Goal: Entertainment & Leisure: Browse casually

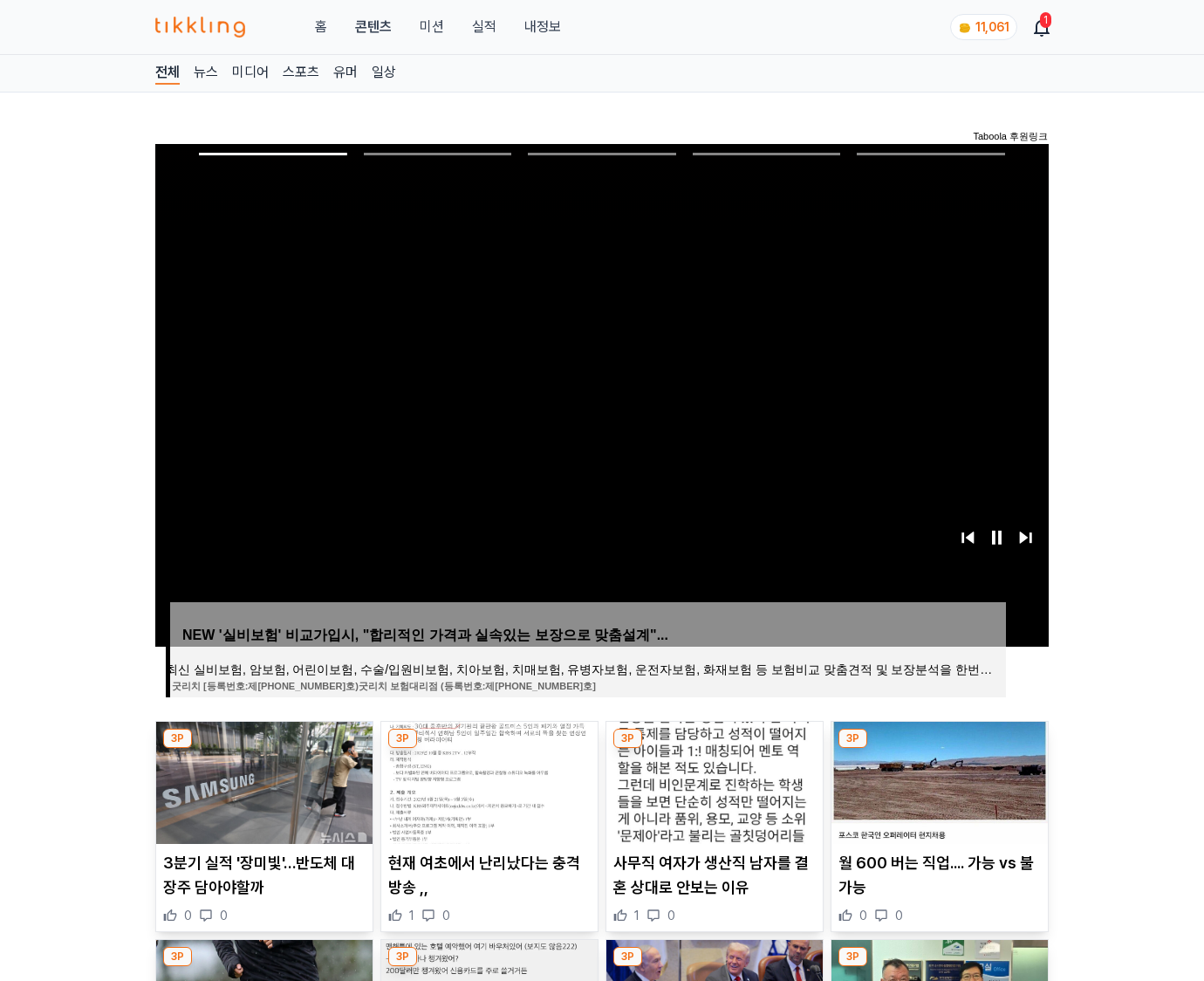
click at [938, 780] on img at bounding box center [939, 782] width 217 height 122
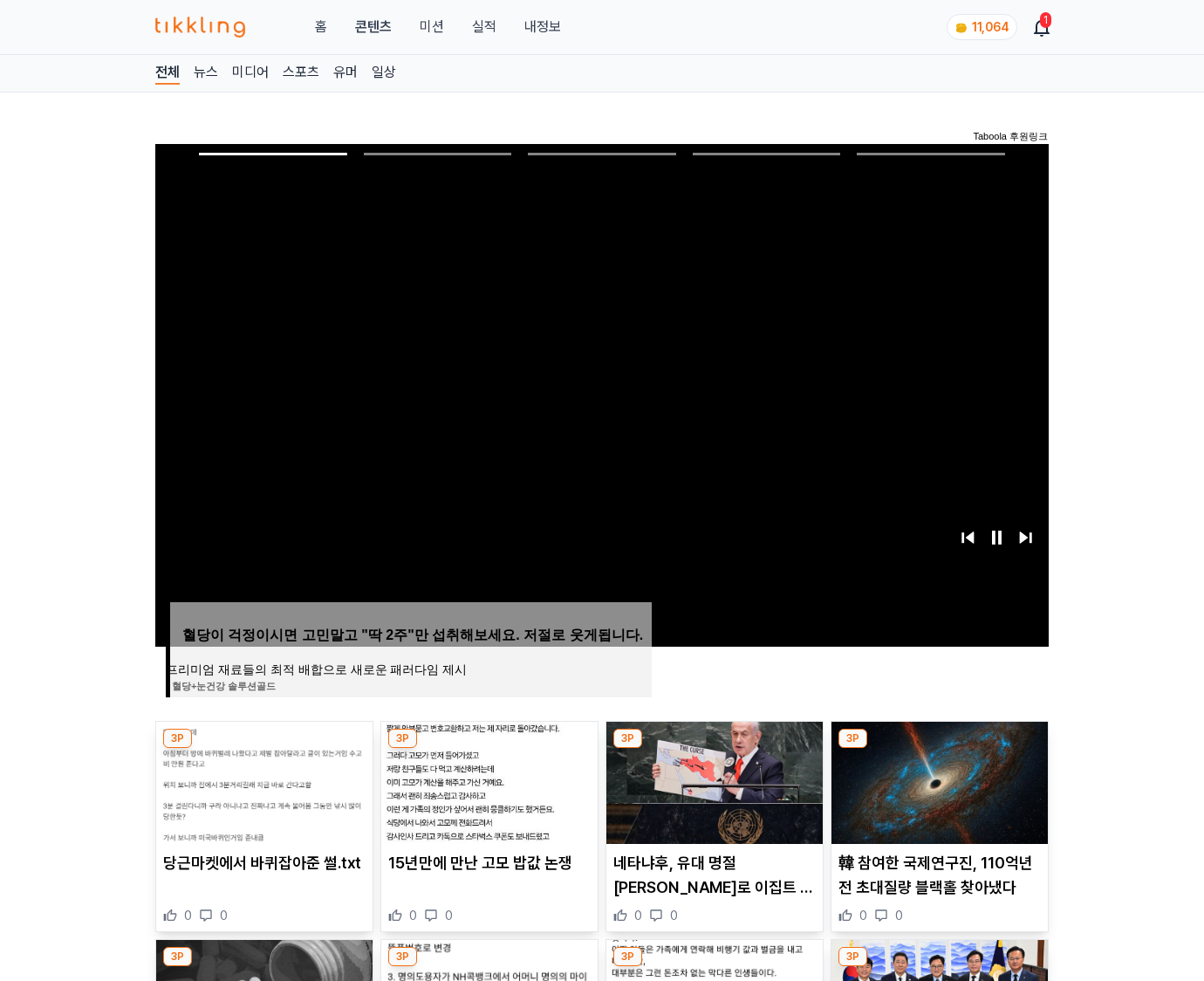
click at [938, 780] on img at bounding box center [939, 782] width 217 height 122
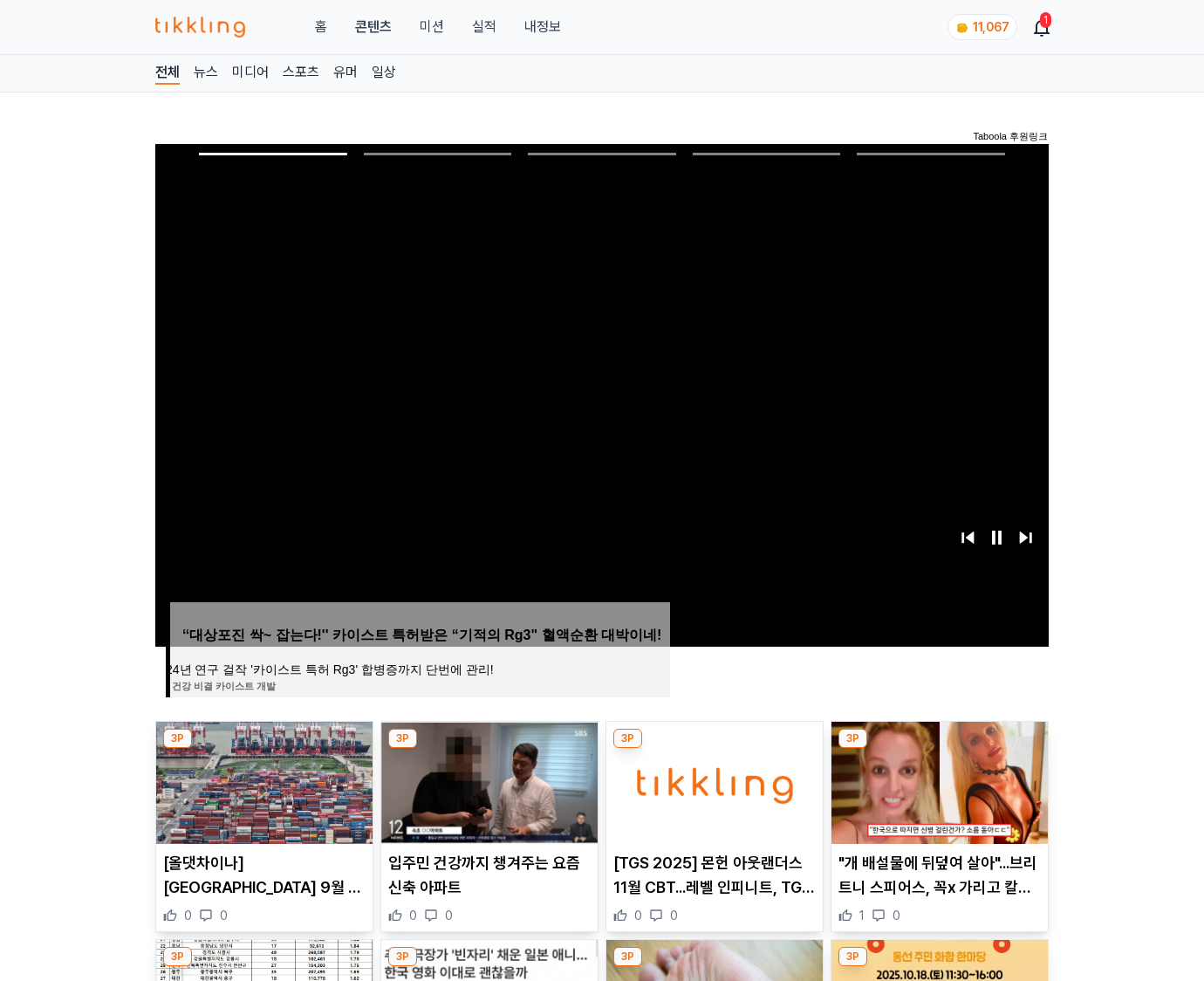
click at [938, 780] on img at bounding box center [939, 782] width 217 height 122
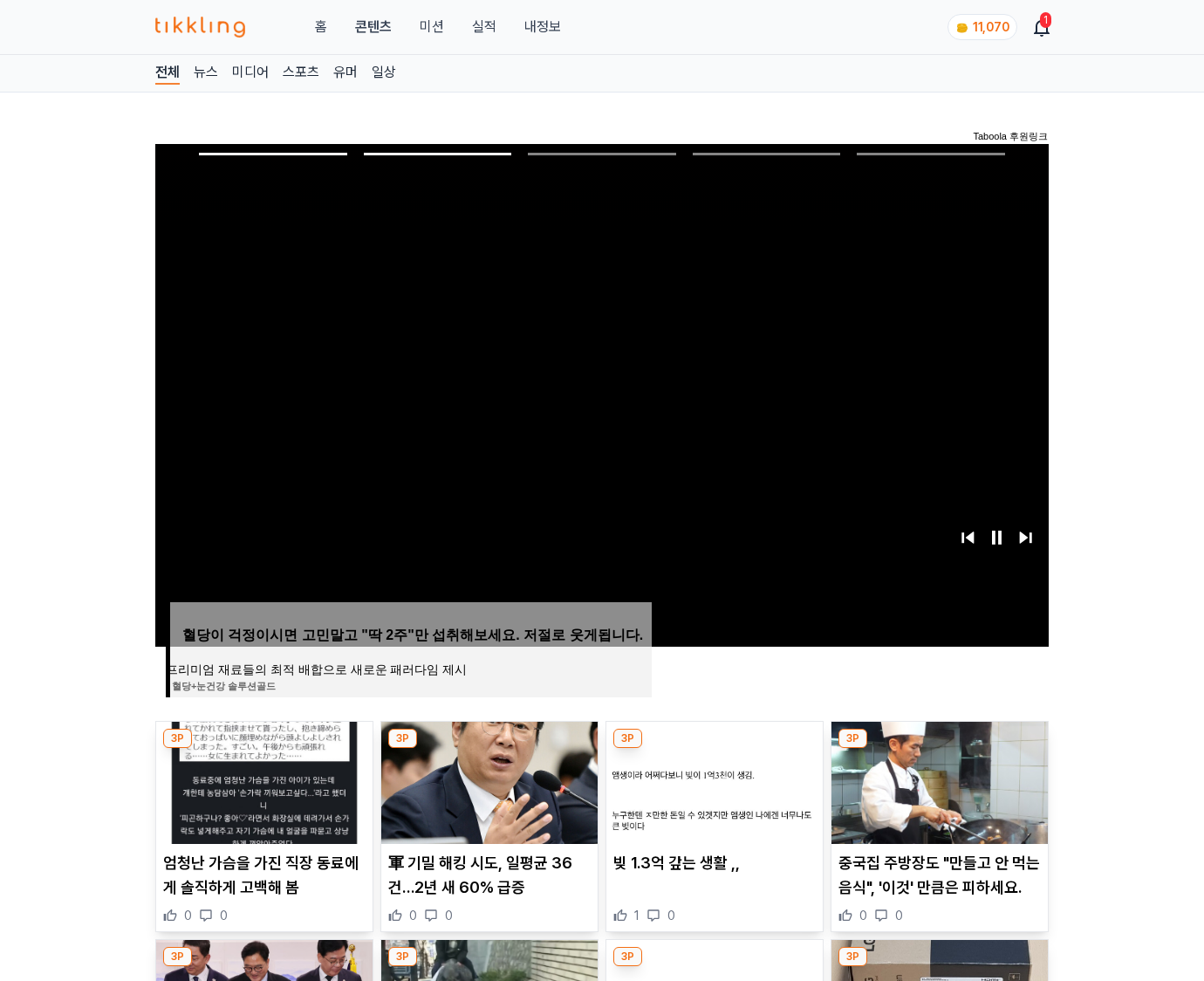
click at [938, 780] on img at bounding box center [939, 782] width 217 height 122
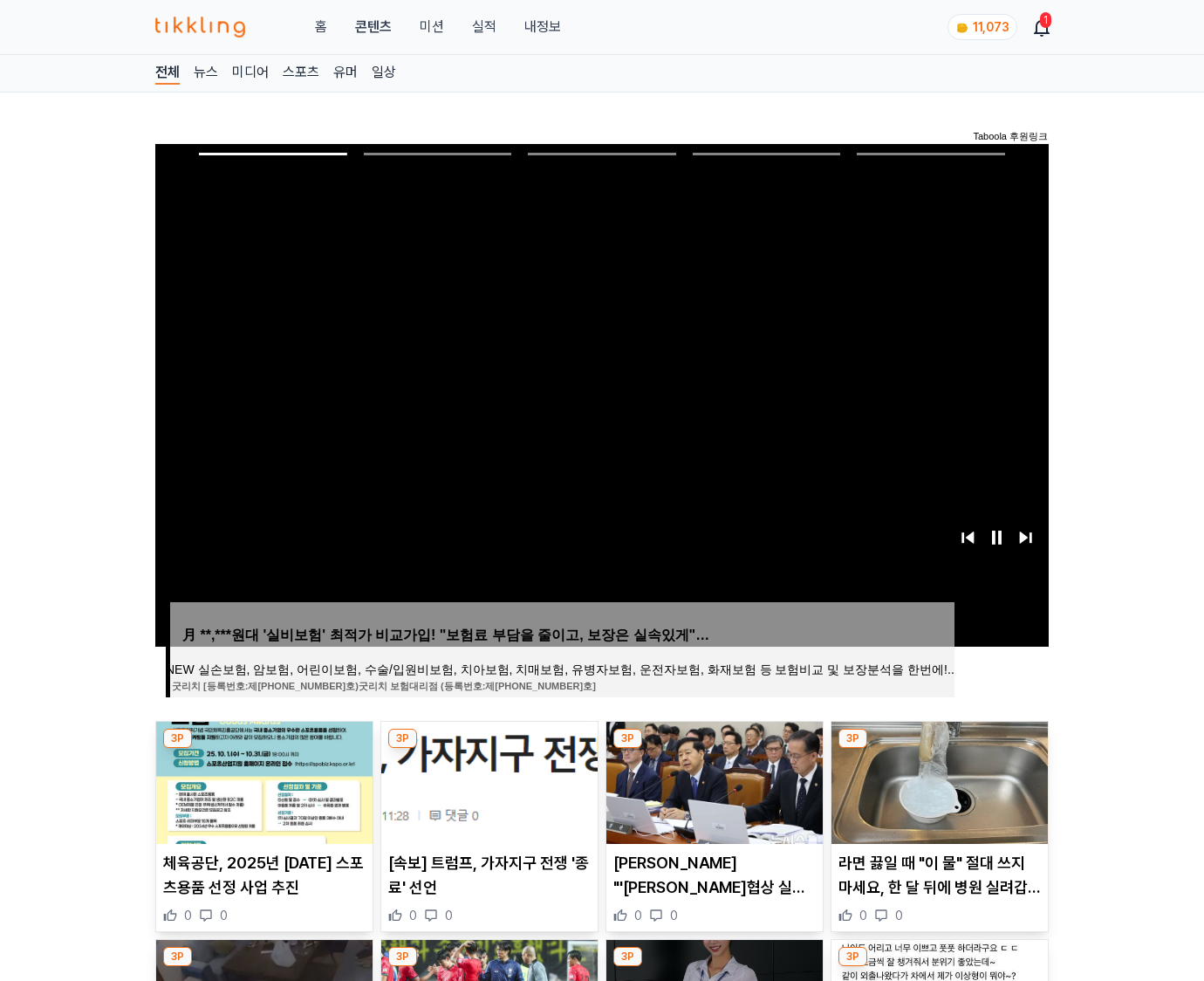
drag, startPoint x: 0, startPoint y: 0, endPoint x: 938, endPoint y: 780, distance: 1219.9
click at [938, 780] on img at bounding box center [939, 782] width 217 height 122
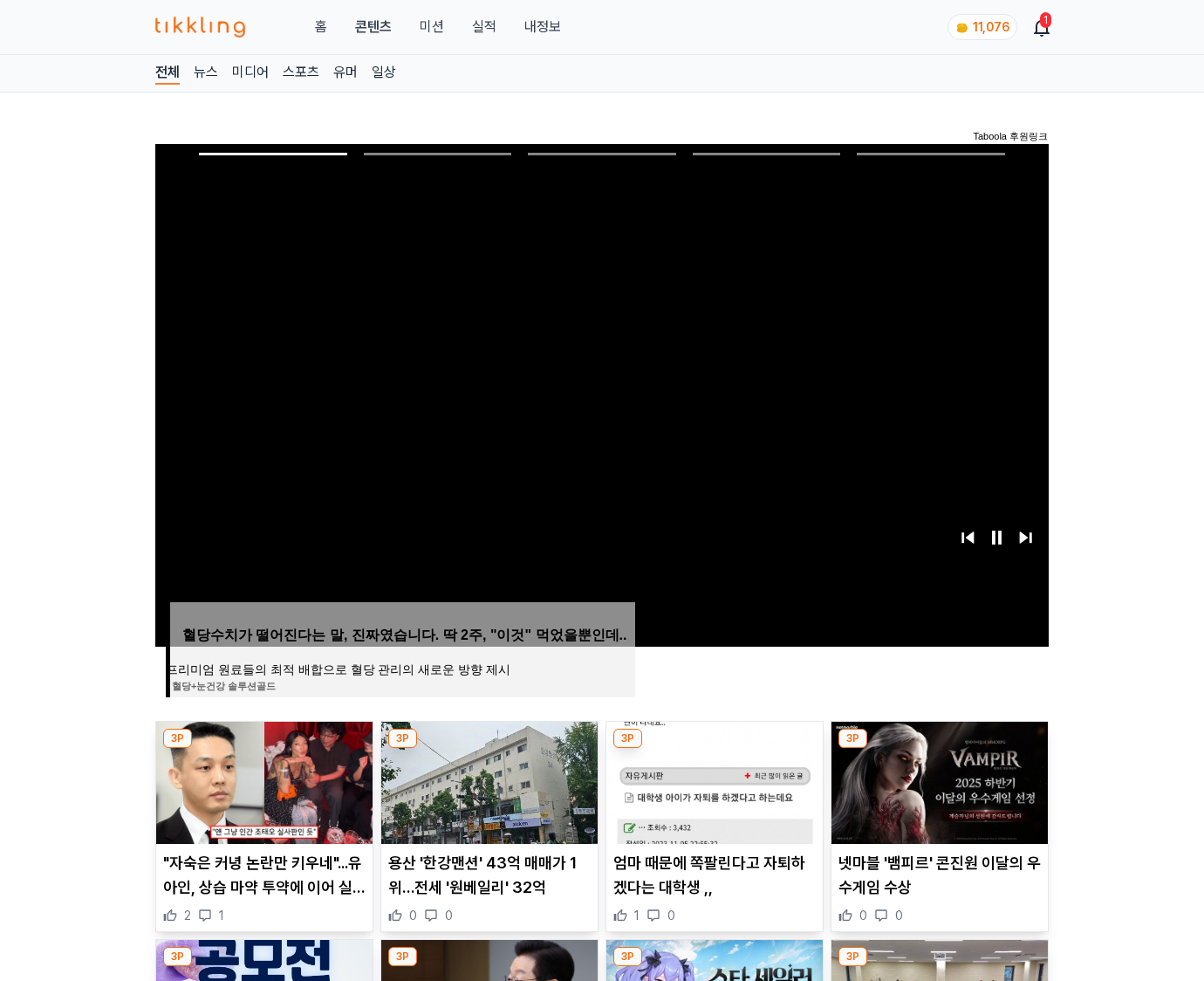
click at [938, 780] on img at bounding box center [939, 782] width 217 height 122
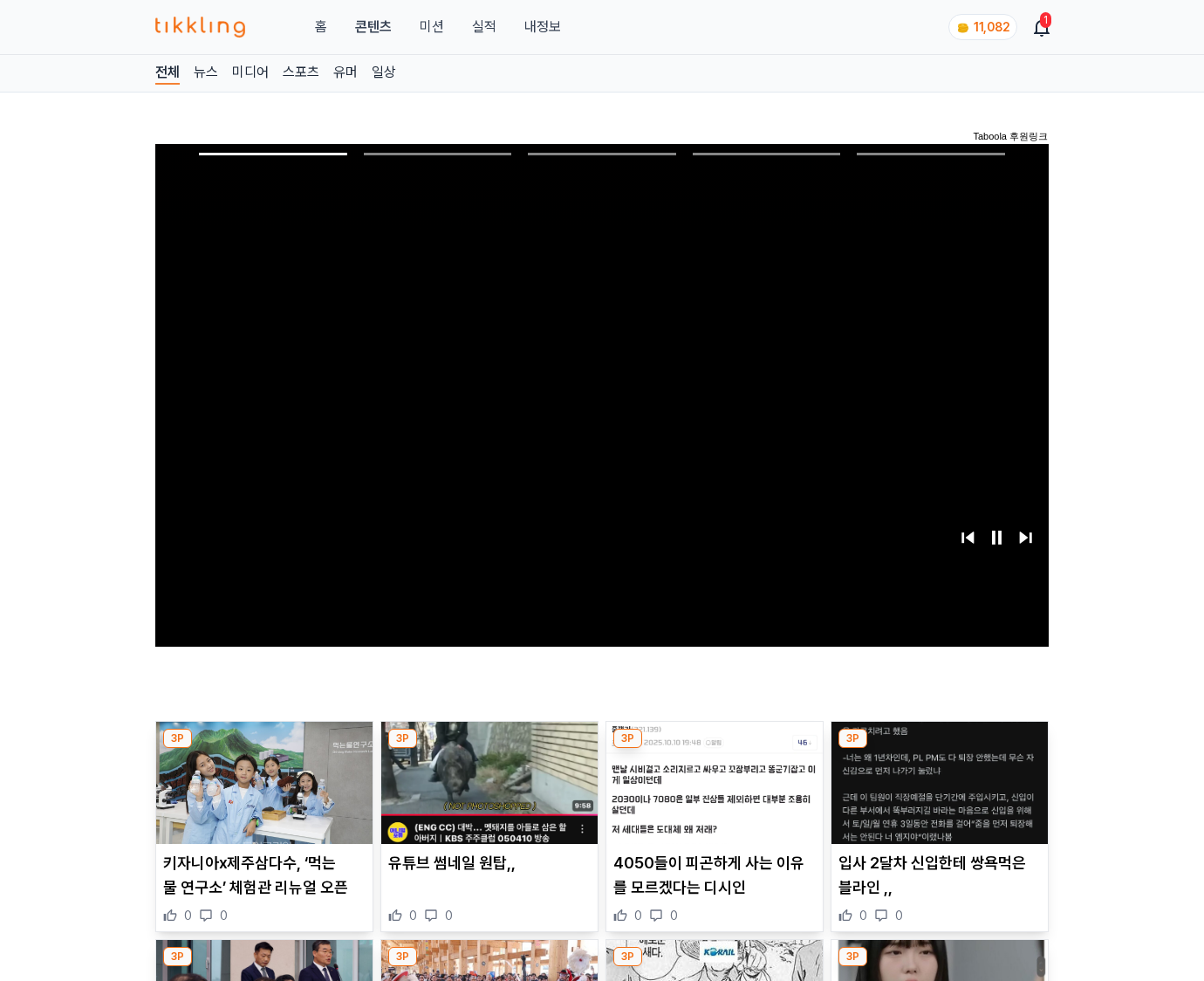
click at [938, 780] on img at bounding box center [939, 782] width 217 height 122
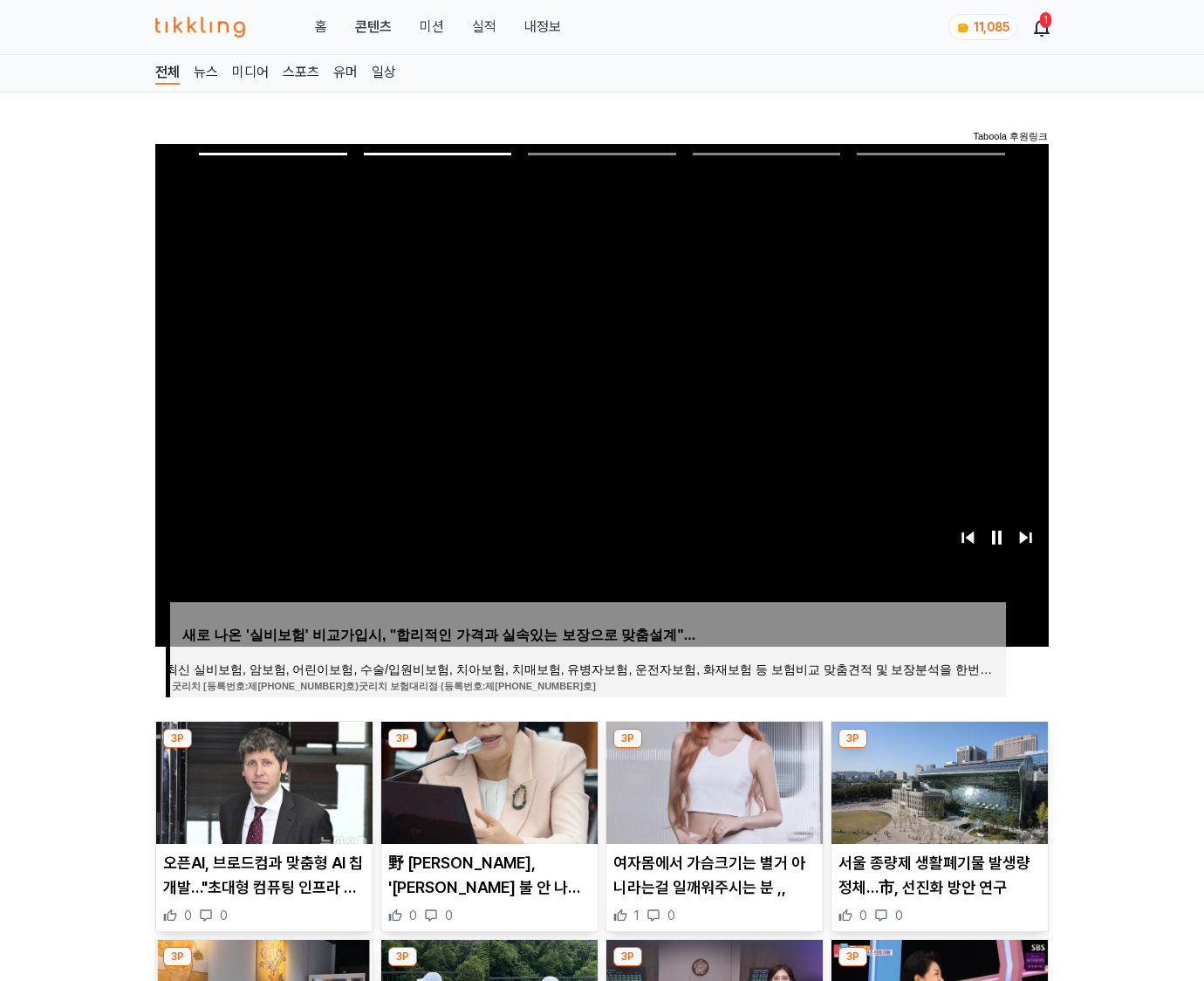
click at [938, 780] on img at bounding box center [939, 782] width 217 height 122
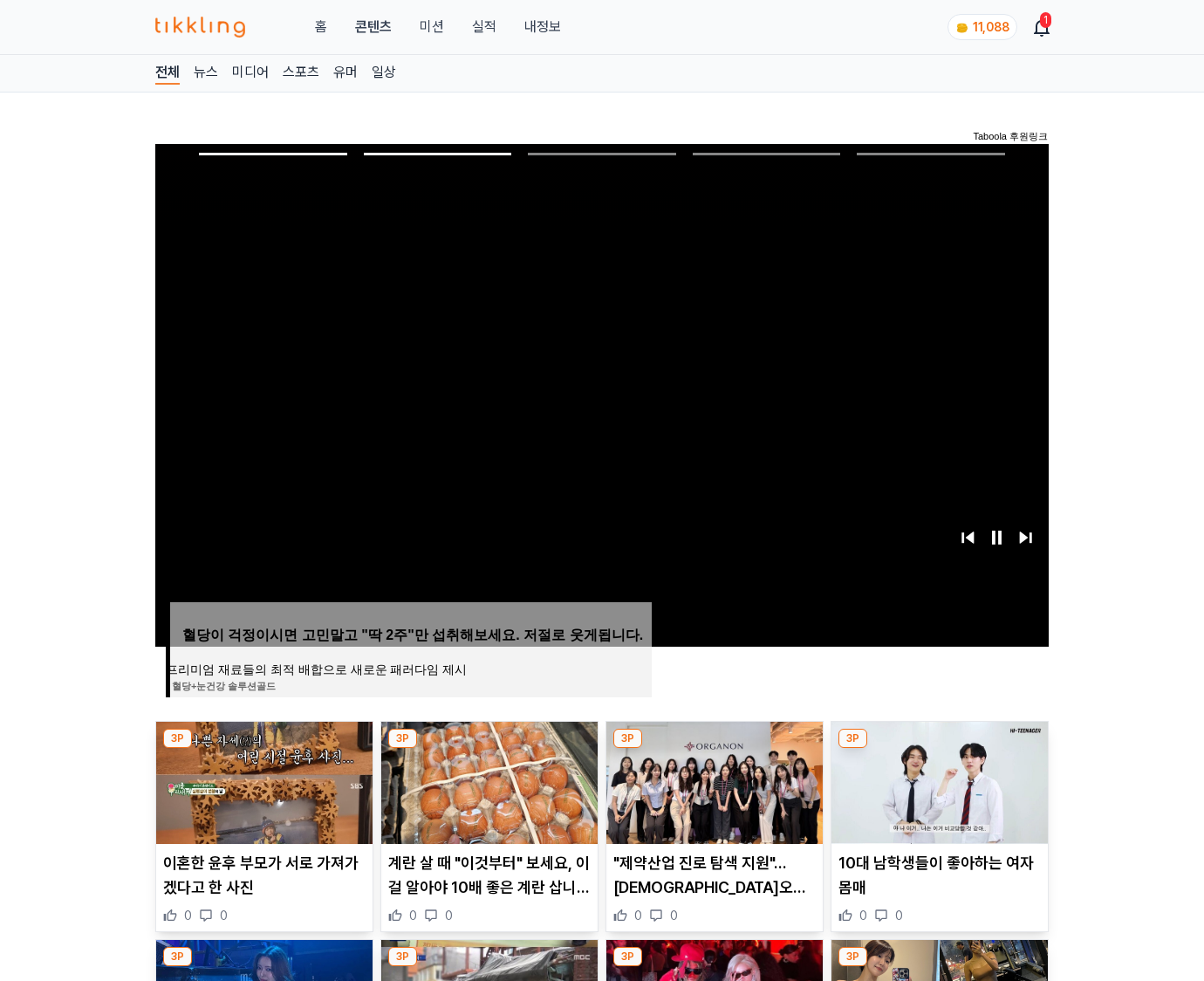
click at [938, 780] on img at bounding box center [939, 782] width 217 height 122
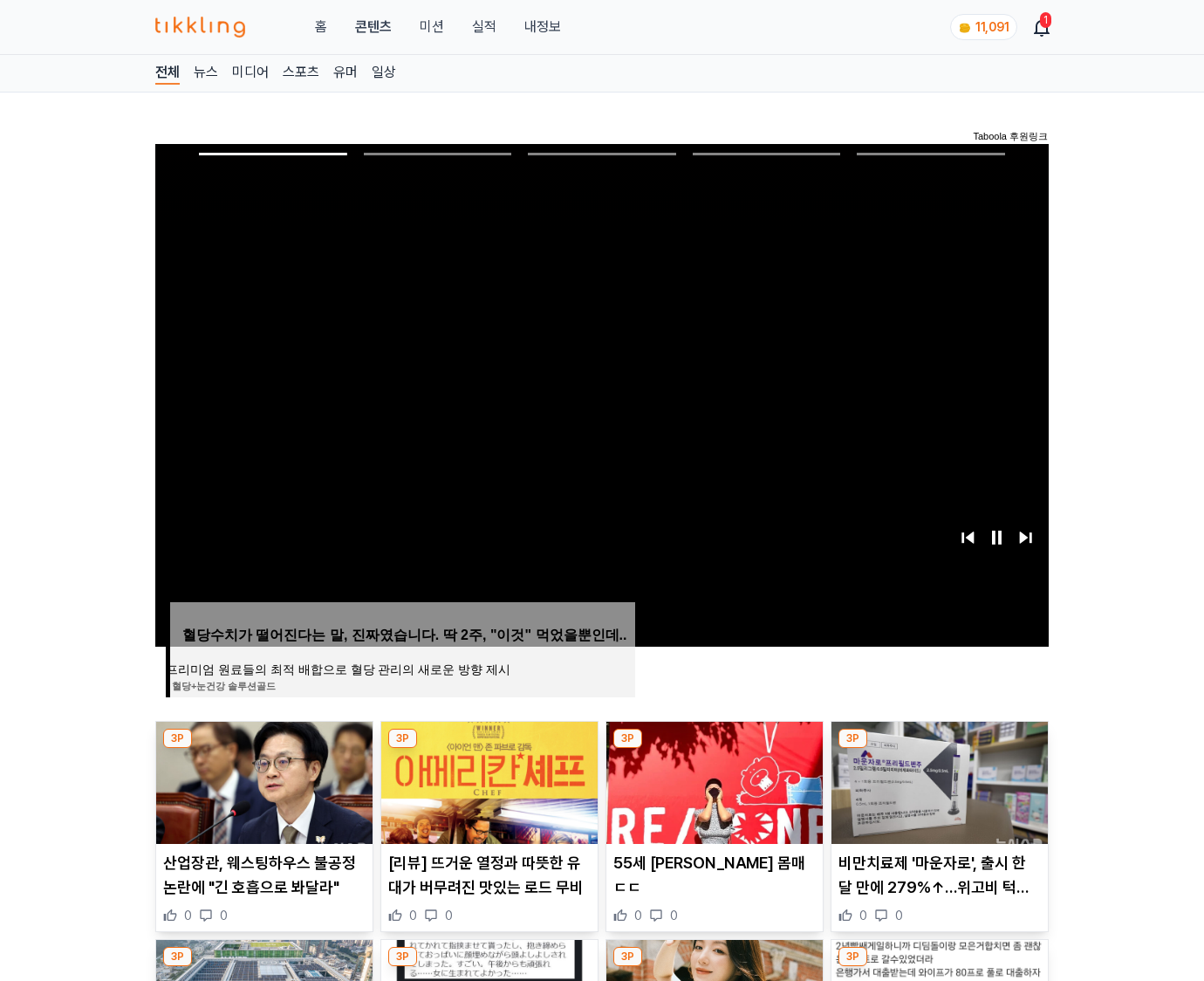
click at [938, 780] on img at bounding box center [939, 782] width 217 height 122
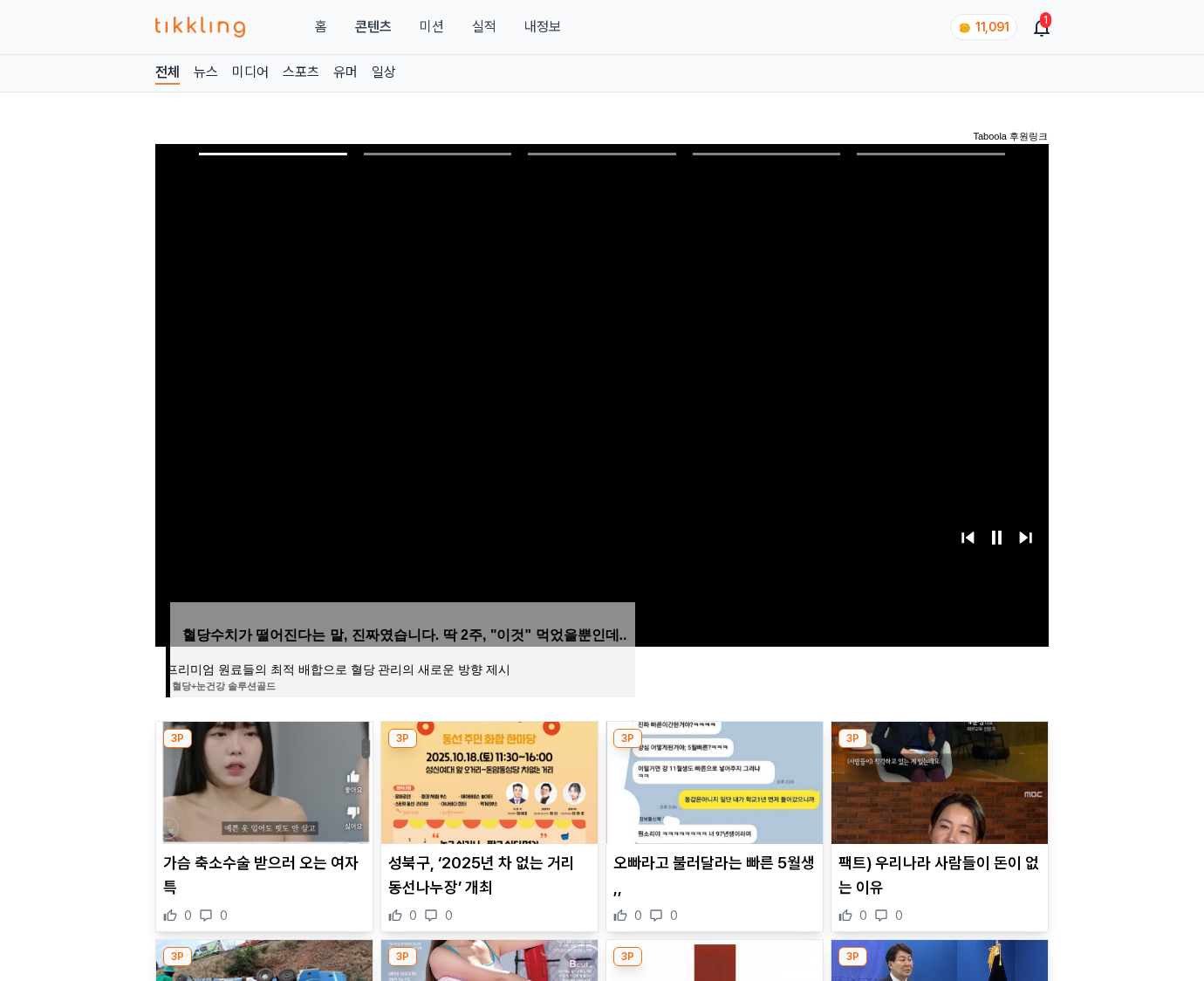
click at [938, 780] on img at bounding box center [939, 782] width 217 height 122
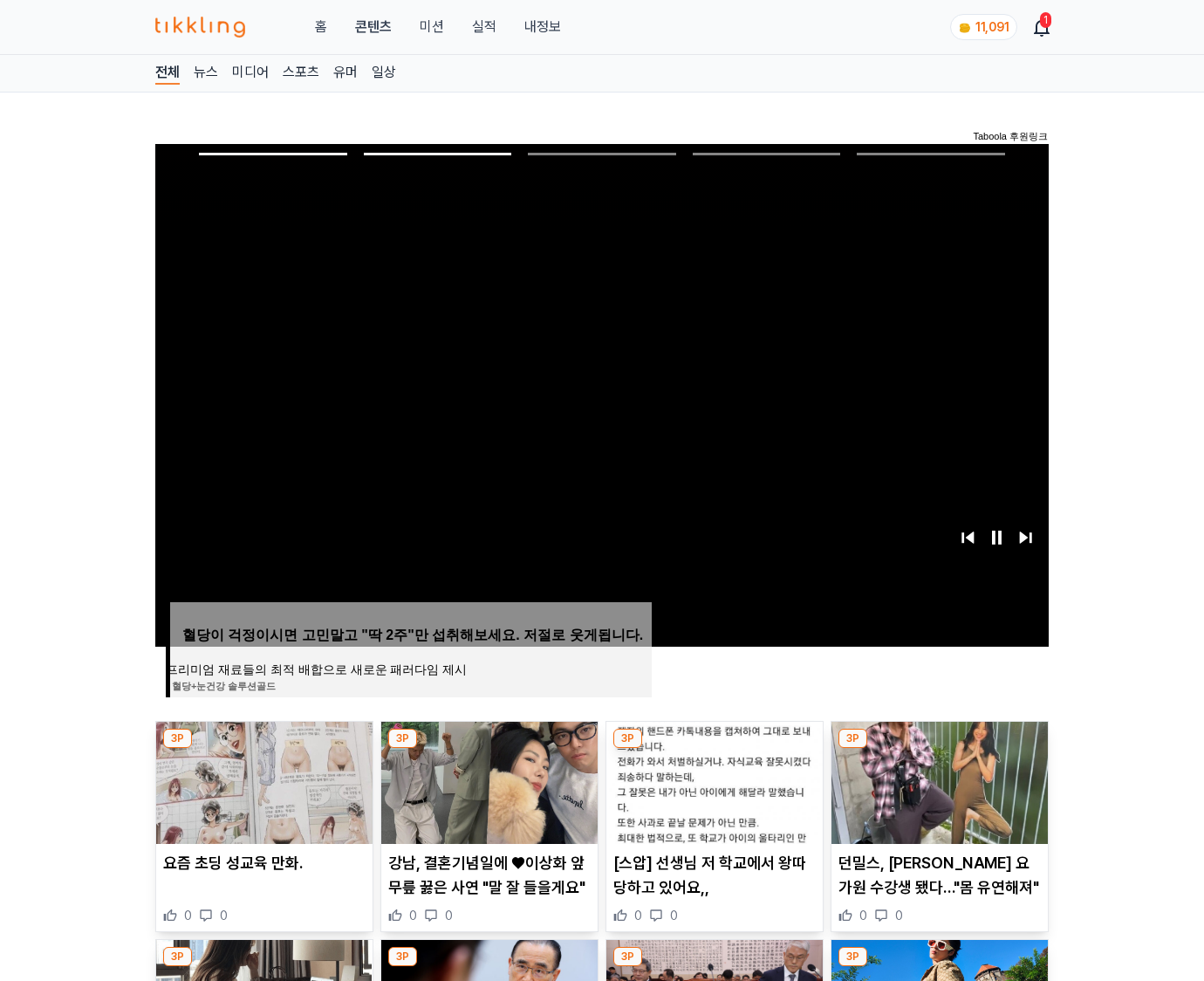
click at [938, 780] on img at bounding box center [939, 782] width 217 height 122
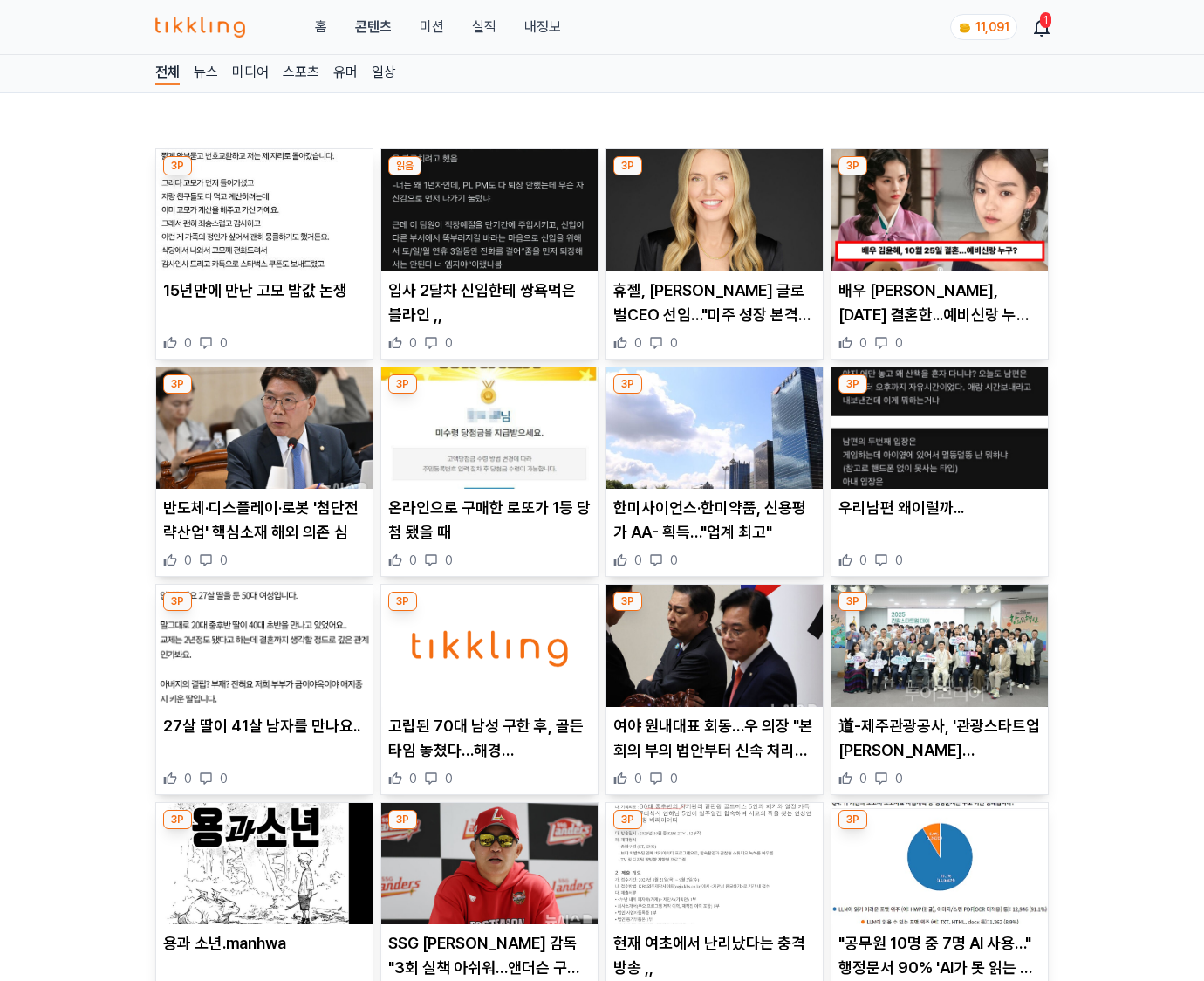
click at [938, 780] on div "0 0" at bounding box center [939, 779] width 202 height 18
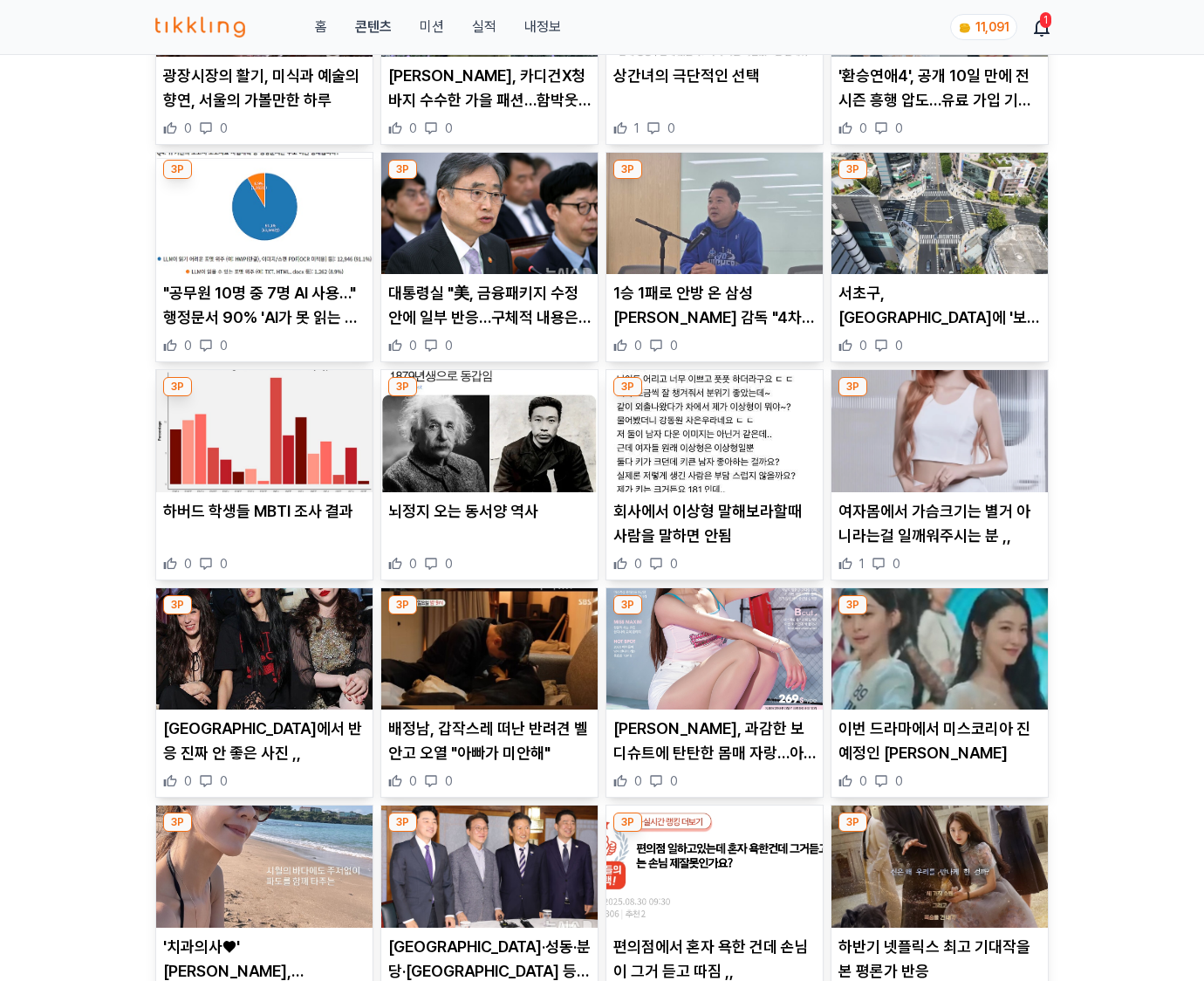
scroll to position [3716, 0]
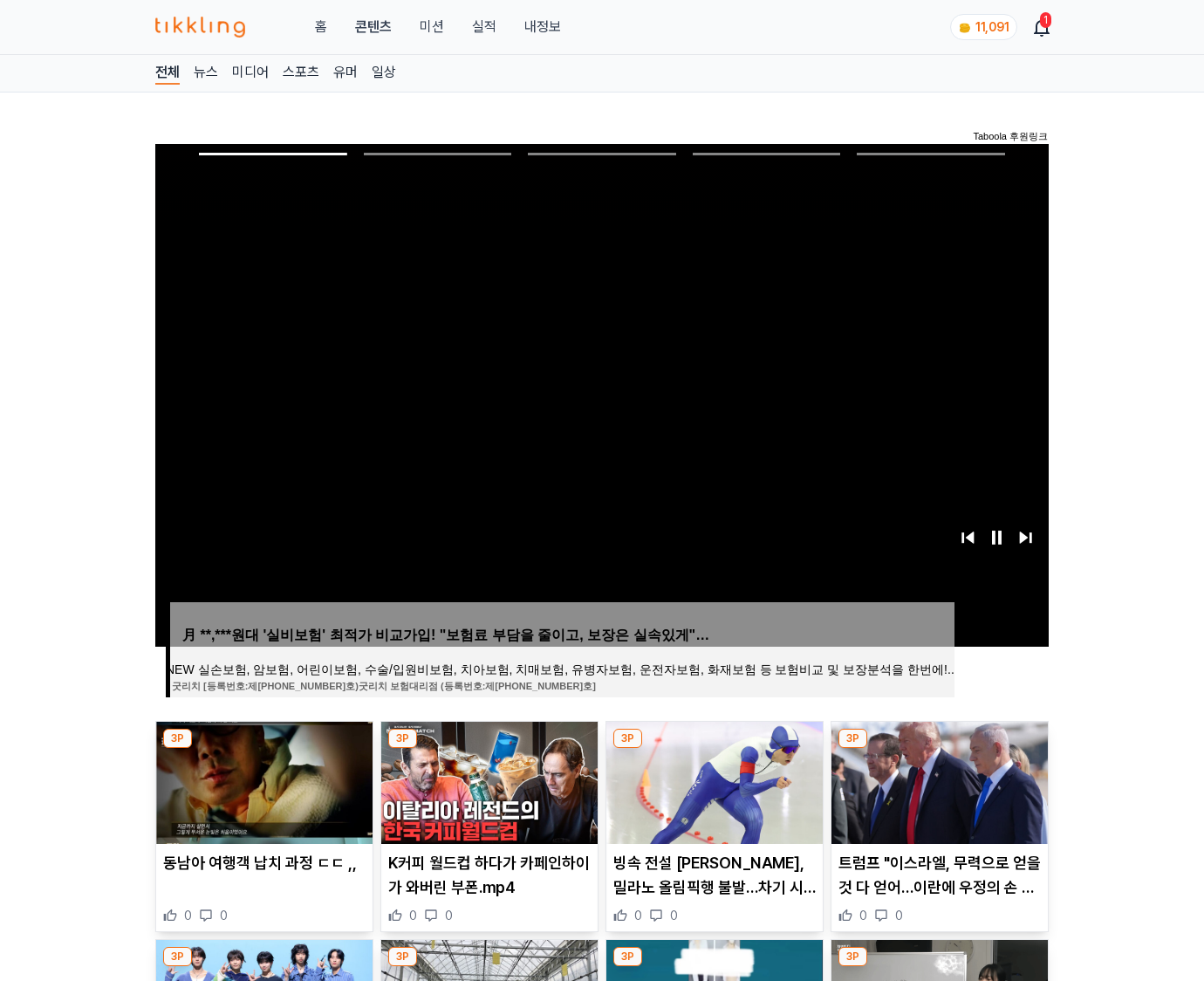
click at [938, 780] on img at bounding box center [939, 782] width 217 height 122
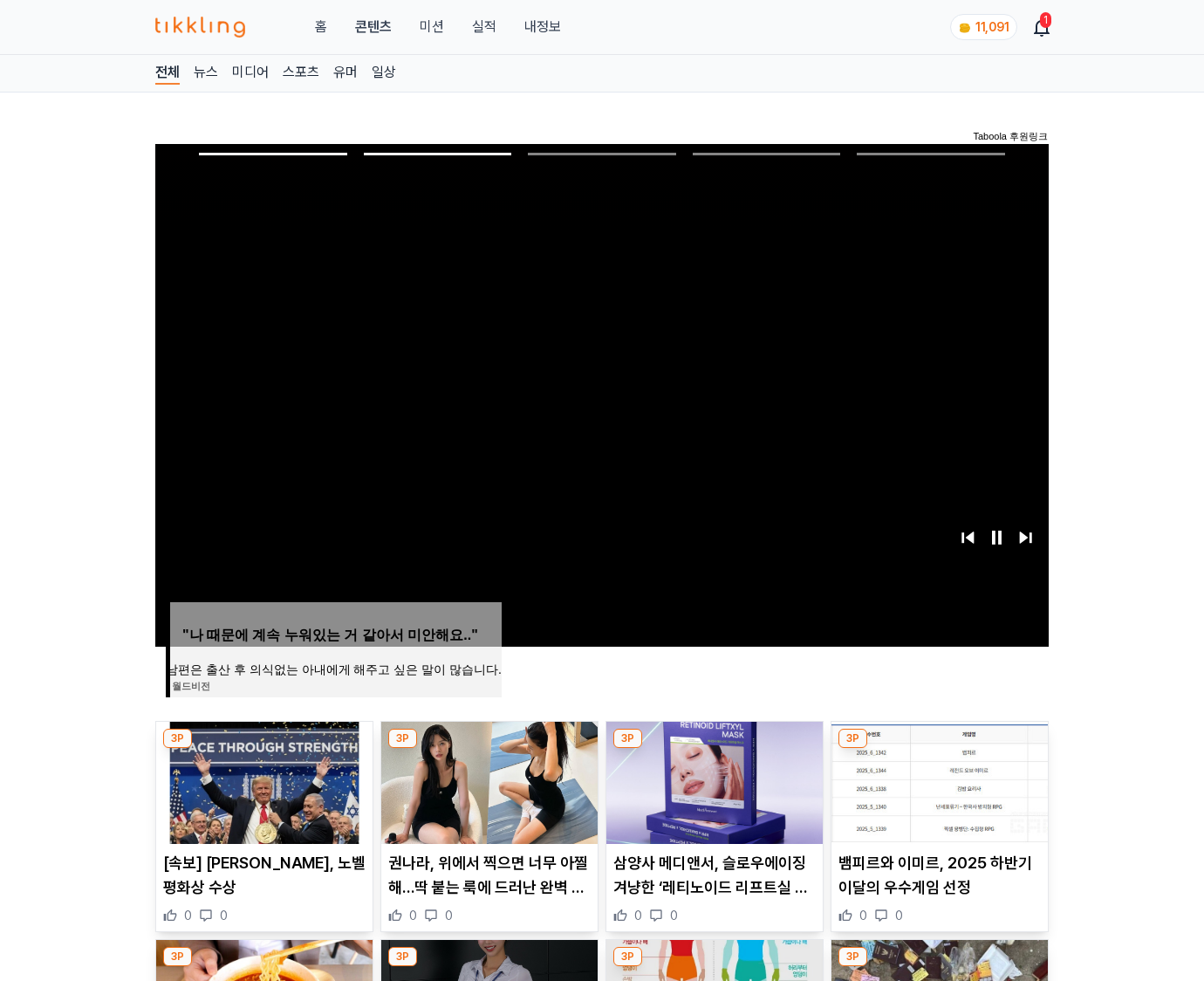
click at [938, 780] on img at bounding box center [939, 782] width 217 height 122
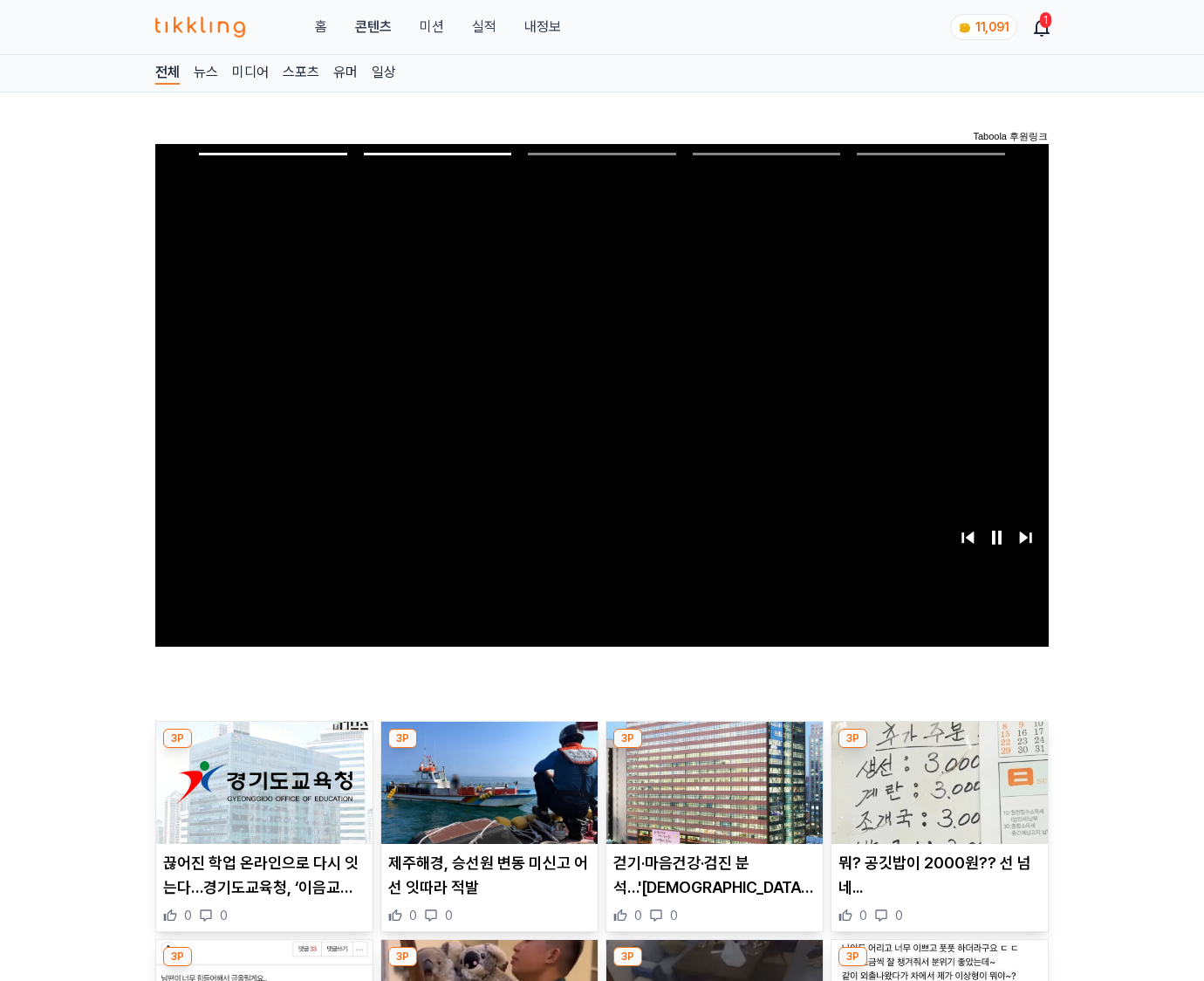
click at [938, 780] on img at bounding box center [939, 782] width 217 height 122
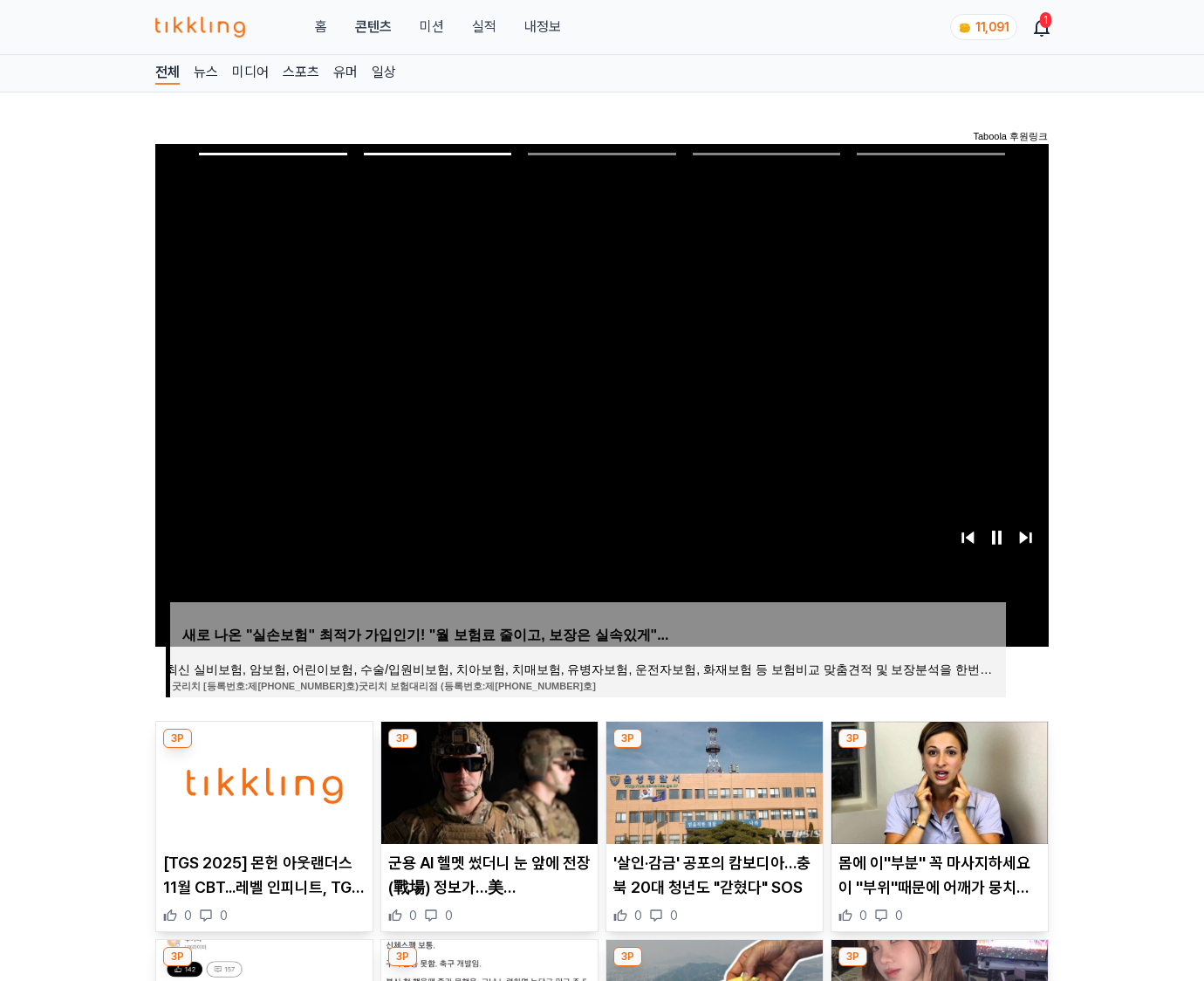
click at [938, 780] on img at bounding box center [939, 782] width 217 height 122
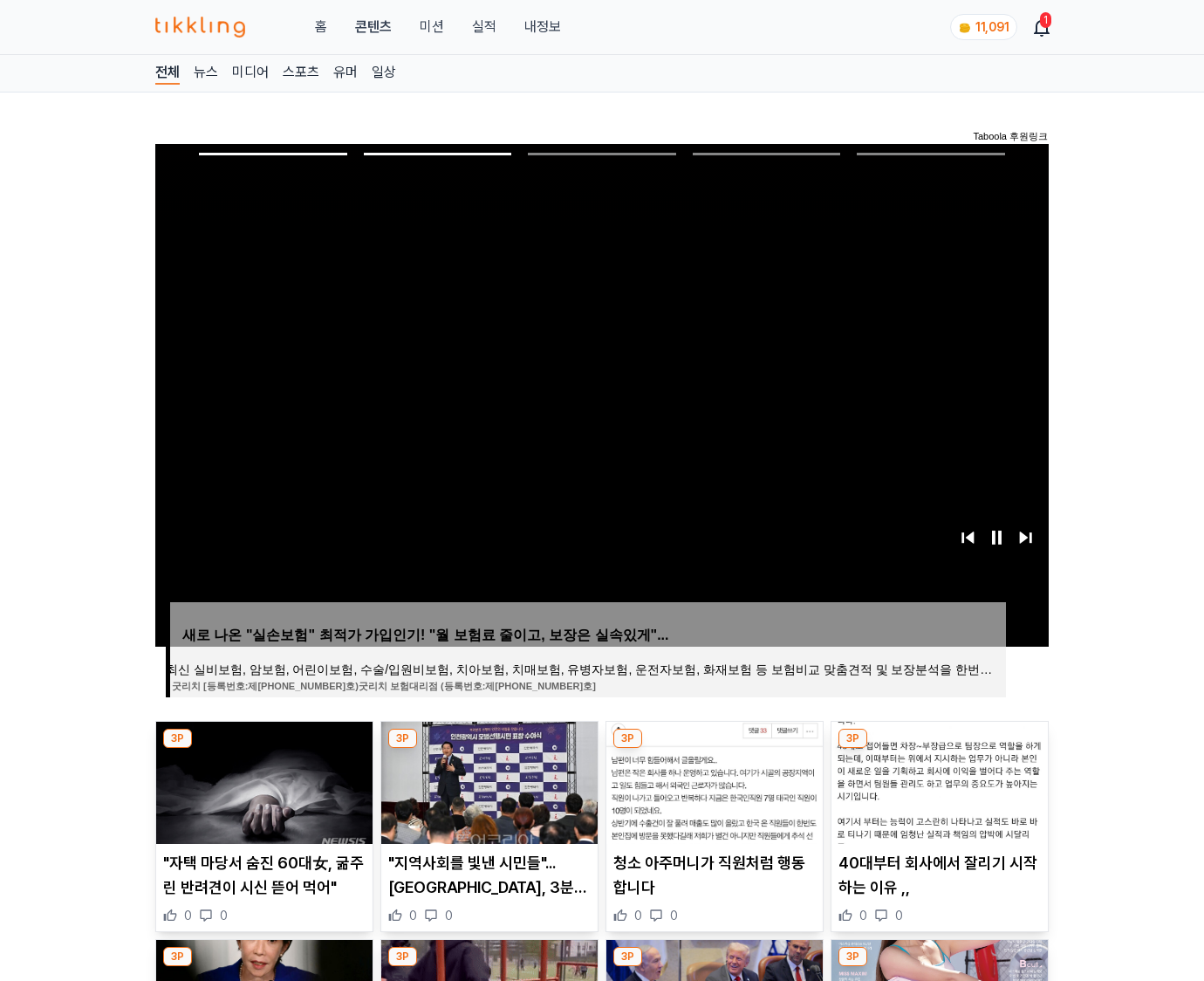
click at [938, 780] on img at bounding box center [939, 782] width 217 height 122
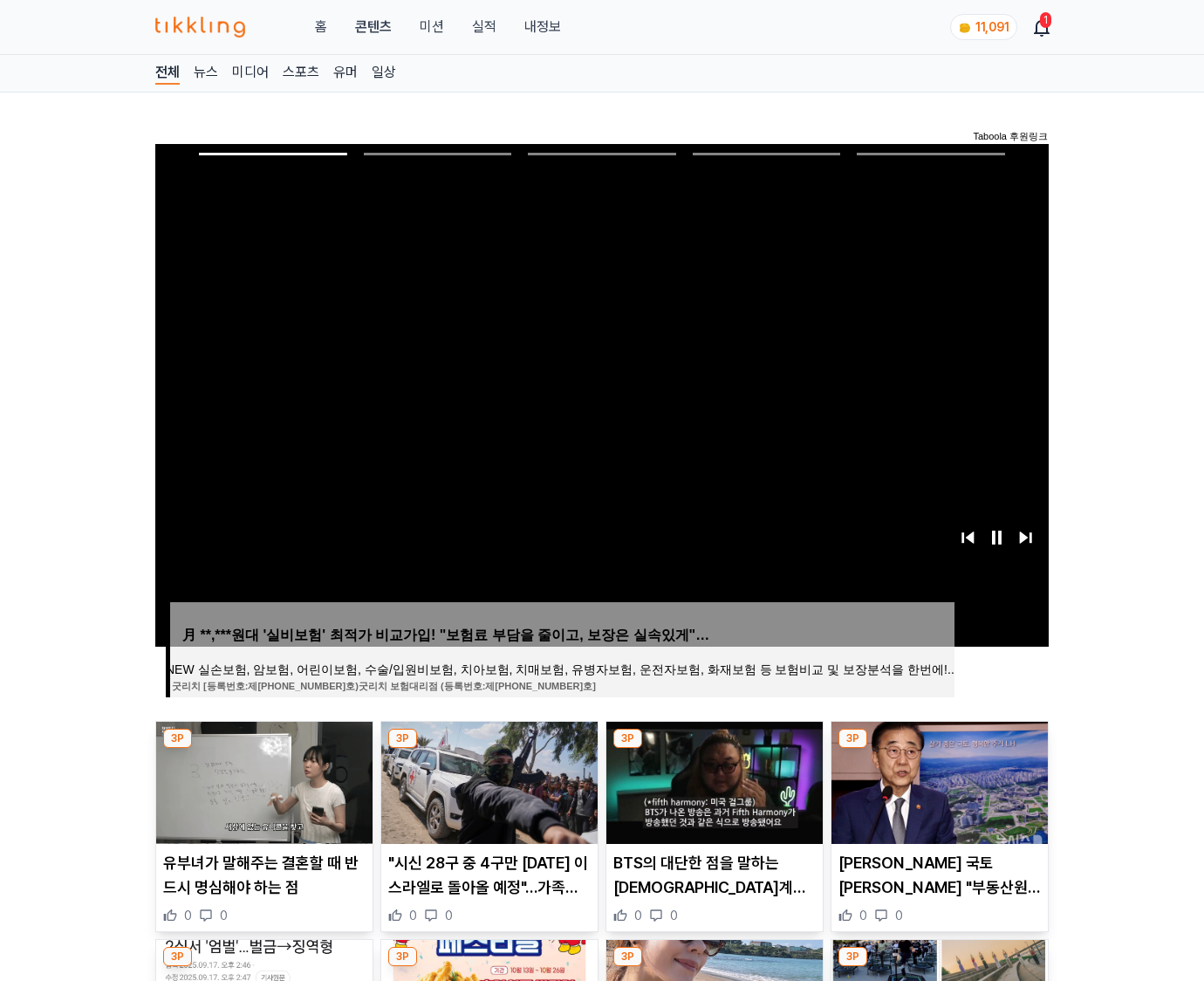
click at [938, 780] on img at bounding box center [939, 782] width 217 height 122
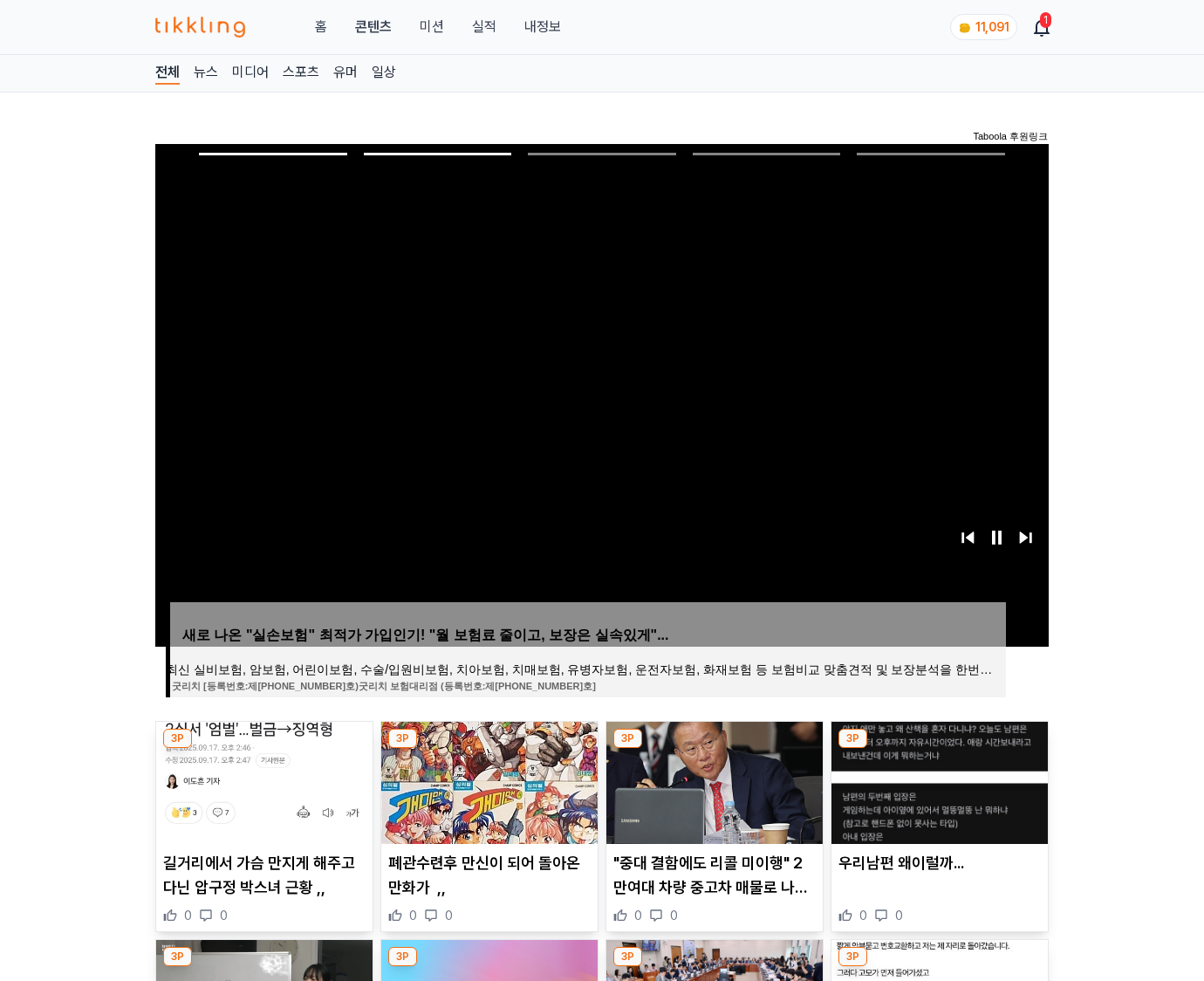
click at [938, 780] on img at bounding box center [939, 782] width 217 height 122
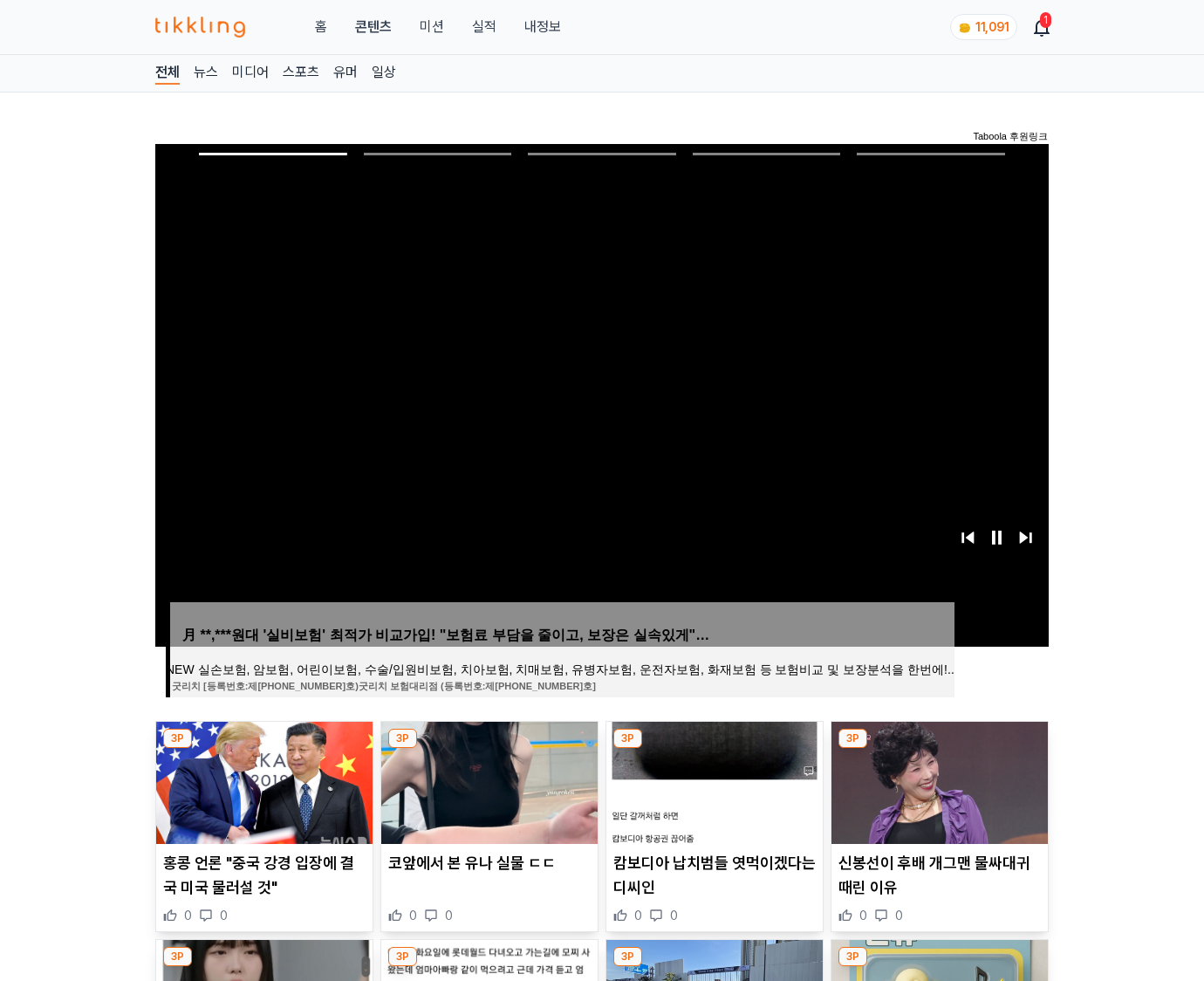
click at [938, 780] on img at bounding box center [939, 782] width 217 height 122
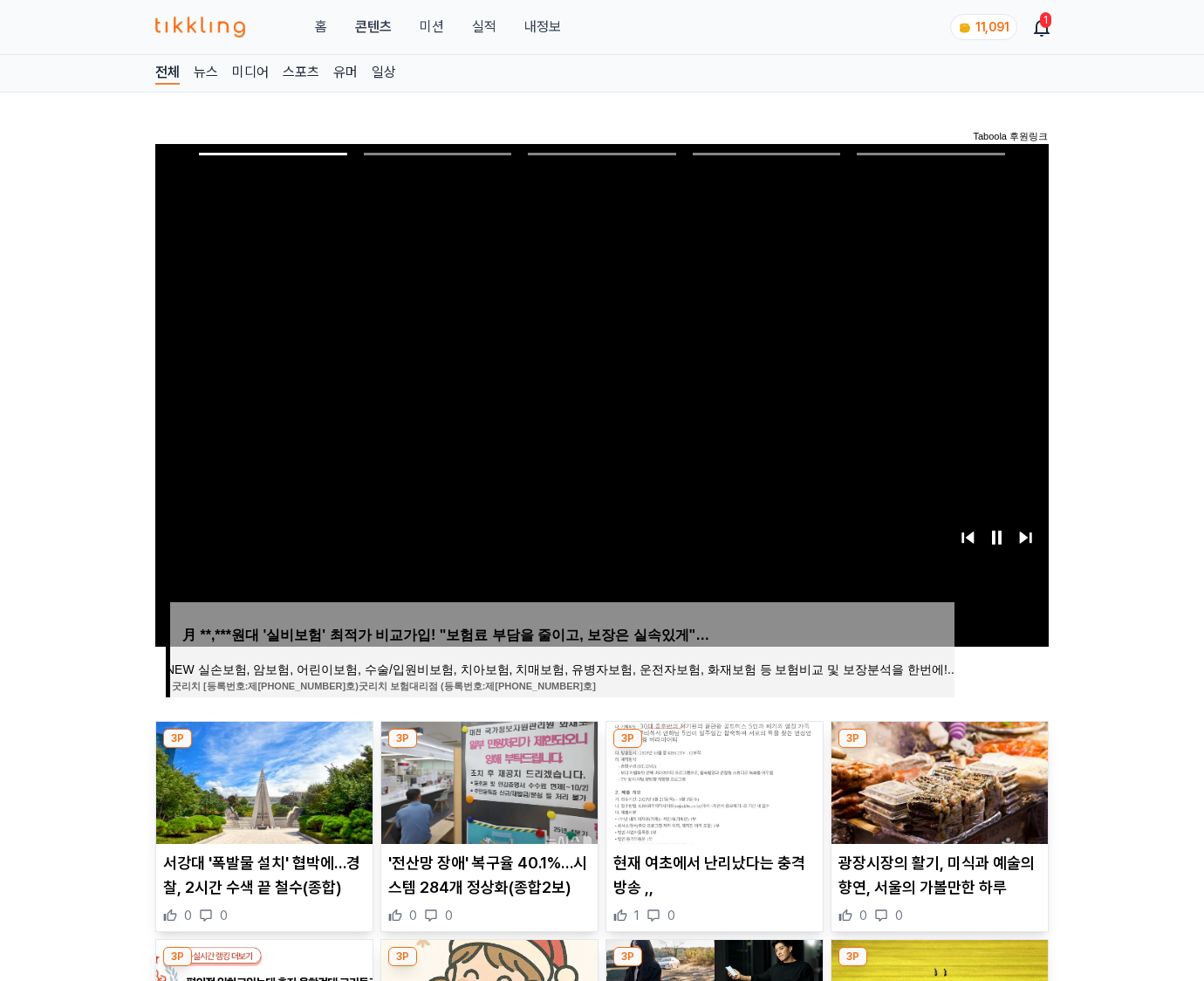
click at [938, 780] on img at bounding box center [939, 782] width 217 height 122
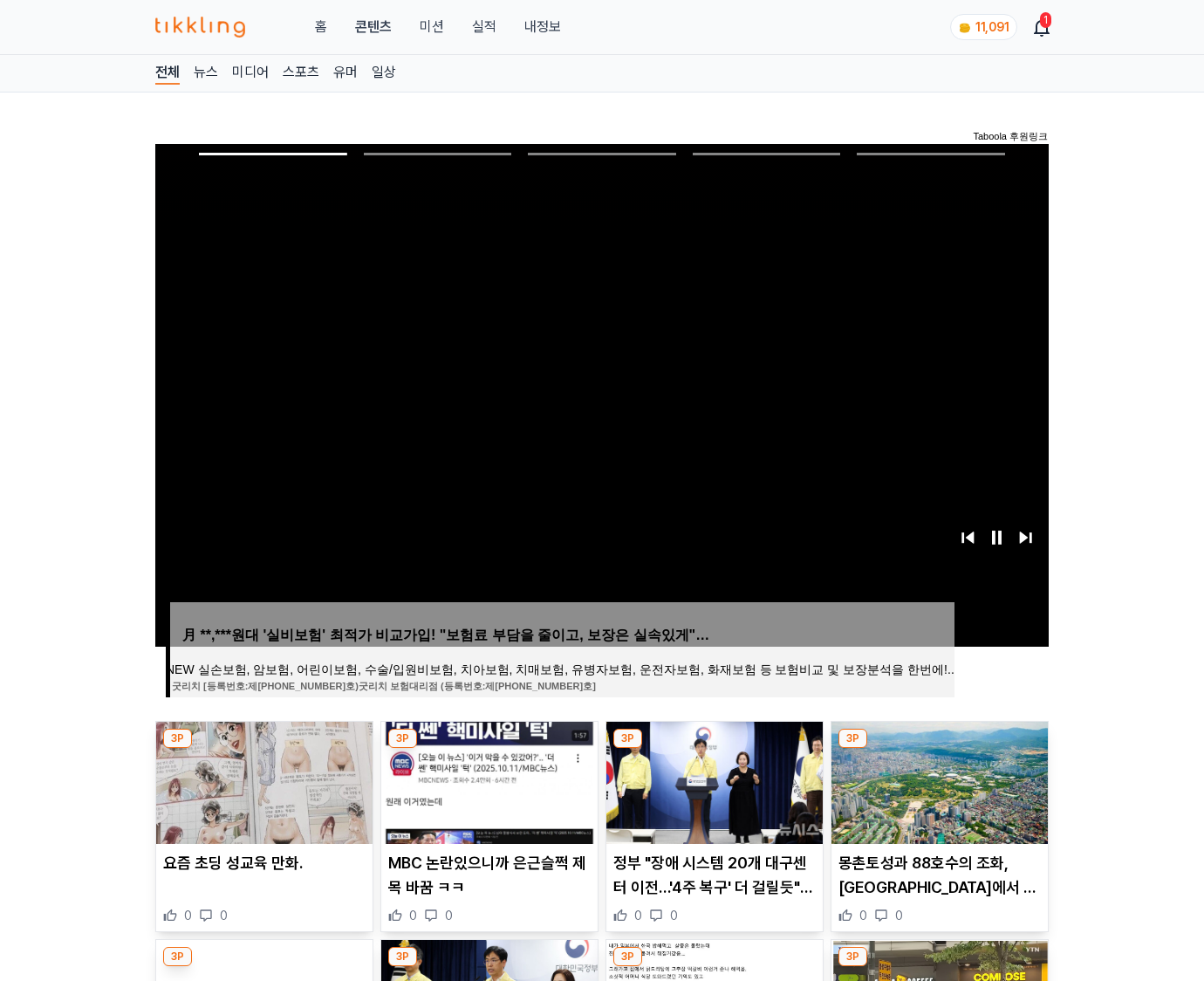
click at [938, 780] on img at bounding box center [939, 782] width 217 height 122
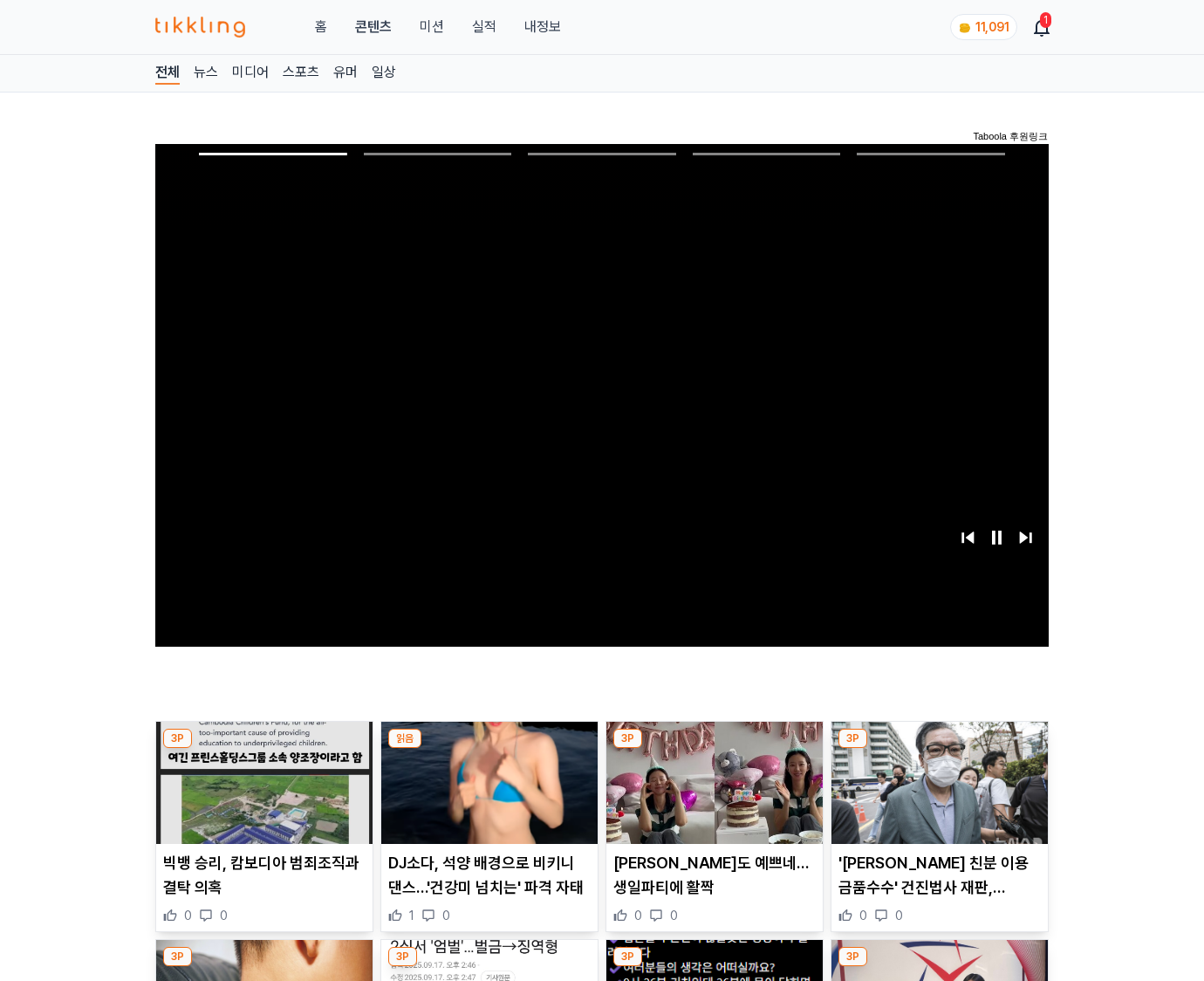
click at [938, 780] on img at bounding box center [939, 782] width 217 height 122
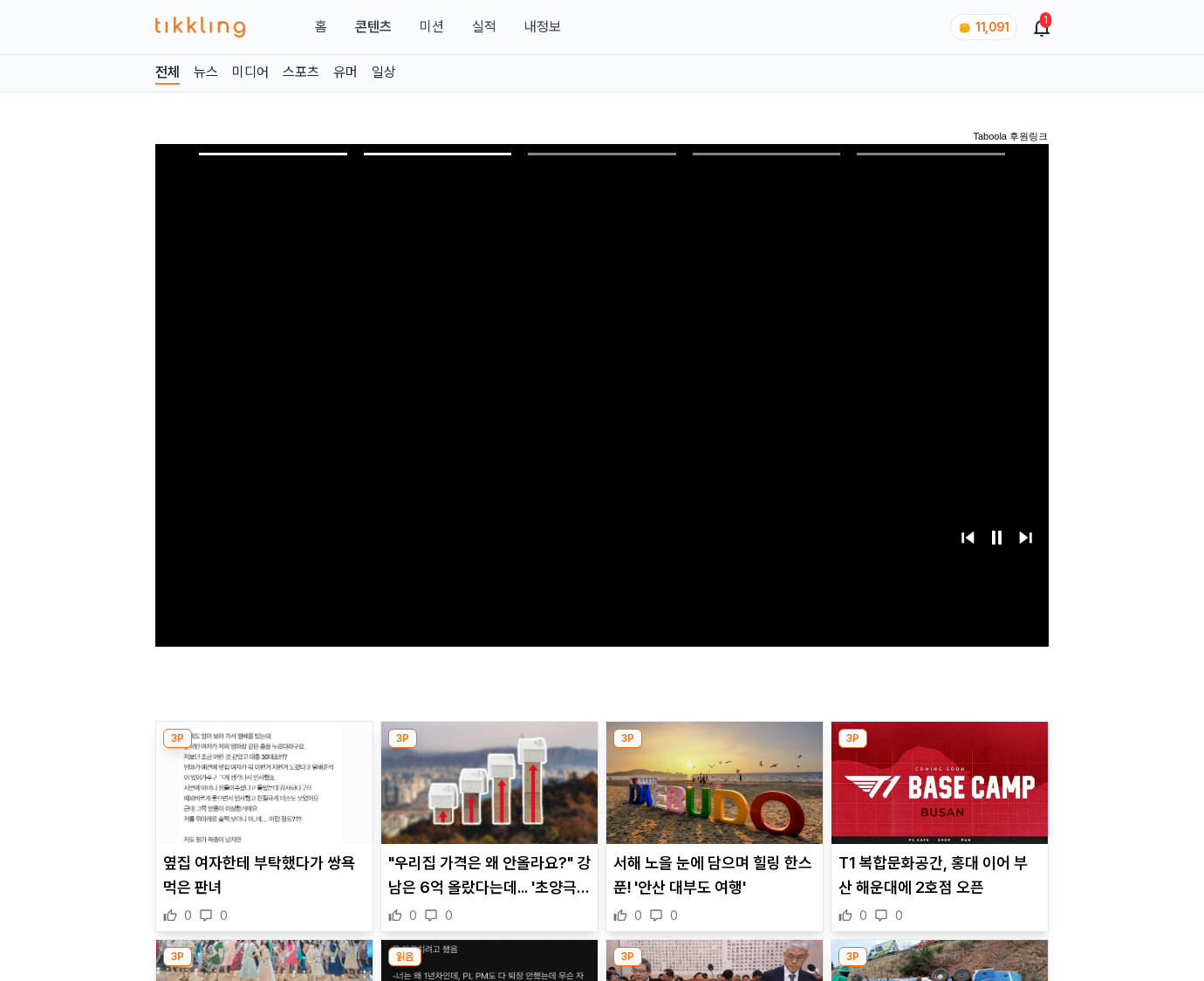
click at [938, 780] on img at bounding box center [939, 782] width 217 height 122
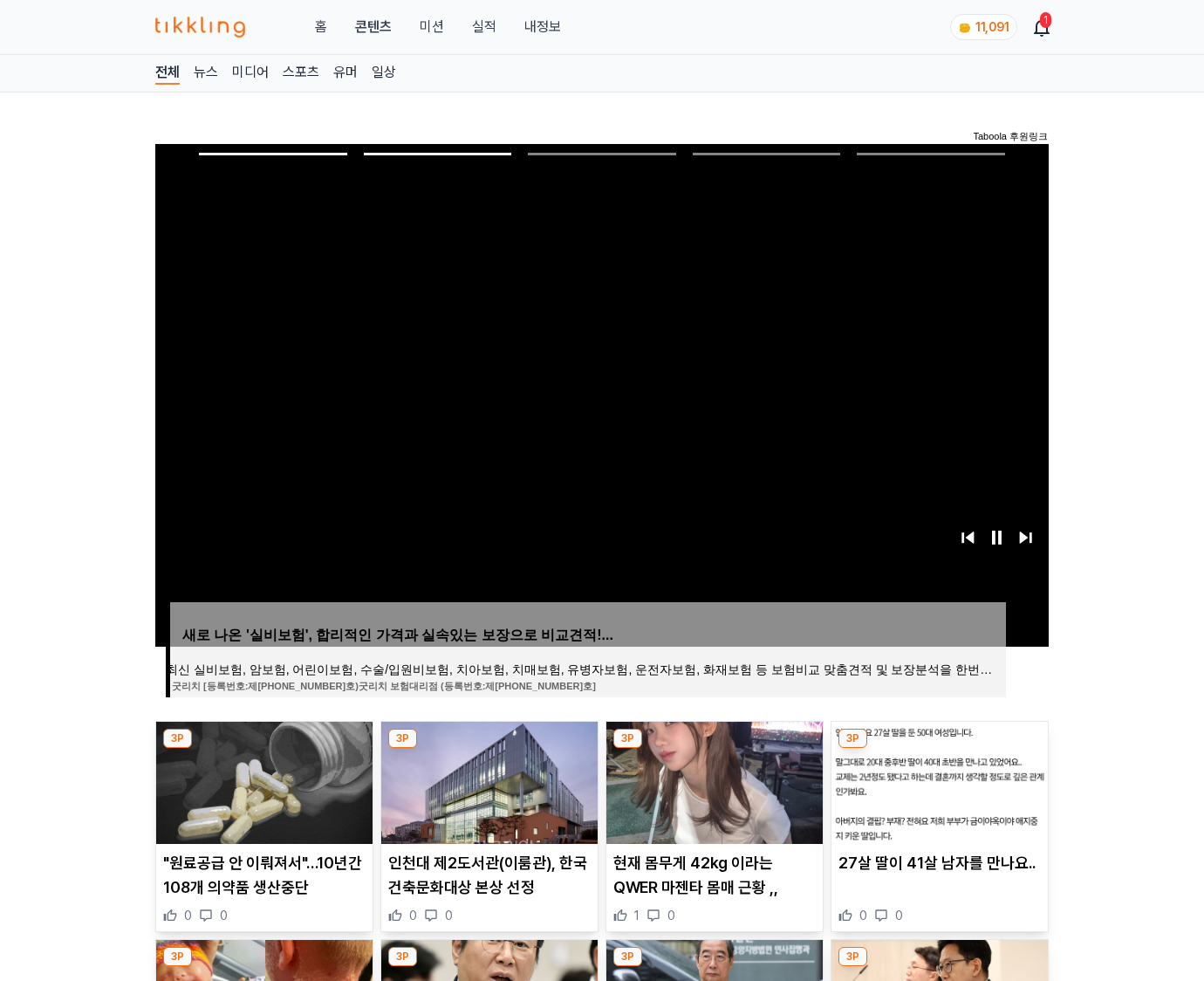
click at [938, 780] on img at bounding box center [939, 782] width 217 height 122
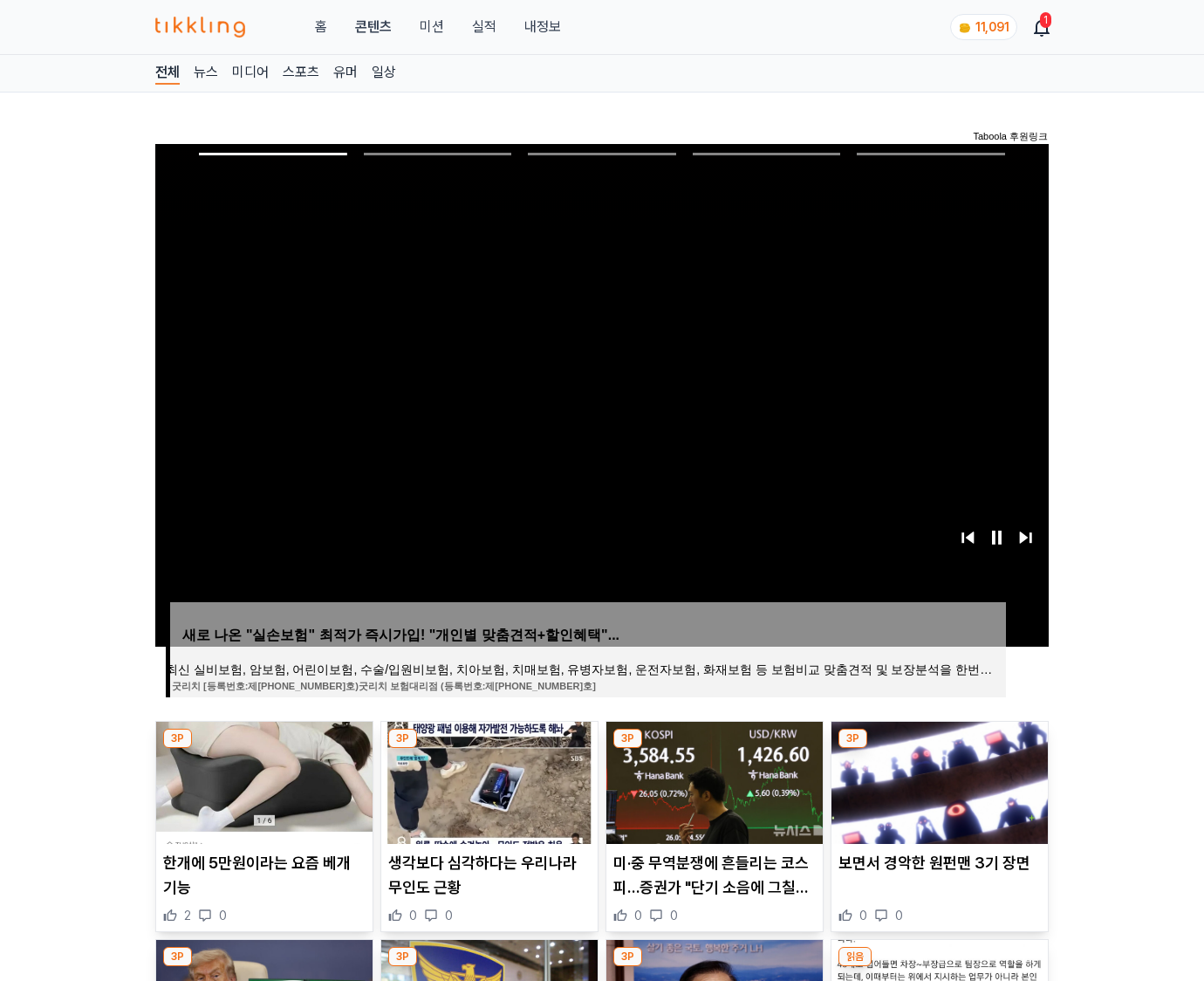
click at [938, 780] on img at bounding box center [939, 782] width 217 height 122
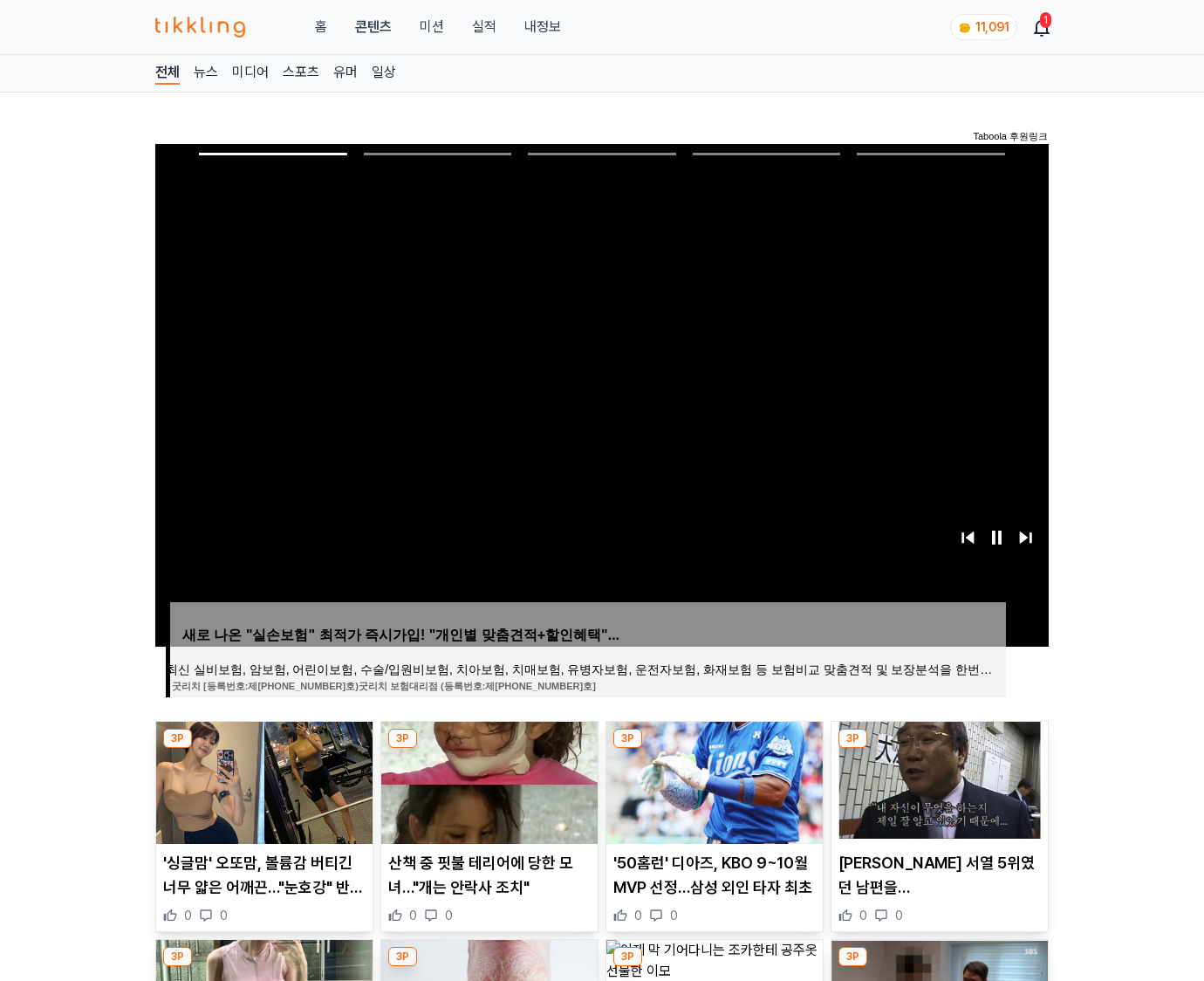
click at [938, 780] on img at bounding box center [939, 782] width 217 height 122
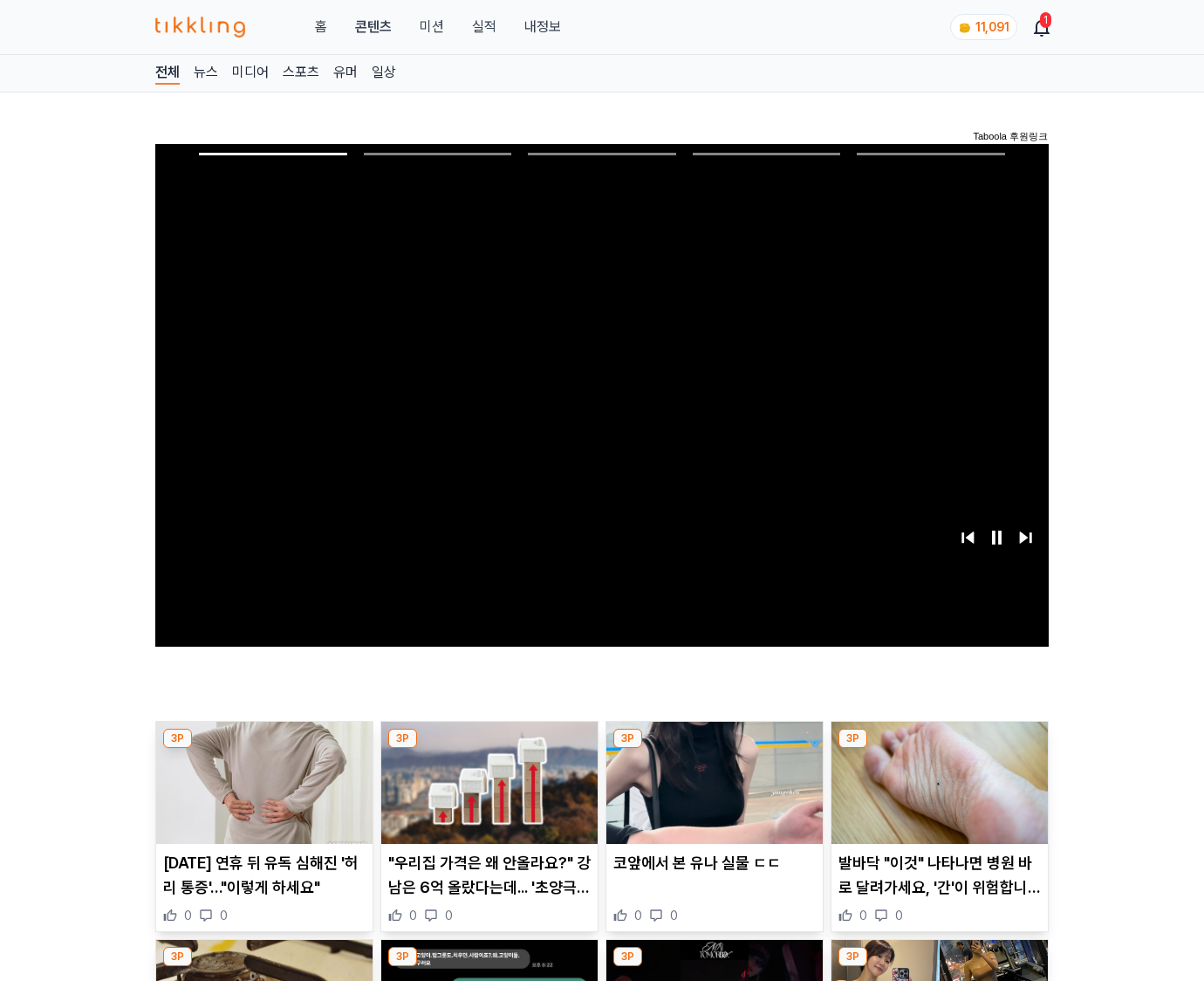
click at [938, 780] on img at bounding box center [939, 782] width 217 height 122
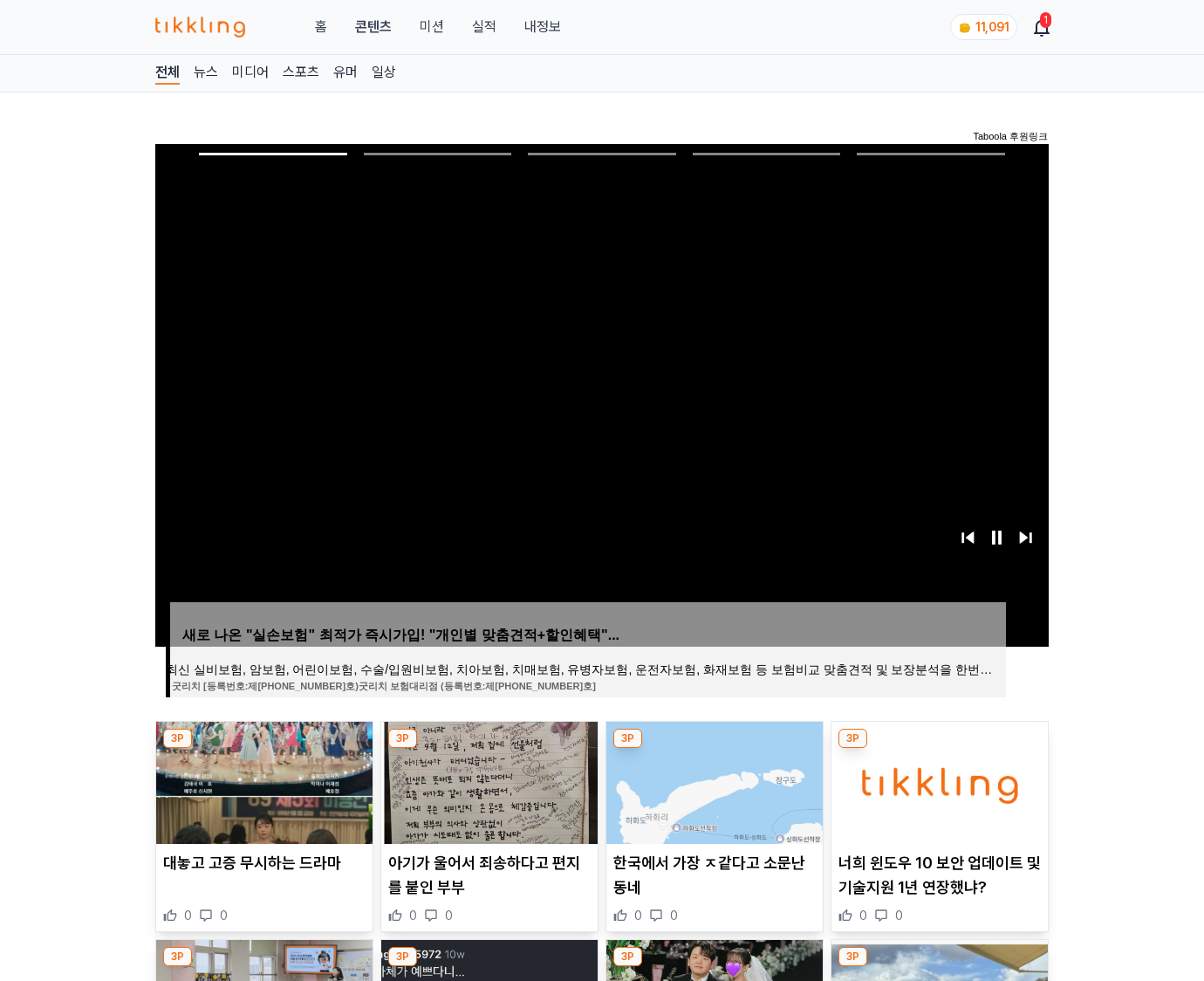
click at [938, 780] on img at bounding box center [939, 782] width 217 height 122
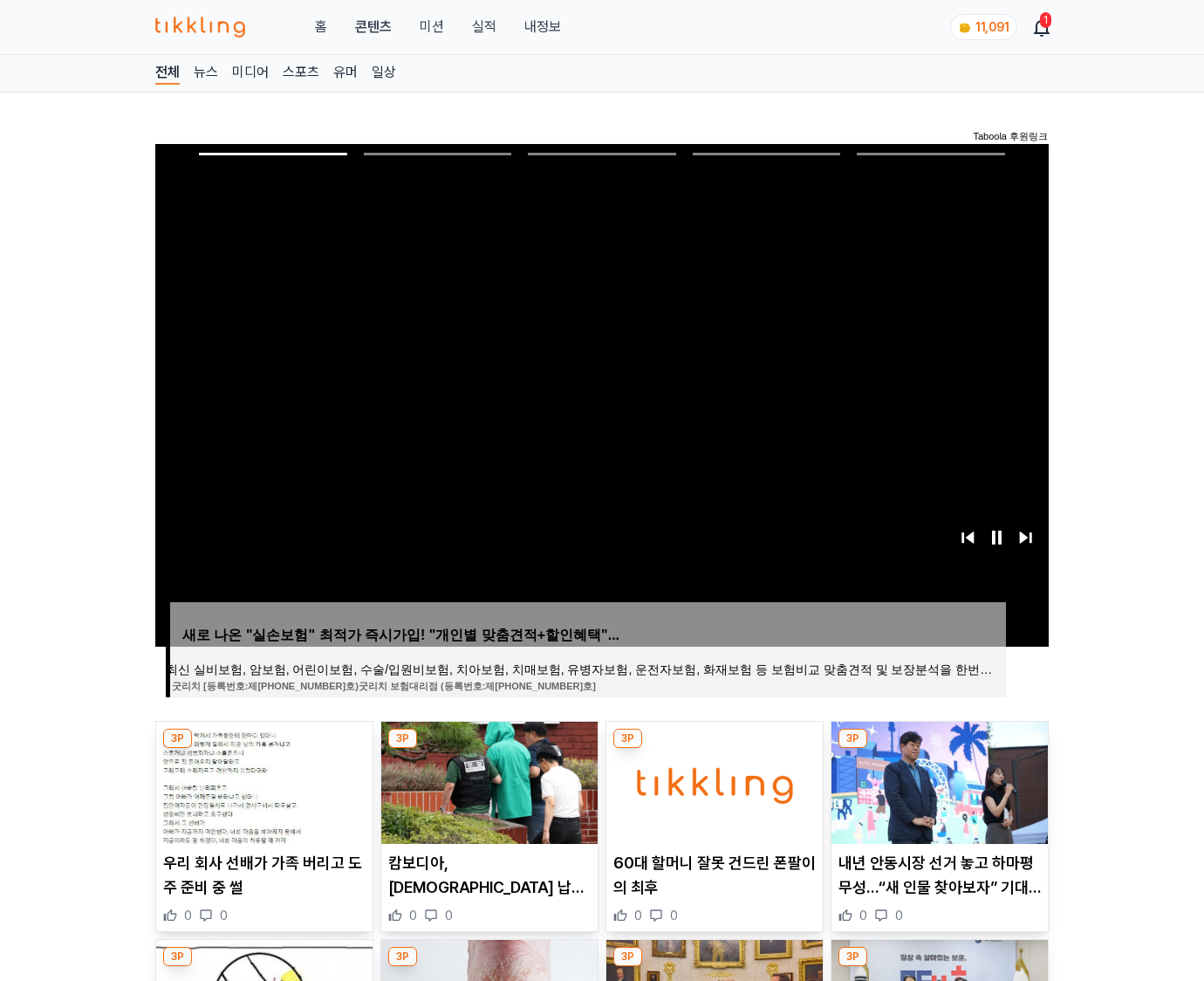
click at [938, 780] on img at bounding box center [939, 782] width 217 height 122
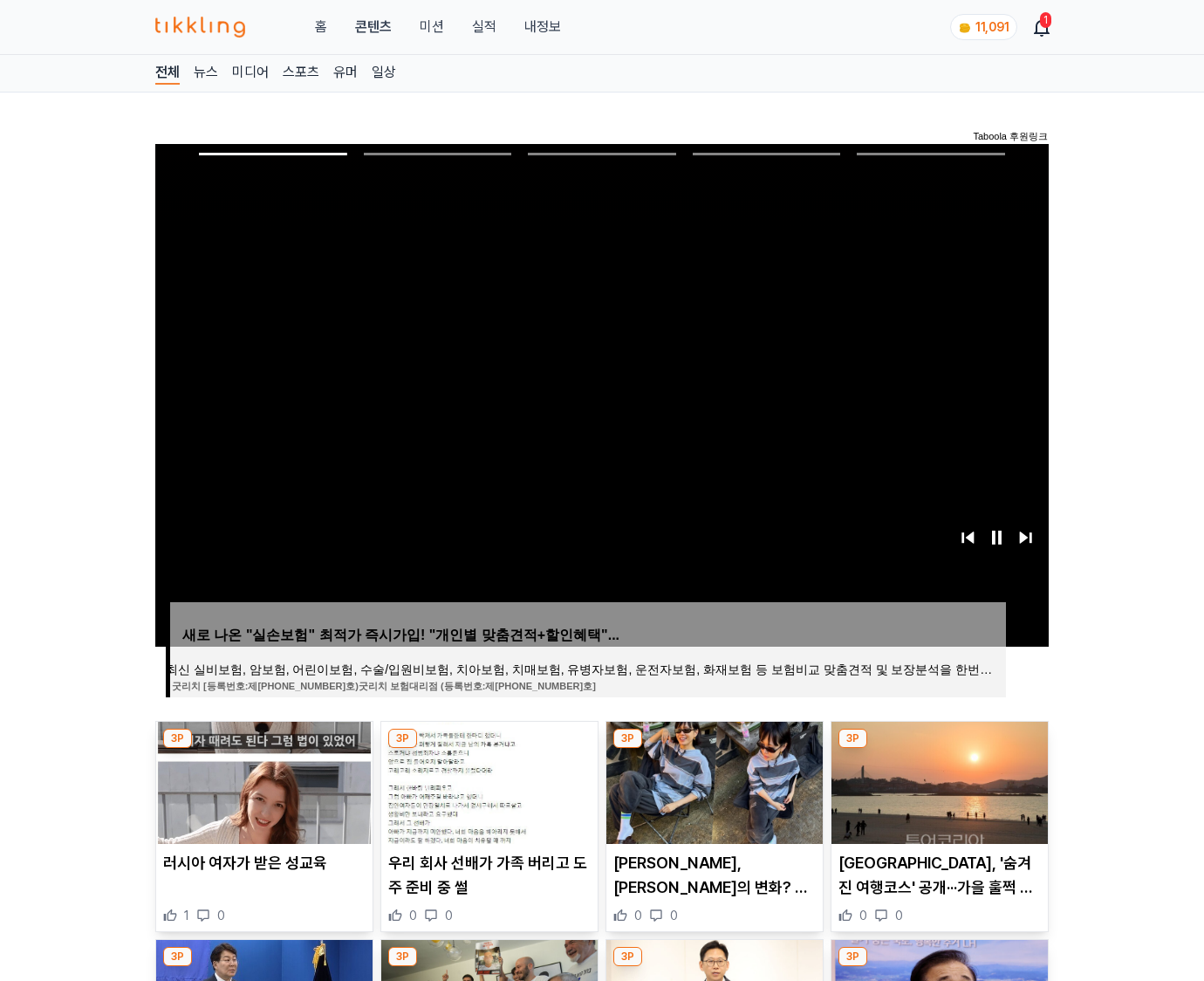
click at [938, 780] on img at bounding box center [939, 782] width 217 height 122
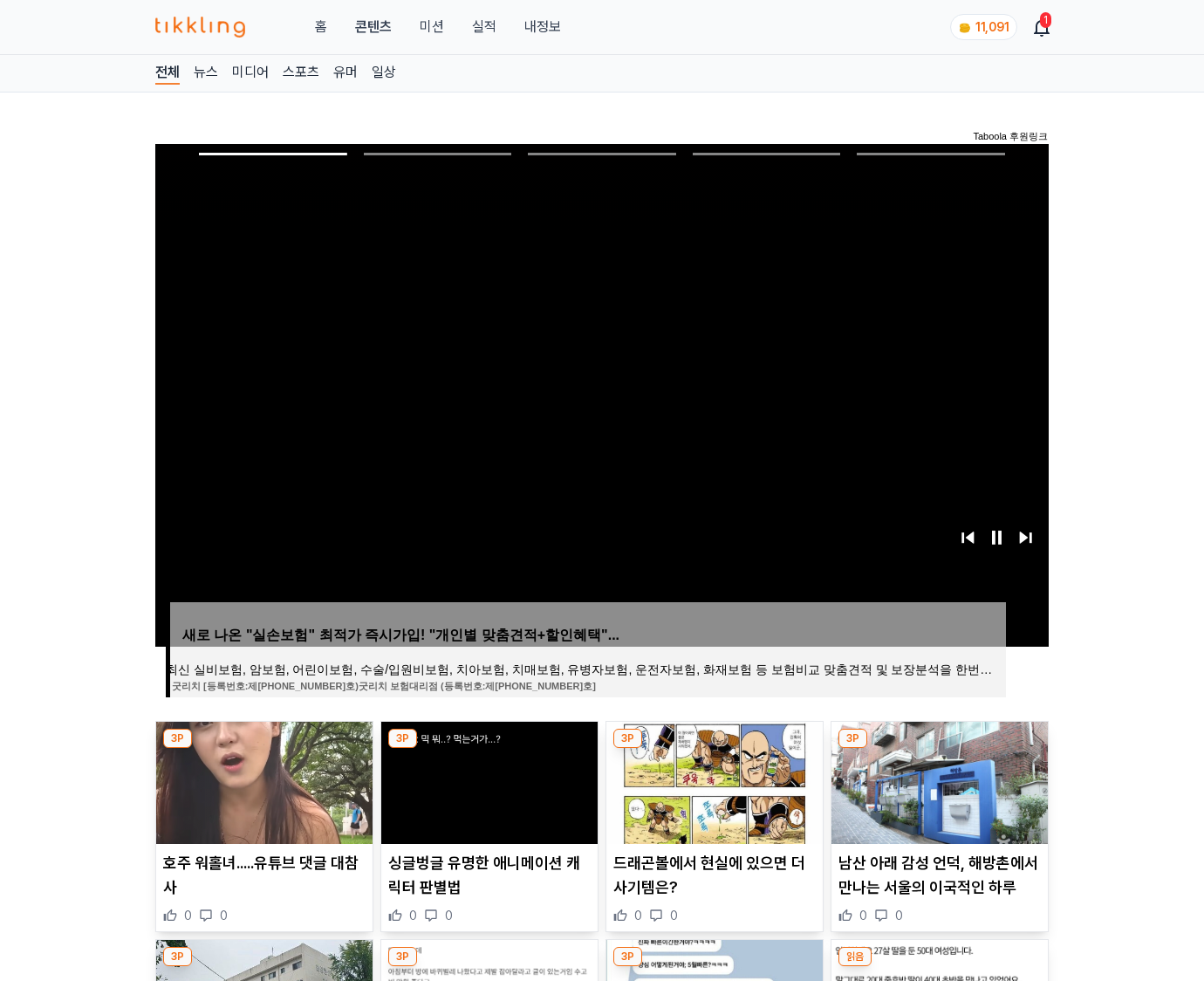
click at [938, 780] on img at bounding box center [939, 782] width 217 height 122
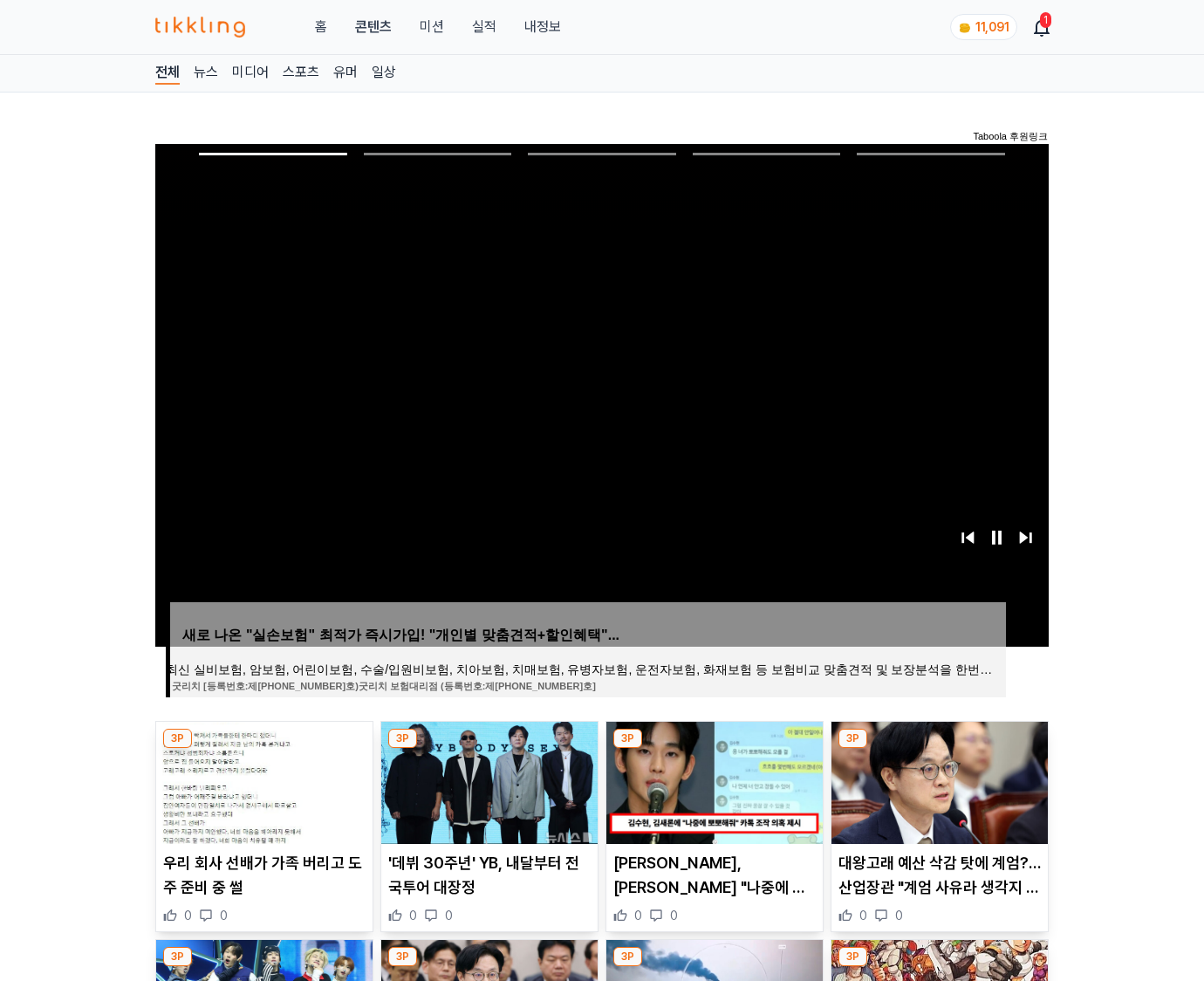
click at [938, 780] on img at bounding box center [939, 782] width 217 height 122
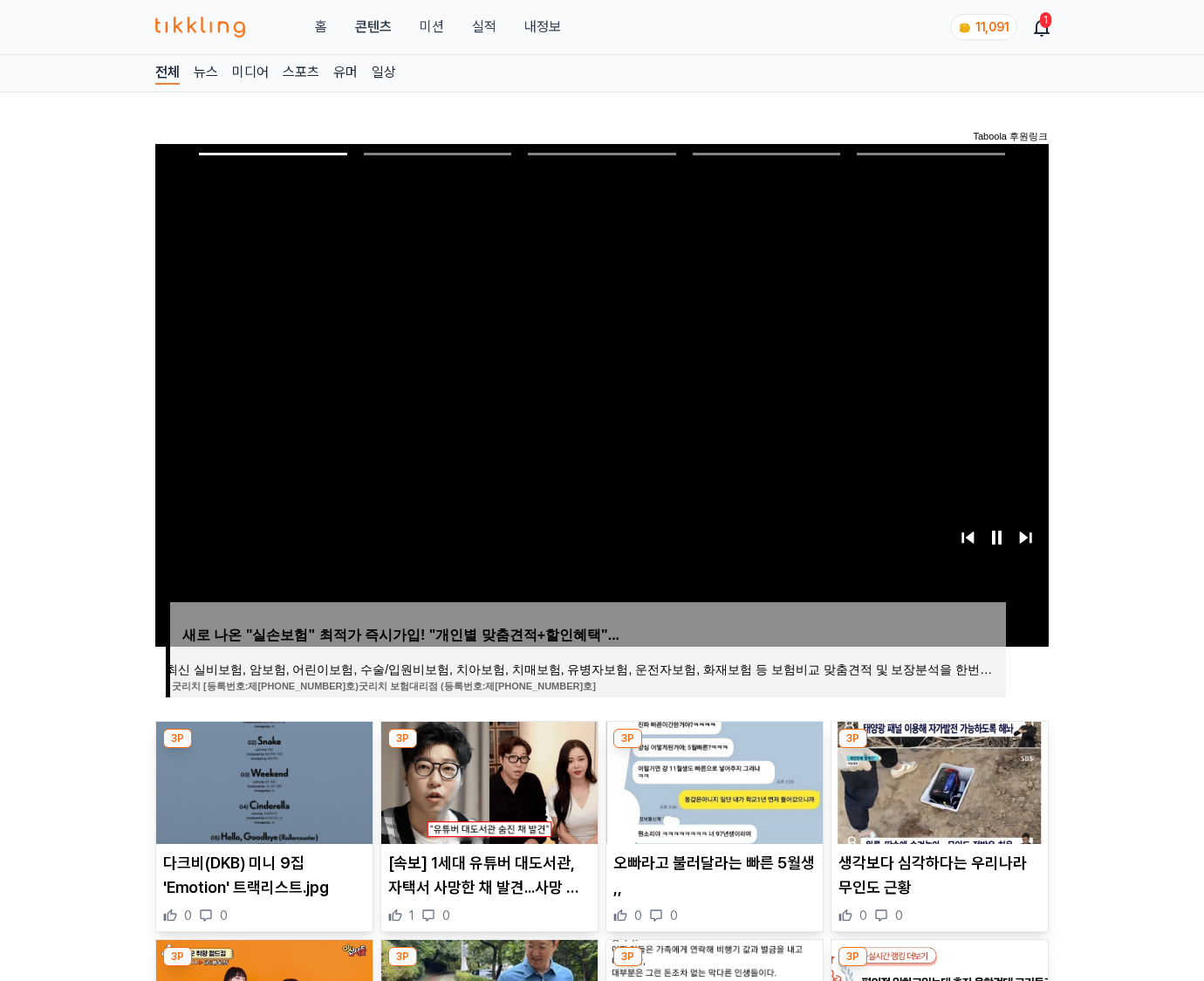
click at [938, 780] on img at bounding box center [939, 782] width 217 height 122
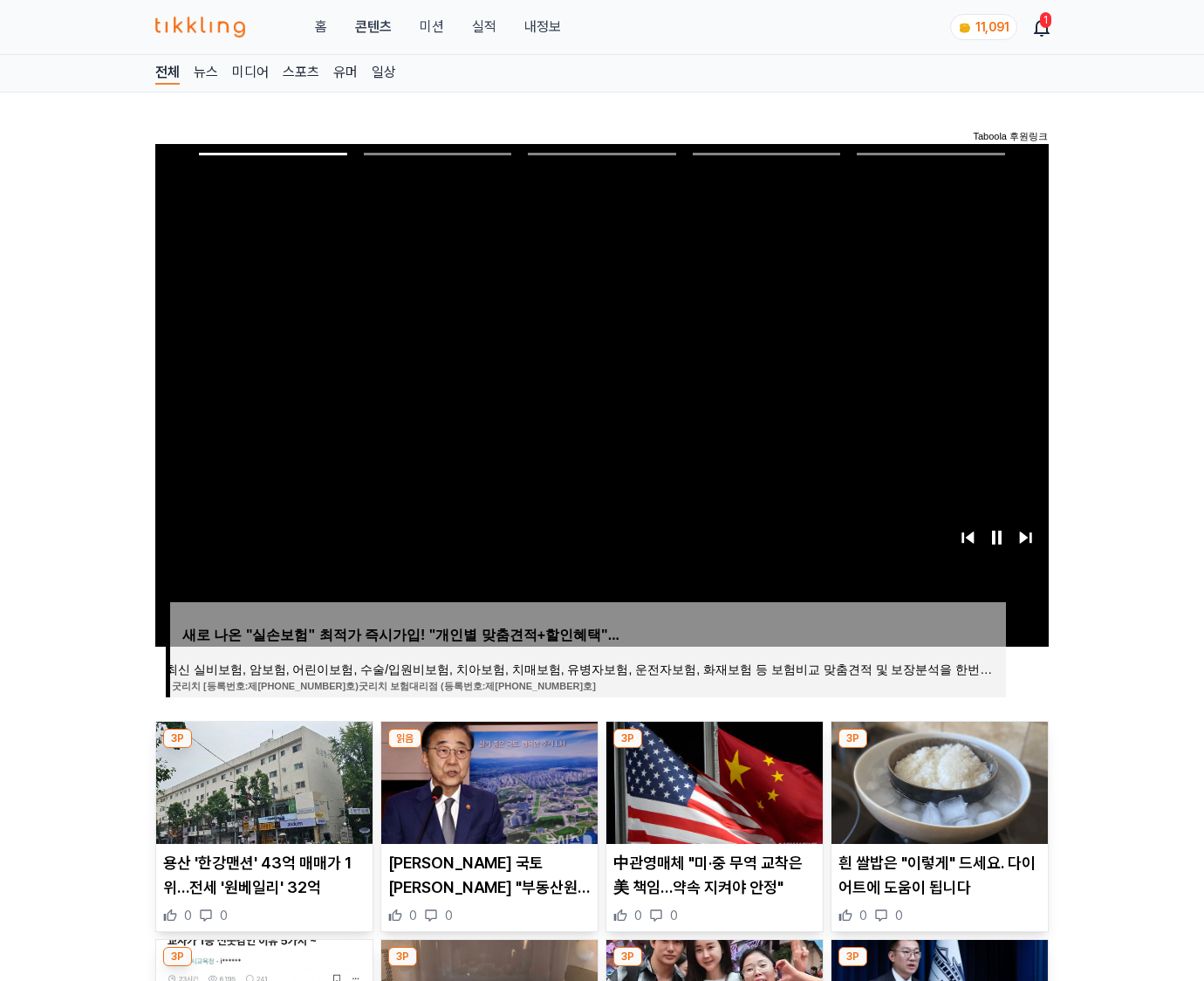
click at [938, 780] on img at bounding box center [939, 782] width 217 height 122
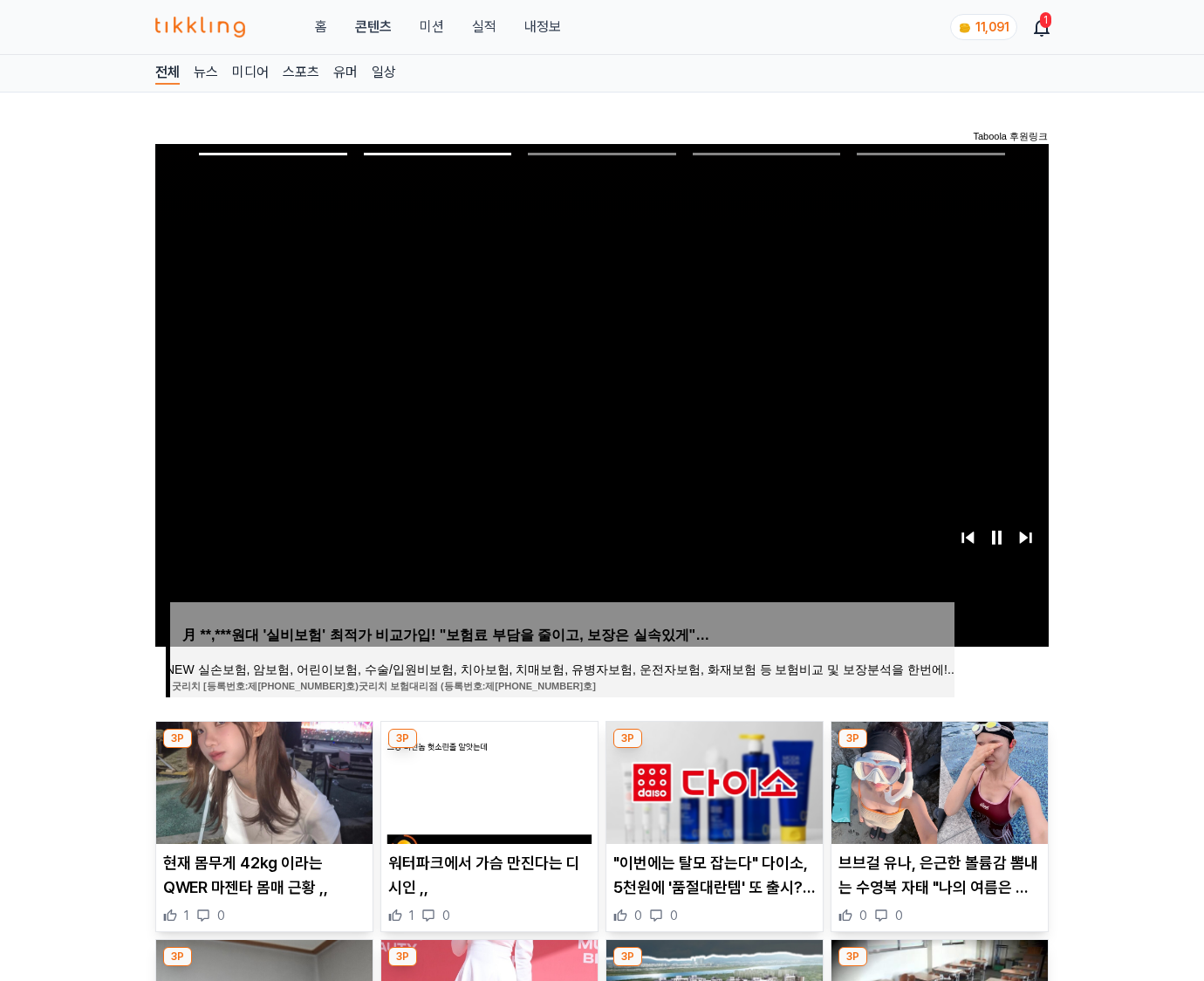
click at [938, 780] on img at bounding box center [939, 782] width 217 height 122
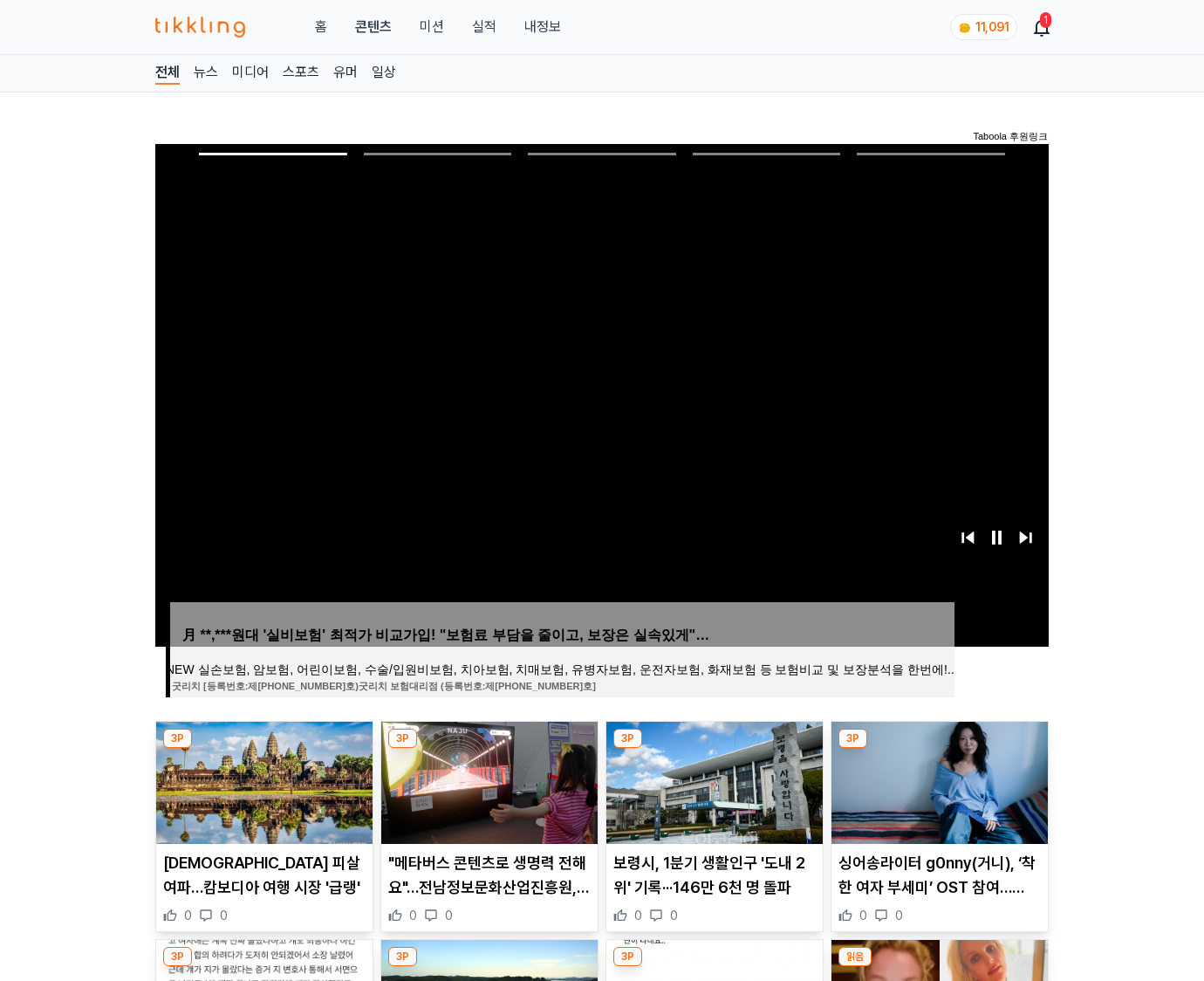
click at [938, 780] on img at bounding box center [939, 782] width 217 height 122
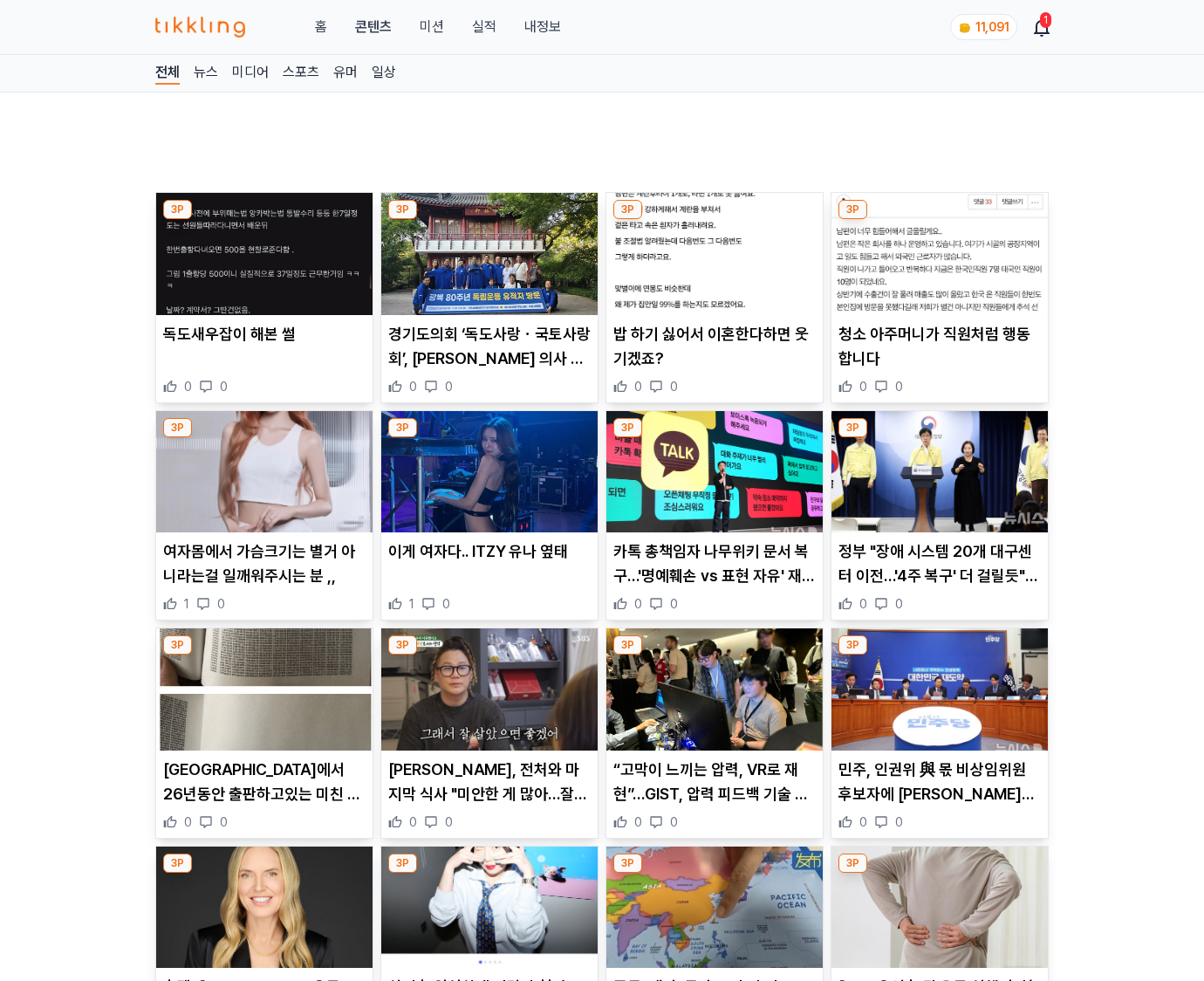
click at [938, 780] on p "민주, 인권위 與 몫 비상임위원 후보자에 [PERSON_NAME] [PERSON_NAME]" at bounding box center [939, 781] width 202 height 49
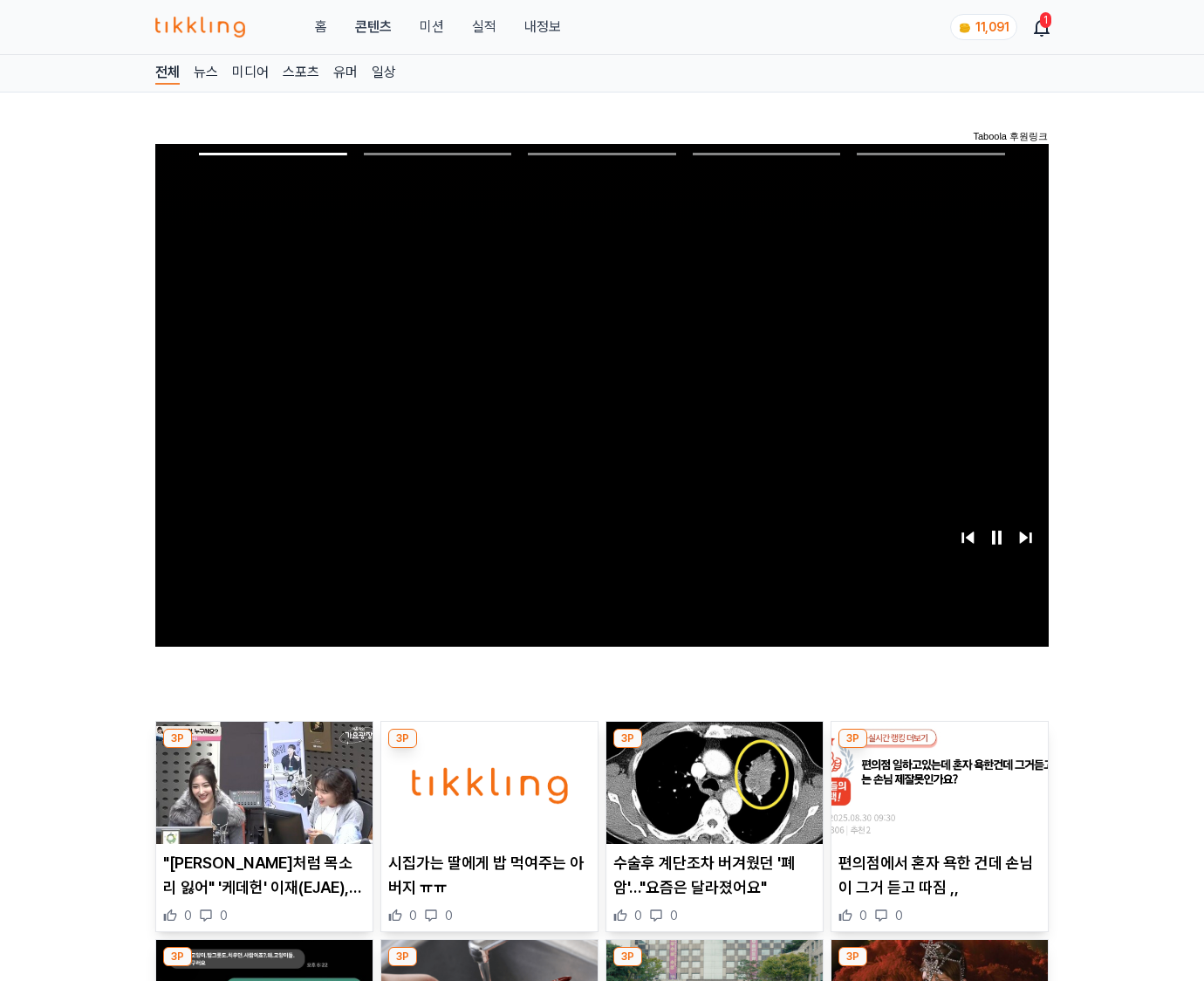
click at [938, 780] on img at bounding box center [939, 782] width 217 height 122
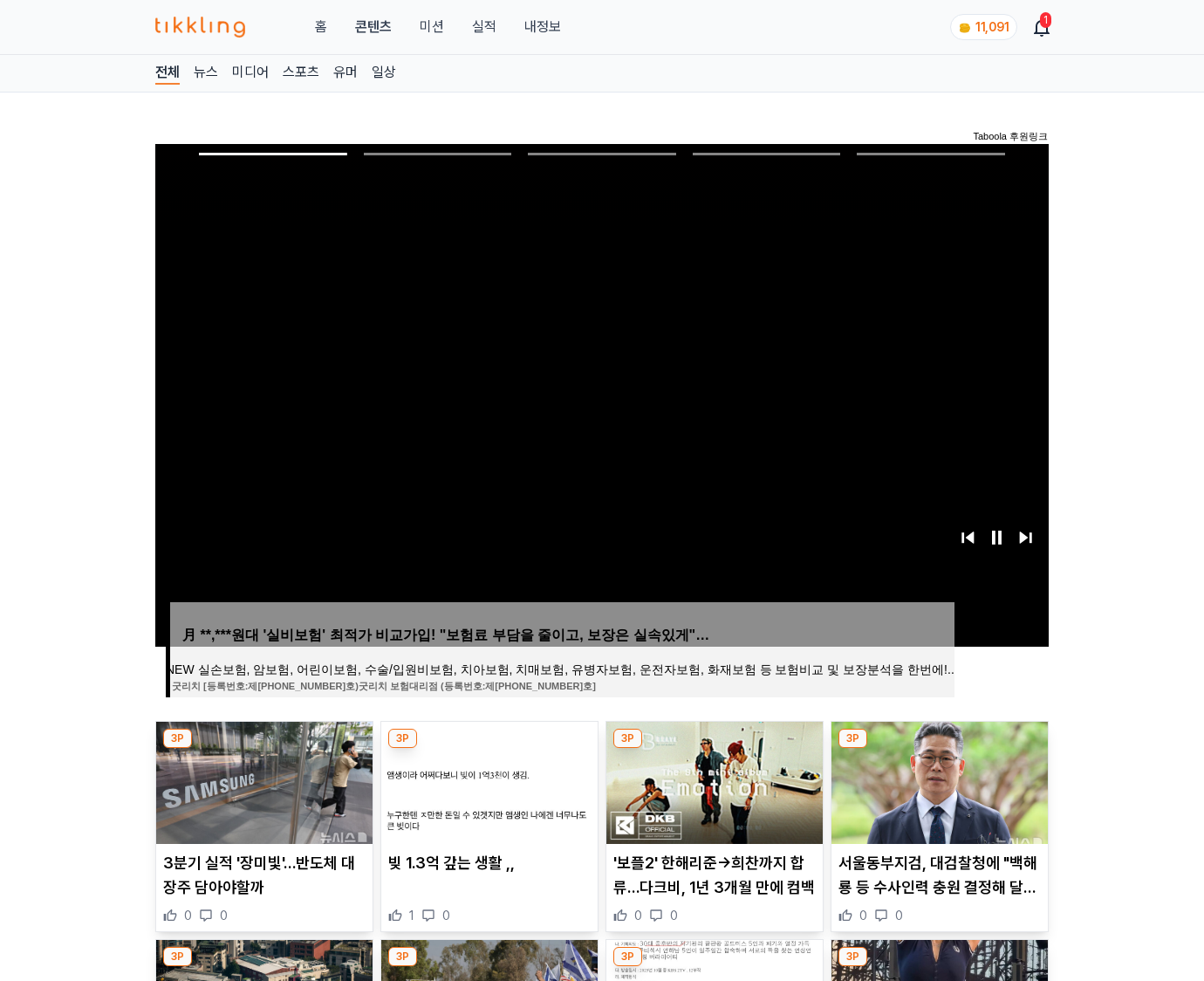
click at [938, 780] on img at bounding box center [939, 782] width 217 height 122
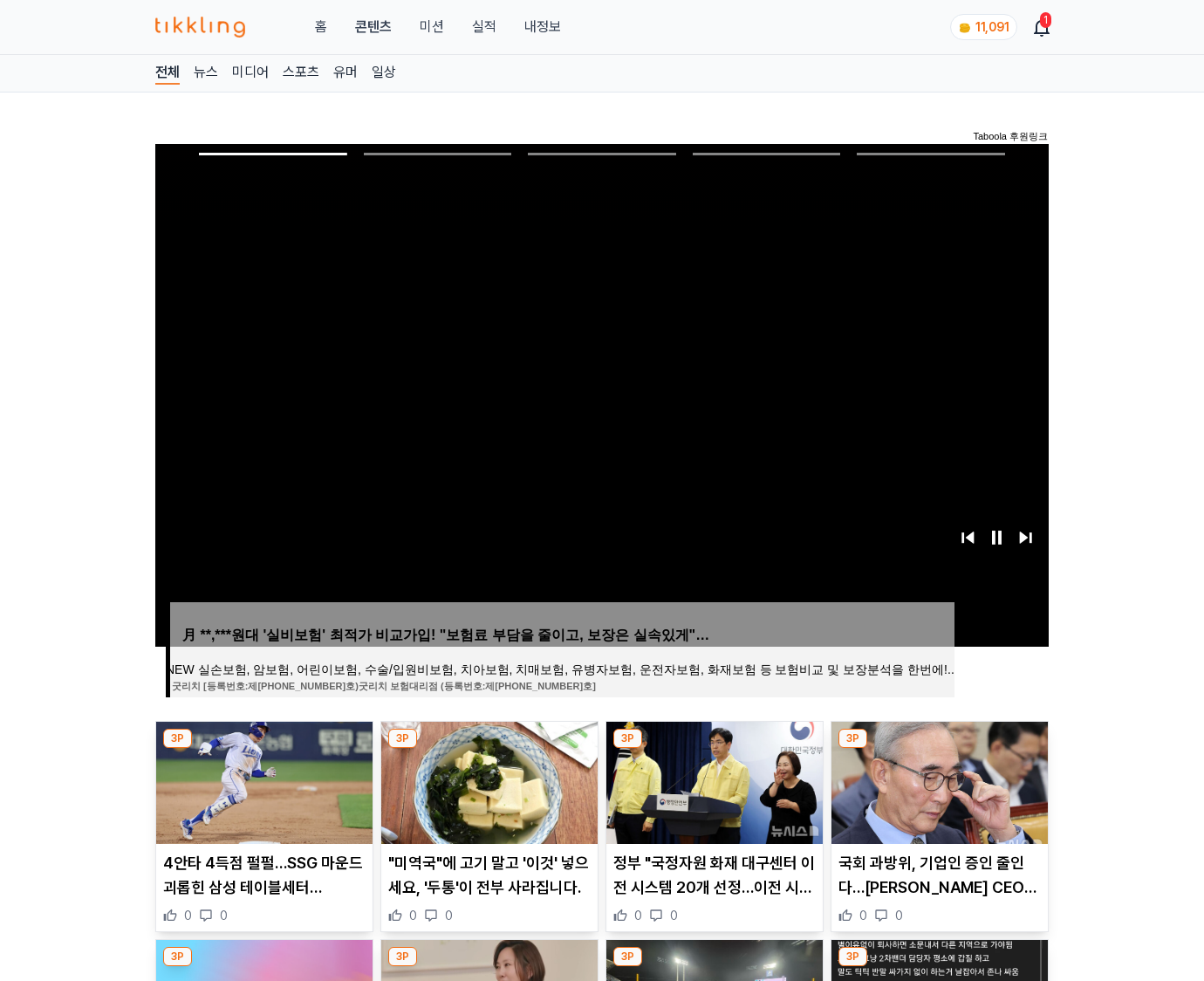
click at [938, 780] on img at bounding box center [939, 782] width 217 height 122
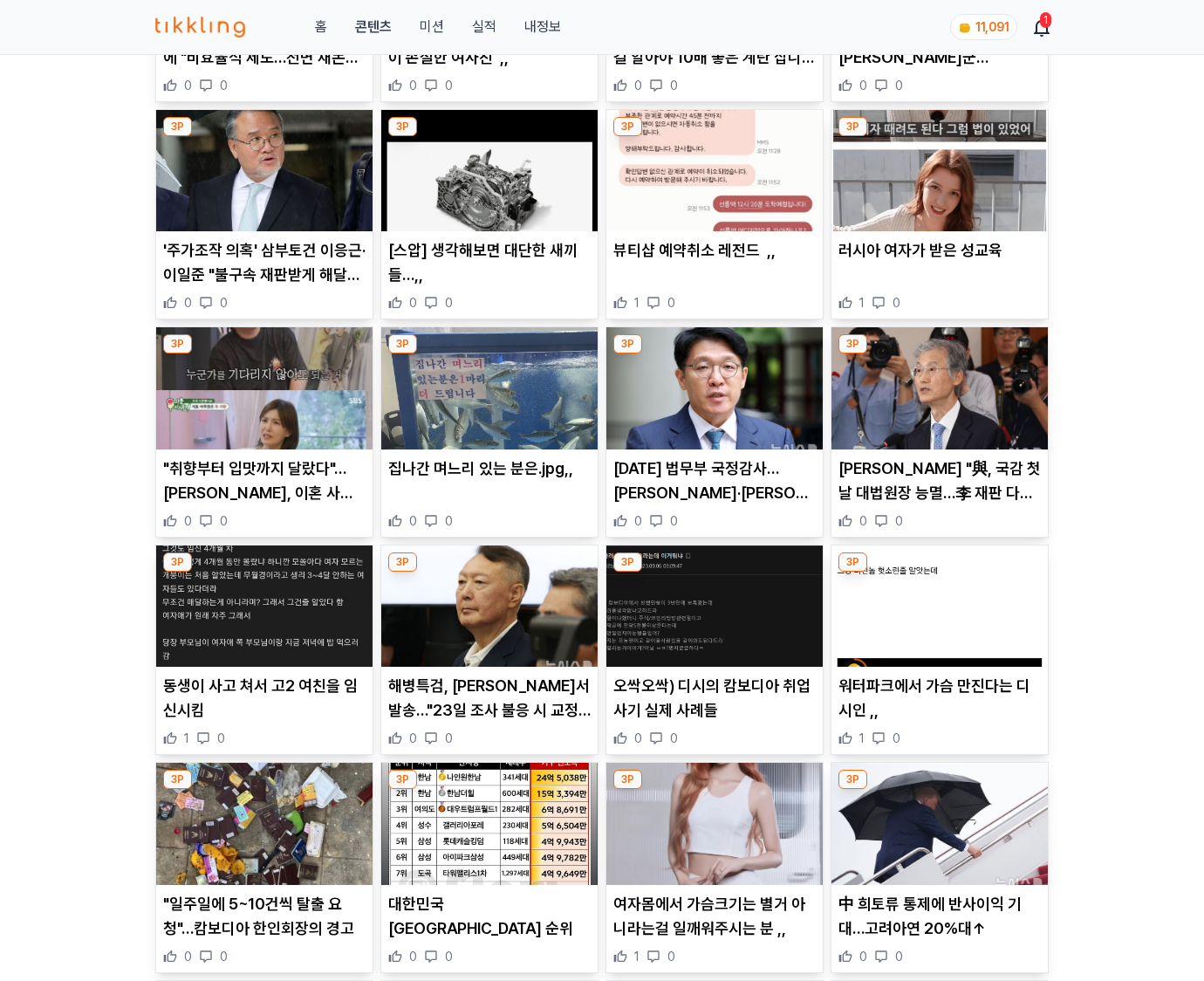
scroll to position [3756, 0]
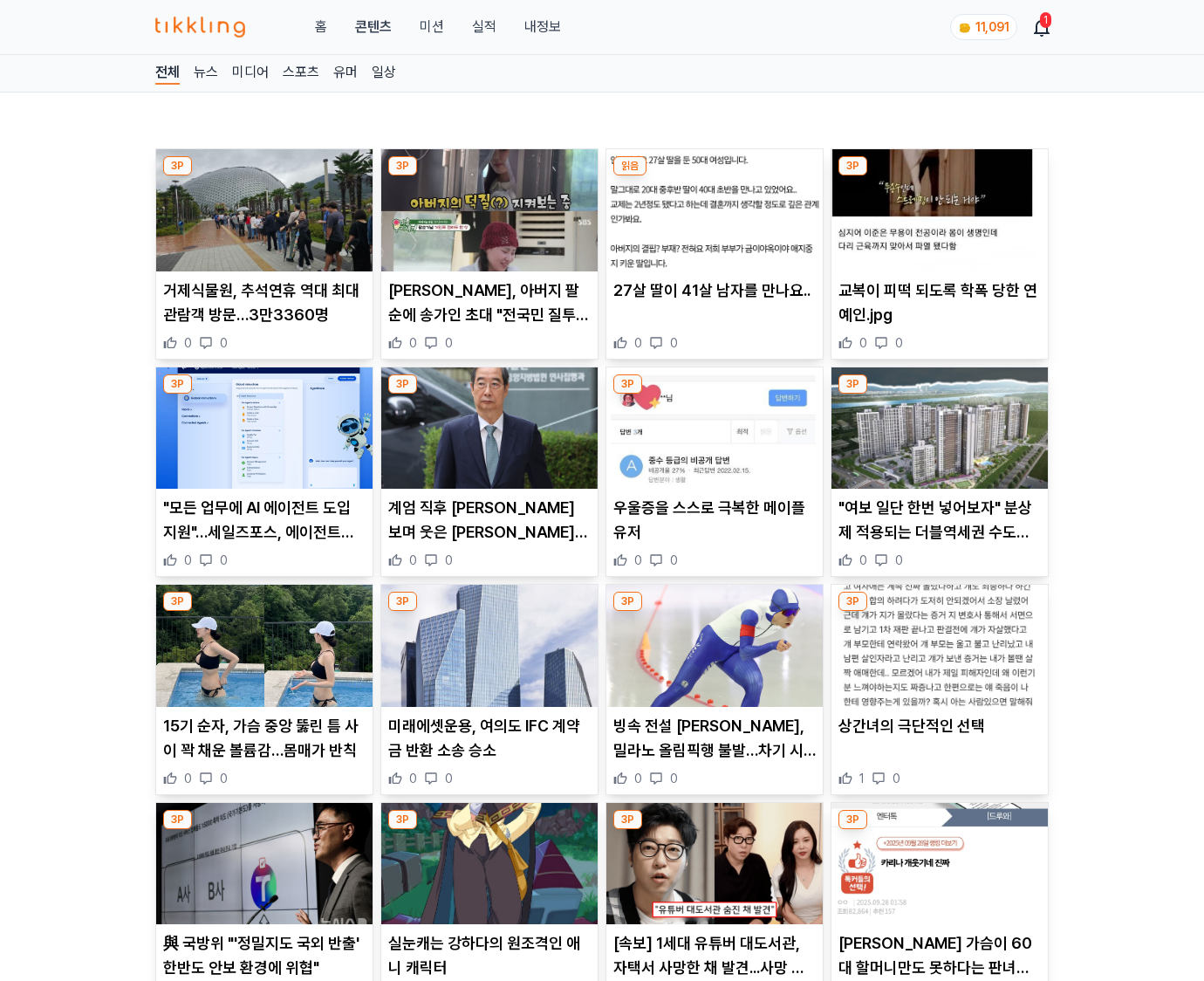
drag, startPoint x: 0, startPoint y: 0, endPoint x: 938, endPoint y: 780, distance: 1219.9
click at [938, 780] on div "1 0" at bounding box center [939, 779] width 202 height 18
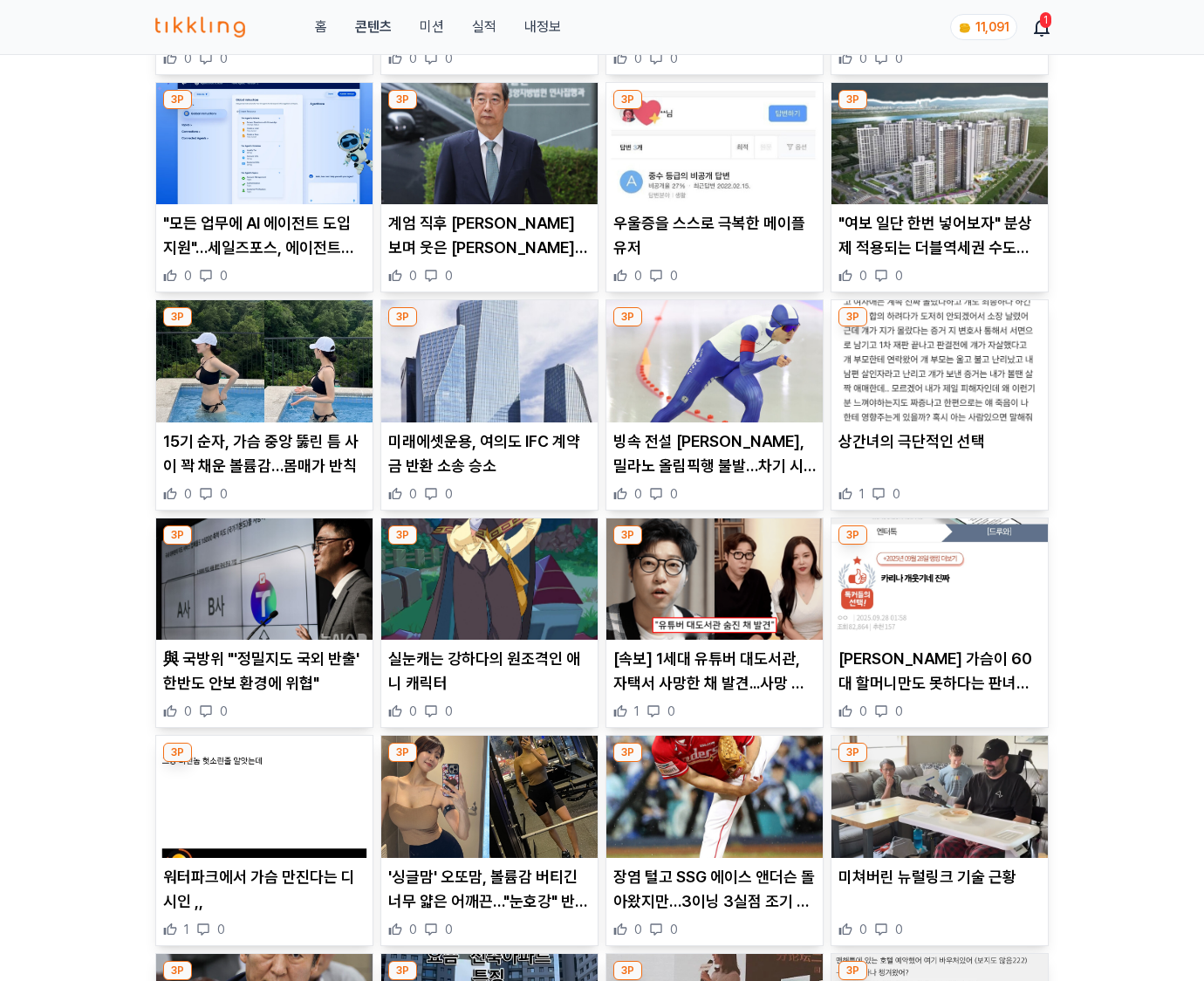
scroll to position [2573, 0]
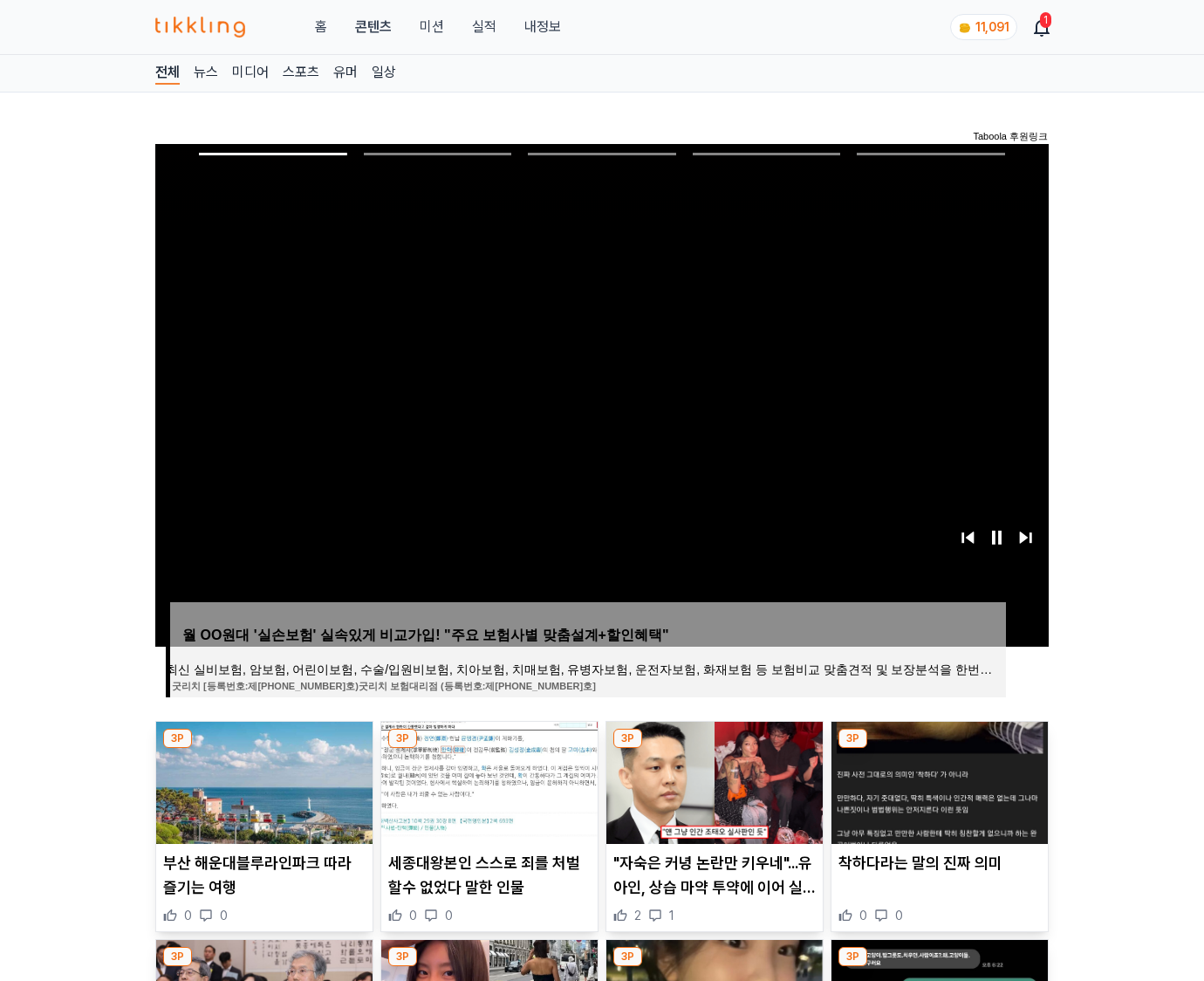
click at [938, 780] on img at bounding box center [939, 782] width 217 height 122
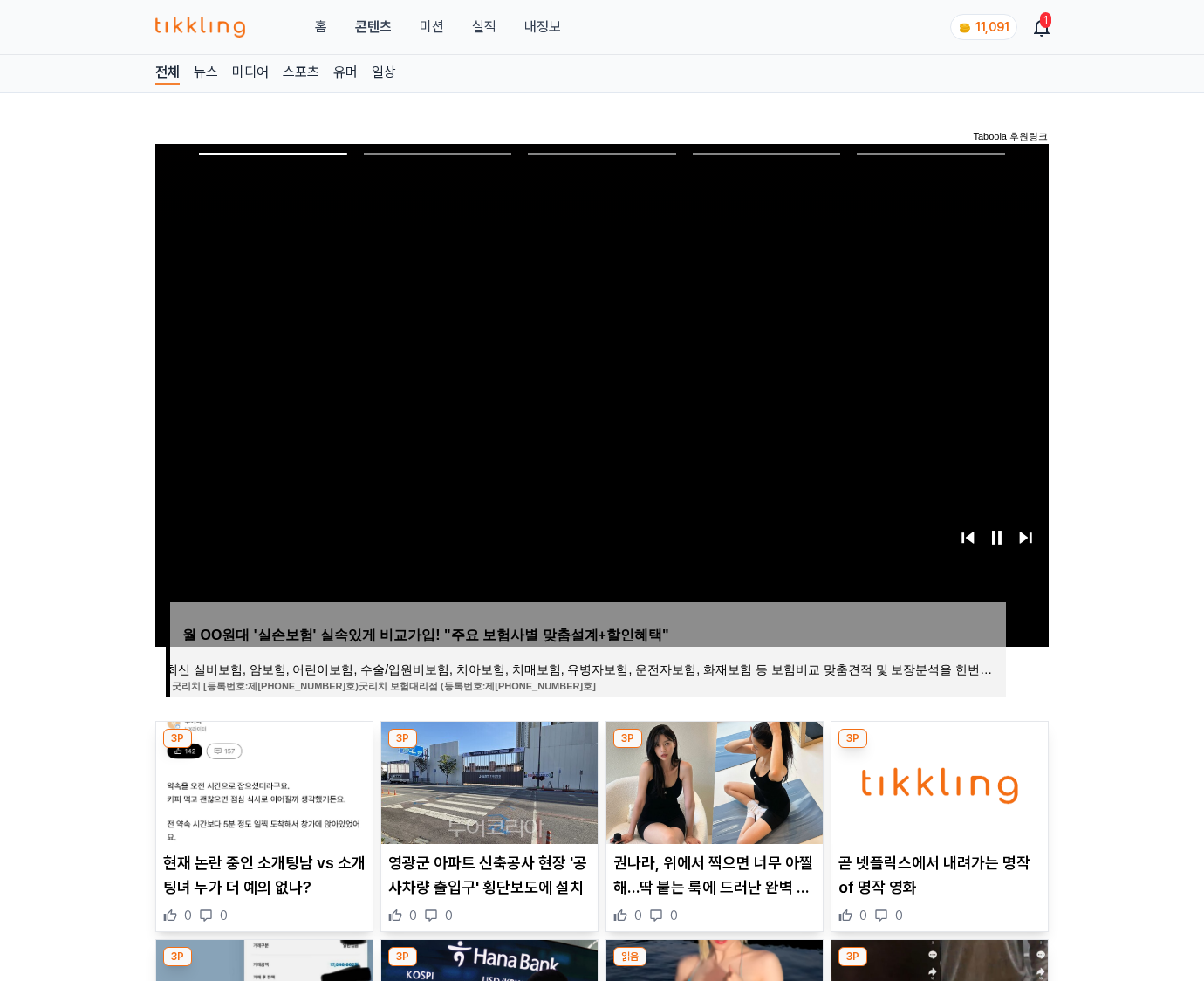
click at [938, 780] on img at bounding box center [939, 782] width 217 height 122
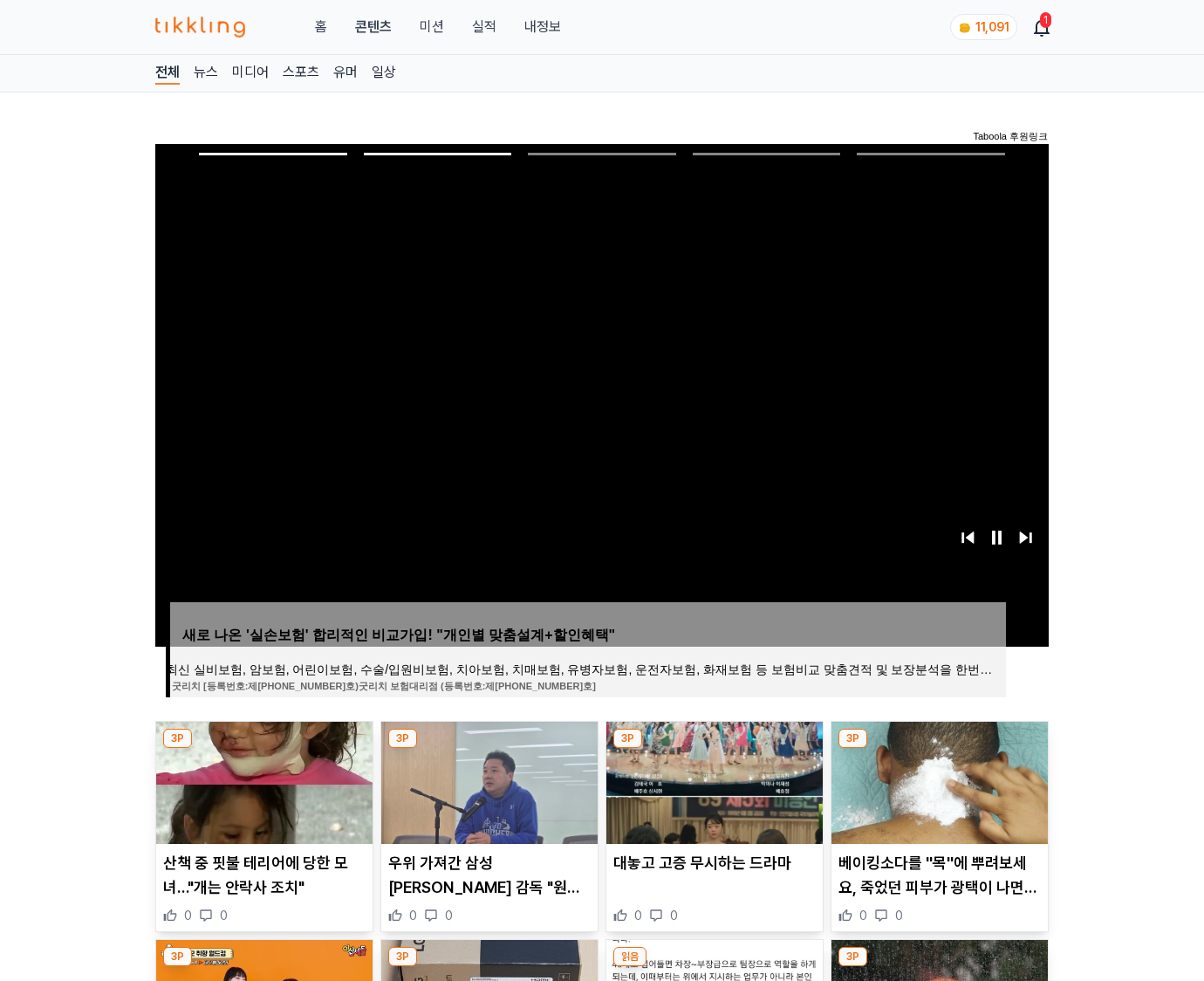
click at [938, 780] on img at bounding box center [939, 782] width 217 height 122
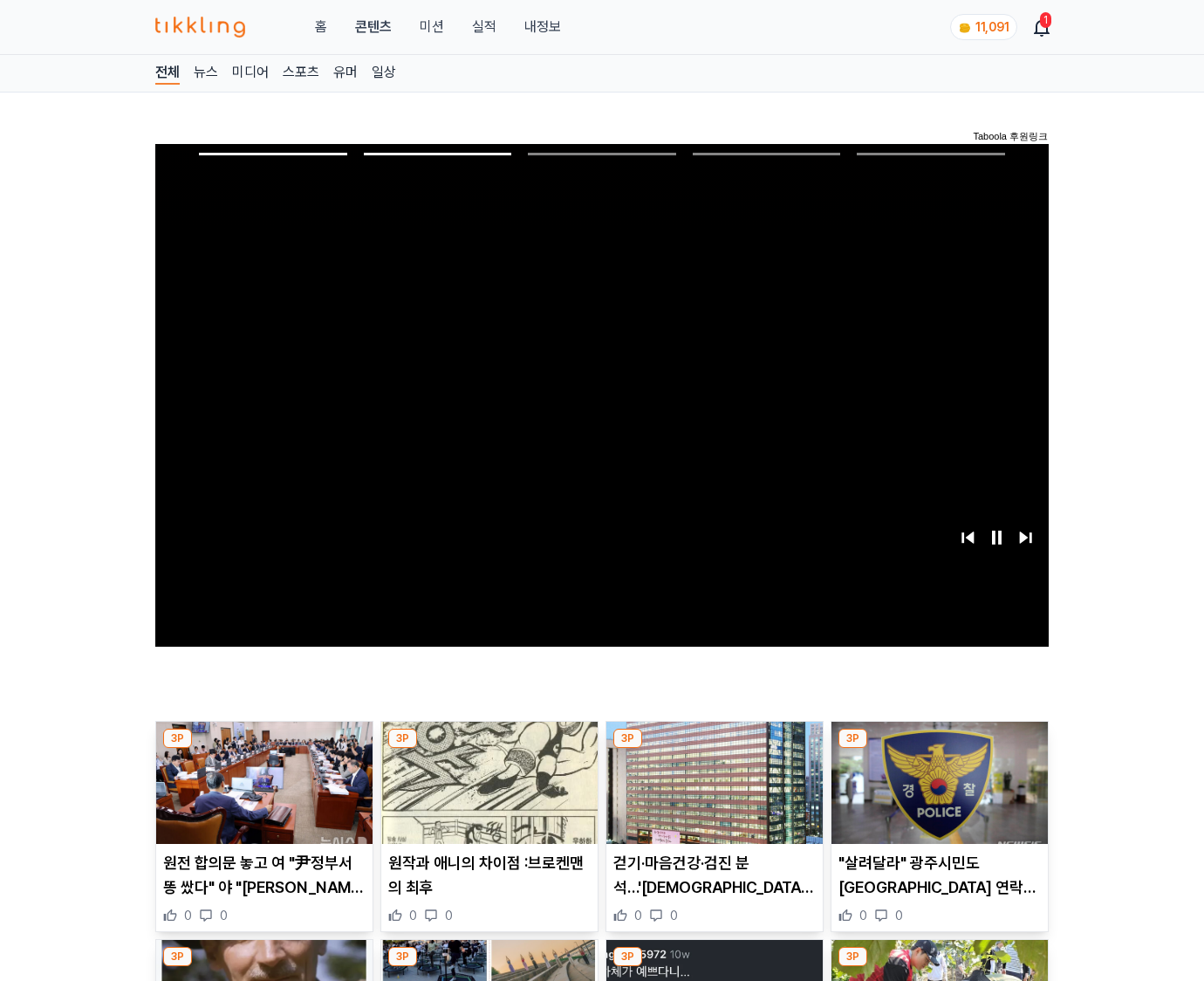
click at [938, 780] on img at bounding box center [939, 782] width 217 height 122
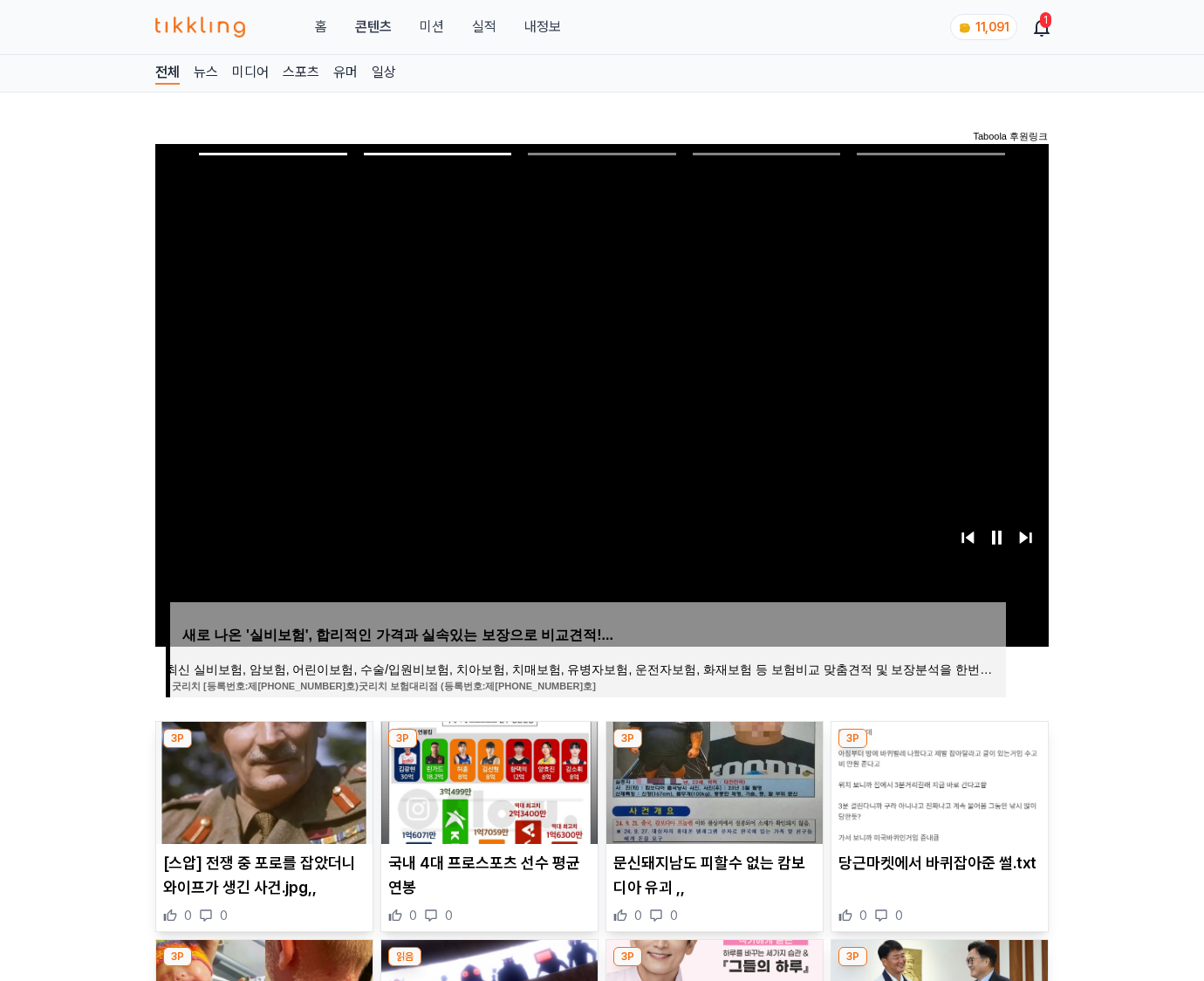
click at [938, 780] on img at bounding box center [939, 782] width 217 height 122
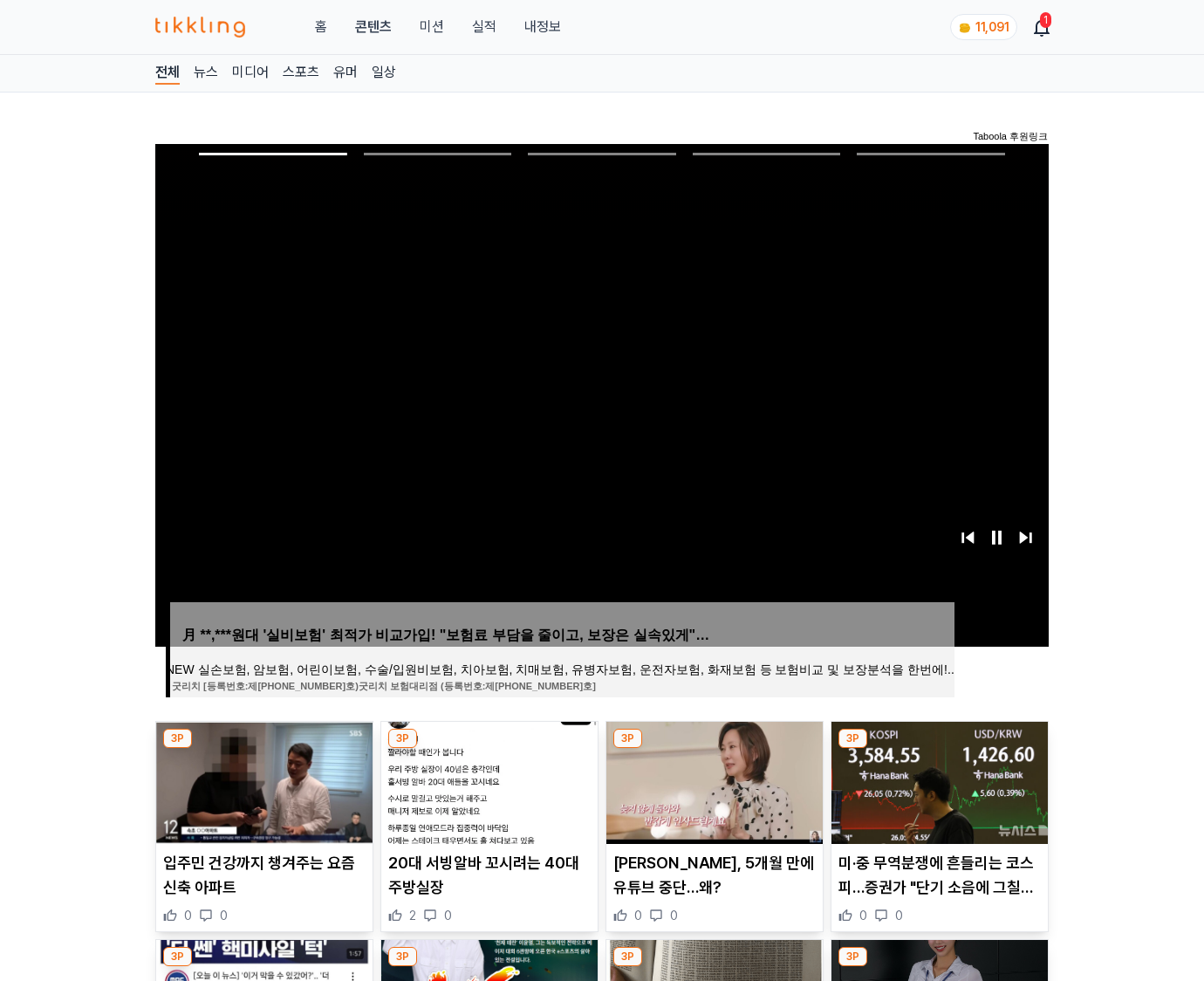
click at [938, 780] on img at bounding box center [939, 782] width 217 height 122
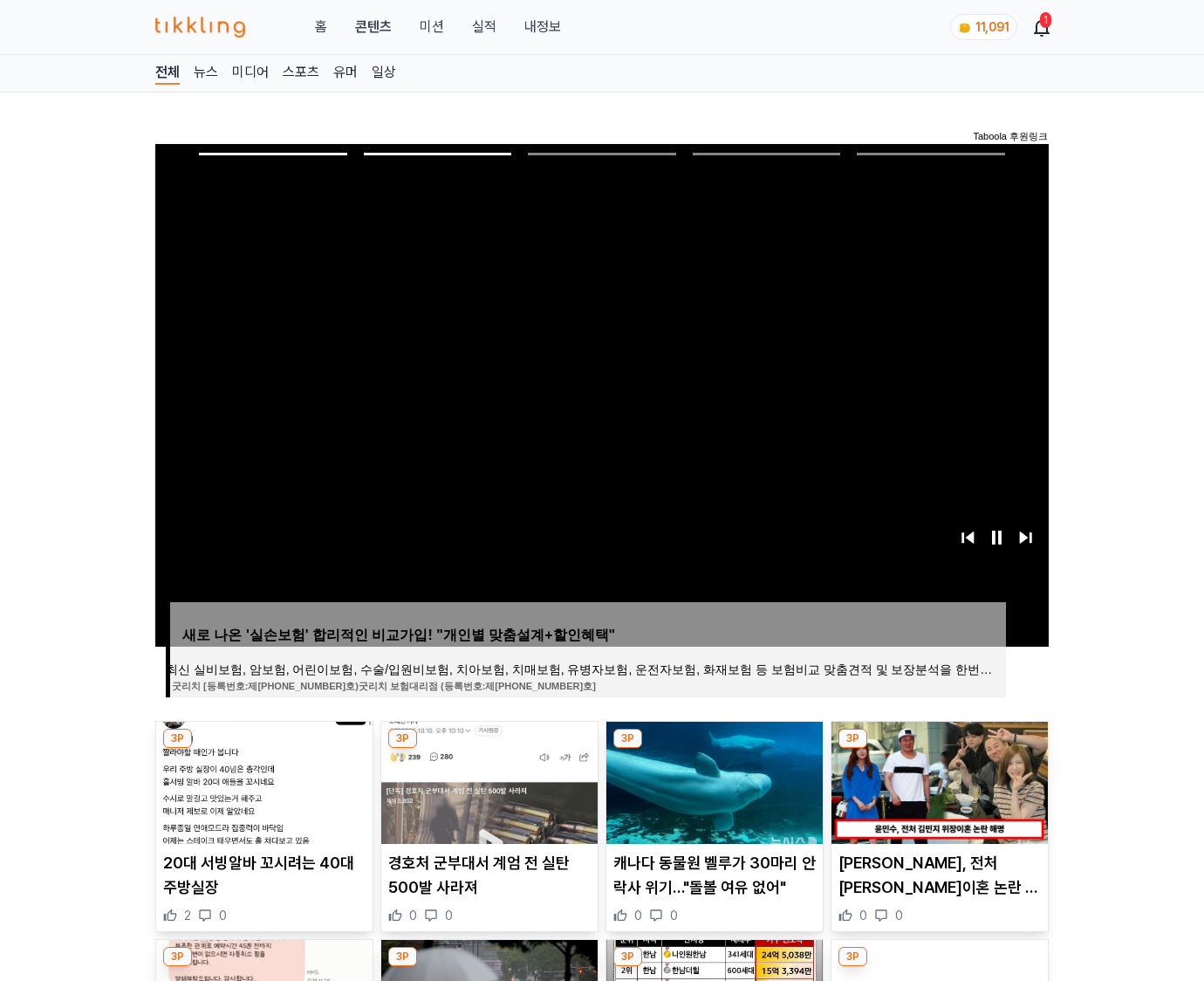
click at [938, 780] on img at bounding box center [939, 782] width 217 height 122
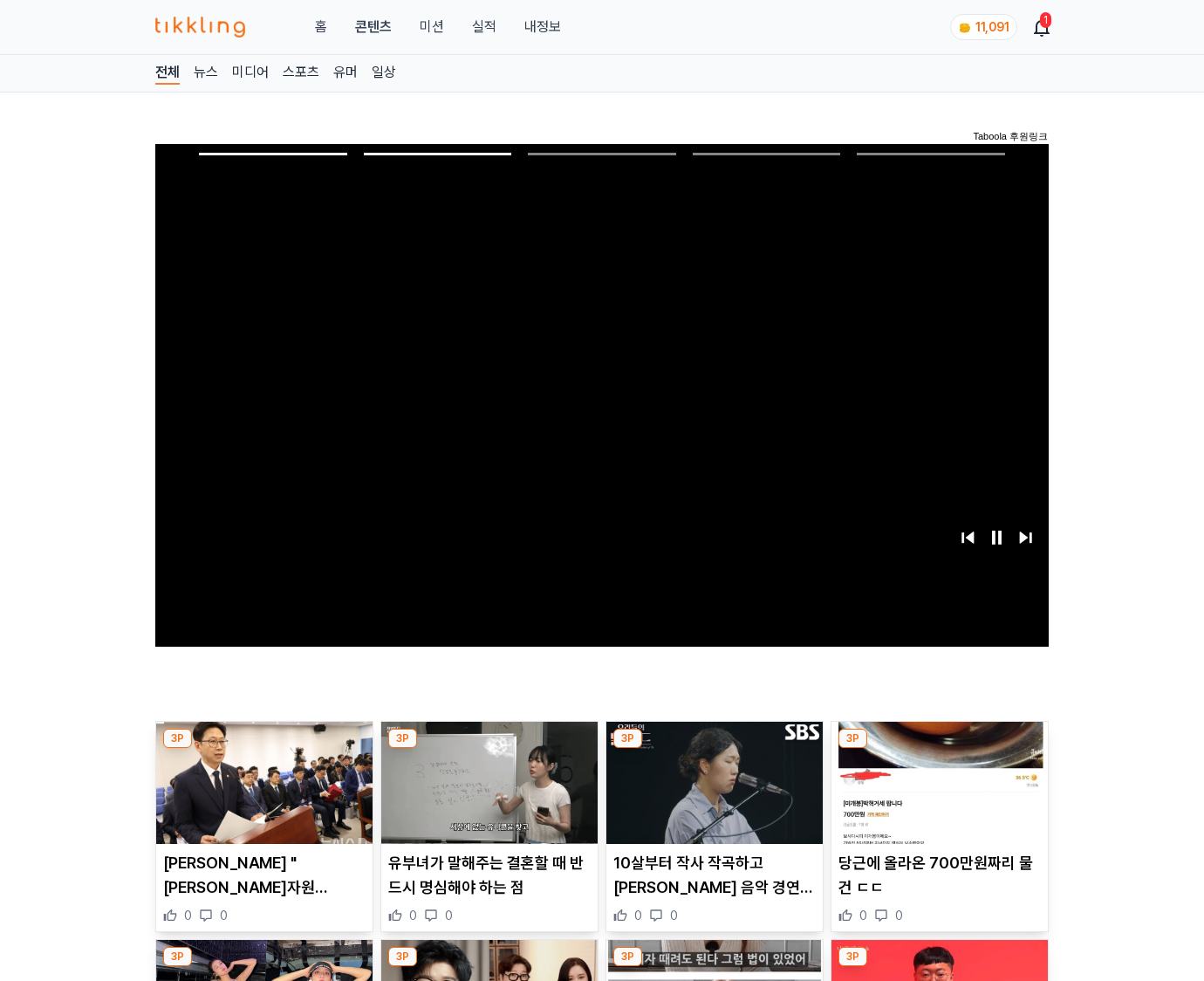
click at [938, 780] on img at bounding box center [939, 782] width 217 height 122
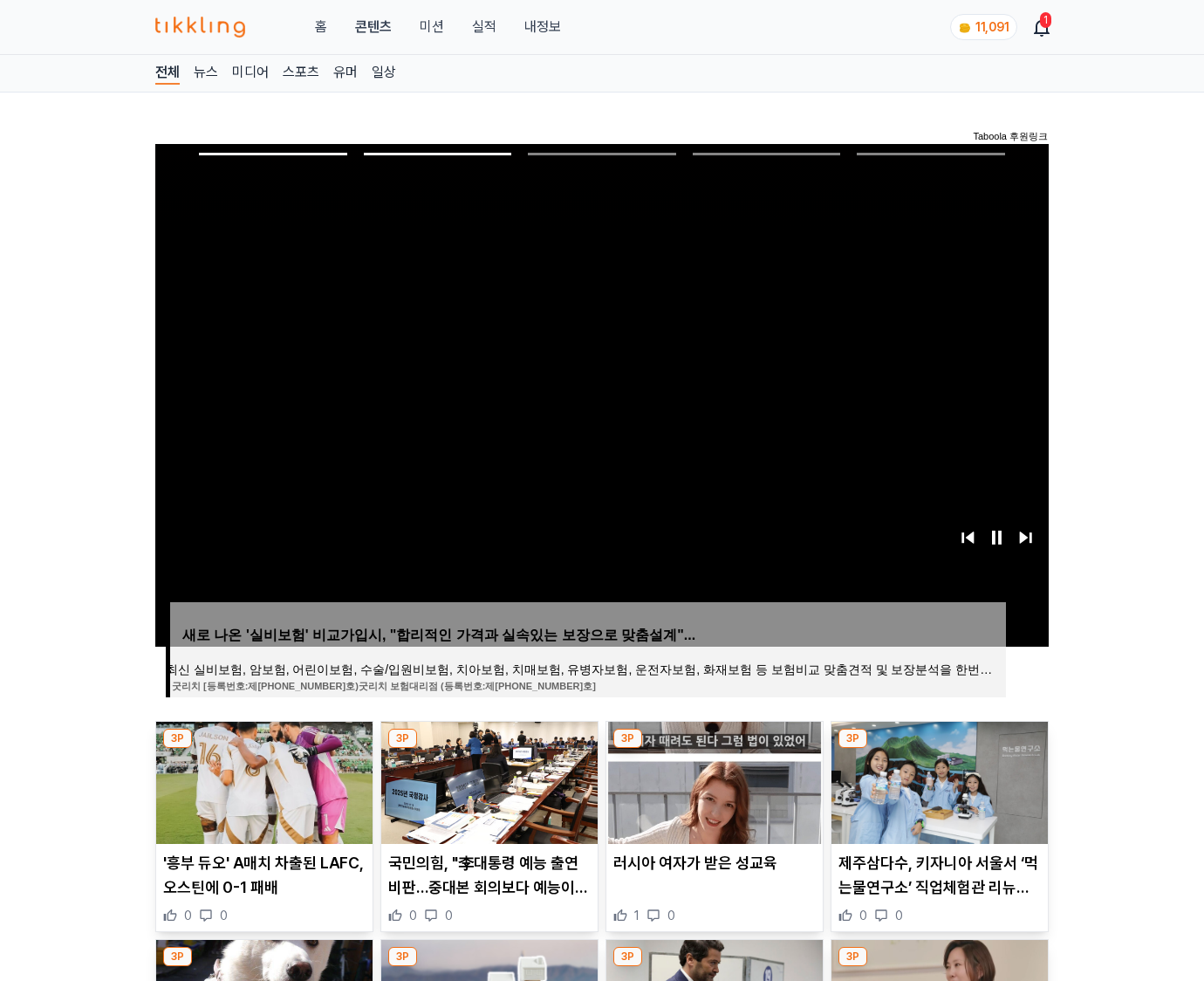
click at [938, 780] on img at bounding box center [939, 782] width 217 height 122
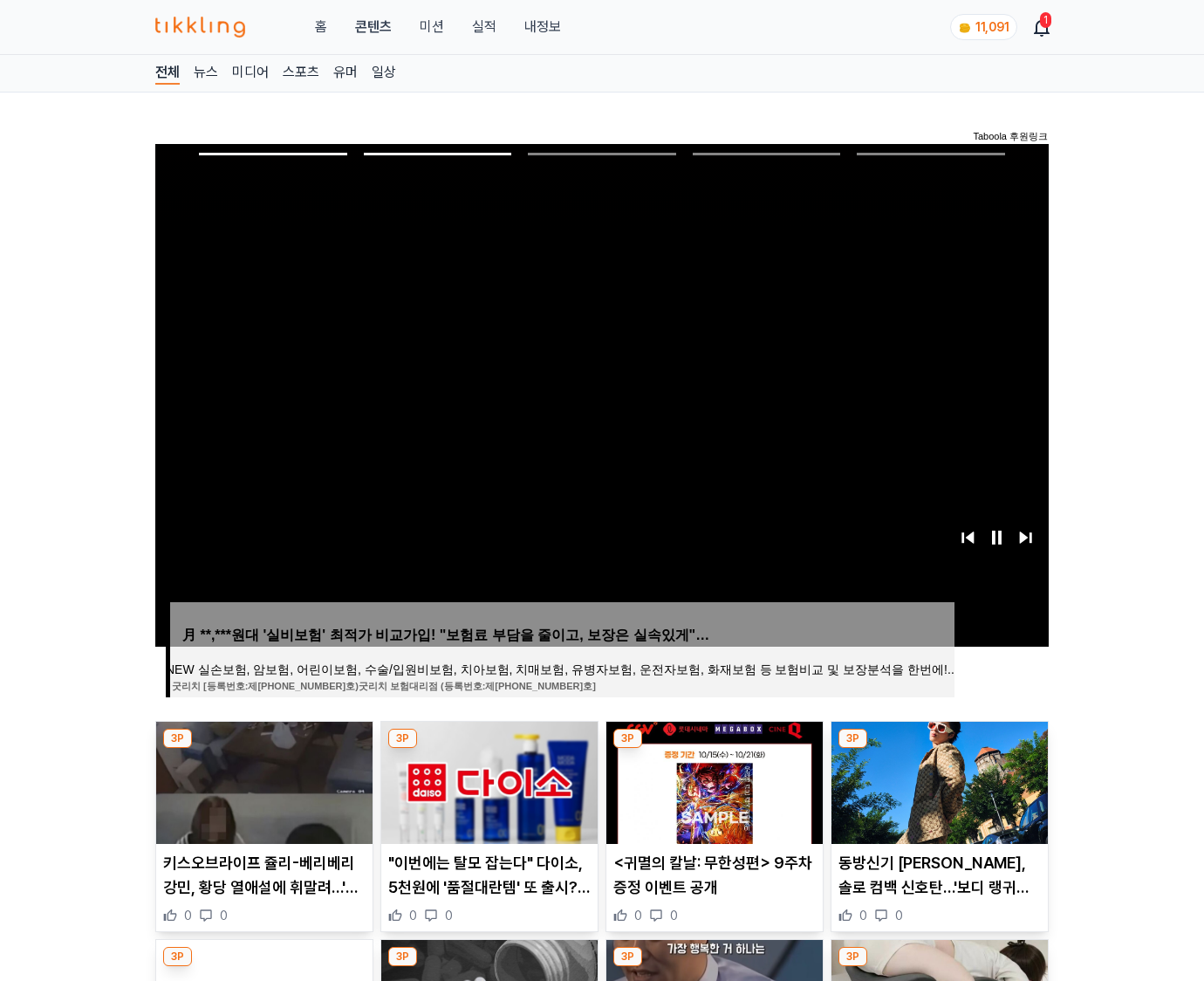
click at [938, 780] on img at bounding box center [939, 782] width 217 height 122
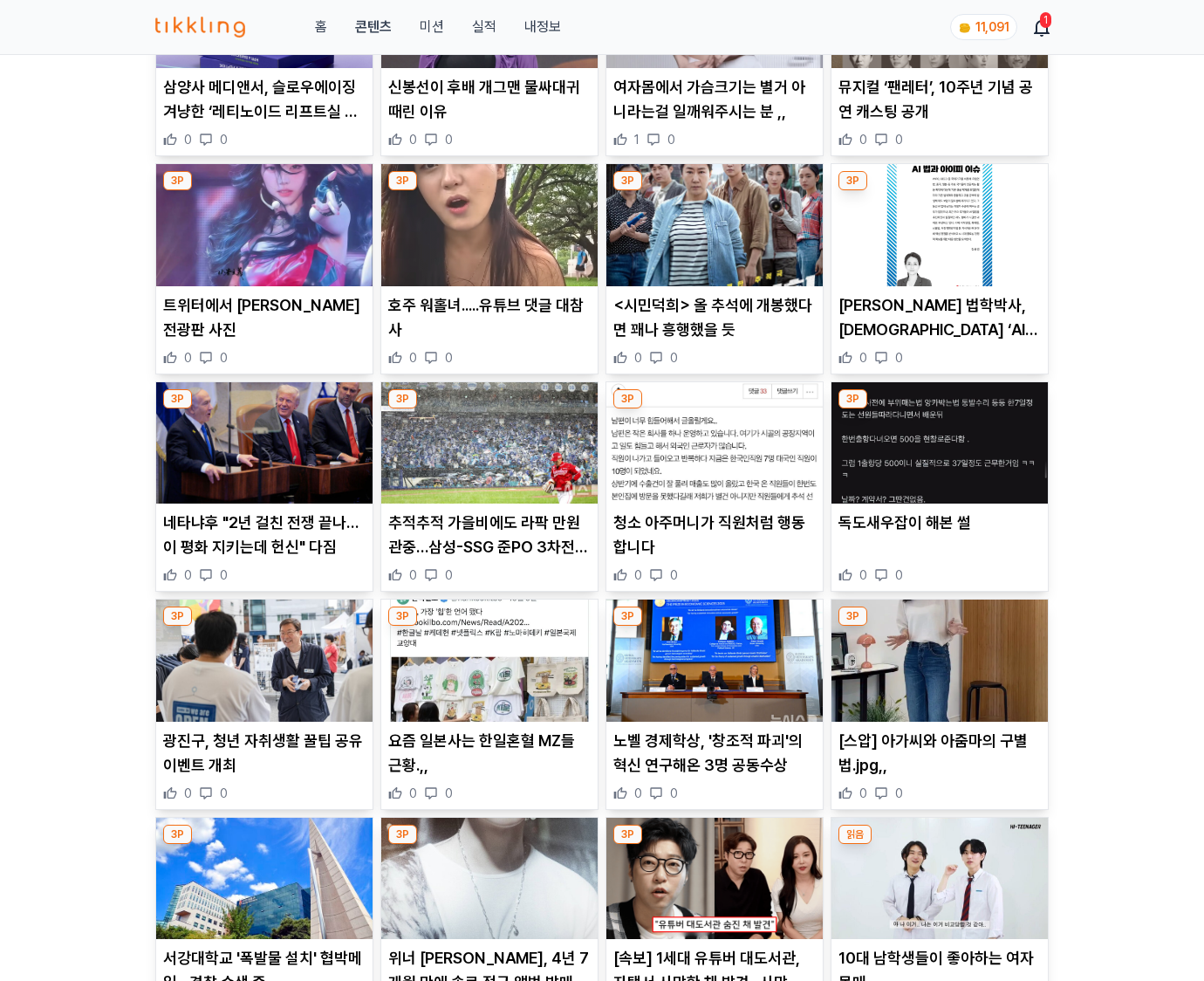
scroll to position [2569, 0]
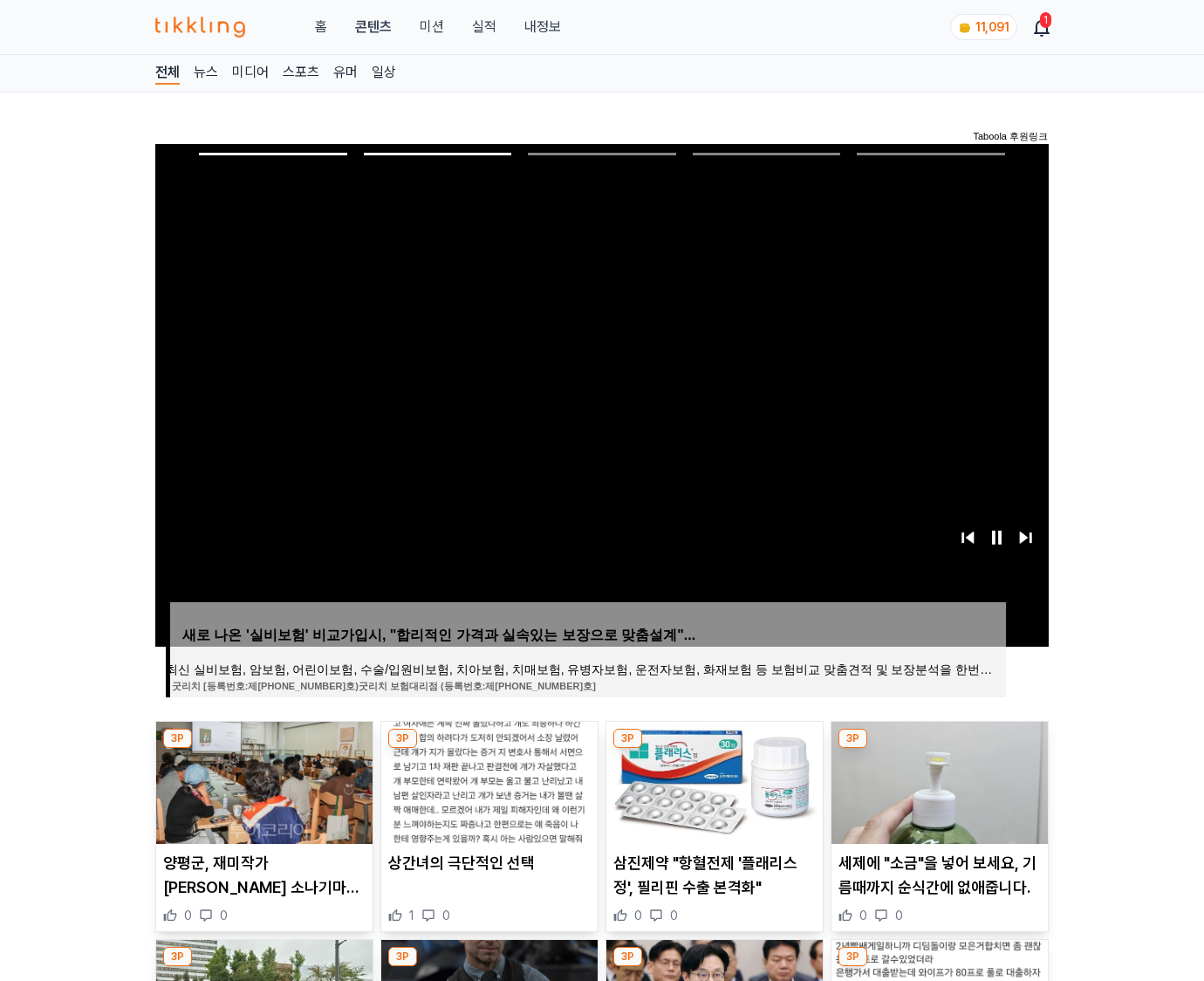
click at [938, 780] on img at bounding box center [939, 782] width 217 height 122
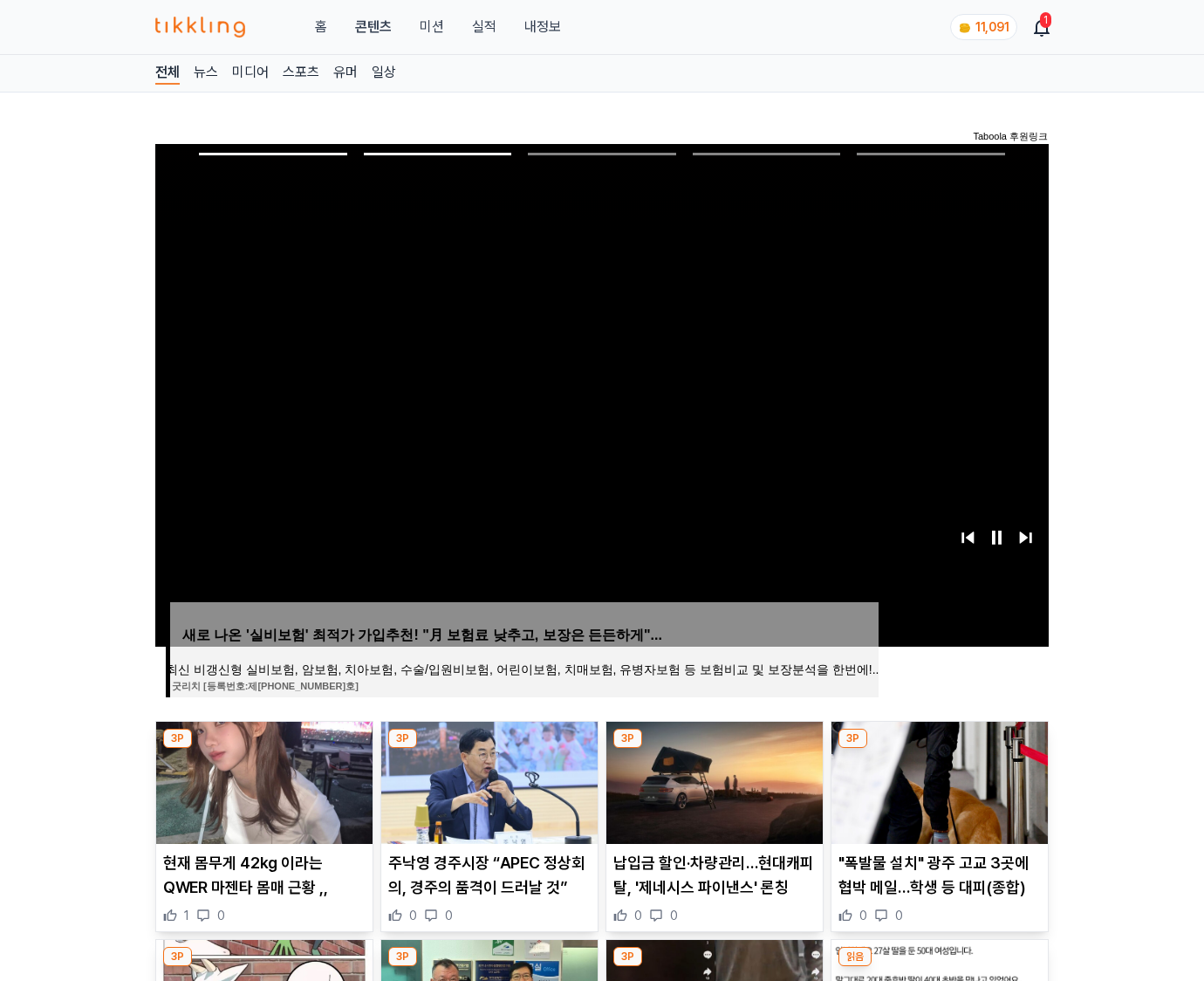
click at [938, 780] on img at bounding box center [939, 782] width 217 height 122
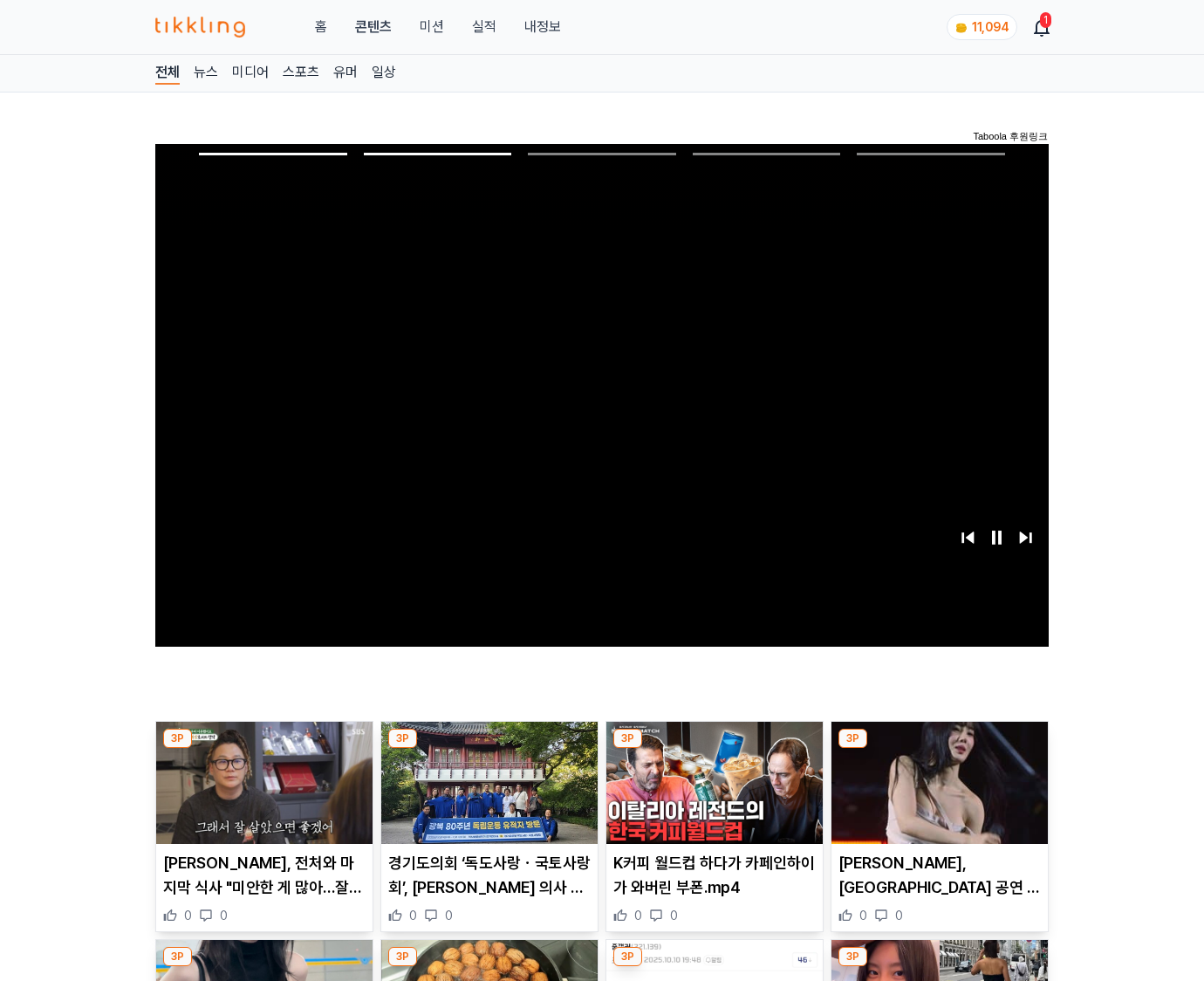
click at [938, 780] on img at bounding box center [939, 782] width 217 height 122
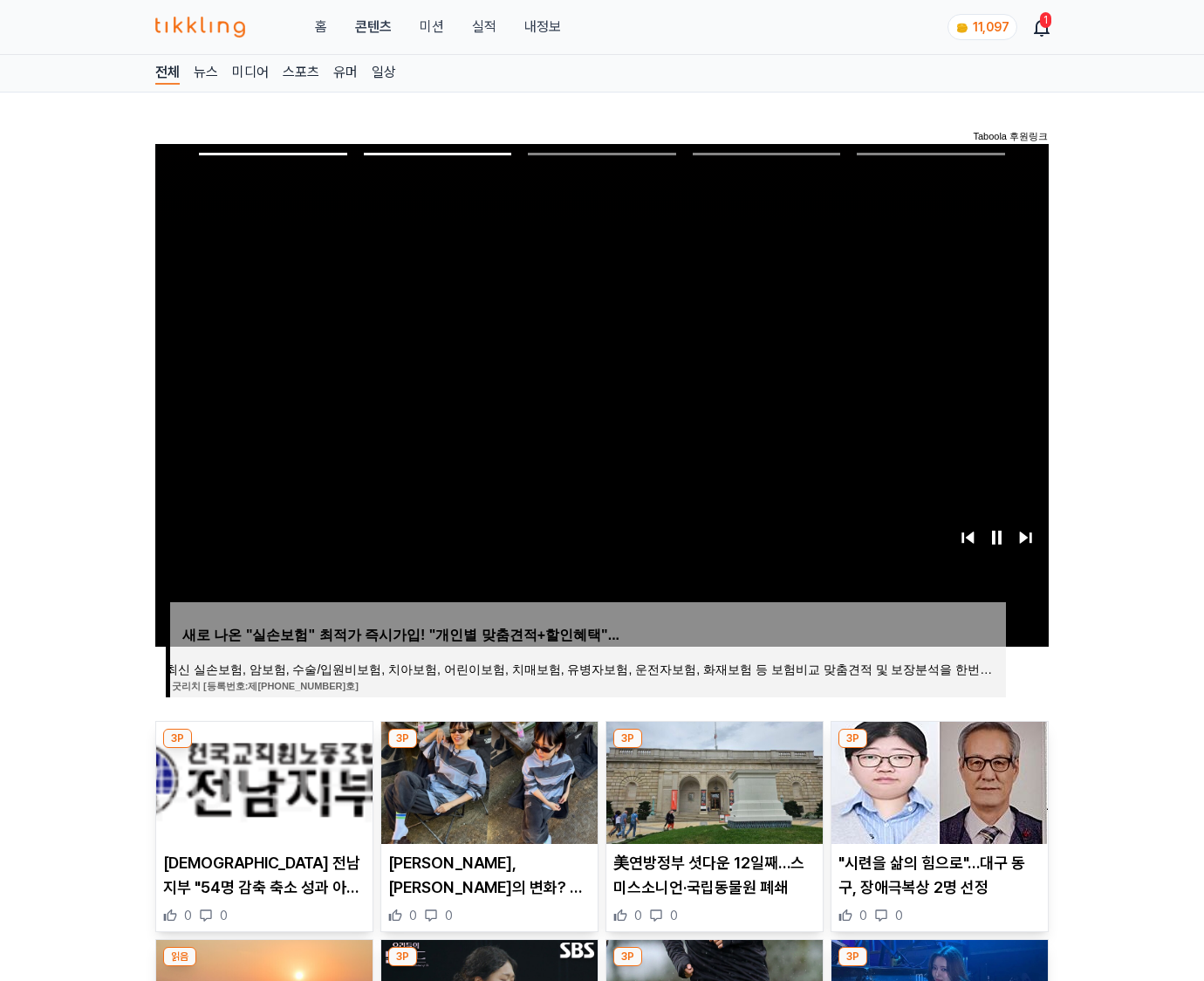
click at [938, 780] on img at bounding box center [939, 782] width 217 height 122
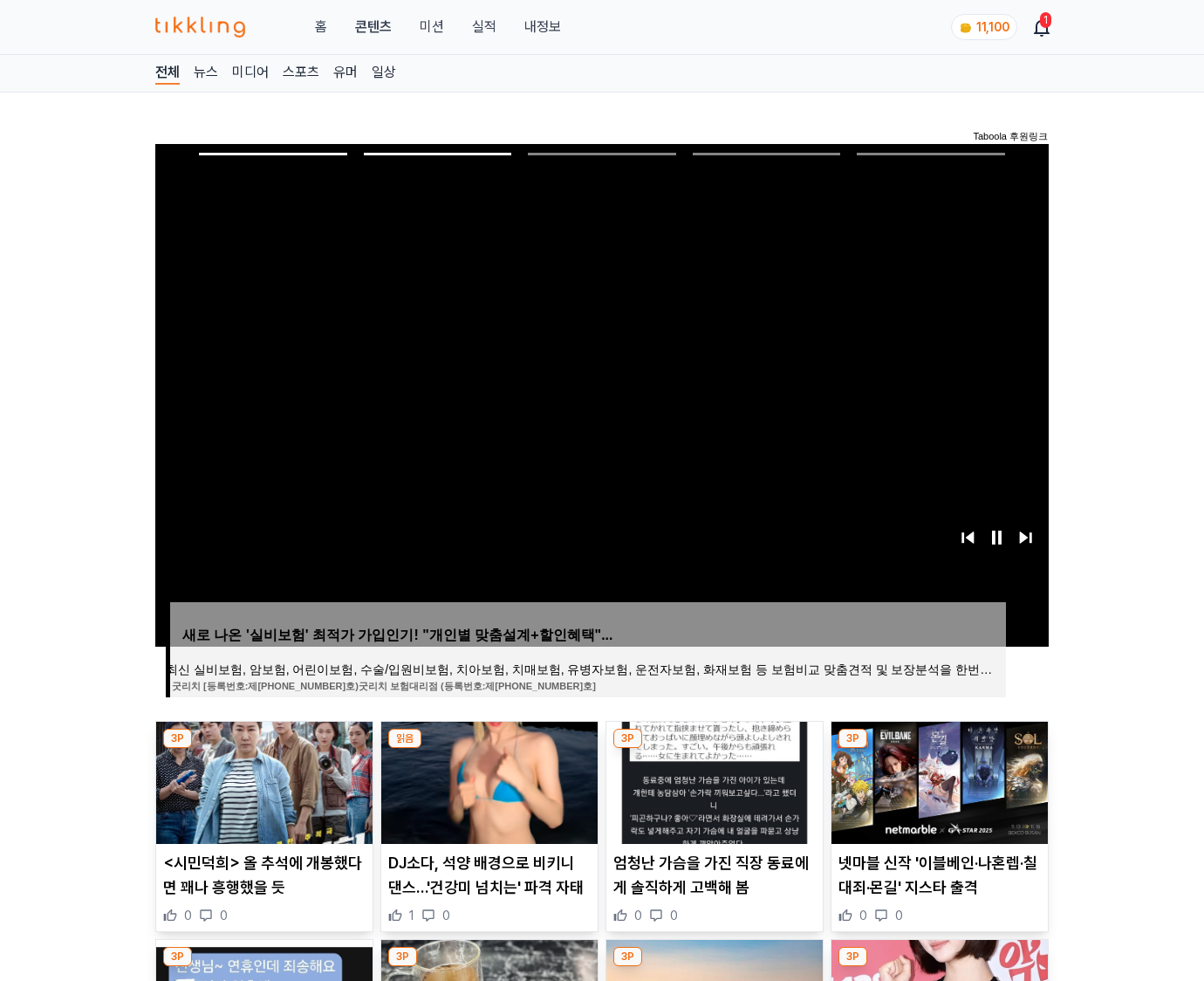
click at [938, 780] on img at bounding box center [939, 782] width 217 height 122
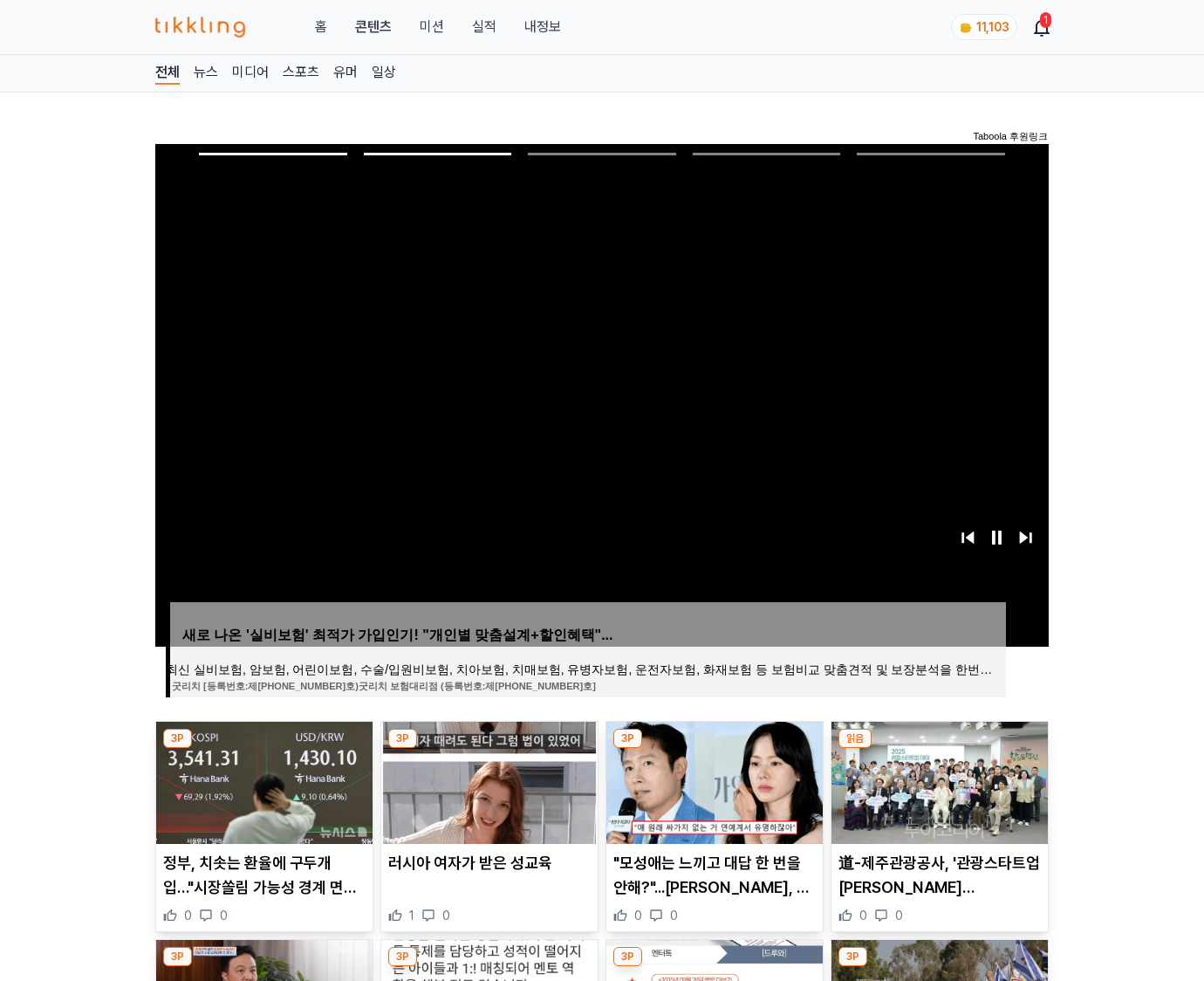
click at [938, 780] on img at bounding box center [939, 782] width 217 height 122
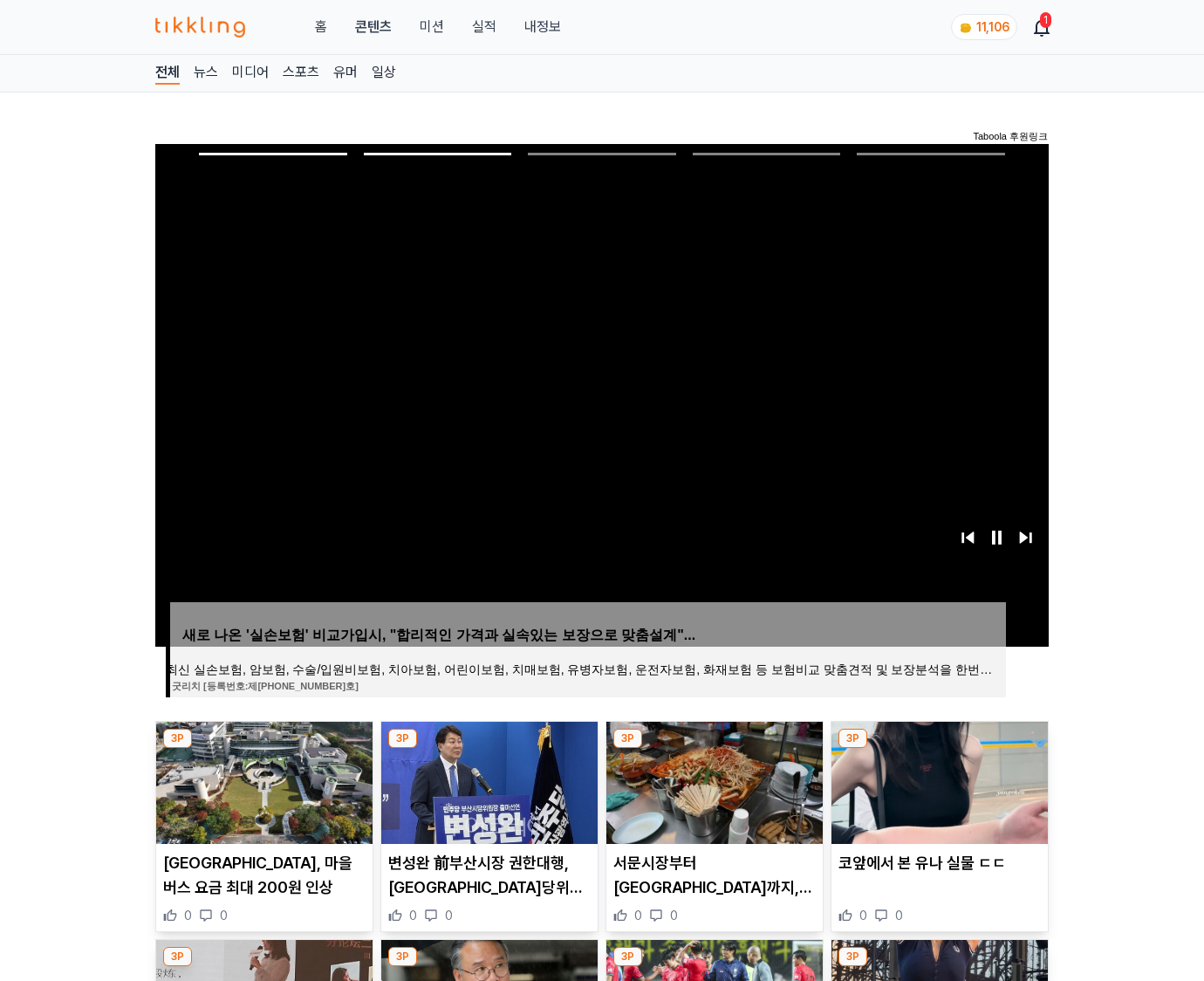
click at [938, 780] on img at bounding box center [939, 782] width 217 height 122
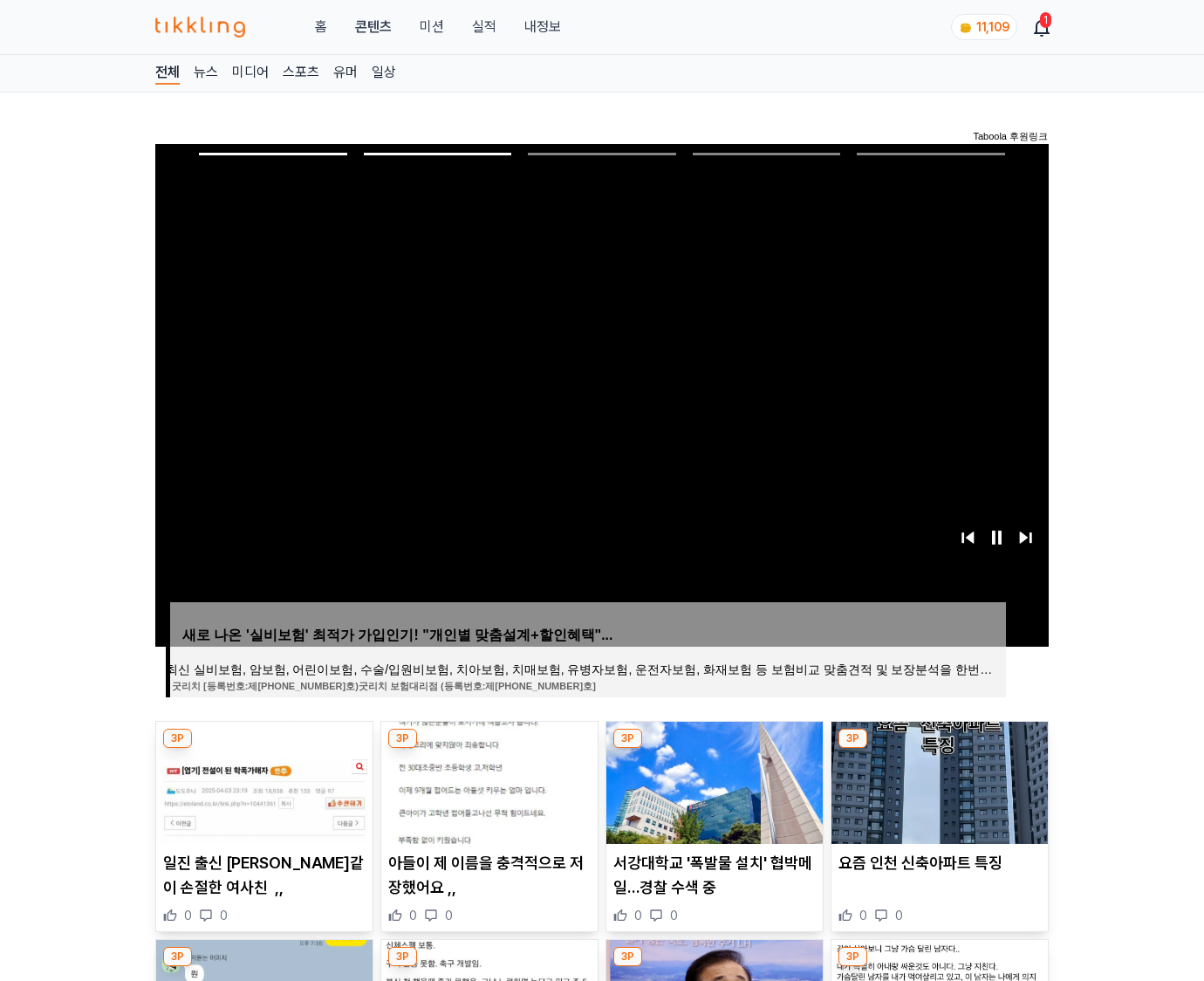
click at [938, 780] on img at bounding box center [939, 782] width 217 height 122
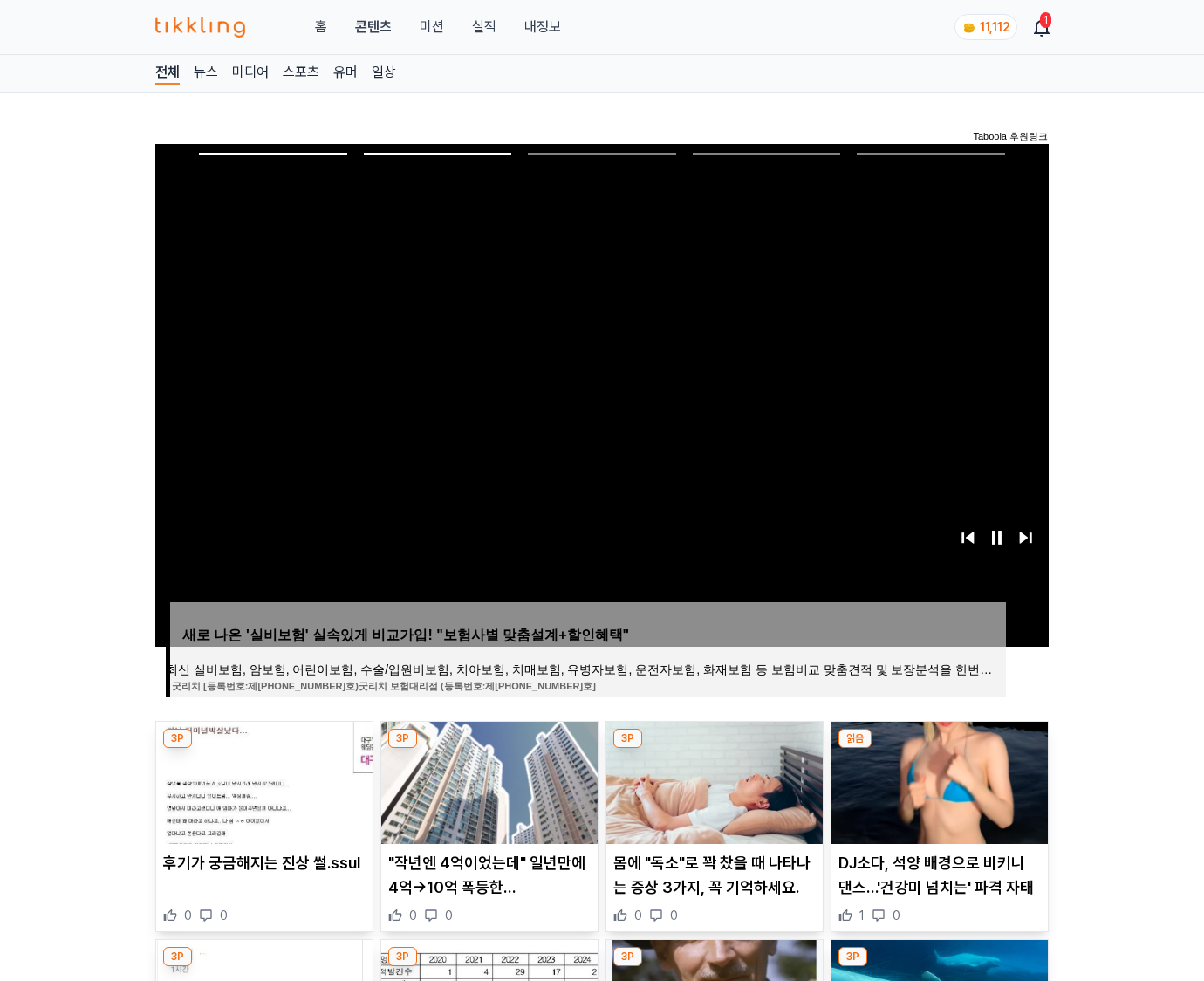
click at [938, 780] on img at bounding box center [939, 782] width 217 height 122
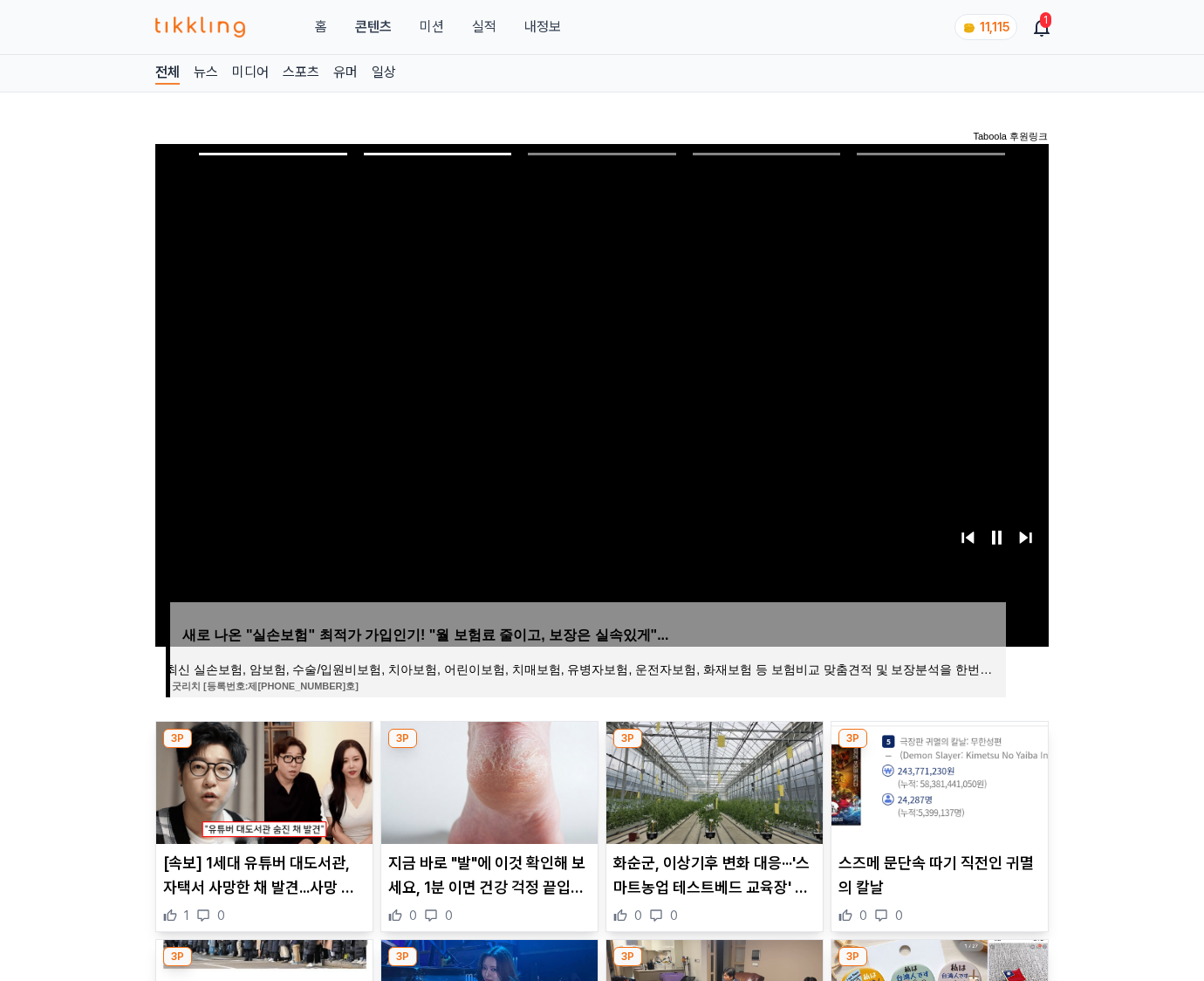
click at [938, 780] on img at bounding box center [939, 782] width 217 height 122
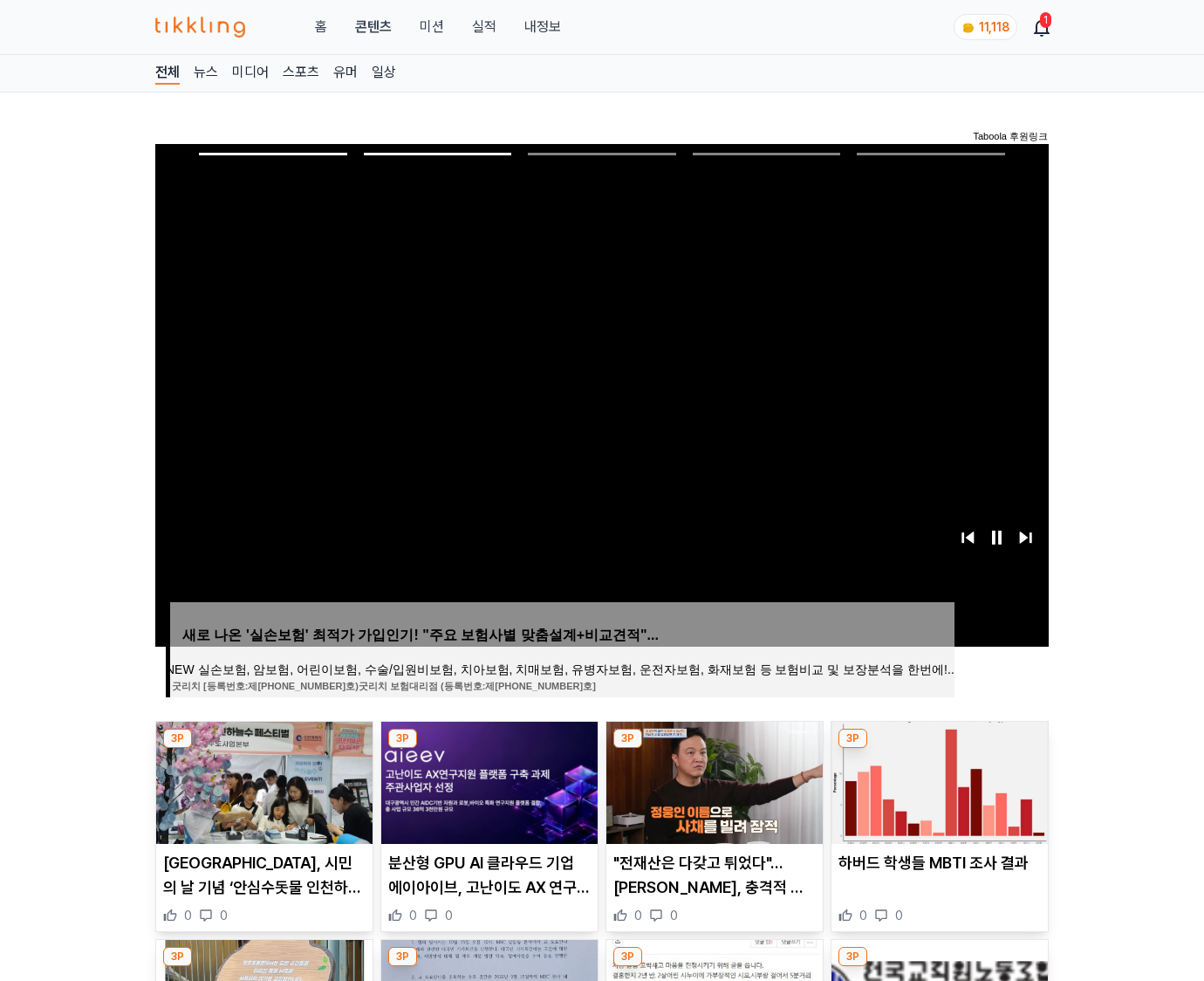
click at [938, 780] on img at bounding box center [939, 782] width 217 height 122
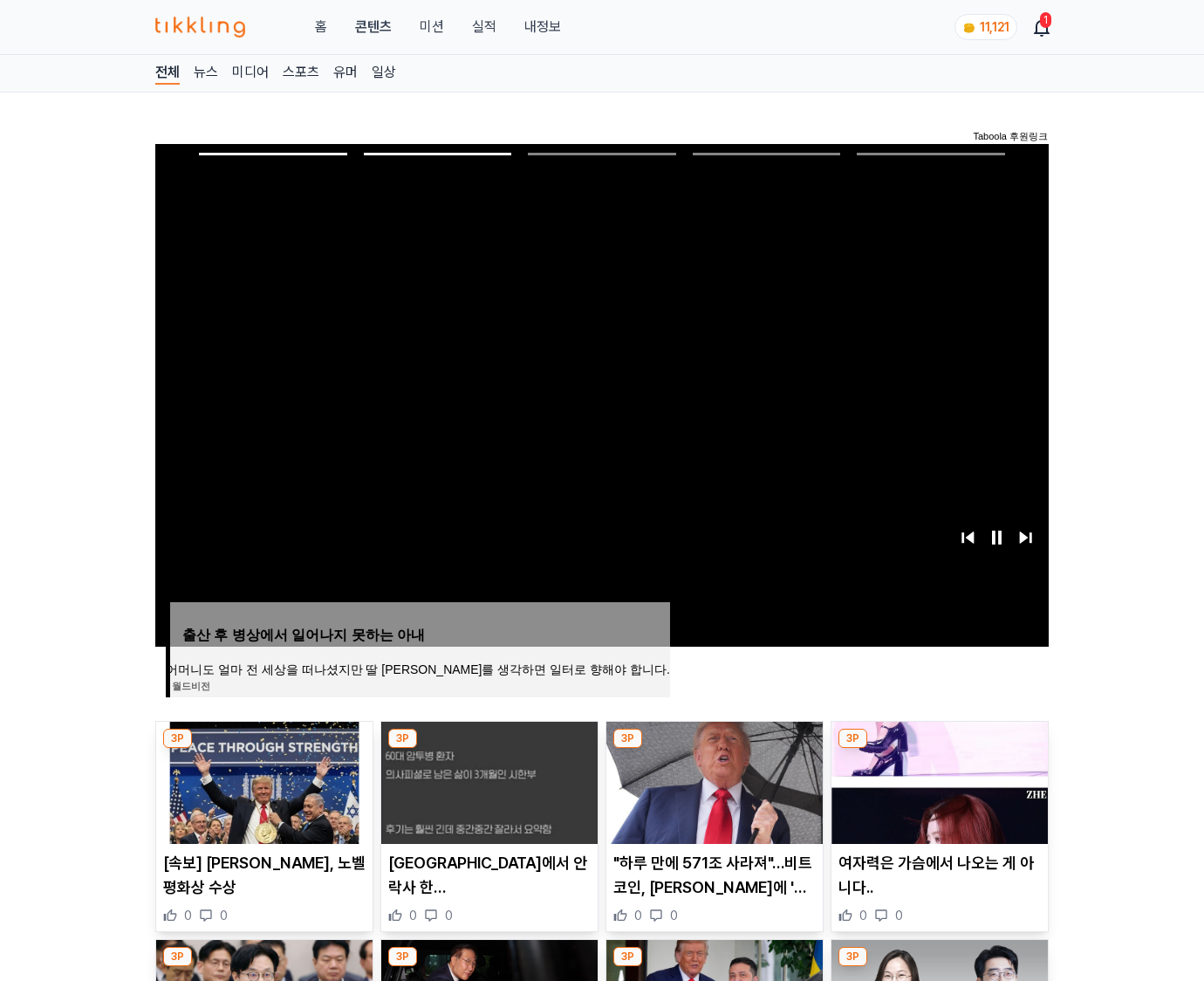
click at [938, 780] on img at bounding box center [939, 782] width 217 height 122
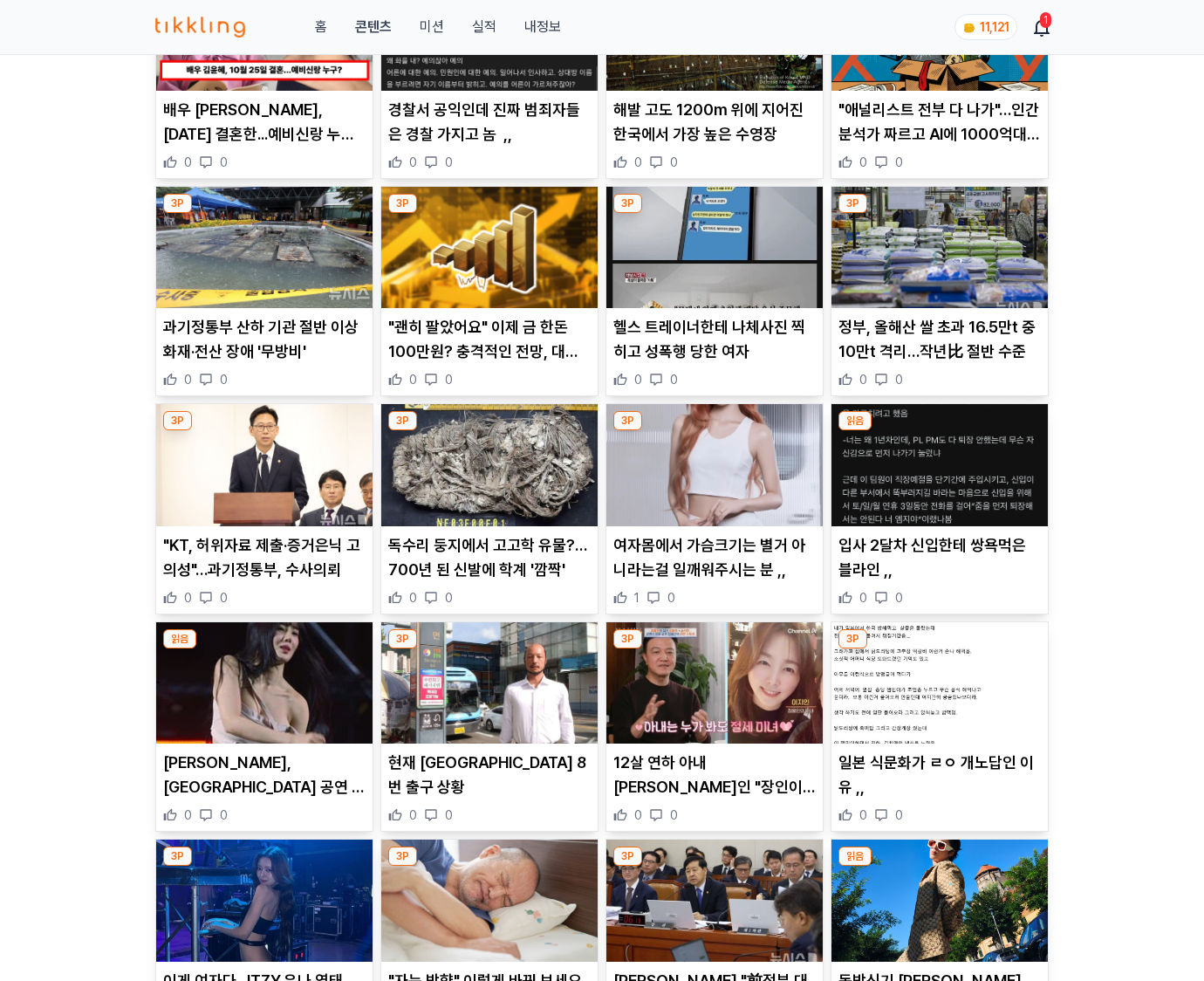
scroll to position [10859, 0]
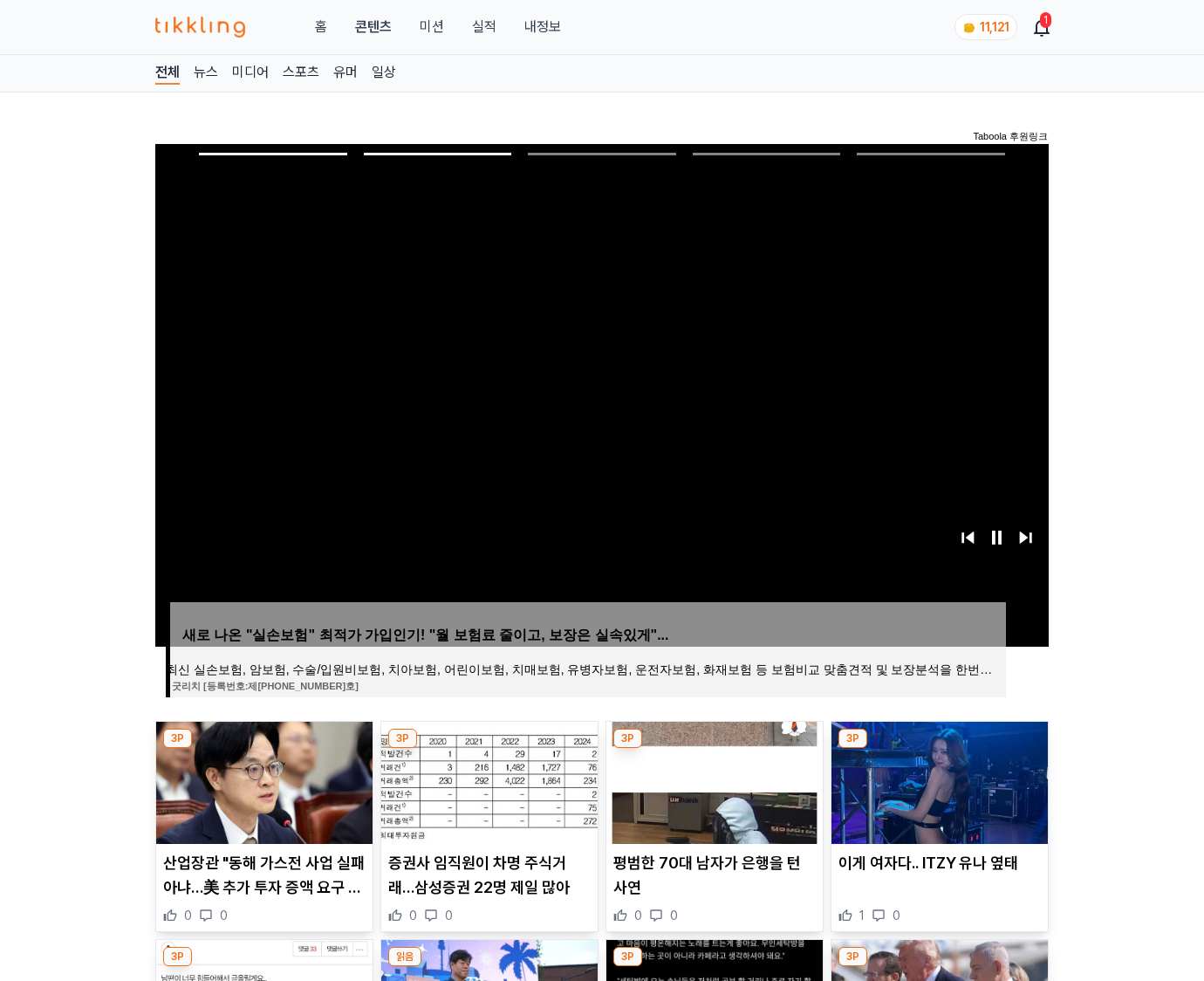
click at [938, 780] on img at bounding box center [939, 782] width 217 height 122
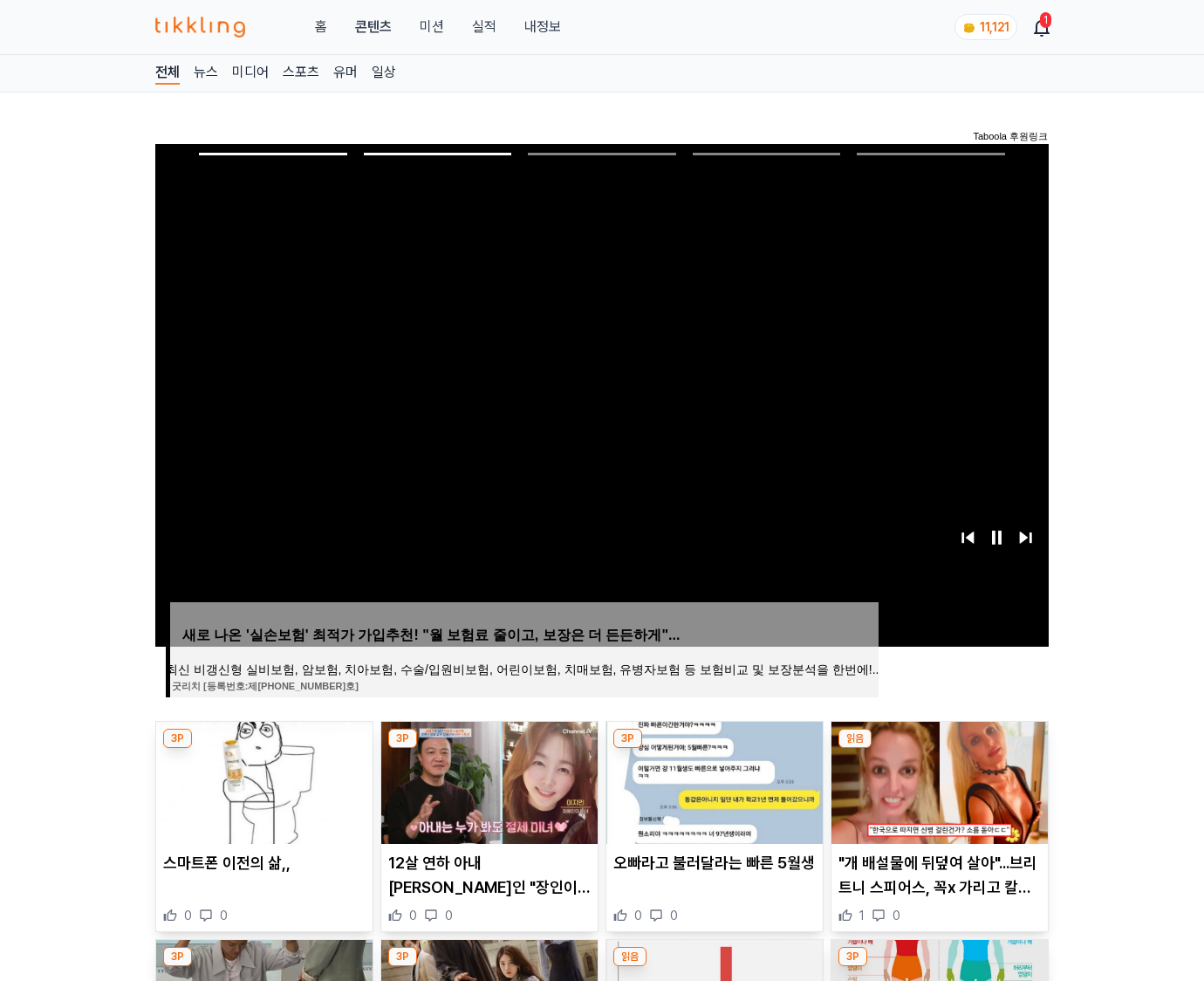
click at [938, 780] on img at bounding box center [939, 782] width 217 height 122
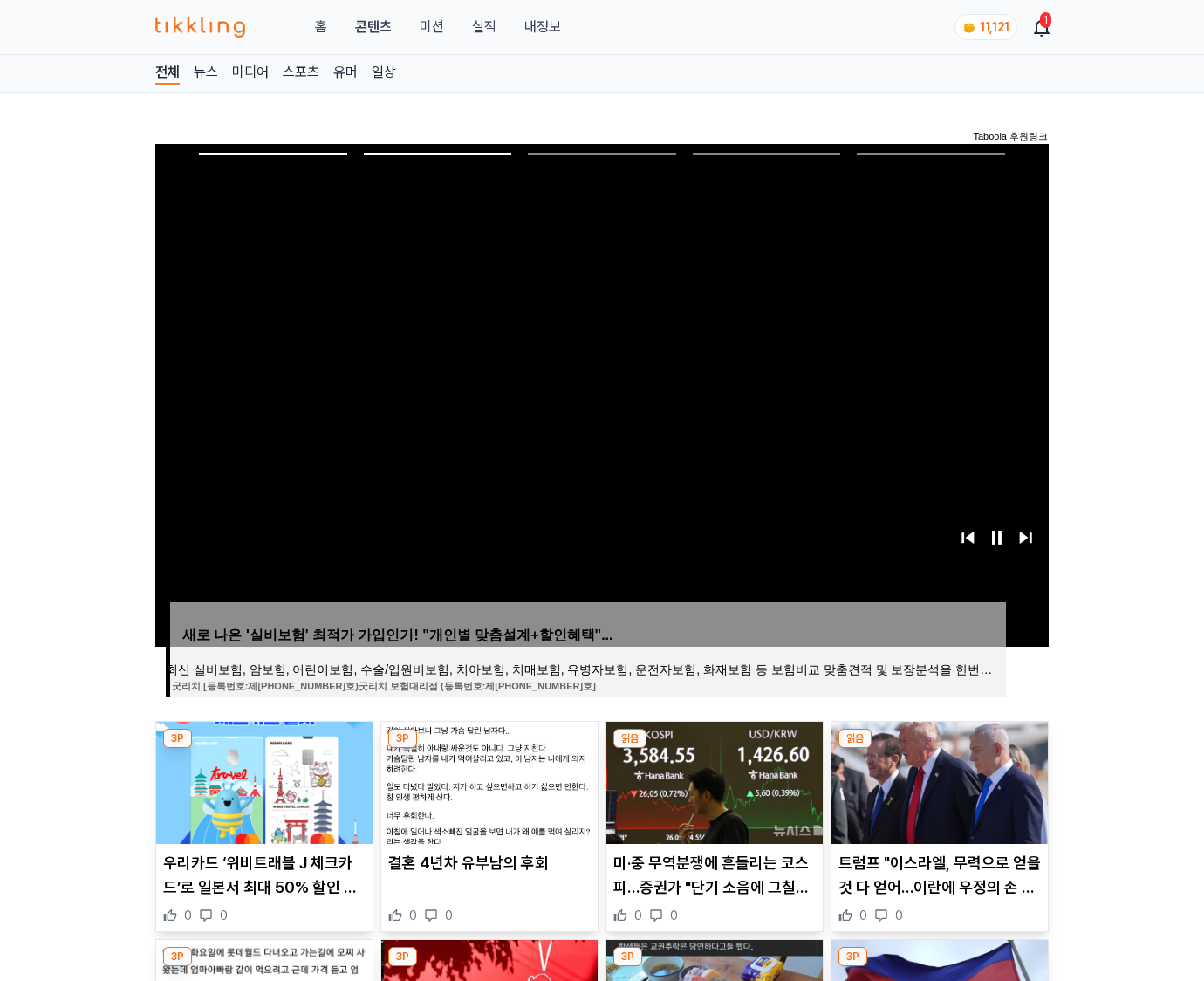
click at [938, 780] on img at bounding box center [939, 782] width 217 height 122
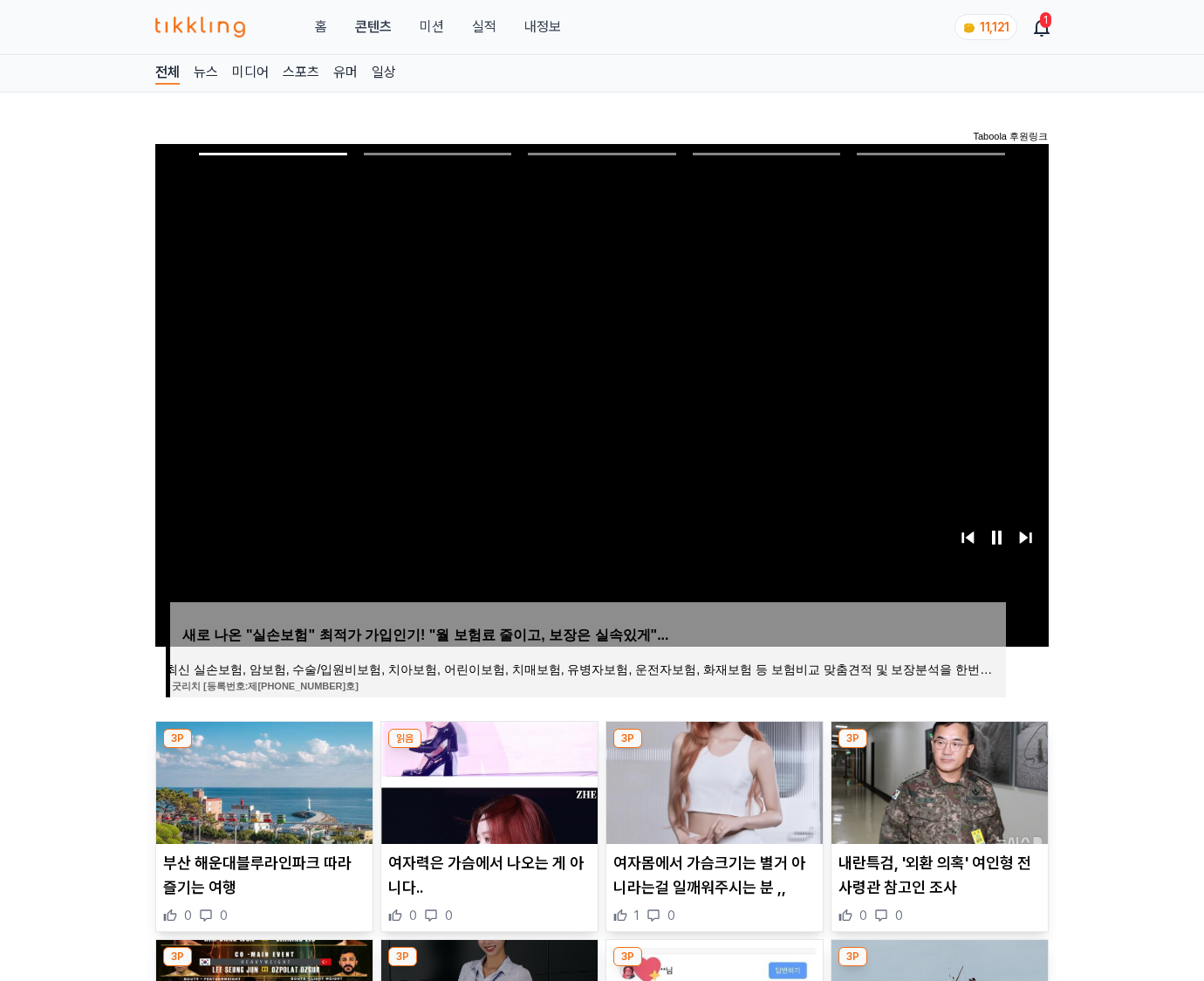
click at [938, 780] on img at bounding box center [939, 782] width 217 height 122
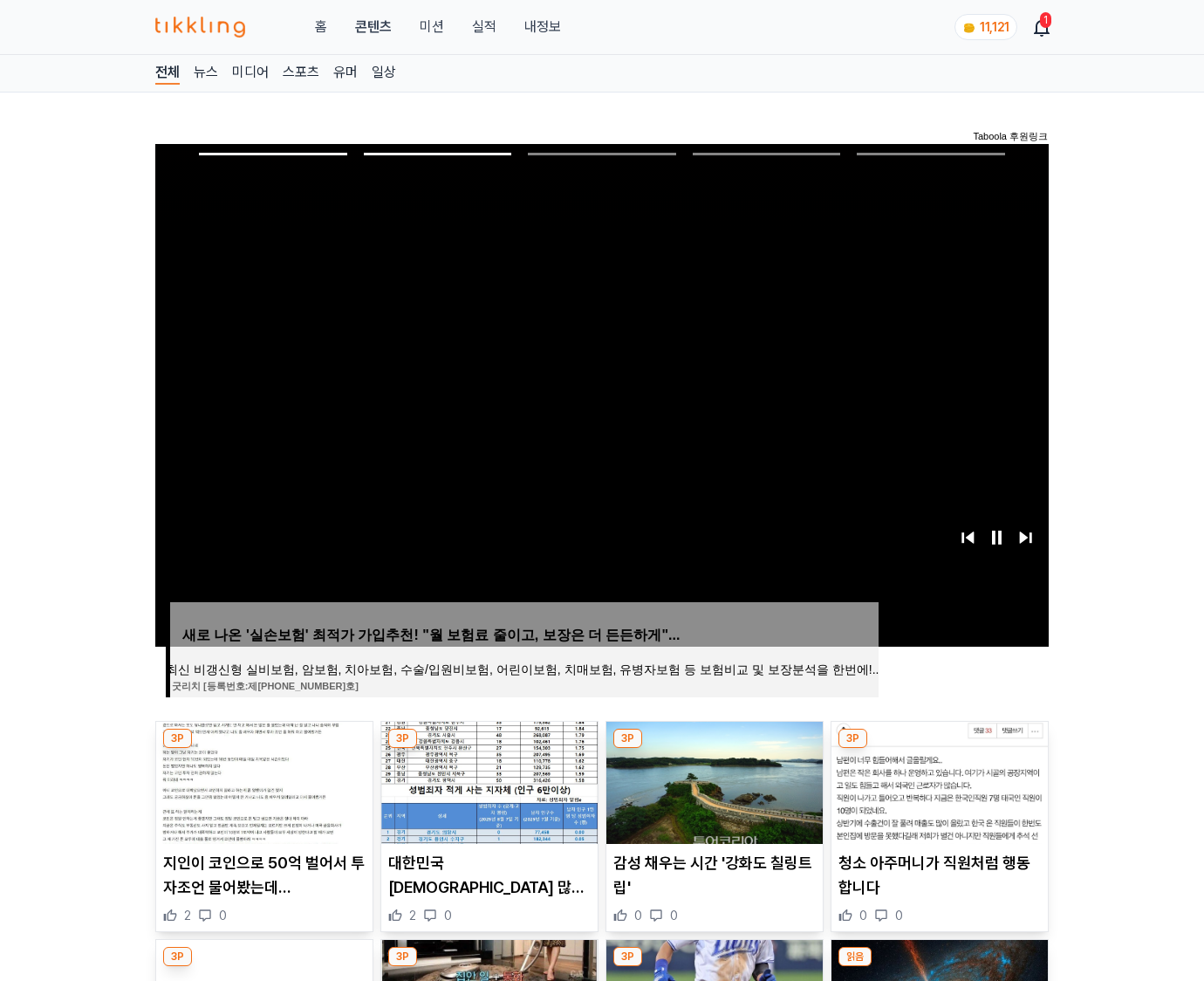
click at [938, 780] on img at bounding box center [939, 782] width 217 height 122
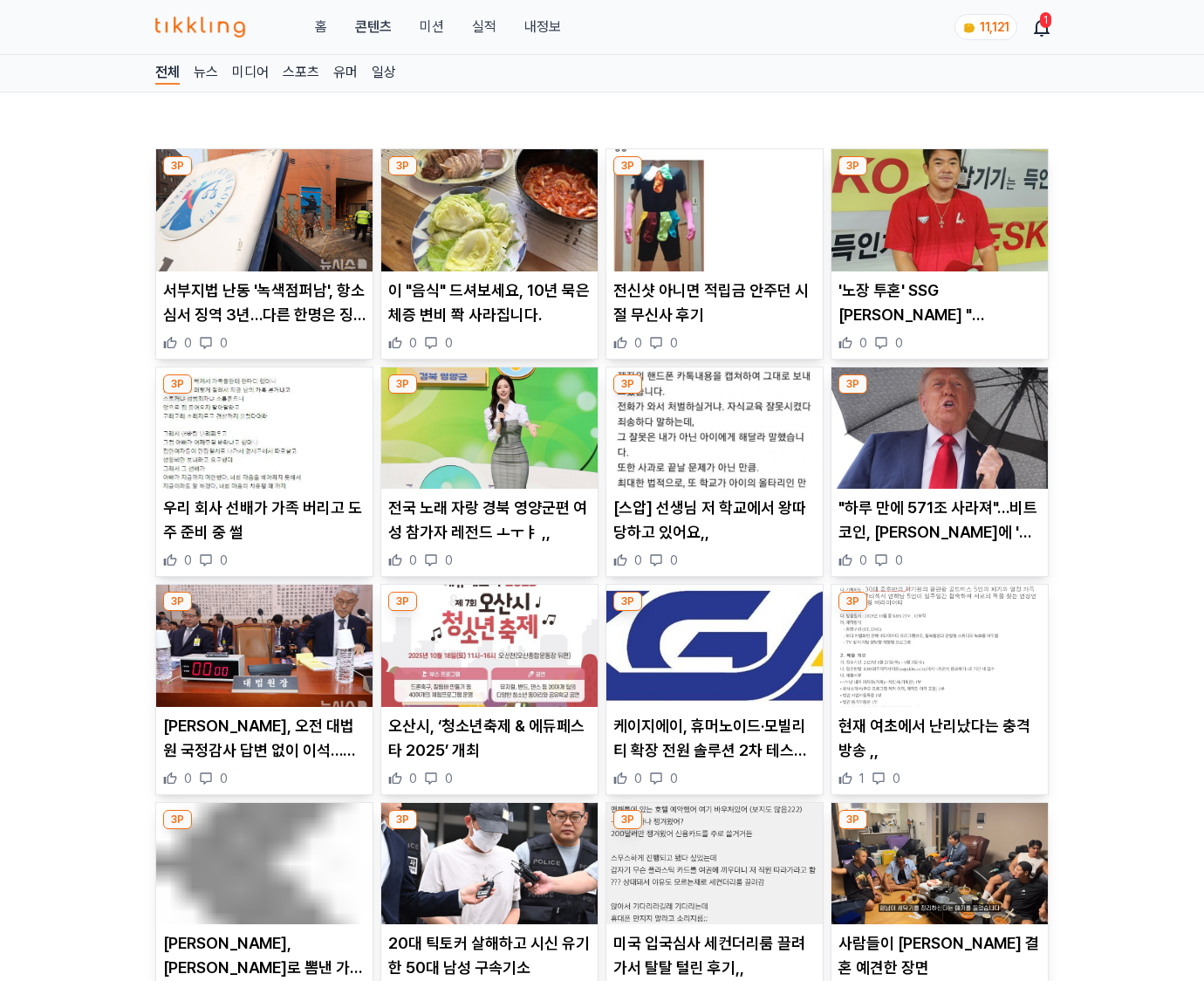
click at [938, 780] on div "1 0" at bounding box center [939, 779] width 202 height 18
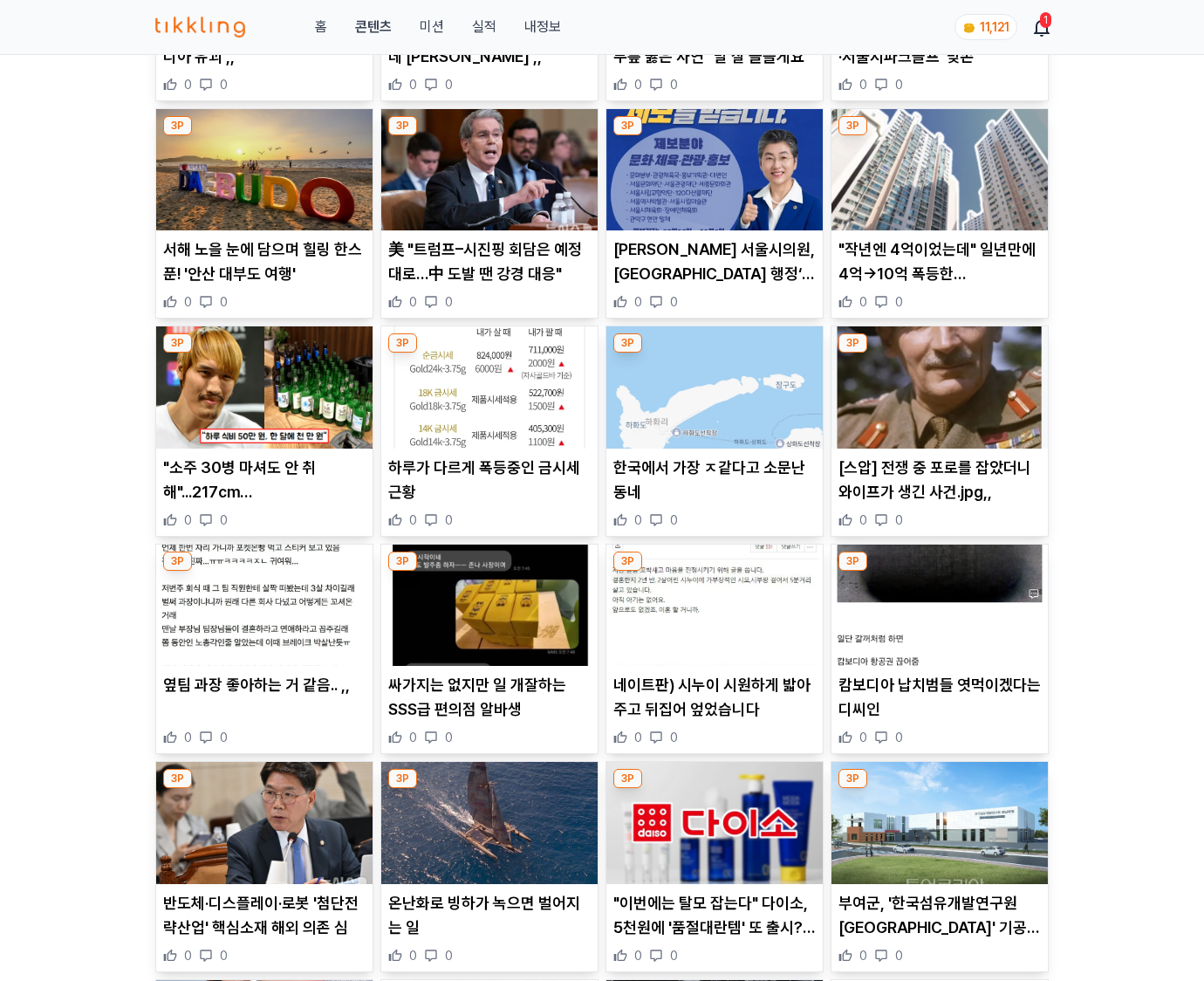
scroll to position [2901, 0]
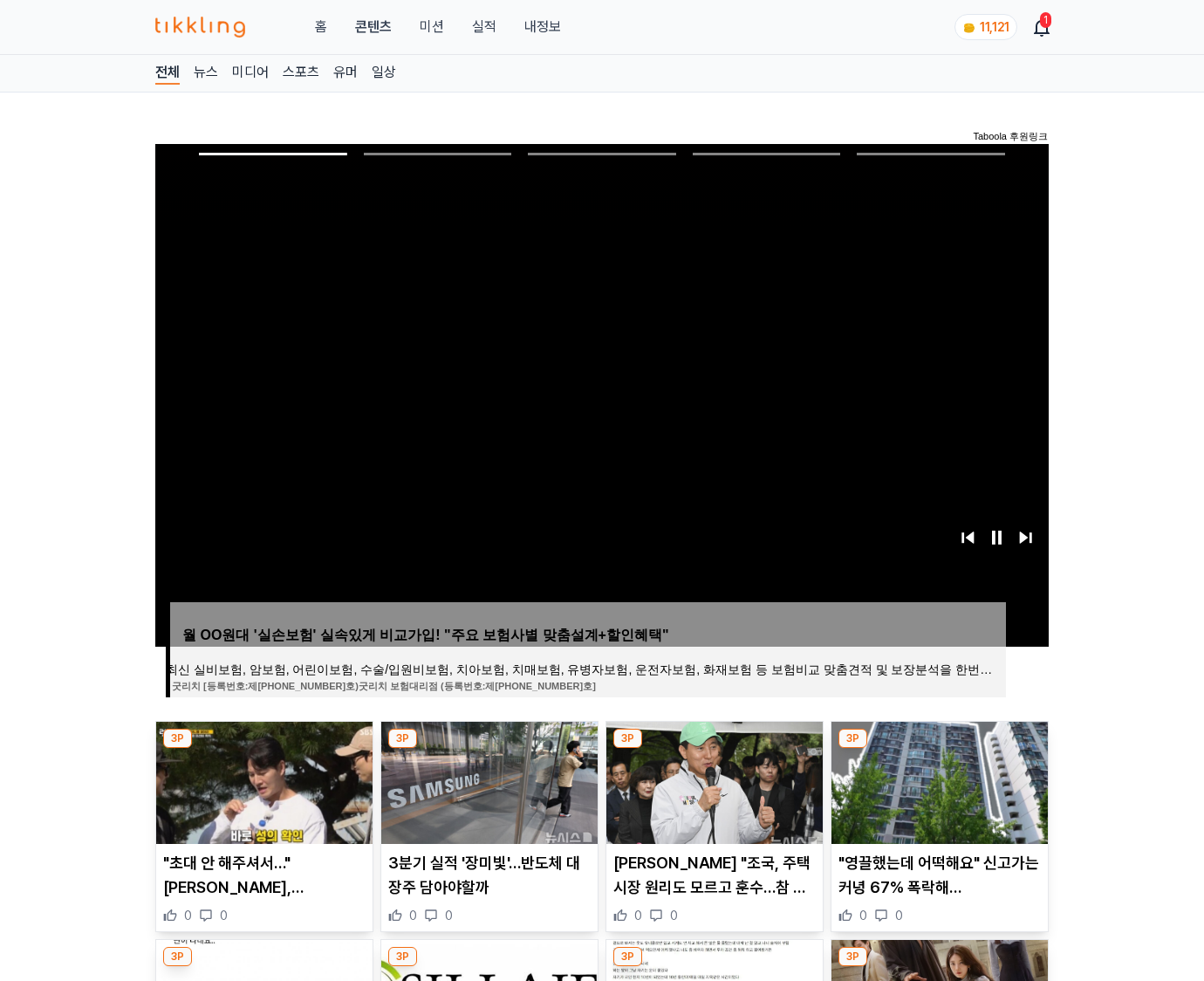
click at [938, 780] on img at bounding box center [939, 782] width 217 height 122
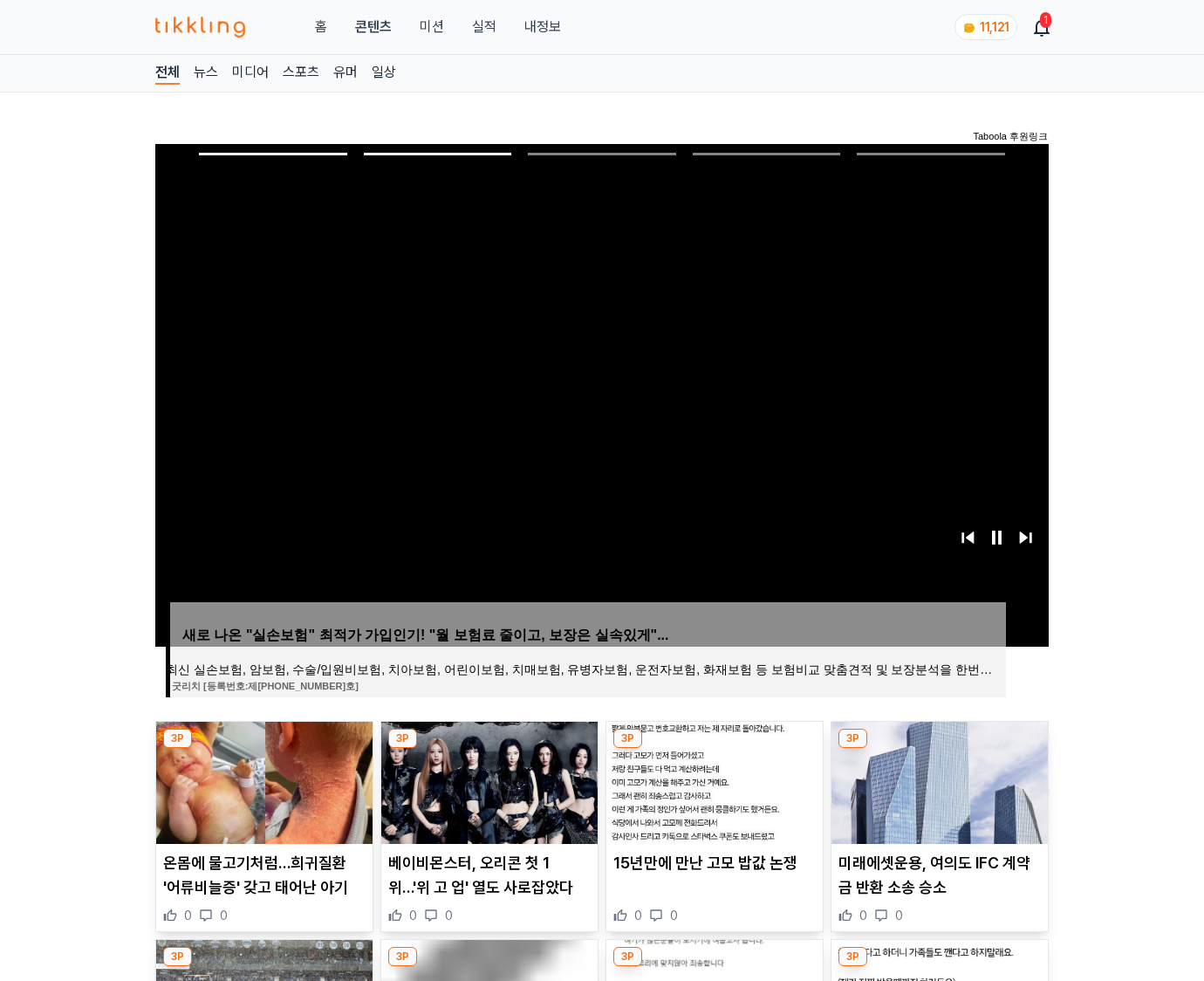
click at [938, 780] on img at bounding box center [939, 782] width 217 height 122
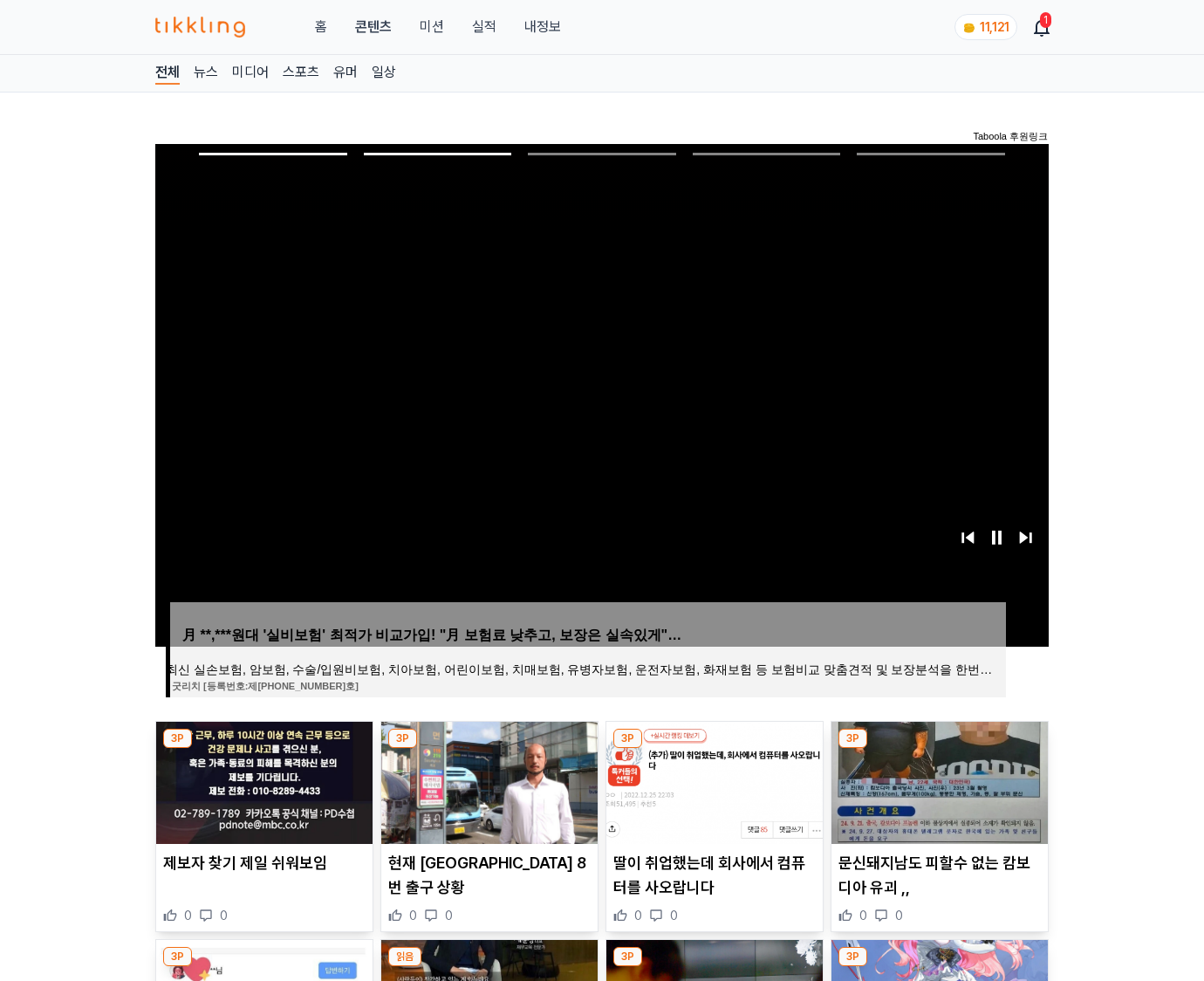
click at [938, 780] on img at bounding box center [939, 782] width 217 height 122
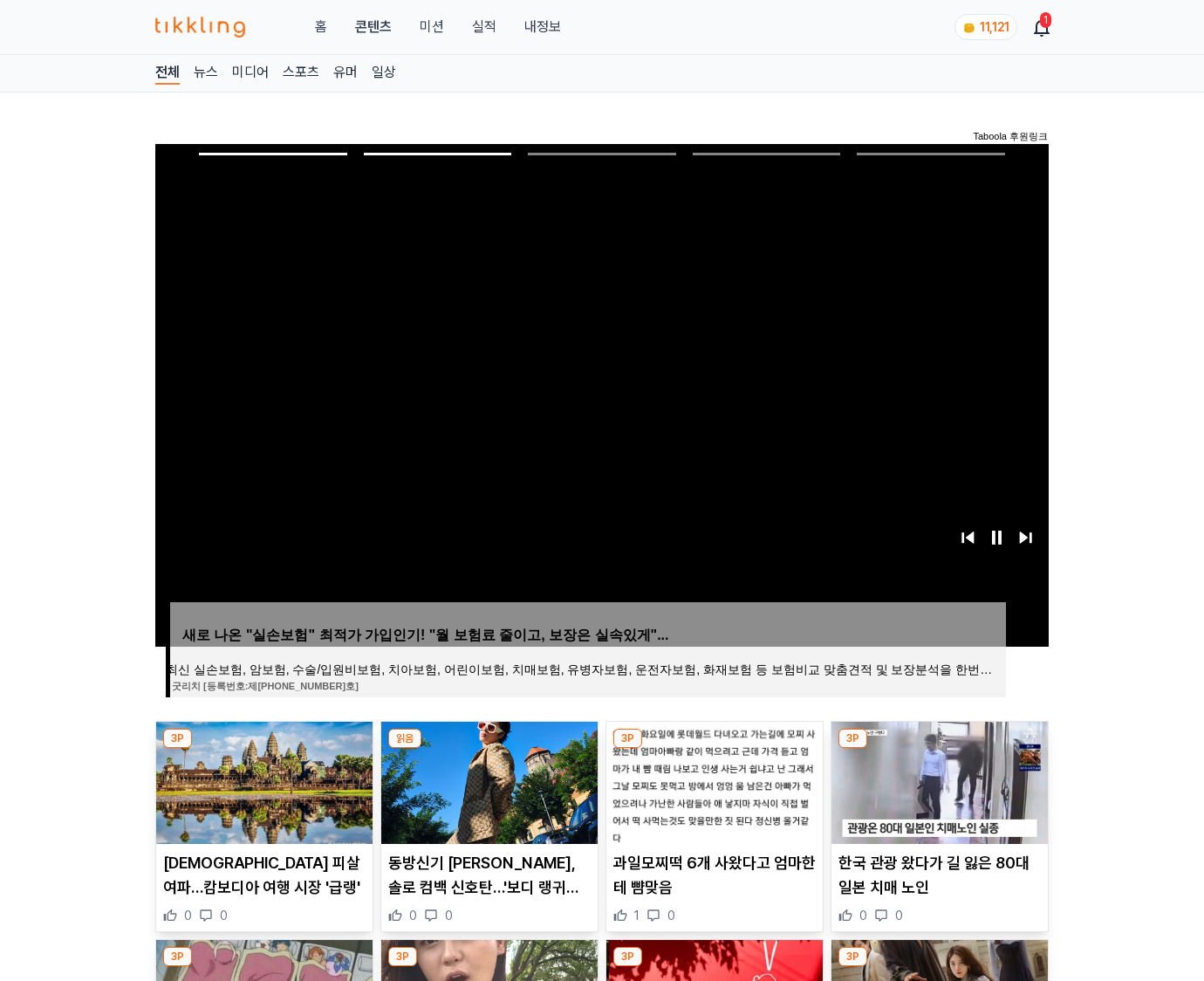
click at [938, 780] on img at bounding box center [939, 782] width 217 height 122
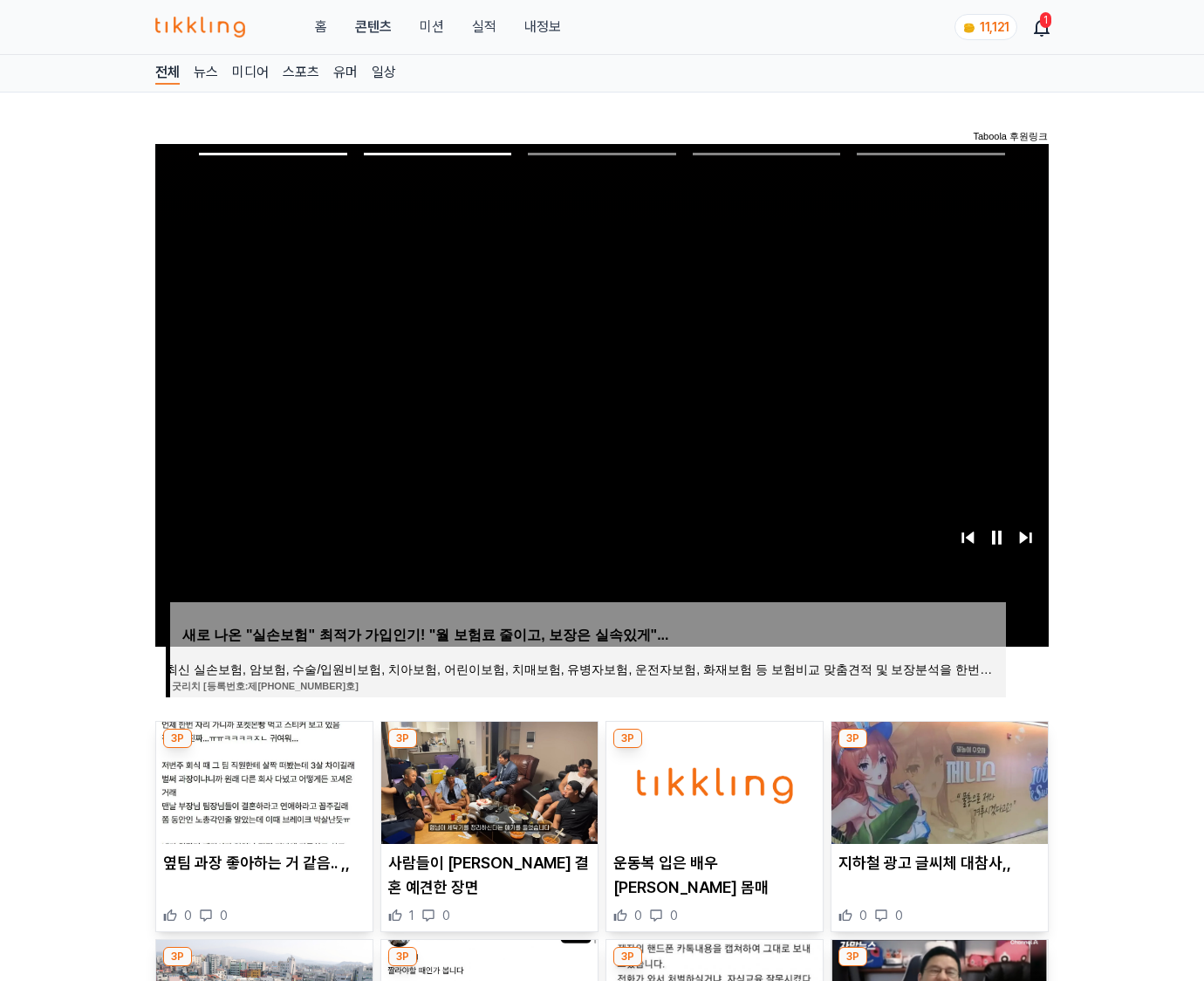
click at [938, 780] on img at bounding box center [939, 782] width 217 height 122
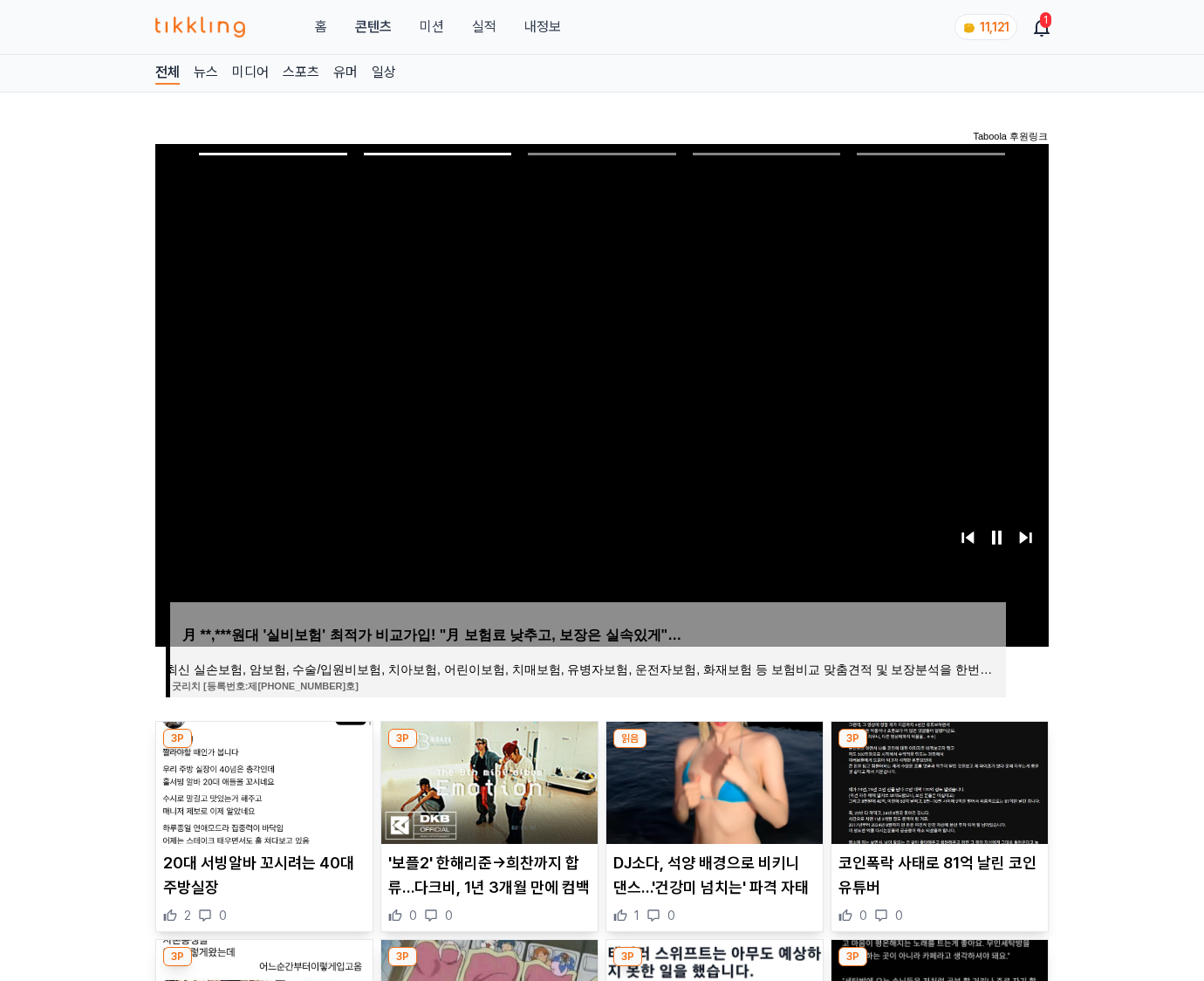
click at [938, 780] on img at bounding box center [939, 782] width 217 height 122
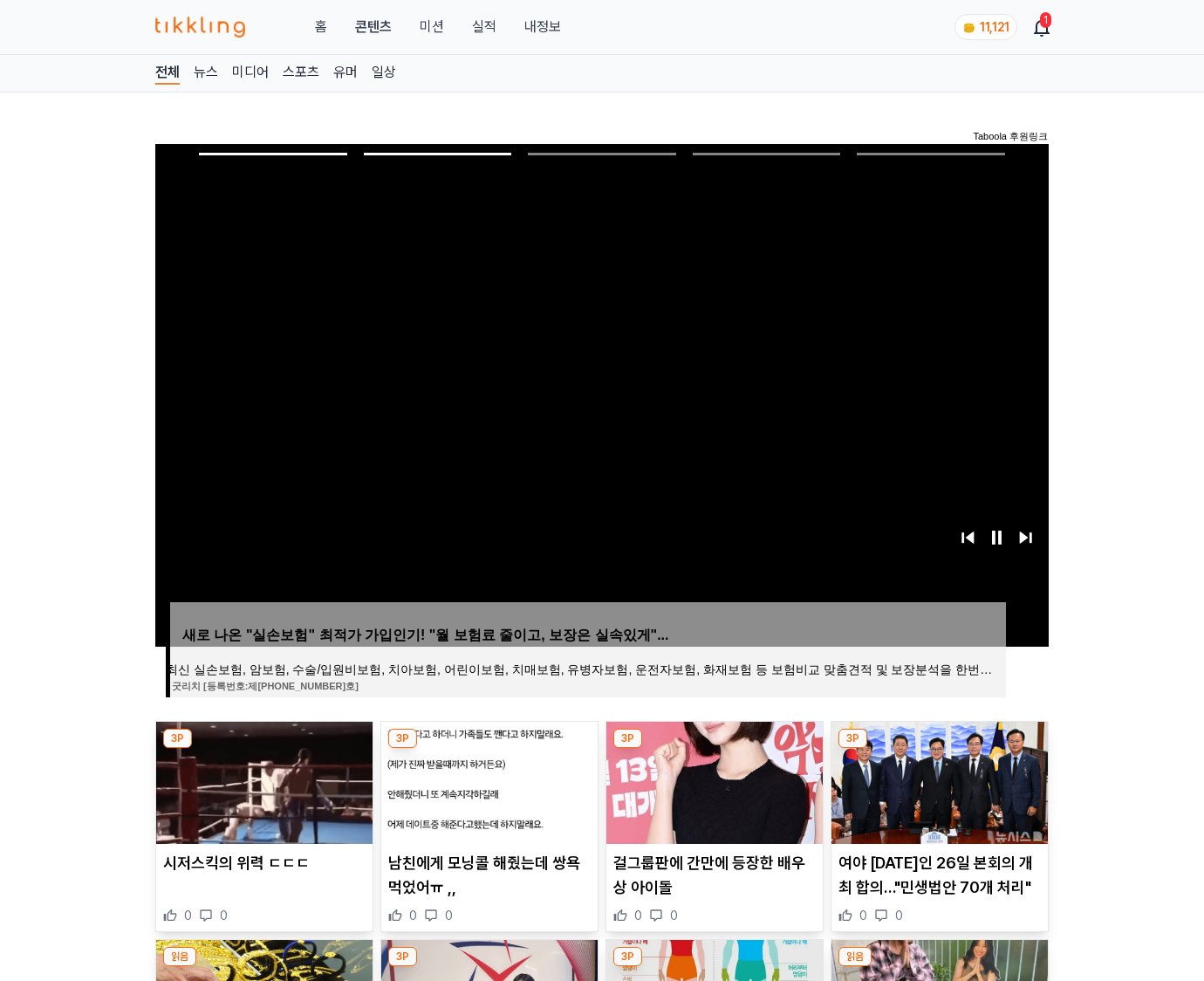
click at [938, 780] on img at bounding box center [939, 782] width 217 height 122
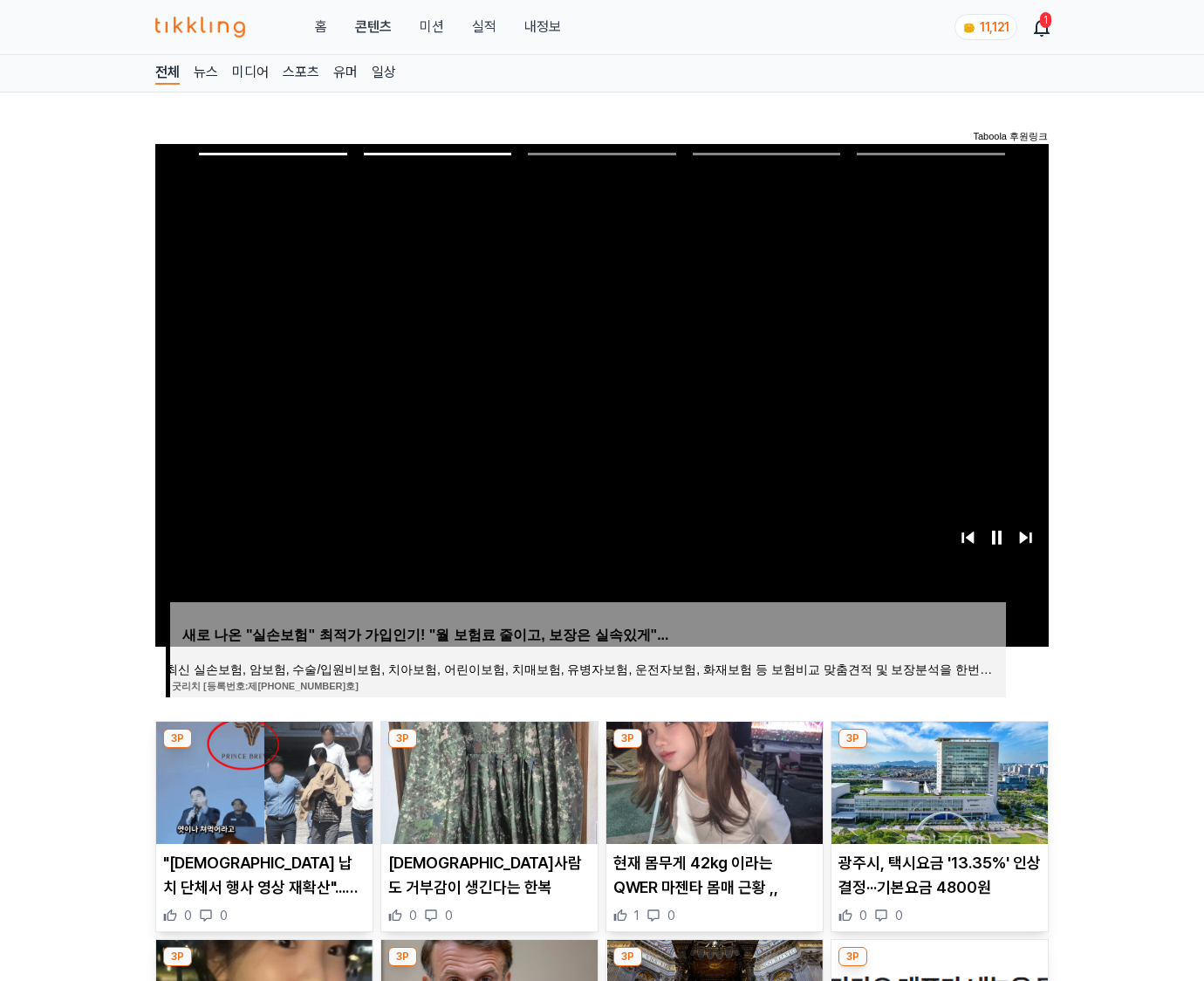
click at [938, 780] on img at bounding box center [939, 782] width 217 height 122
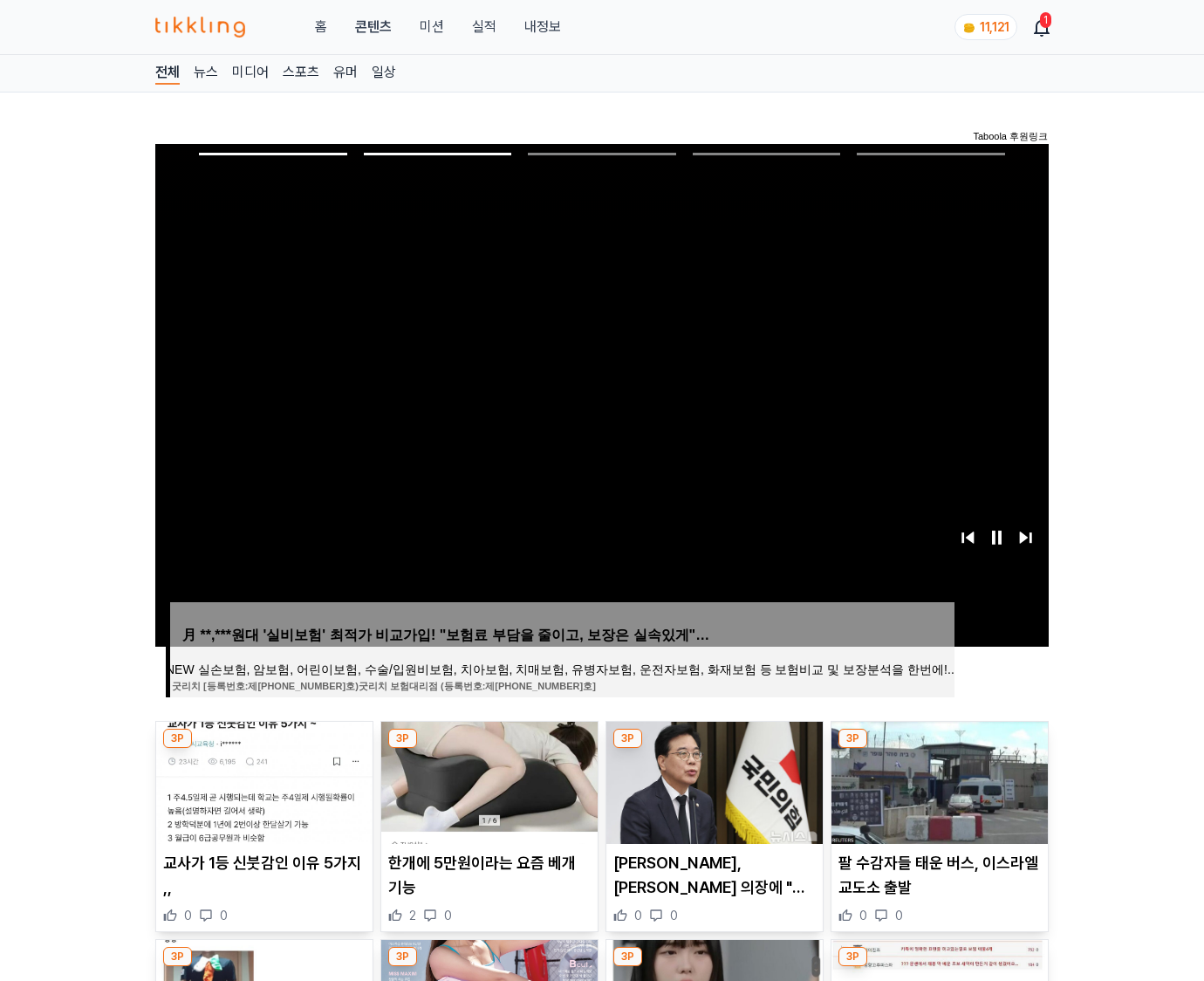
click at [938, 780] on img at bounding box center [939, 782] width 217 height 122
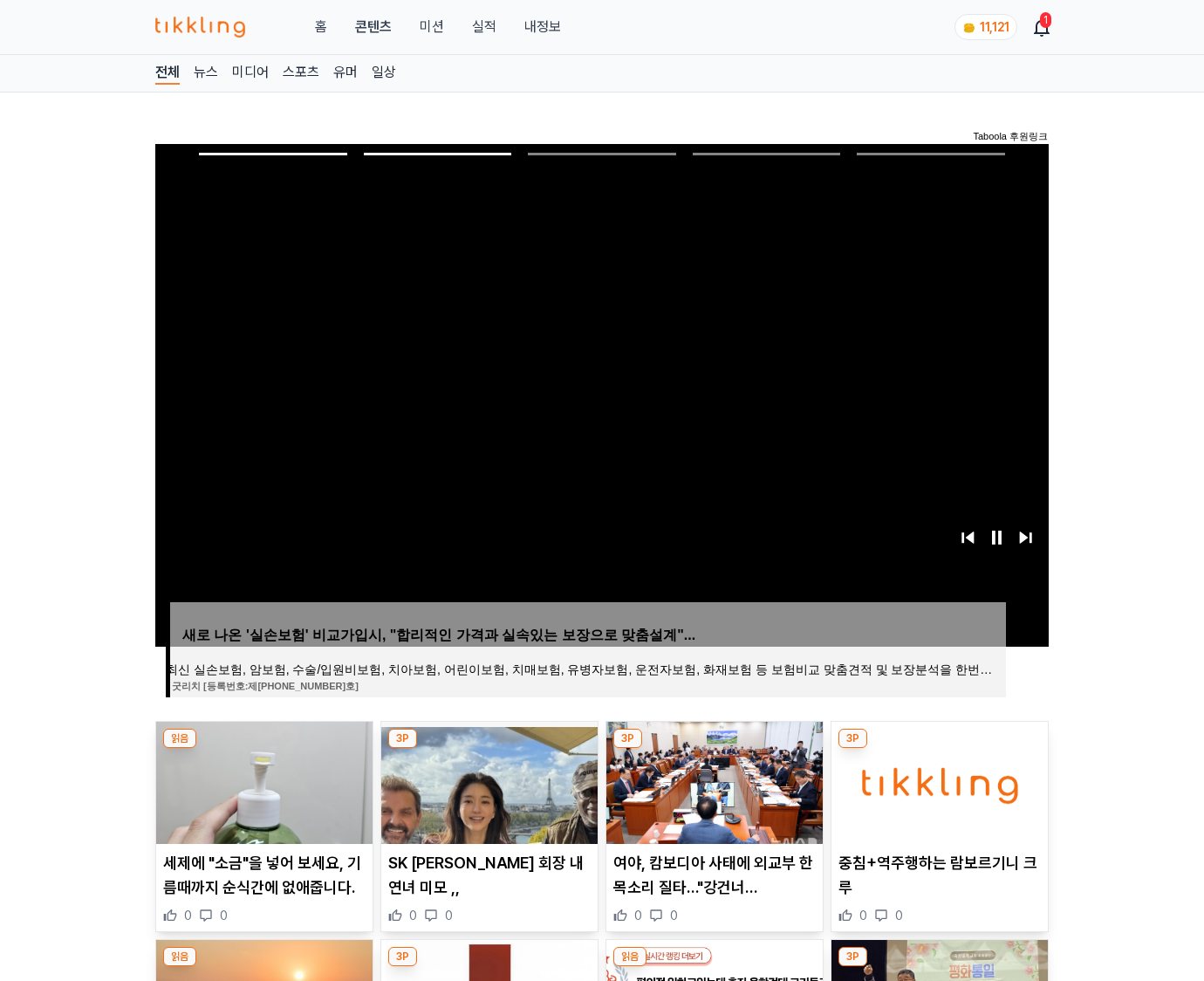
click at [938, 780] on img at bounding box center [939, 782] width 217 height 122
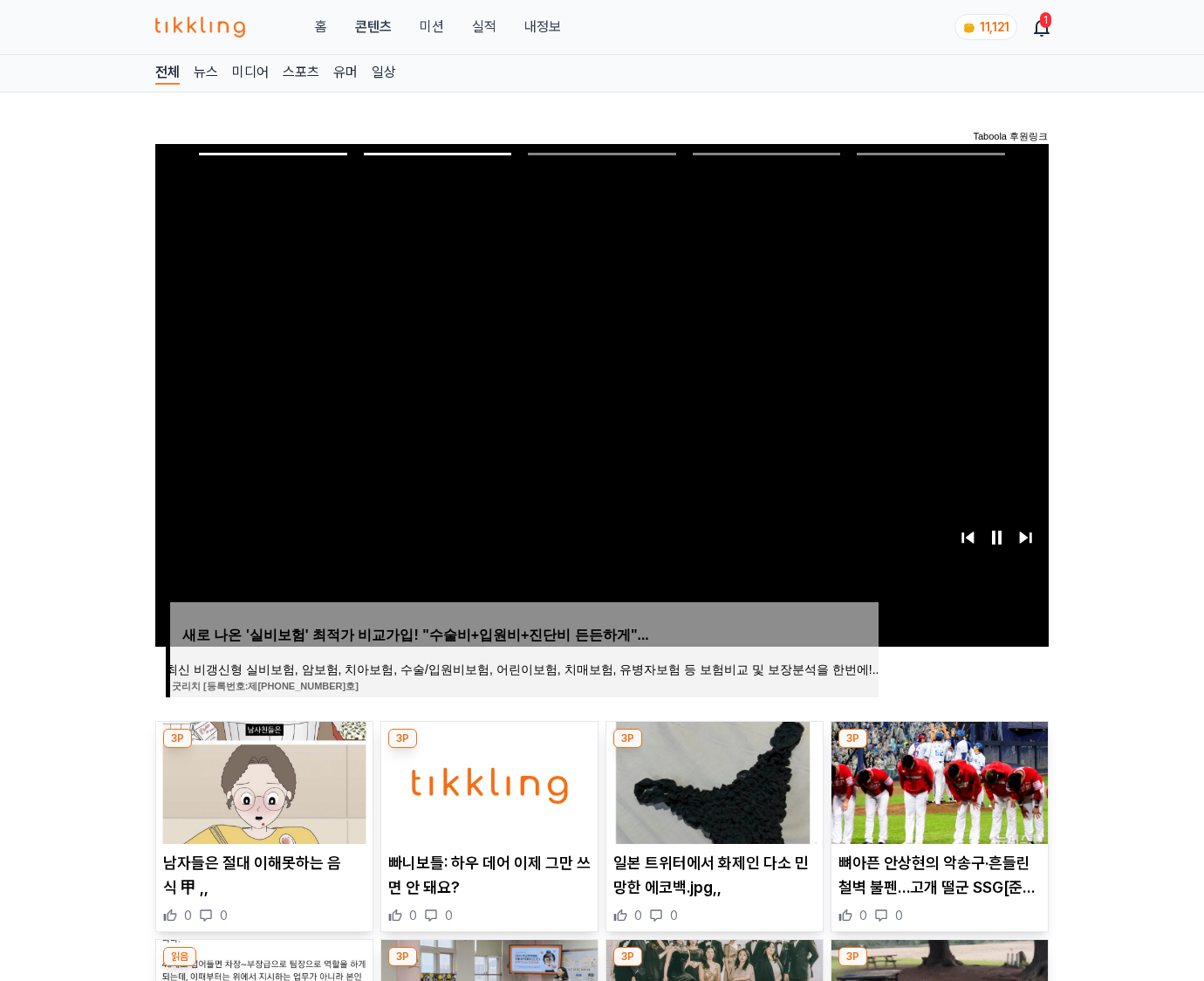
click at [938, 780] on img at bounding box center [939, 782] width 217 height 122
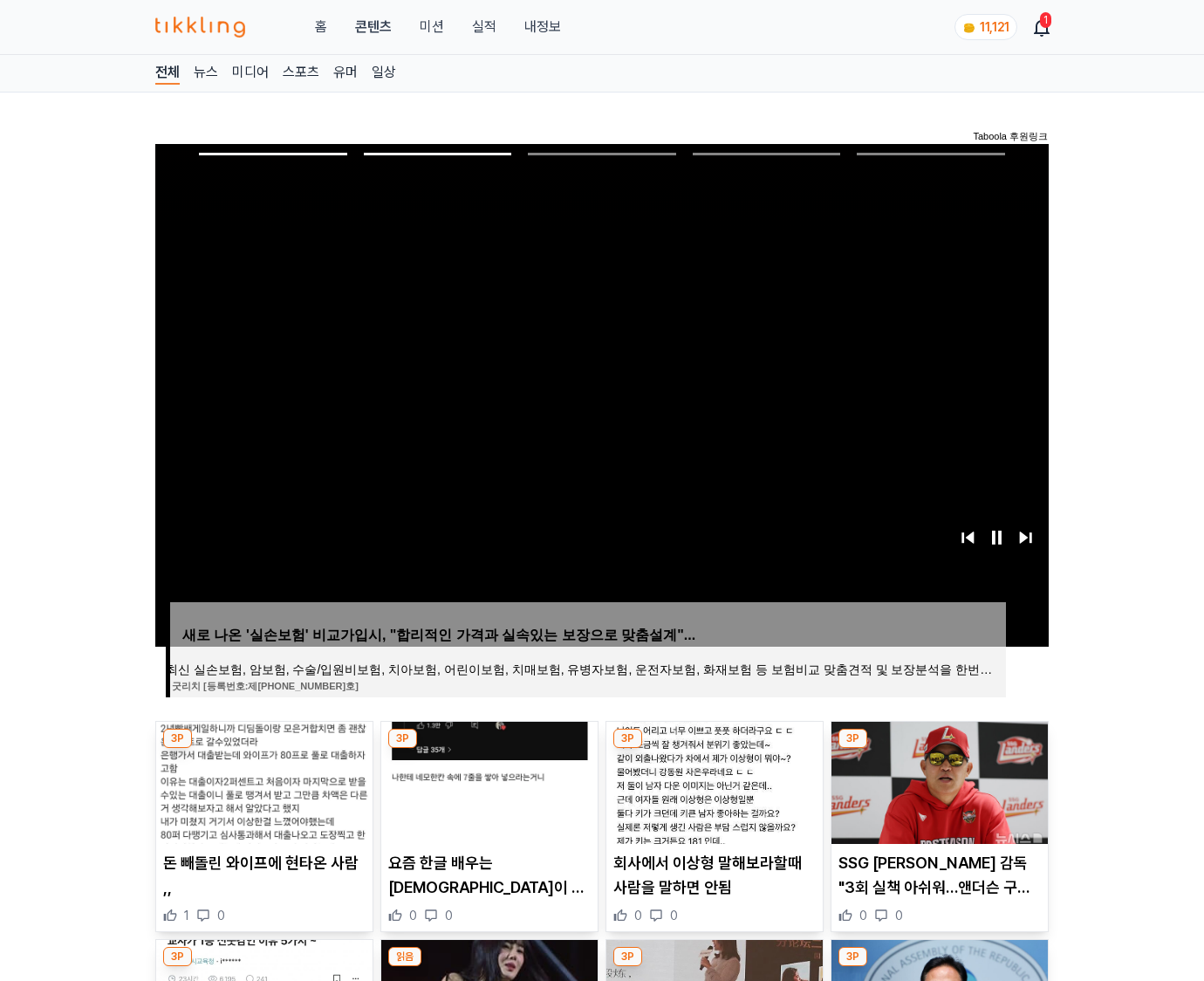
click at [938, 780] on img at bounding box center [939, 782] width 217 height 122
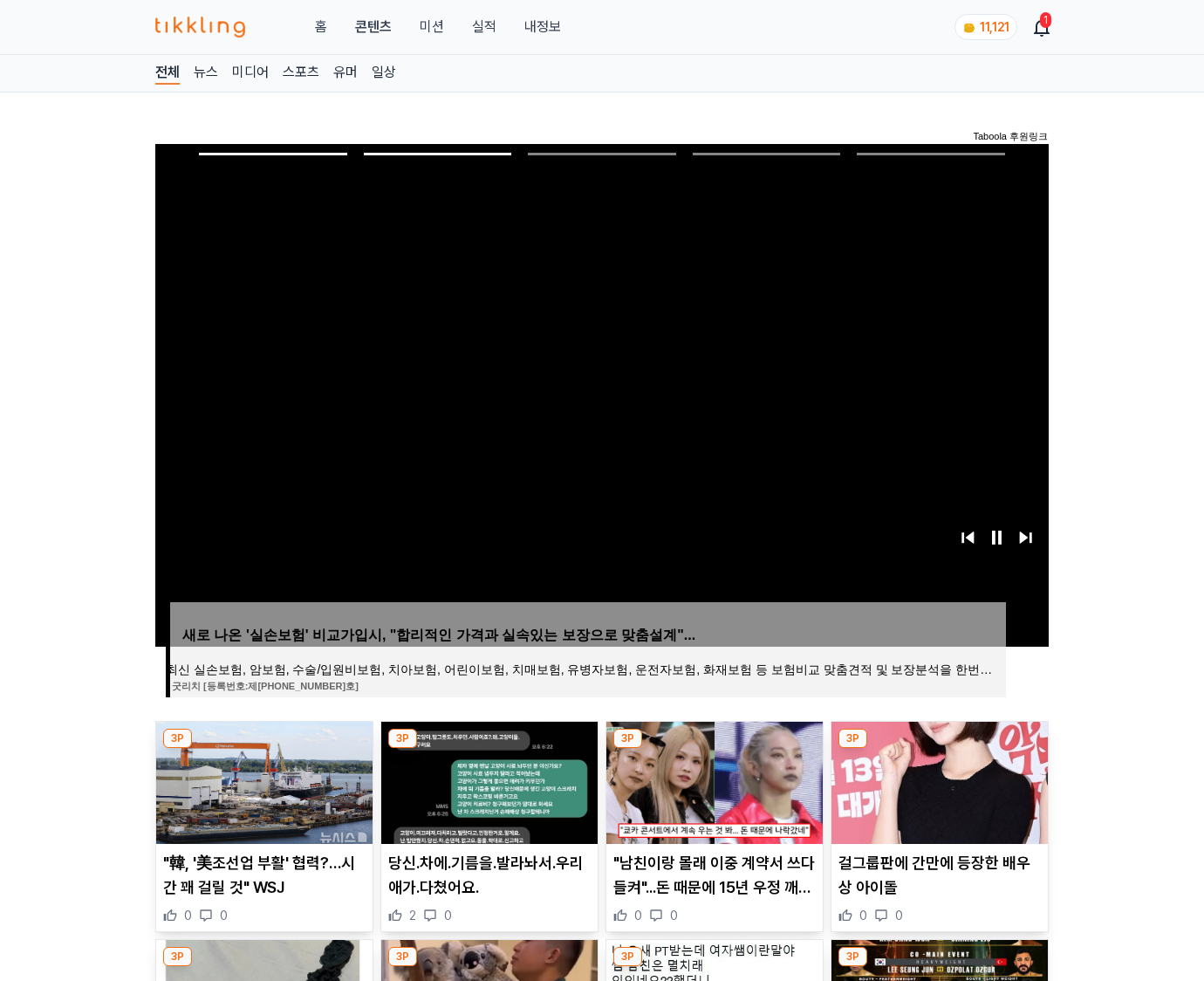
click at [938, 780] on img at bounding box center [939, 782] width 217 height 122
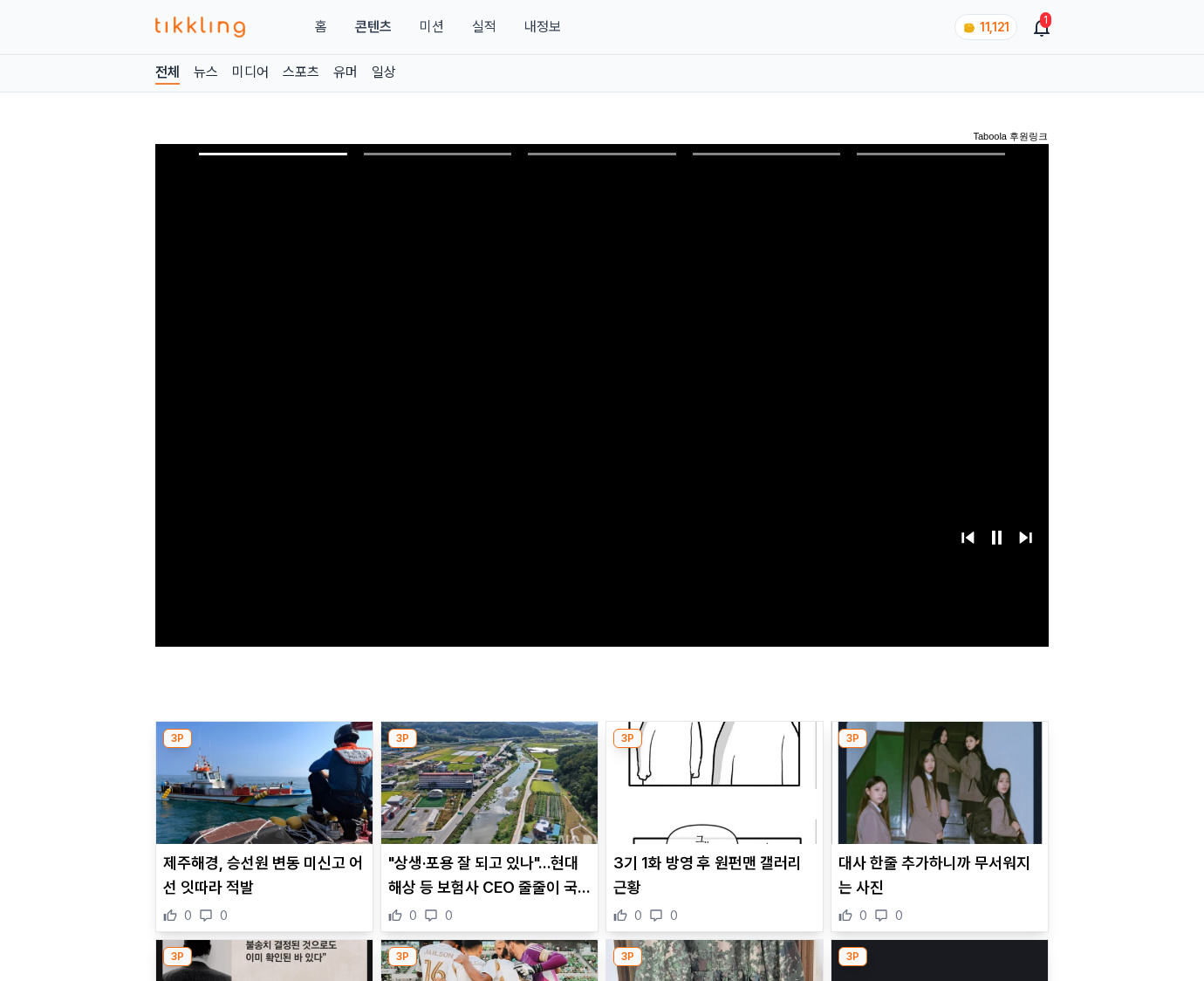
click at [938, 780] on img at bounding box center [939, 782] width 217 height 122
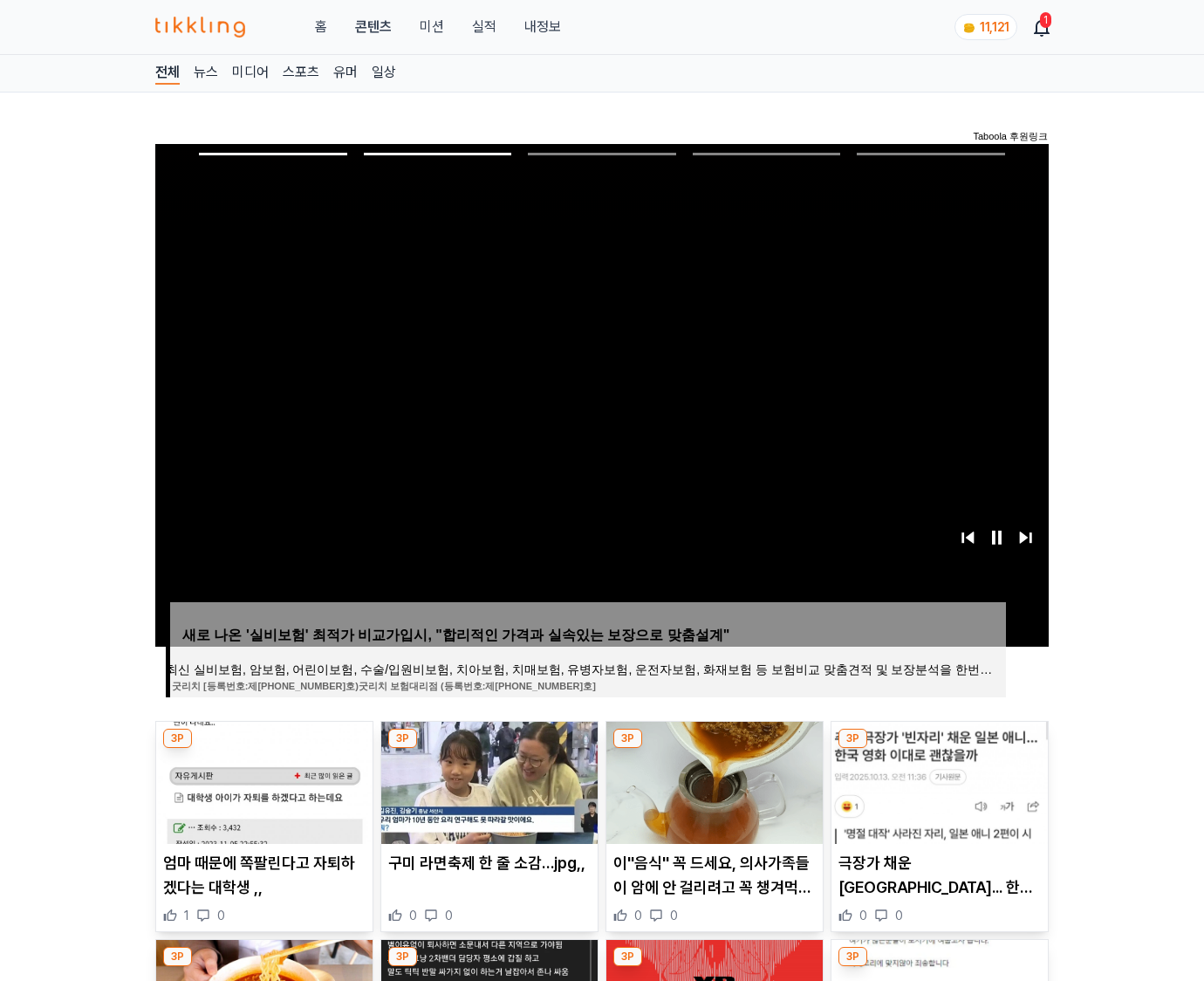
click at [938, 780] on img at bounding box center [939, 782] width 217 height 122
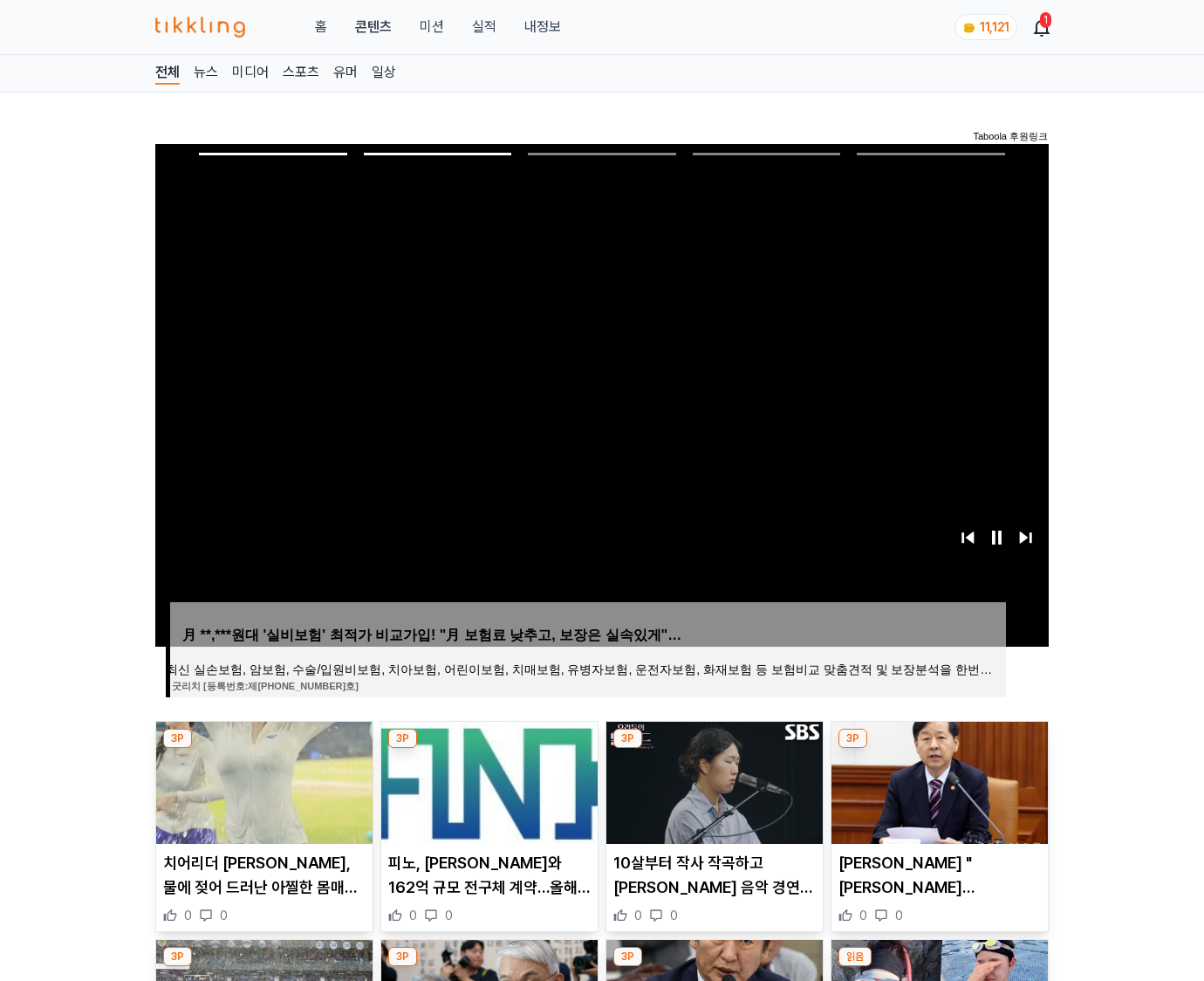
click at [938, 780] on img at bounding box center [939, 782] width 217 height 122
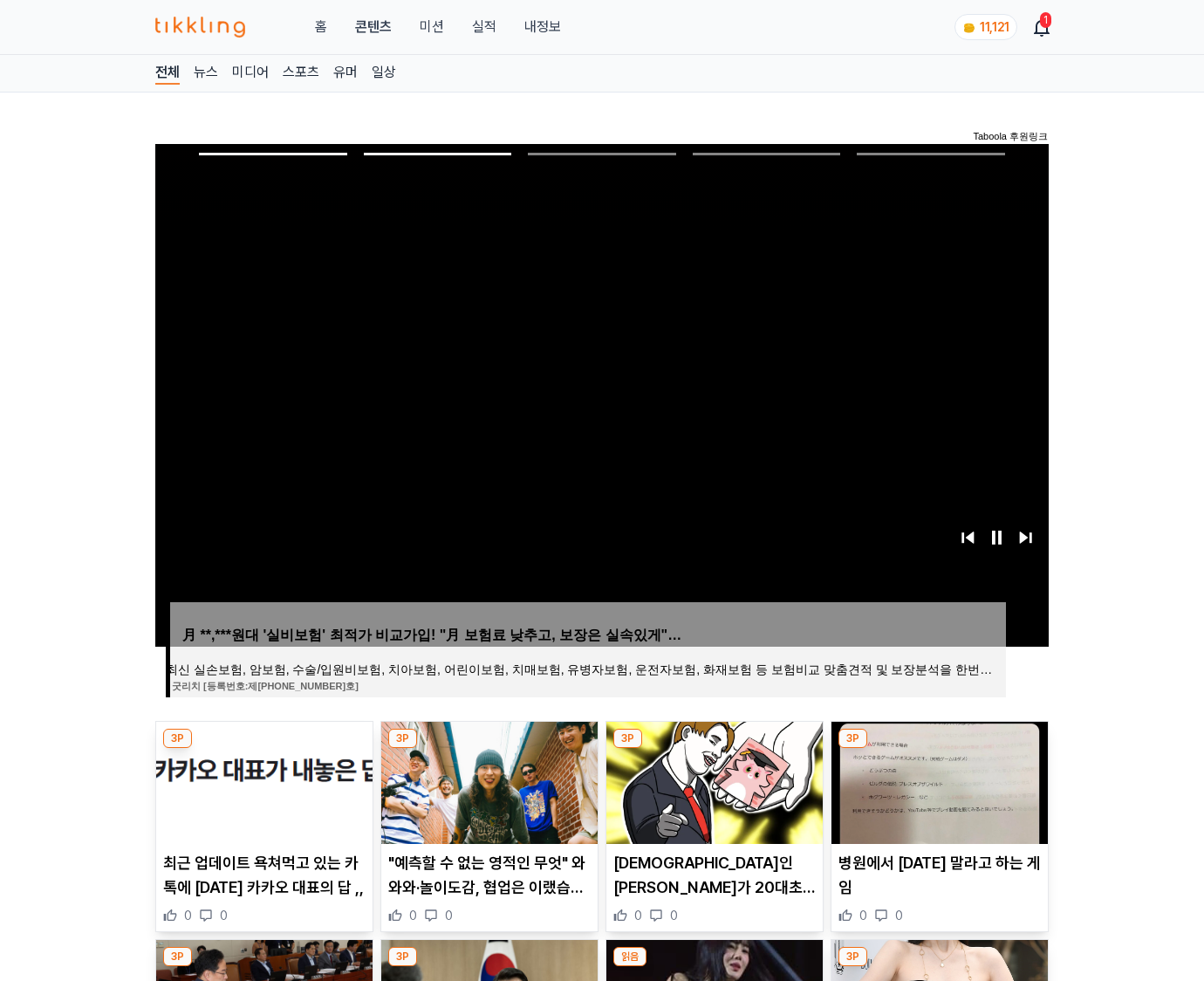
click at [938, 780] on img at bounding box center [939, 782] width 217 height 122
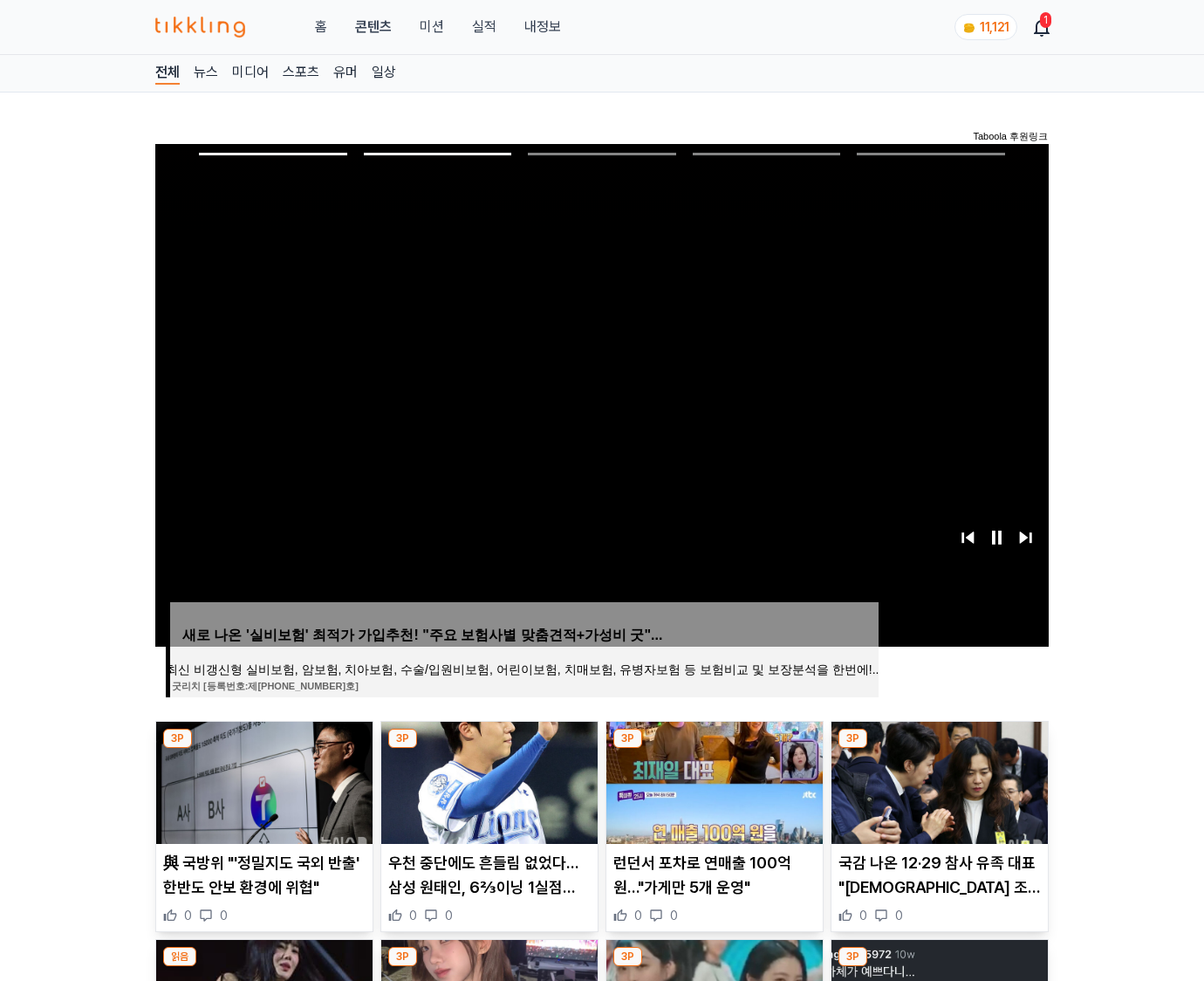
click at [938, 780] on img at bounding box center [939, 782] width 217 height 122
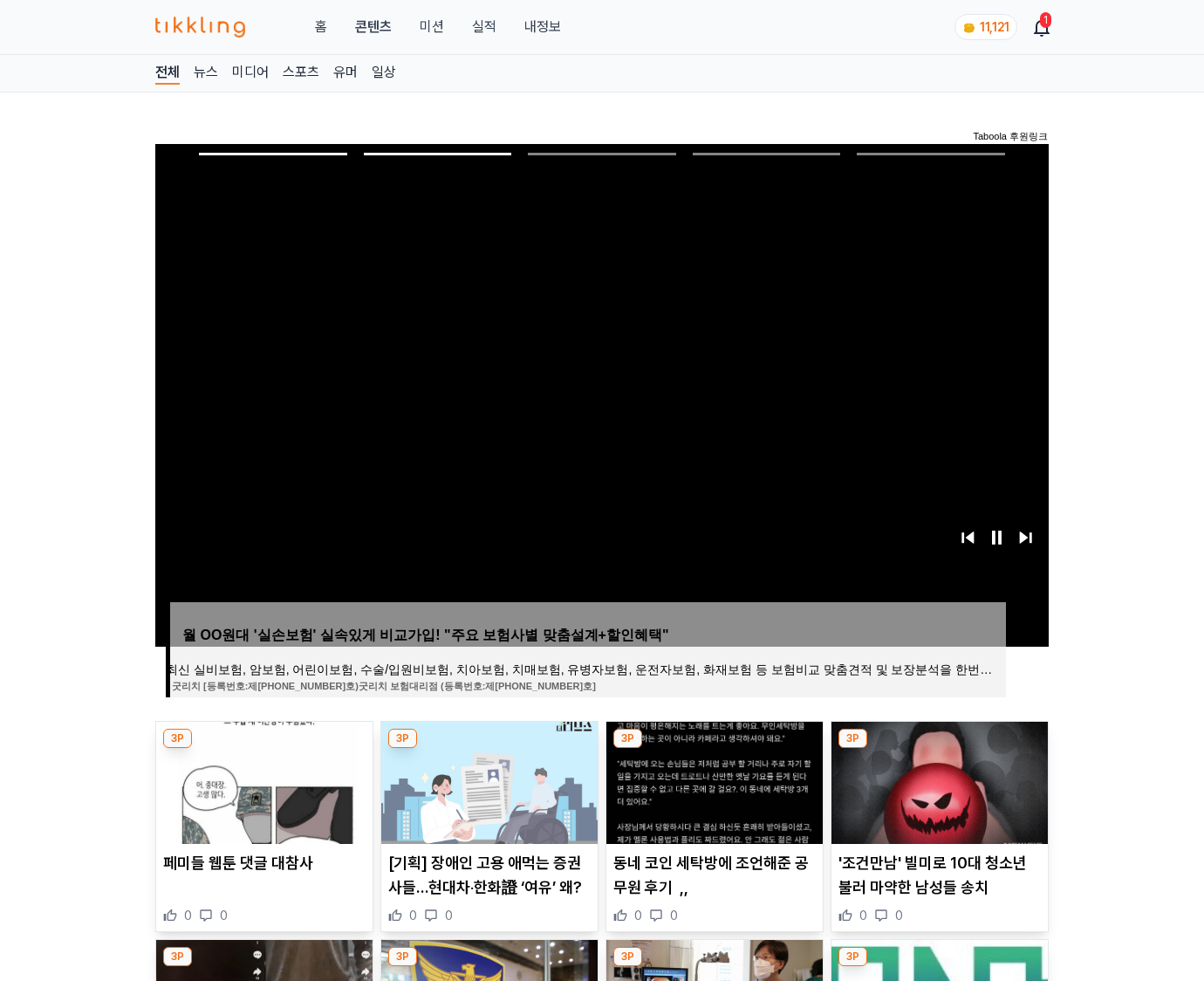
click at [938, 780] on img at bounding box center [939, 782] width 217 height 122
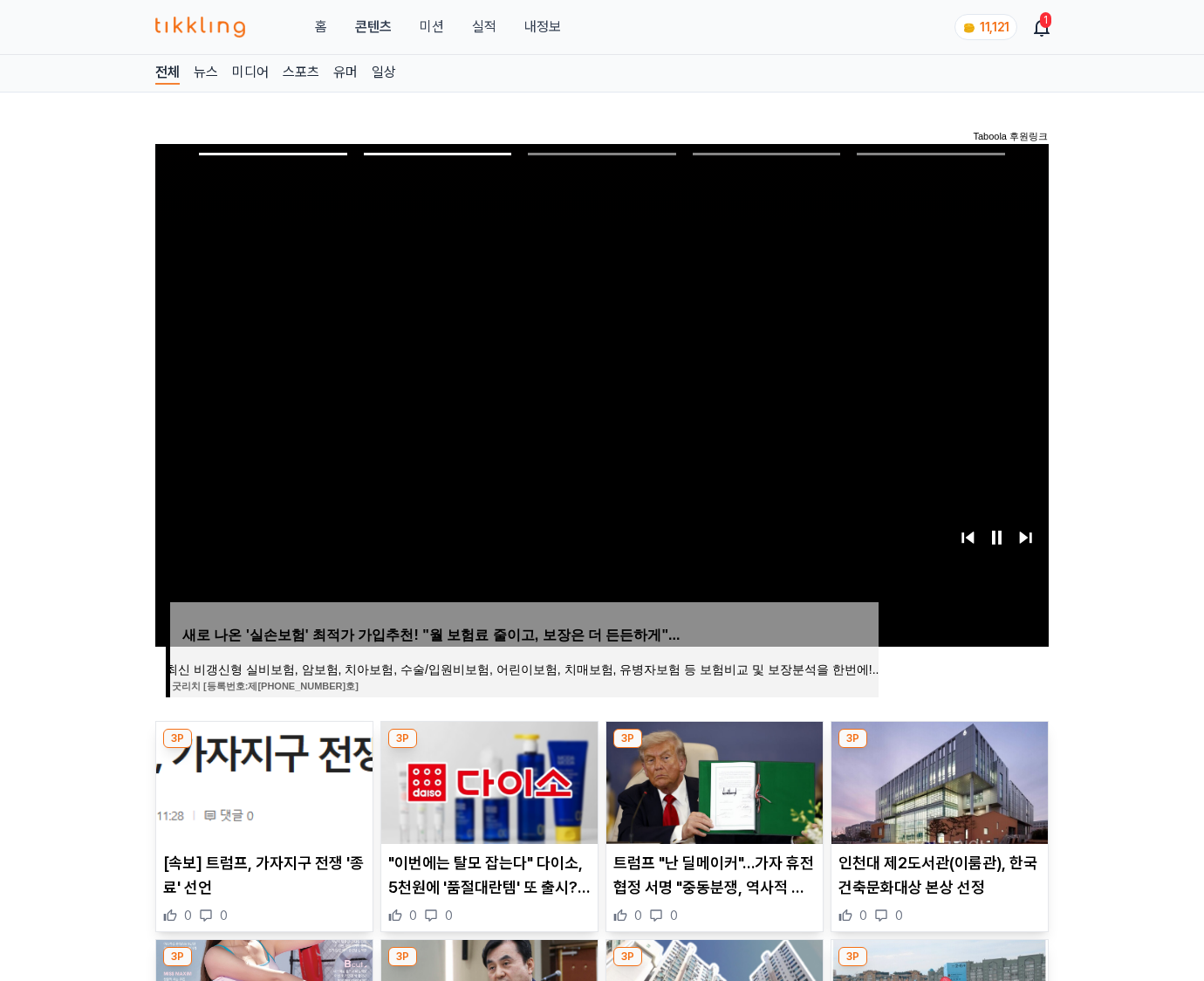
click at [938, 780] on img at bounding box center [939, 782] width 217 height 122
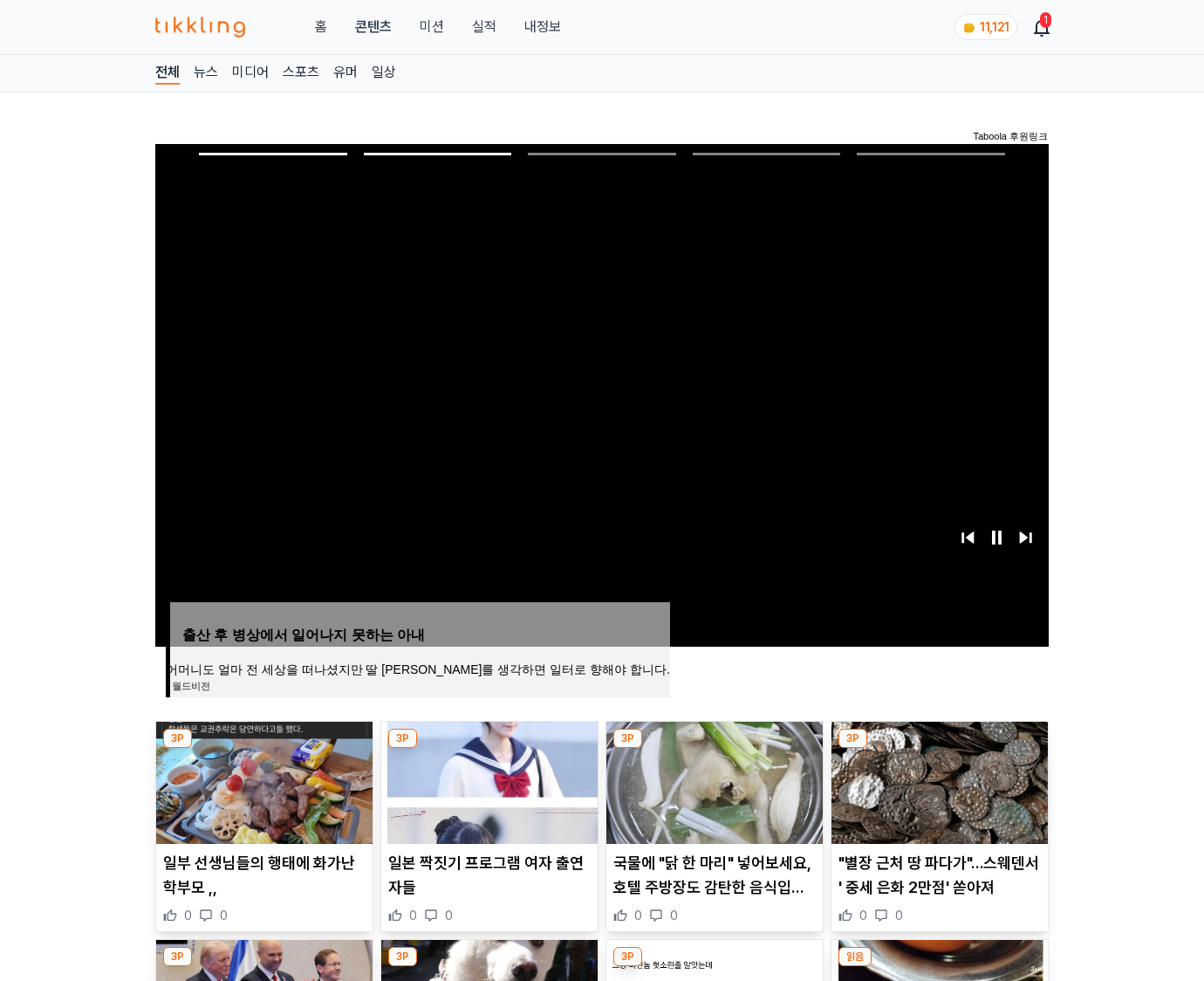
click at [938, 780] on img at bounding box center [939, 782] width 217 height 122
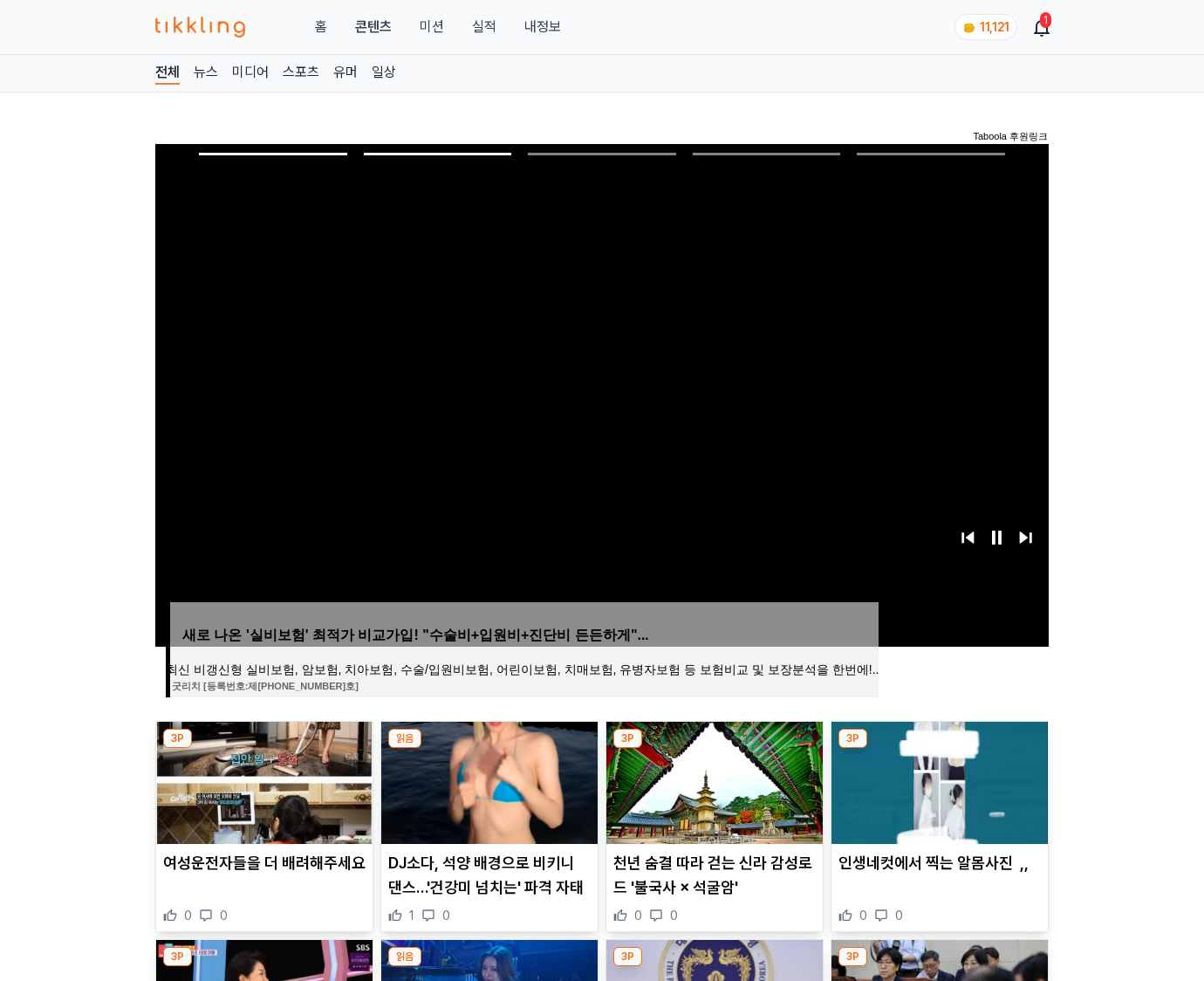
click at [938, 780] on img at bounding box center [939, 782] width 217 height 122
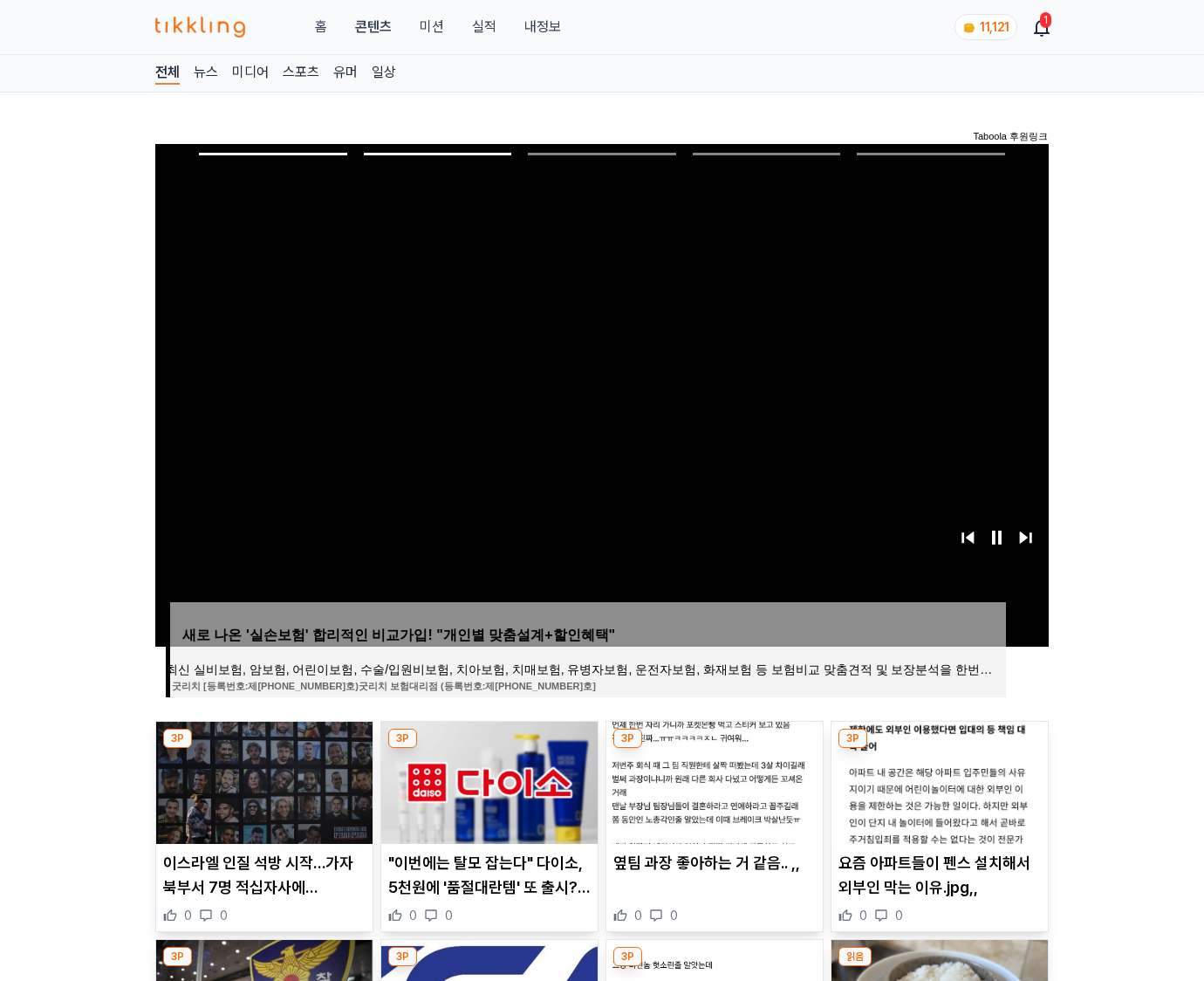
click at [938, 780] on img at bounding box center [939, 782] width 217 height 122
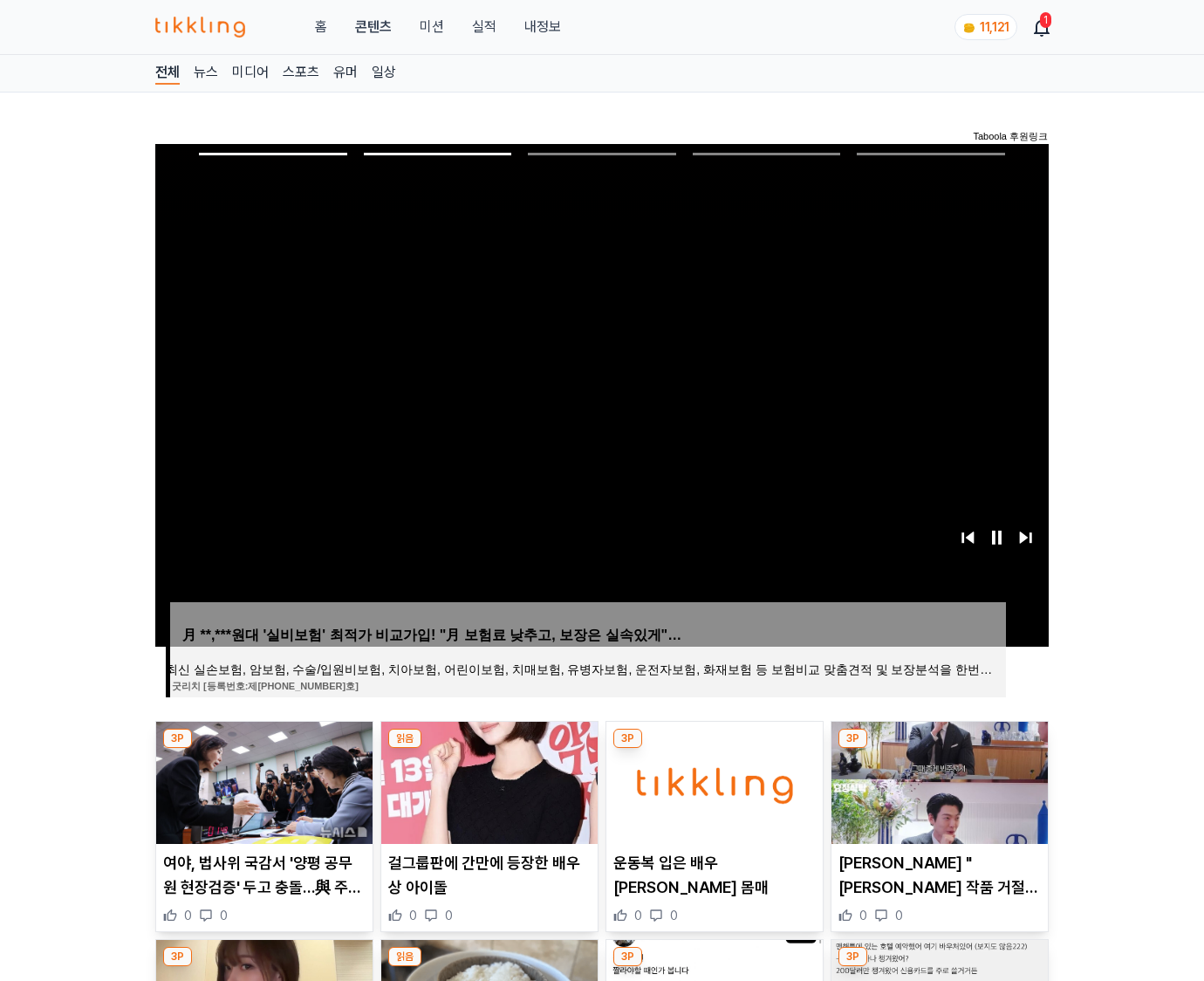
click at [938, 780] on img at bounding box center [939, 782] width 217 height 122
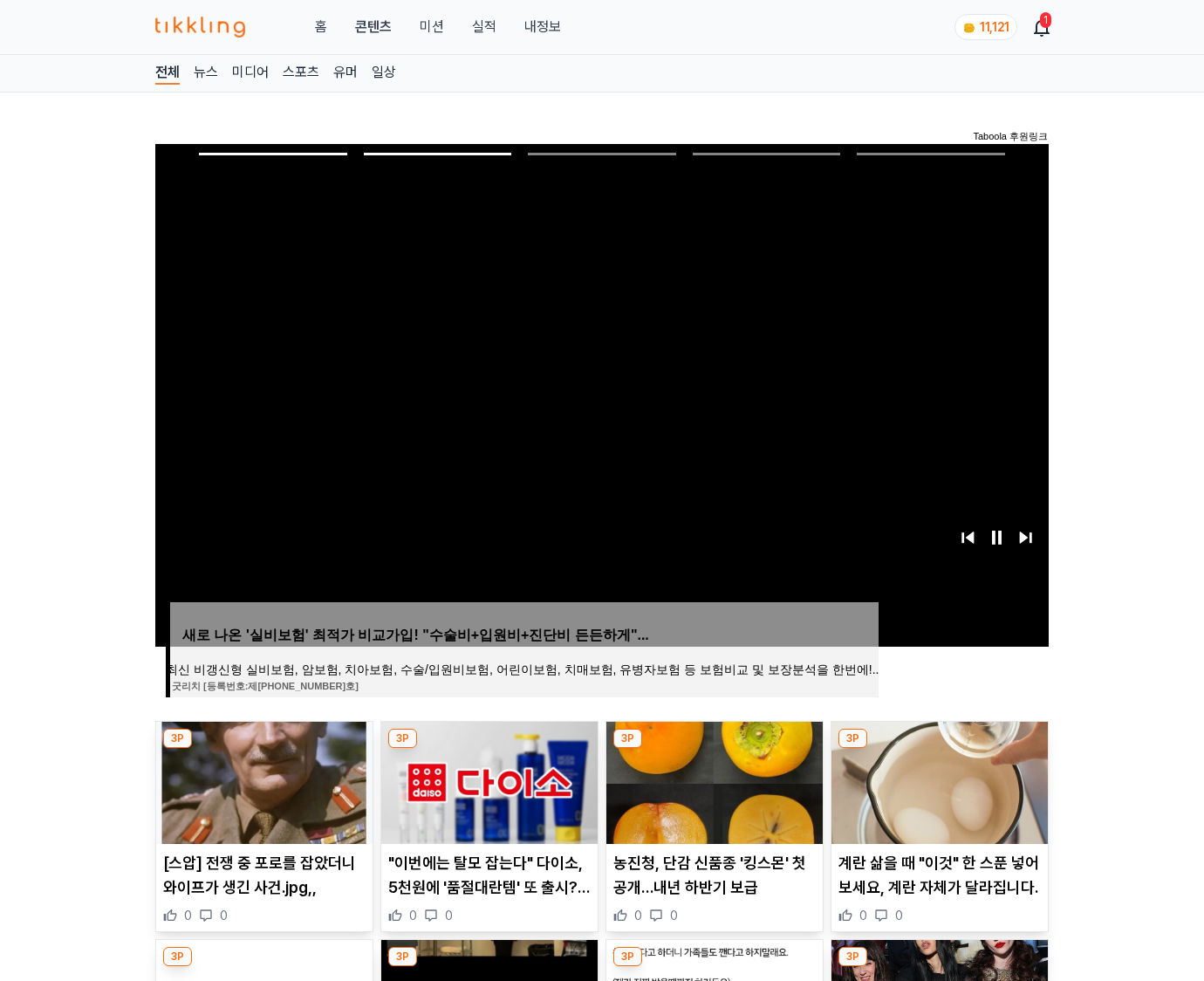
click at [938, 780] on img at bounding box center [939, 782] width 217 height 122
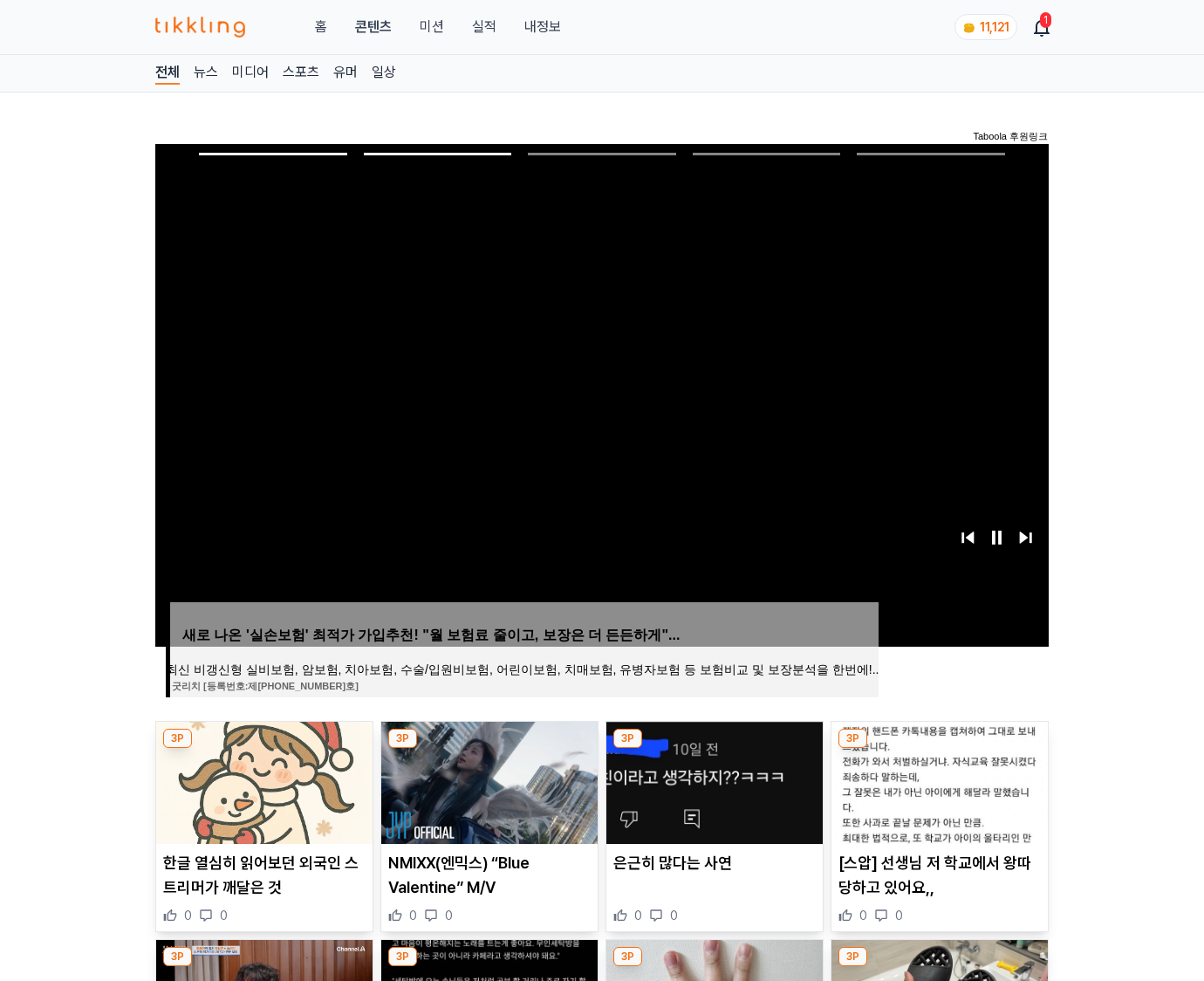
click at [938, 780] on img at bounding box center [939, 782] width 217 height 122
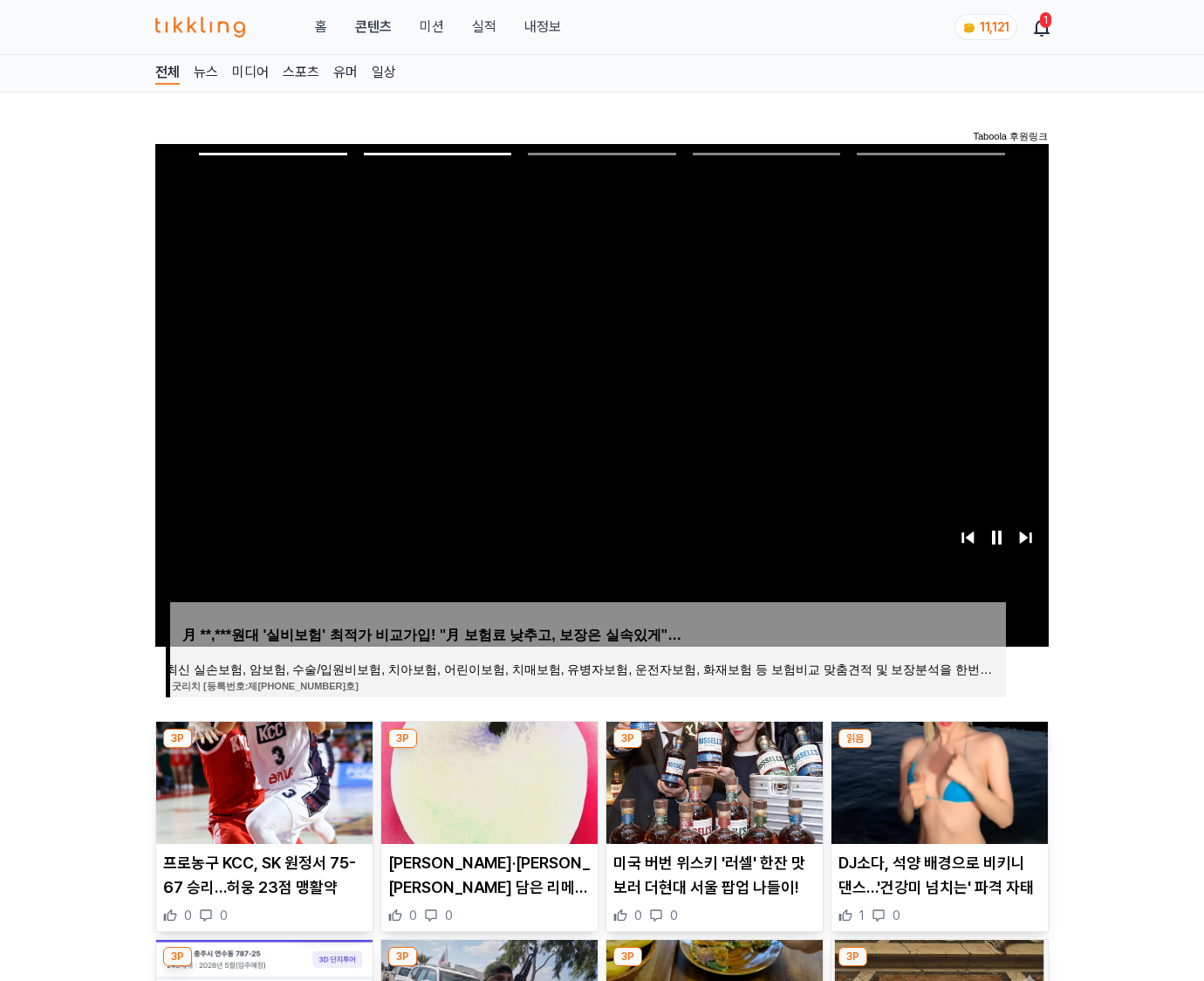
click at [938, 780] on img at bounding box center [939, 782] width 217 height 122
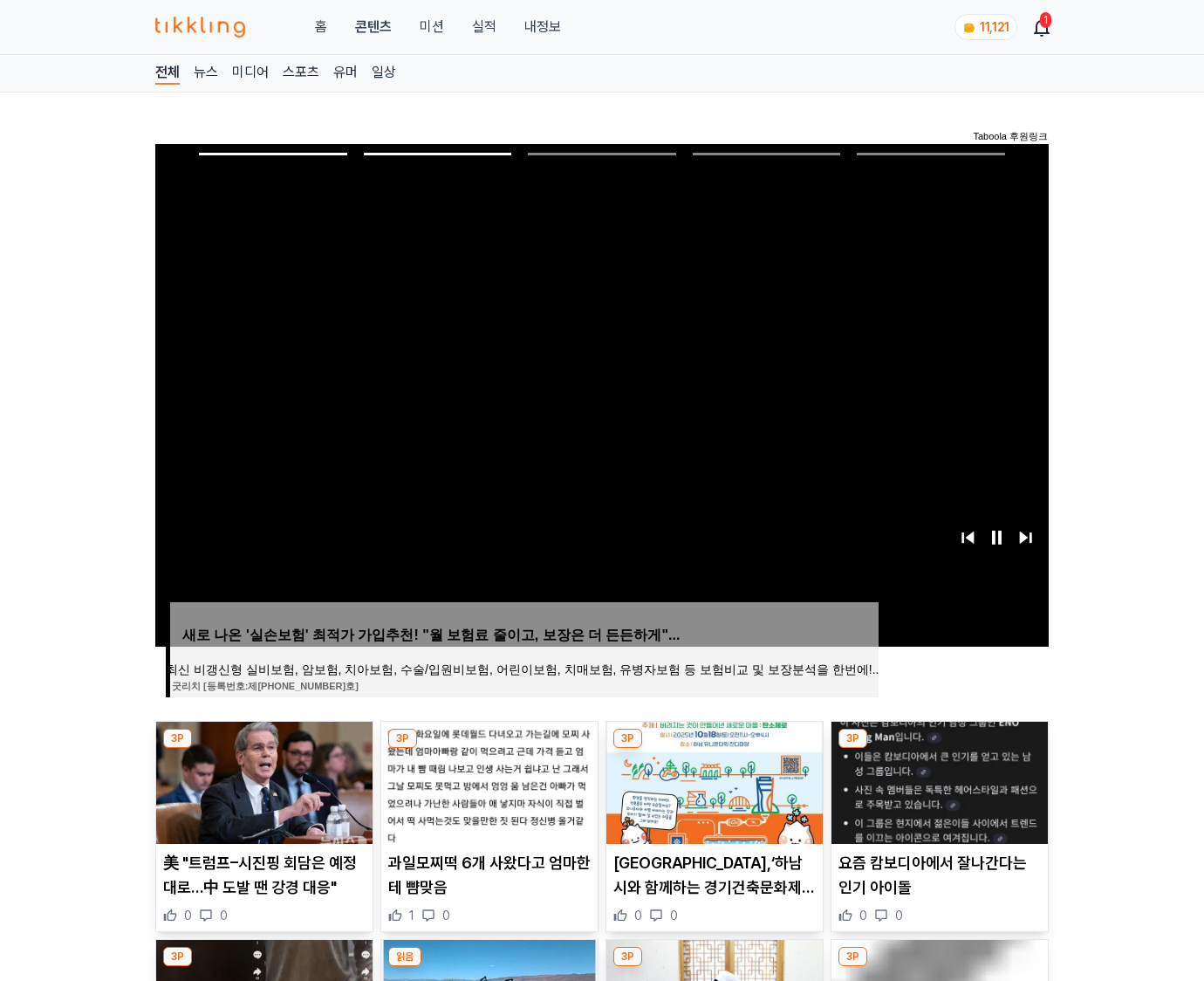
click at [938, 780] on img at bounding box center [939, 782] width 217 height 122
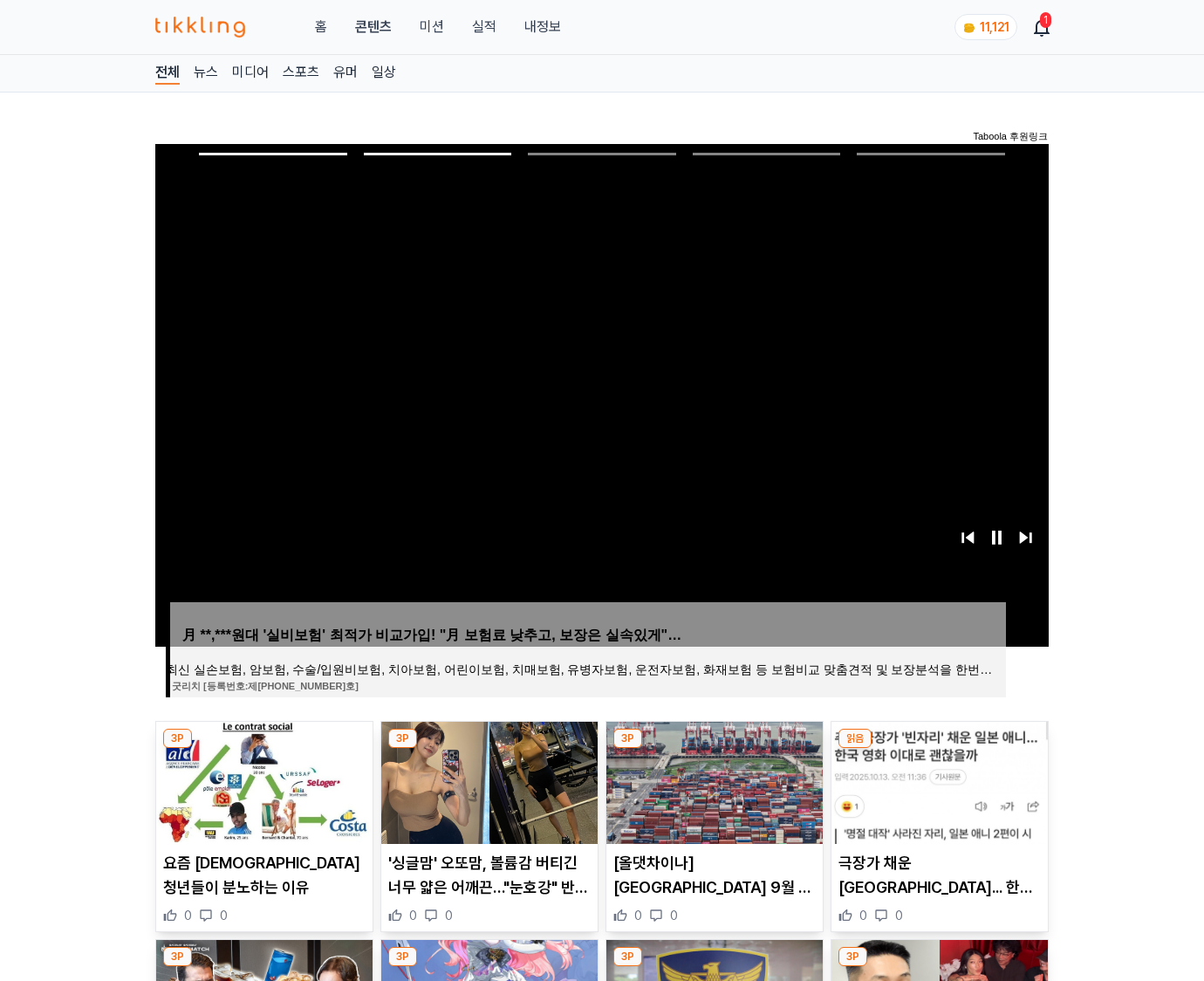
click at [938, 780] on img at bounding box center [939, 782] width 217 height 122
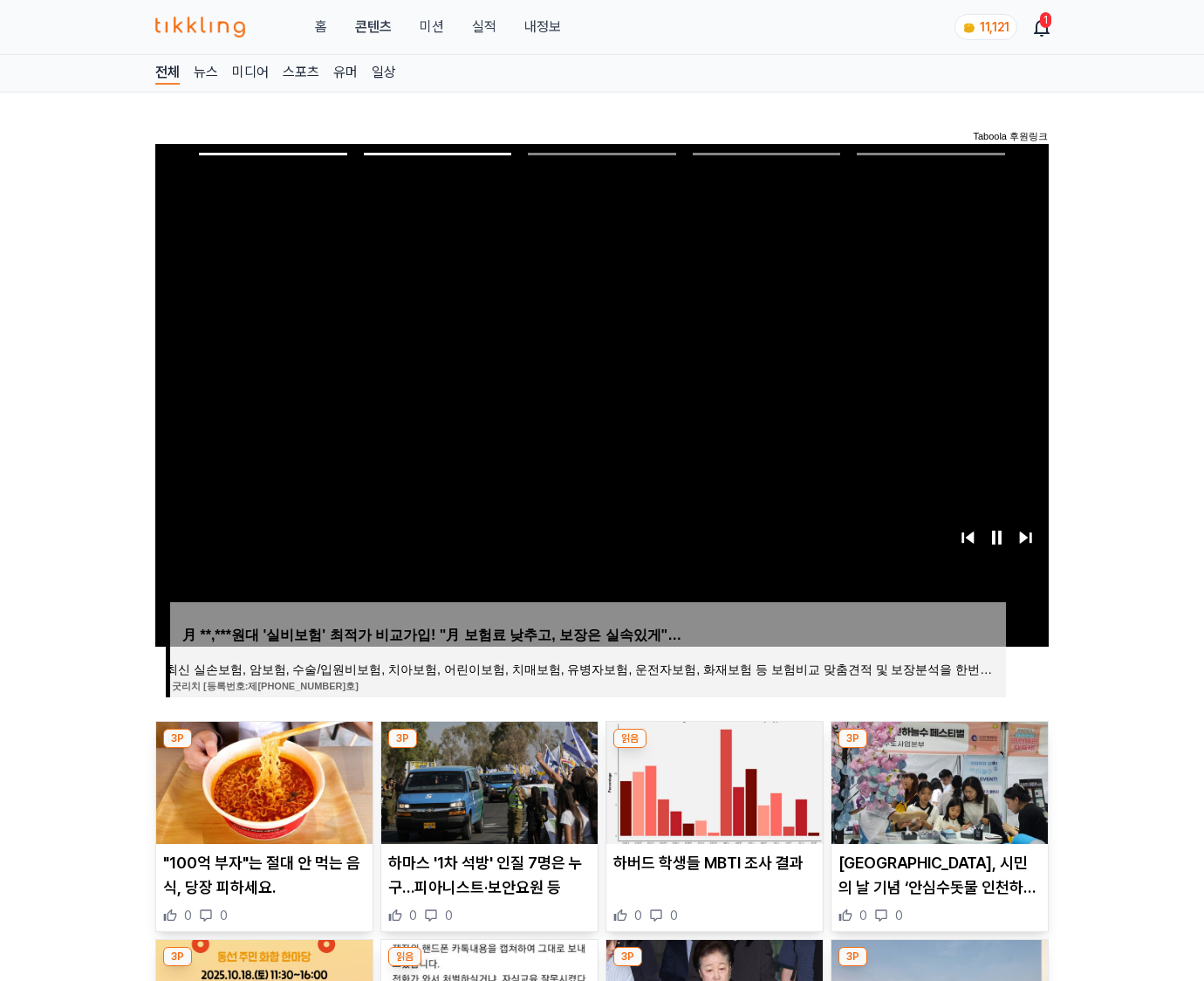
click at [938, 780] on img at bounding box center [939, 782] width 217 height 122
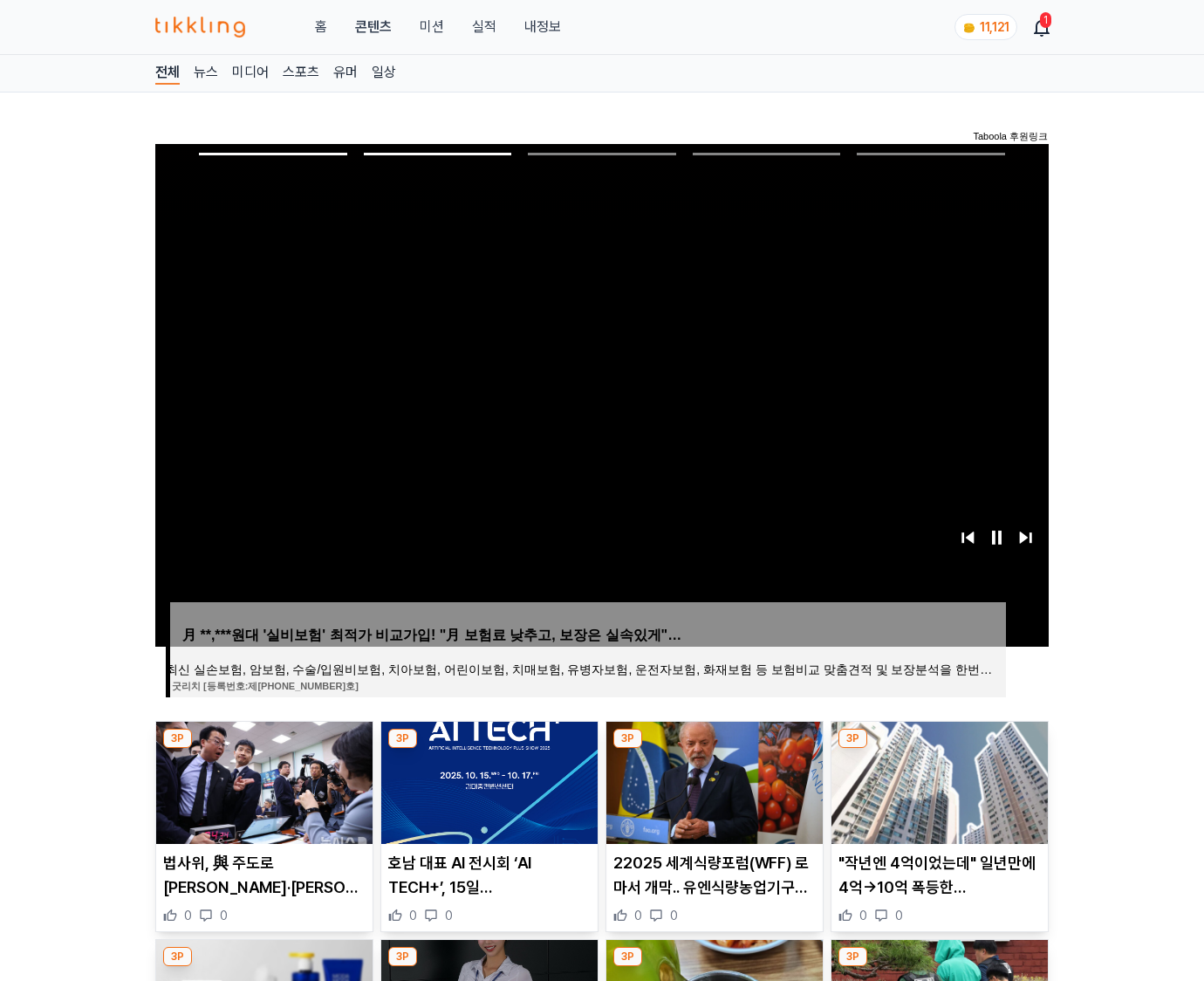
click at [938, 780] on img at bounding box center [939, 782] width 217 height 122
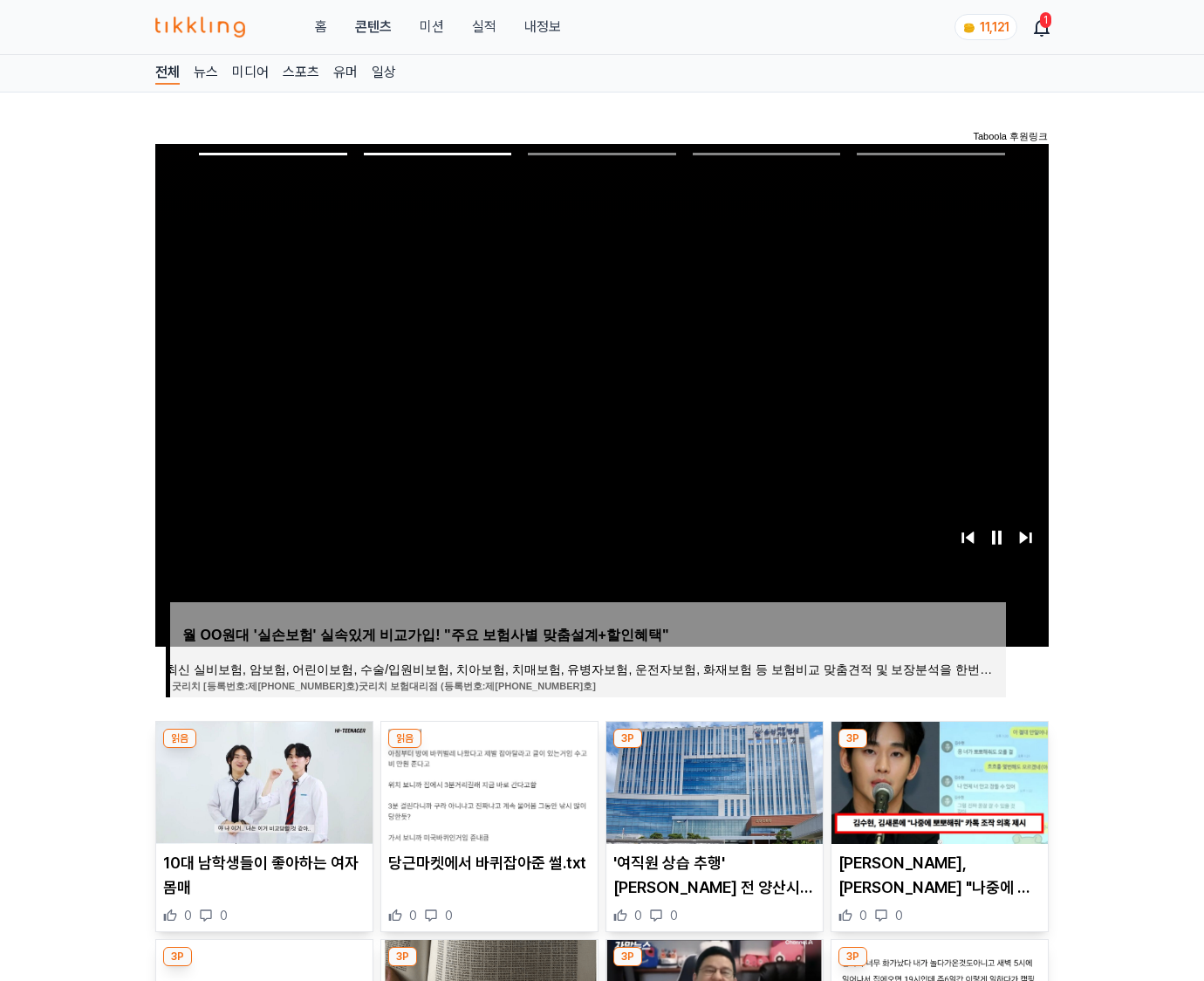
click at [938, 780] on img at bounding box center [939, 782] width 217 height 122
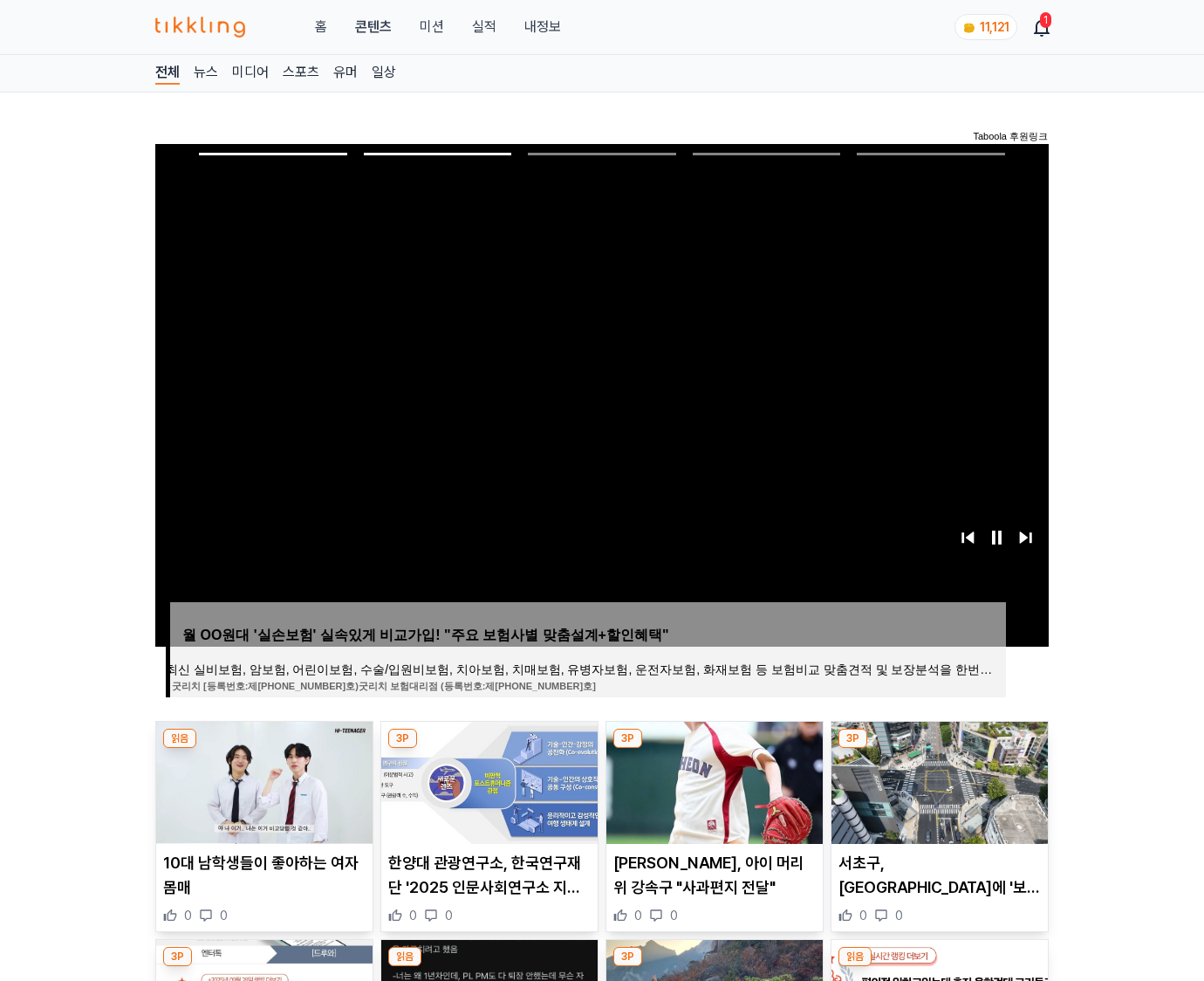
click at [938, 780] on img at bounding box center [939, 782] width 217 height 122
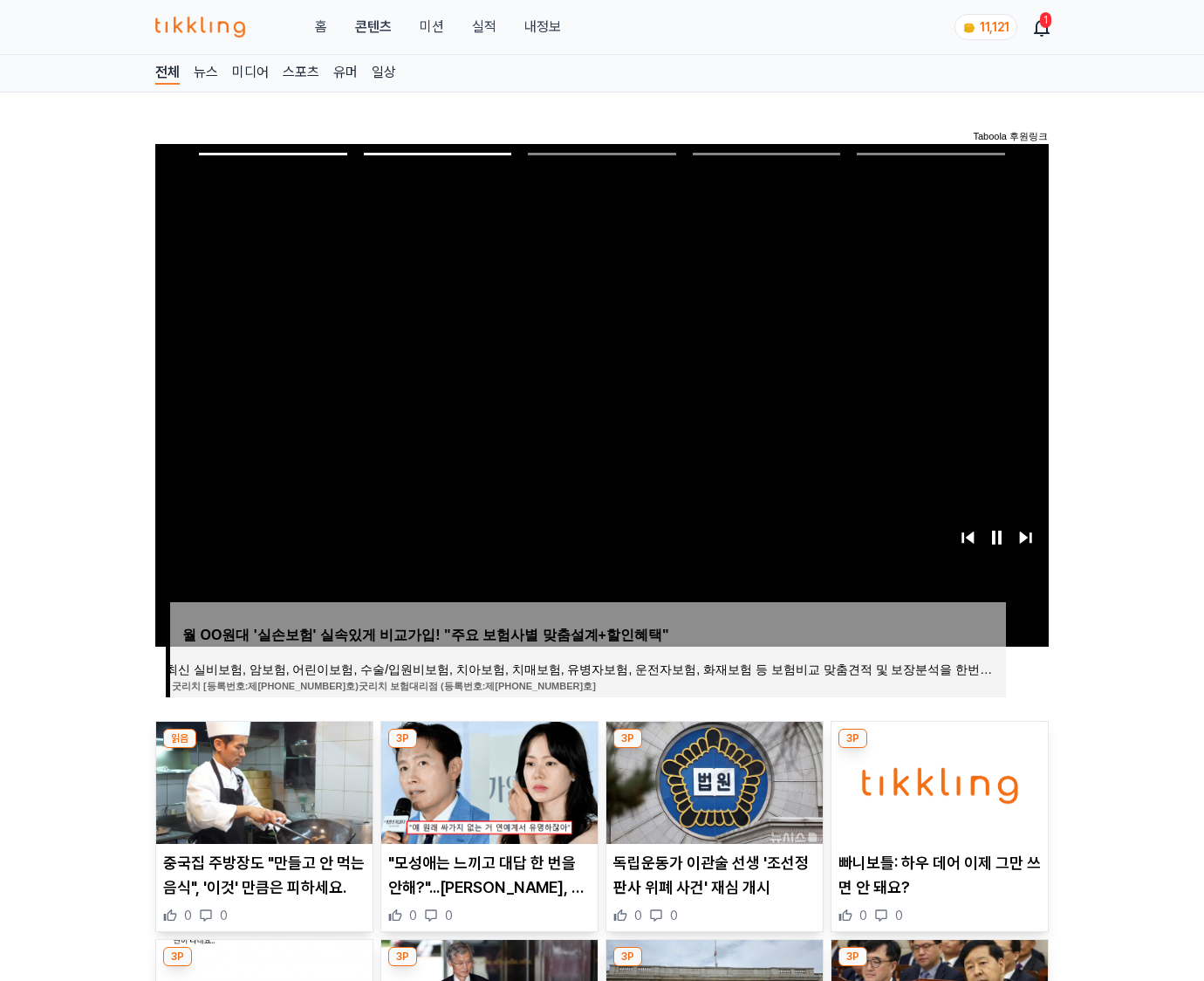
click at [938, 780] on img at bounding box center [939, 782] width 217 height 122
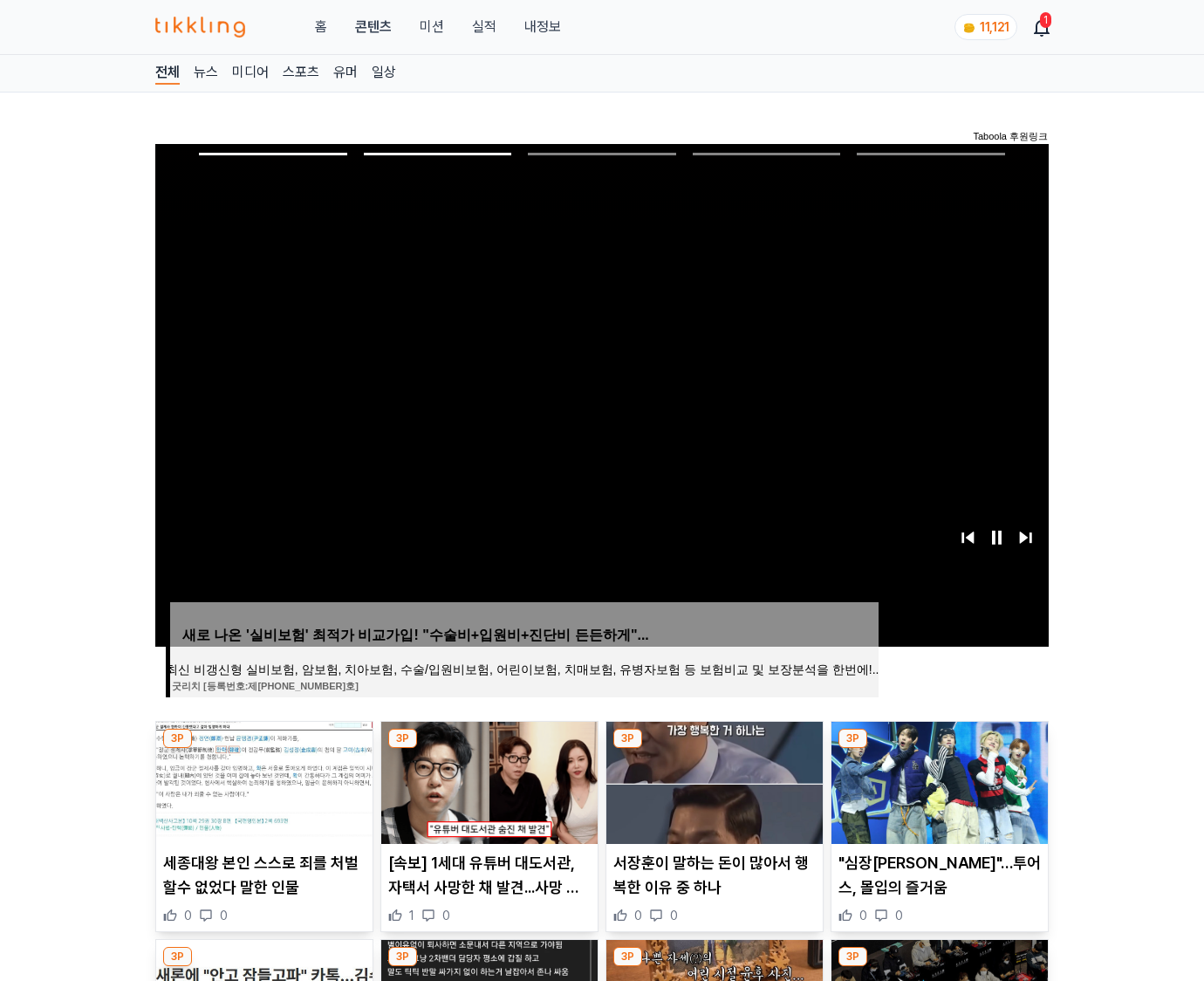
click at [938, 780] on img at bounding box center [939, 782] width 217 height 122
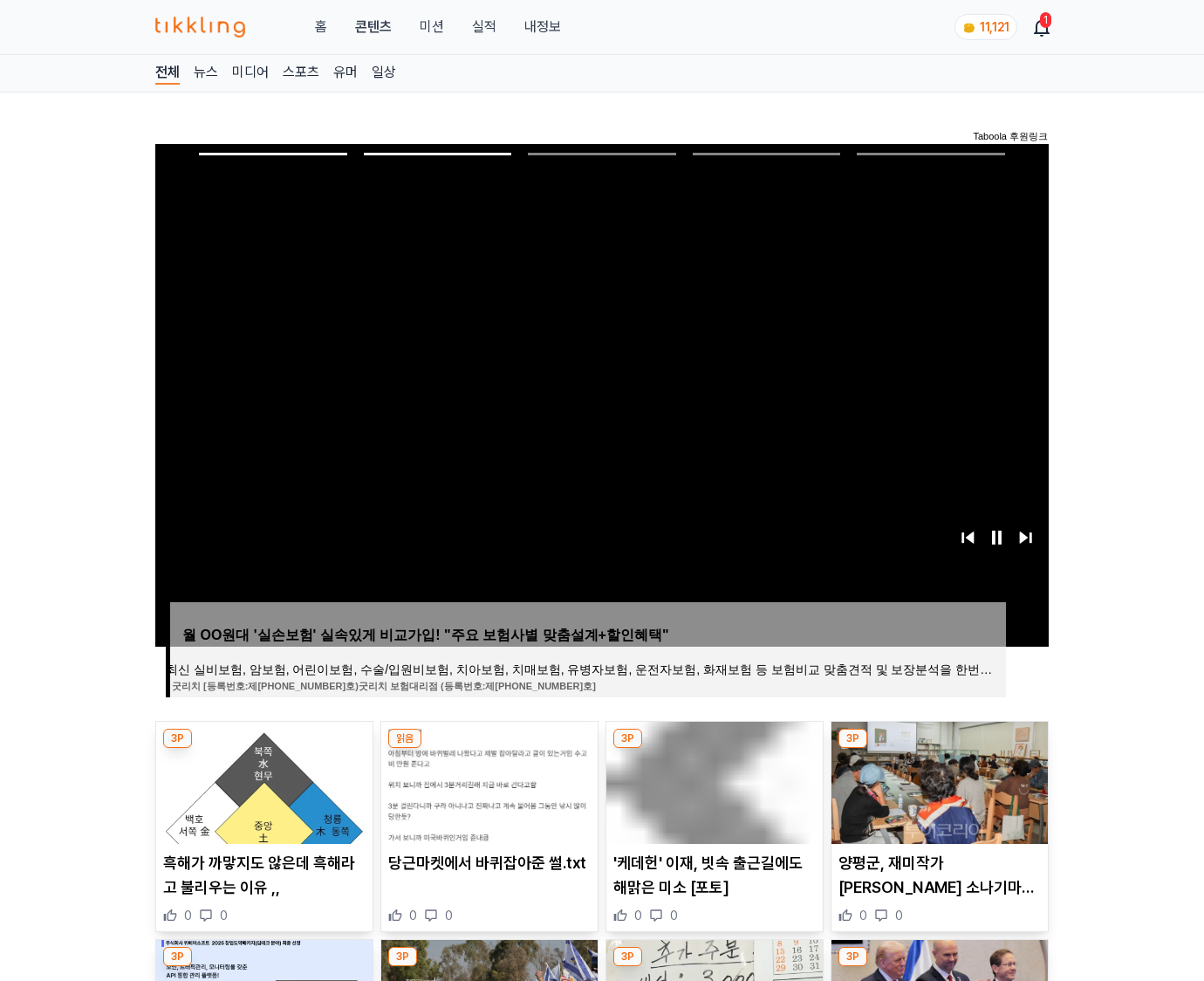
click at [938, 780] on img at bounding box center [939, 782] width 217 height 122
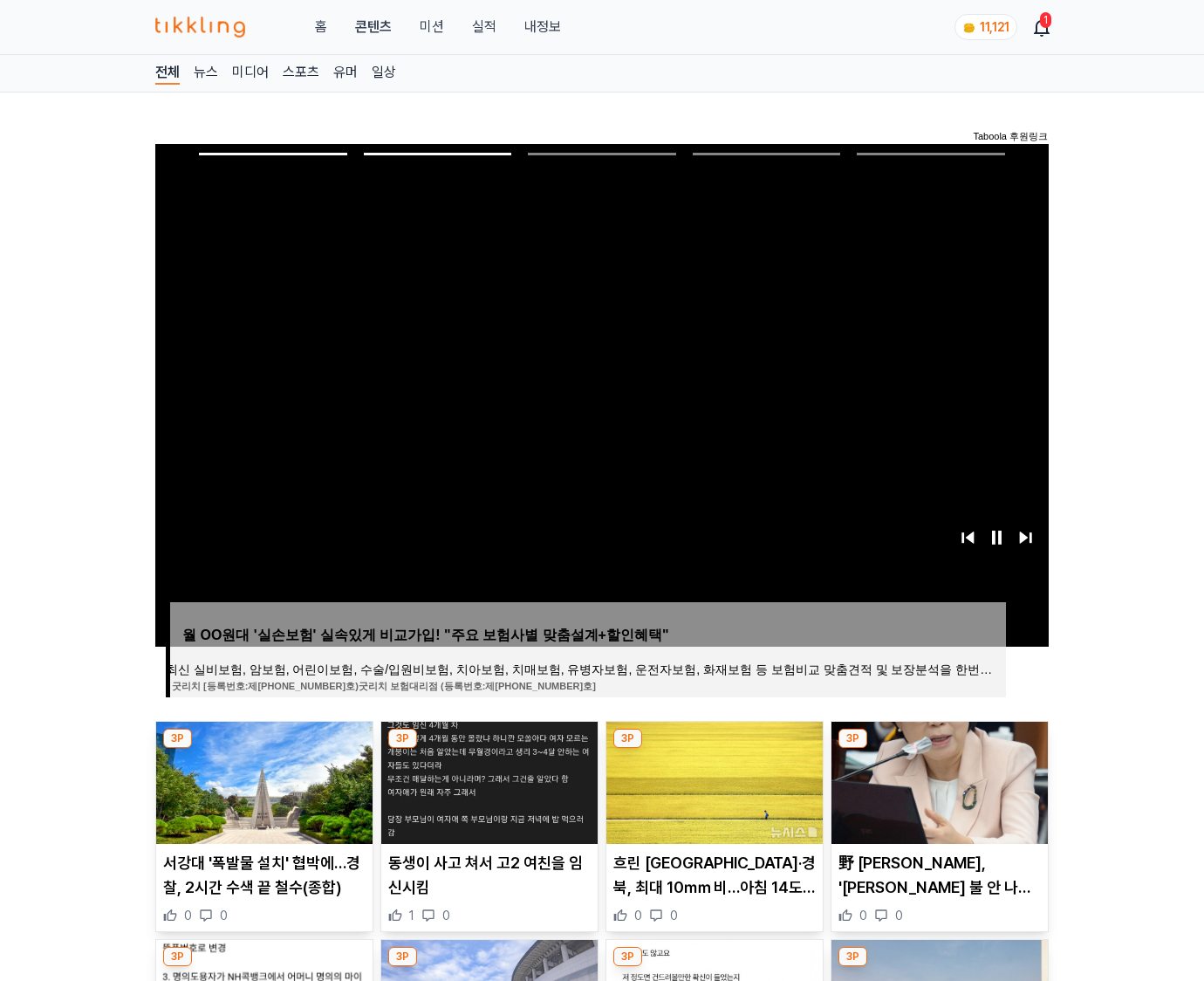
click at [938, 780] on img at bounding box center [939, 782] width 217 height 122
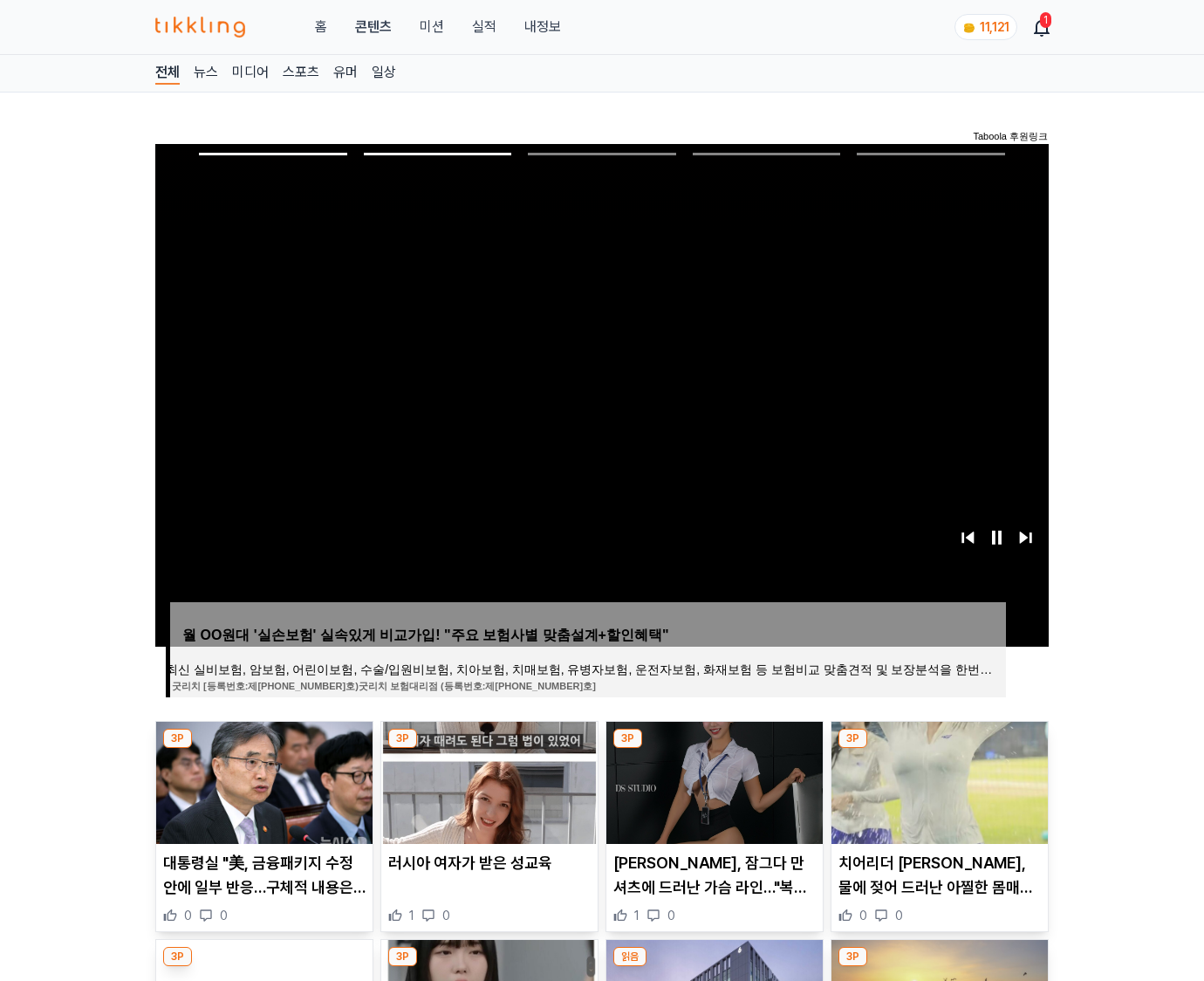
click at [938, 780] on img at bounding box center [939, 782] width 217 height 122
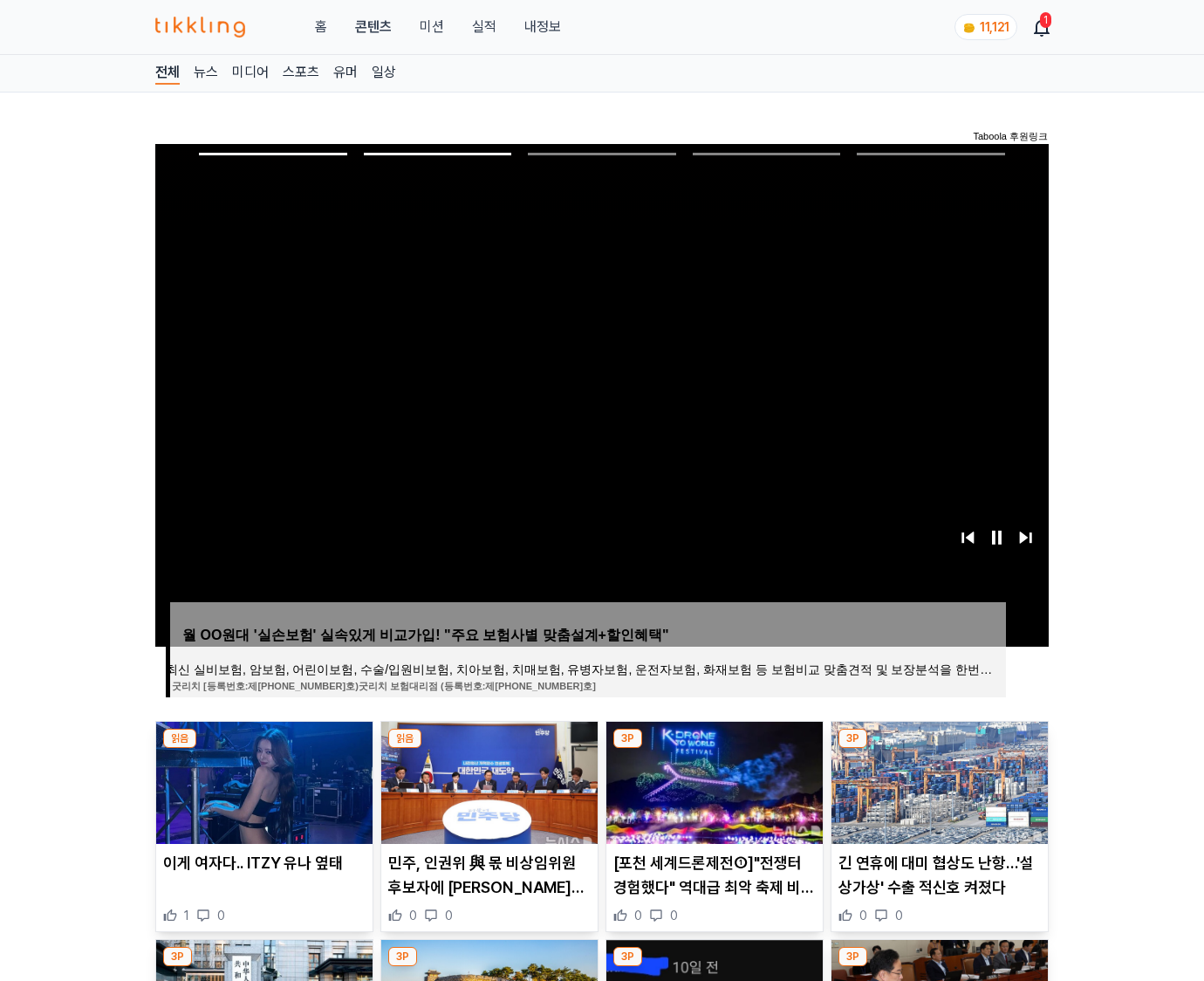
click at [938, 780] on img at bounding box center [939, 782] width 217 height 122
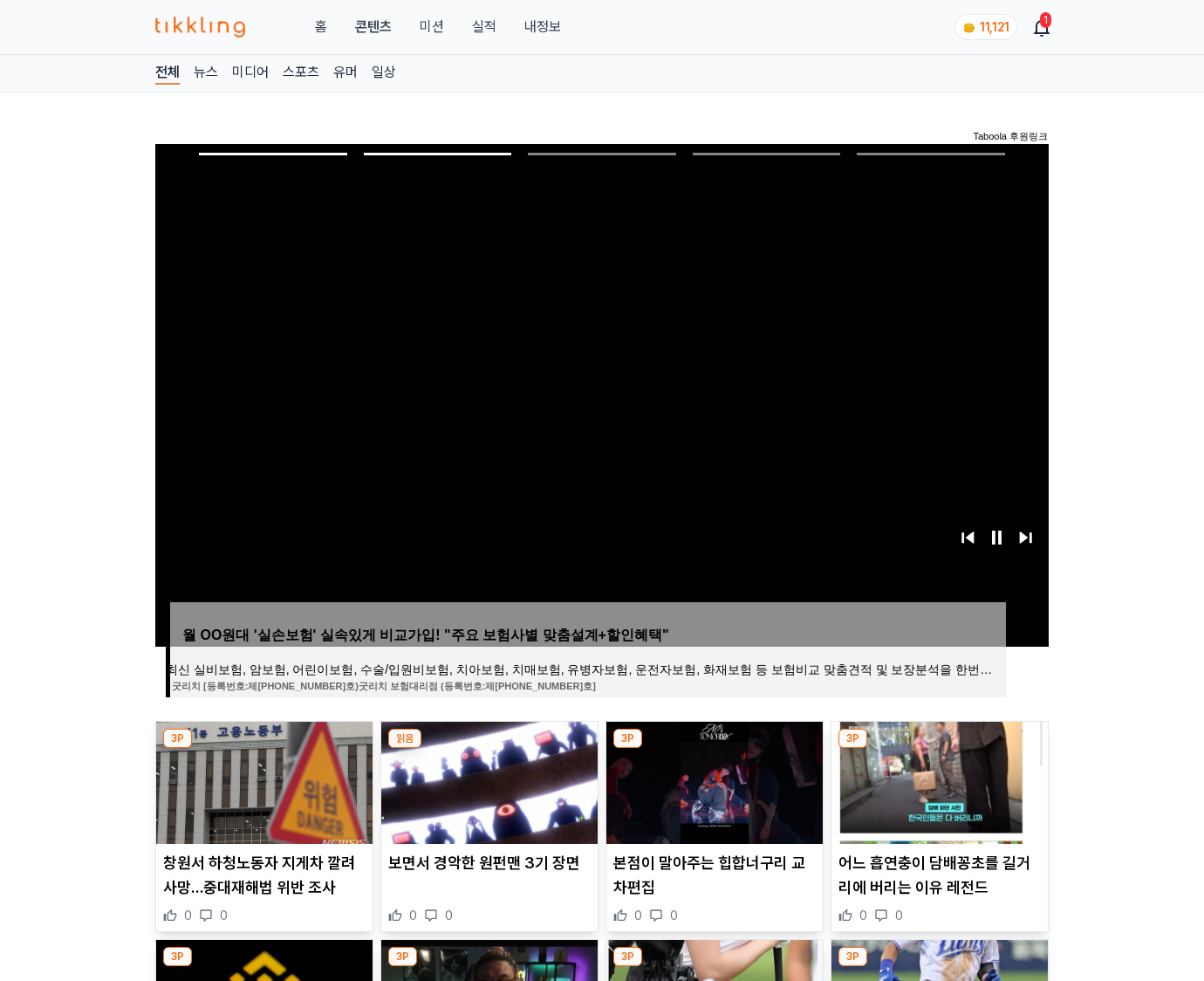
click at [938, 780] on img at bounding box center [939, 782] width 217 height 122
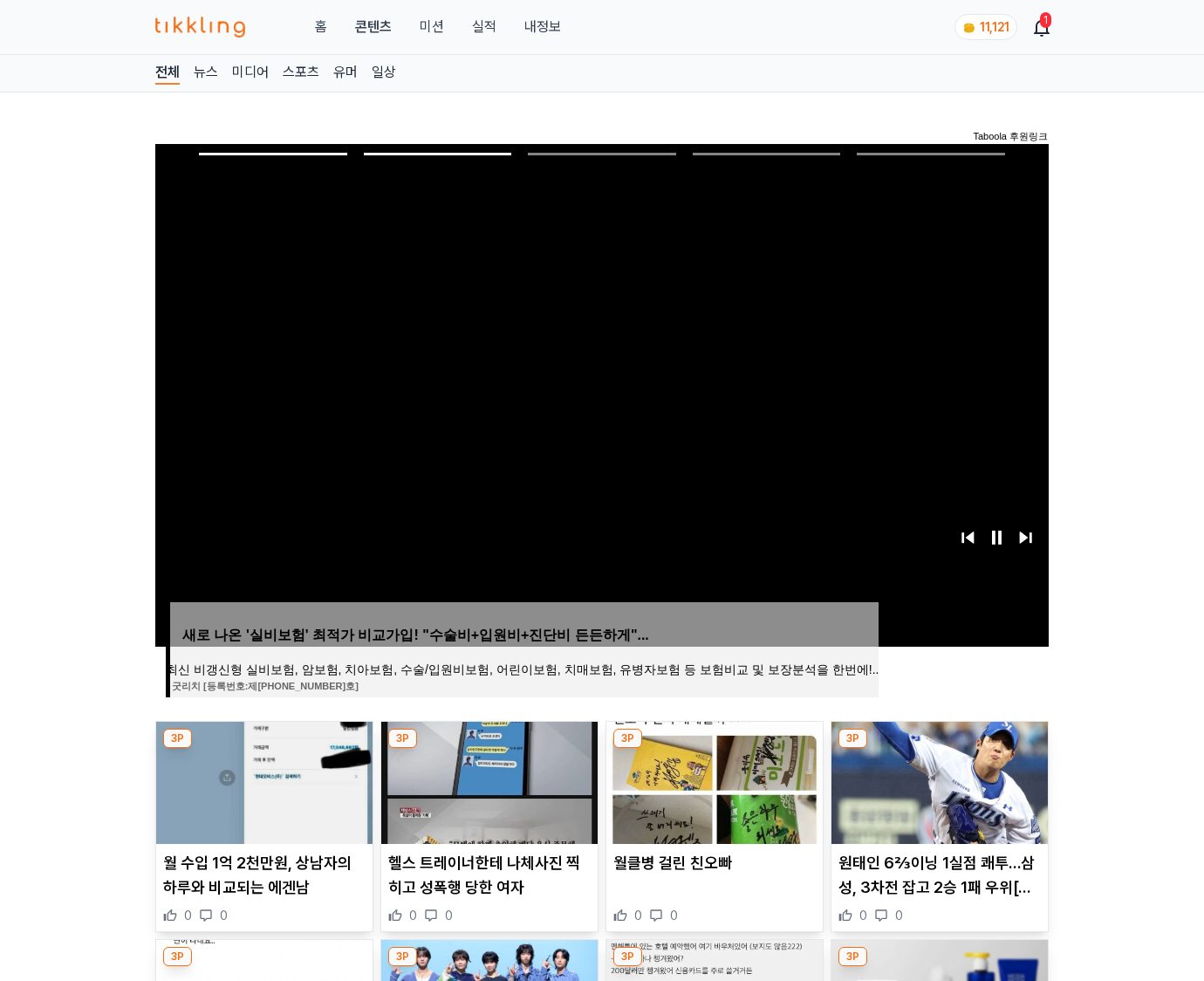
click at [938, 780] on img at bounding box center [939, 782] width 217 height 122
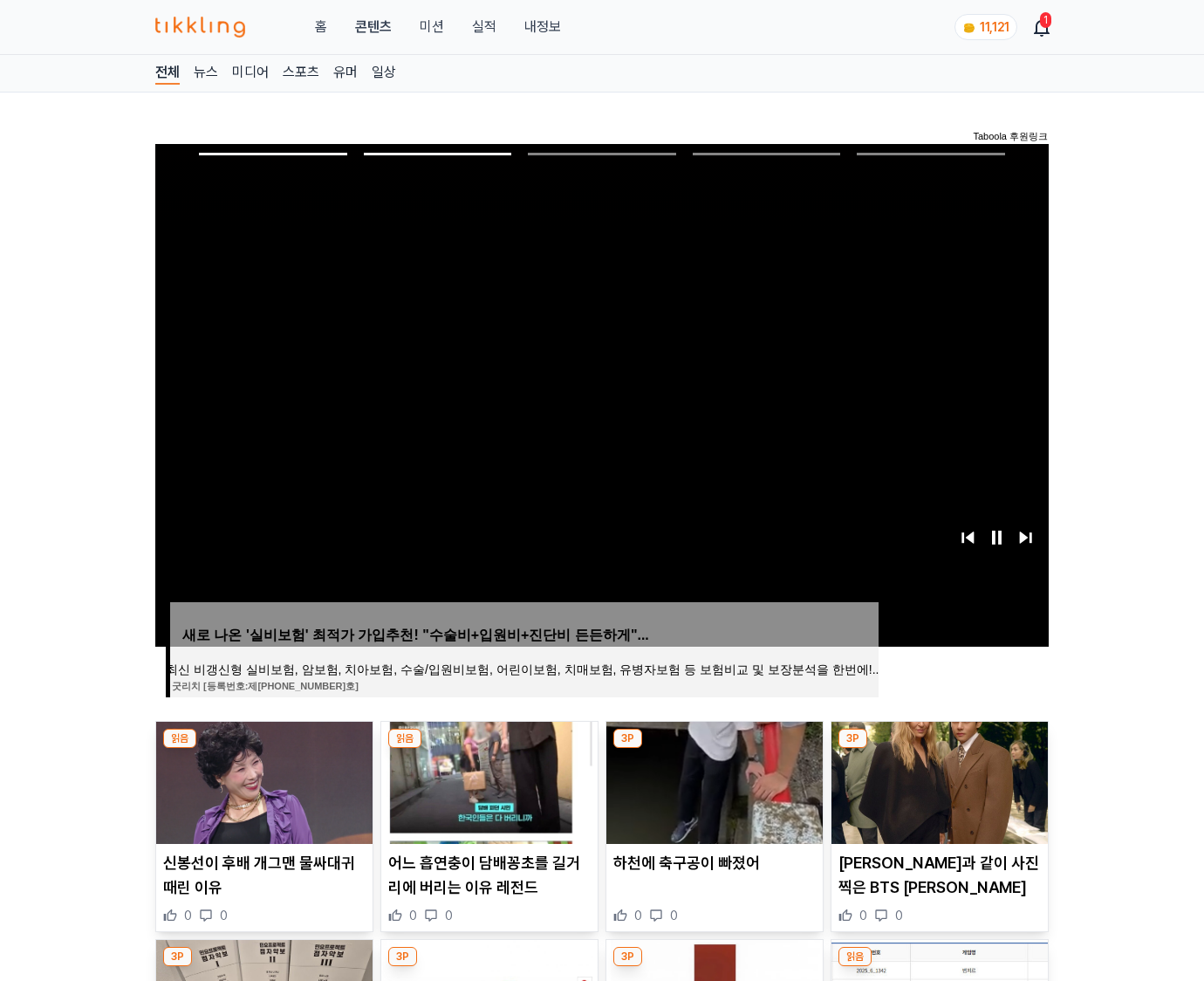
click at [938, 780] on img at bounding box center [939, 782] width 217 height 122
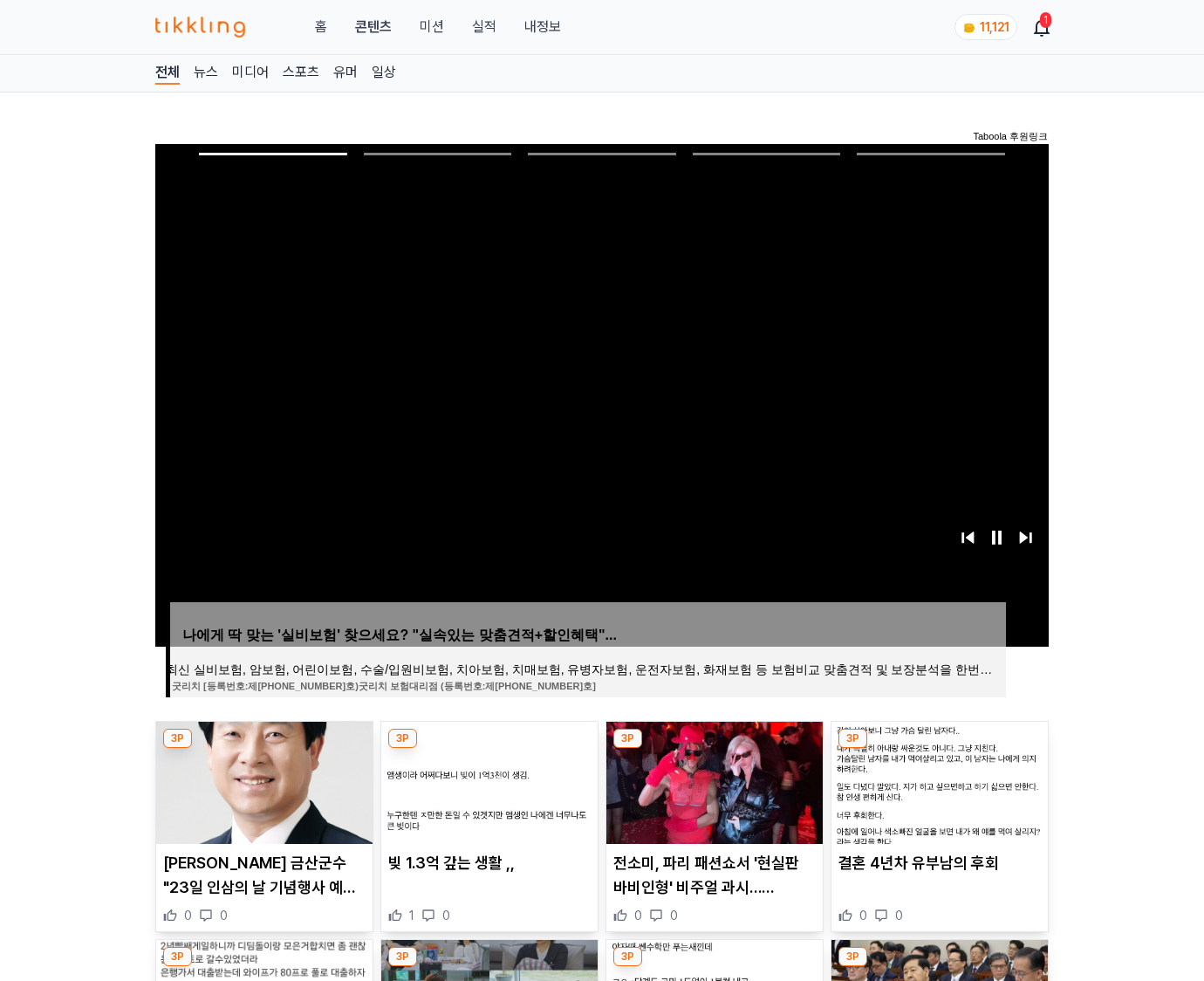
drag, startPoint x: 0, startPoint y: 0, endPoint x: 938, endPoint y: 780, distance: 1219.9
click at [938, 780] on img at bounding box center [939, 782] width 217 height 122
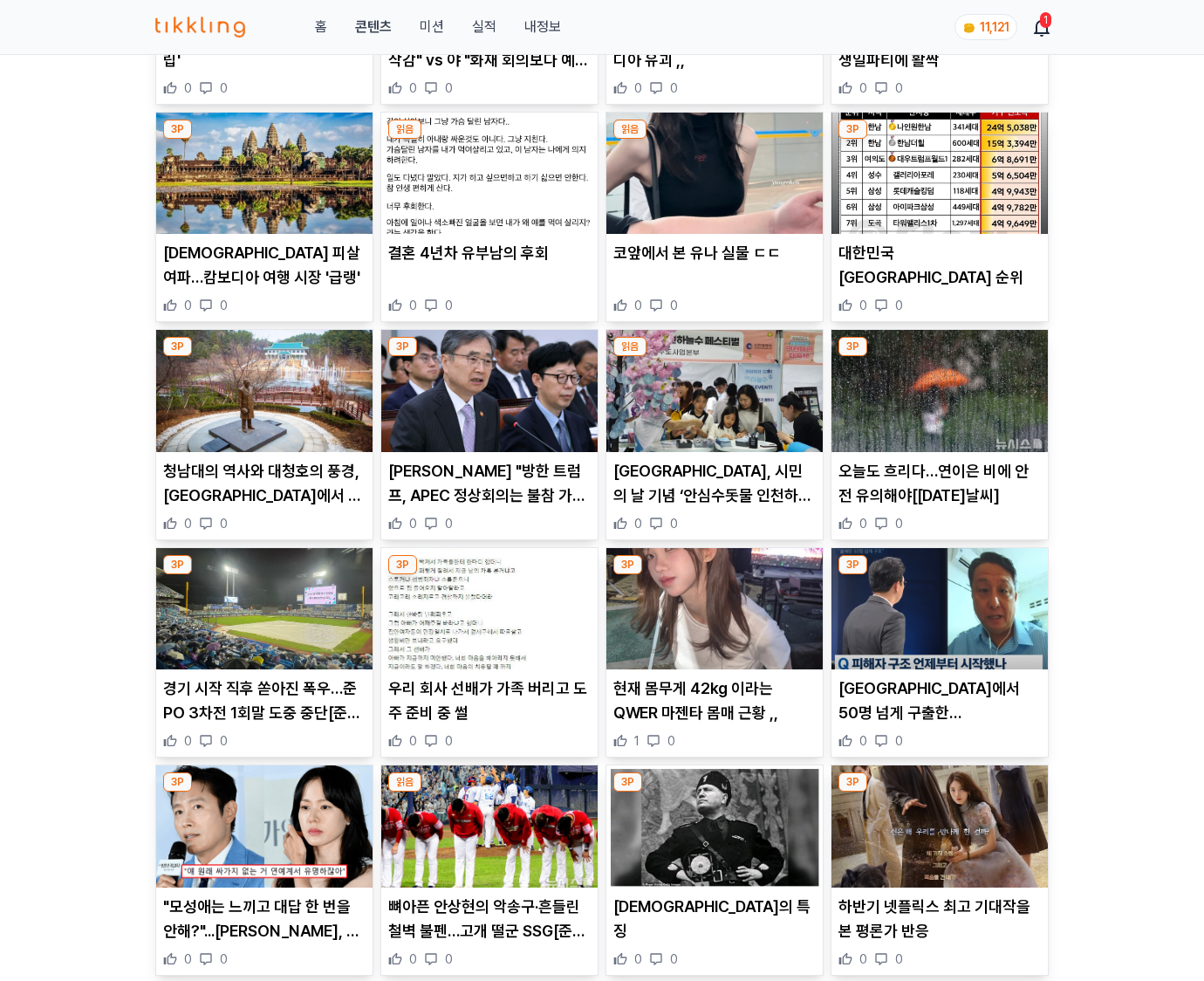
scroll to position [5715, 0]
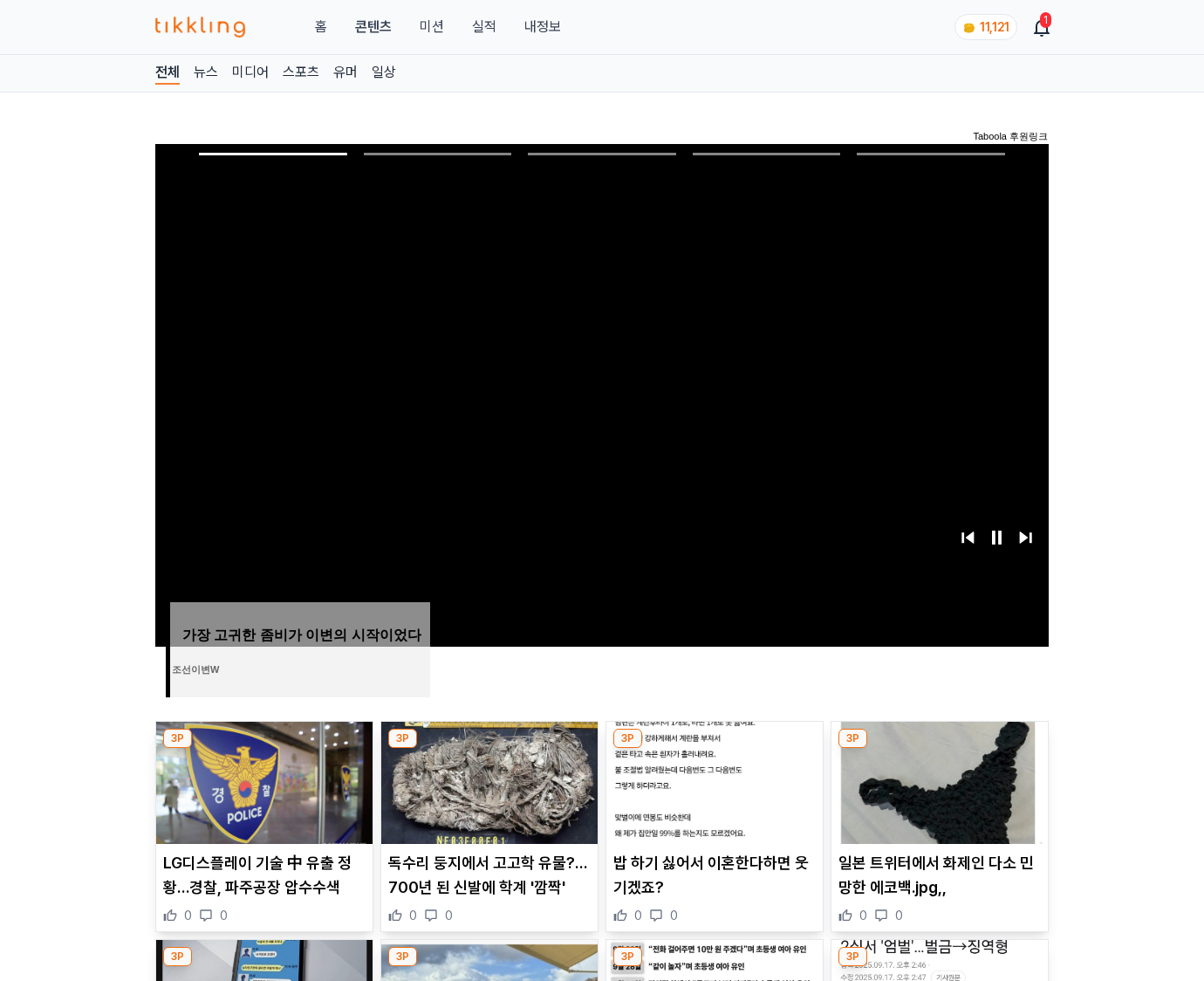
click at [938, 780] on img at bounding box center [939, 782] width 217 height 122
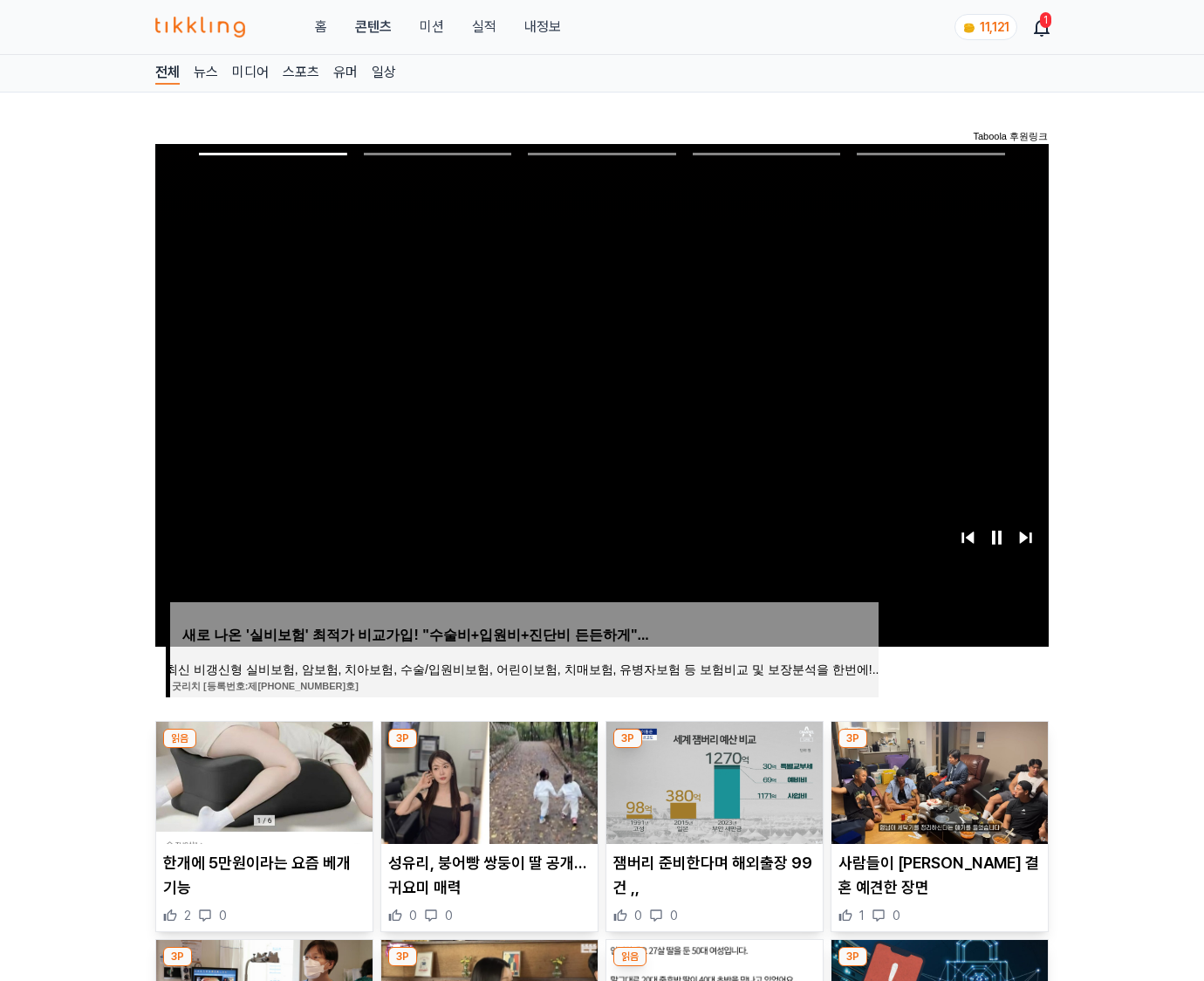
click at [938, 780] on img at bounding box center [939, 782] width 217 height 122
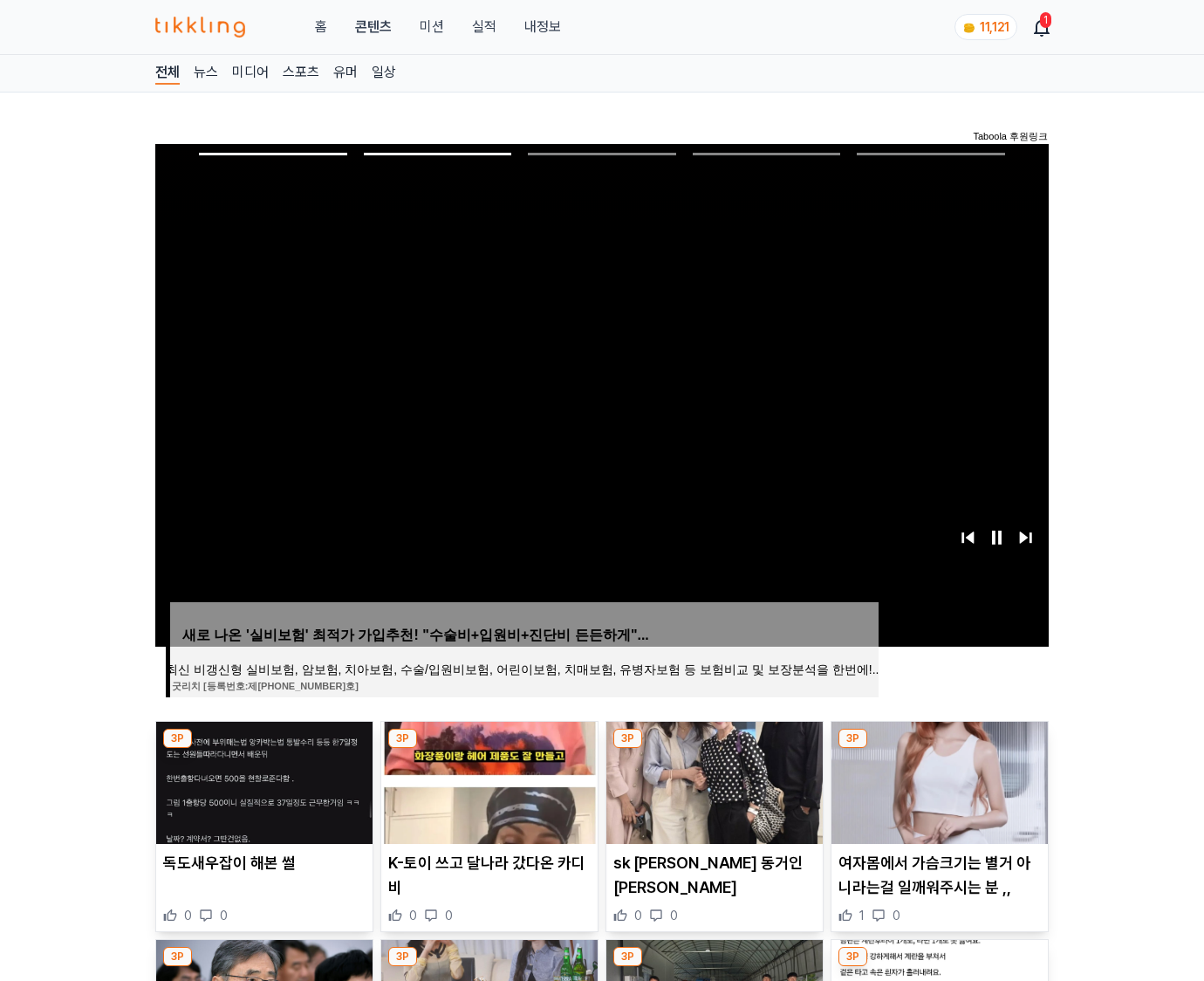
click at [938, 780] on img at bounding box center [939, 782] width 217 height 122
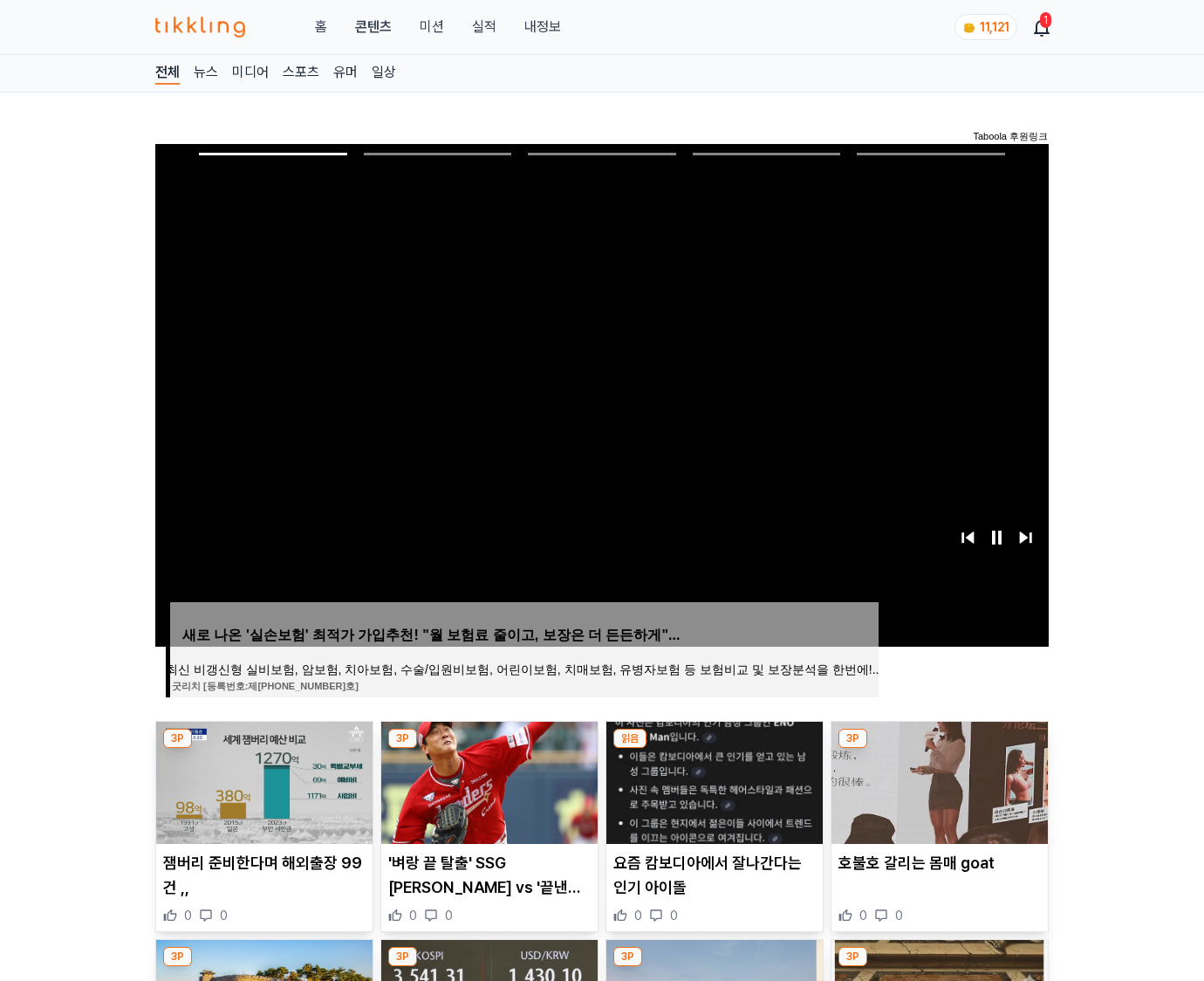
click at [938, 780] on img at bounding box center [939, 782] width 217 height 122
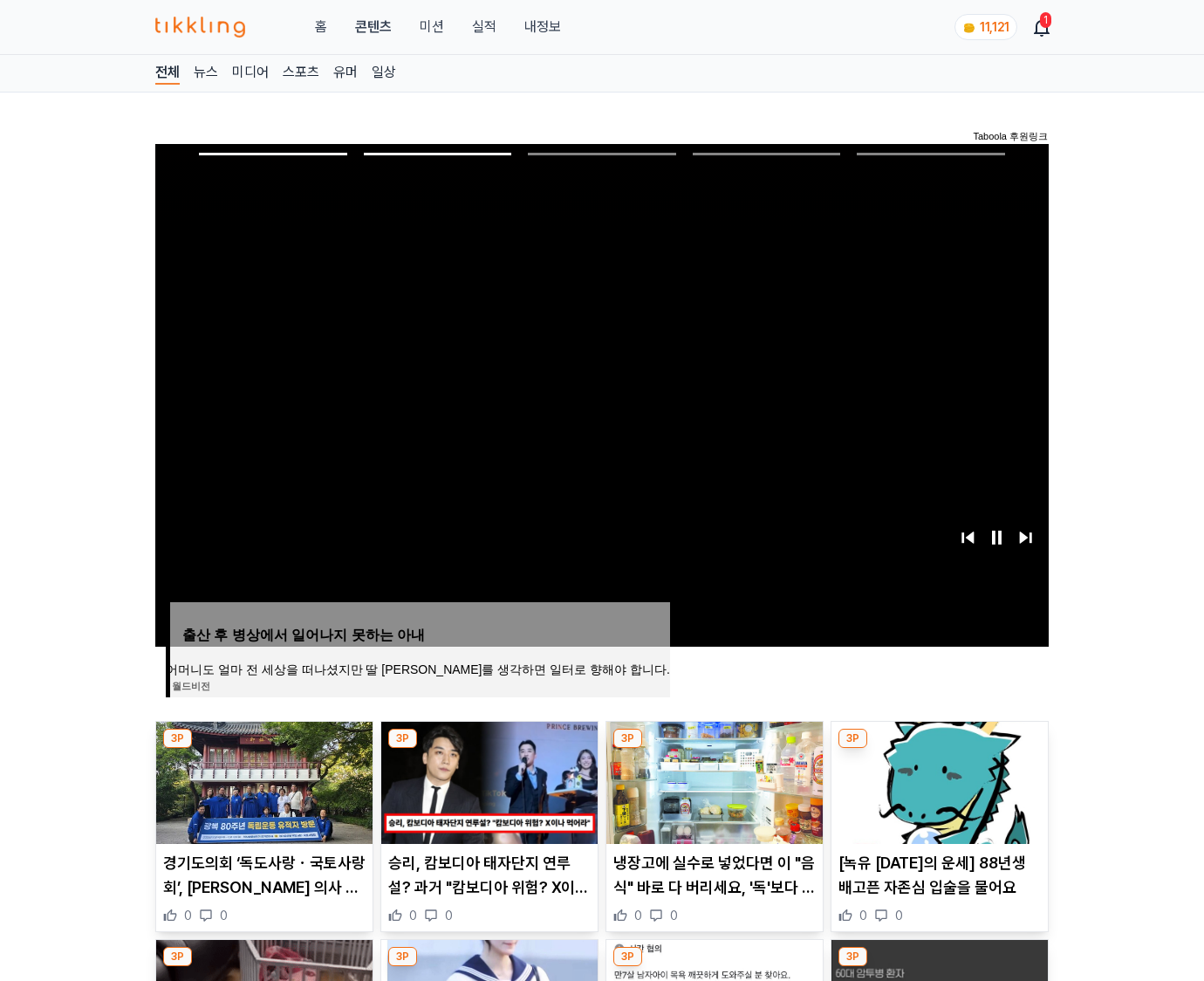
click at [938, 780] on img at bounding box center [939, 782] width 217 height 122
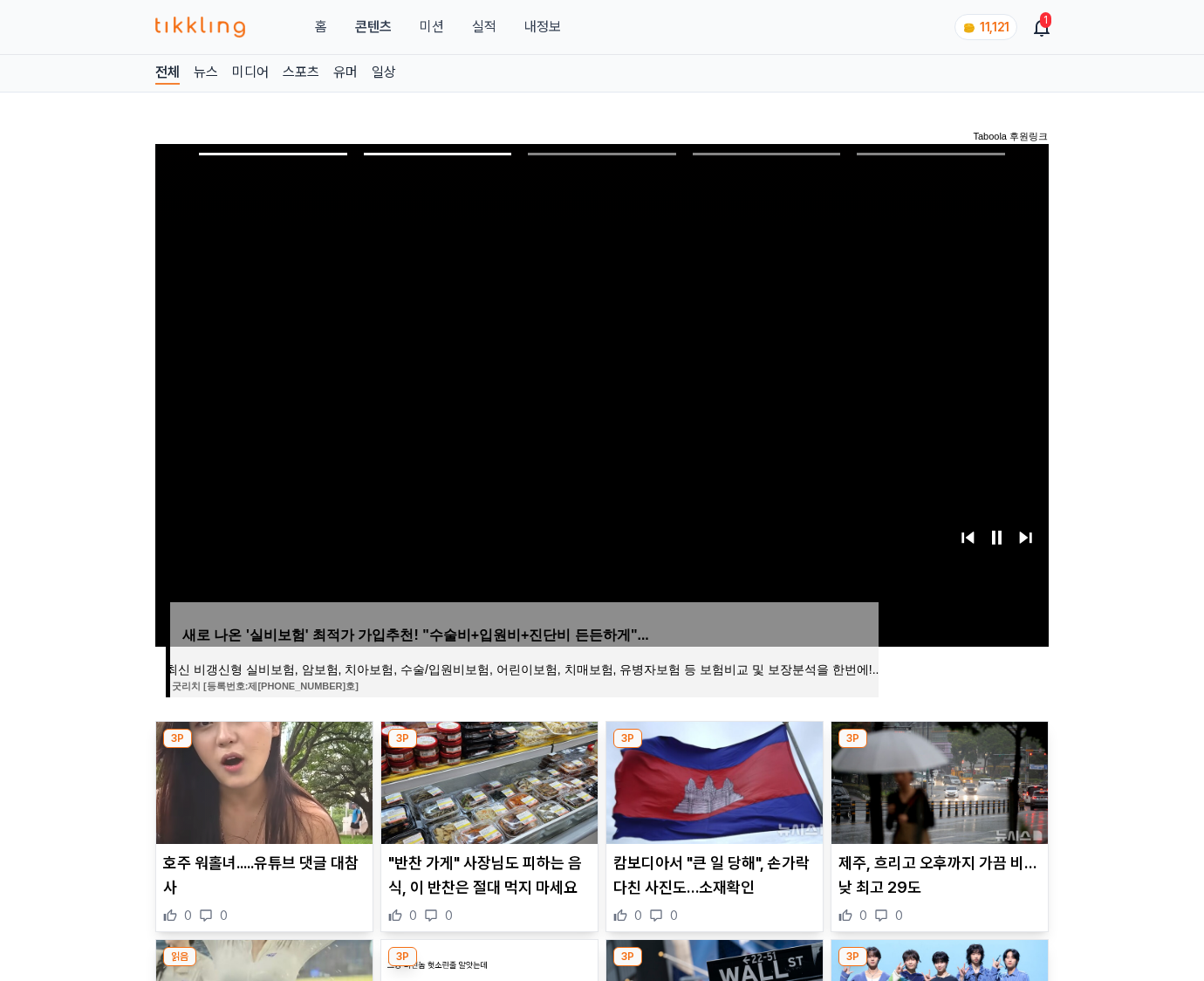
click at [938, 780] on img at bounding box center [939, 782] width 217 height 122
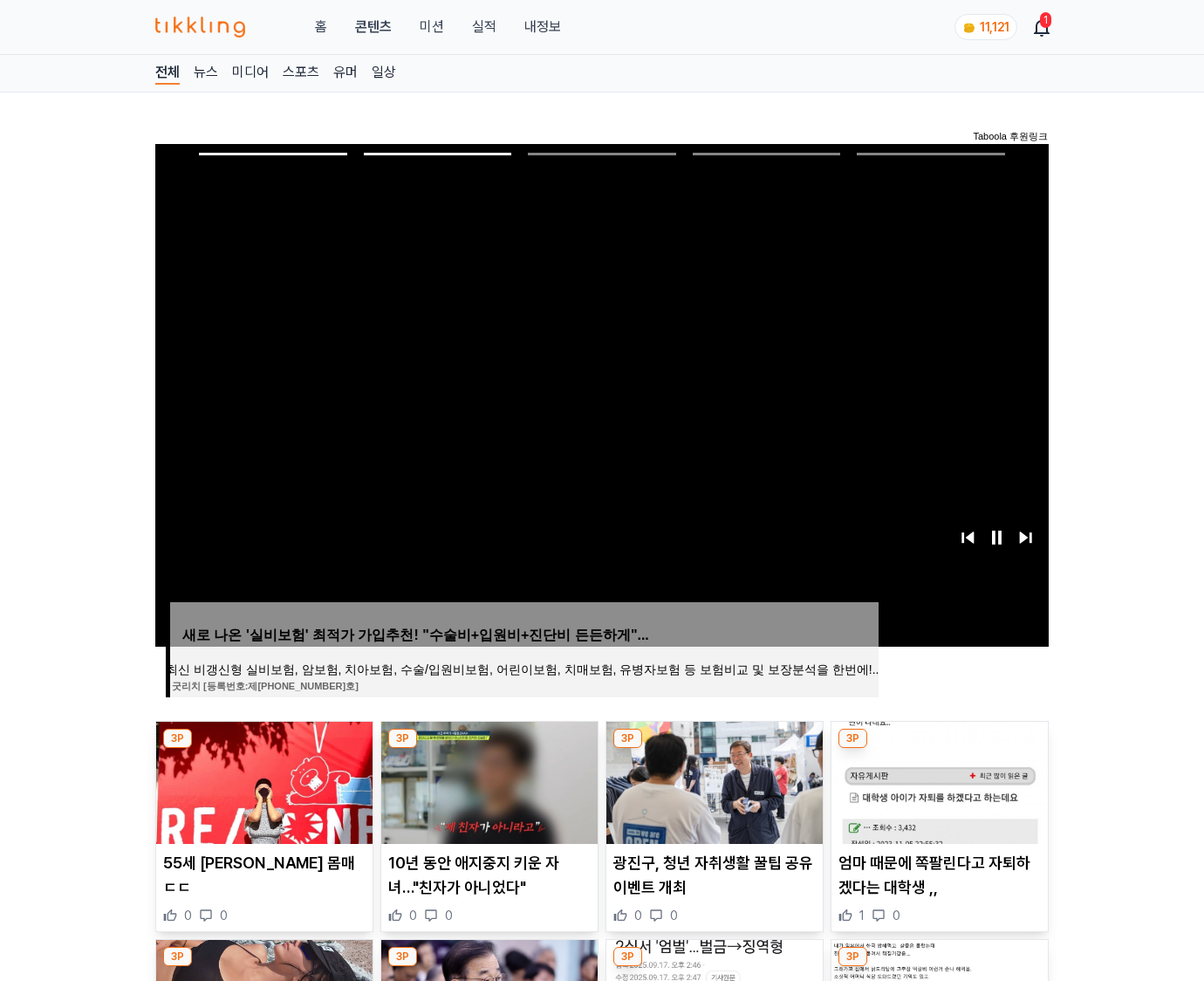
click at [938, 780] on img at bounding box center [939, 782] width 217 height 122
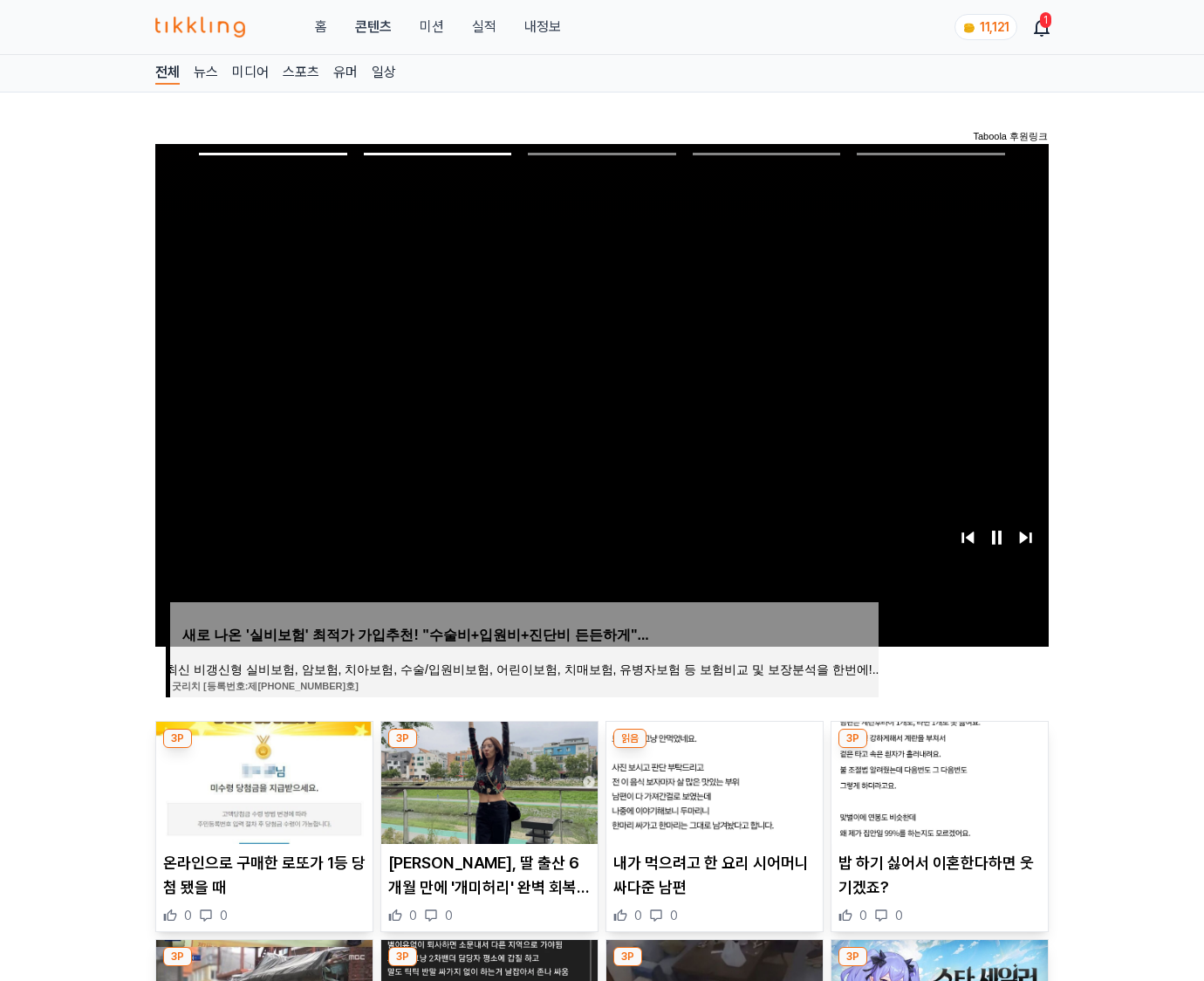
click at [938, 780] on img at bounding box center [939, 782] width 217 height 122
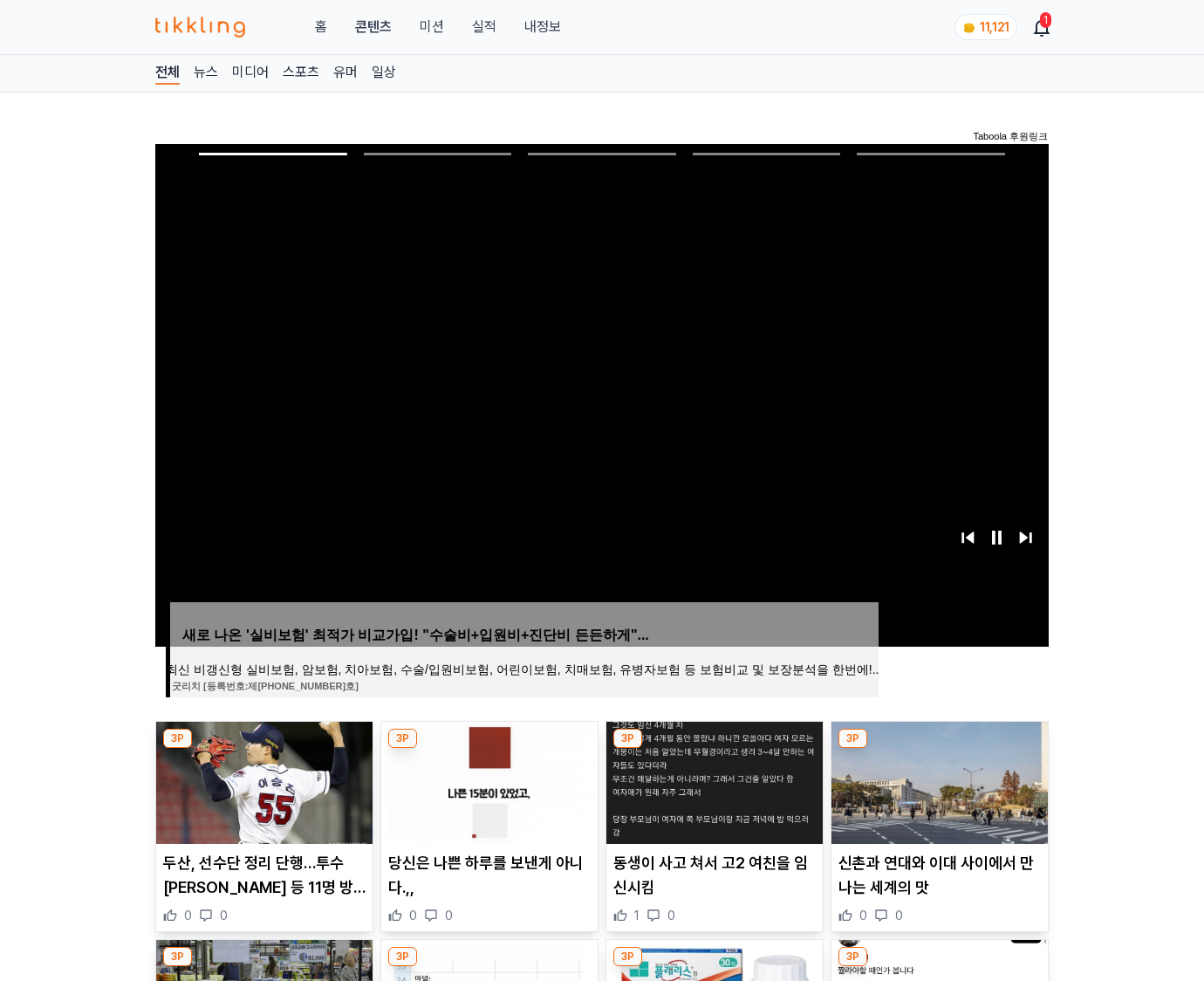
click at [938, 780] on img at bounding box center [939, 782] width 217 height 122
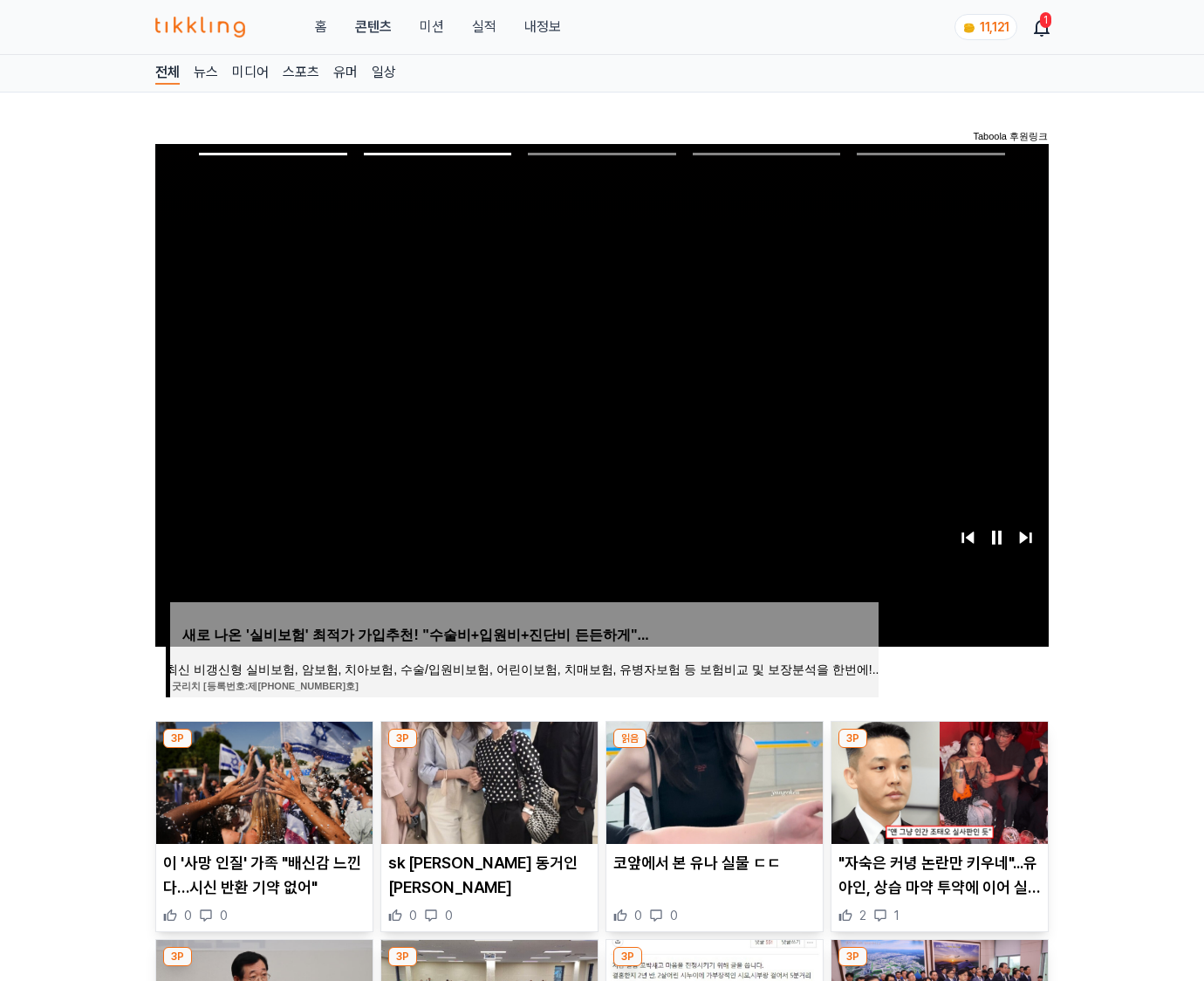
click at [938, 780] on img at bounding box center [939, 782] width 217 height 122
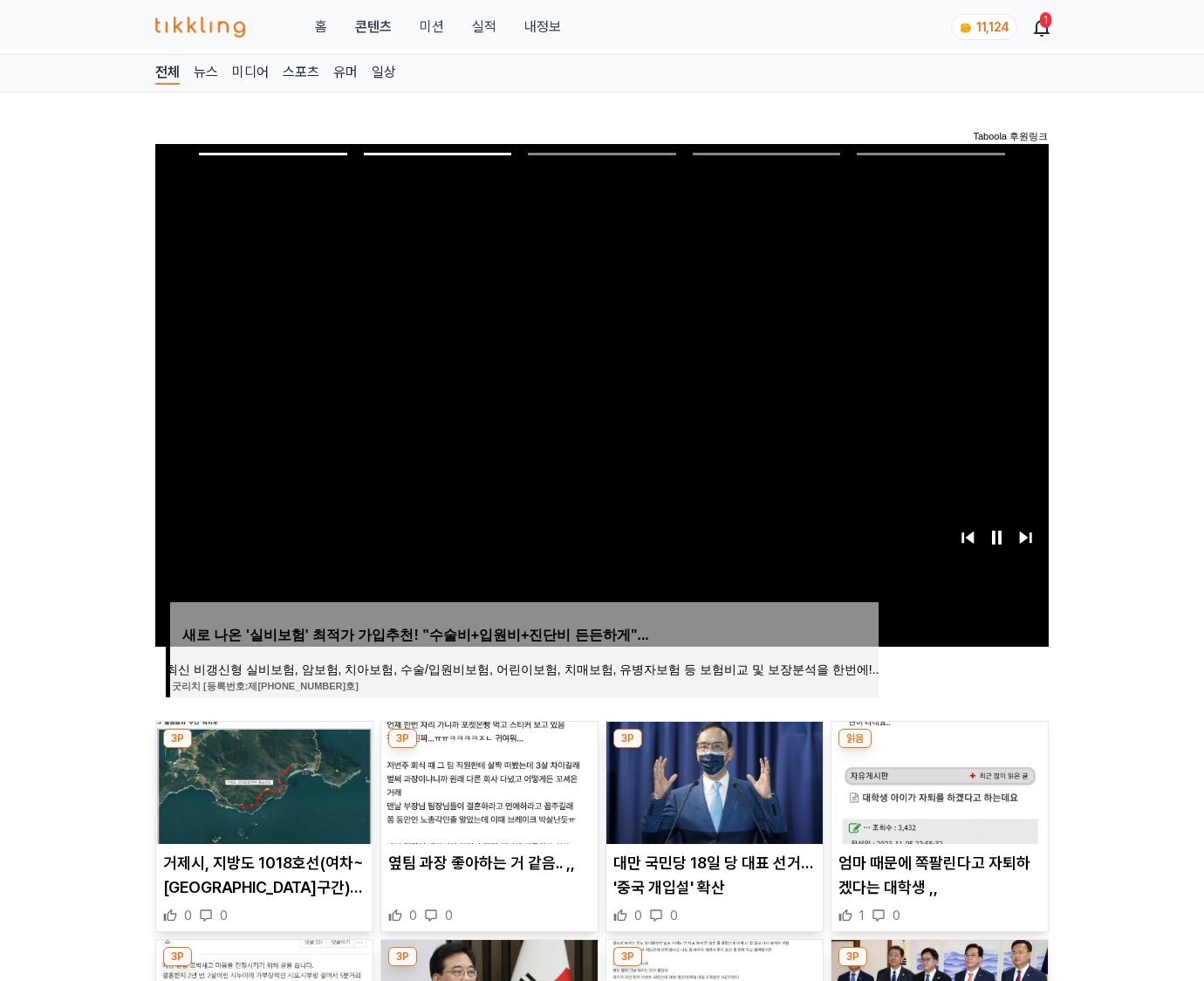
click at [938, 780] on img at bounding box center [939, 782] width 217 height 122
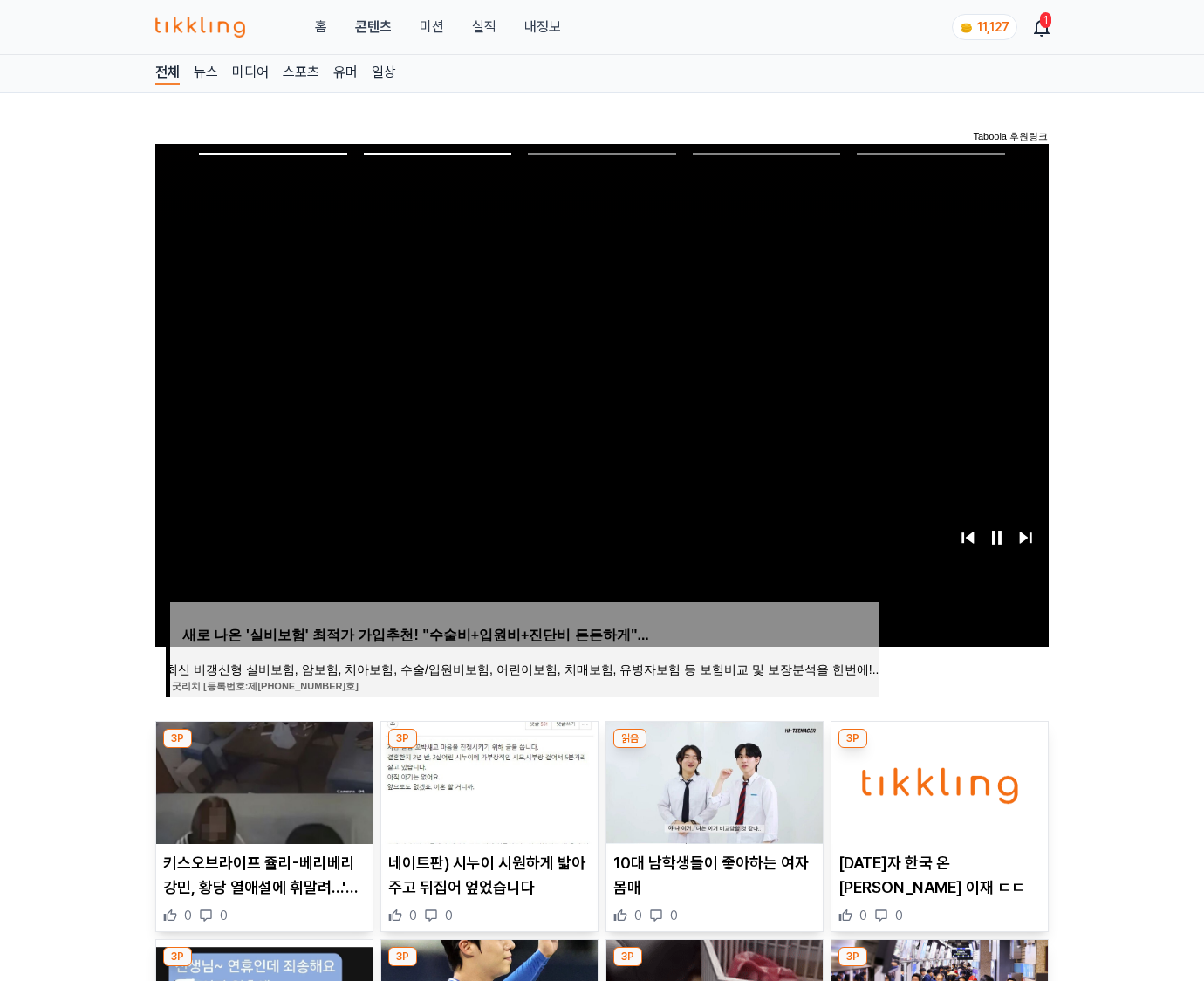
click at [938, 780] on img at bounding box center [939, 782] width 217 height 122
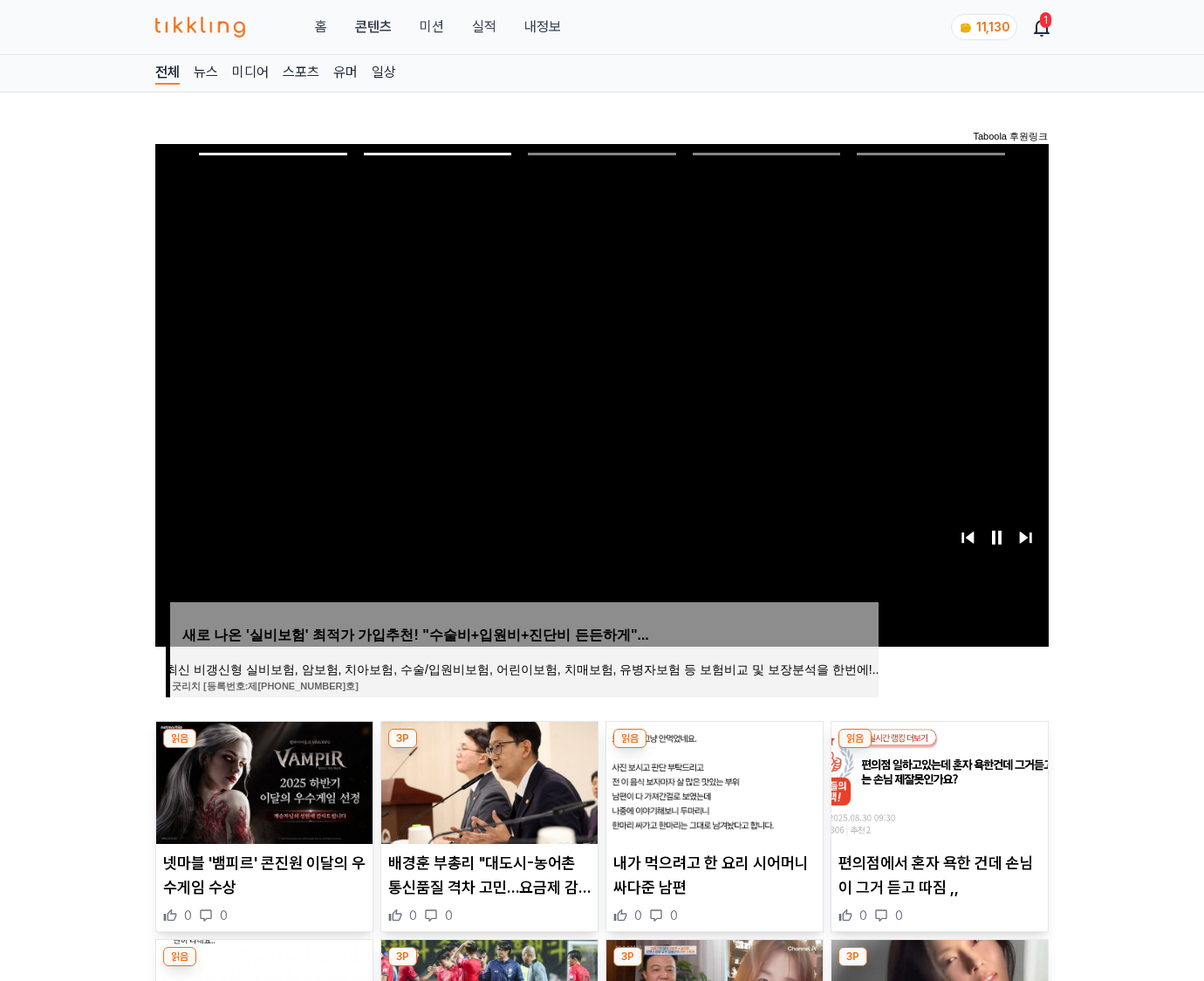
click at [938, 780] on img at bounding box center [939, 782] width 217 height 122
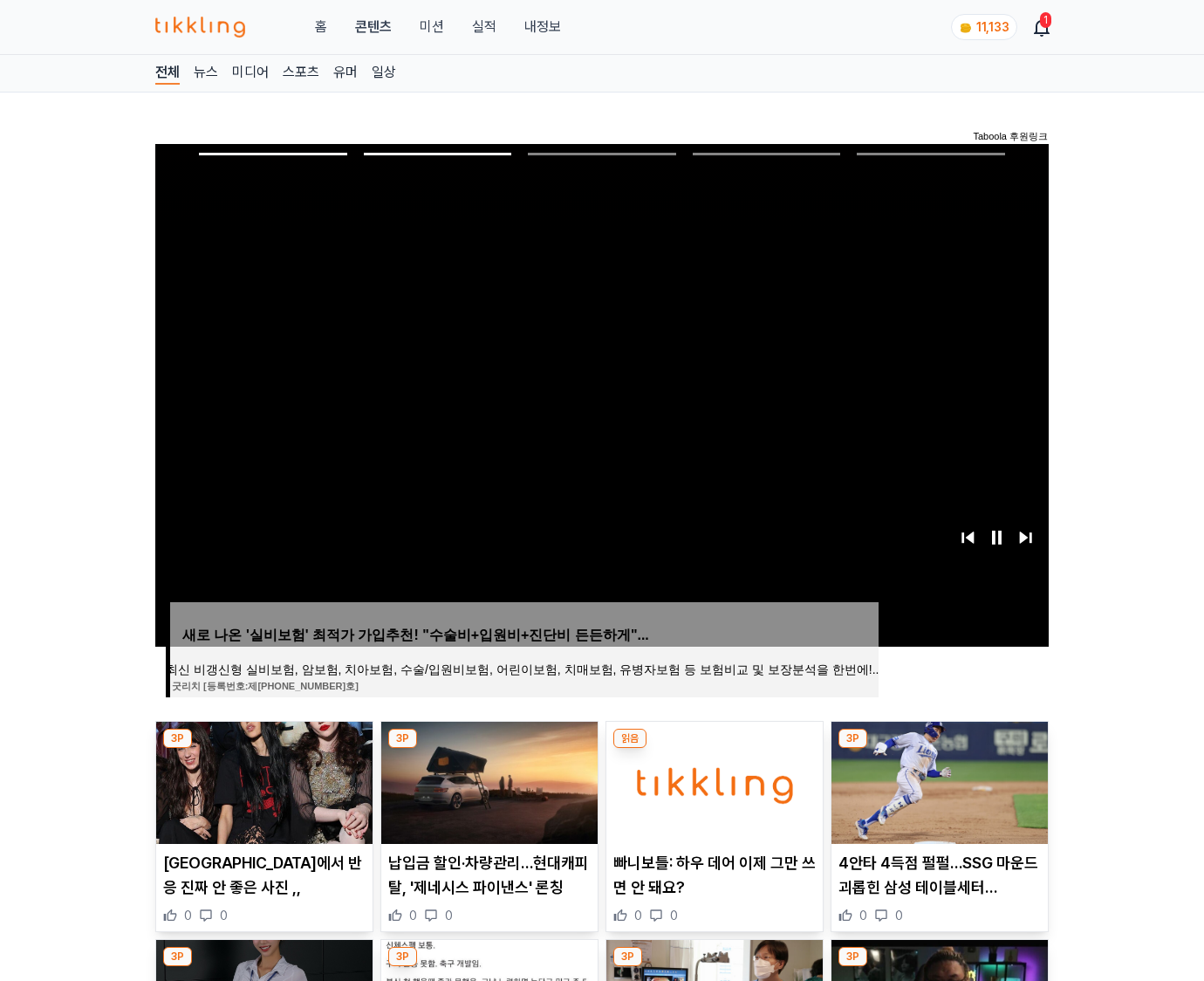
click at [938, 780] on img at bounding box center [939, 782] width 217 height 122
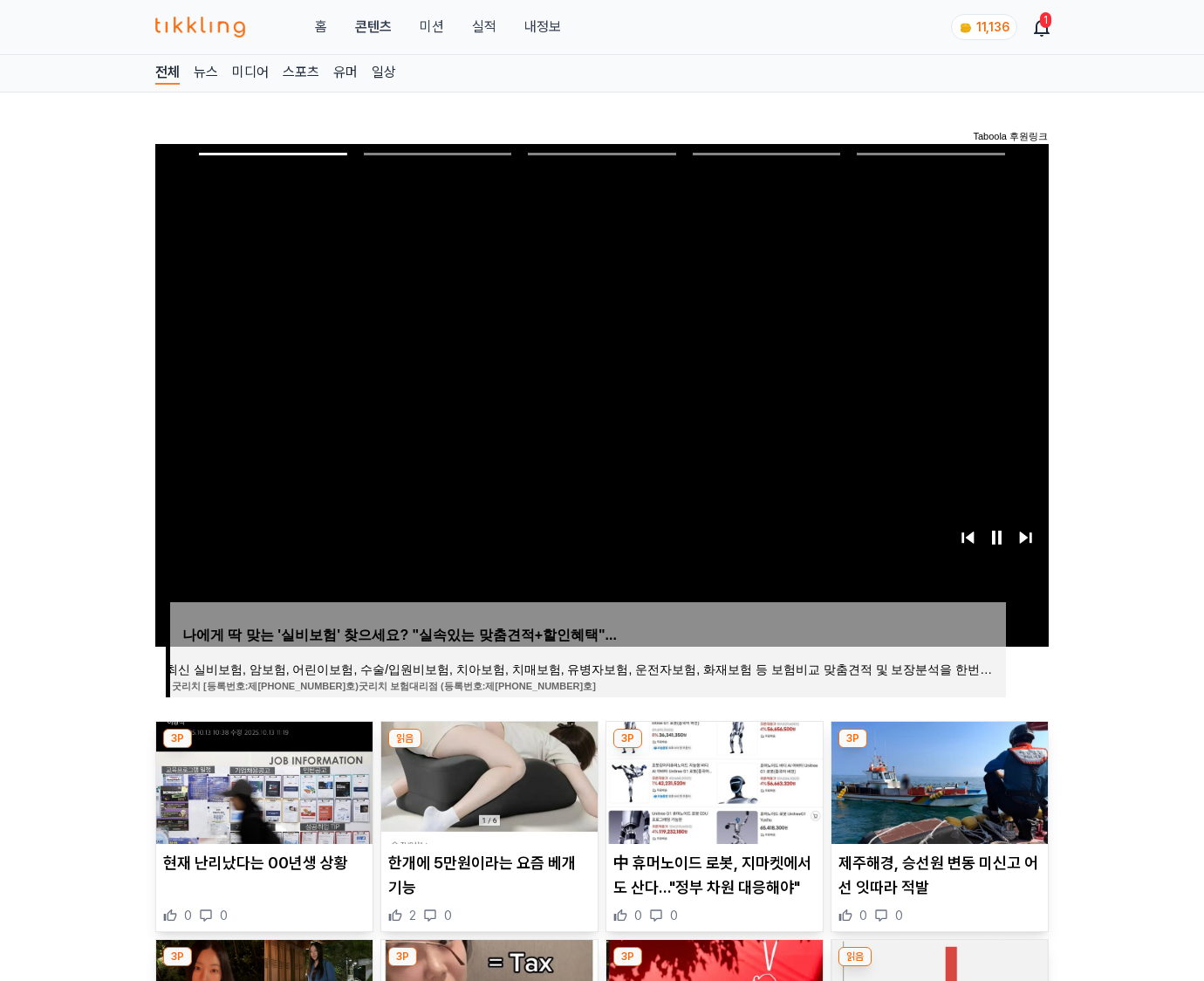
click at [938, 780] on img at bounding box center [939, 782] width 217 height 122
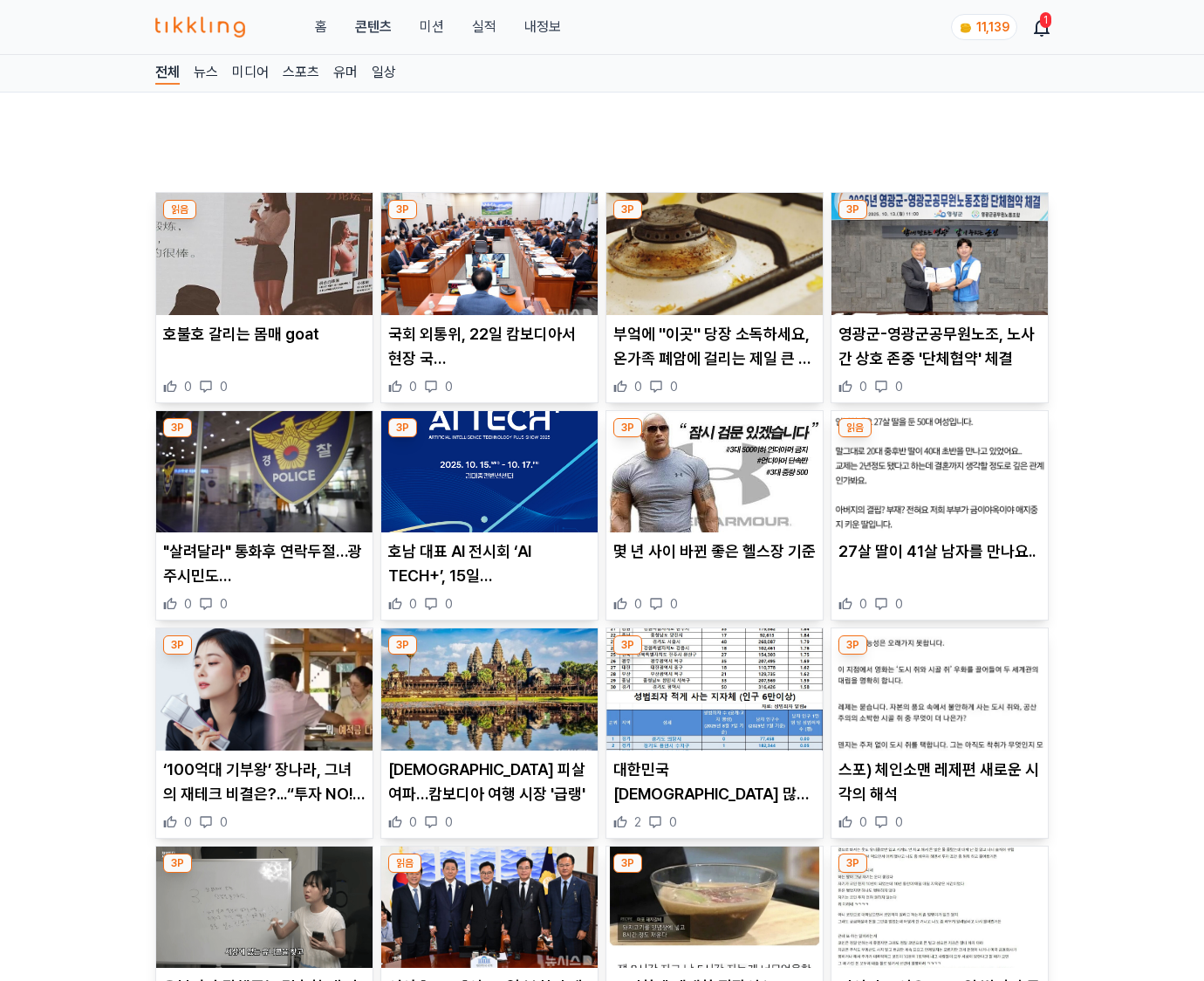
click at [938, 780] on p "스포) 체인소맨 레제편 새로운 시각의 해석" at bounding box center [939, 781] width 202 height 49
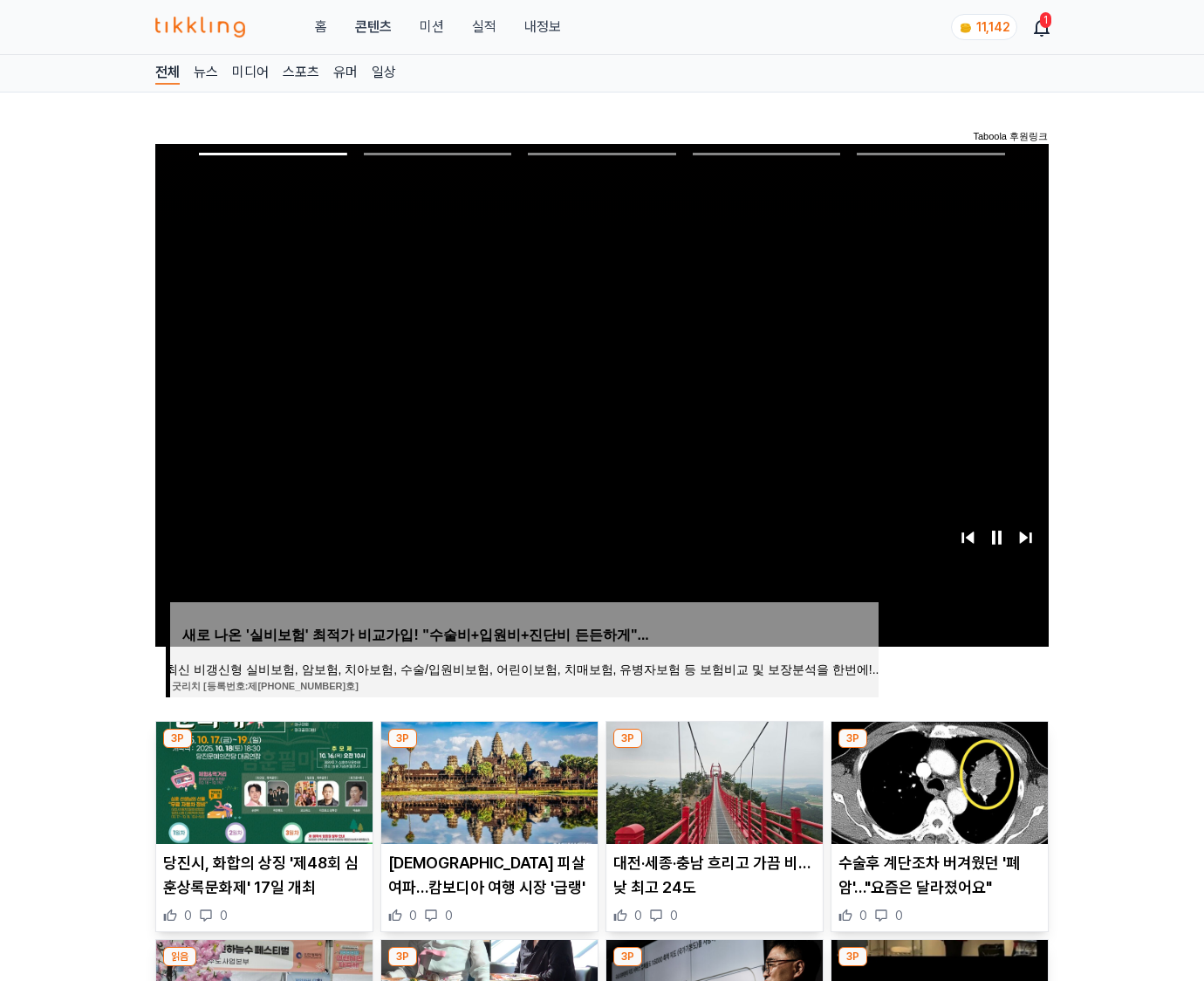
click at [938, 780] on img at bounding box center [939, 782] width 217 height 122
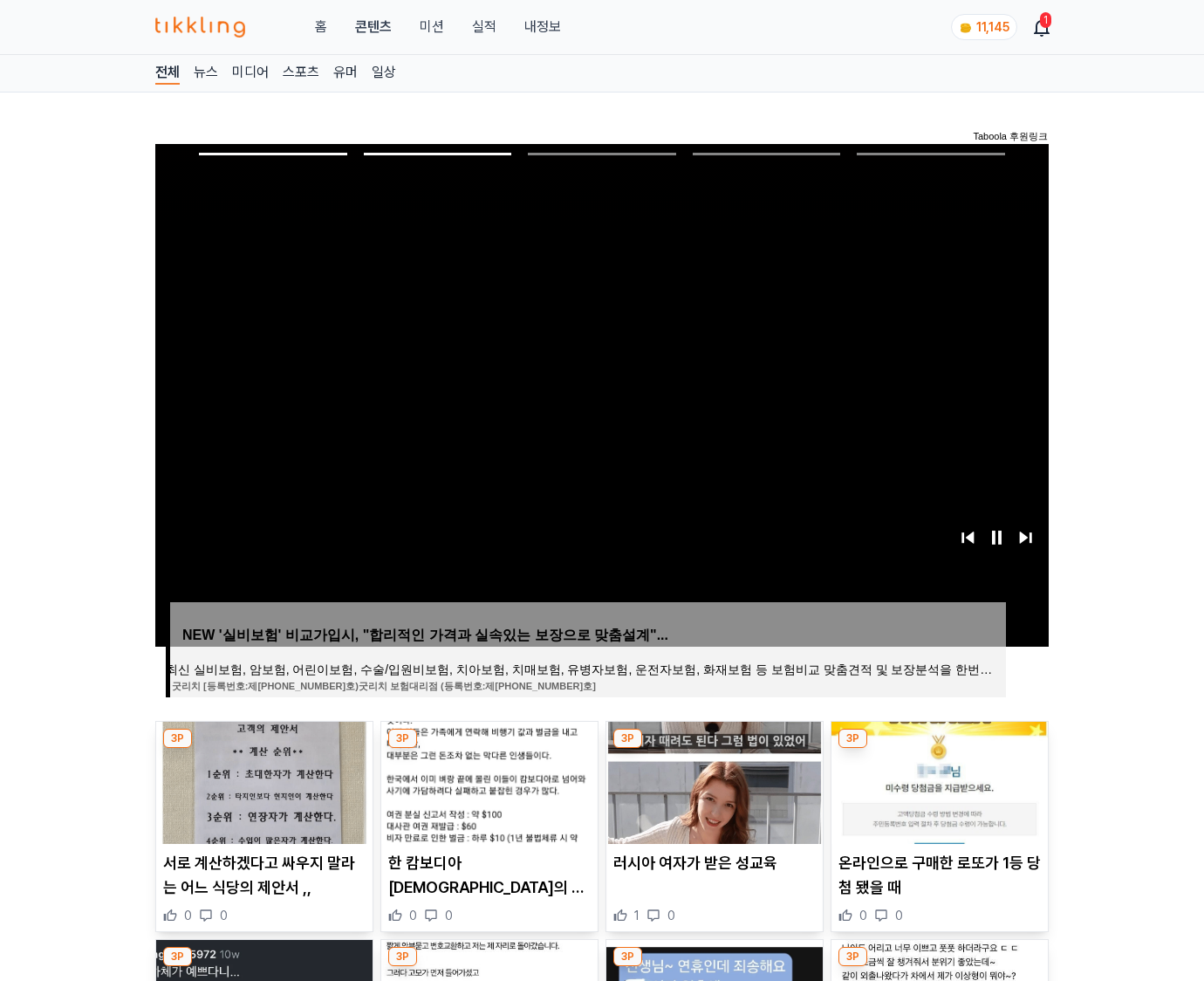
click at [938, 780] on img at bounding box center [939, 782] width 217 height 122
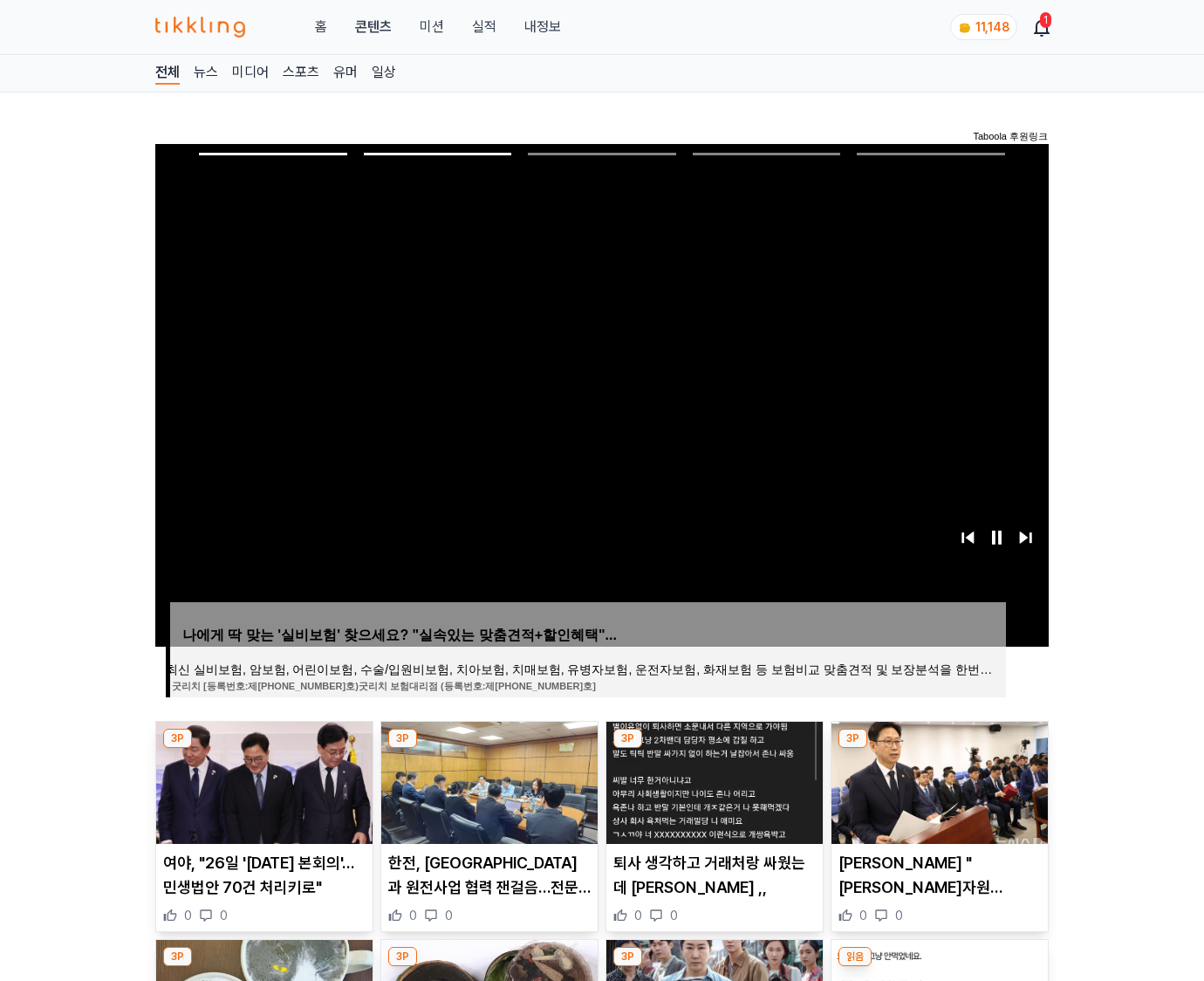
click at [938, 780] on img at bounding box center [939, 782] width 217 height 122
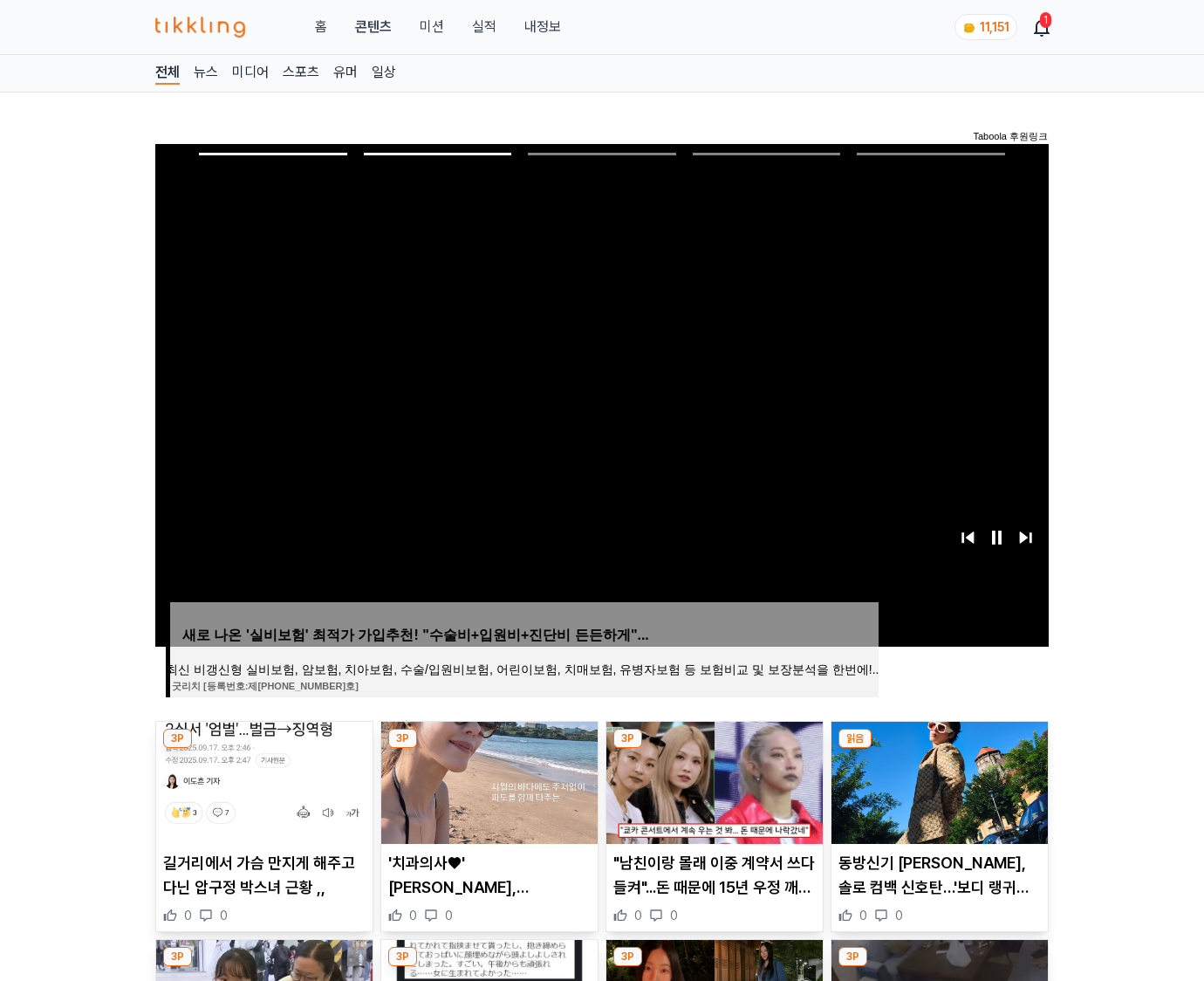
click at [938, 780] on img at bounding box center [939, 782] width 217 height 122
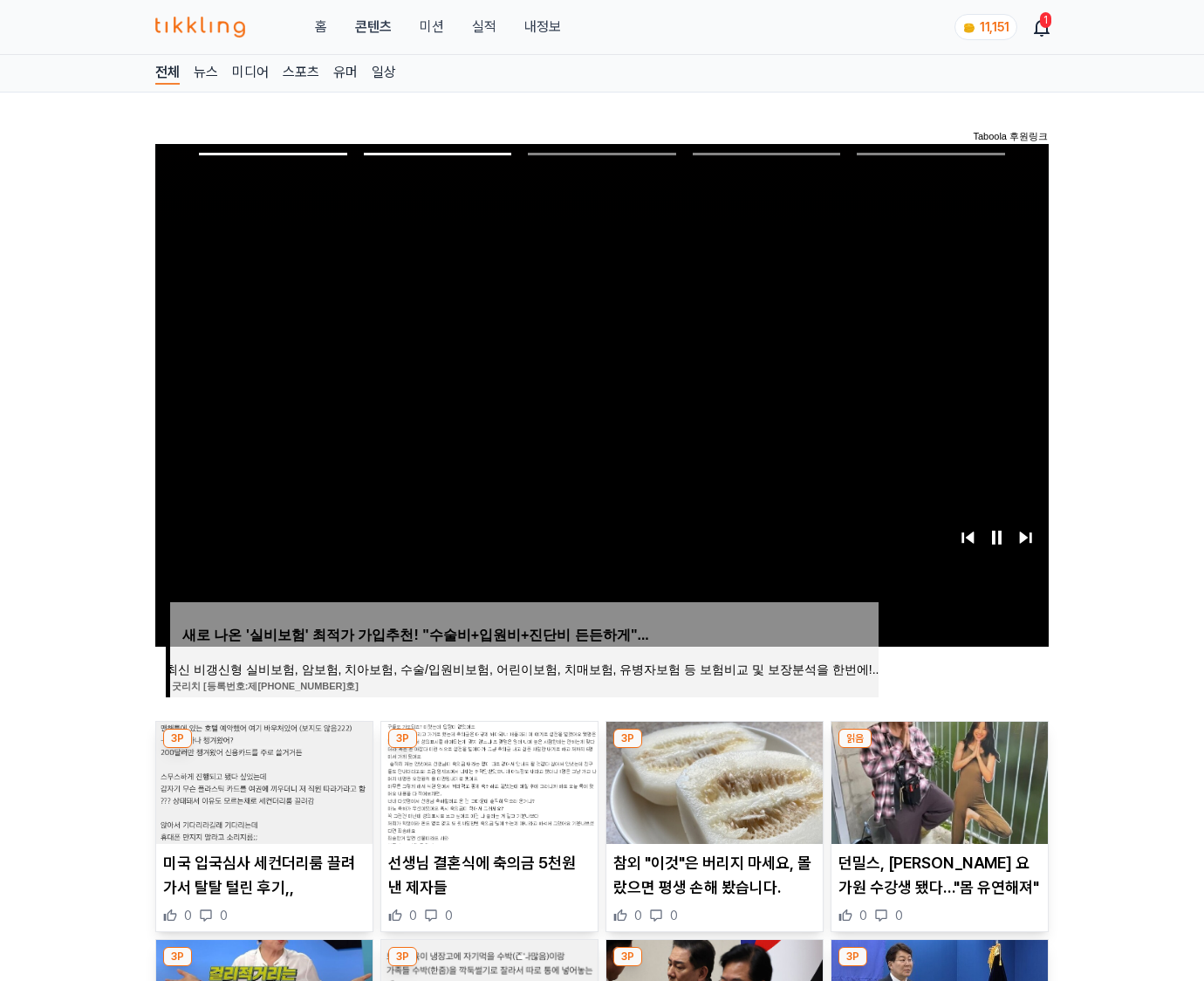
click at [938, 780] on img at bounding box center [939, 782] width 217 height 122
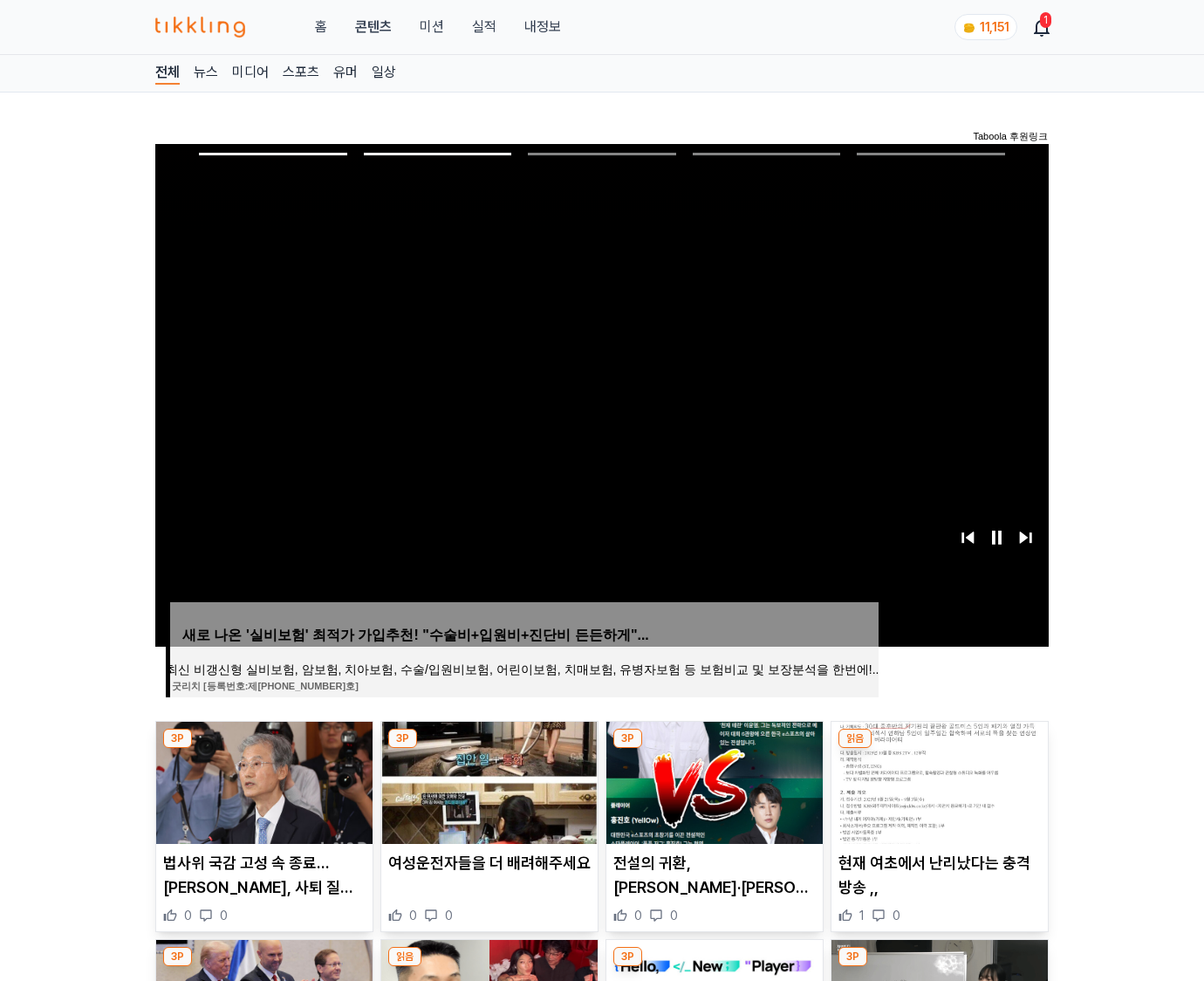
click at [938, 780] on img at bounding box center [939, 782] width 217 height 122
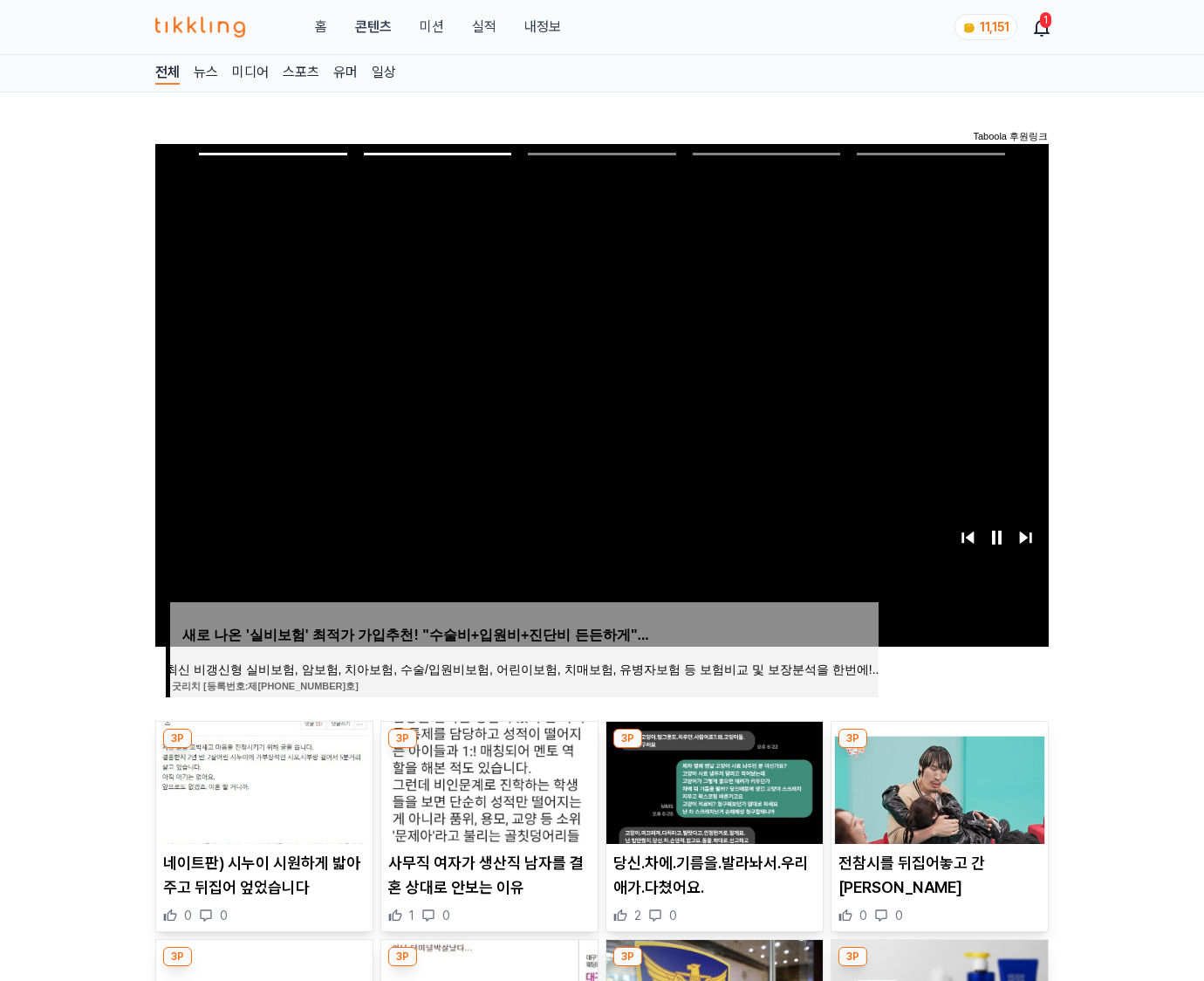
click at [938, 780] on img at bounding box center [939, 782] width 217 height 122
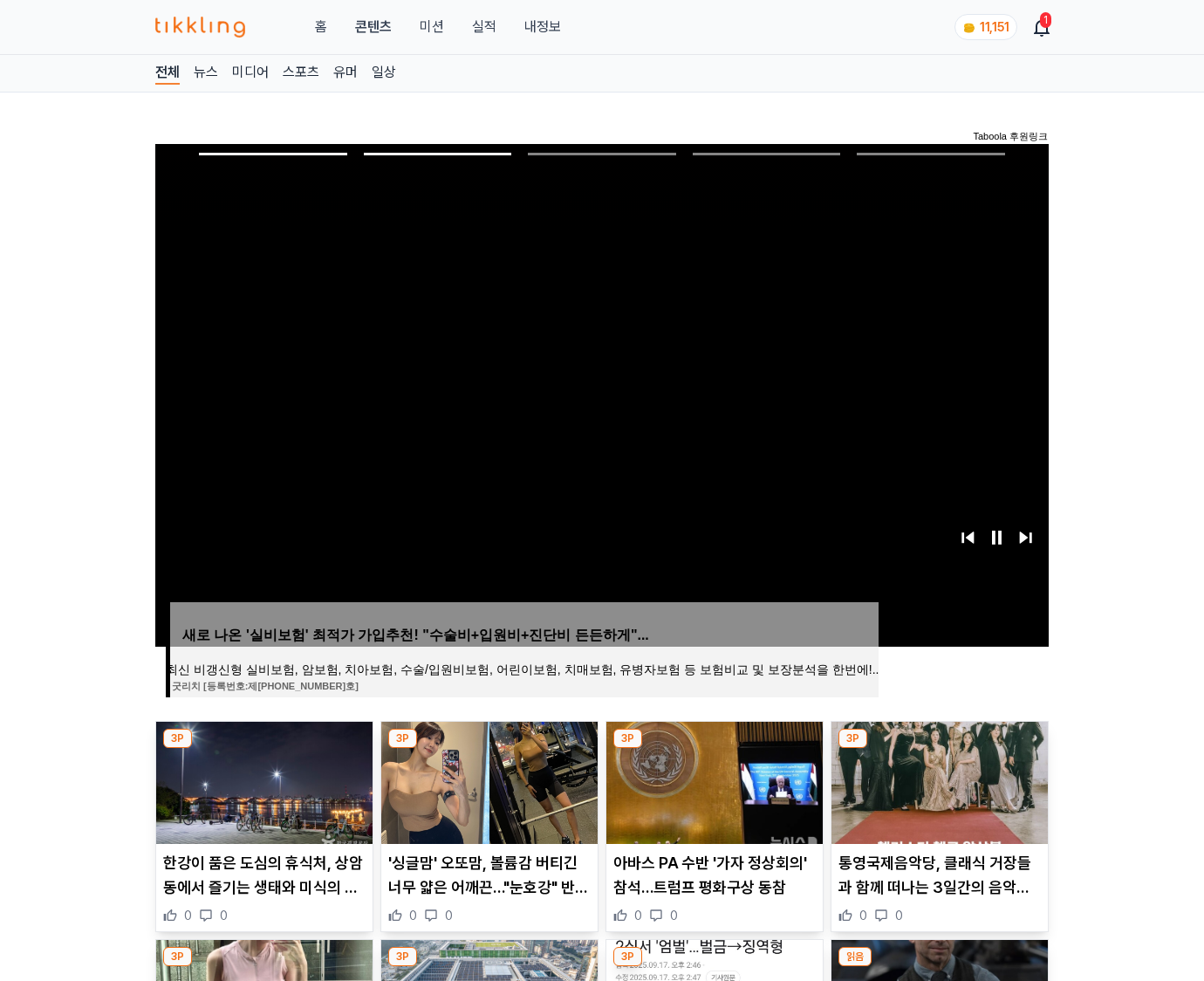
click at [938, 780] on img at bounding box center [939, 782] width 217 height 122
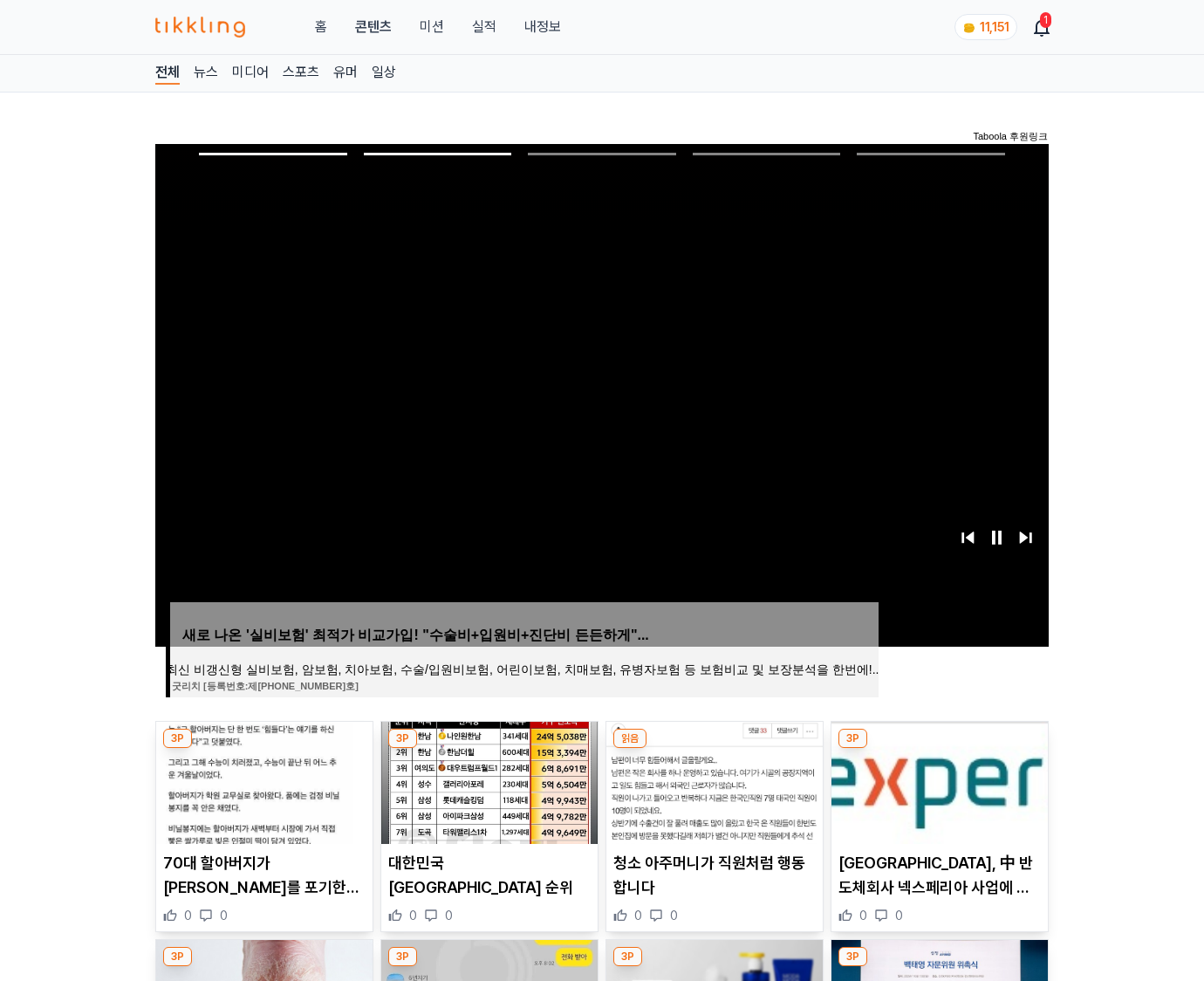
click at [938, 780] on img at bounding box center [939, 782] width 217 height 122
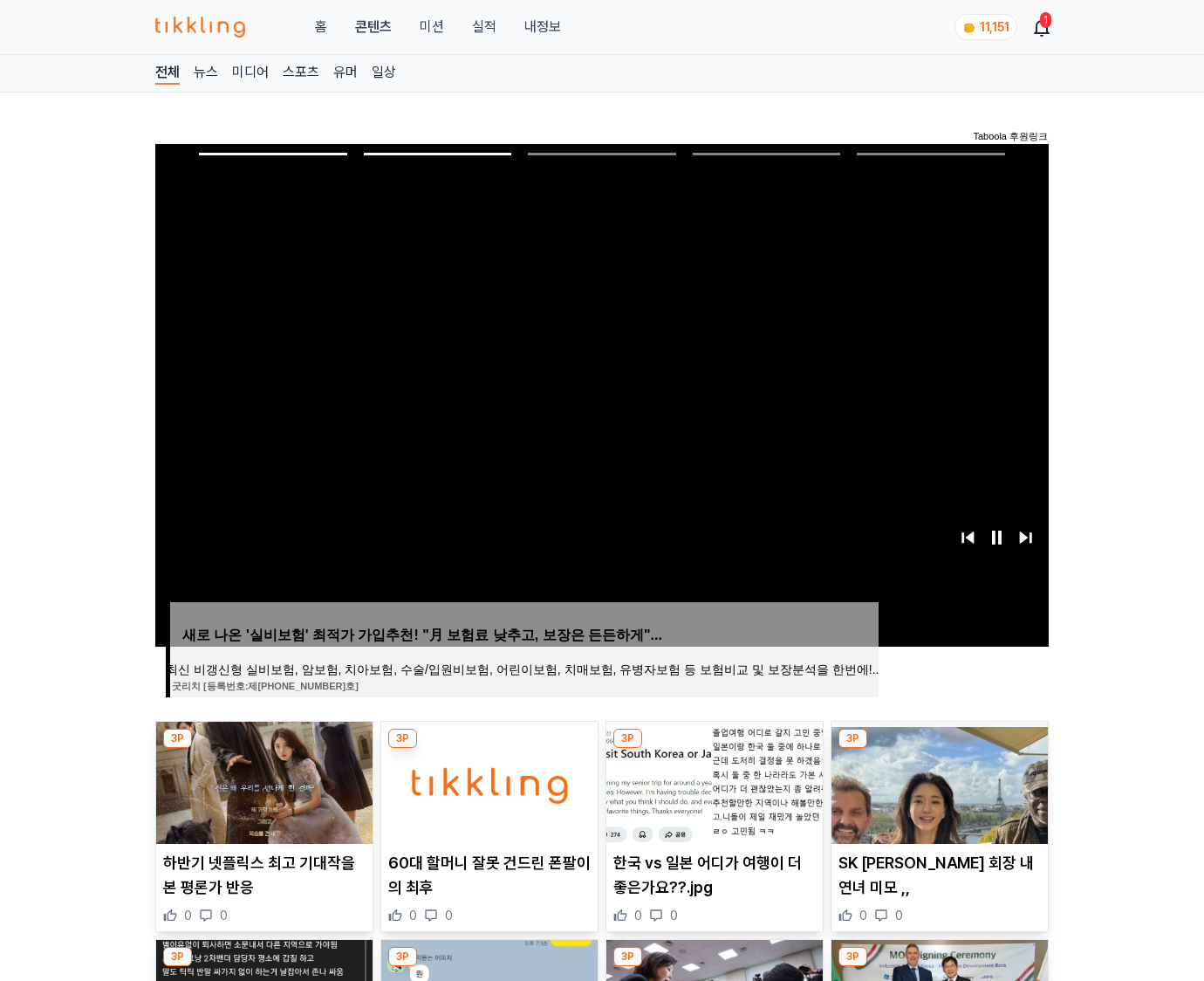
click at [938, 780] on img at bounding box center [939, 782] width 217 height 122
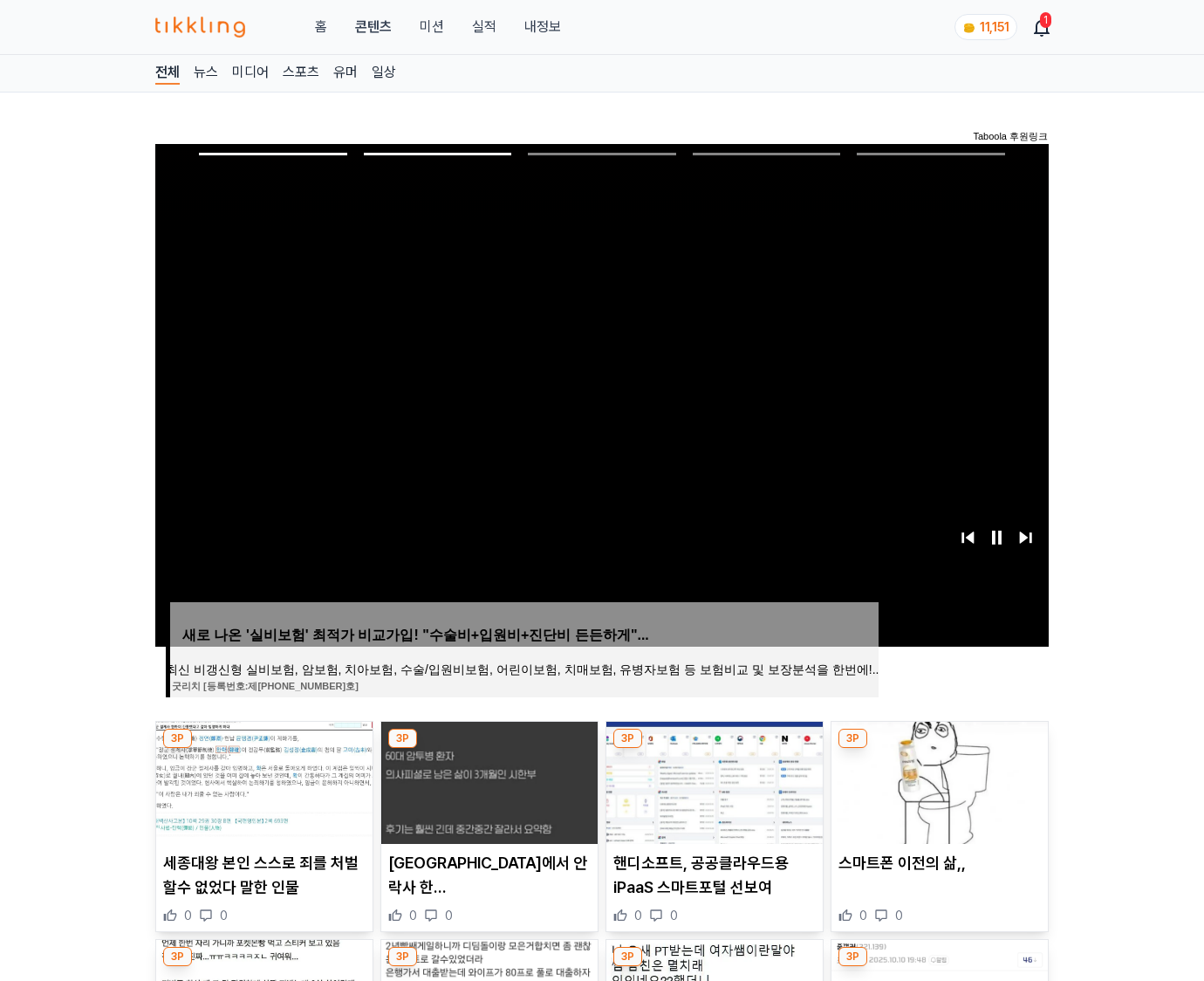
click at [938, 780] on img at bounding box center [939, 782] width 217 height 122
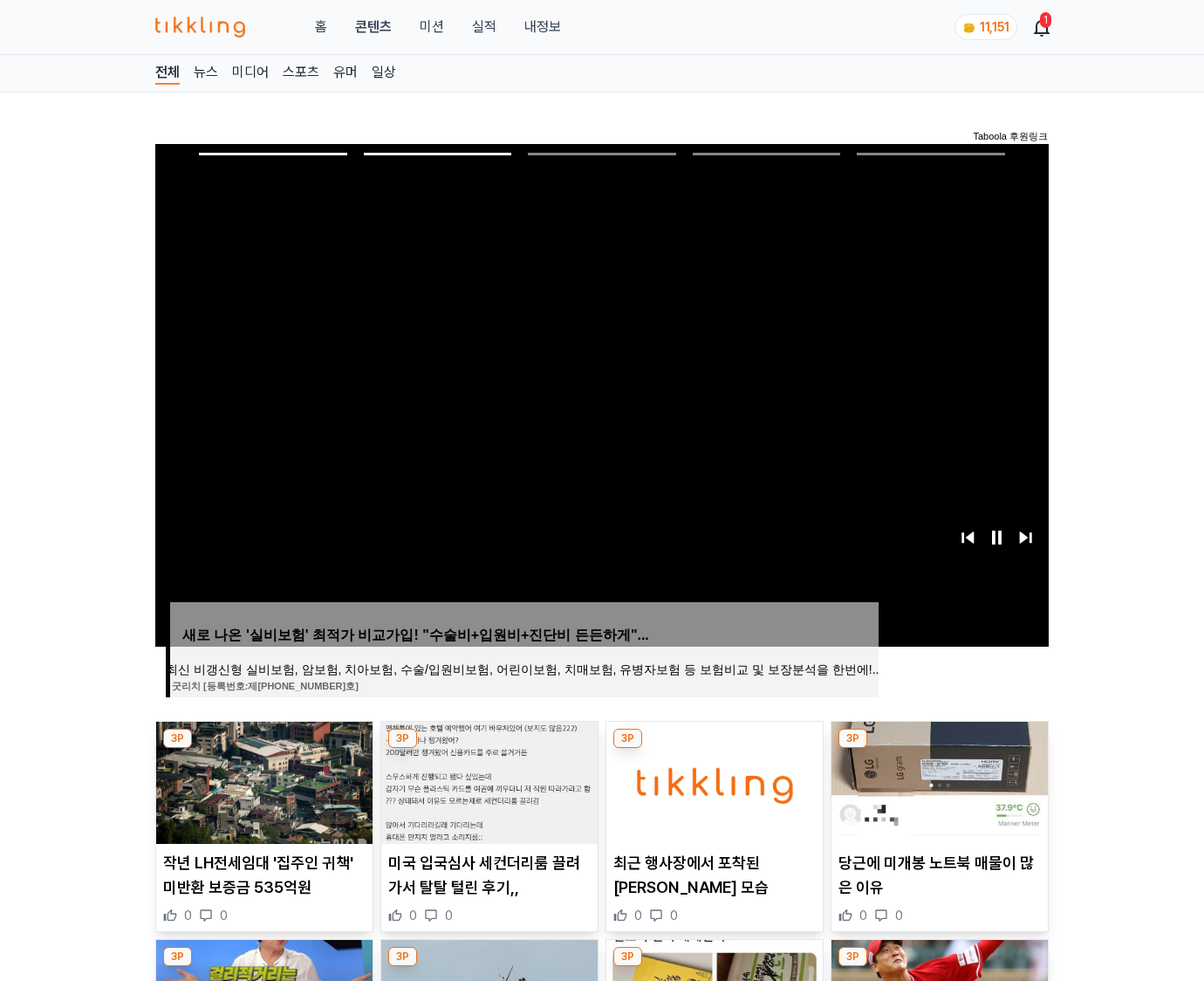
click at [938, 780] on img at bounding box center [939, 782] width 217 height 122
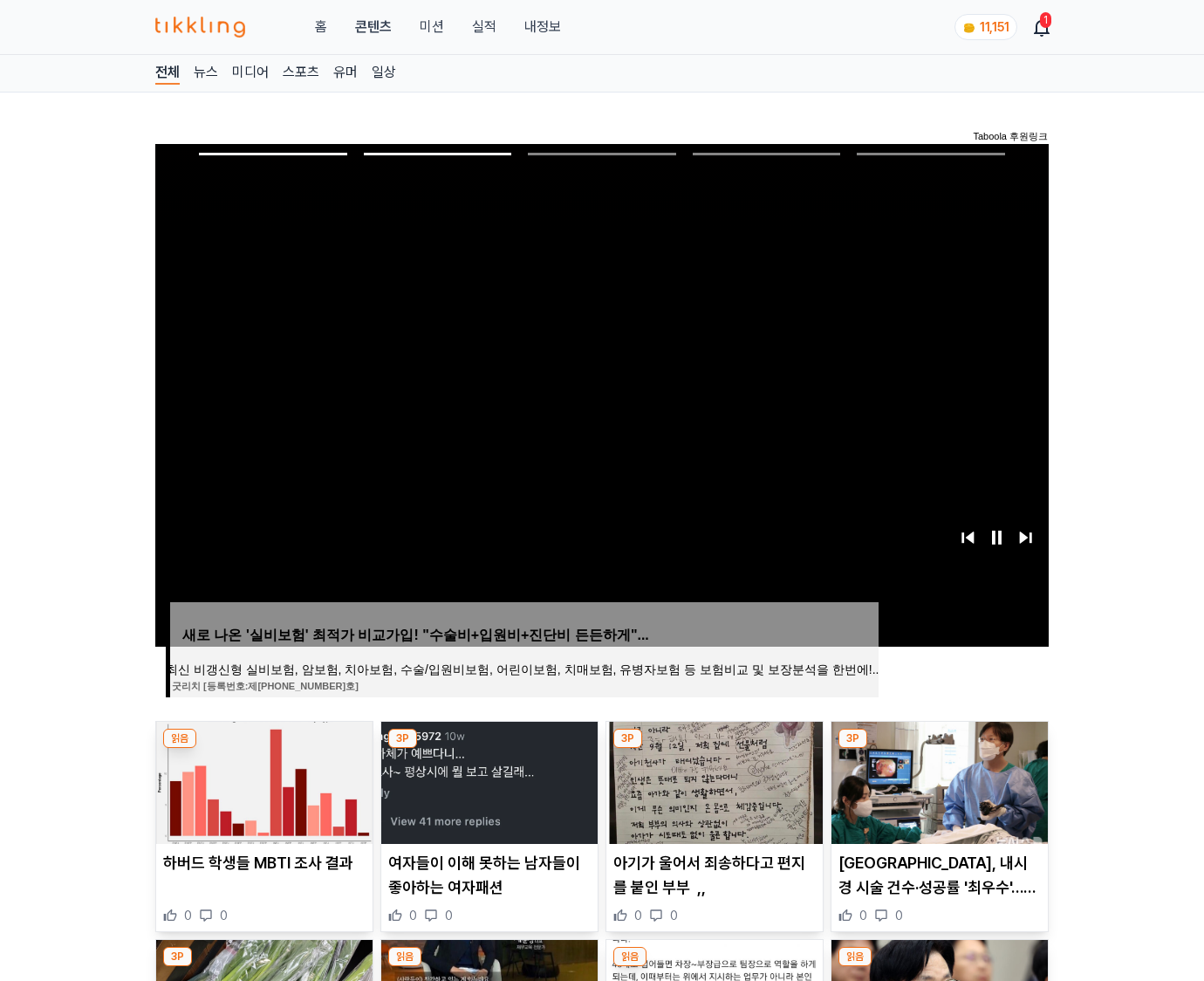
click at [938, 780] on img at bounding box center [939, 782] width 217 height 122
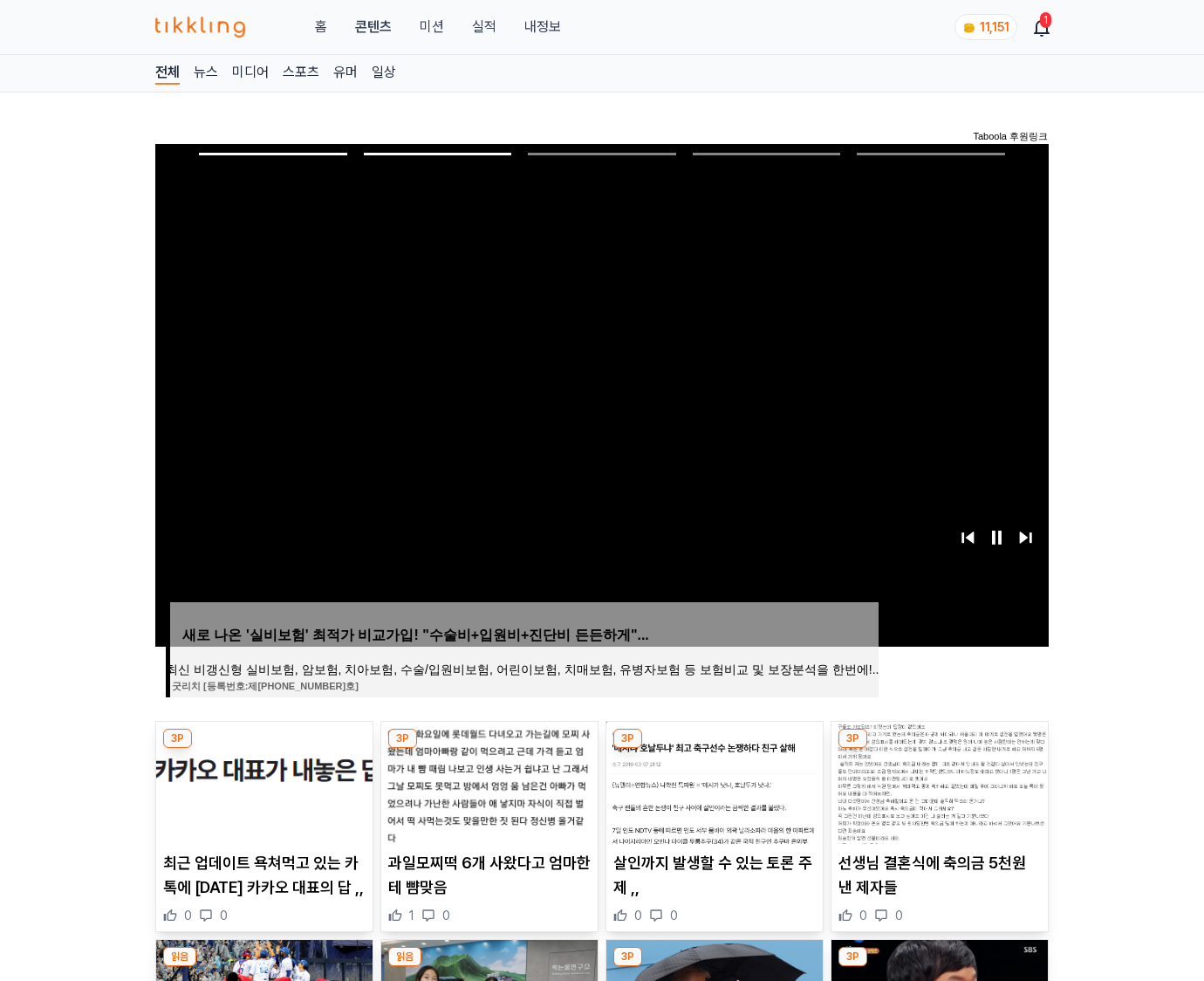
click at [938, 780] on img at bounding box center [939, 782] width 217 height 122
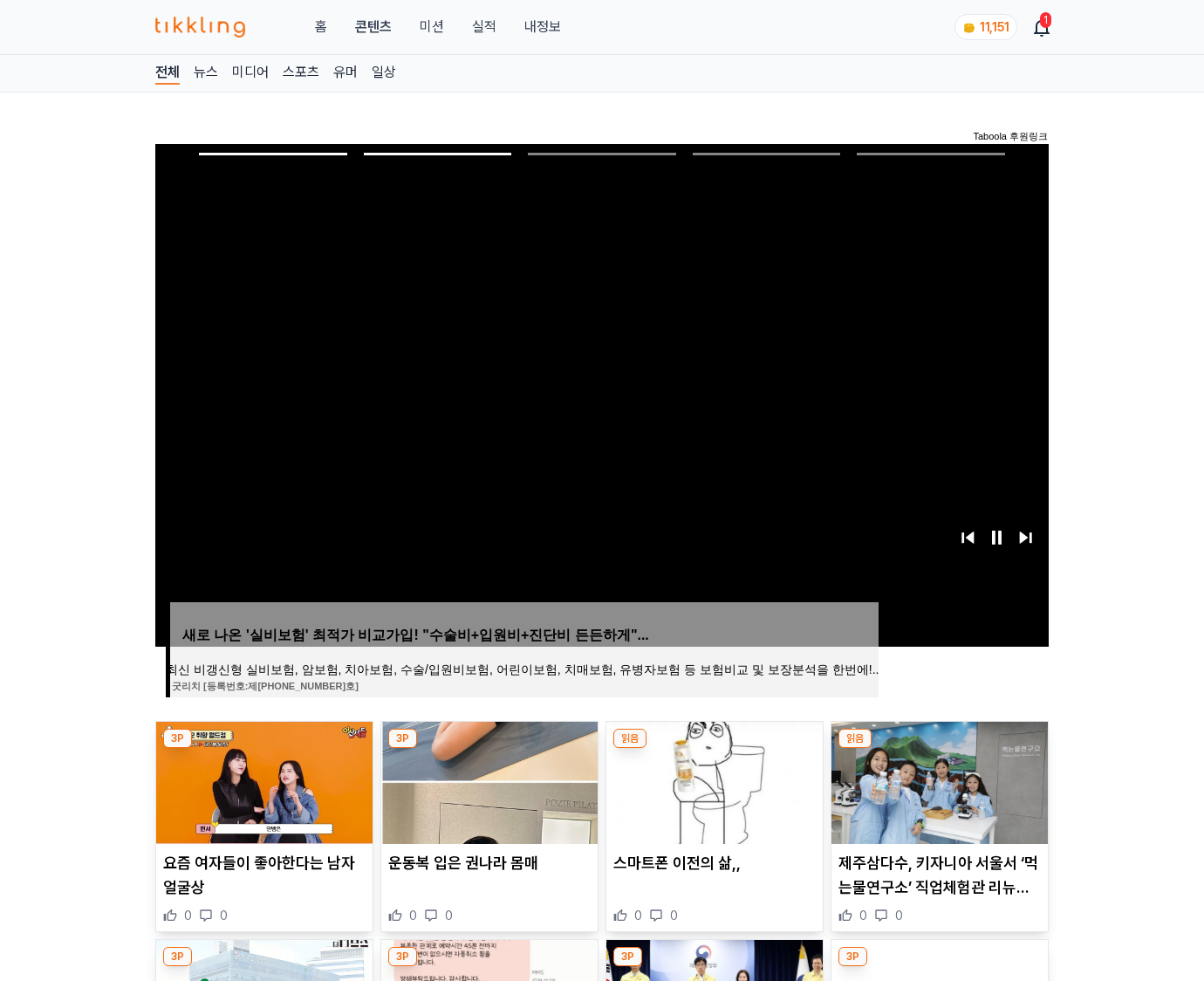
click at [938, 780] on img at bounding box center [939, 782] width 217 height 122
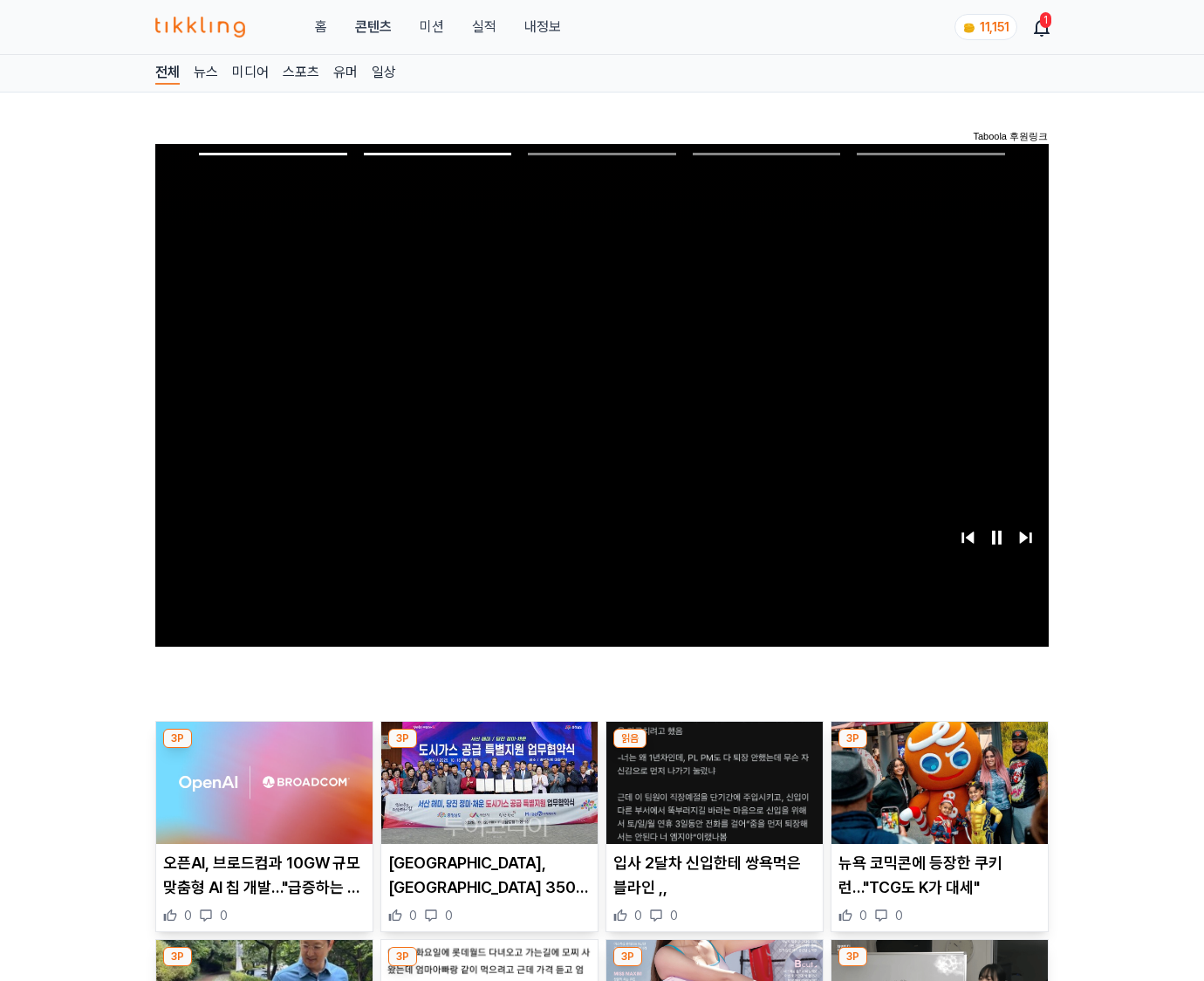
click at [938, 780] on img at bounding box center [939, 782] width 217 height 122
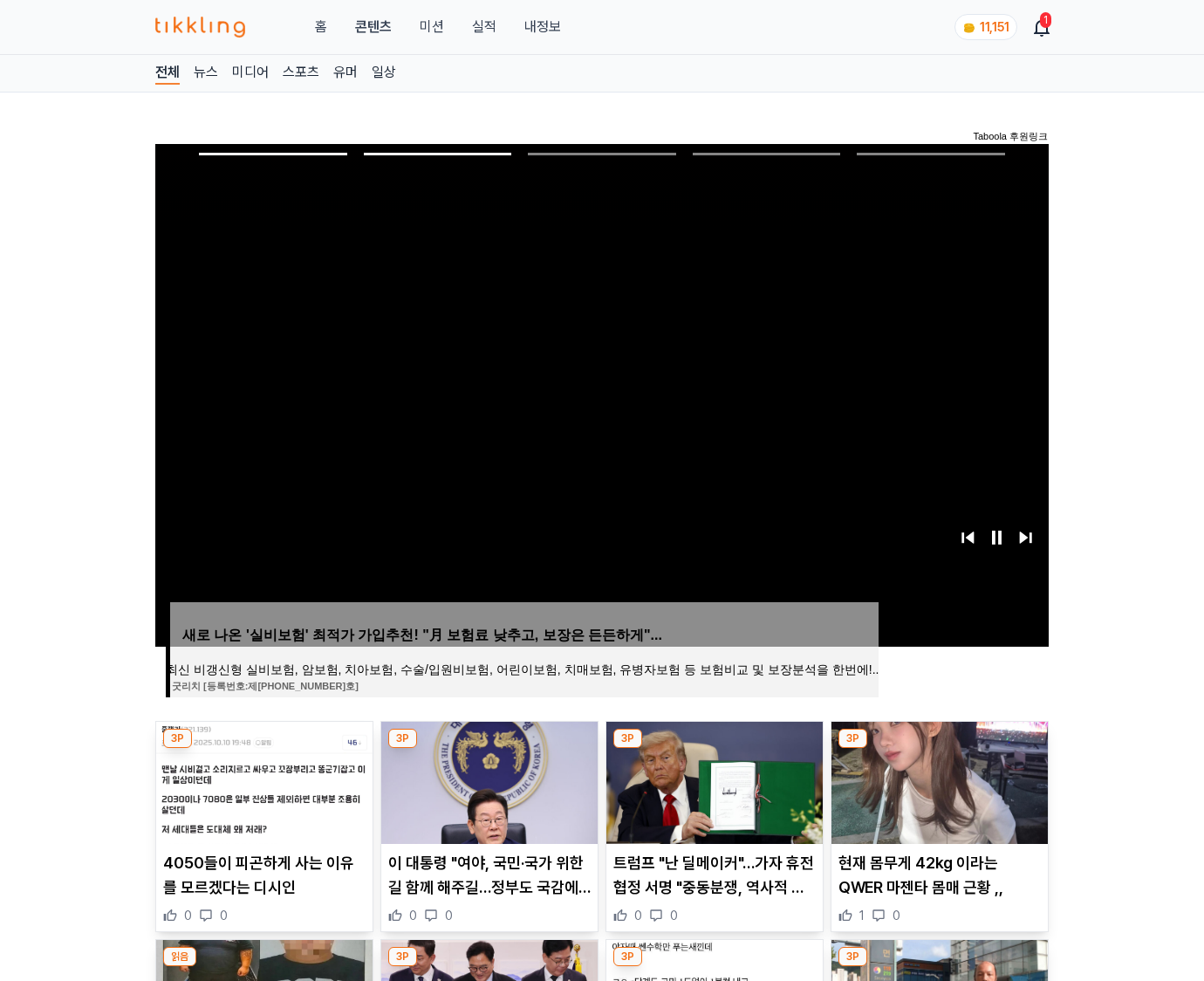
click at [938, 780] on img at bounding box center [939, 782] width 217 height 122
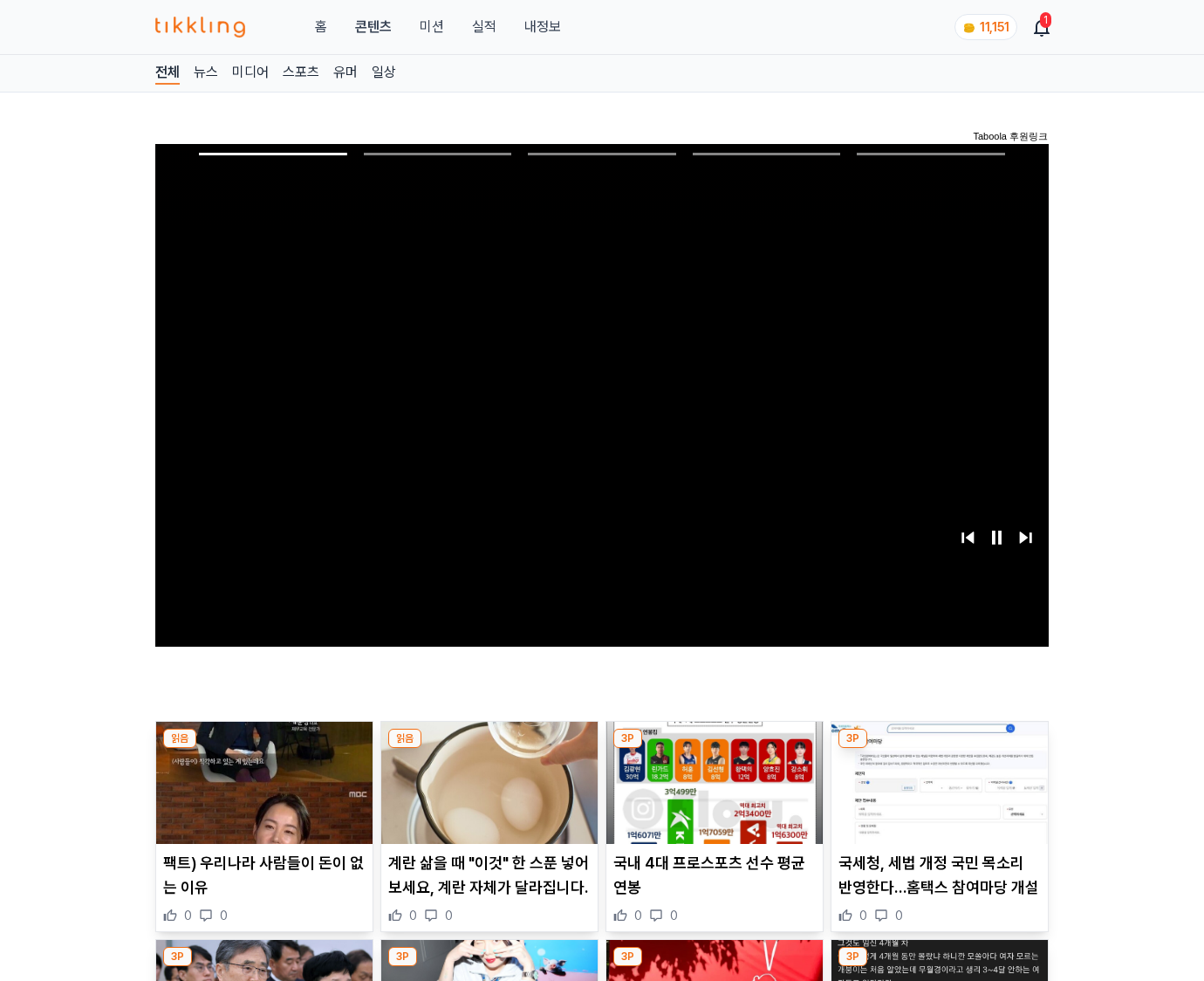
click at [938, 780] on img at bounding box center [939, 782] width 217 height 122
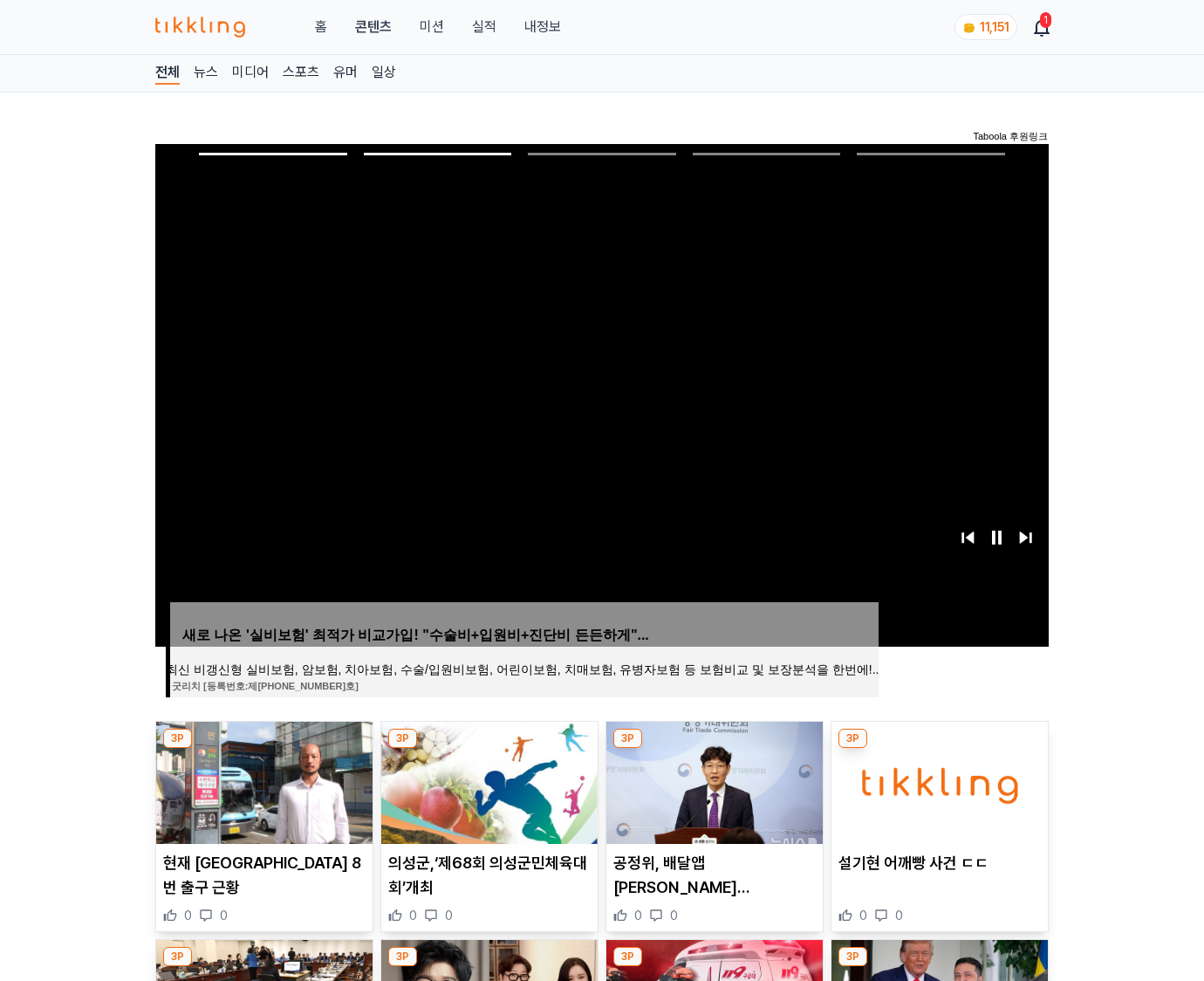
click at [938, 780] on img at bounding box center [939, 782] width 217 height 122
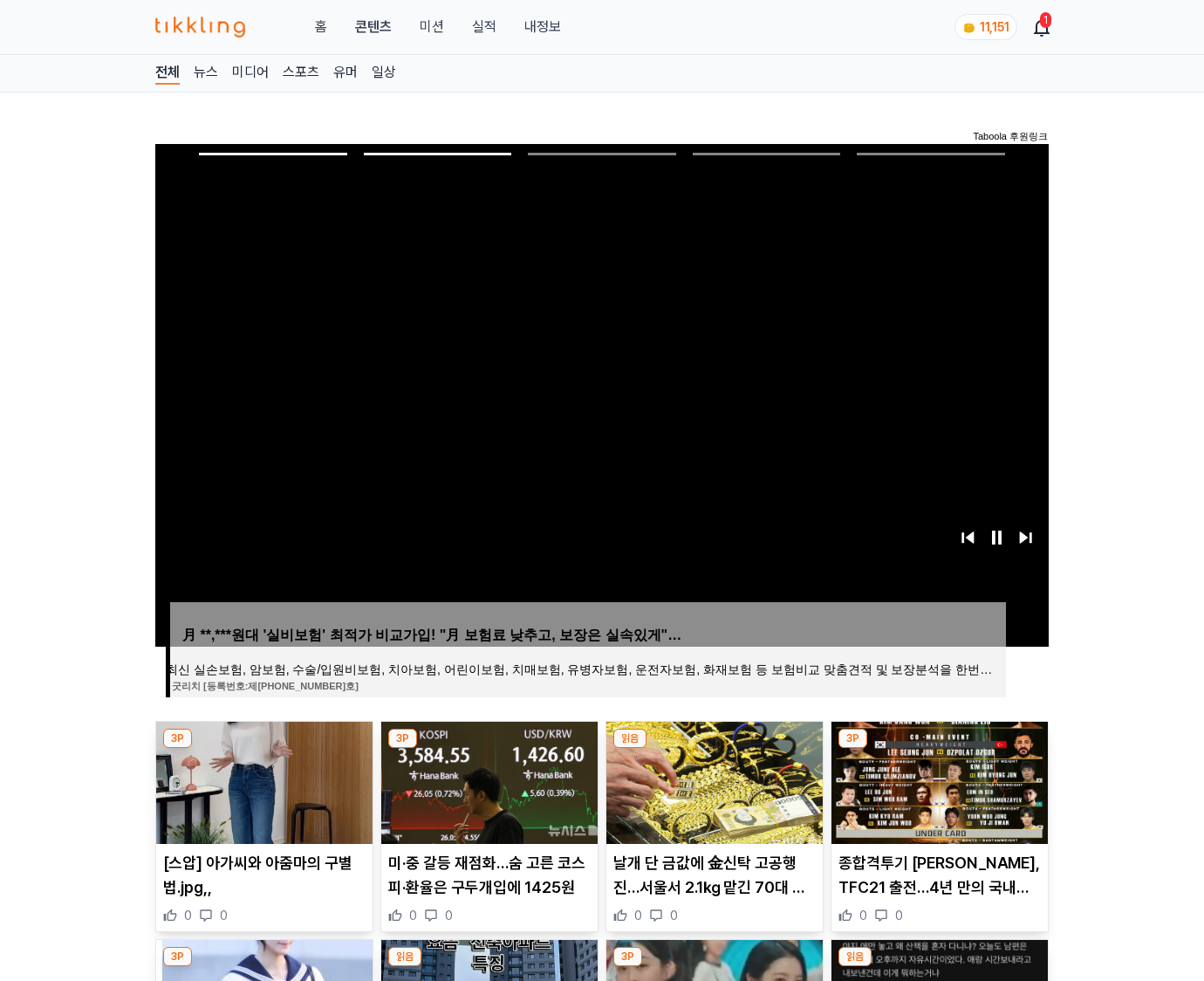
click at [938, 780] on img at bounding box center [939, 782] width 217 height 122
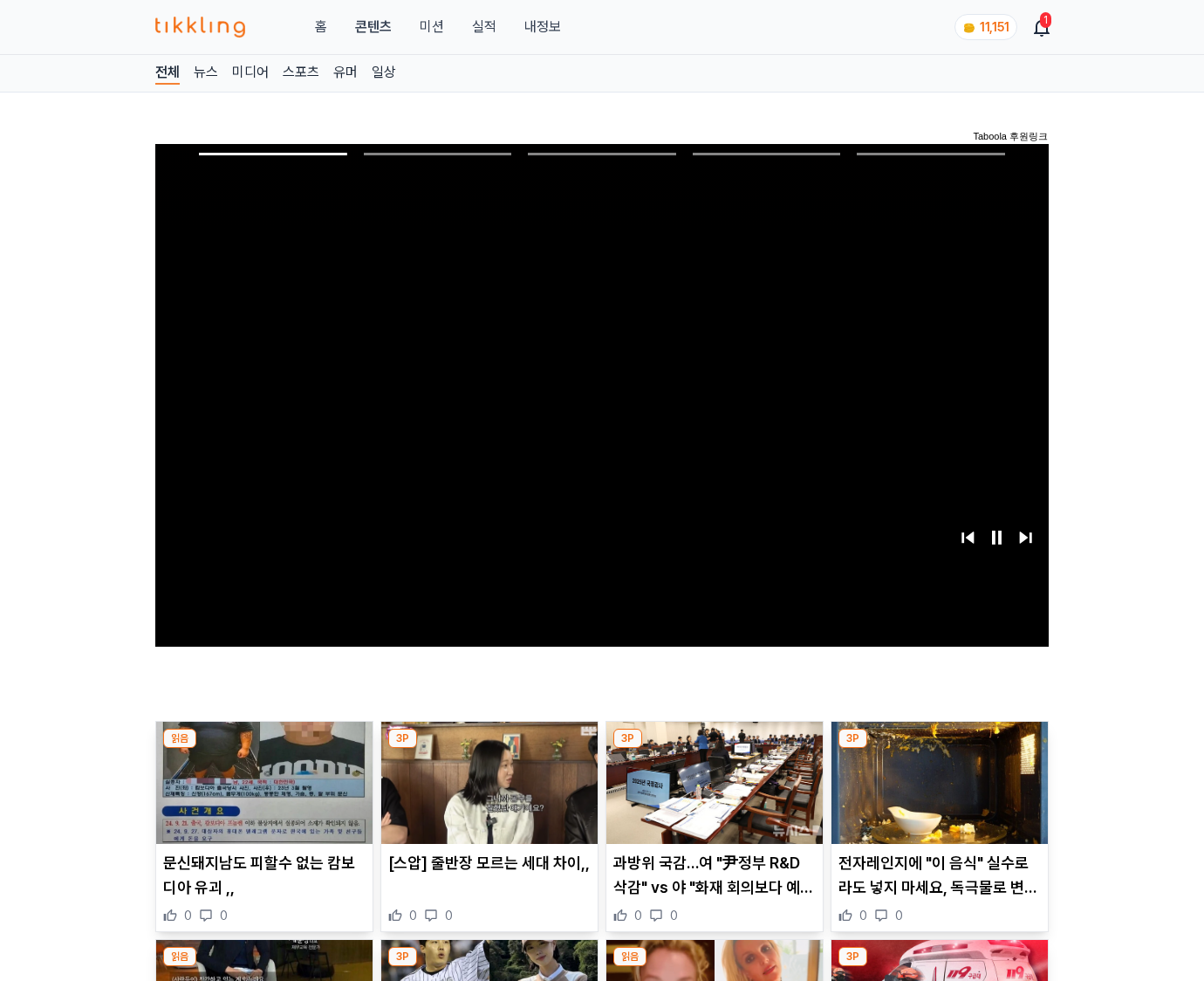
click at [938, 780] on img at bounding box center [939, 782] width 217 height 122
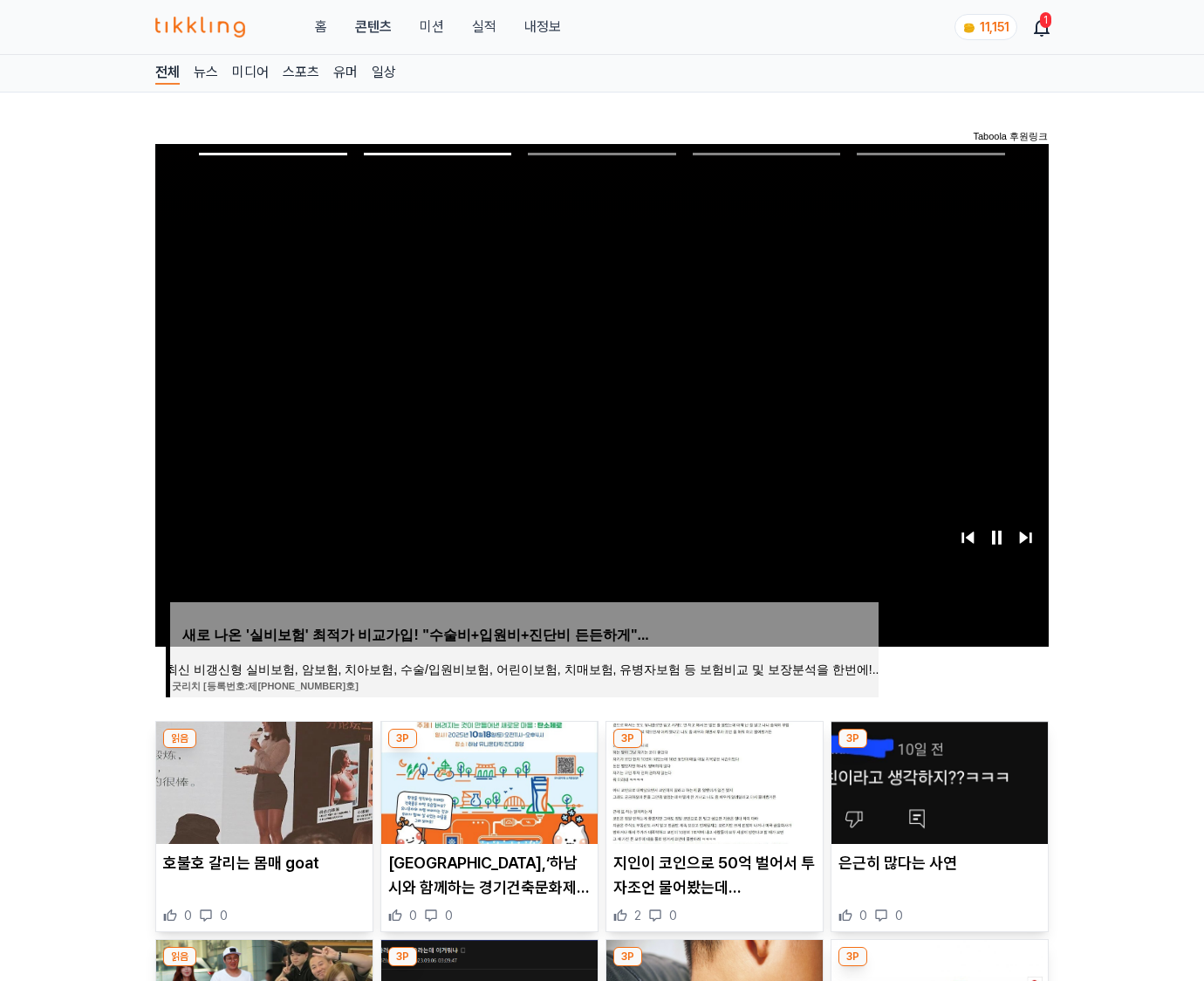
click at [938, 780] on img at bounding box center [939, 782] width 217 height 122
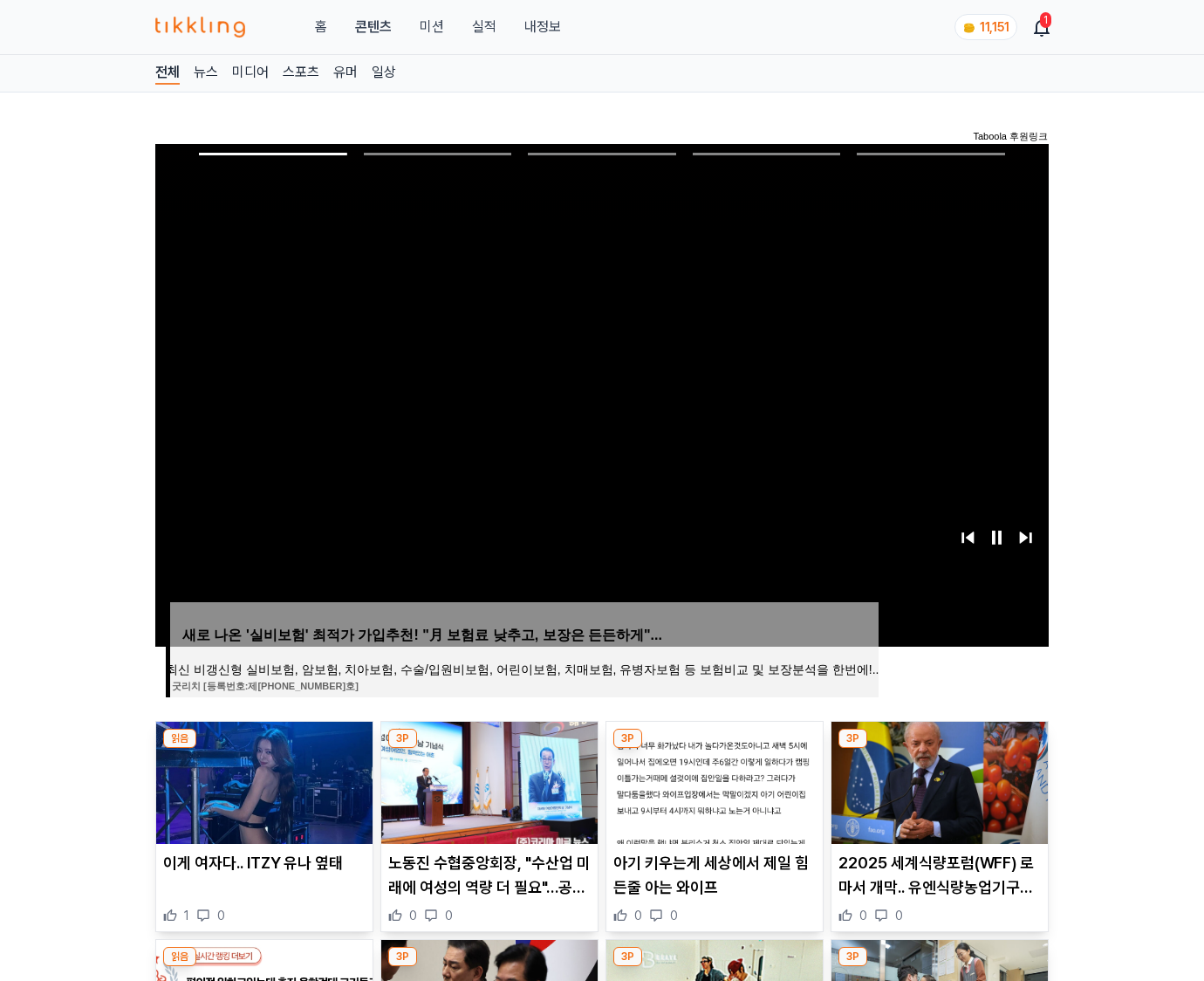
click at [938, 780] on img at bounding box center [939, 782] width 217 height 122
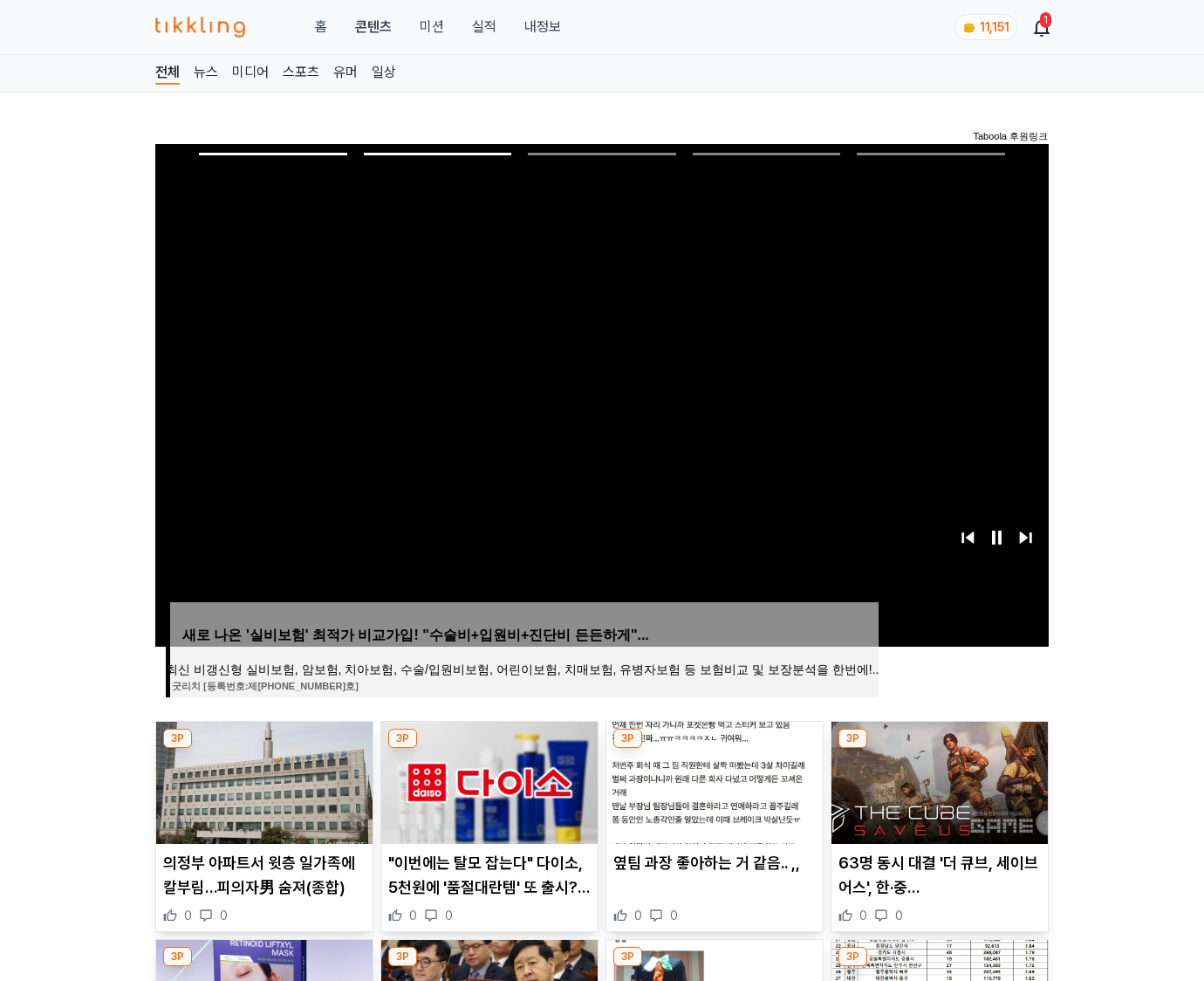
click at [938, 780] on img at bounding box center [939, 782] width 217 height 122
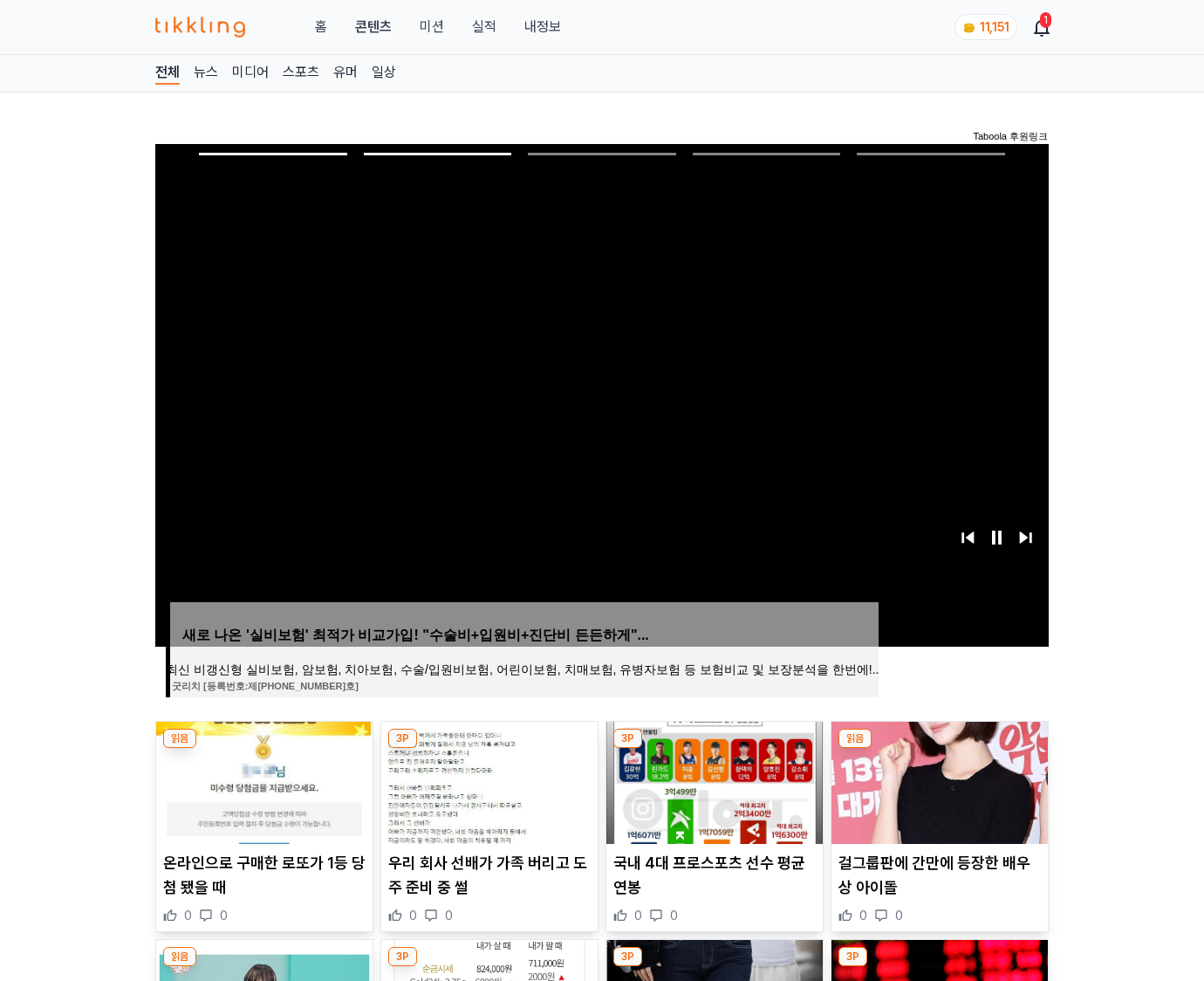
click at [938, 780] on img at bounding box center [939, 782] width 217 height 122
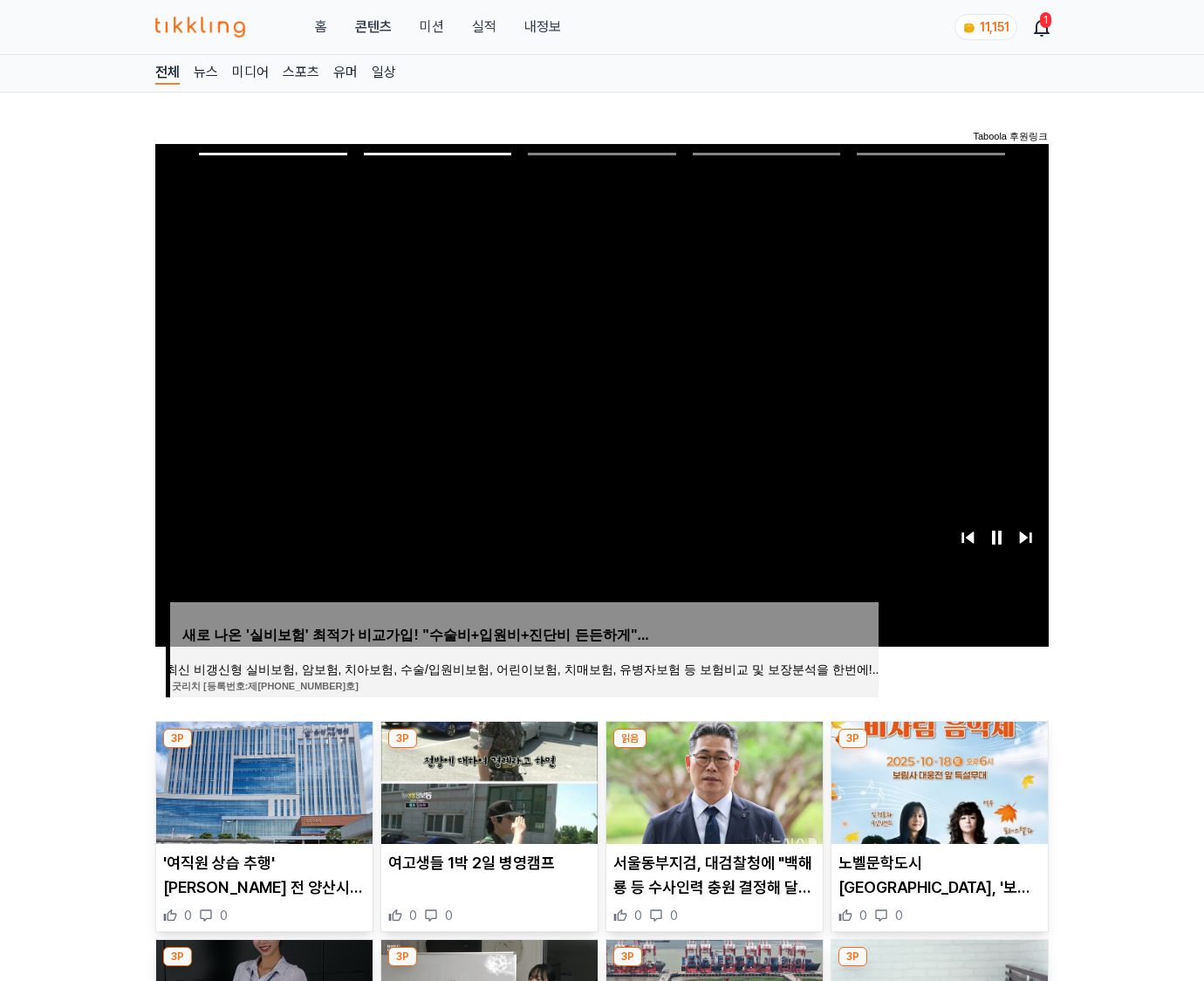
click at [938, 780] on img at bounding box center [939, 782] width 217 height 122
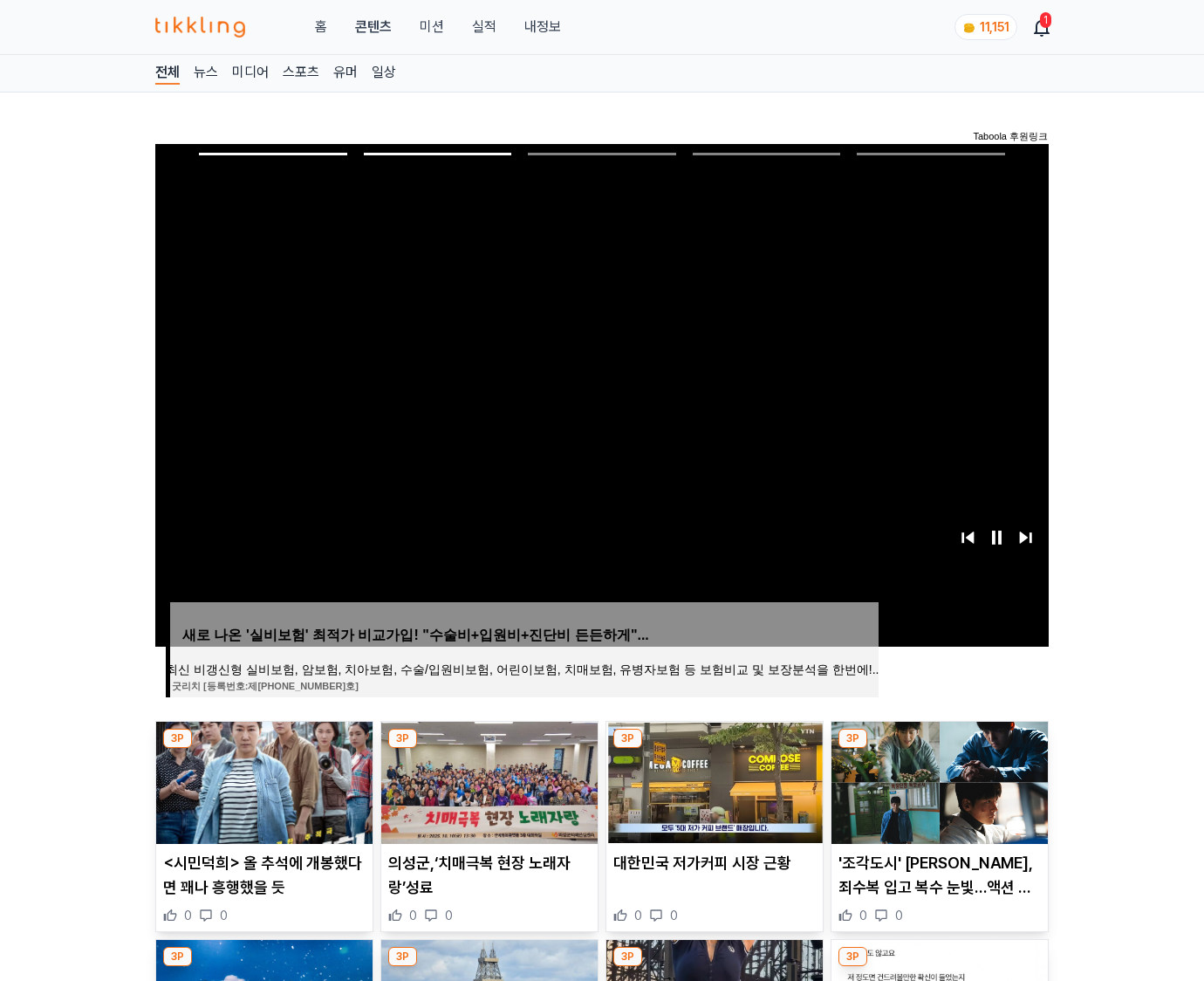
click at [938, 780] on img at bounding box center [939, 782] width 217 height 122
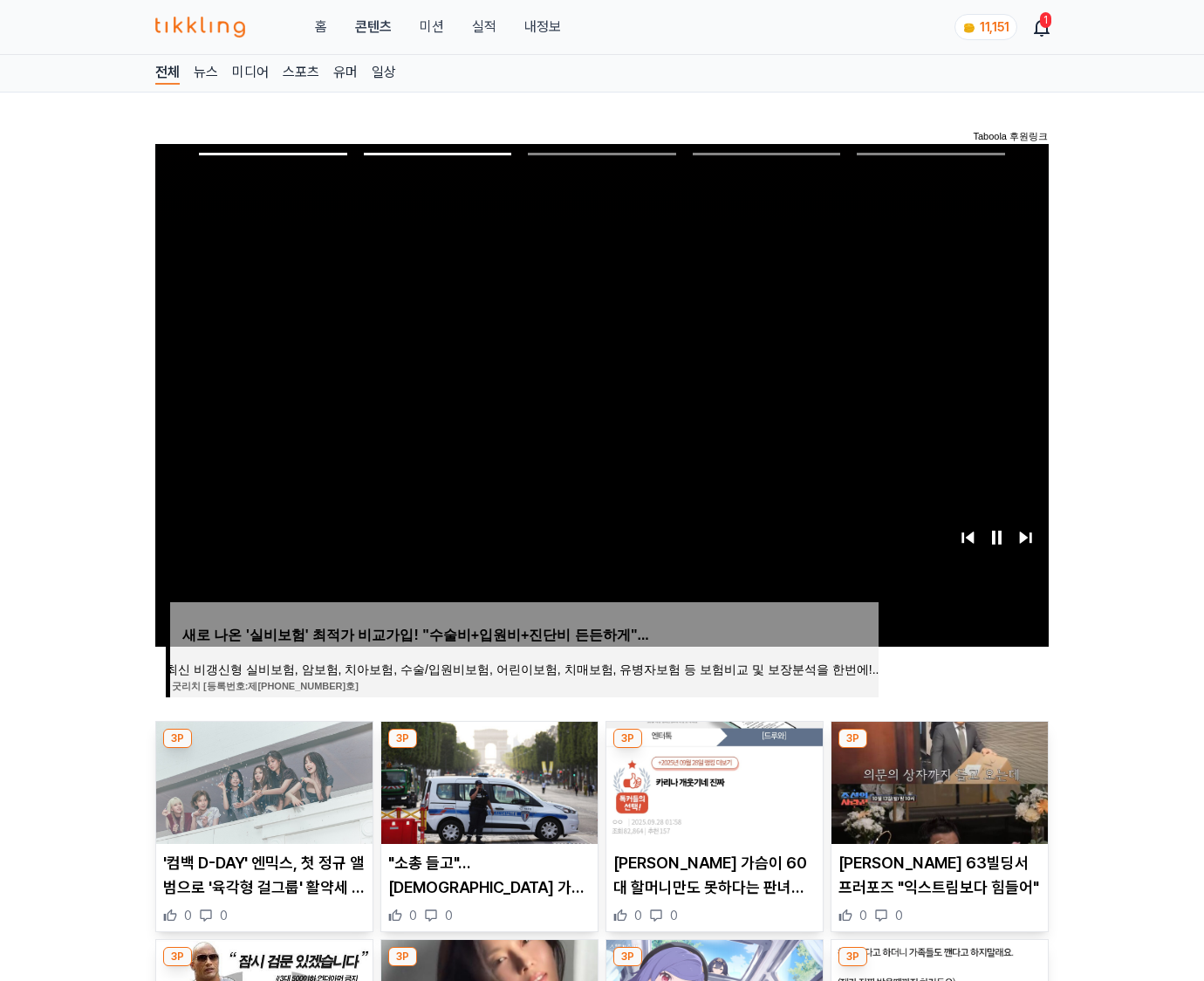
click at [938, 780] on img at bounding box center [939, 782] width 217 height 122
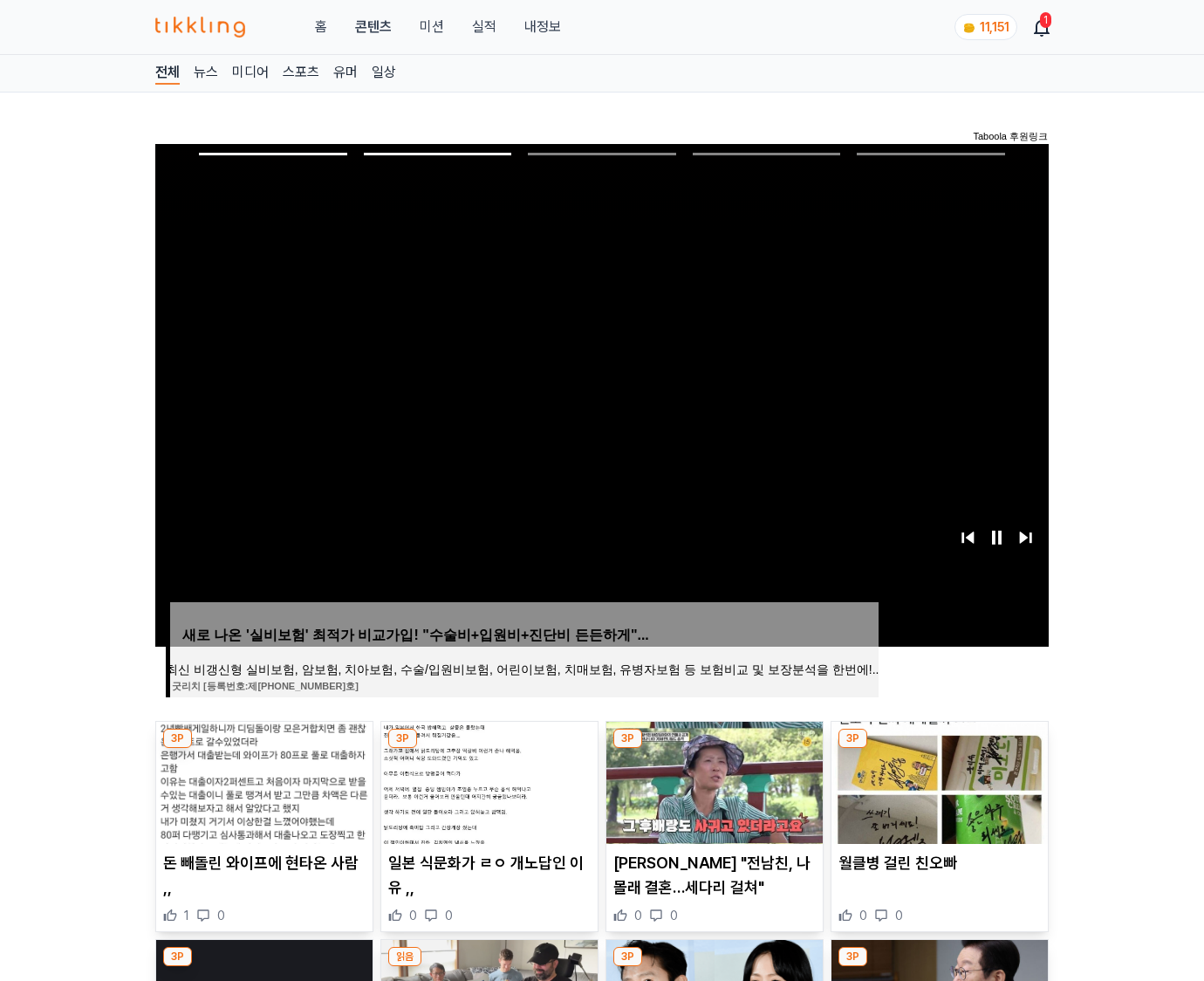
click at [938, 780] on img at bounding box center [939, 782] width 217 height 122
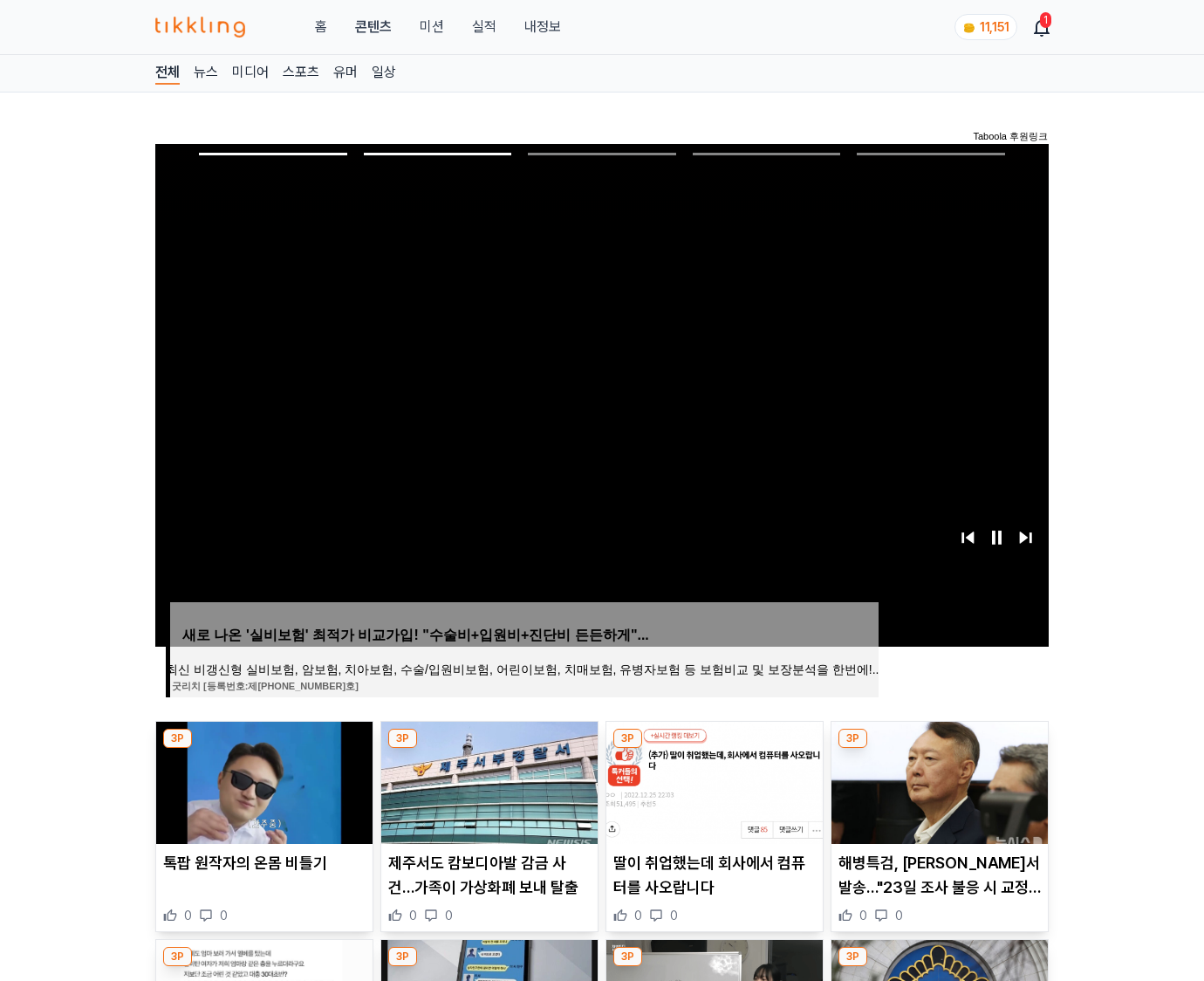
click at [938, 780] on img at bounding box center [939, 782] width 217 height 122
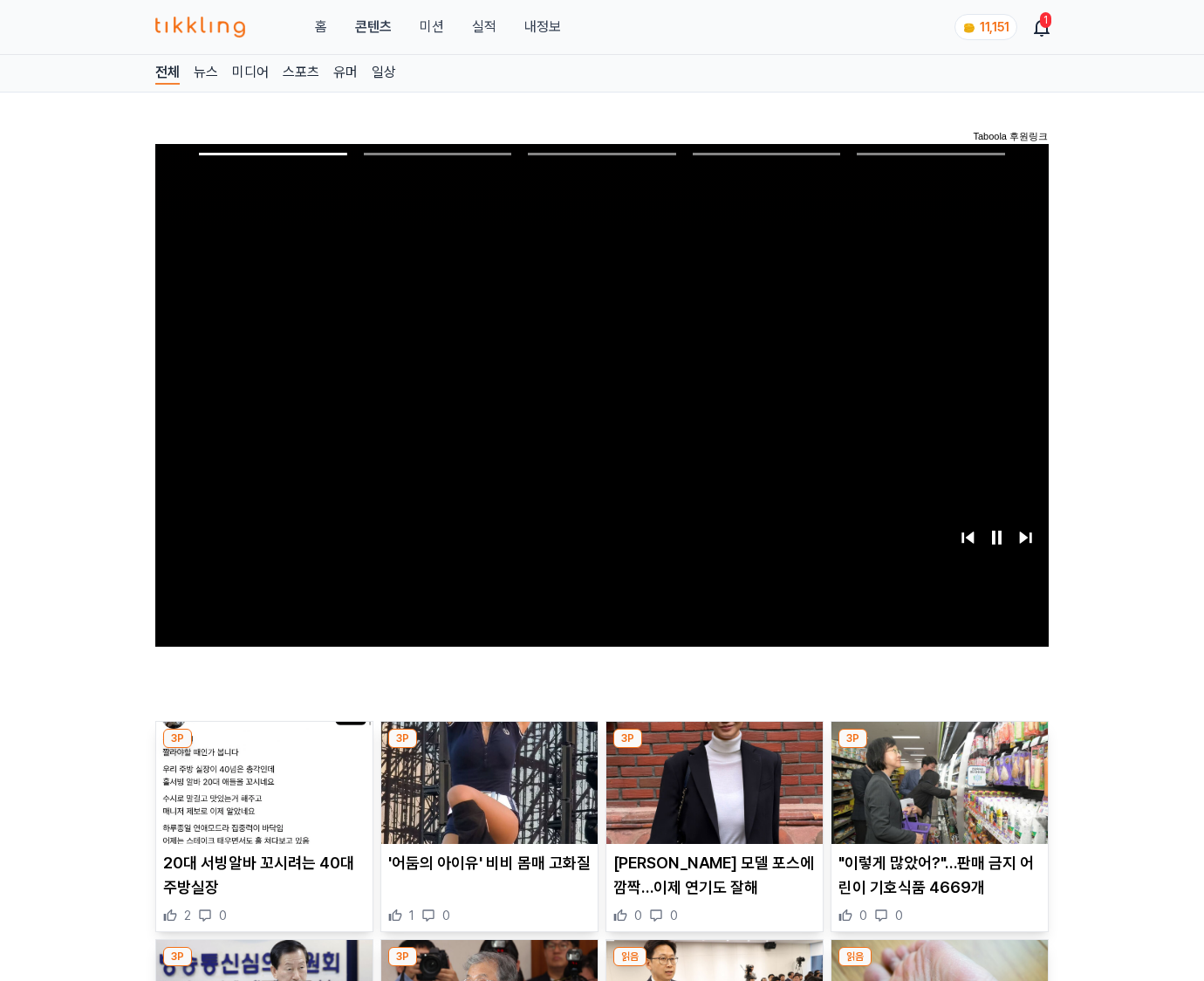
click at [938, 780] on img at bounding box center [939, 782] width 217 height 122
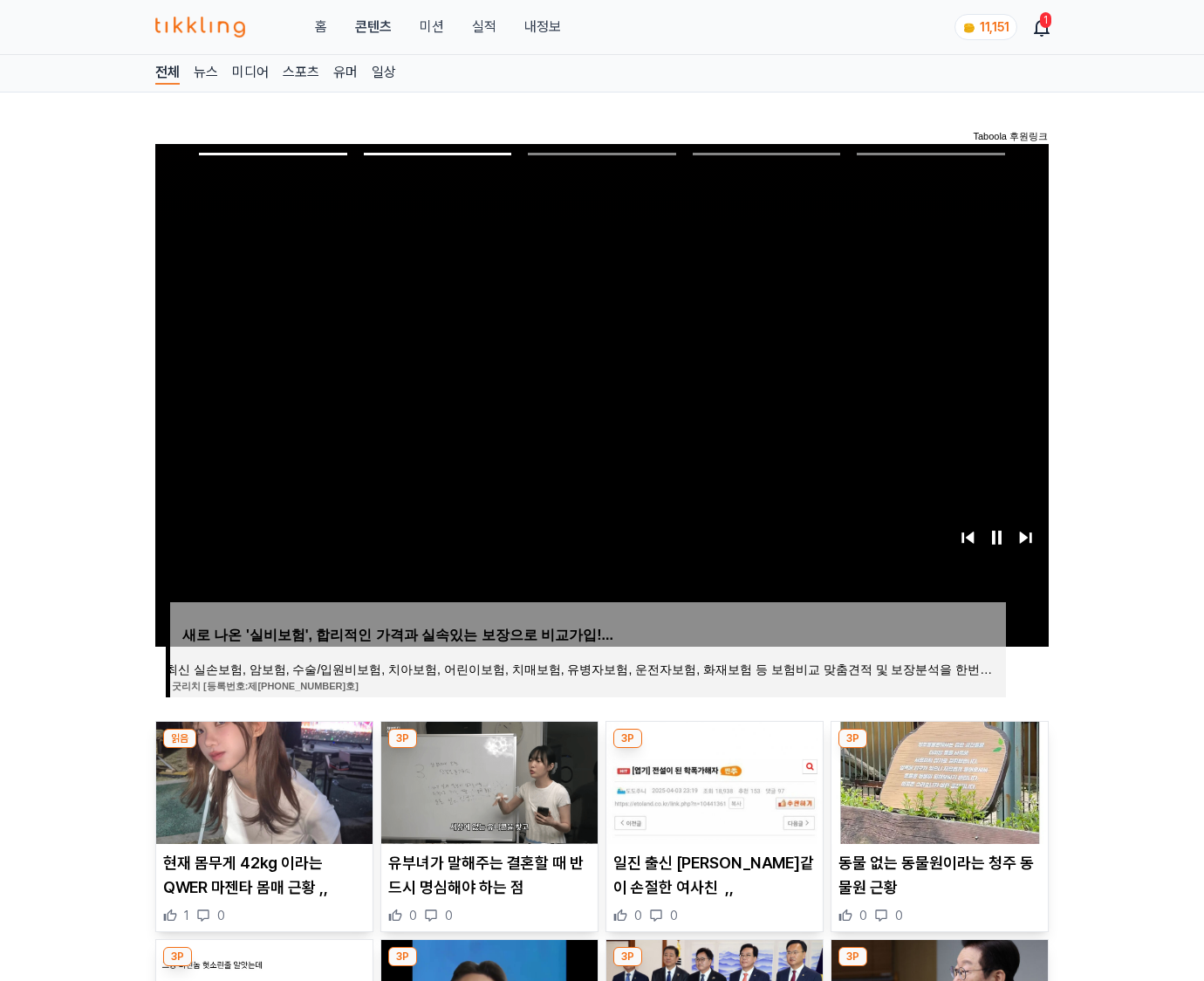
click at [938, 780] on img at bounding box center [939, 782] width 217 height 122
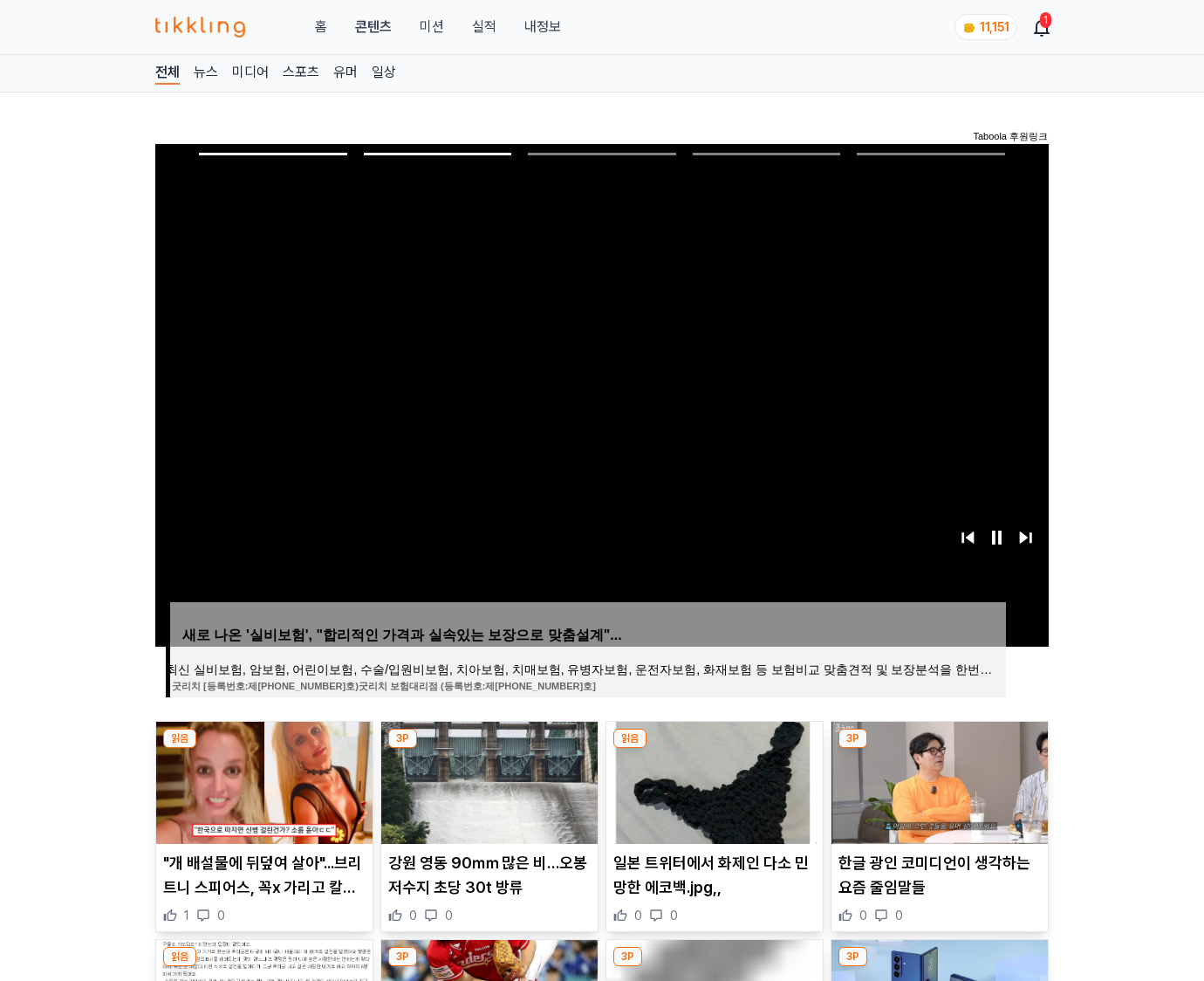
click at [938, 780] on img at bounding box center [939, 782] width 217 height 122
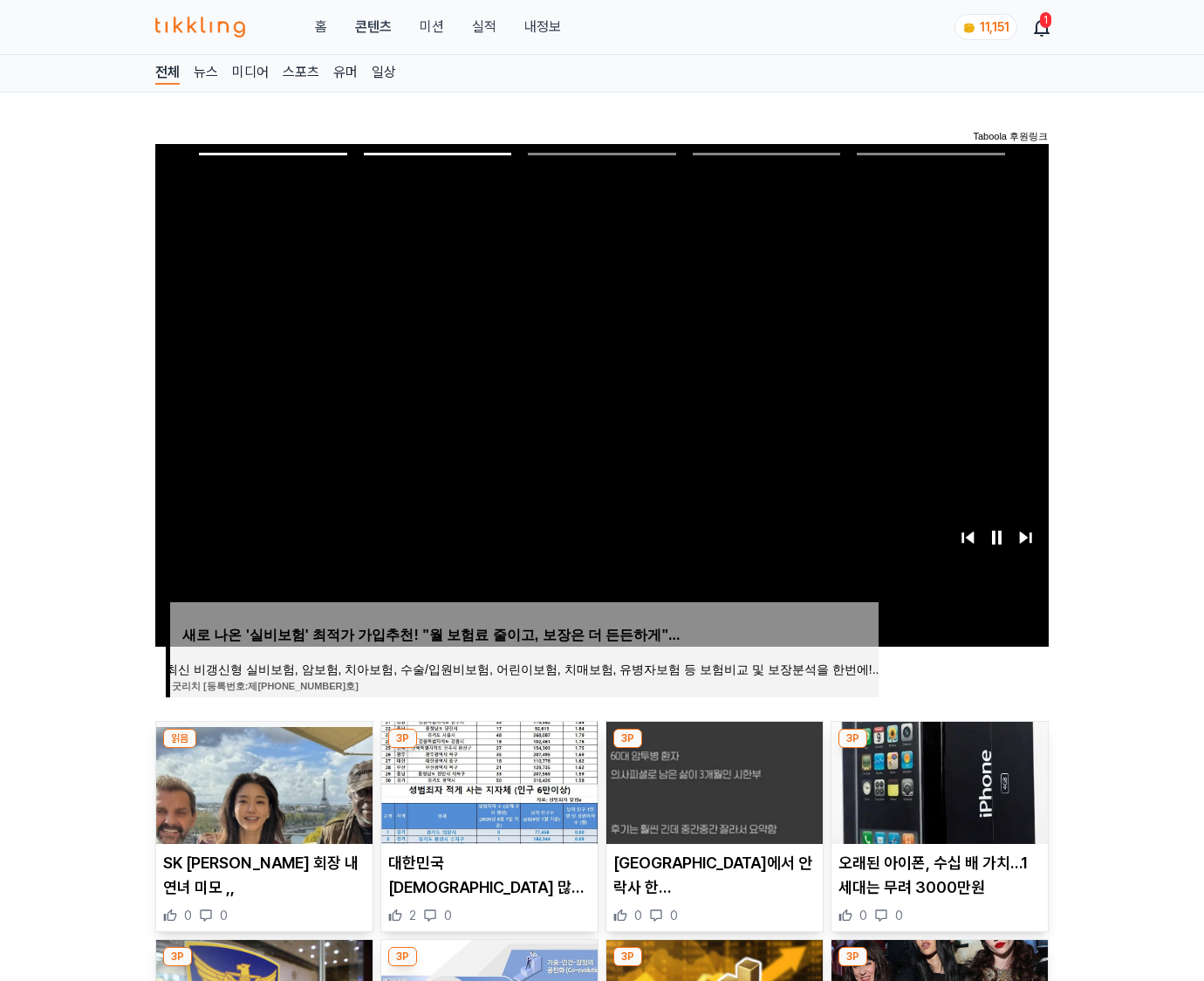
click at [938, 780] on img at bounding box center [939, 782] width 217 height 122
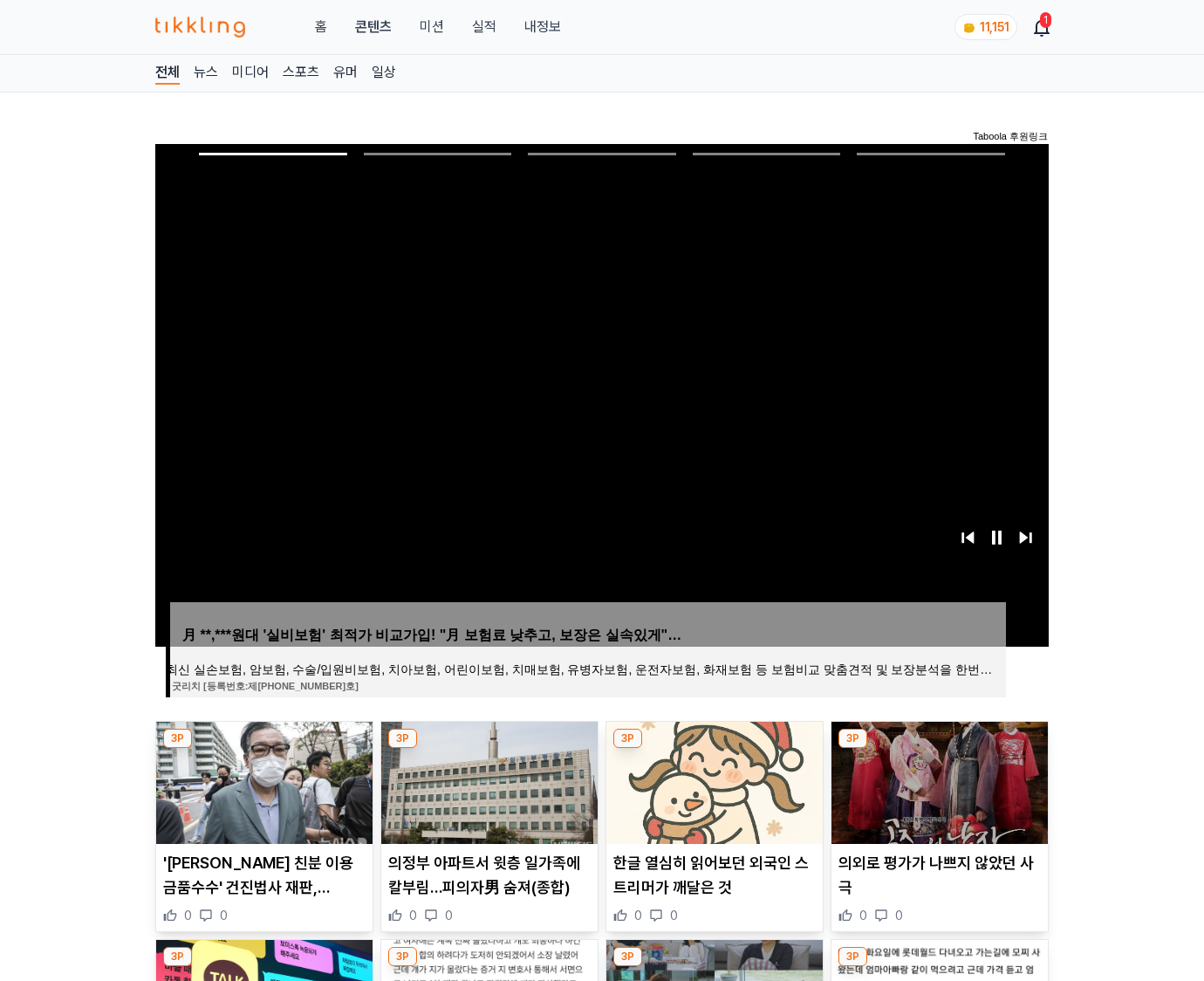
click at [938, 780] on img at bounding box center [939, 782] width 217 height 122
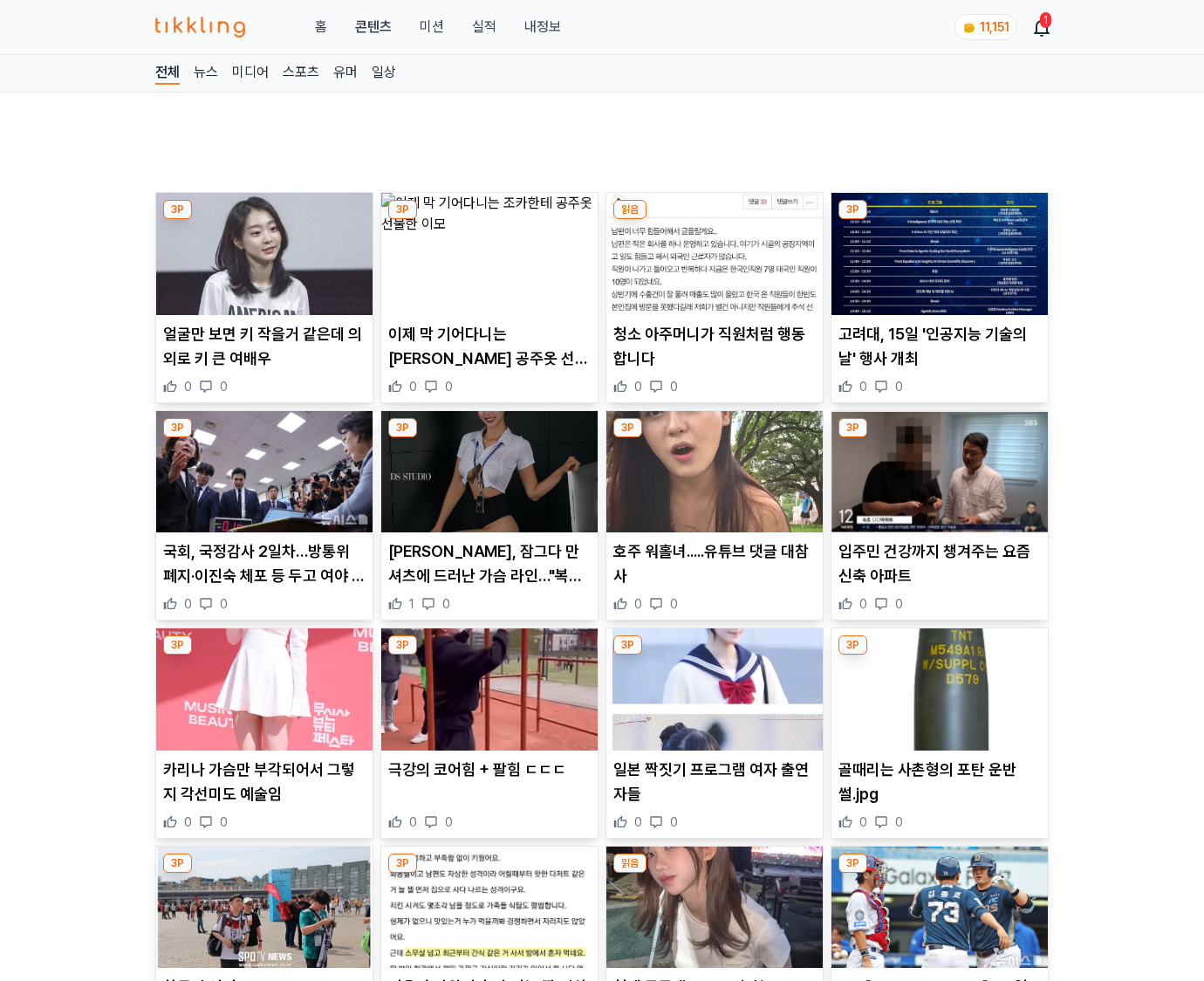
click at [938, 780] on p "골때리는 사촌형의 포탄 운반 썰.jpg" at bounding box center [939, 781] width 202 height 49
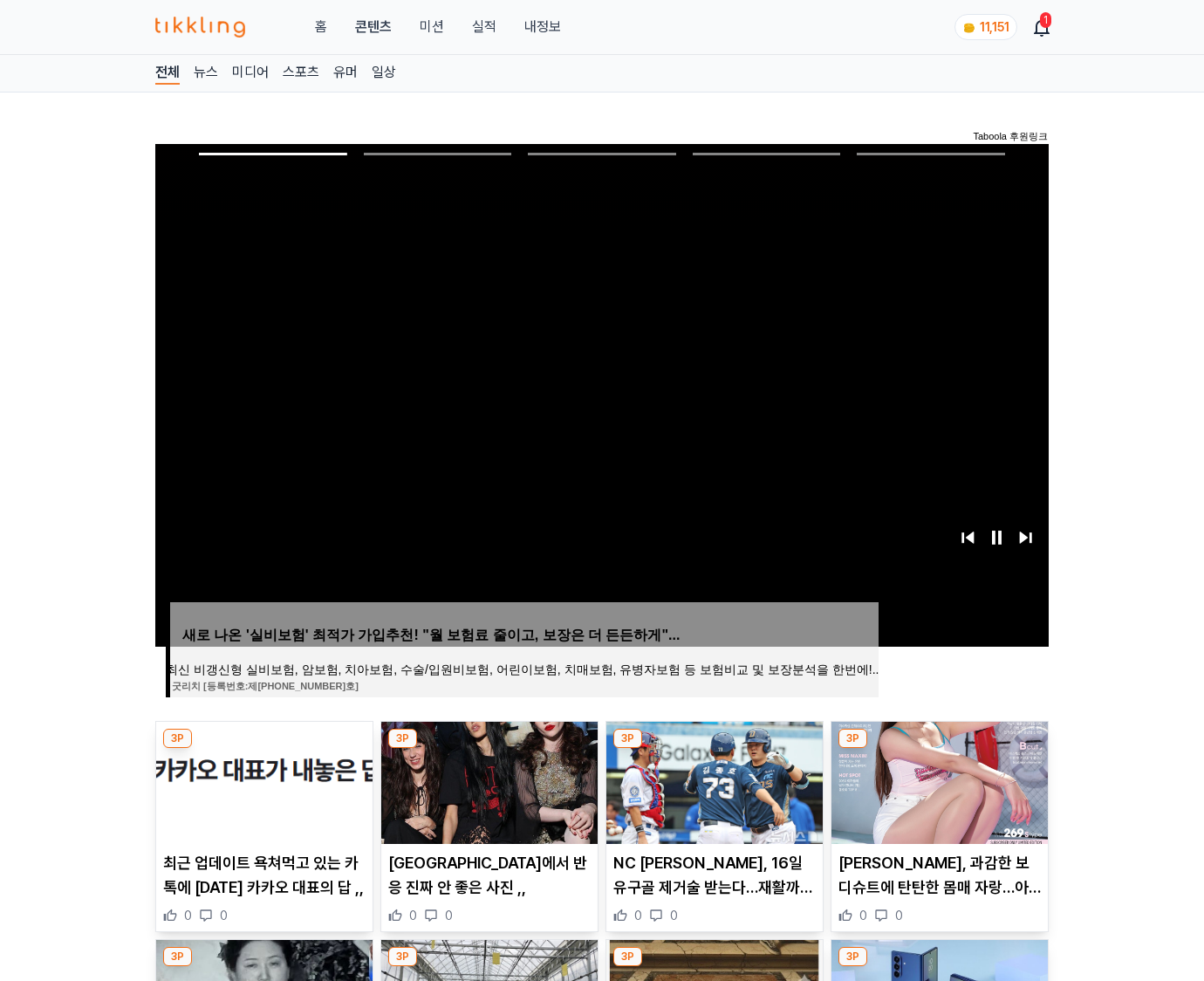
click at [938, 780] on img at bounding box center [939, 782] width 217 height 122
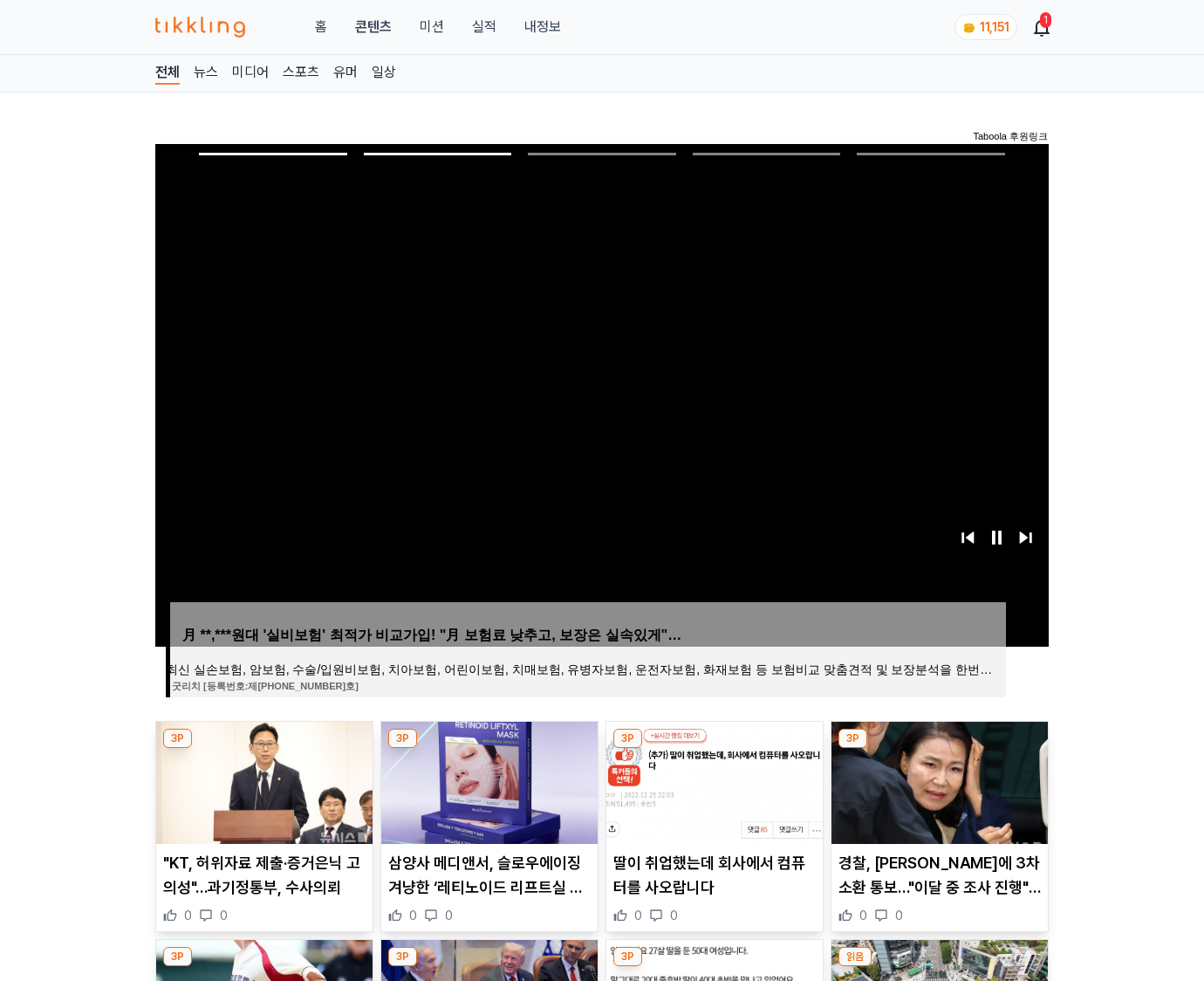
click at [938, 780] on img at bounding box center [939, 782] width 217 height 122
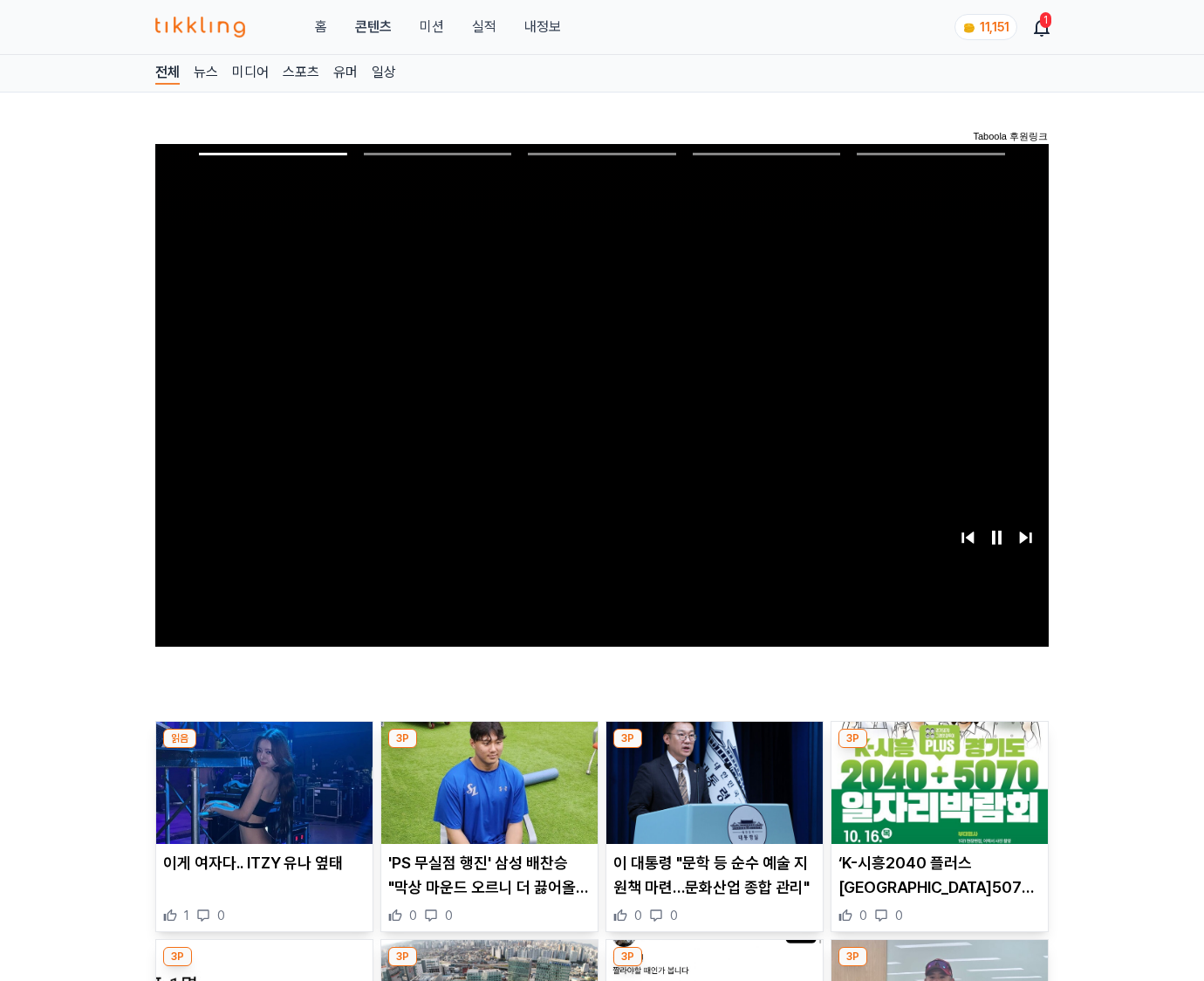
click at [938, 780] on img at bounding box center [939, 782] width 217 height 122
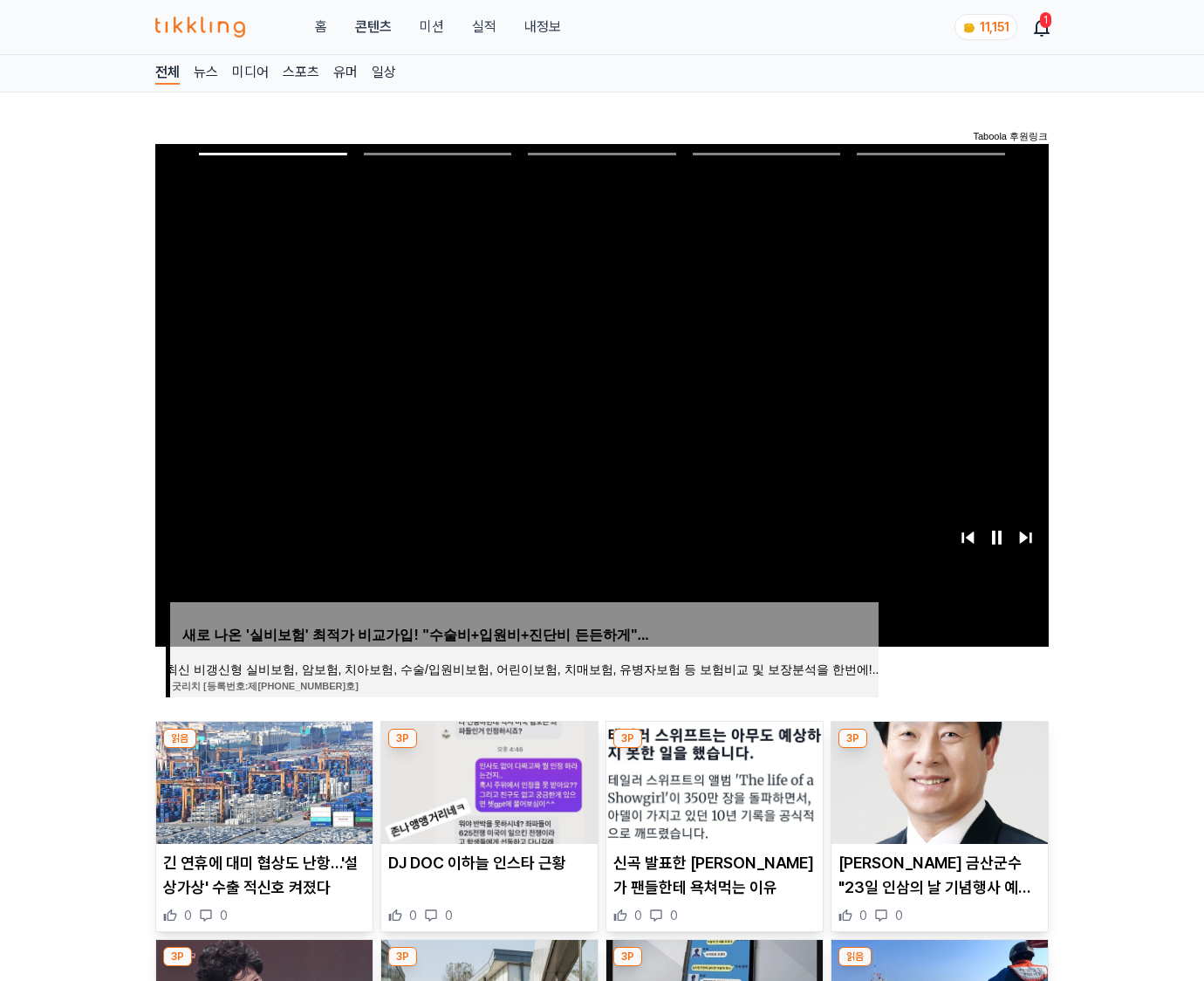
click at [938, 780] on img at bounding box center [939, 782] width 217 height 122
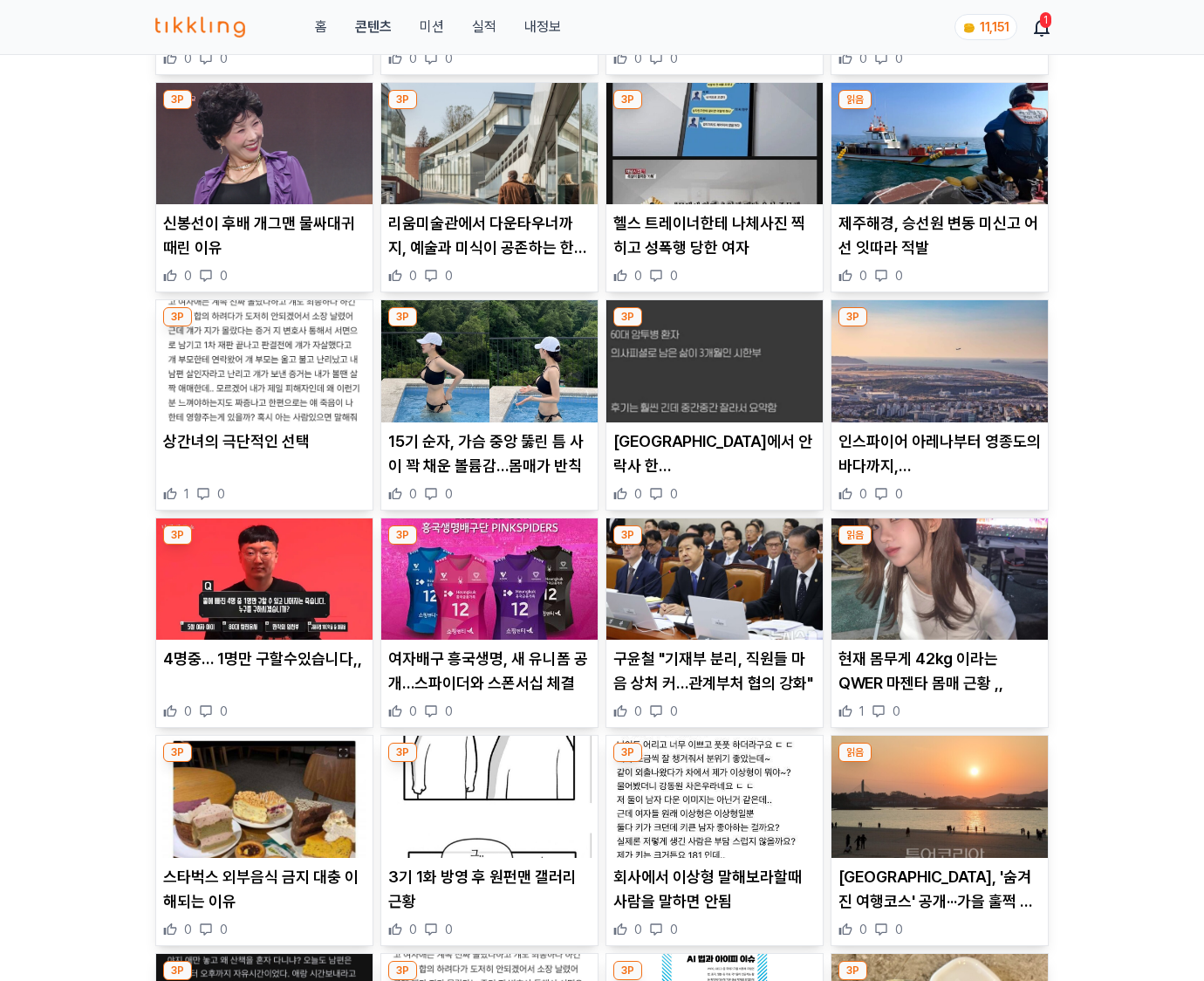
scroll to position [2569, 0]
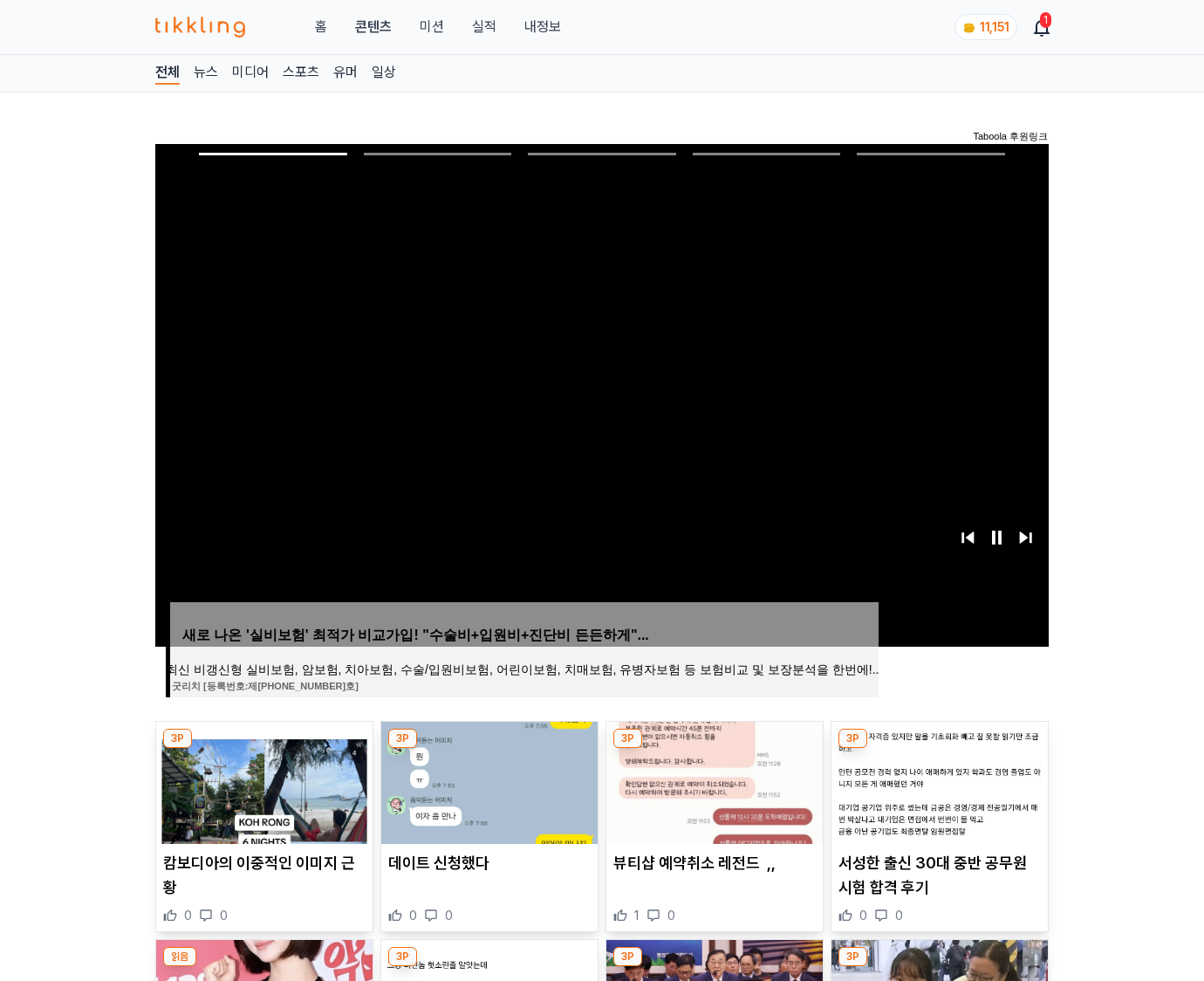
click at [938, 780] on img at bounding box center [939, 782] width 217 height 122
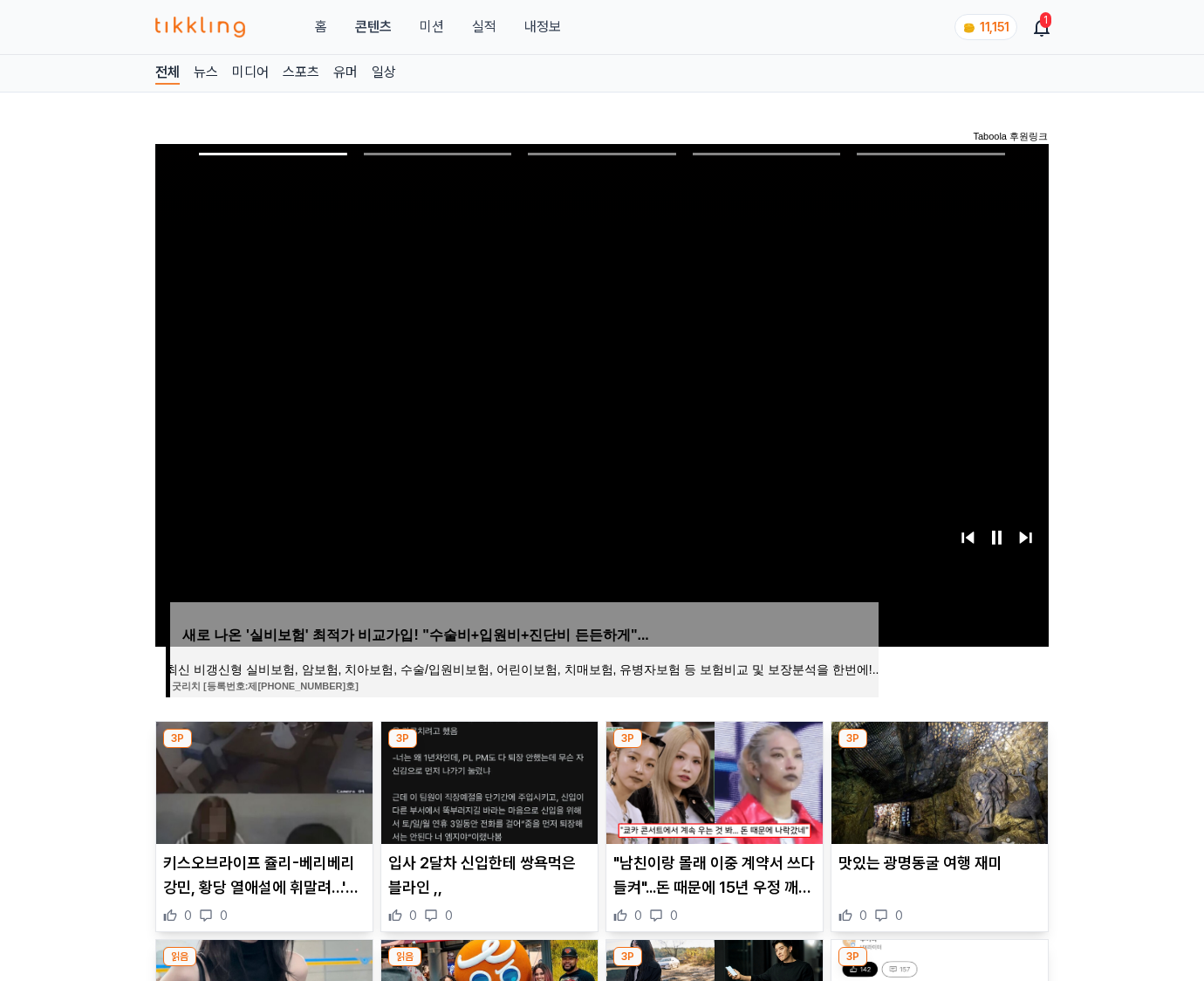
click at [938, 780] on img at bounding box center [939, 782] width 217 height 122
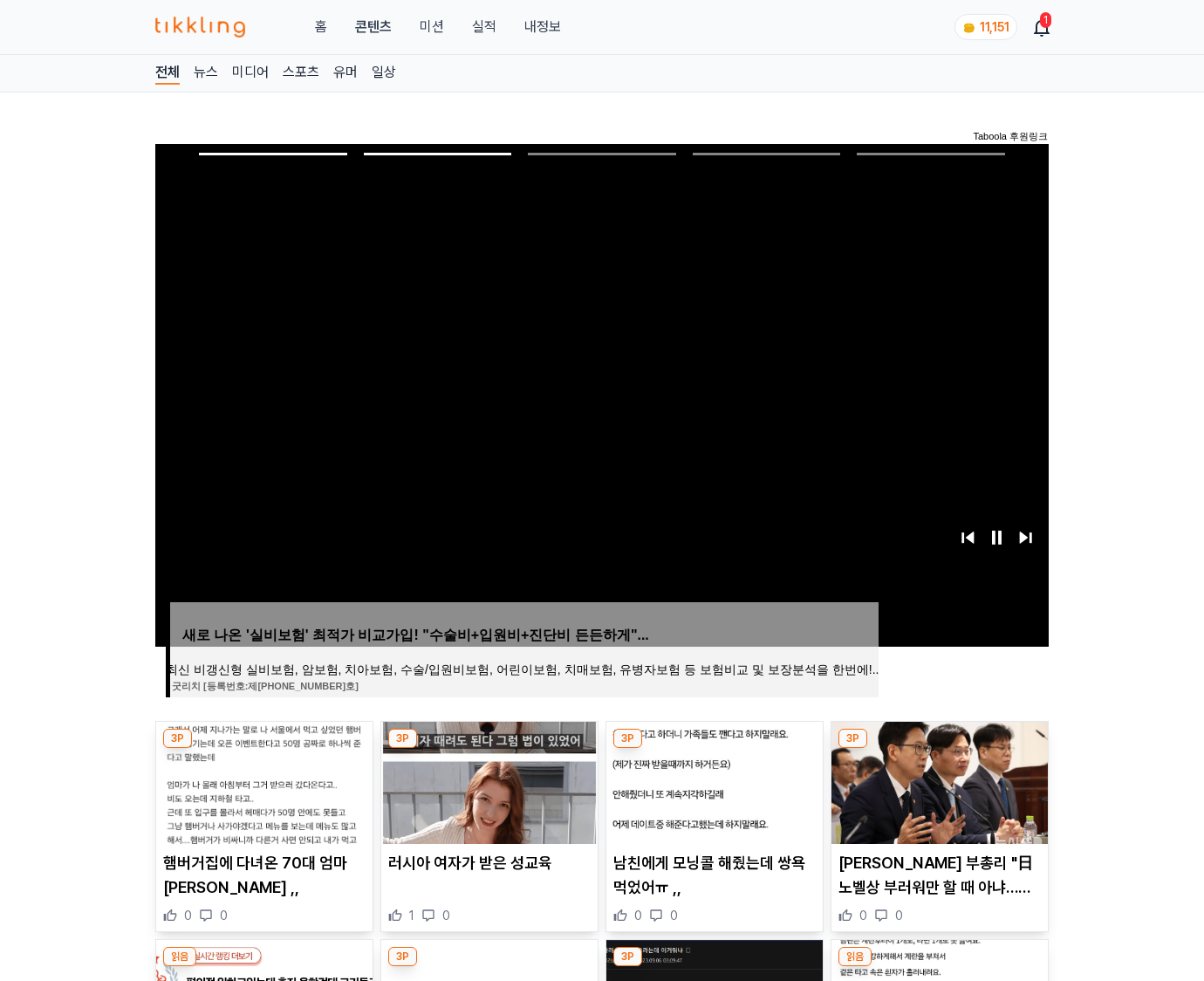
click at [938, 780] on img at bounding box center [939, 782] width 217 height 122
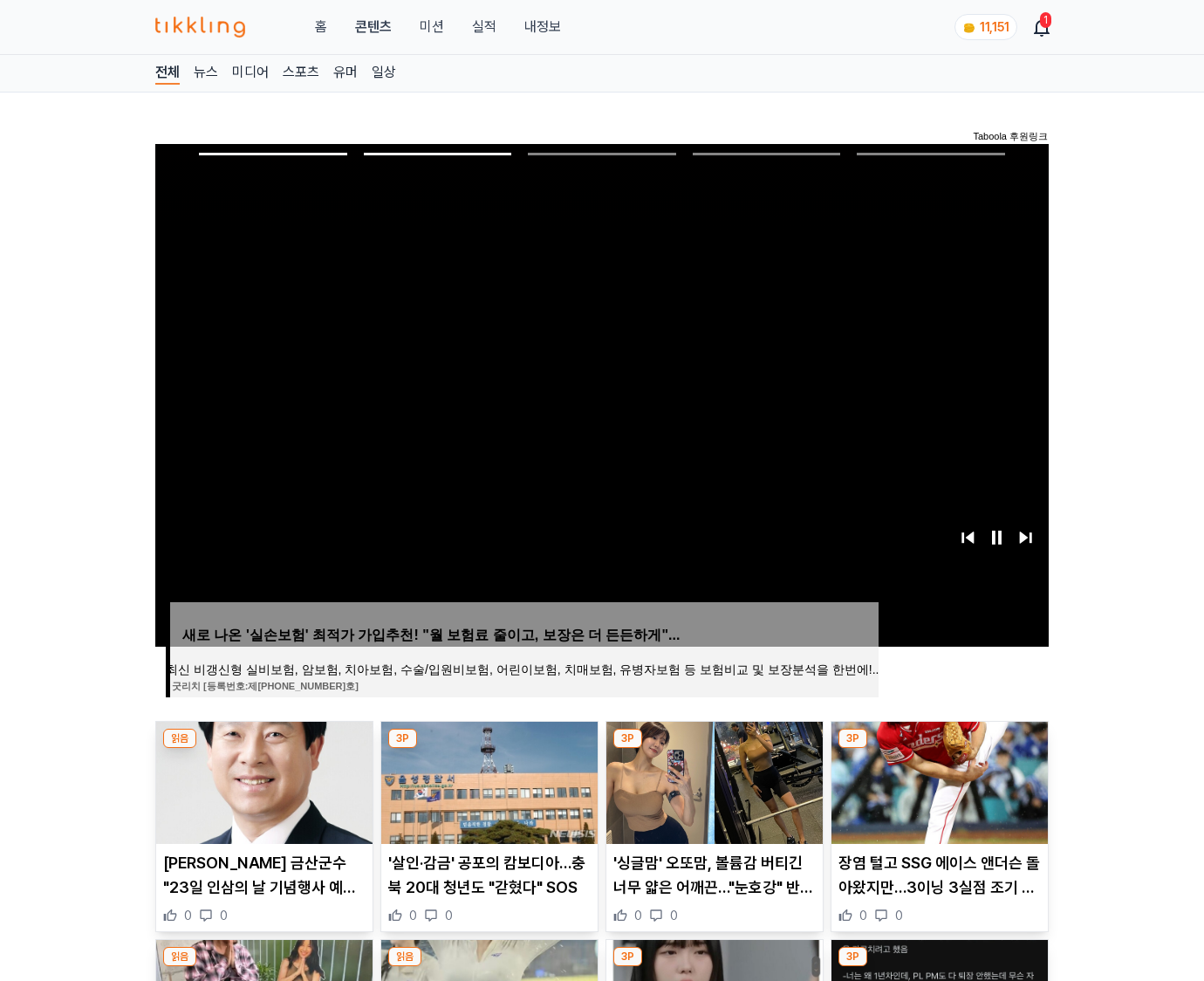
click at [938, 780] on img at bounding box center [939, 782] width 217 height 122
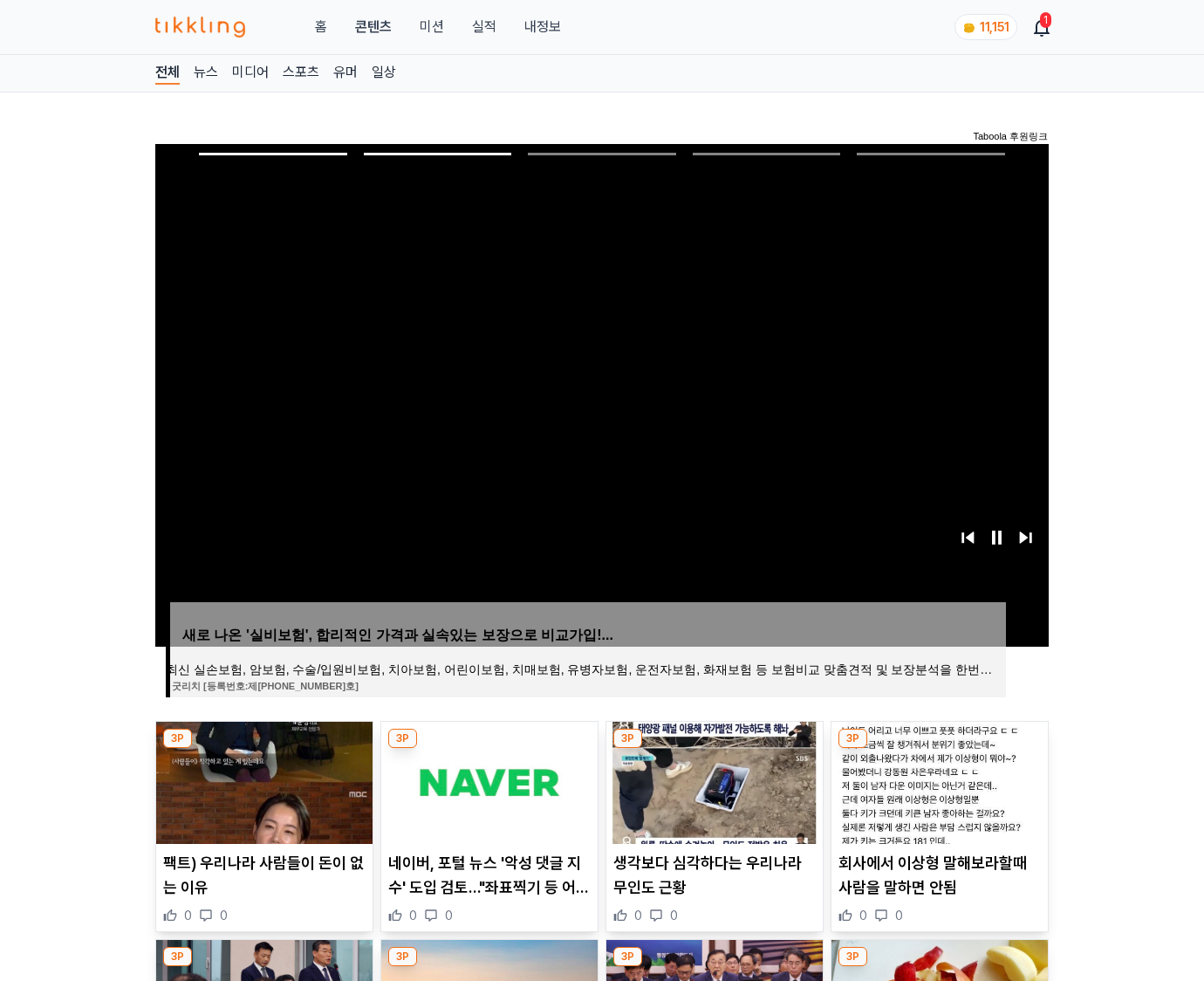
click at [938, 780] on img at bounding box center [939, 782] width 217 height 122
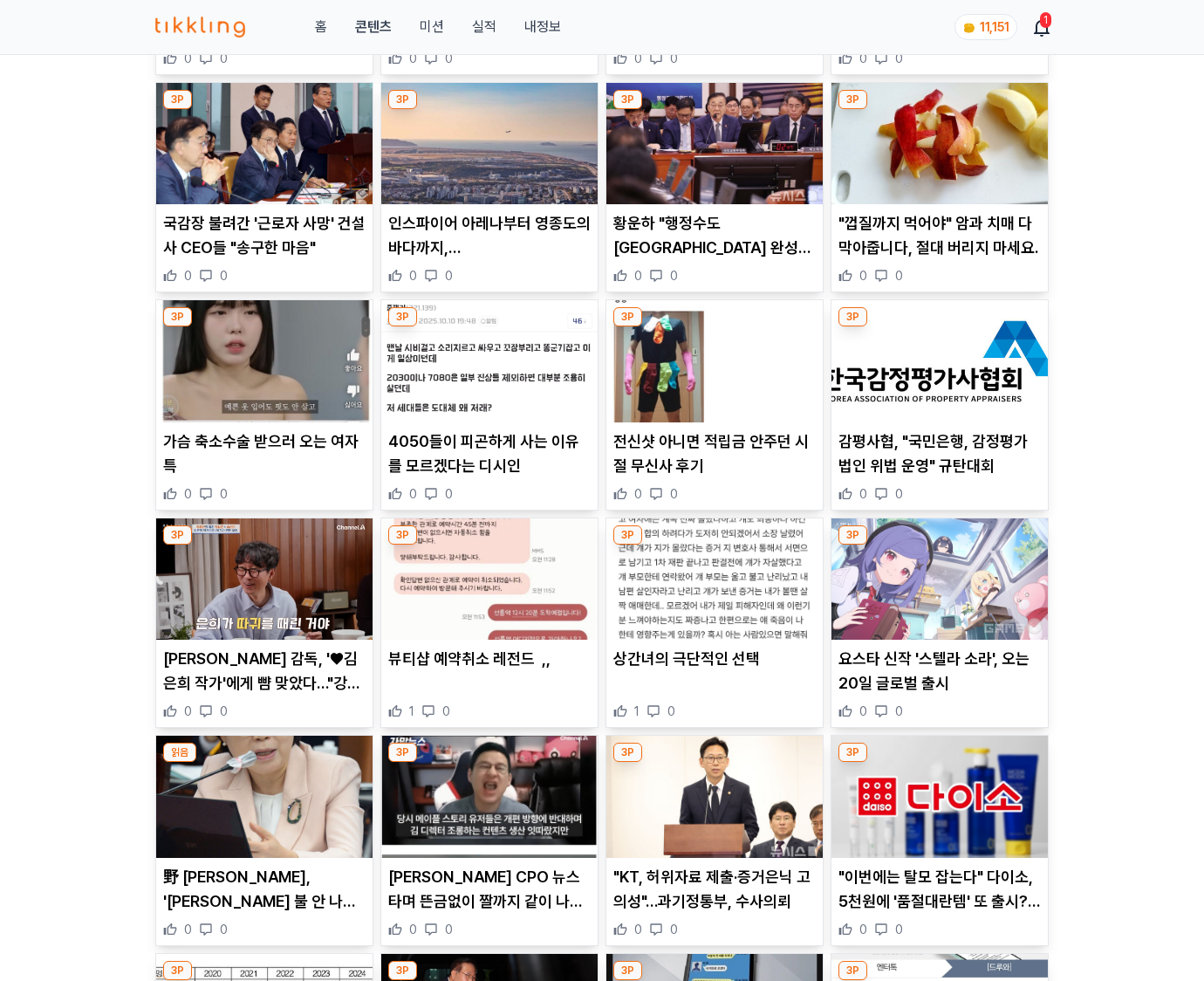
scroll to position [2570, 0]
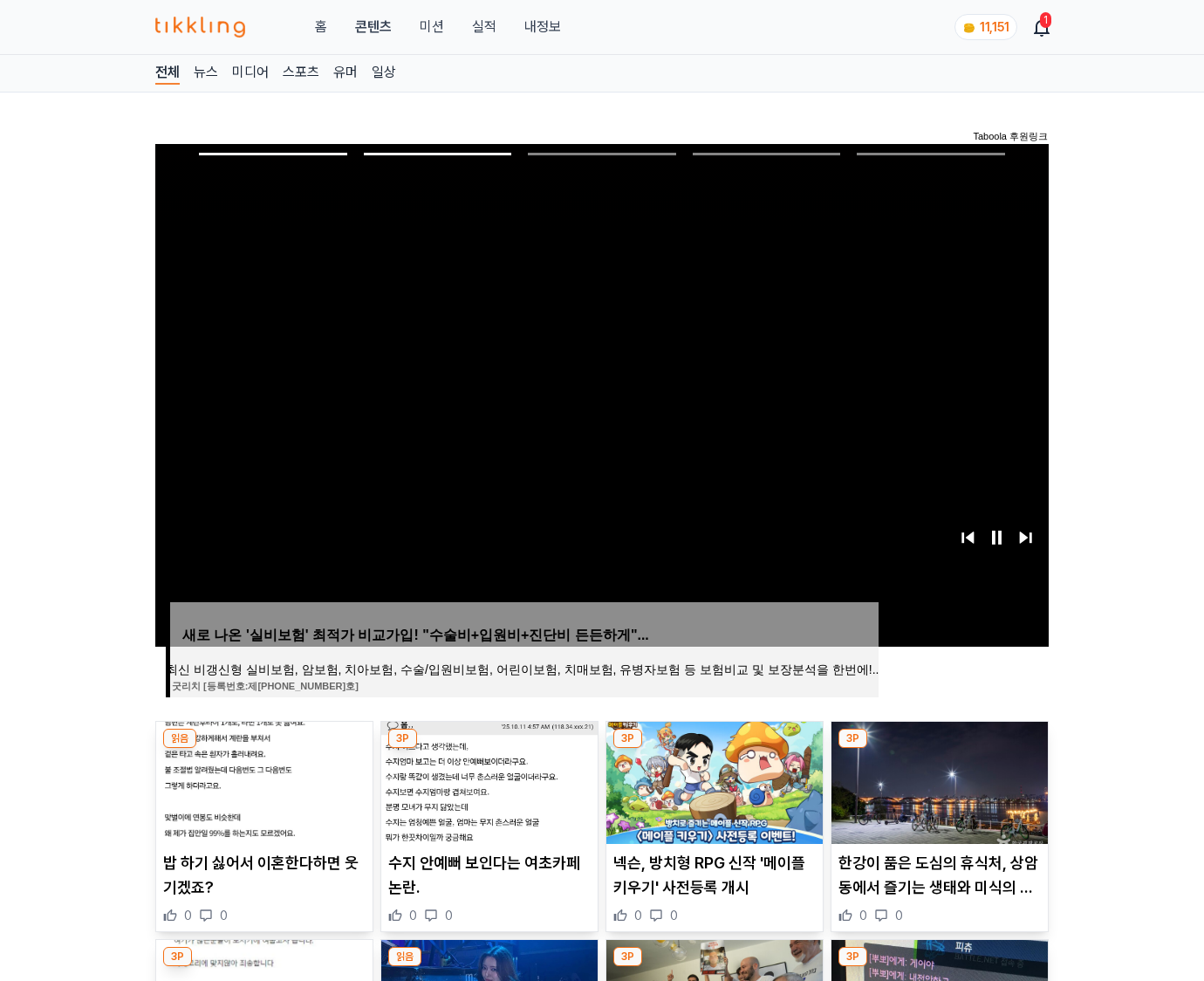
click at [938, 780] on img at bounding box center [939, 782] width 217 height 122
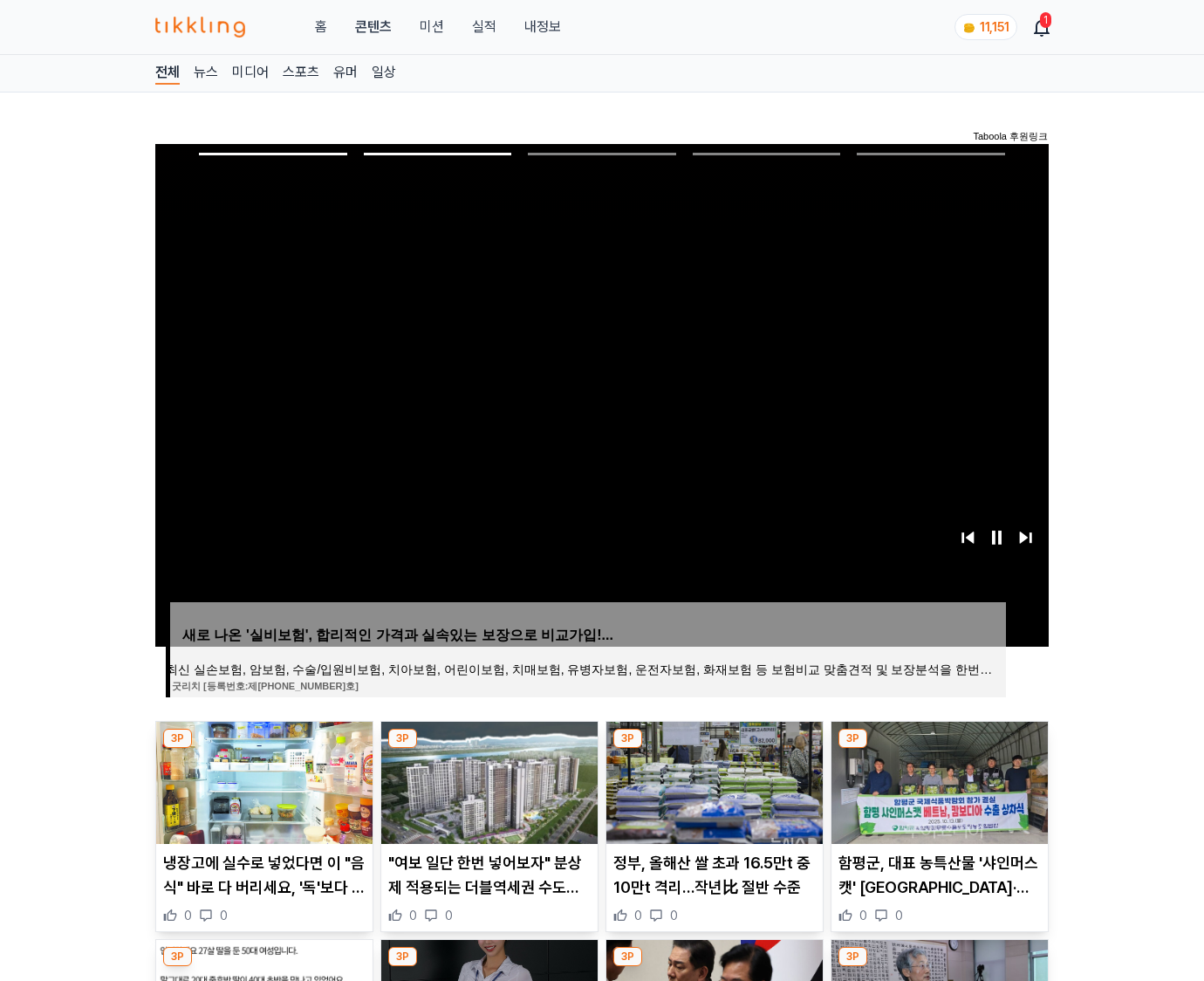
click at [938, 780] on img at bounding box center [939, 782] width 217 height 122
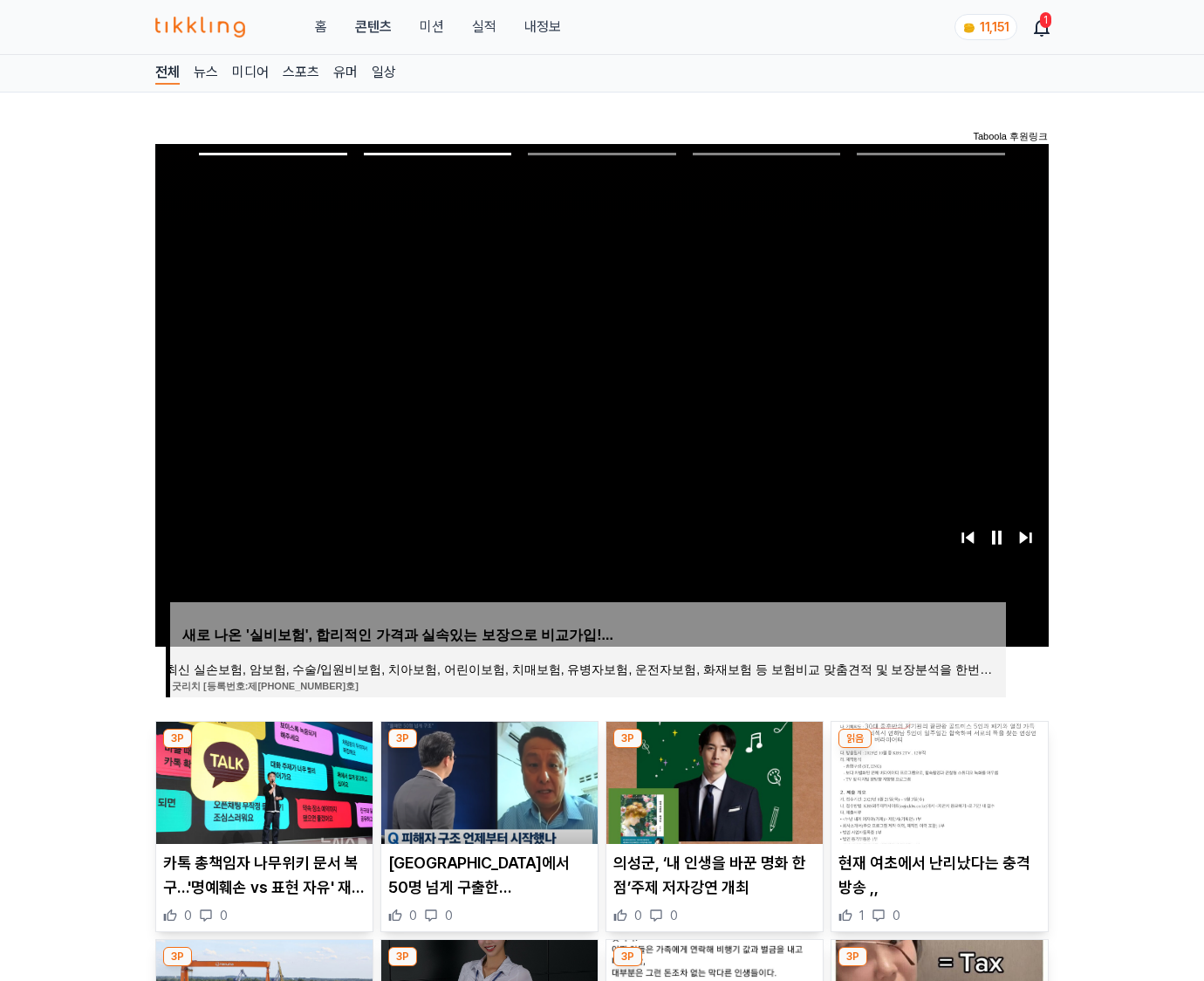
click at [938, 780] on img at bounding box center [939, 782] width 217 height 122
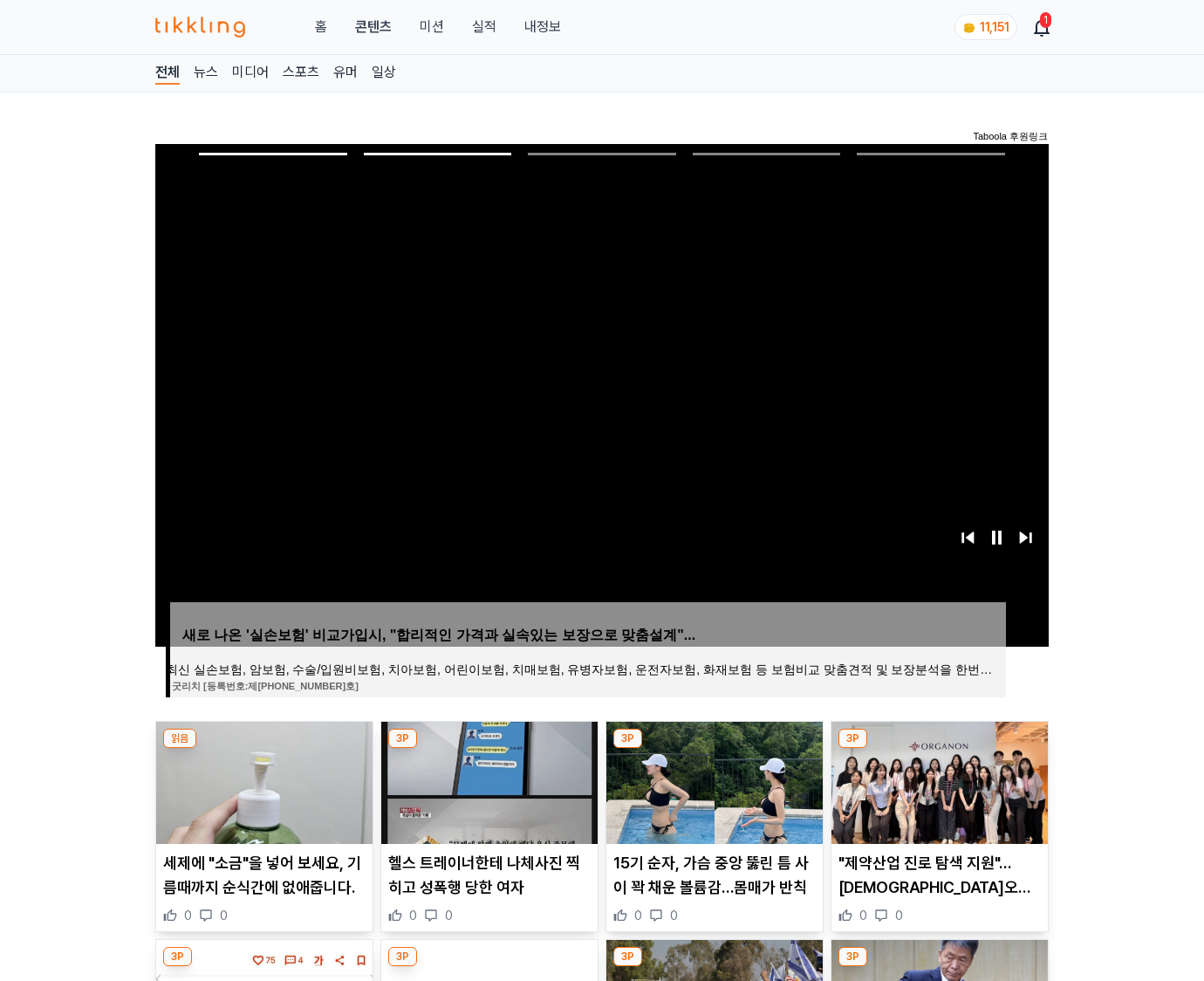
click at [938, 780] on img at bounding box center [939, 782] width 217 height 122
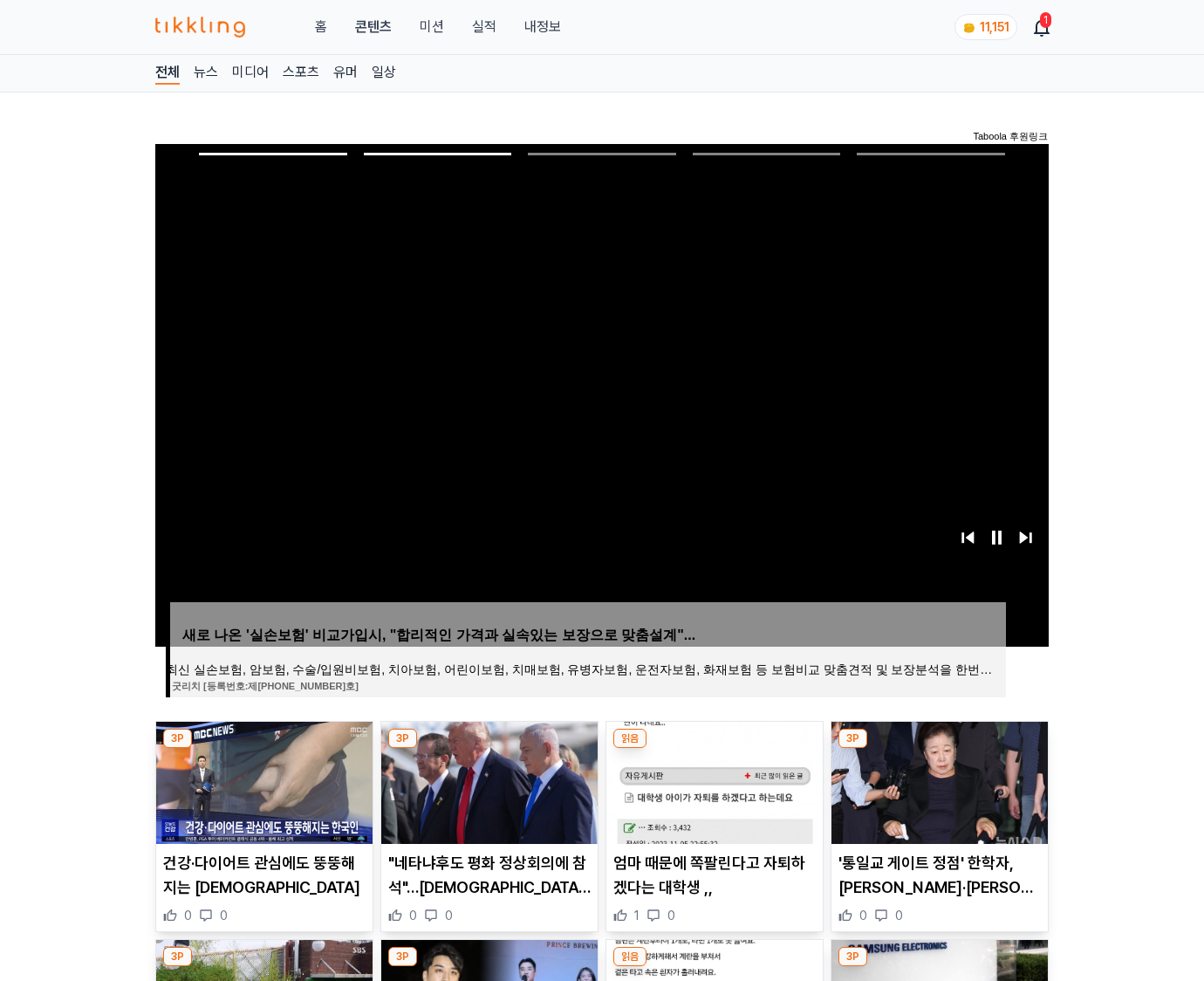
click at [938, 780] on img at bounding box center [939, 782] width 217 height 122
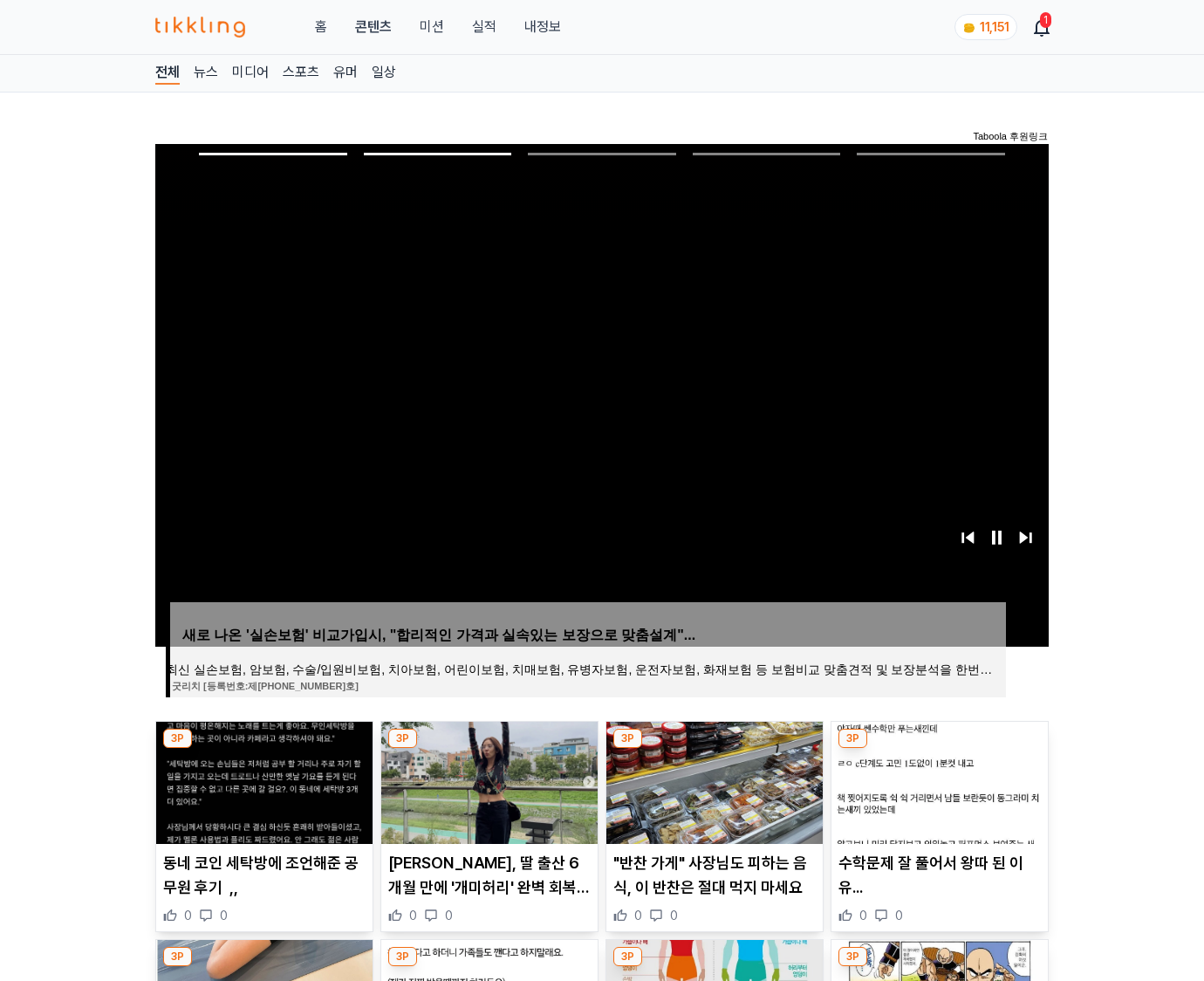
click at [938, 780] on img at bounding box center [939, 782] width 217 height 122
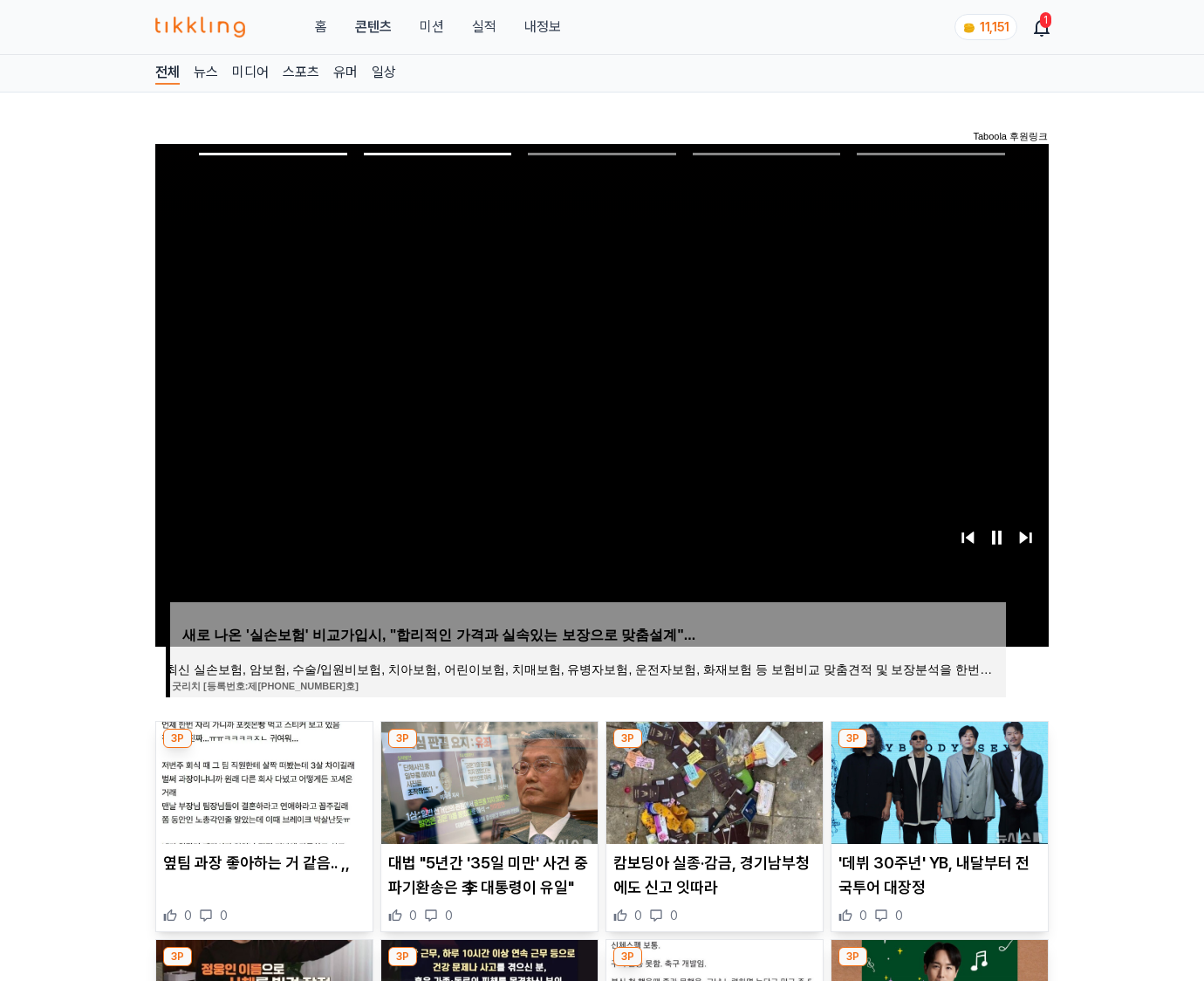
click at [938, 780] on img at bounding box center [939, 782] width 217 height 122
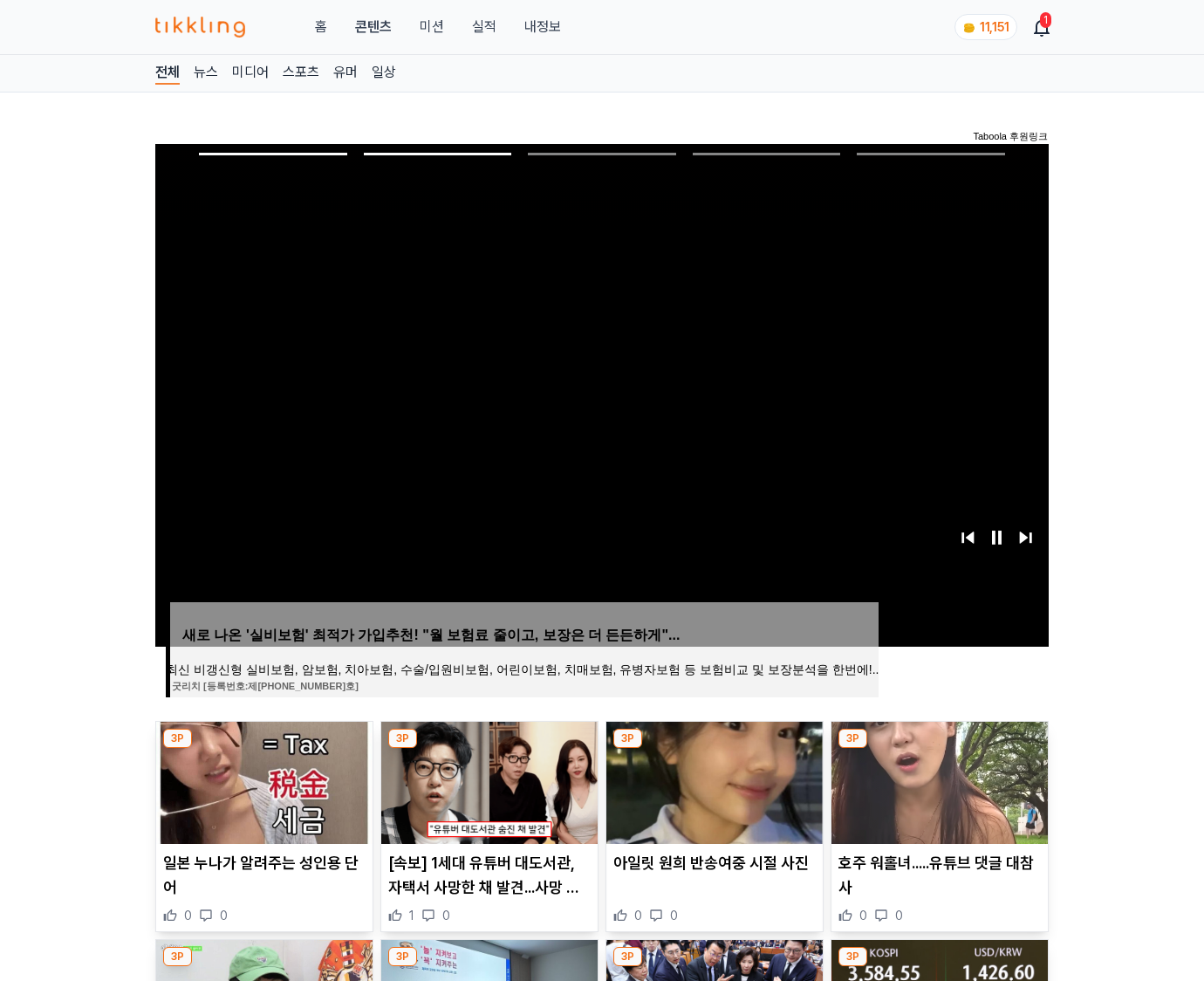
click at [938, 780] on img at bounding box center [939, 782] width 217 height 122
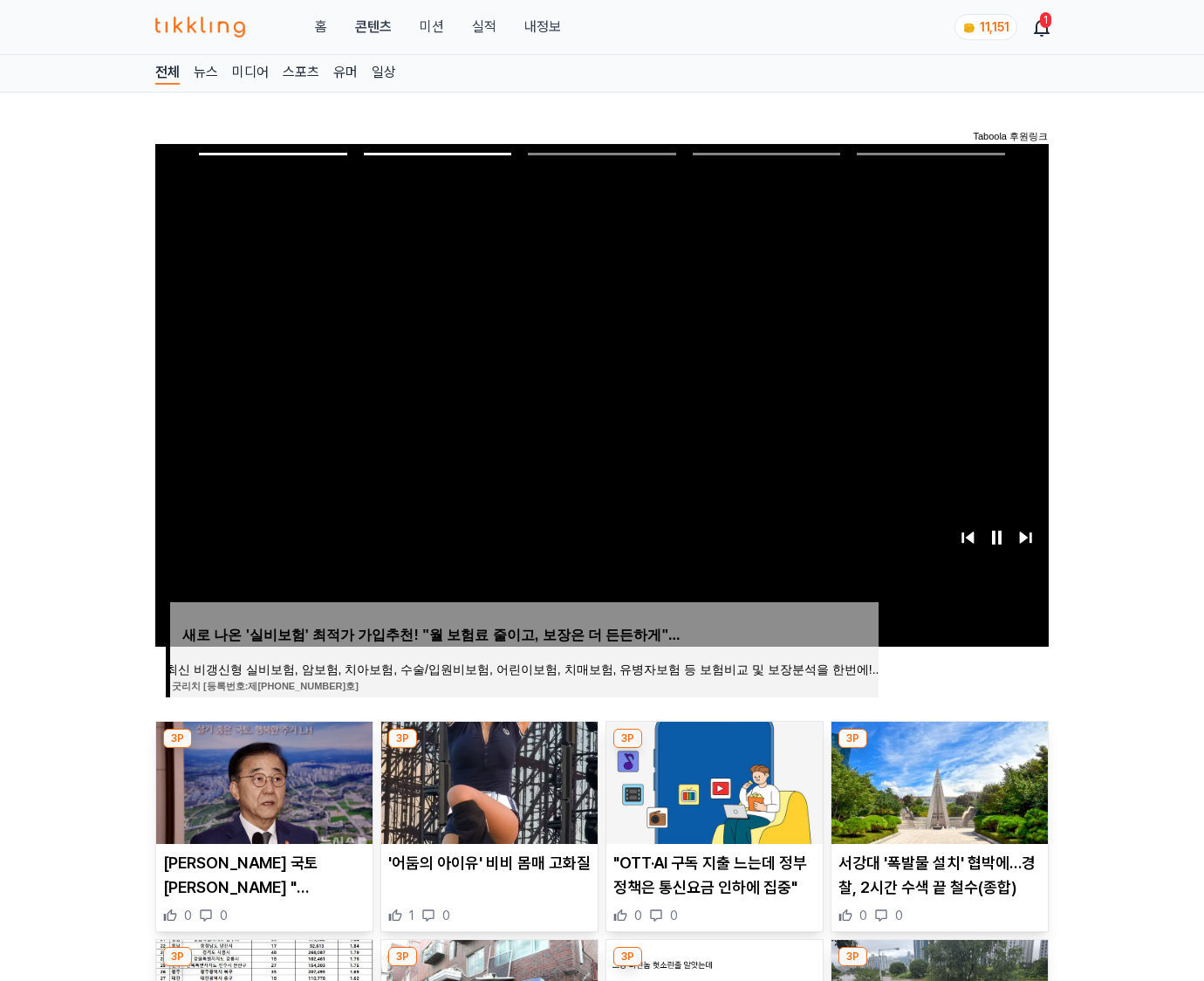
click at [938, 780] on img at bounding box center [939, 782] width 217 height 122
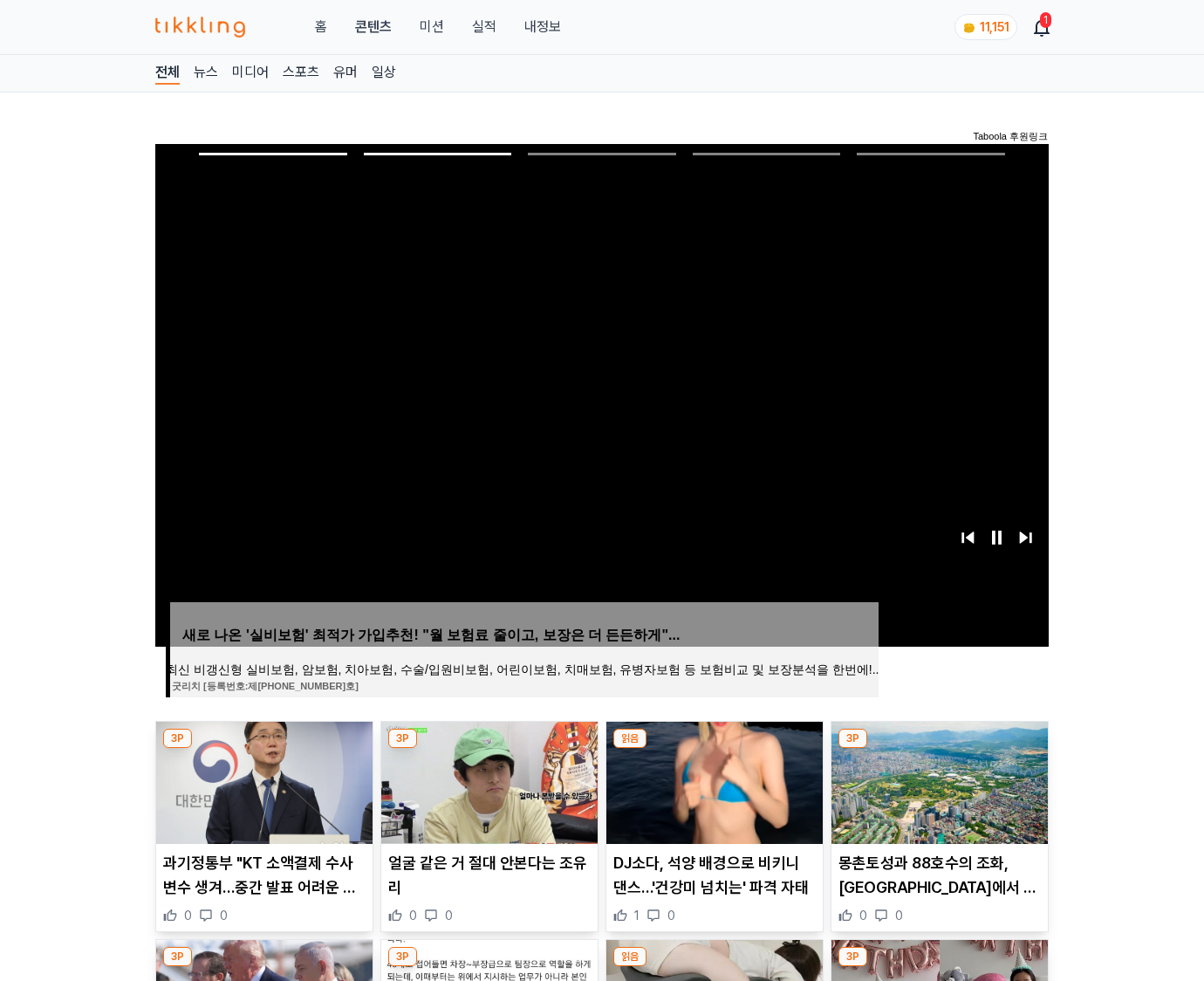
click at [938, 780] on img at bounding box center [939, 782] width 217 height 122
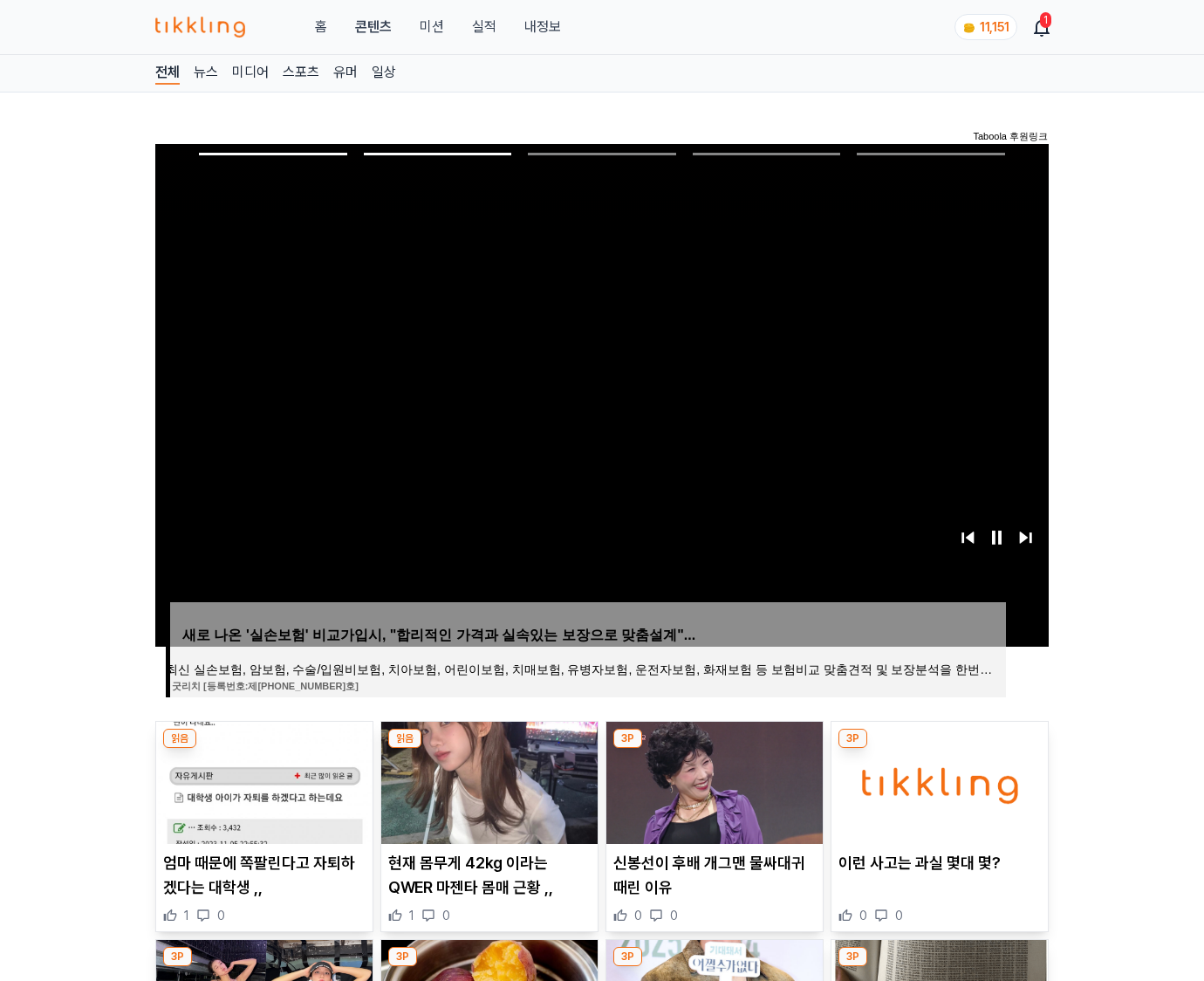
click at [938, 780] on img at bounding box center [939, 782] width 217 height 122
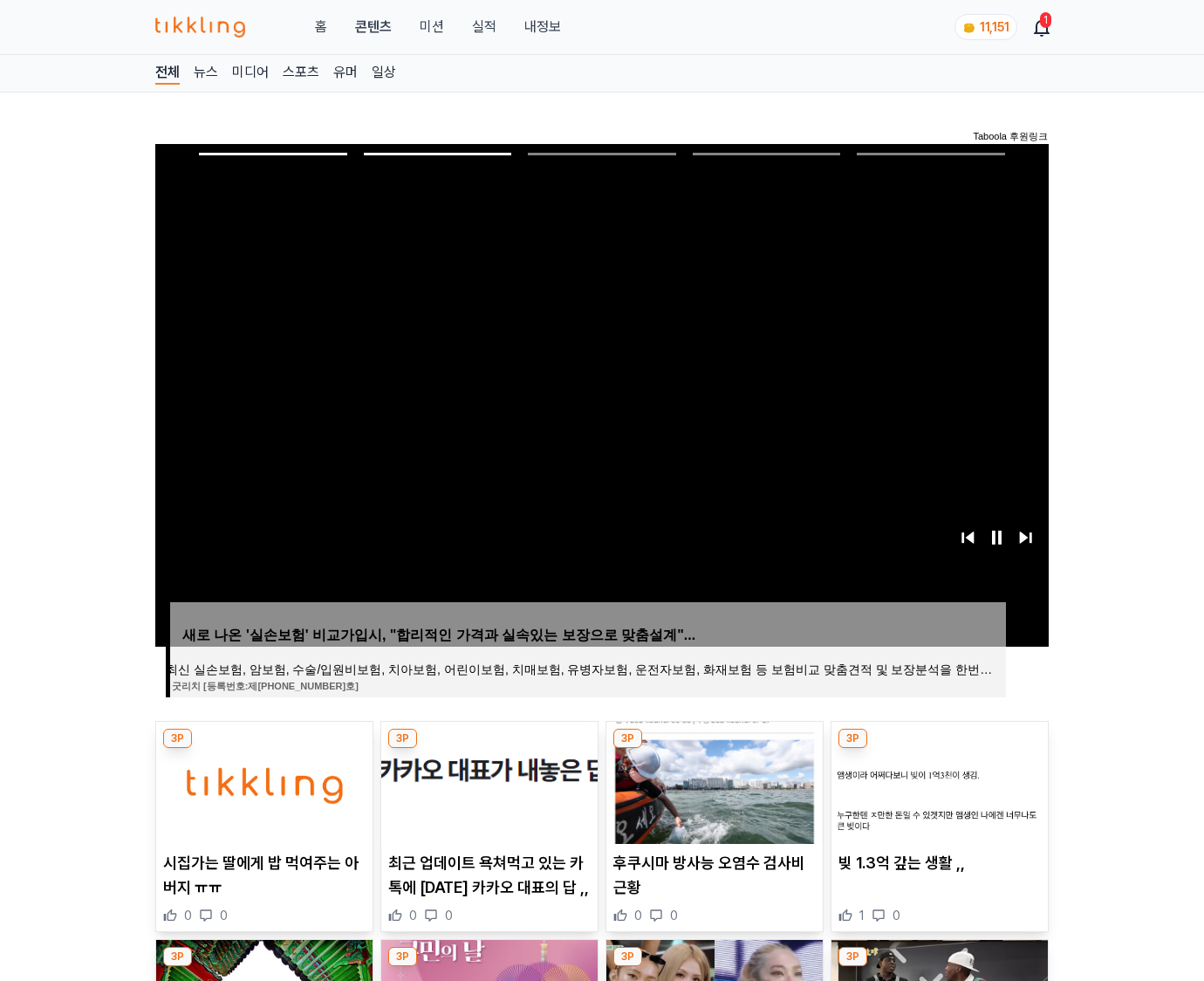
click at [938, 780] on img at bounding box center [939, 782] width 217 height 122
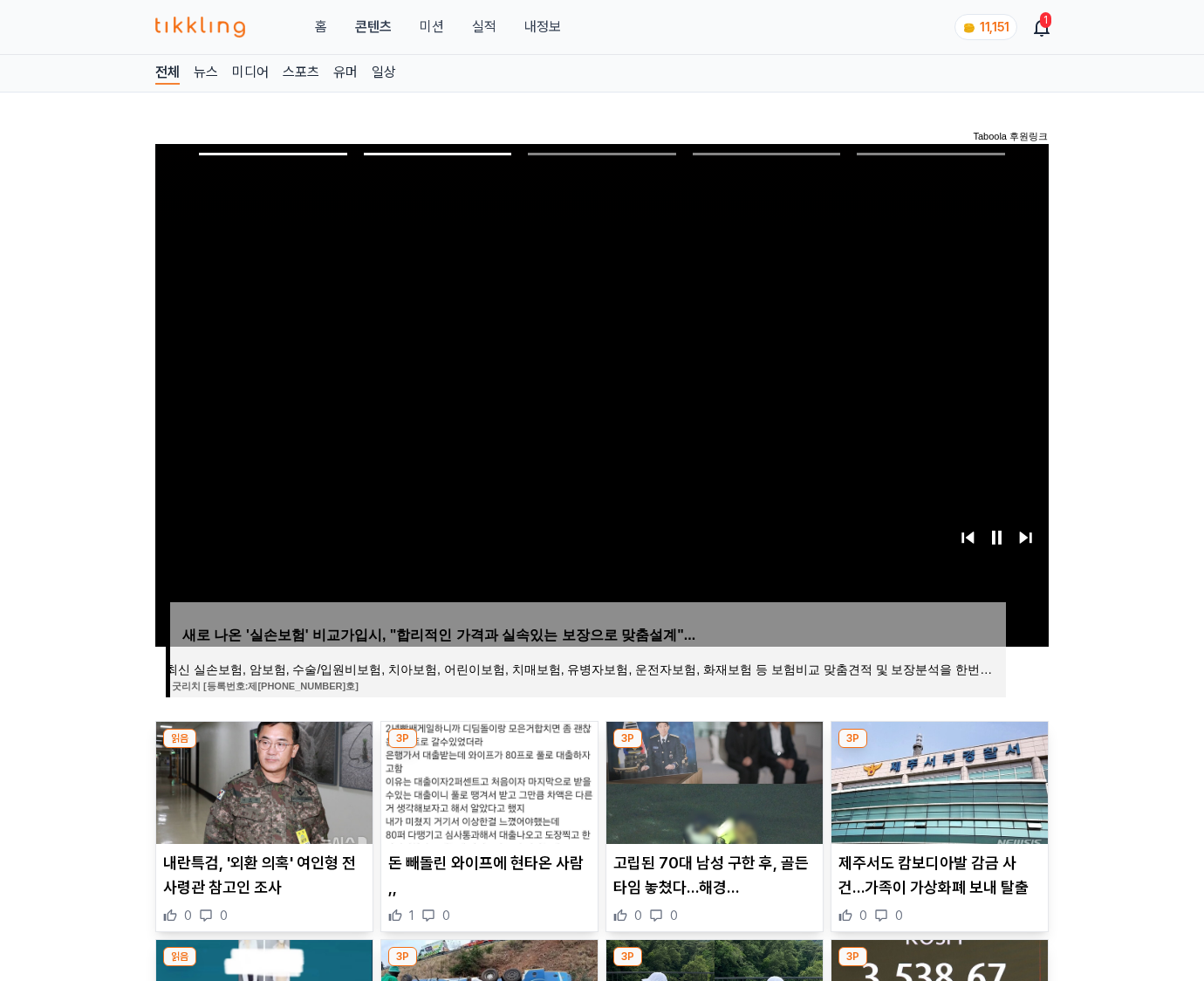
click at [938, 780] on img at bounding box center [939, 782] width 217 height 122
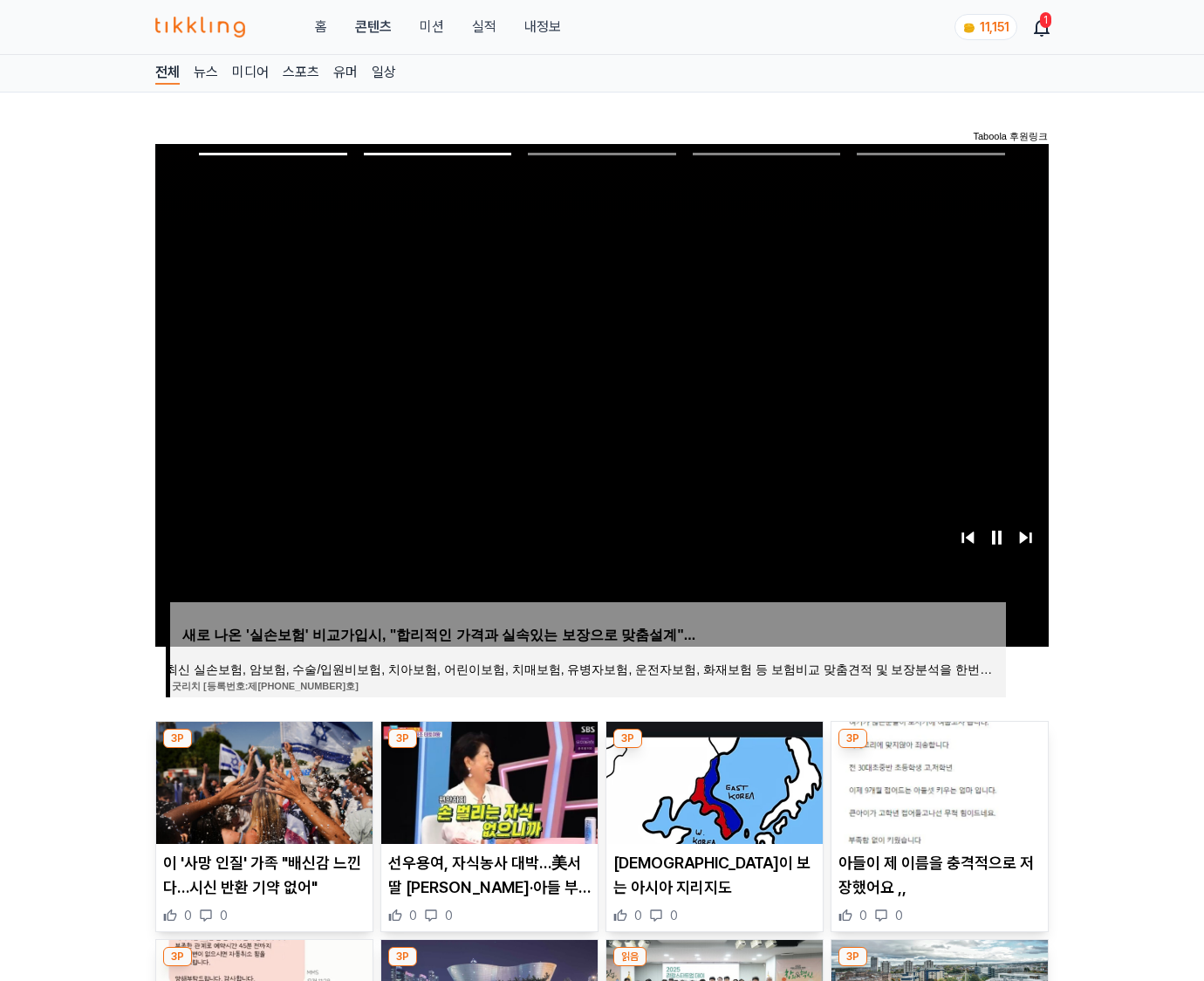
click at [938, 780] on img at bounding box center [939, 782] width 217 height 122
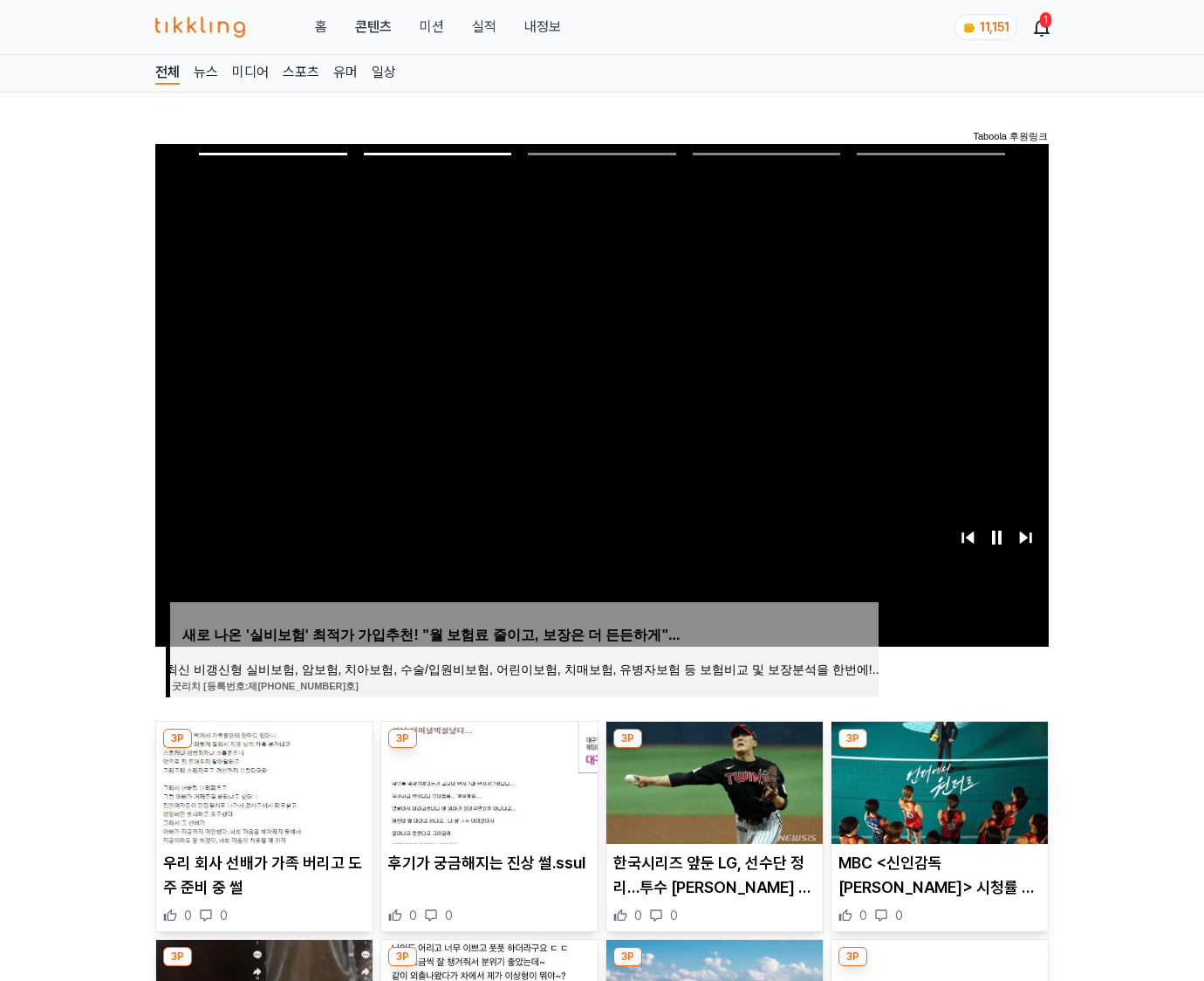
click at [938, 780] on img at bounding box center [939, 782] width 217 height 122
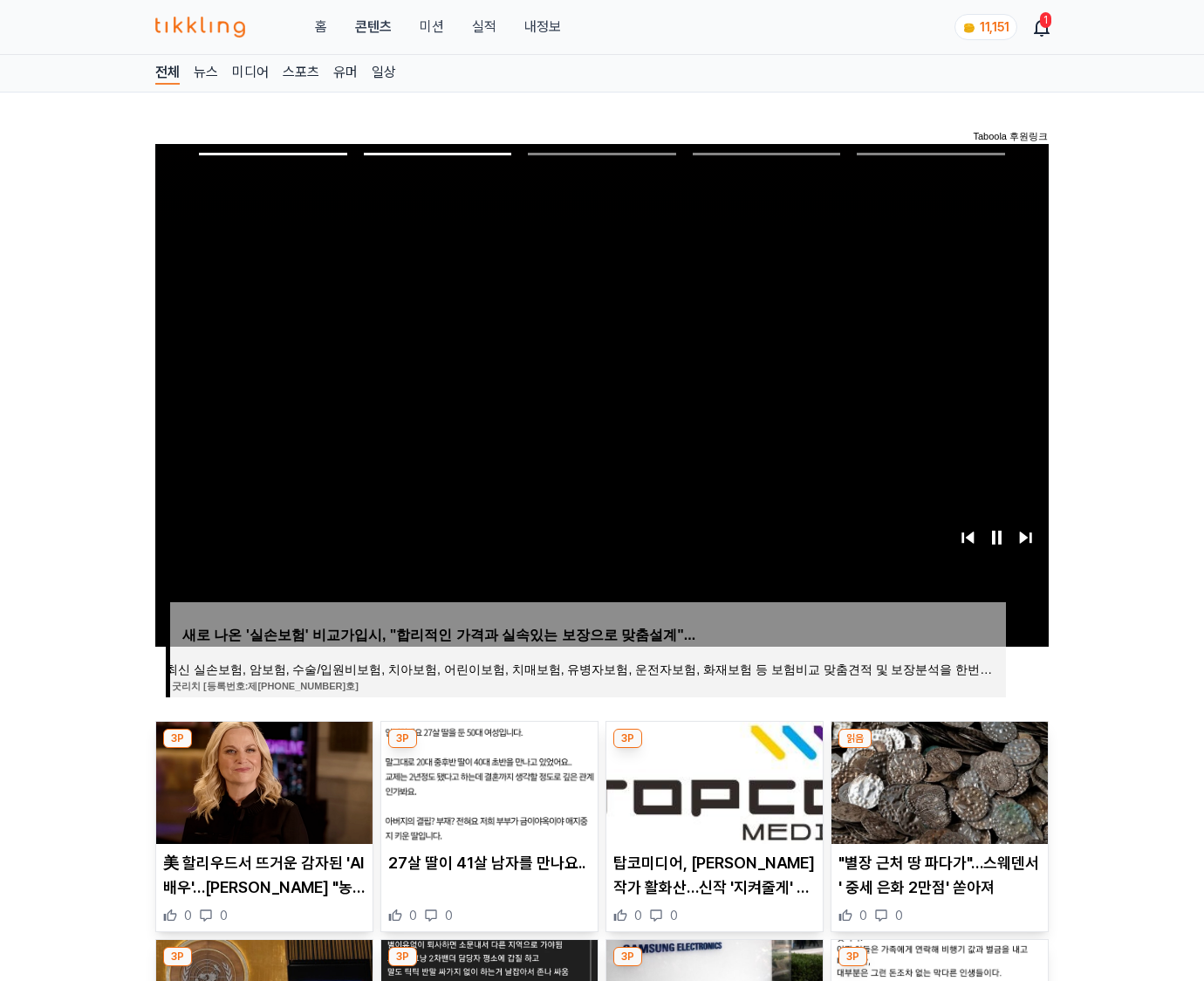
click at [938, 780] on img at bounding box center [939, 782] width 217 height 122
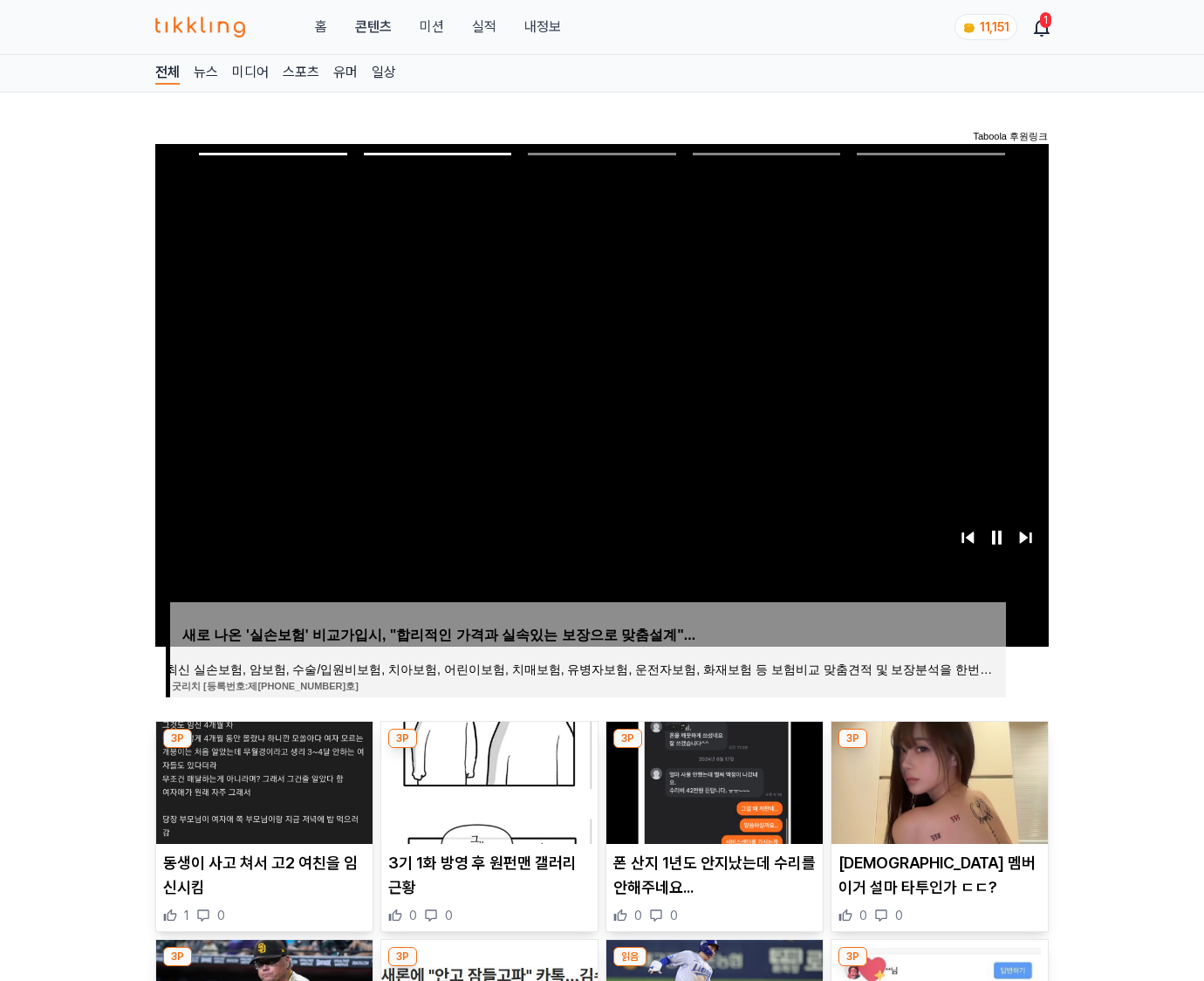
click at [938, 780] on img at bounding box center [939, 782] width 217 height 122
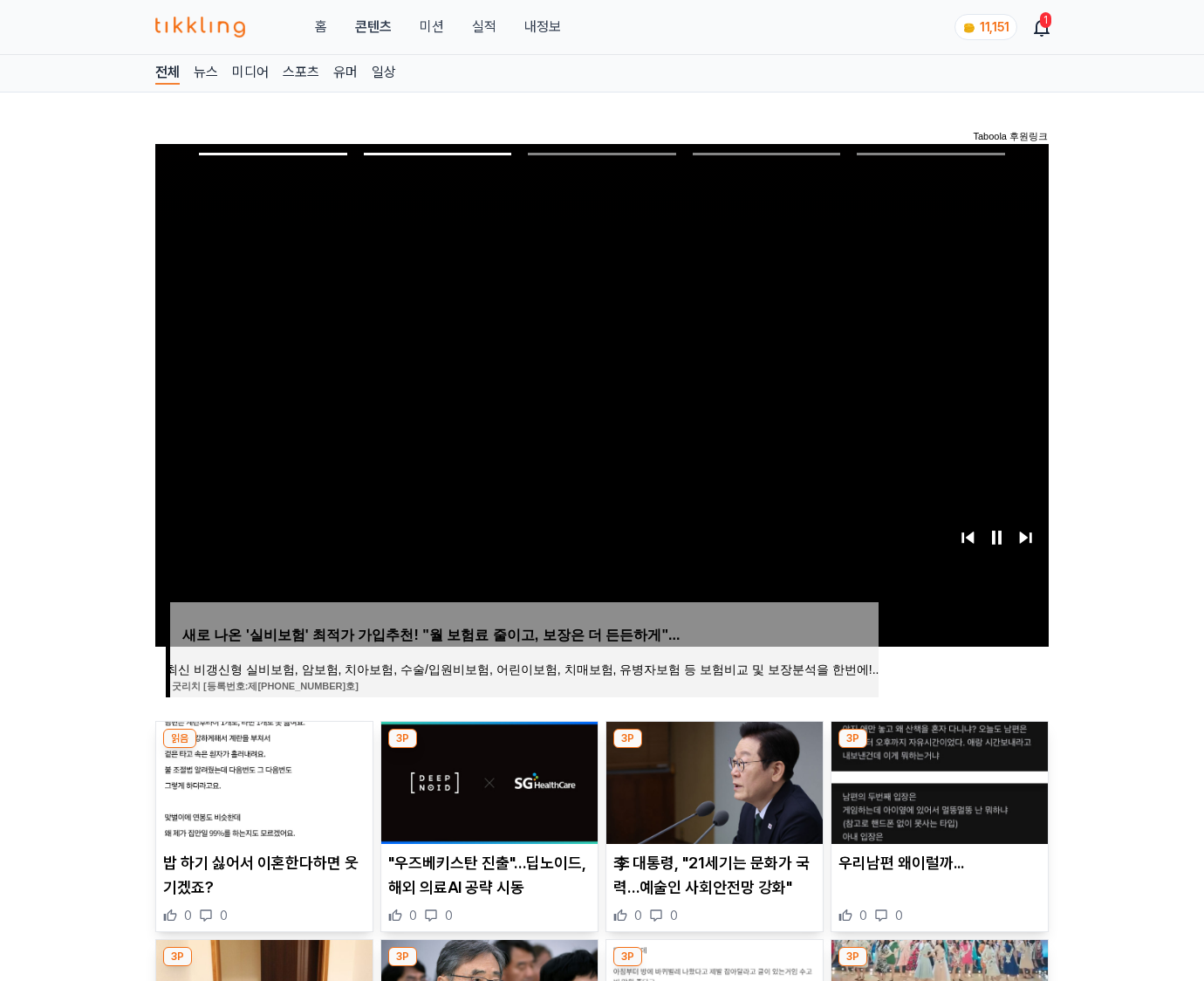
click at [938, 780] on img at bounding box center [939, 782] width 217 height 122
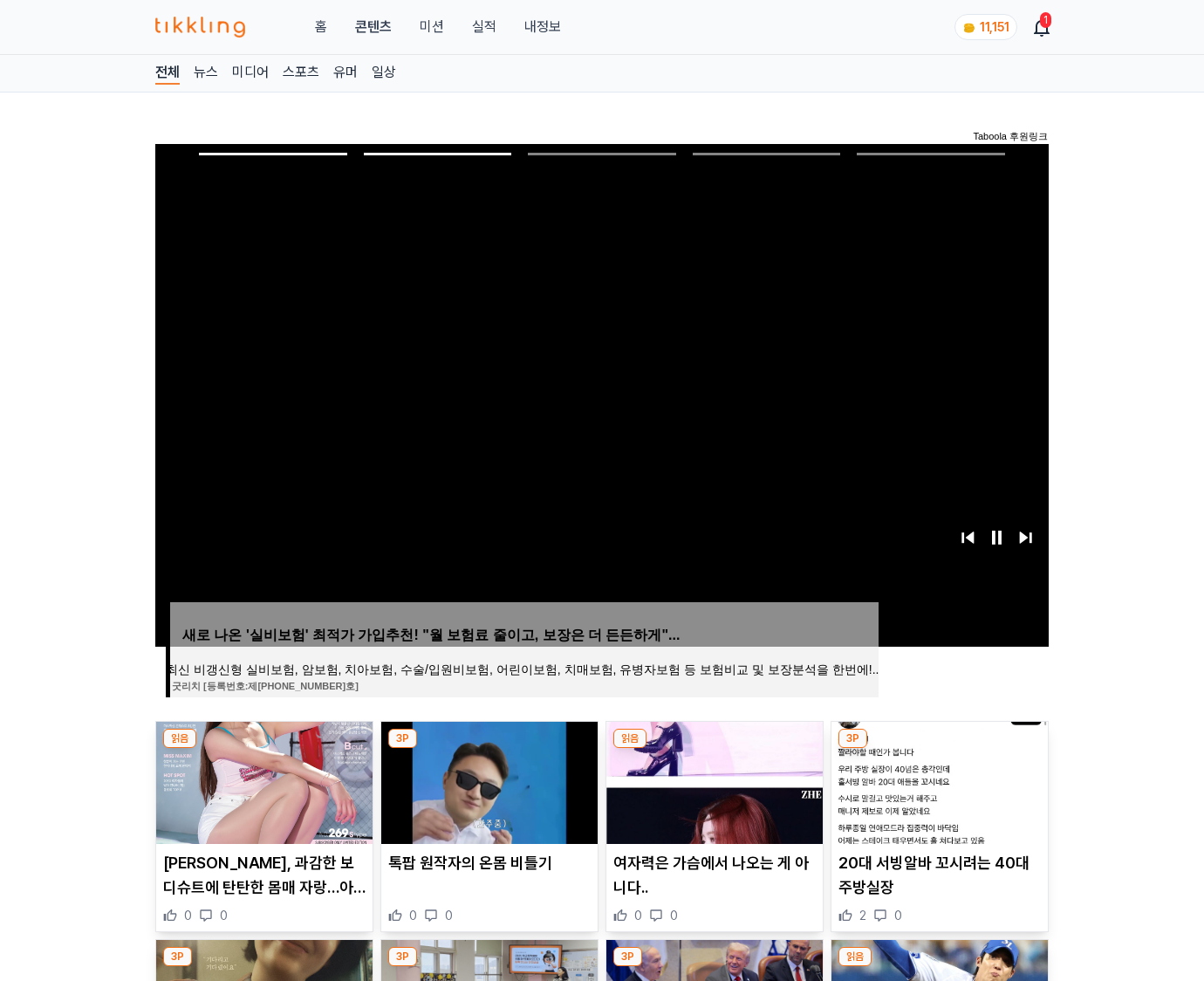
click at [938, 780] on img at bounding box center [939, 782] width 217 height 122
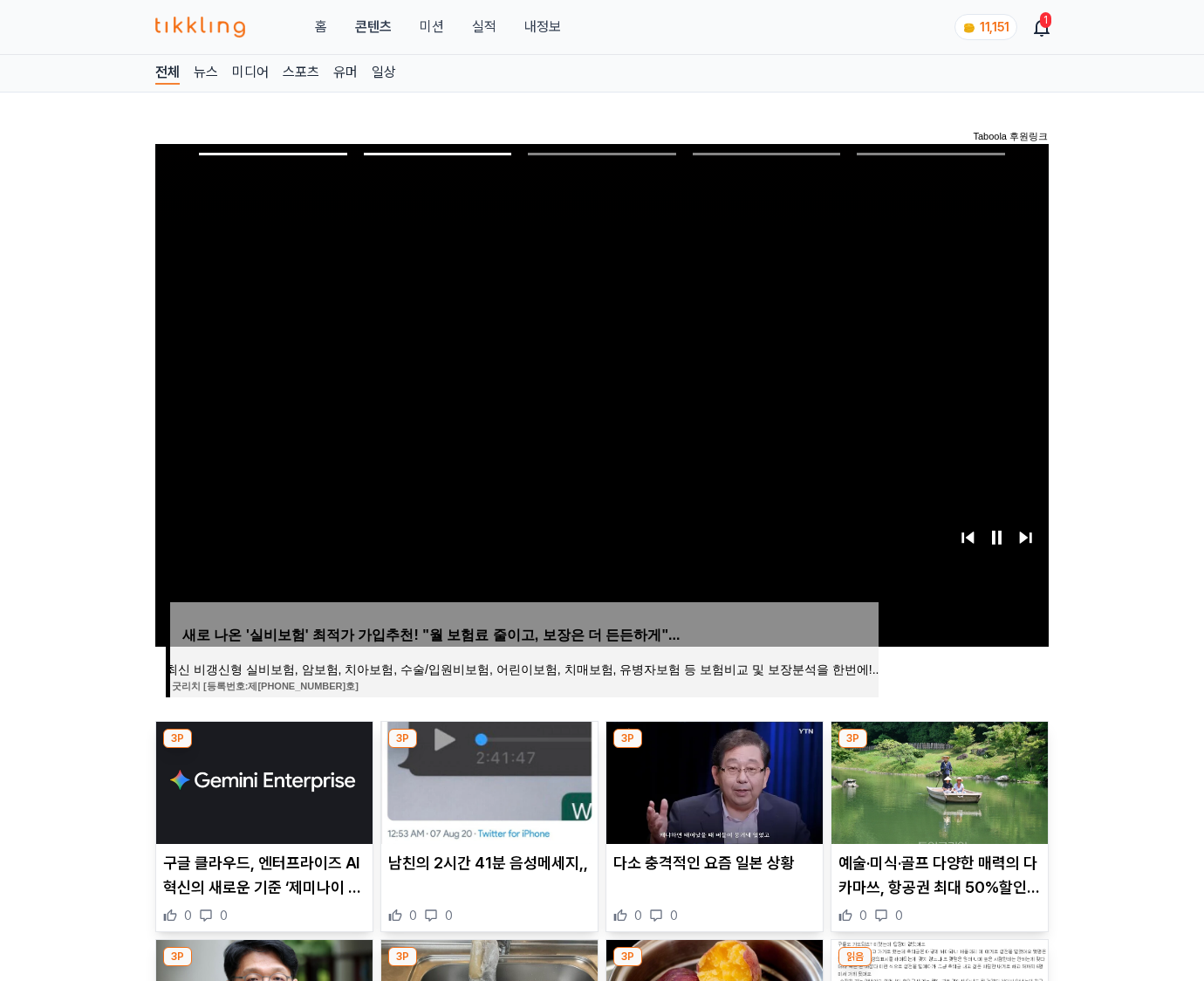
click at [938, 780] on img at bounding box center [939, 782] width 217 height 122
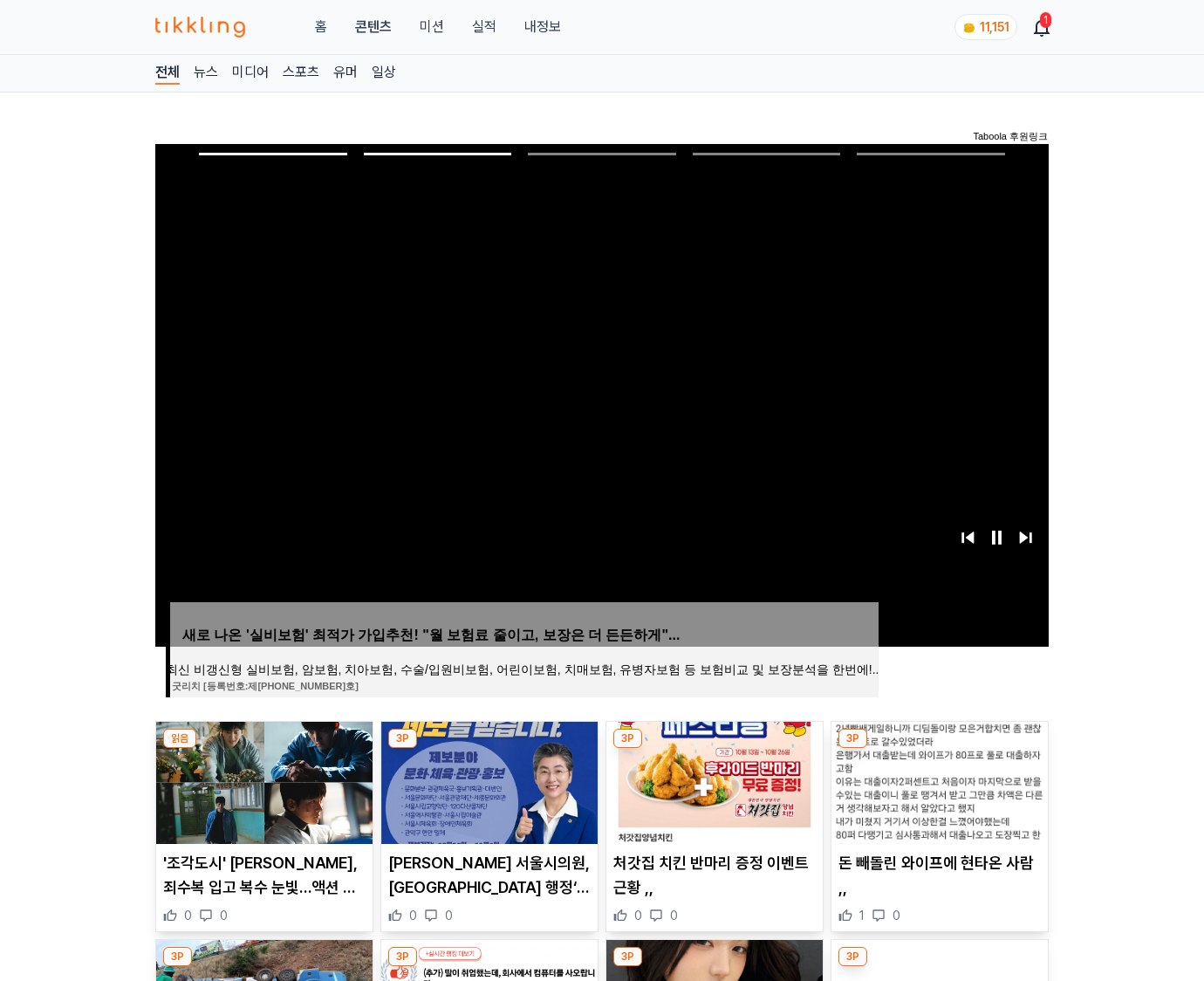
click at [938, 780] on img at bounding box center [939, 782] width 217 height 122
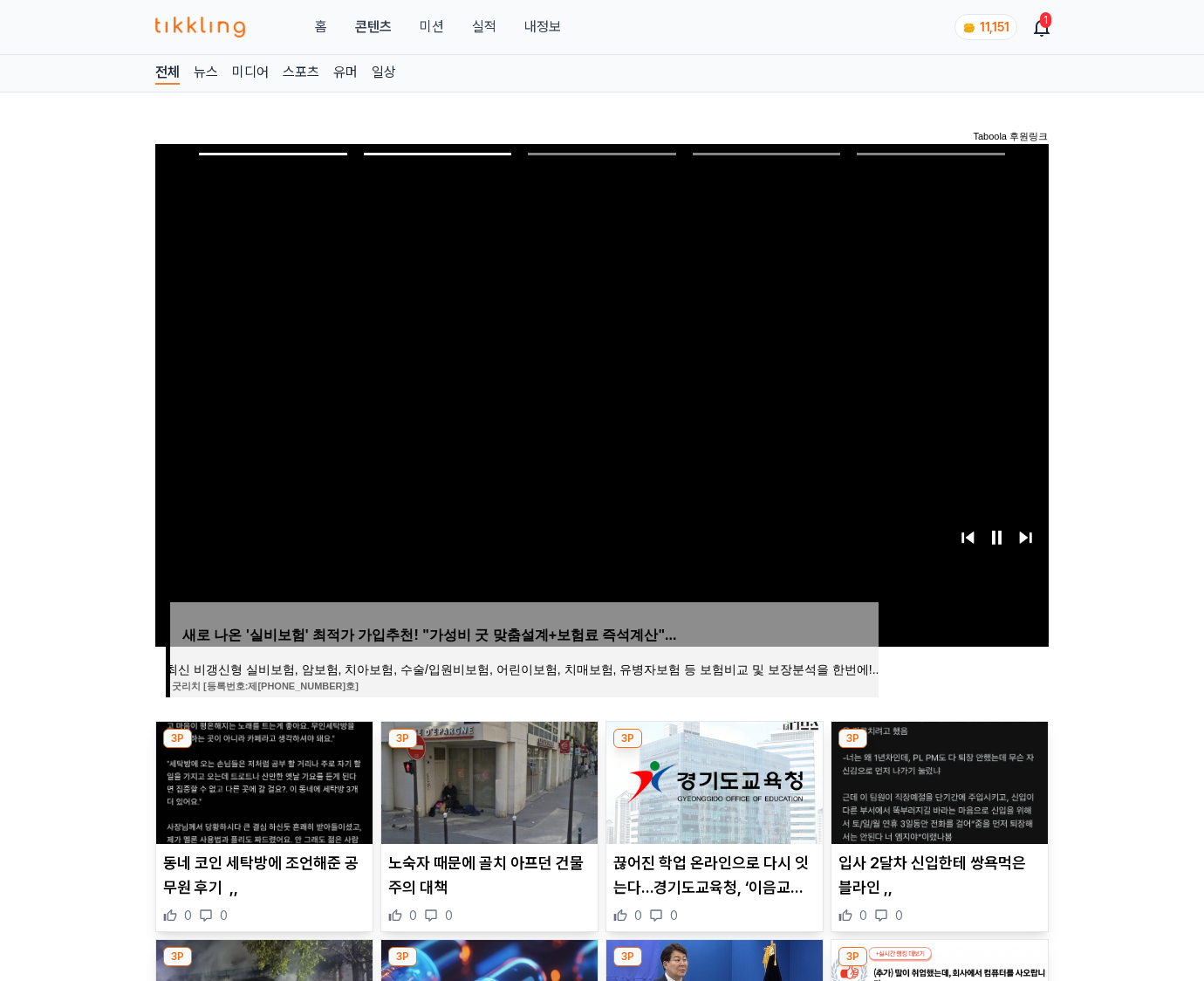
click at [938, 780] on img at bounding box center [939, 782] width 217 height 122
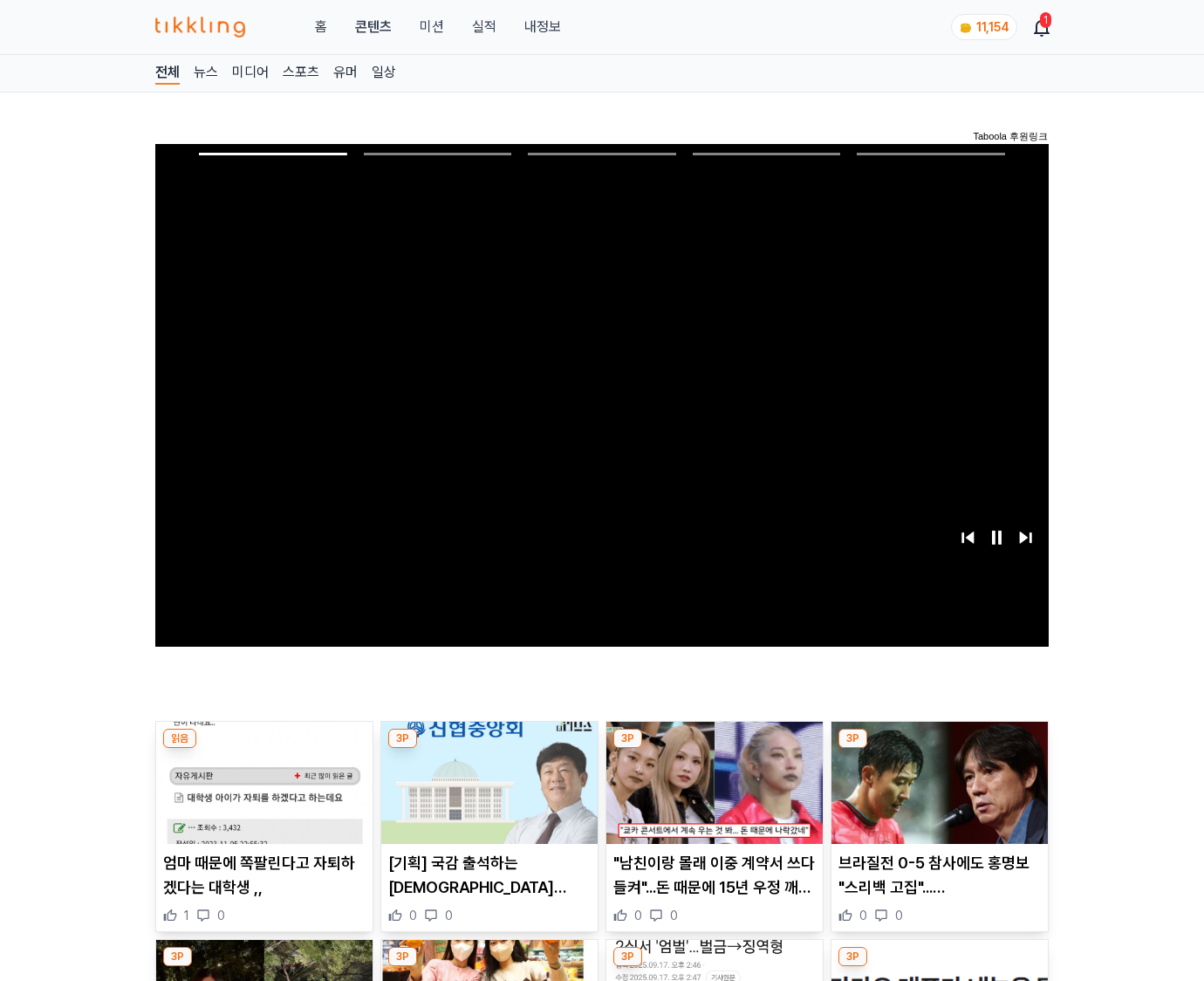
click at [938, 780] on img at bounding box center [939, 782] width 217 height 122
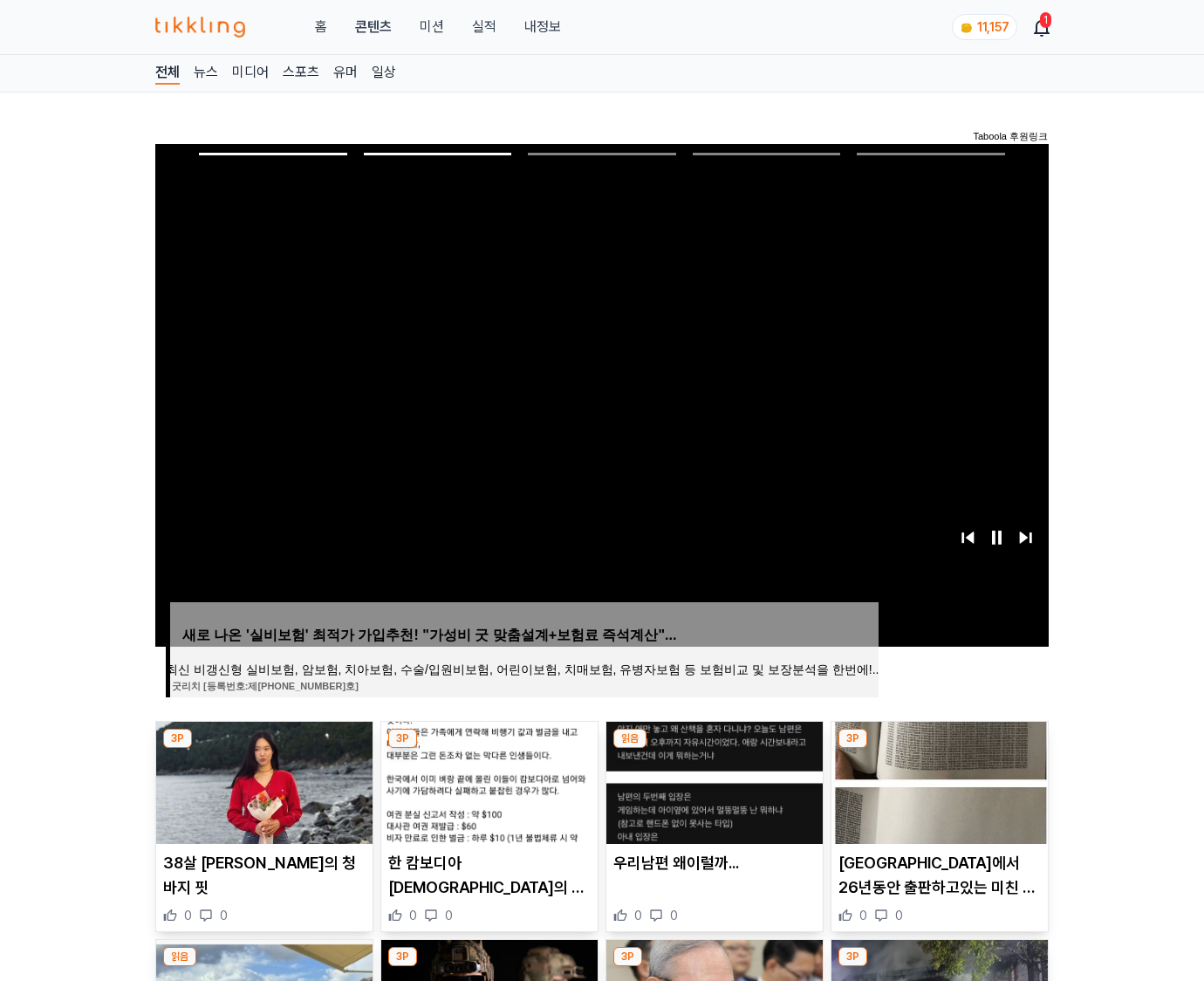
click at [938, 780] on img at bounding box center [939, 782] width 217 height 122
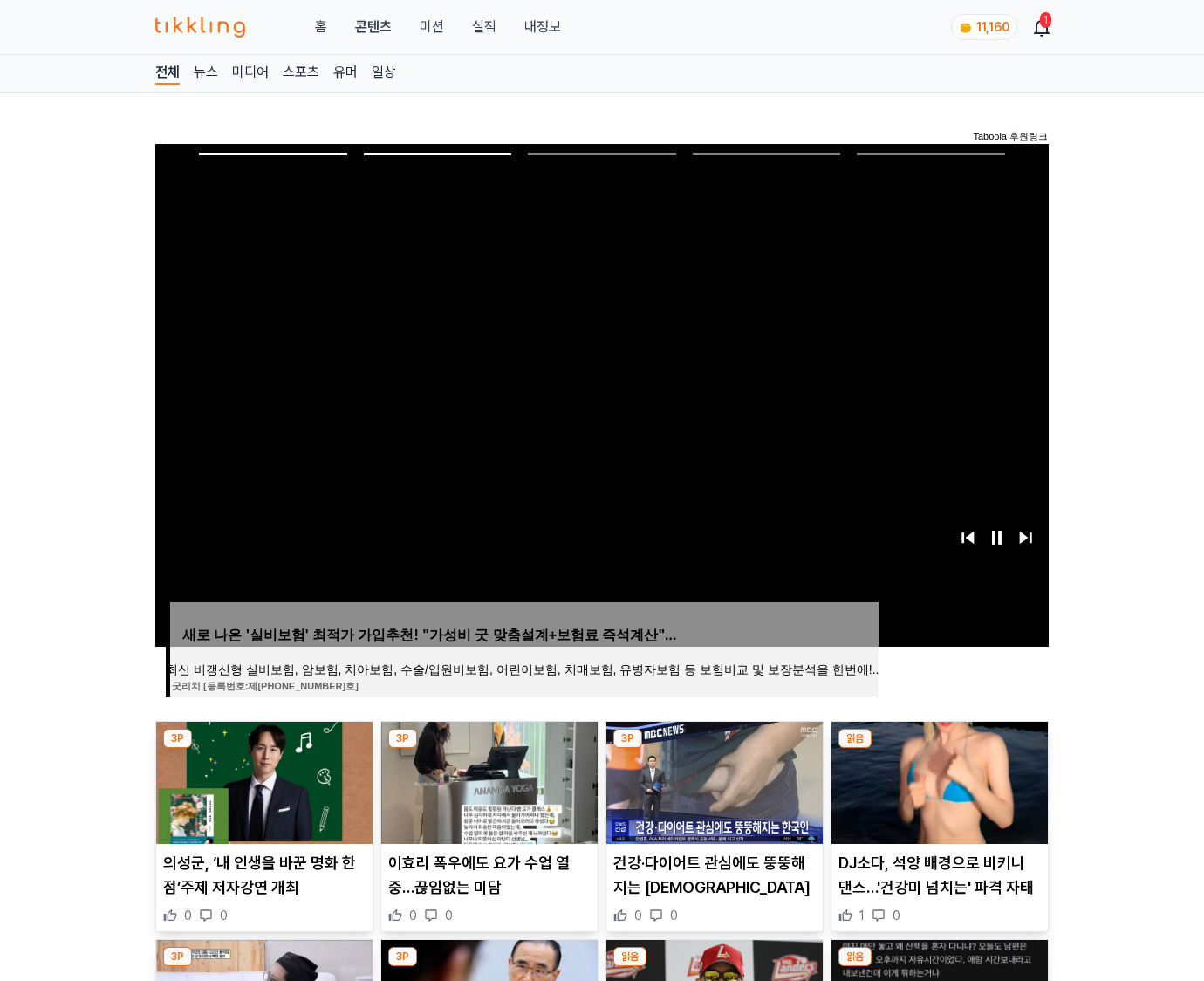
click at [938, 780] on img at bounding box center [939, 782] width 217 height 122
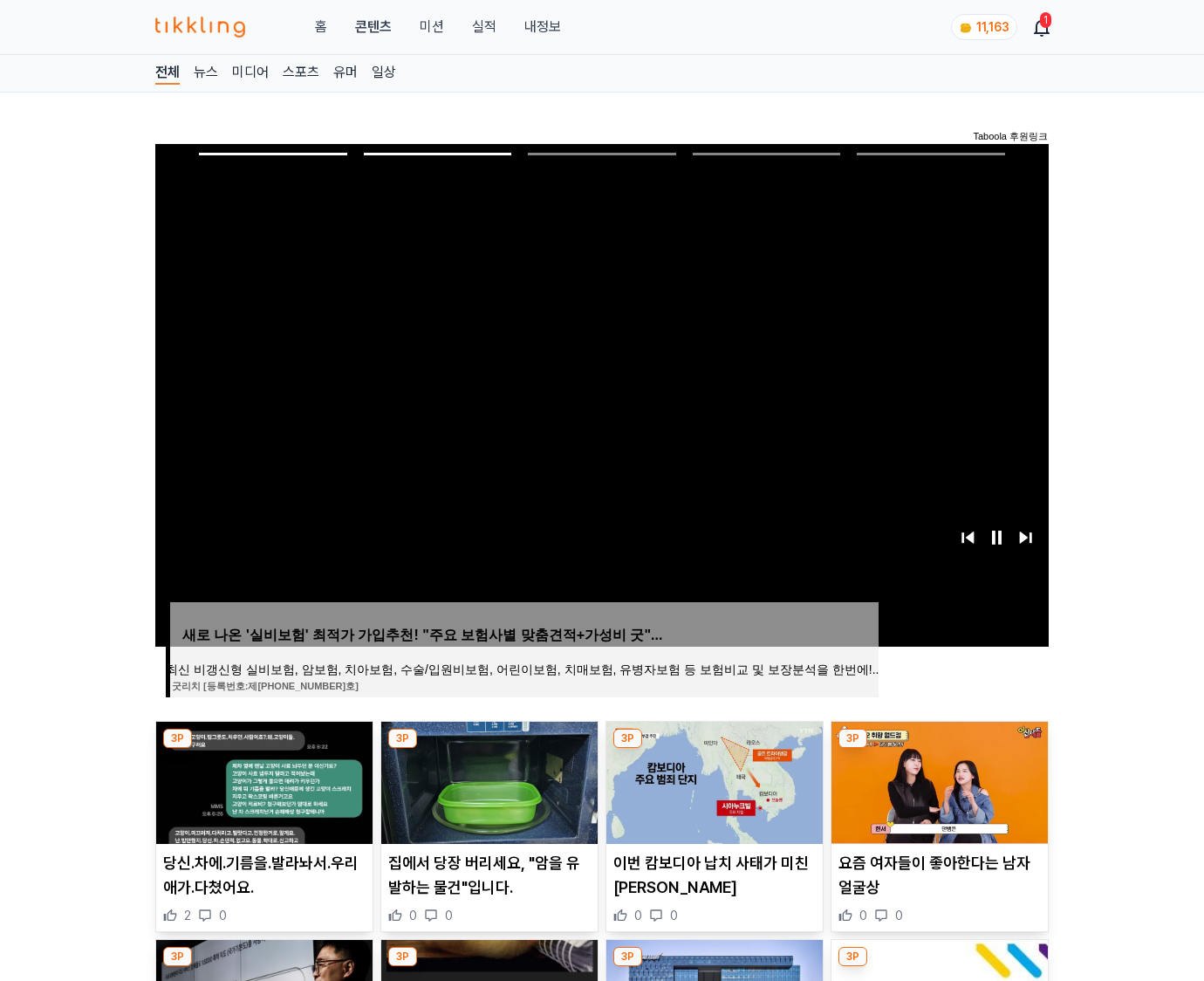
click at [938, 780] on img at bounding box center [939, 782] width 217 height 122
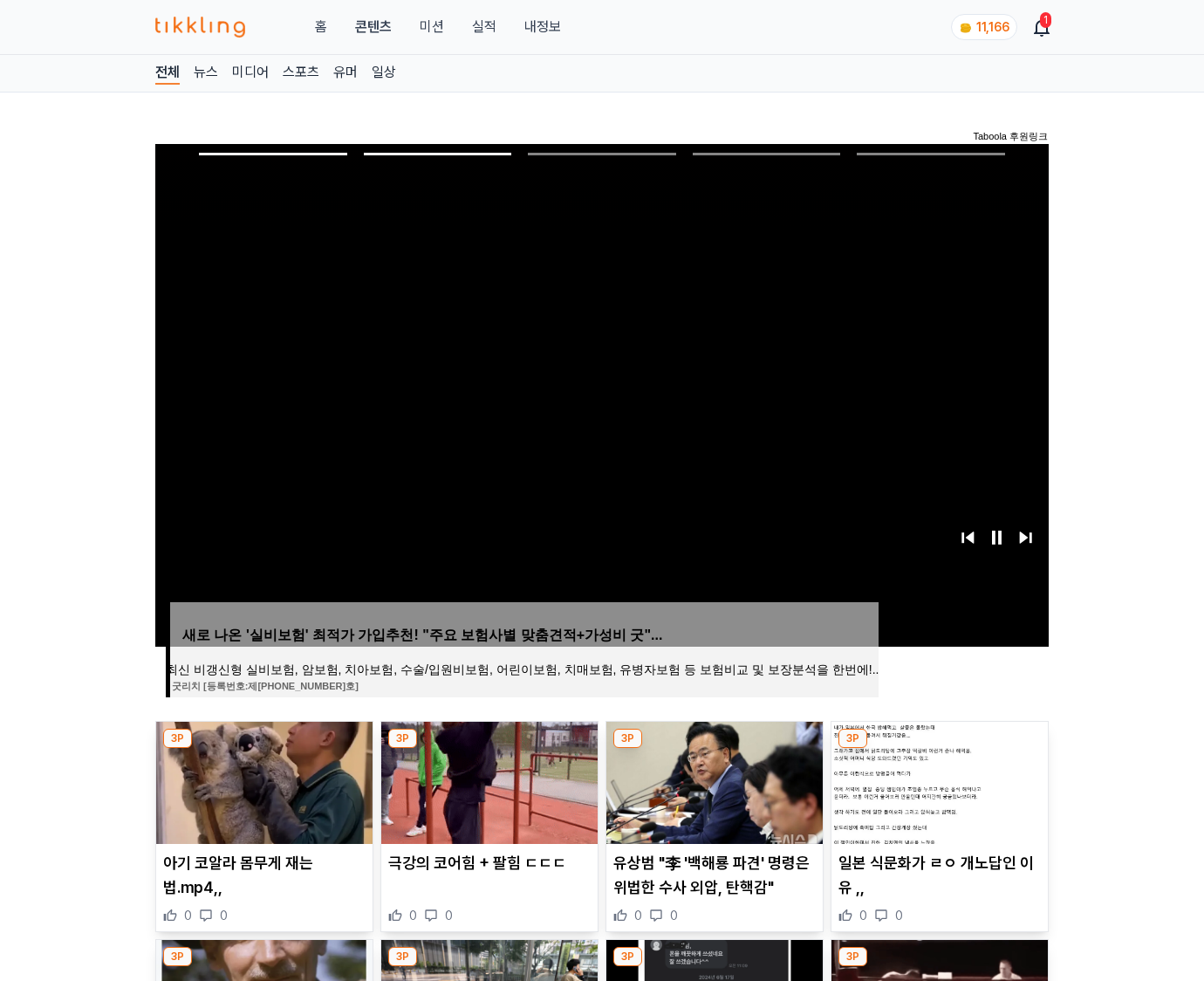
click at [938, 780] on img at bounding box center [939, 782] width 217 height 122
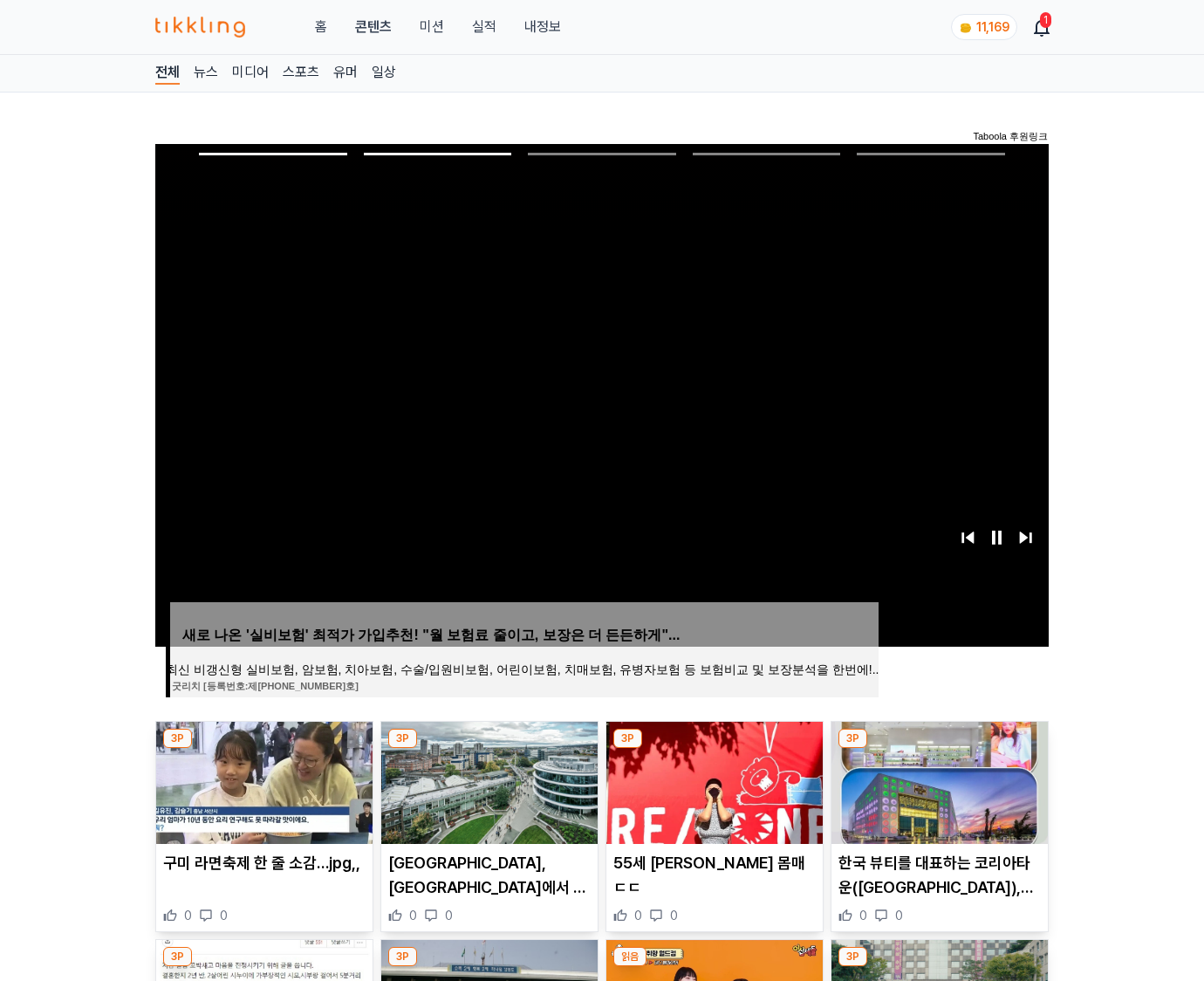
click at [938, 780] on img at bounding box center [939, 782] width 217 height 122
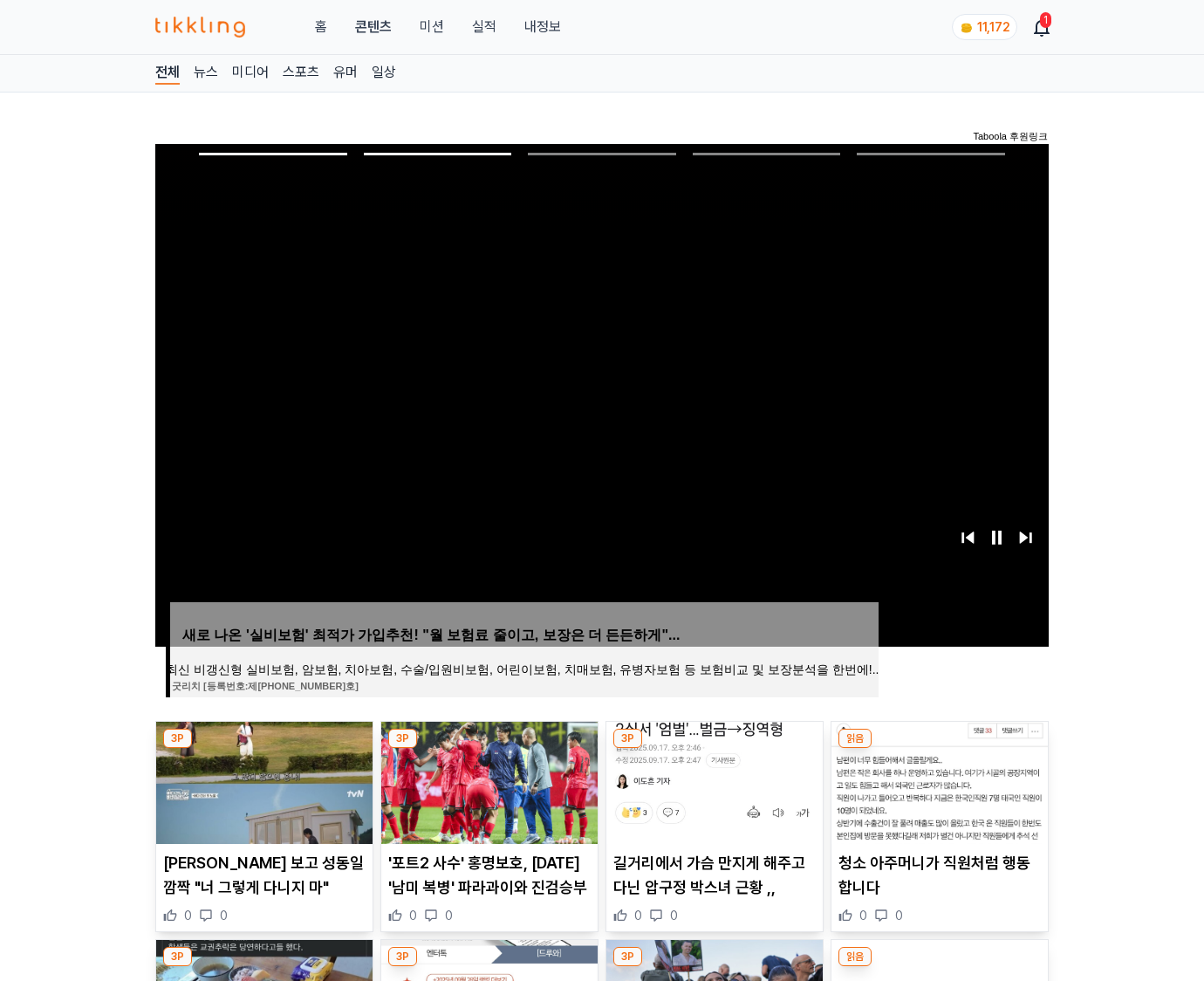
click at [938, 780] on img at bounding box center [939, 782] width 217 height 122
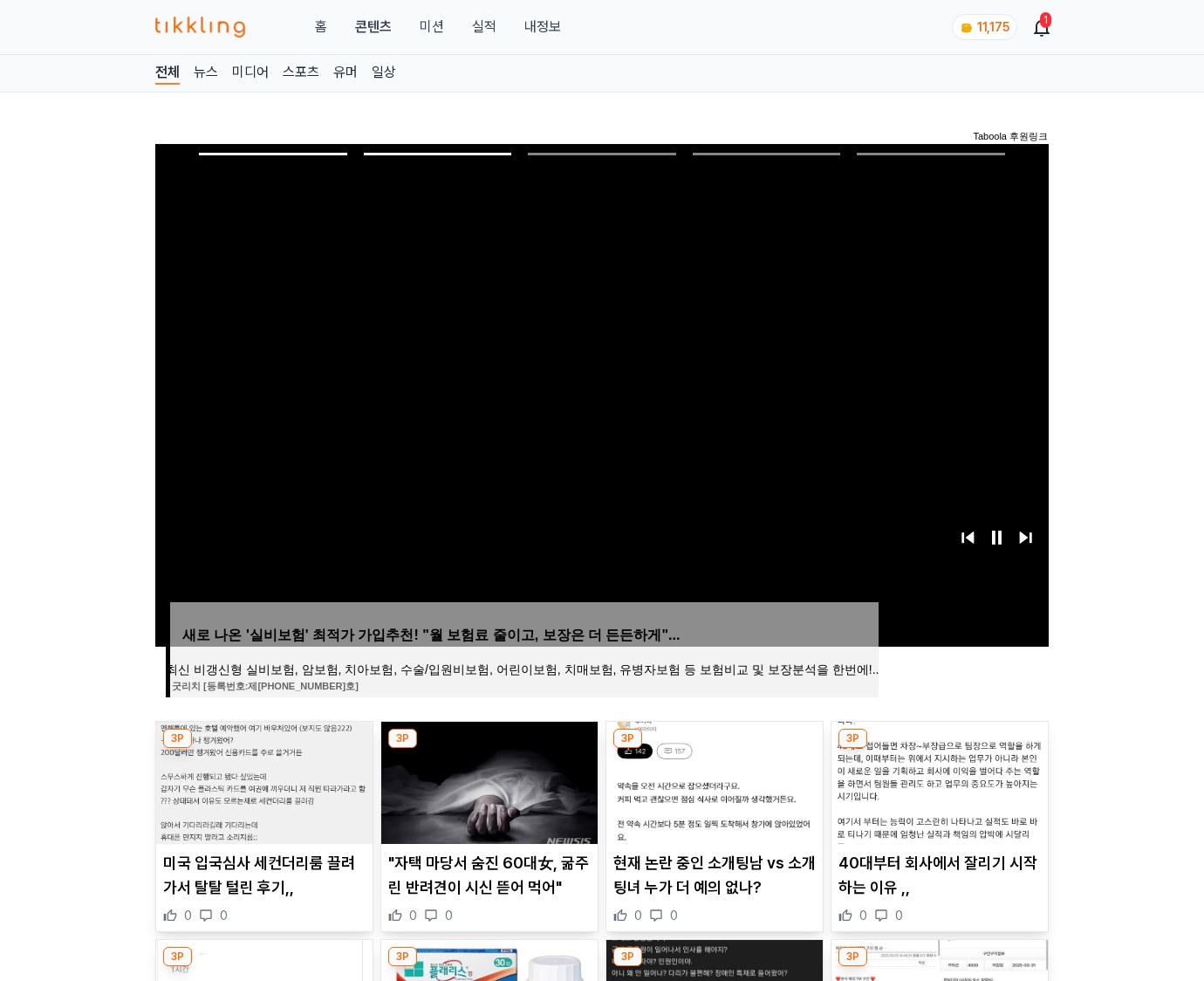
click at [938, 780] on img at bounding box center [939, 782] width 217 height 122
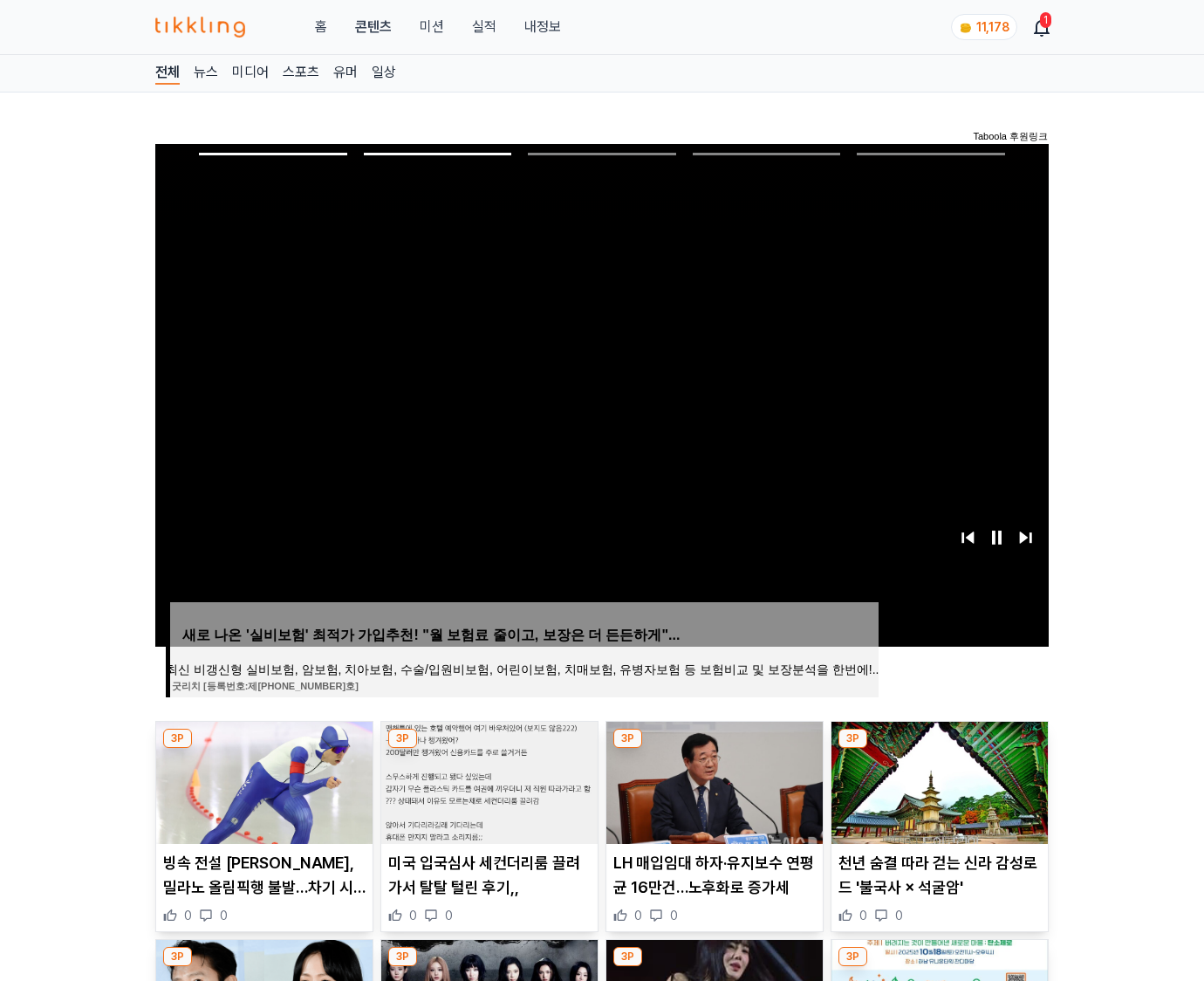
click at [938, 780] on img at bounding box center [939, 782] width 217 height 122
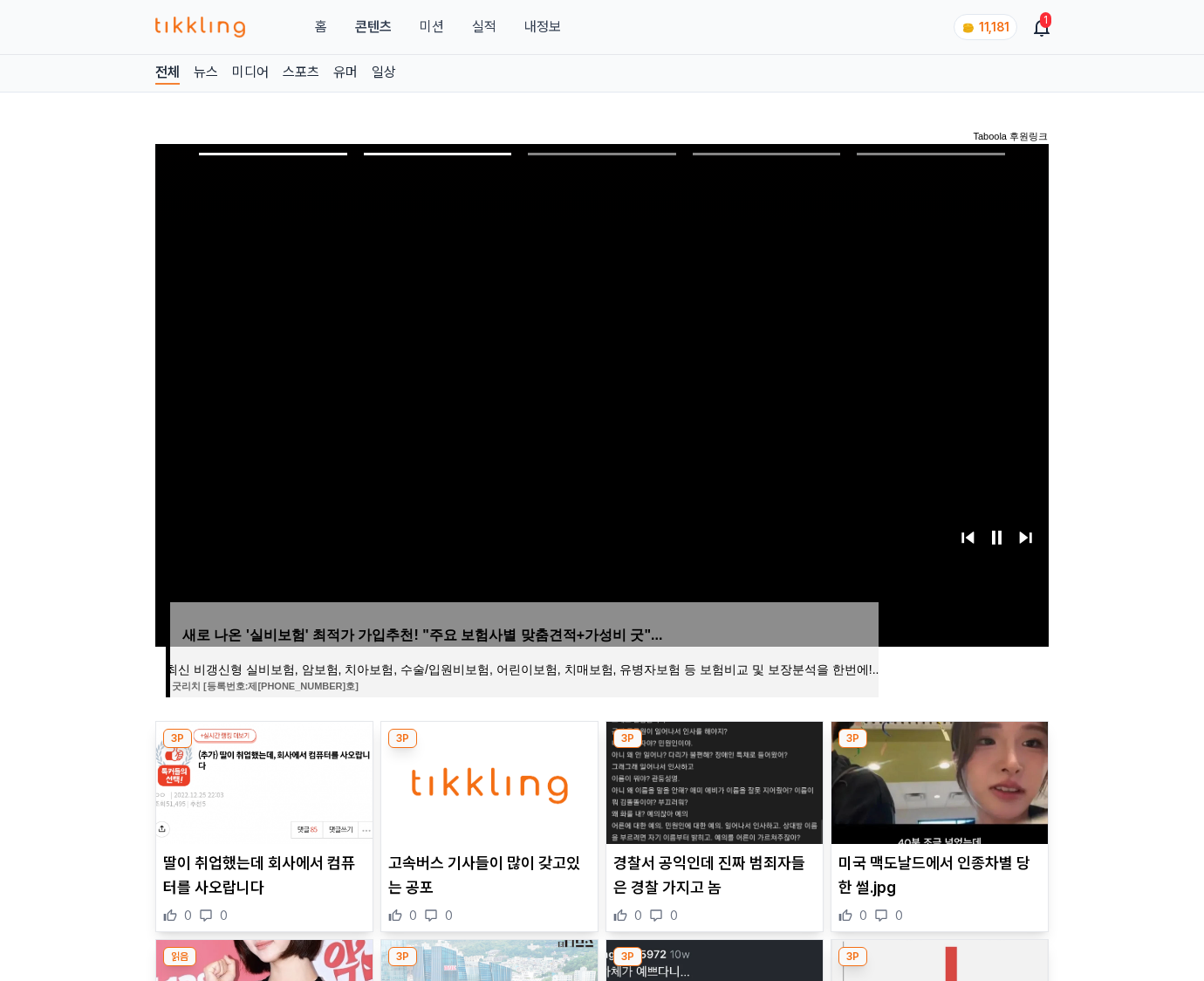
click at [938, 780] on img at bounding box center [939, 782] width 217 height 122
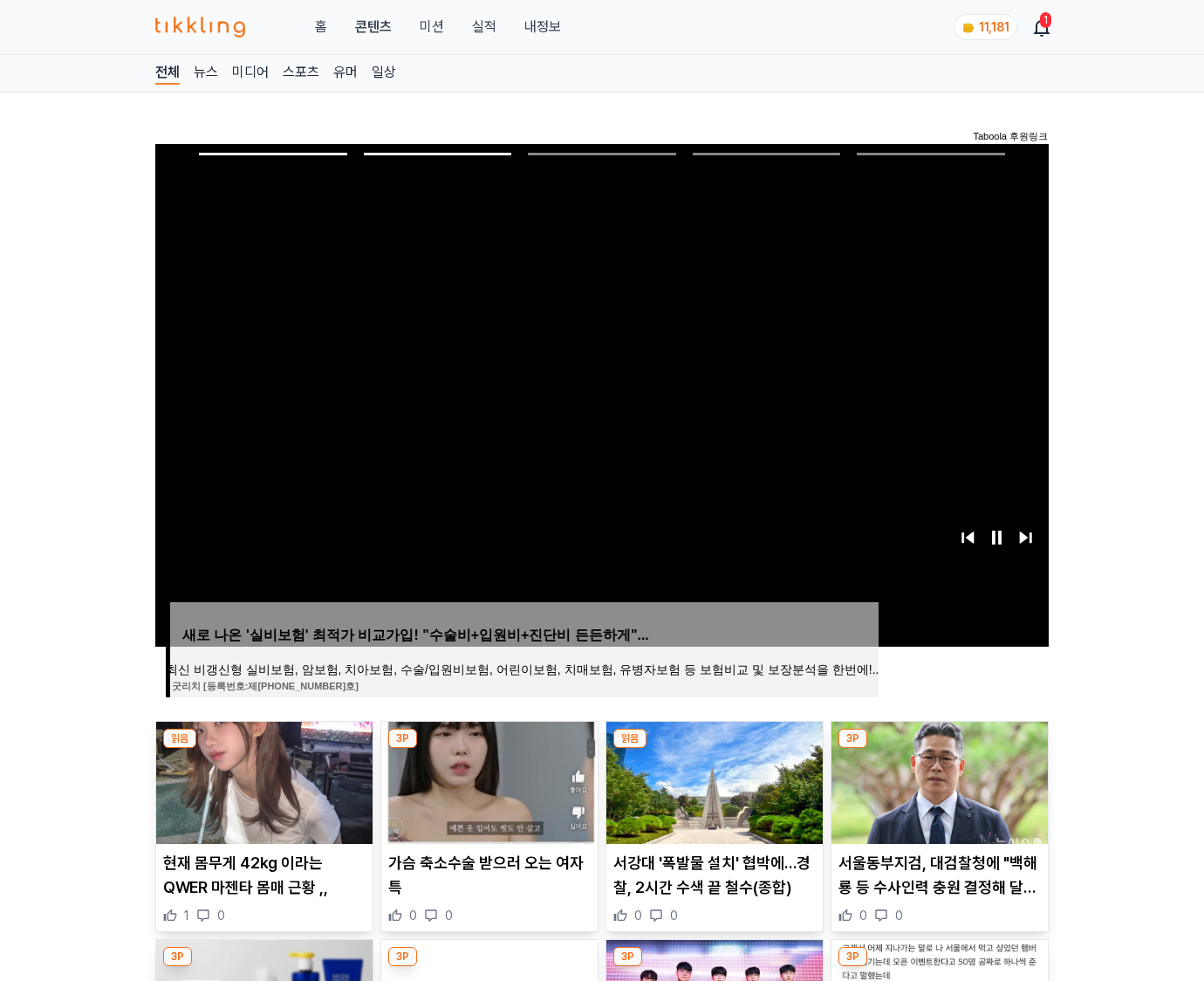
click at [938, 780] on img at bounding box center [939, 782] width 217 height 122
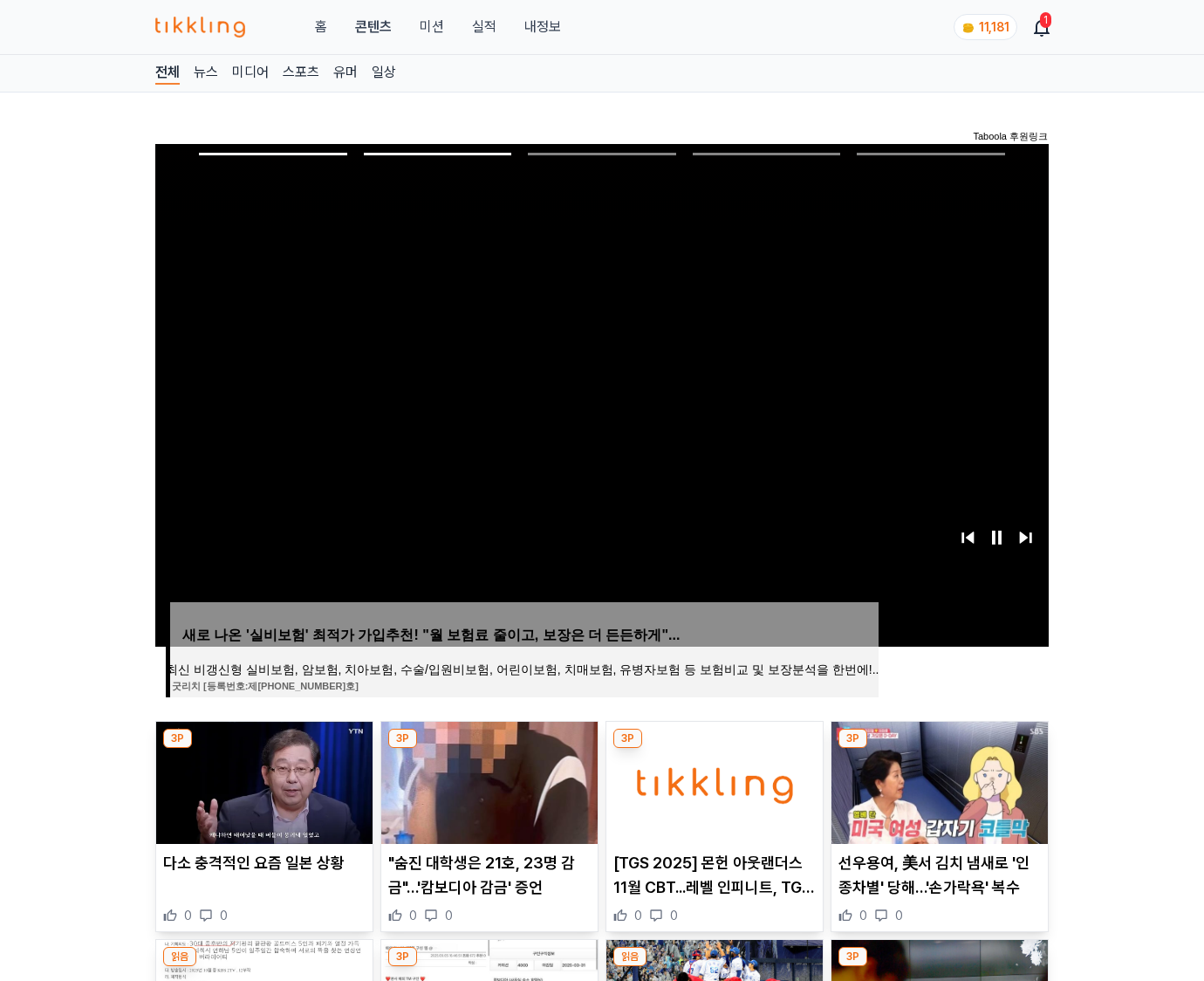
click at [938, 780] on img at bounding box center [939, 782] width 217 height 122
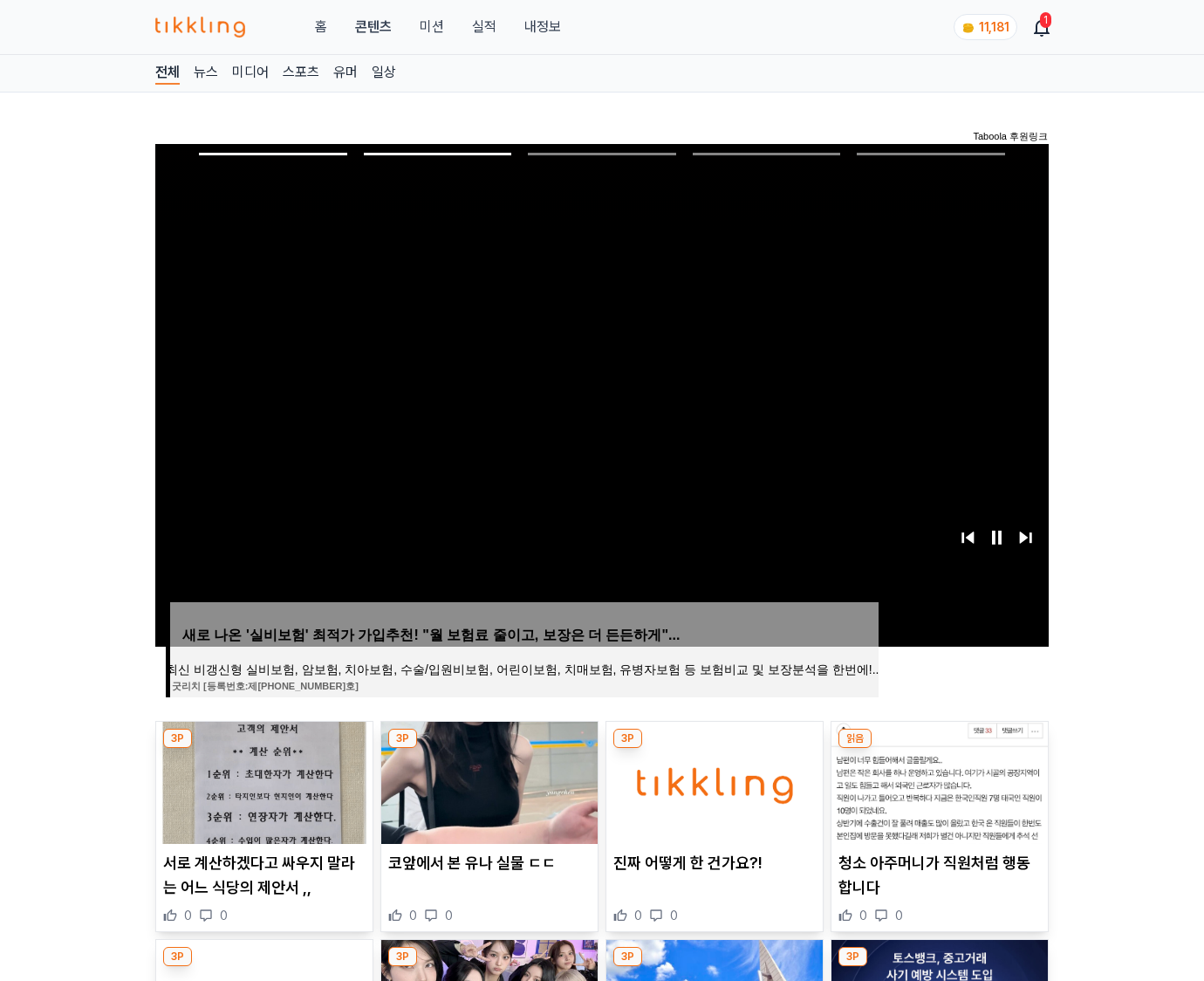
click at [938, 780] on img at bounding box center [939, 782] width 217 height 122
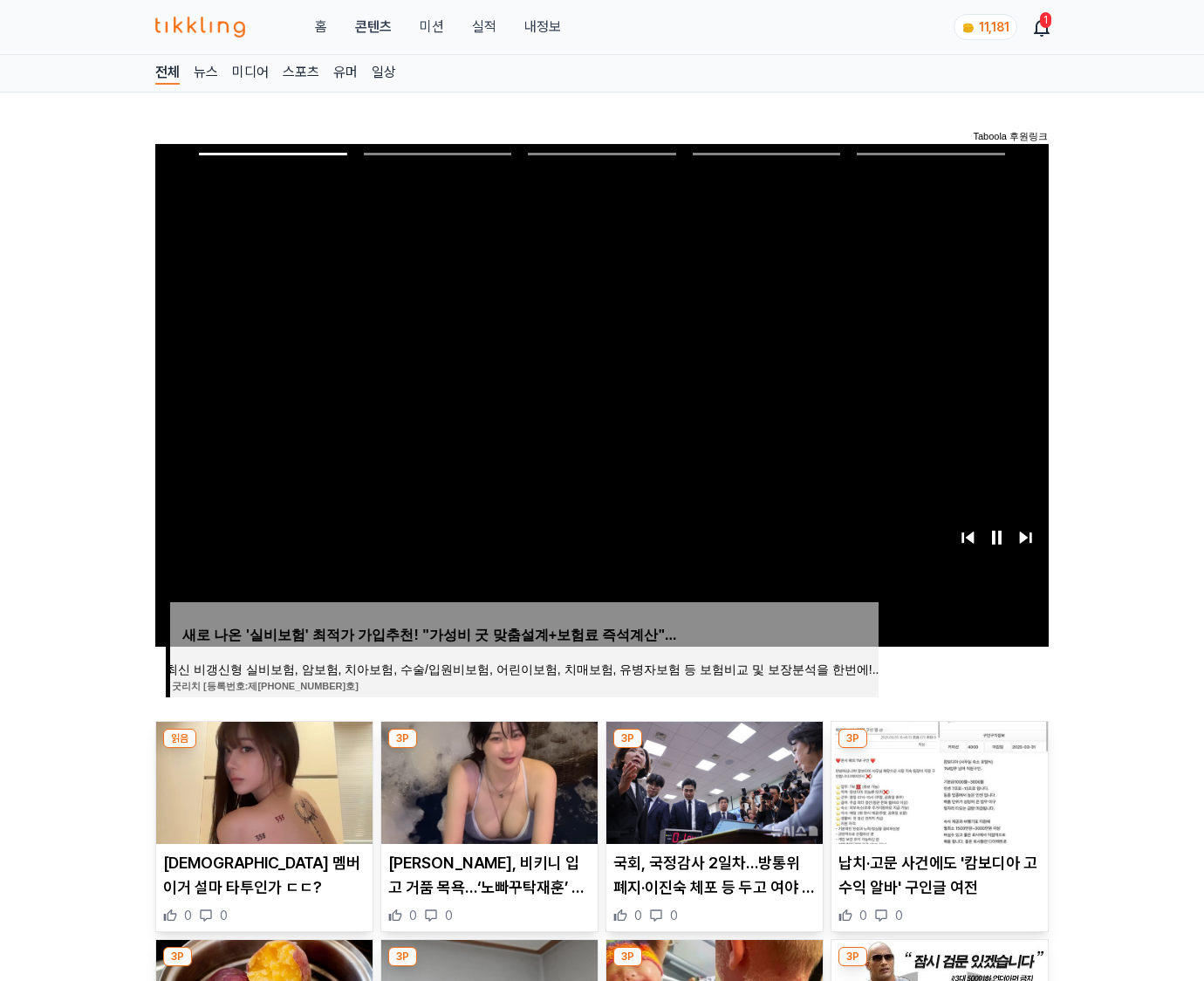
click at [938, 780] on img at bounding box center [939, 782] width 217 height 122
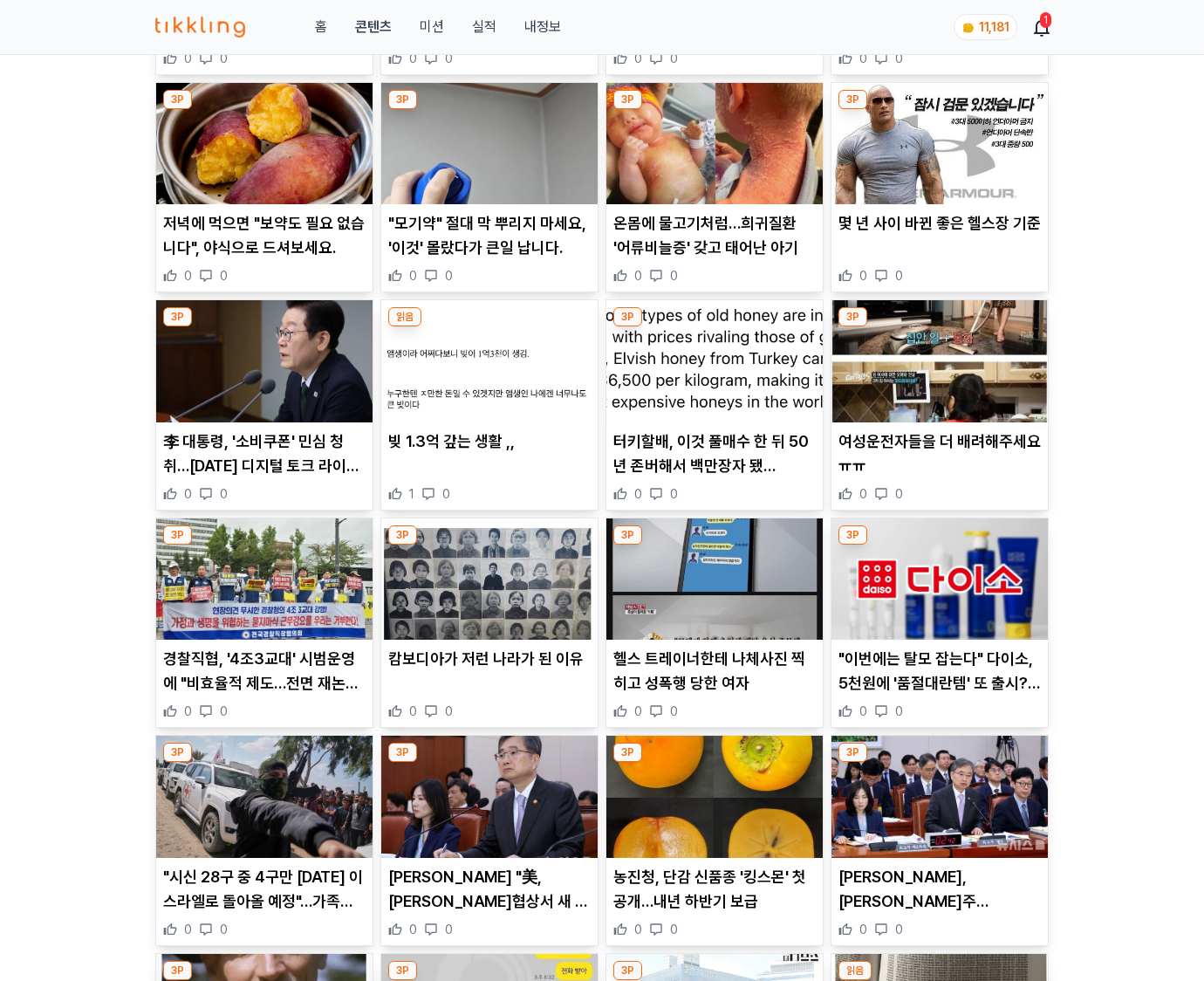
scroll to position [2572, 0]
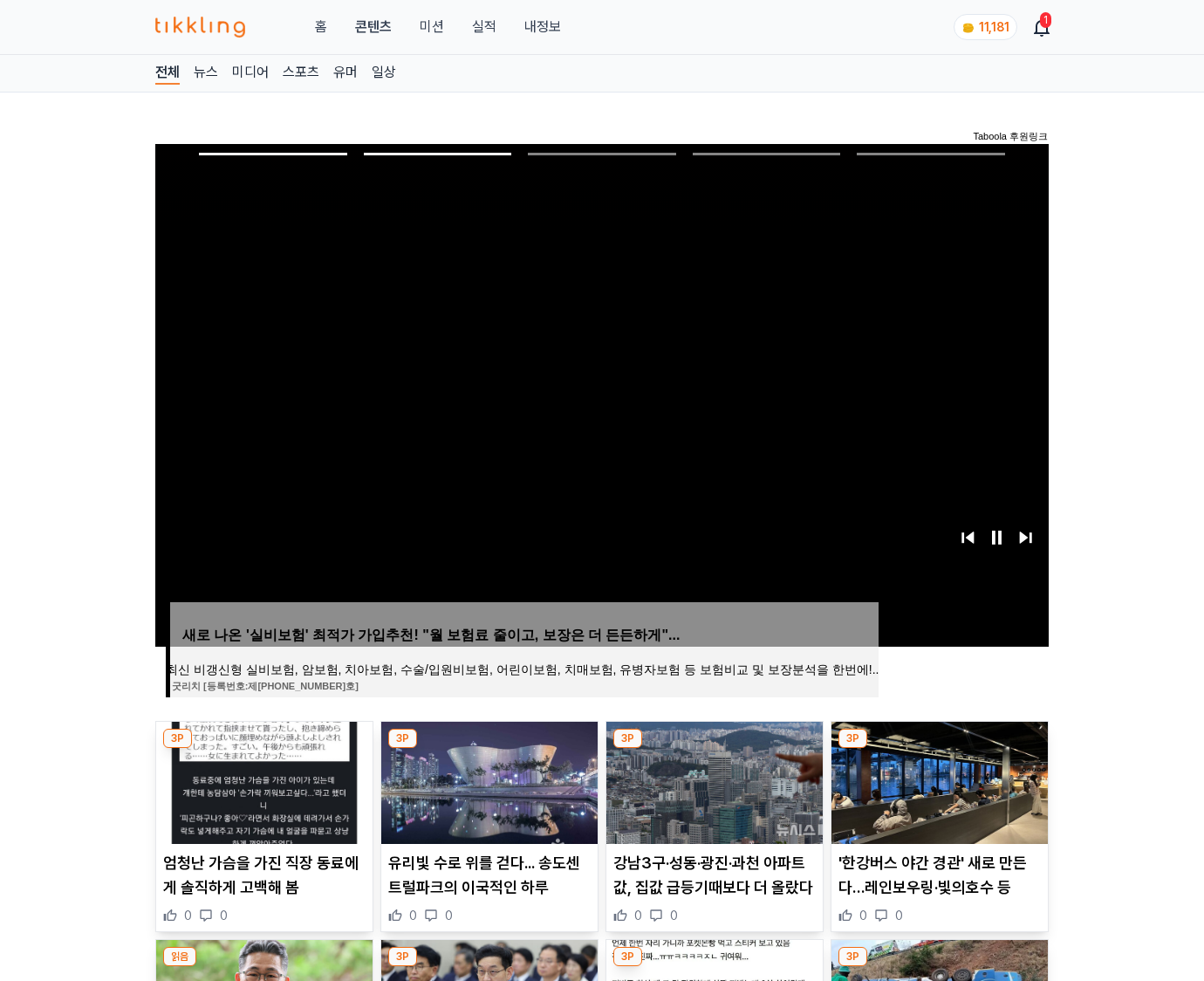
click at [938, 780] on img at bounding box center [939, 782] width 217 height 122
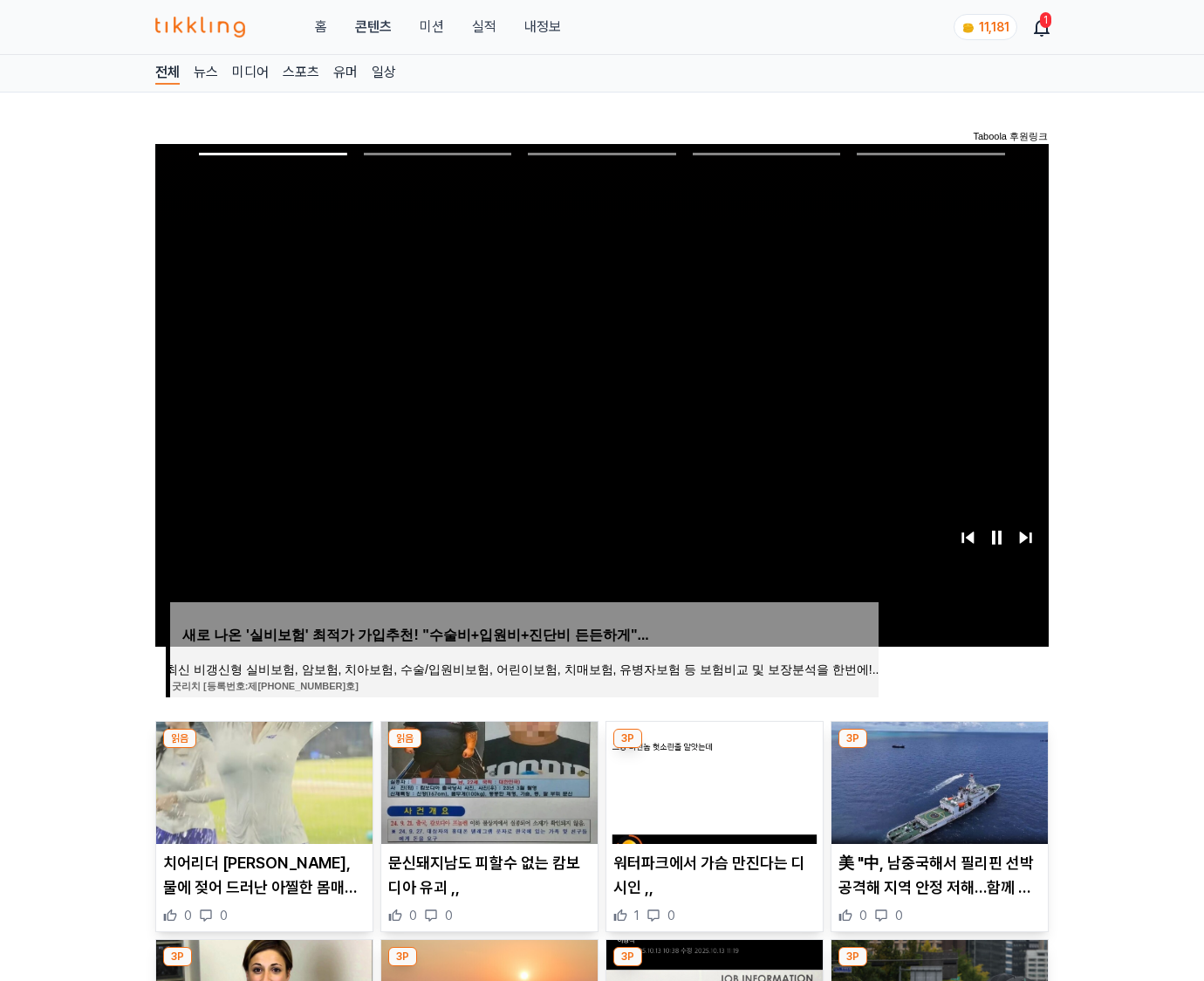
click at [938, 780] on img at bounding box center [939, 782] width 217 height 122
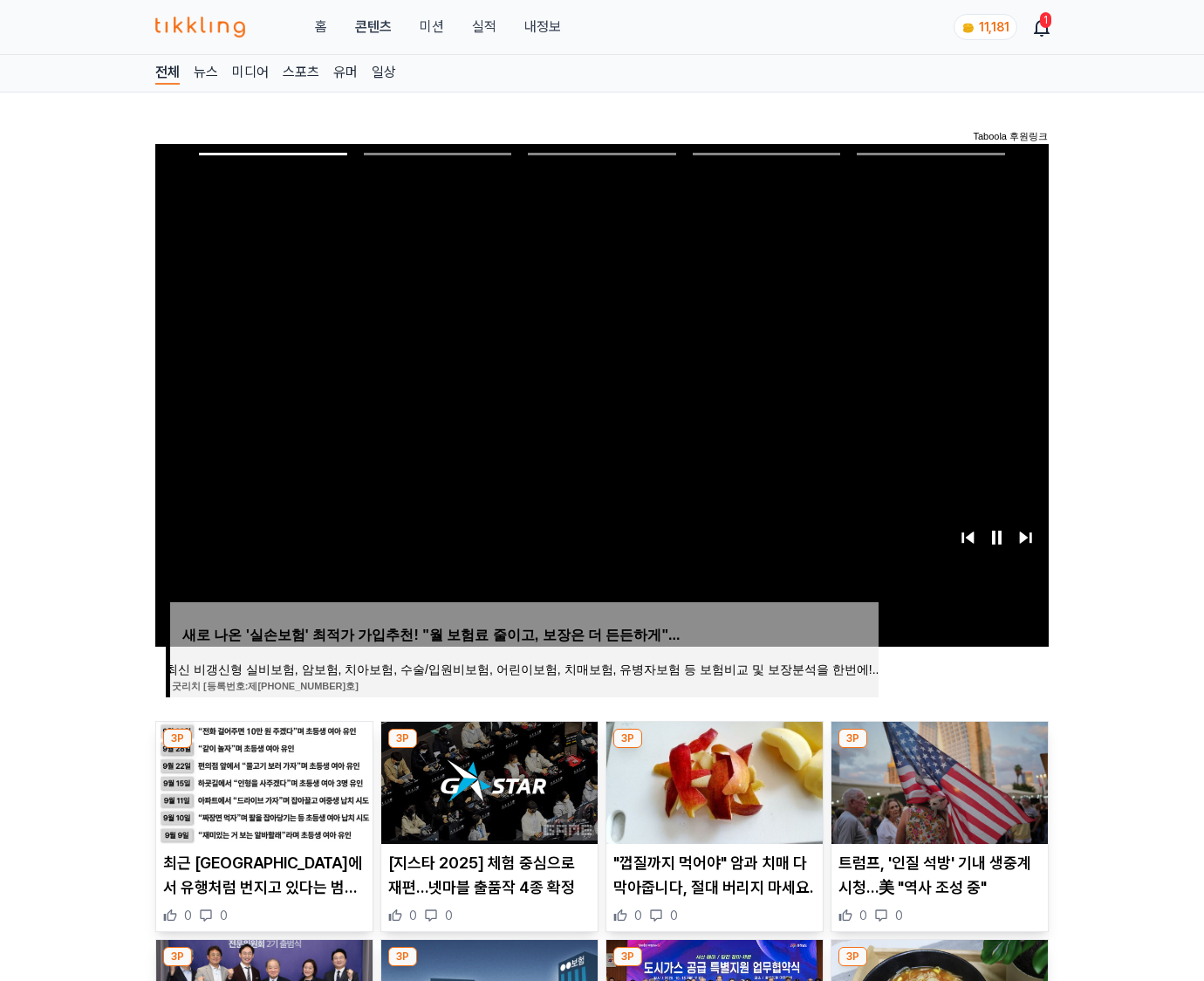
click at [938, 780] on img at bounding box center [939, 782] width 217 height 122
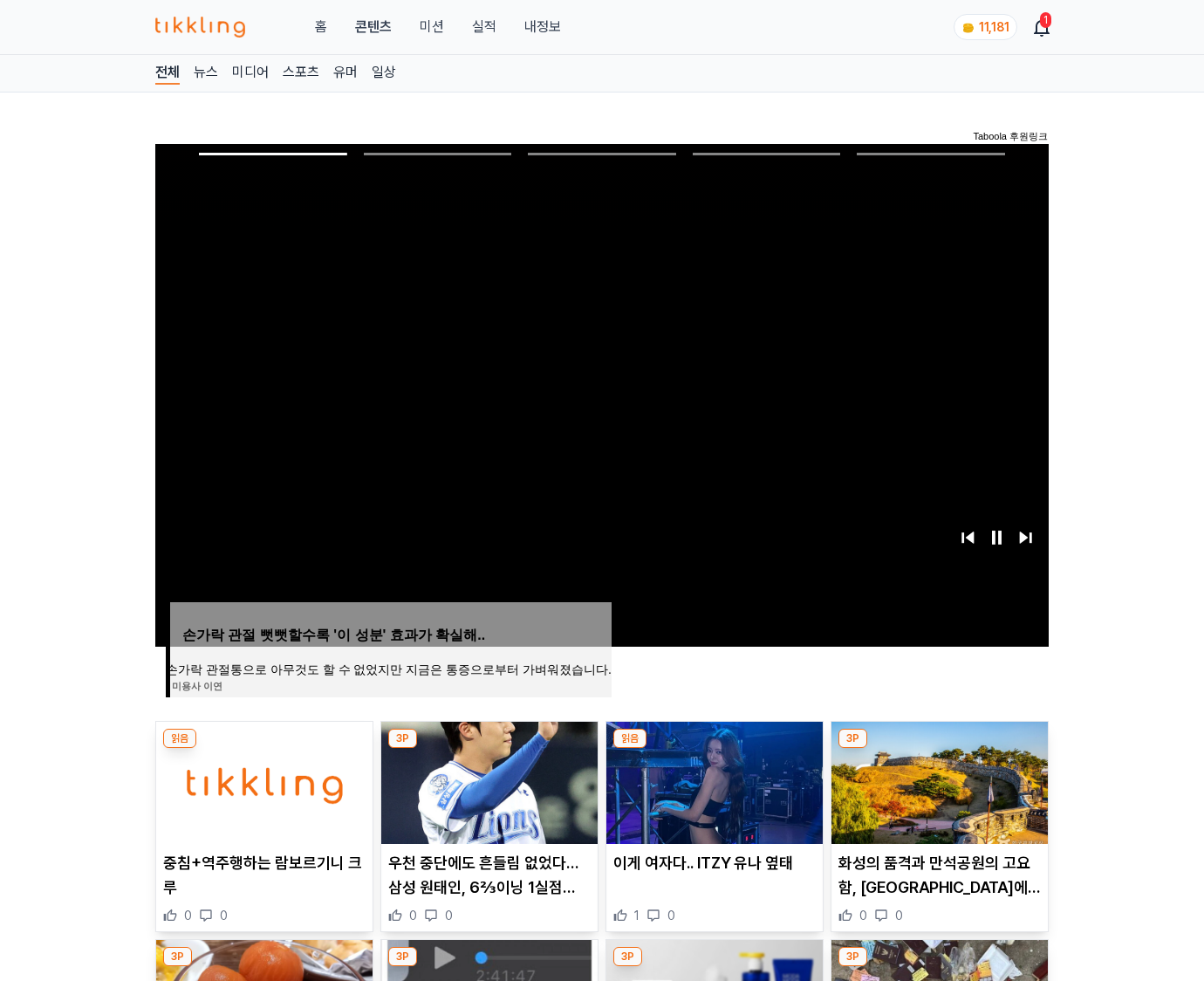
click at [938, 780] on img at bounding box center [939, 782] width 217 height 122
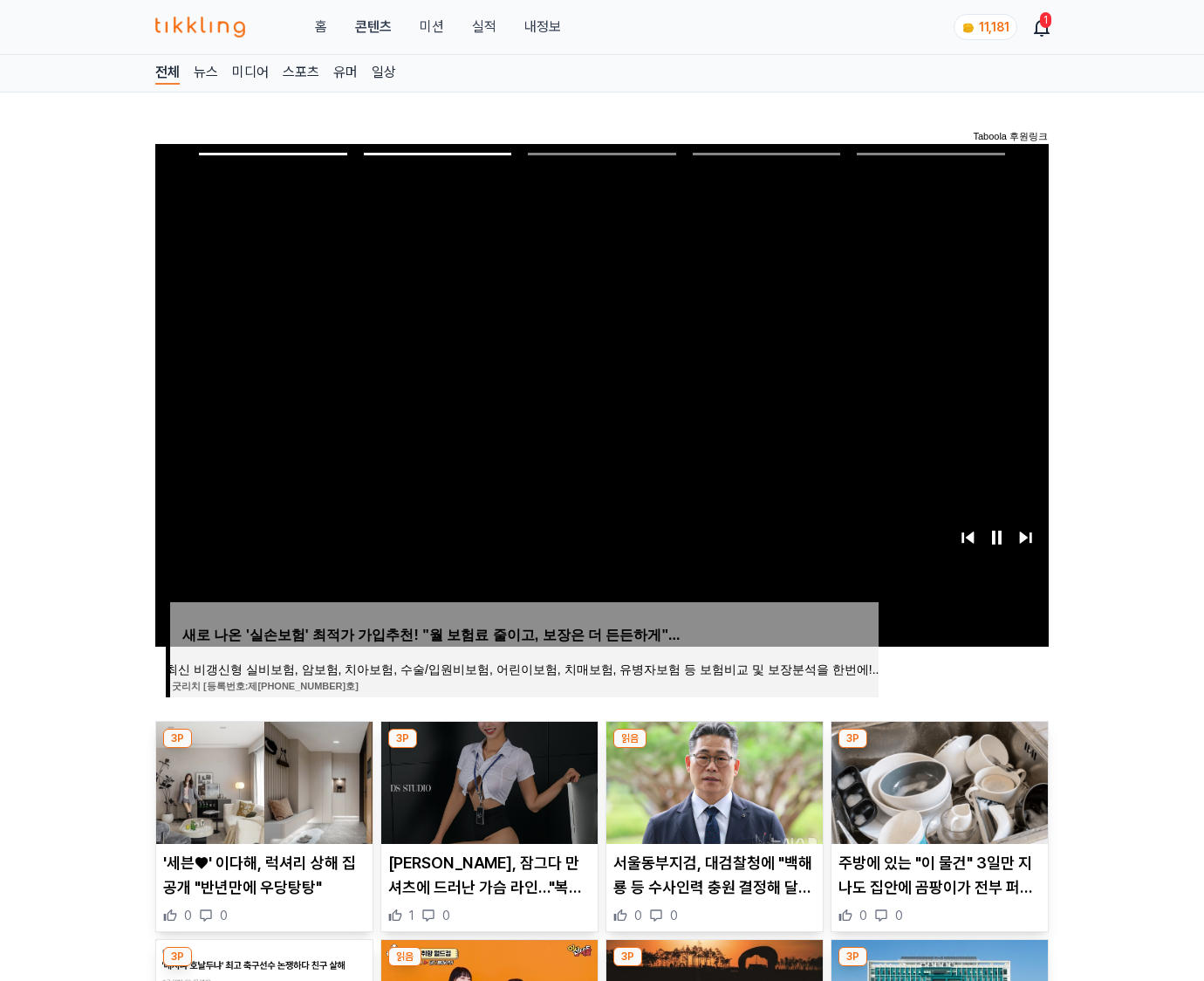
click at [938, 780] on img at bounding box center [939, 782] width 217 height 122
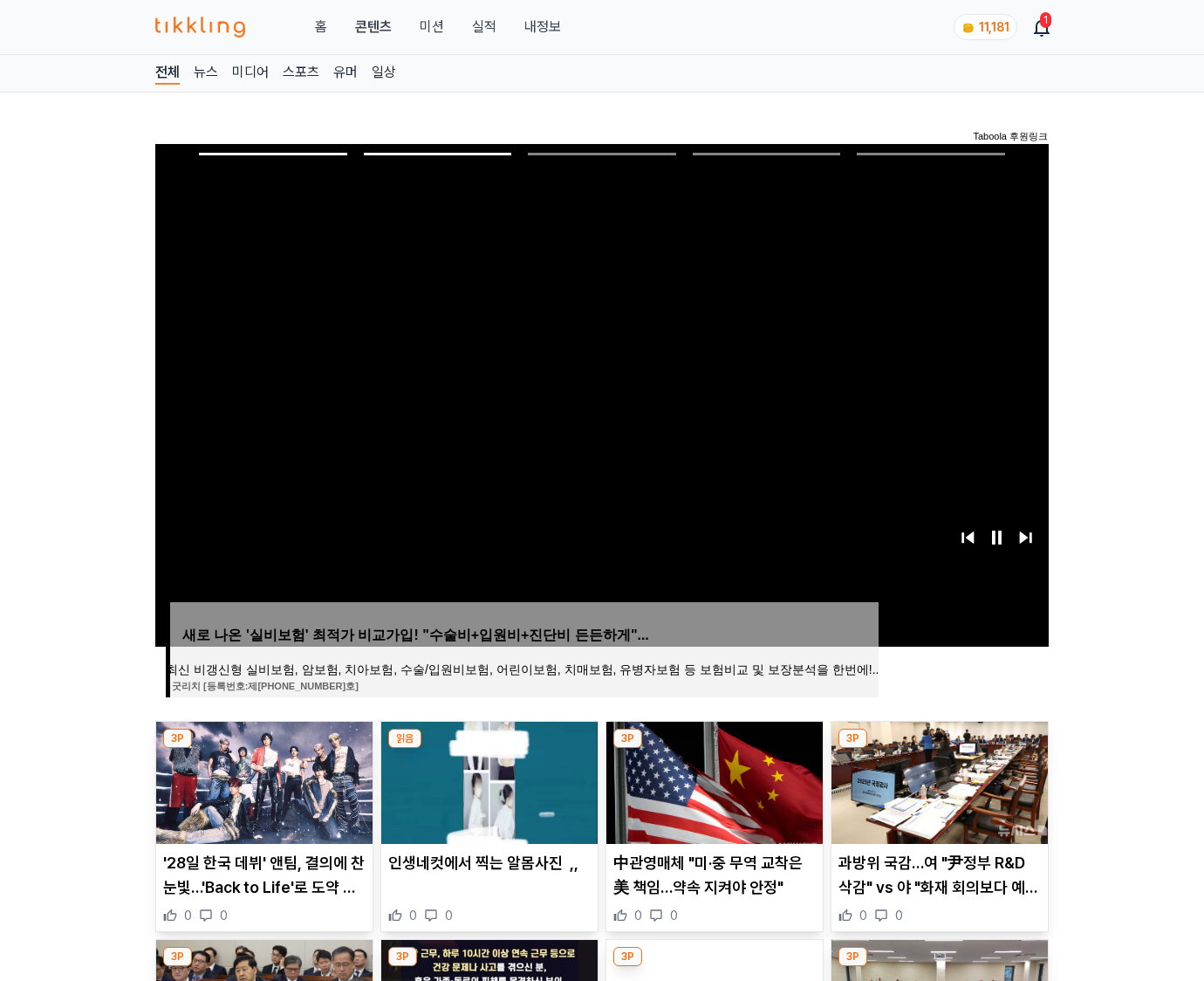
click at [938, 780] on img at bounding box center [939, 782] width 217 height 122
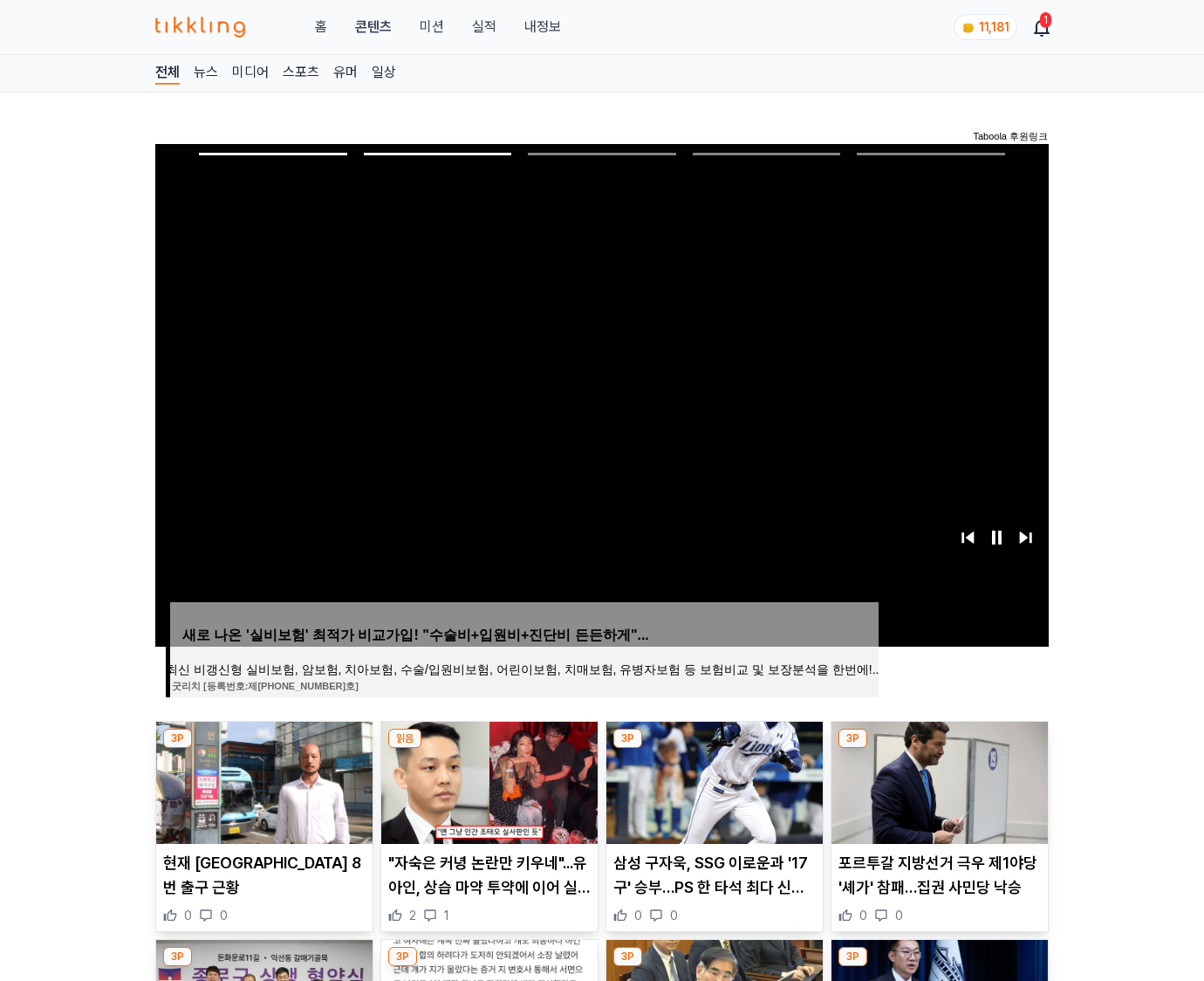
click at [938, 780] on img at bounding box center [939, 782] width 217 height 122
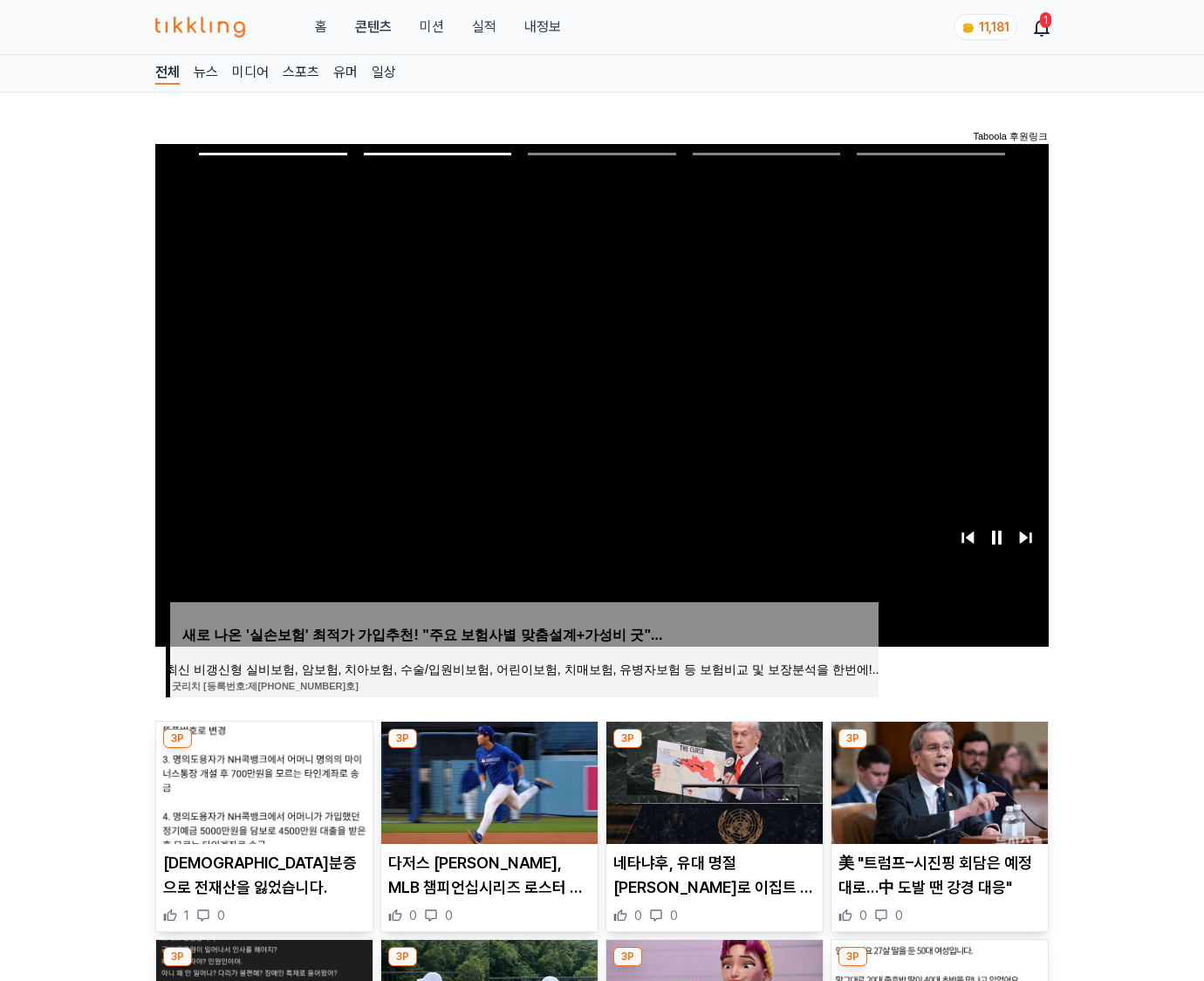
click at [938, 780] on img at bounding box center [939, 782] width 217 height 122
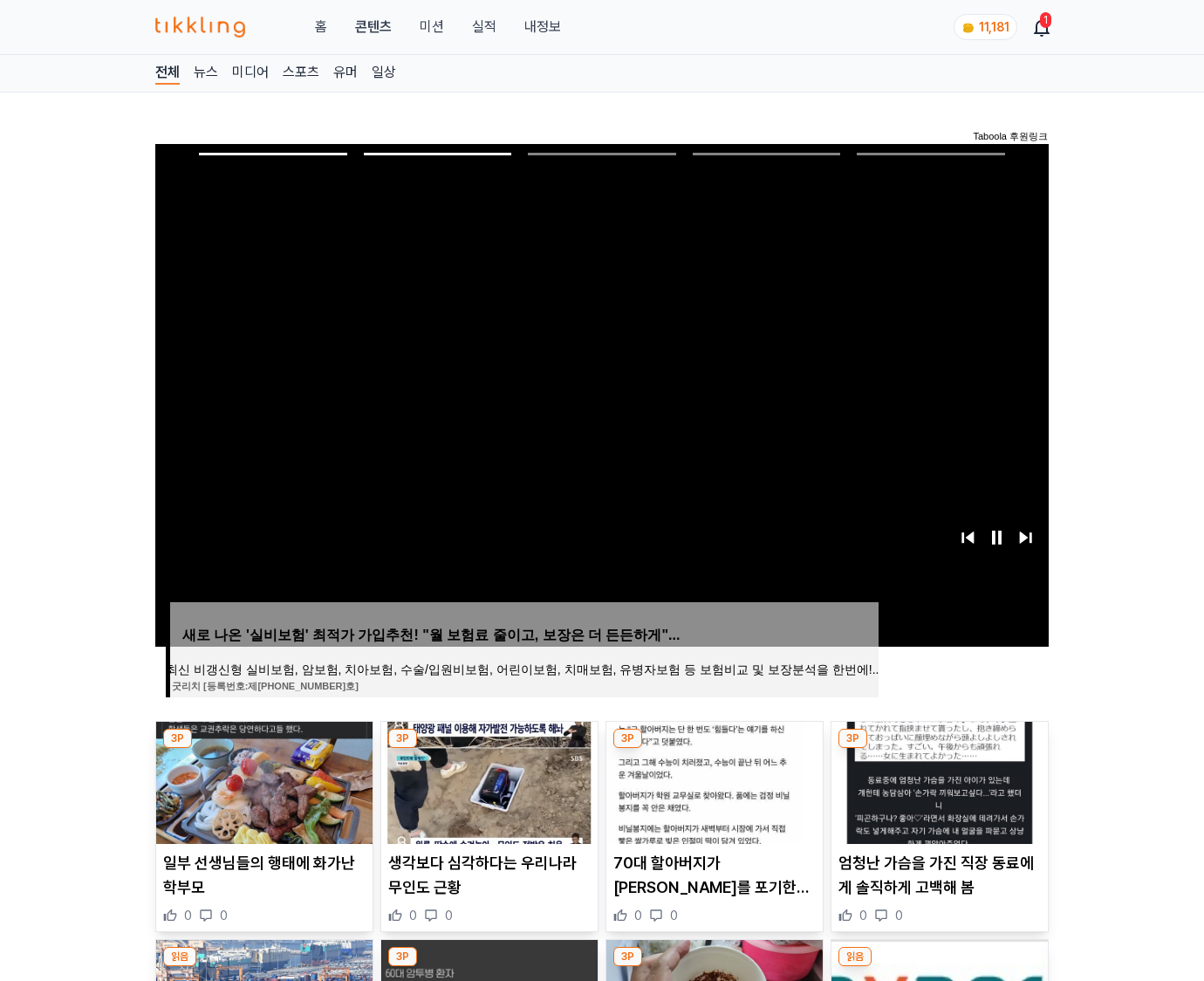
click at [938, 780] on img at bounding box center [939, 782] width 217 height 122
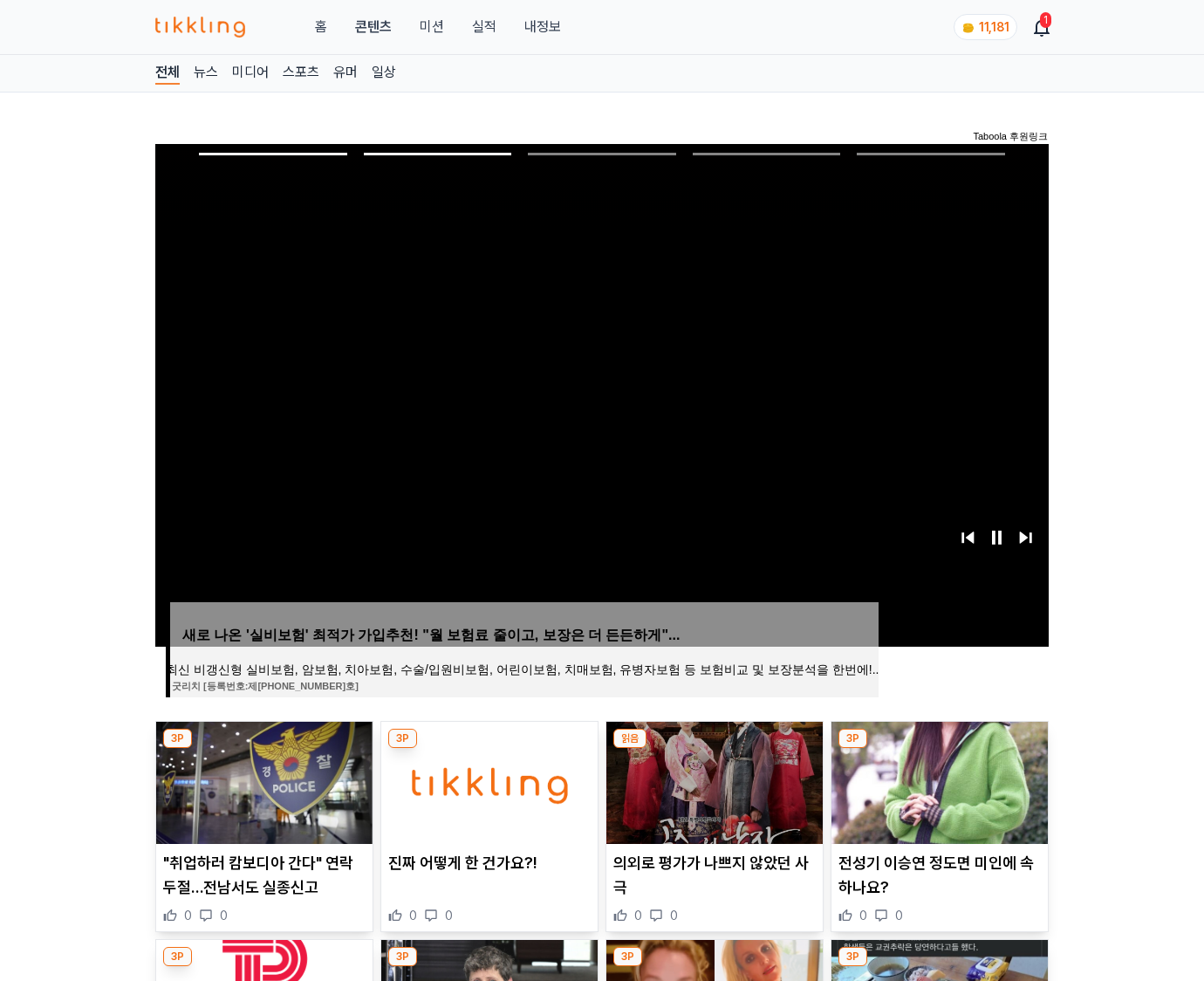
click at [938, 780] on img at bounding box center [939, 782] width 217 height 122
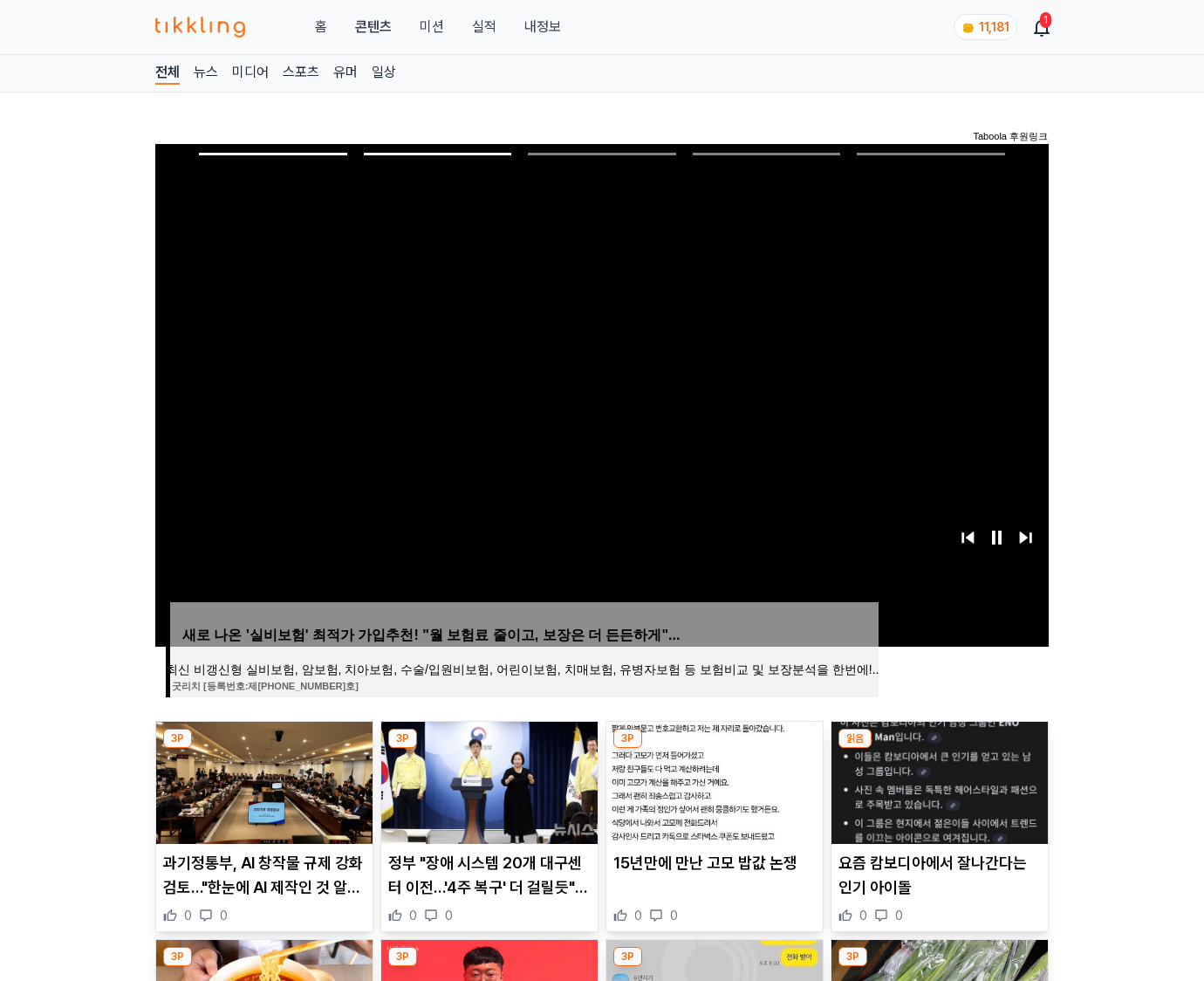
click at [938, 780] on img at bounding box center [939, 782] width 217 height 122
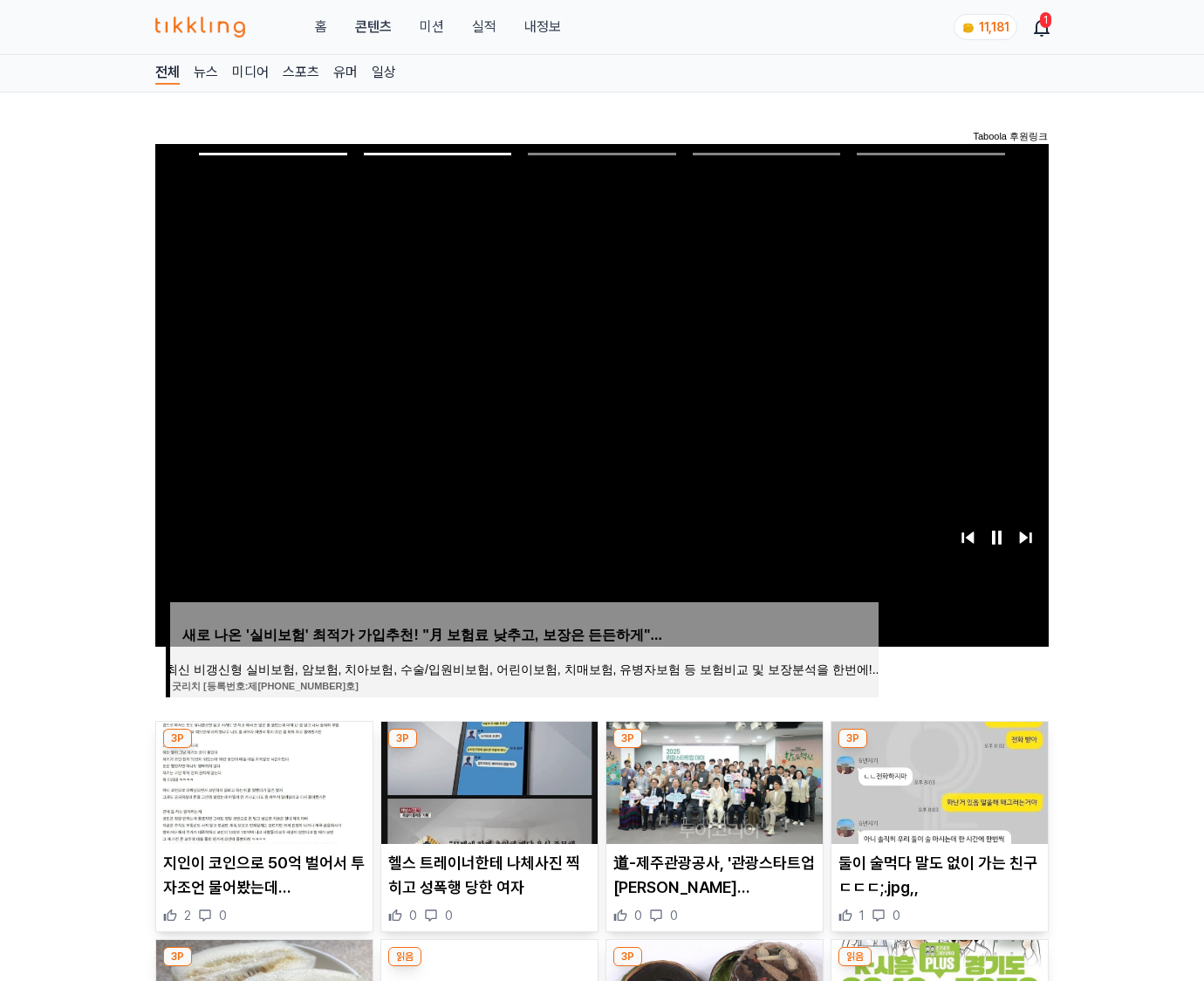
click at [938, 780] on img at bounding box center [939, 782] width 217 height 122
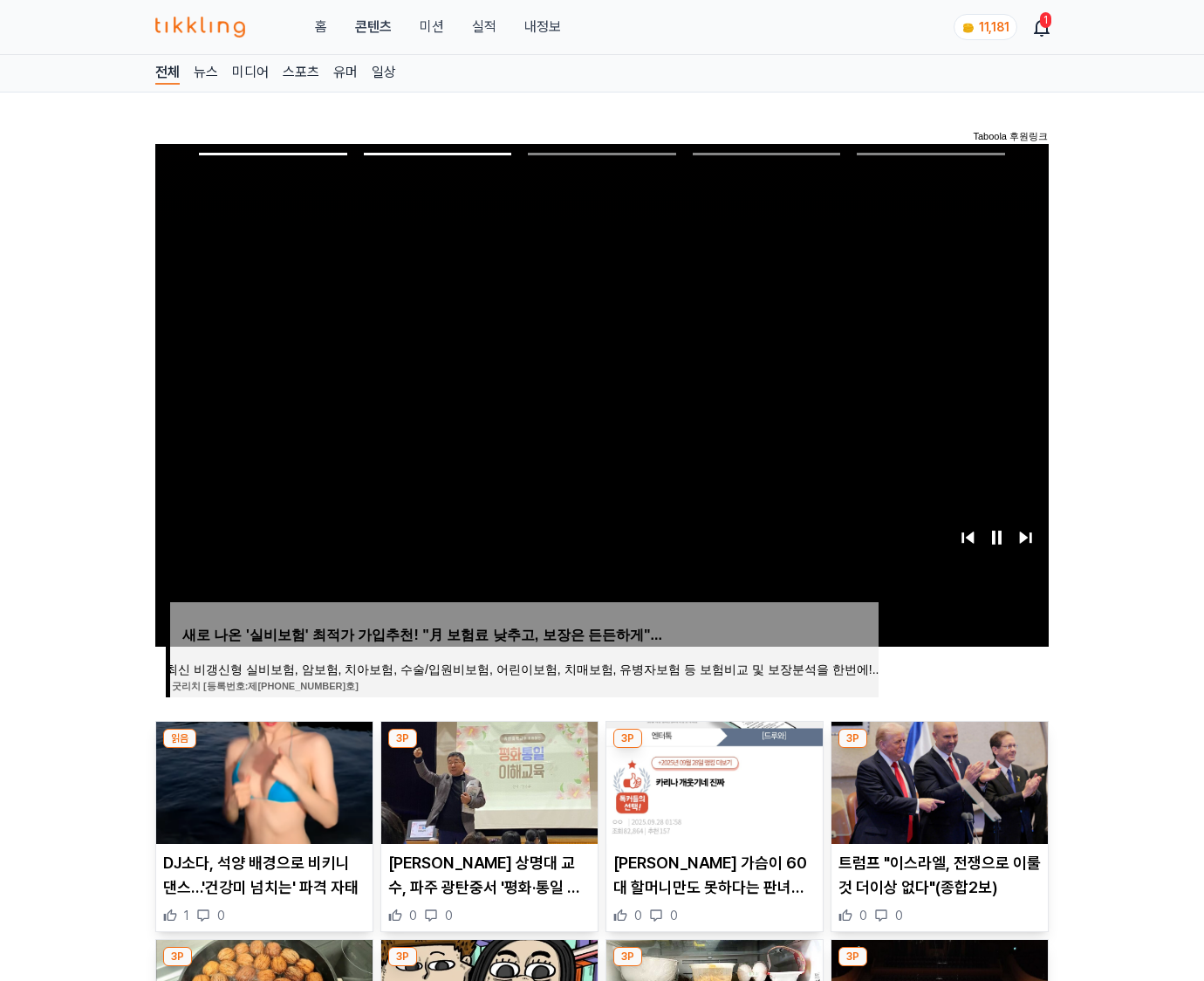
click at [938, 780] on img at bounding box center [939, 782] width 217 height 122
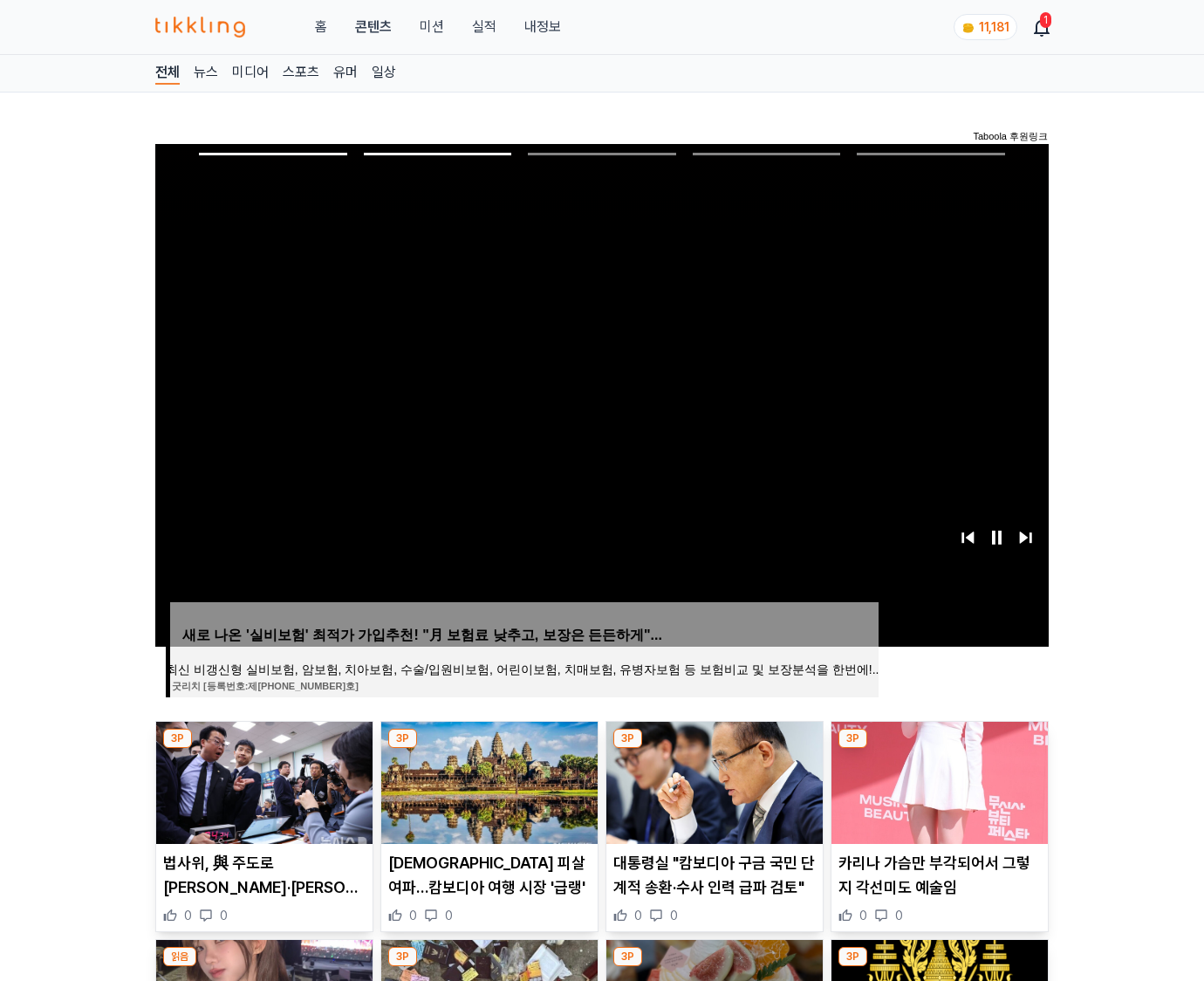
click at [938, 780] on img at bounding box center [939, 782] width 217 height 122
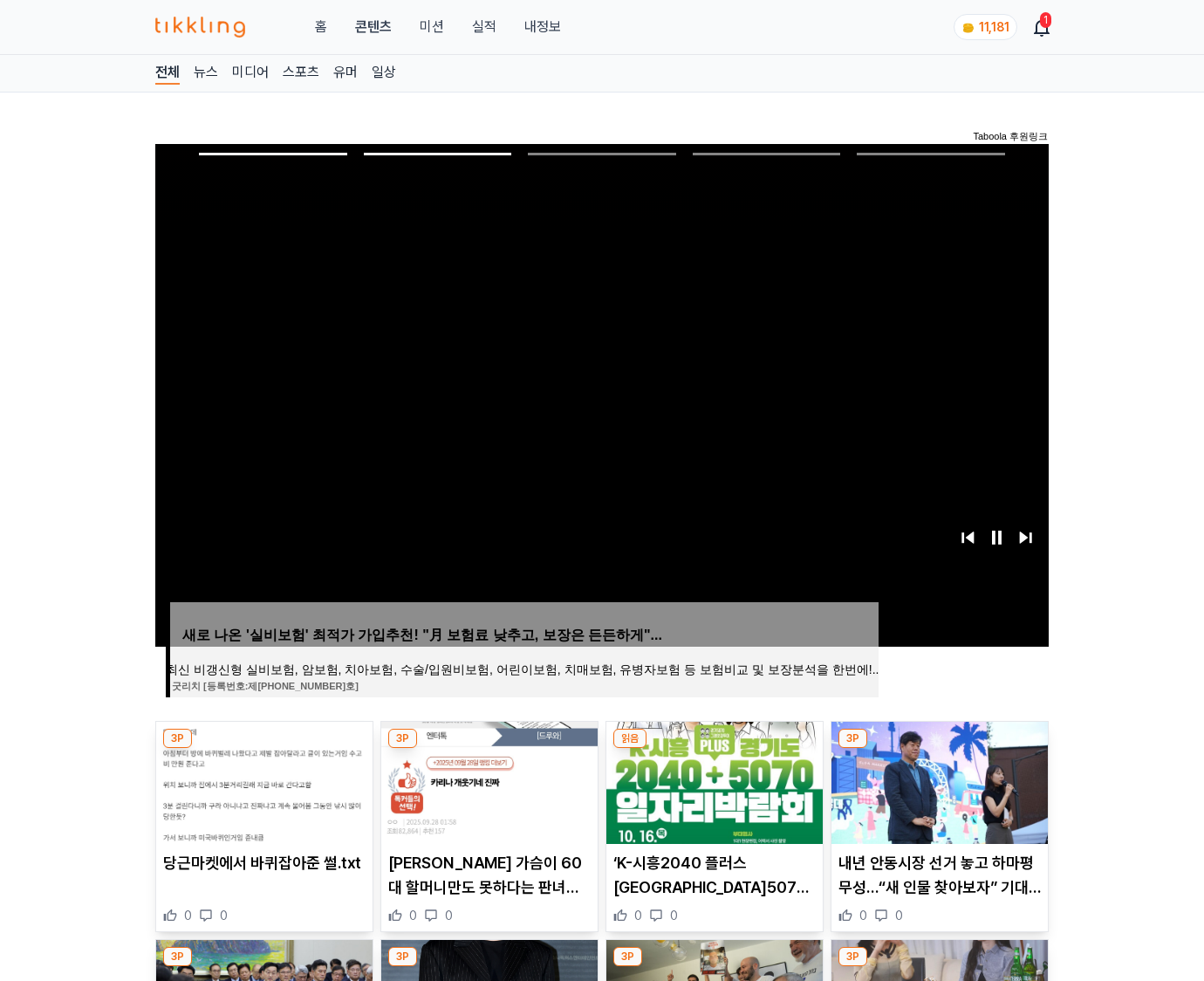
click at [938, 780] on img at bounding box center [939, 782] width 217 height 122
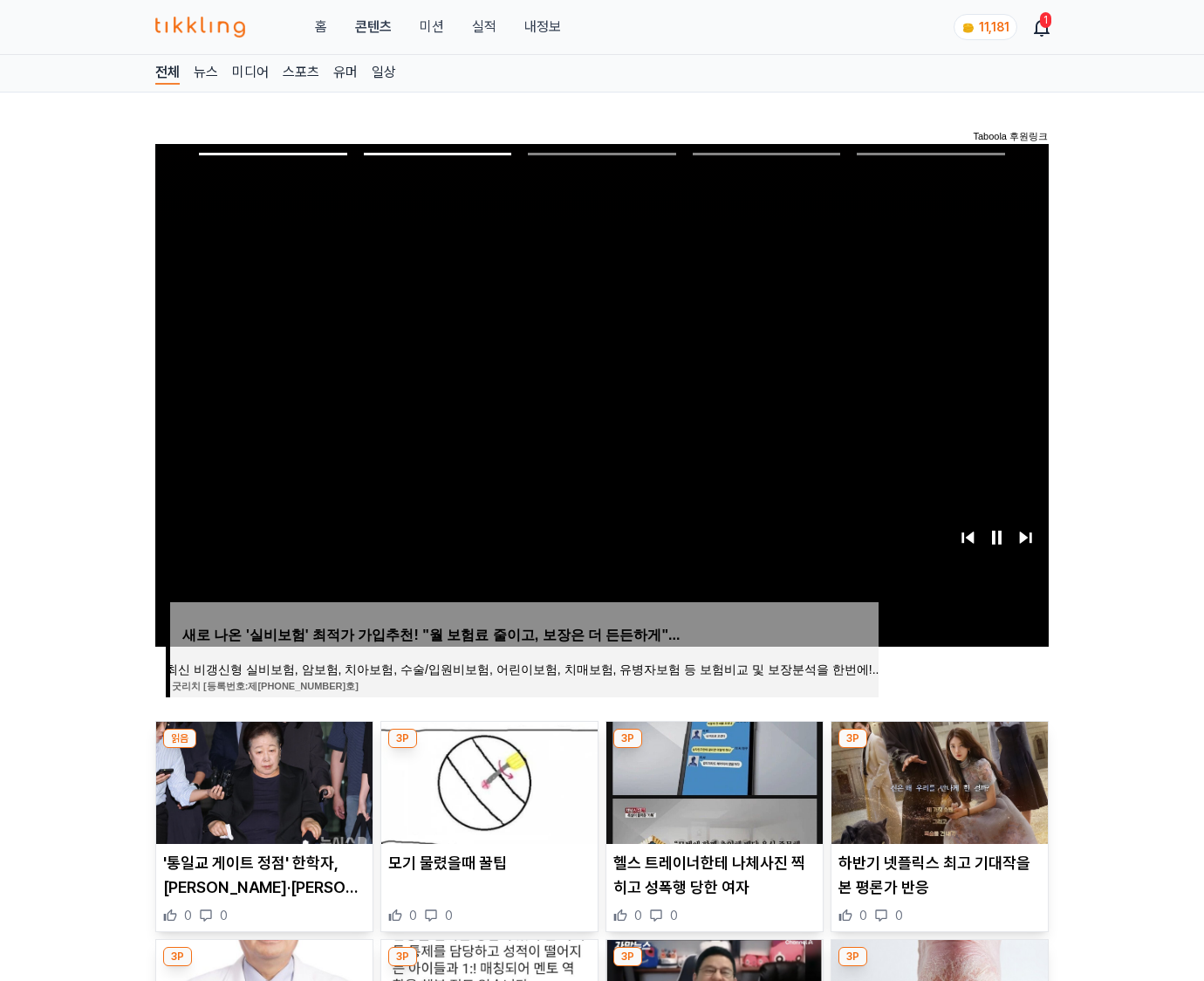
click at [938, 780] on img at bounding box center [939, 782] width 217 height 122
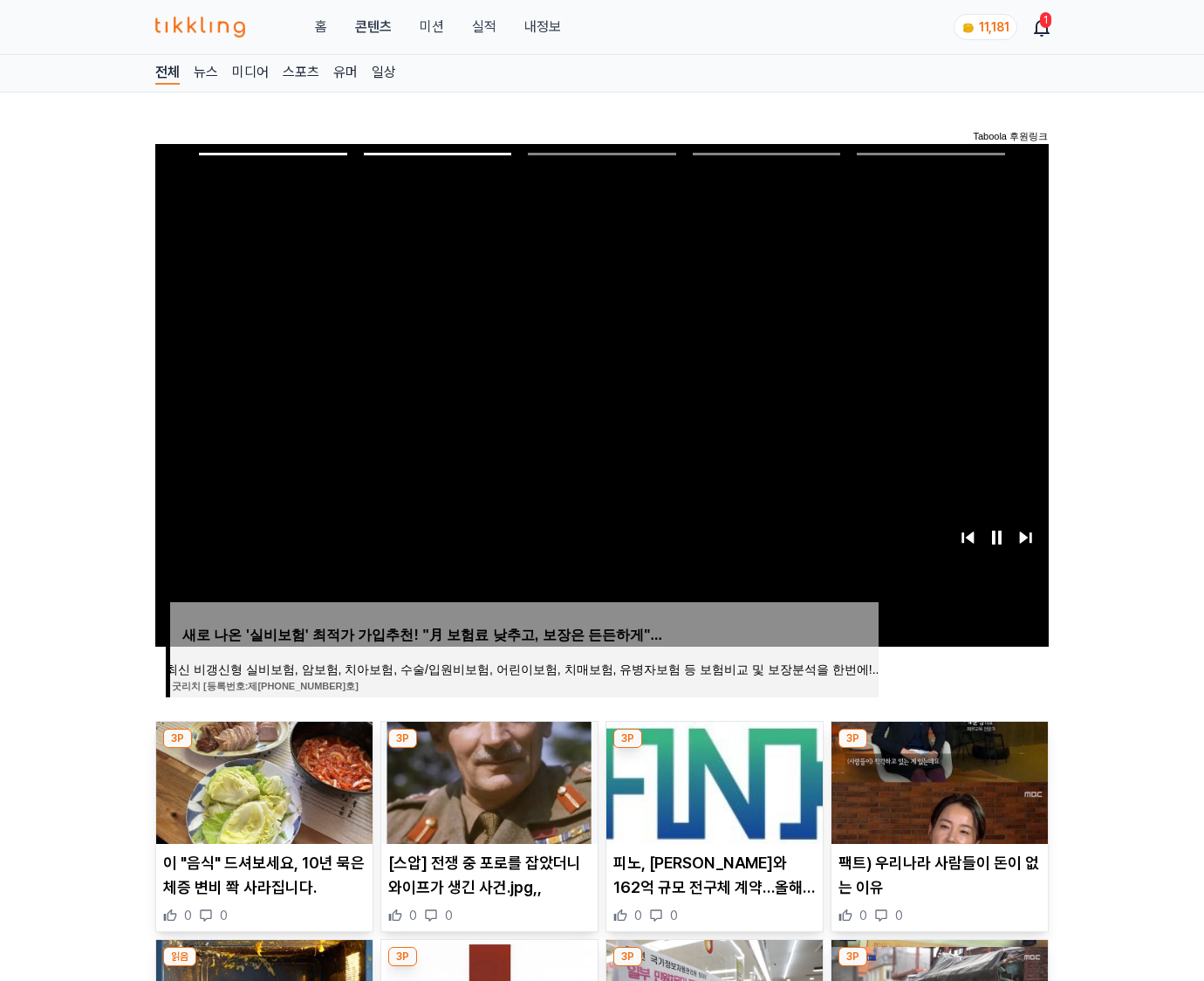
click at [938, 780] on img at bounding box center [939, 782] width 217 height 122
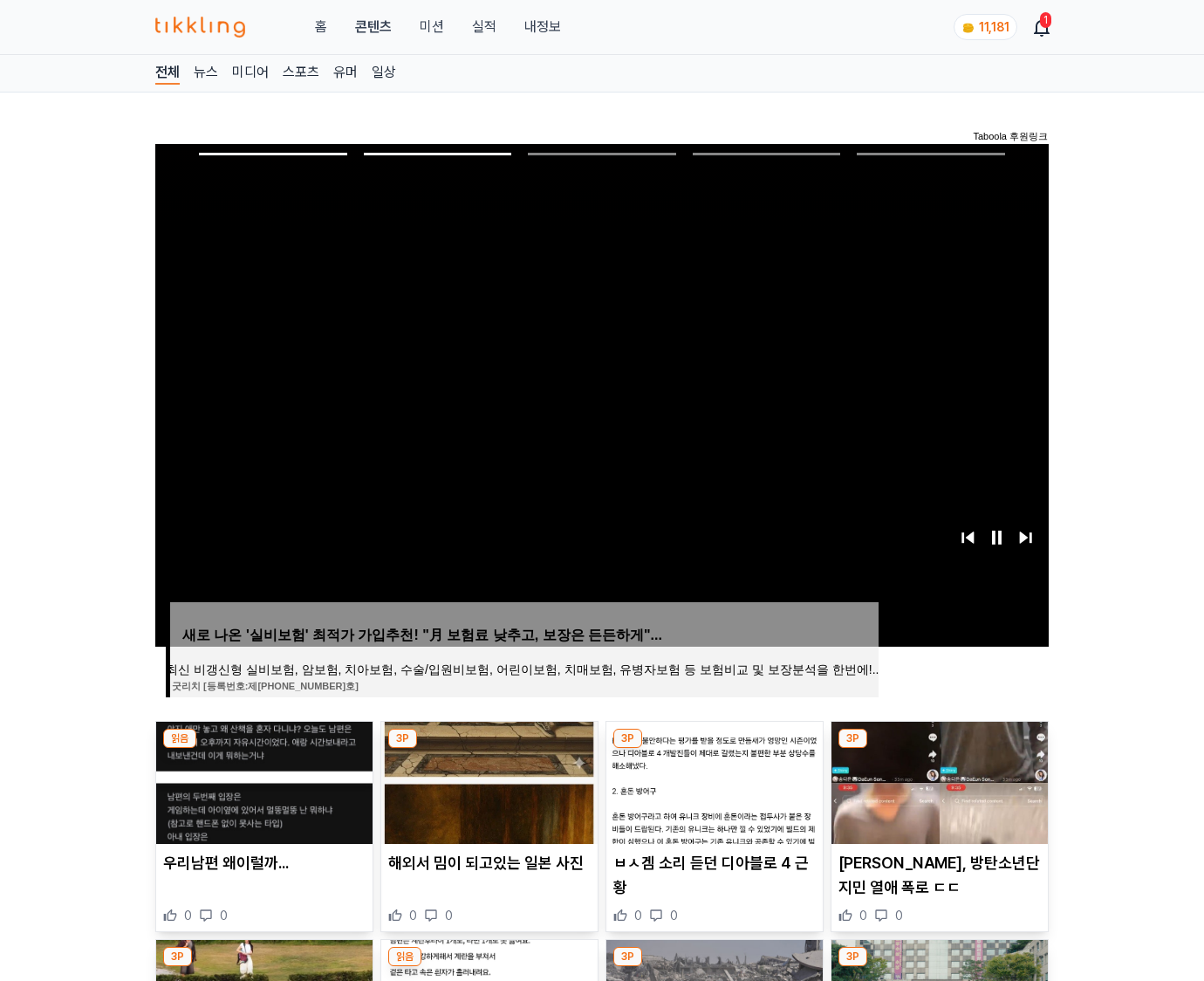
click at [938, 780] on img at bounding box center [939, 782] width 217 height 122
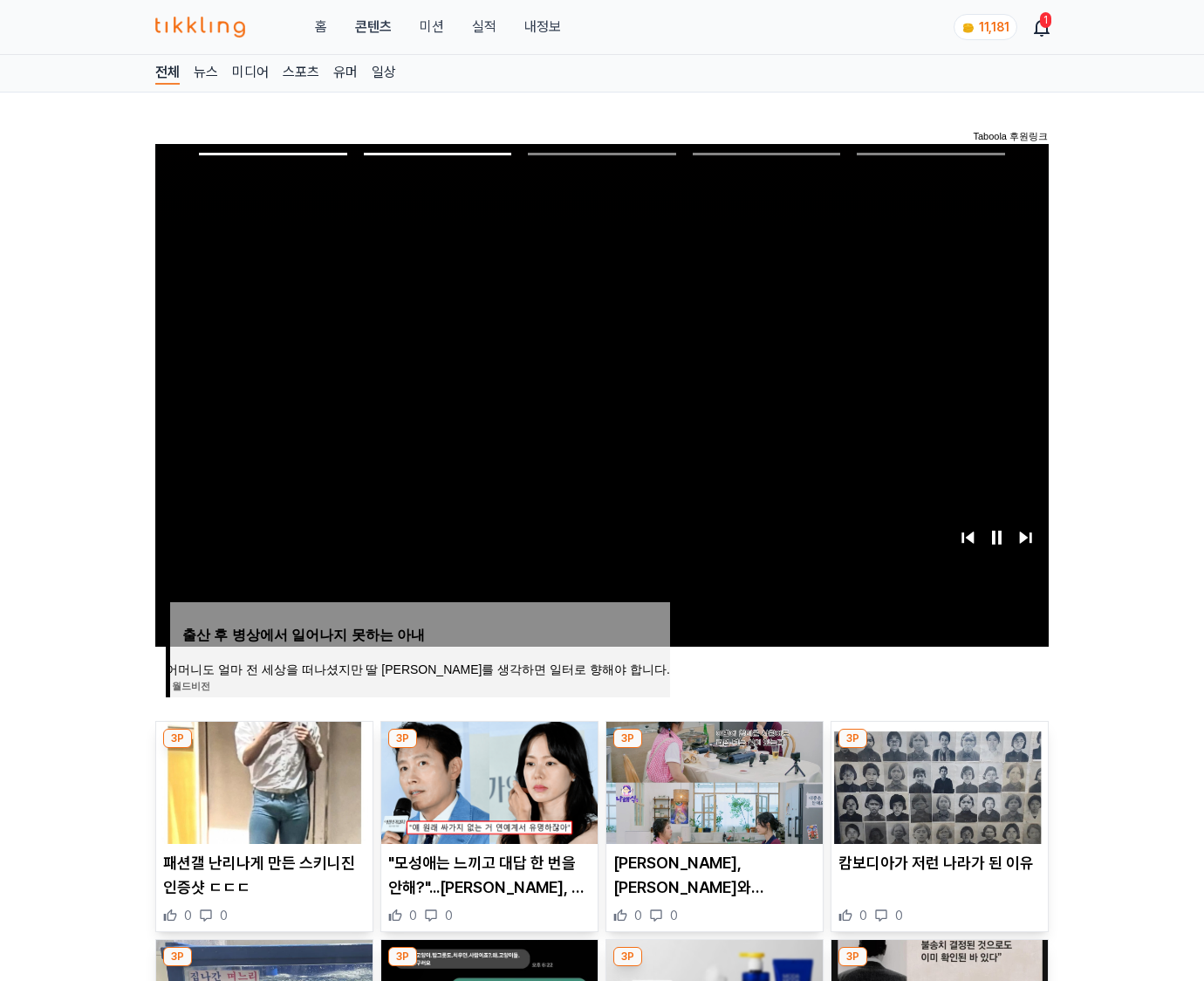
click at [938, 780] on img at bounding box center [939, 782] width 217 height 122
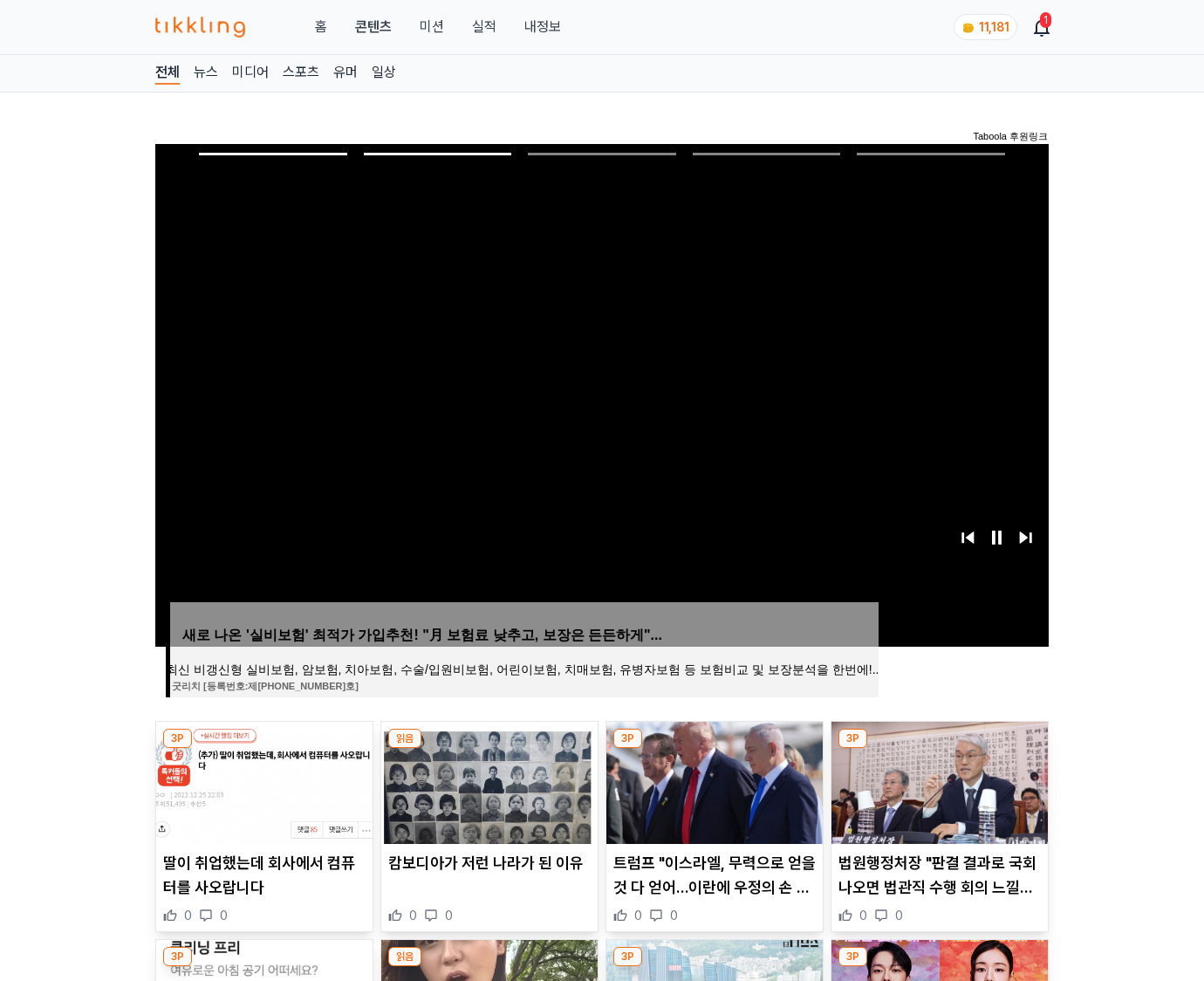
click at [938, 780] on img at bounding box center [939, 782] width 217 height 122
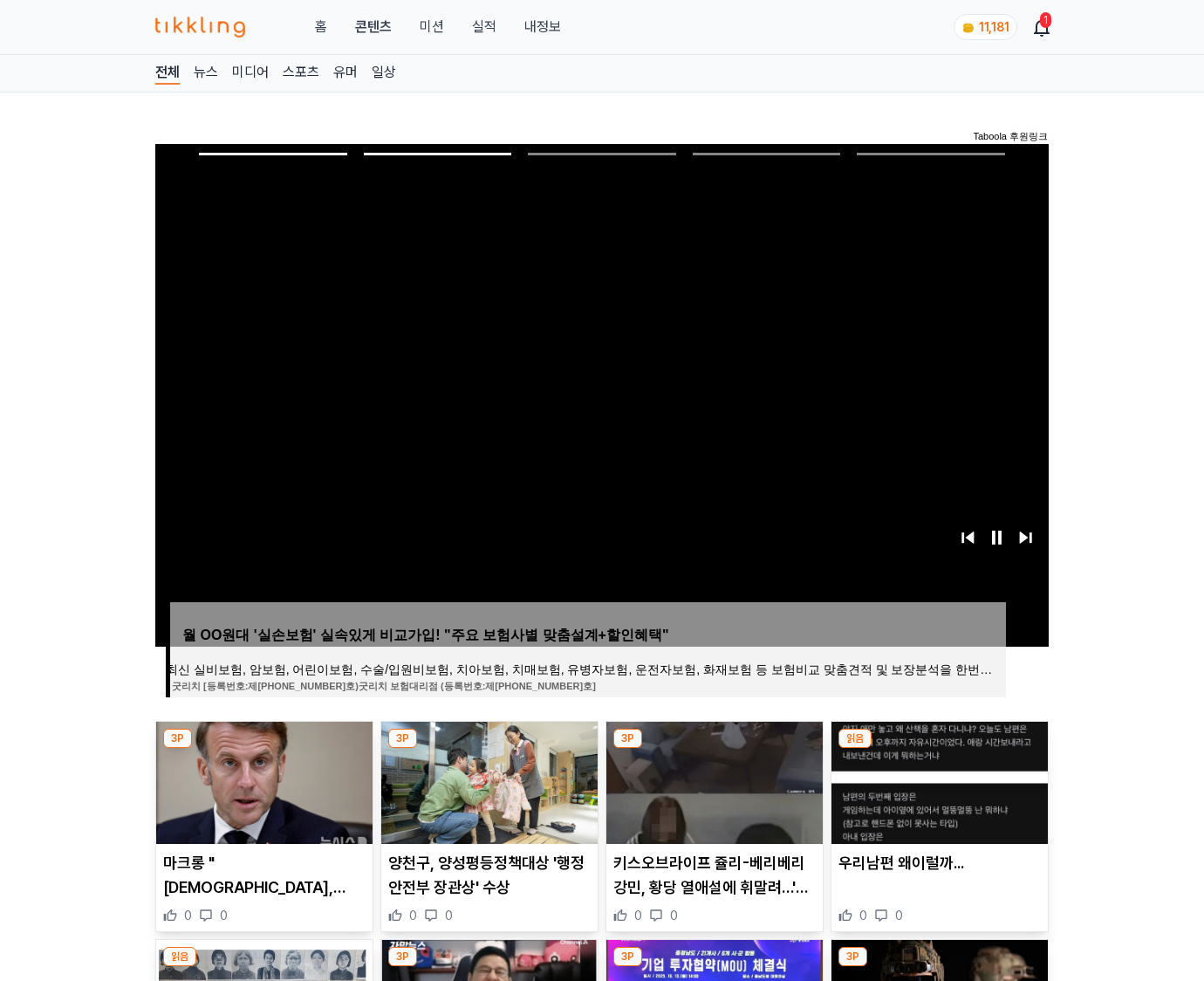
click at [938, 780] on img at bounding box center [939, 782] width 217 height 122
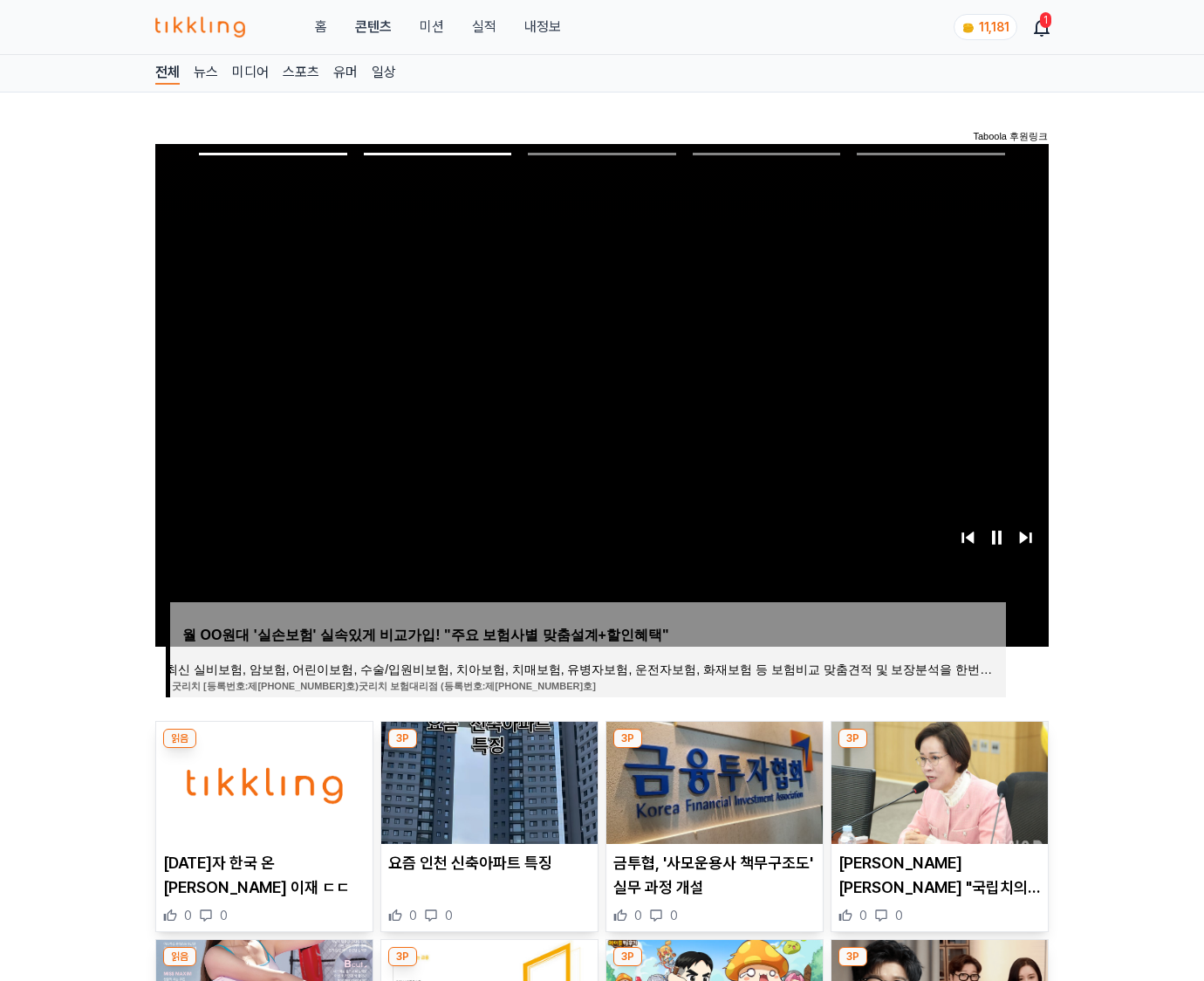
click at [938, 780] on img at bounding box center [939, 782] width 217 height 122
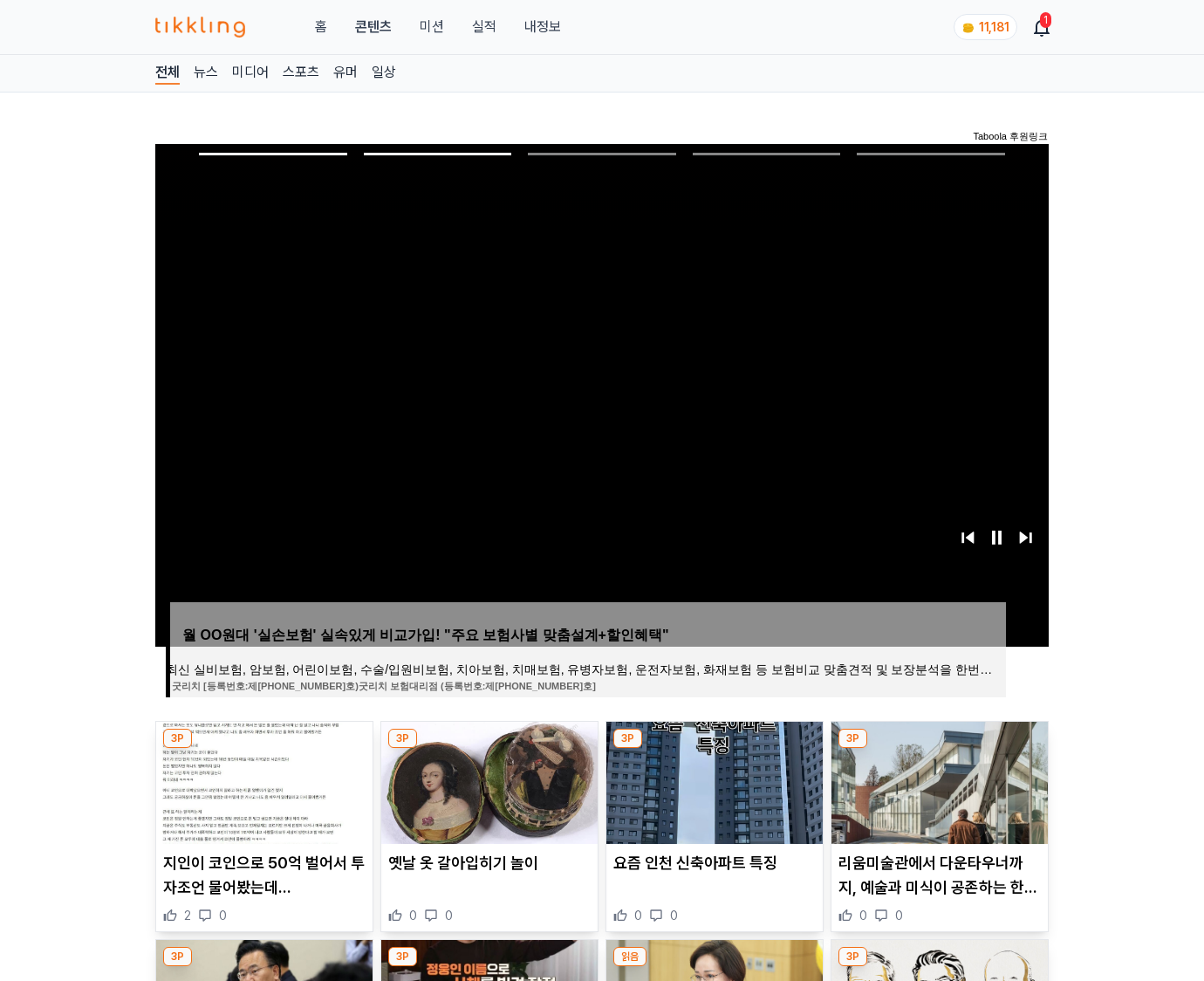
click at [938, 780] on img at bounding box center [939, 782] width 217 height 122
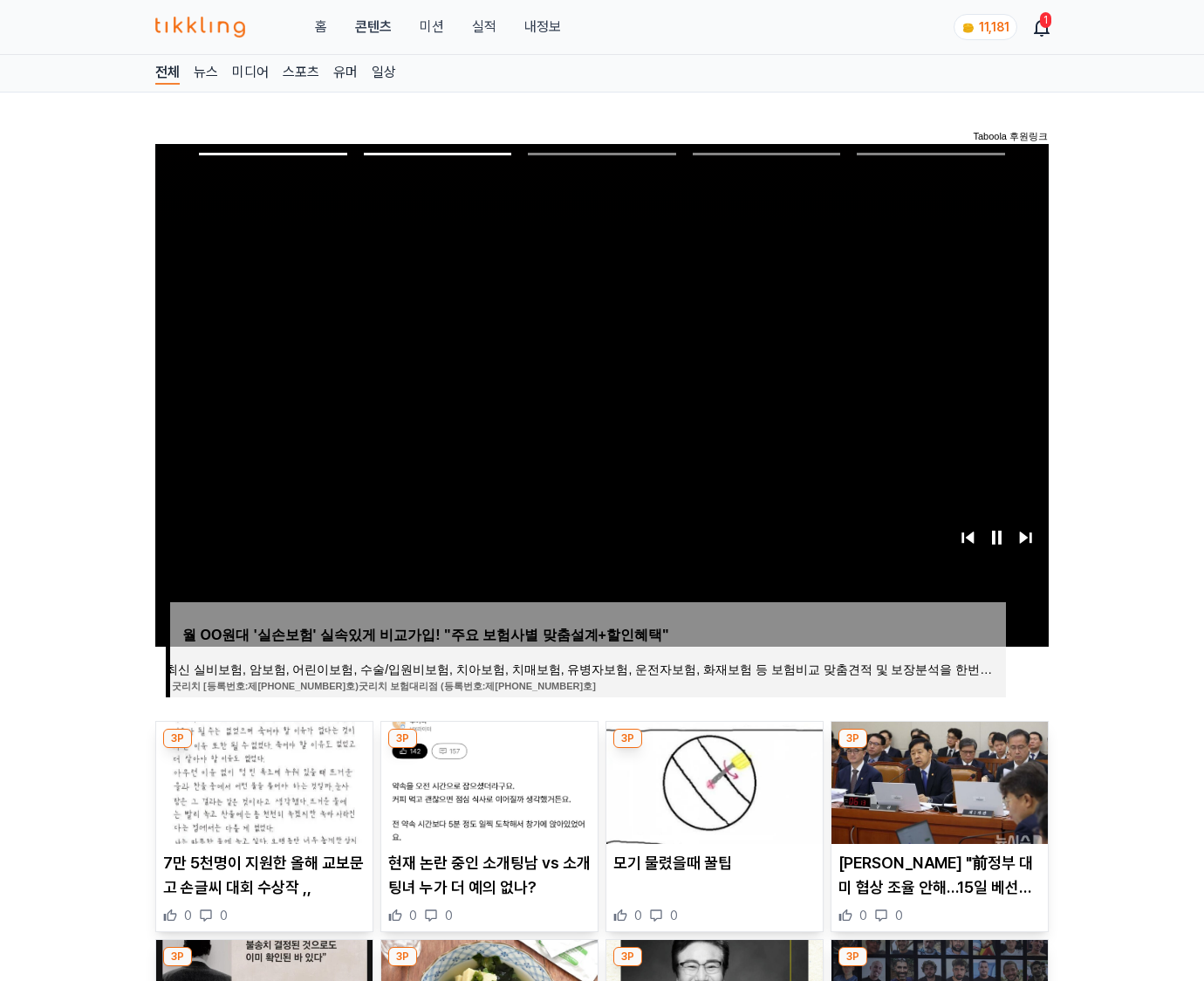
click at [938, 780] on img at bounding box center [939, 782] width 217 height 122
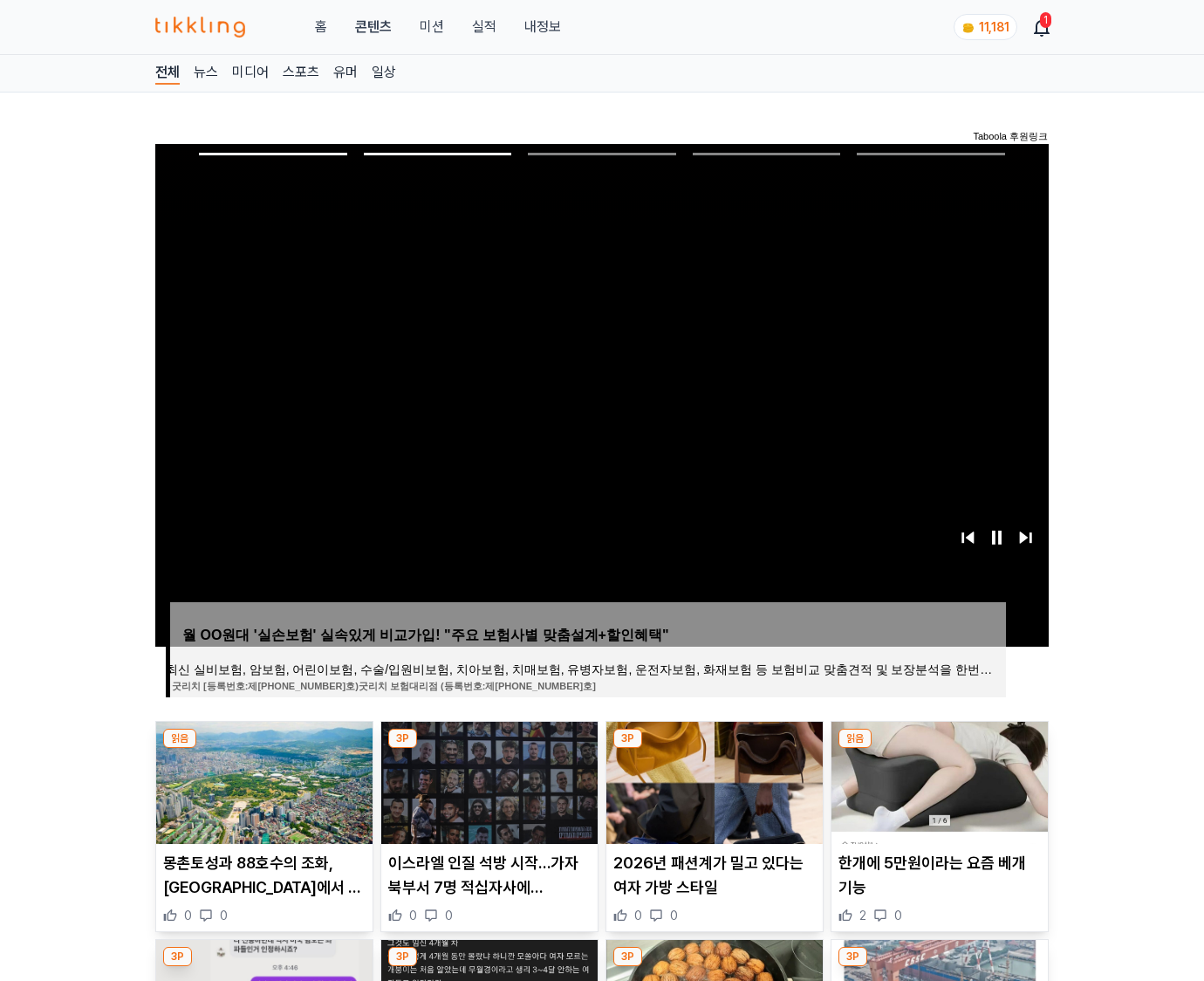
click at [938, 780] on img at bounding box center [939, 782] width 217 height 122
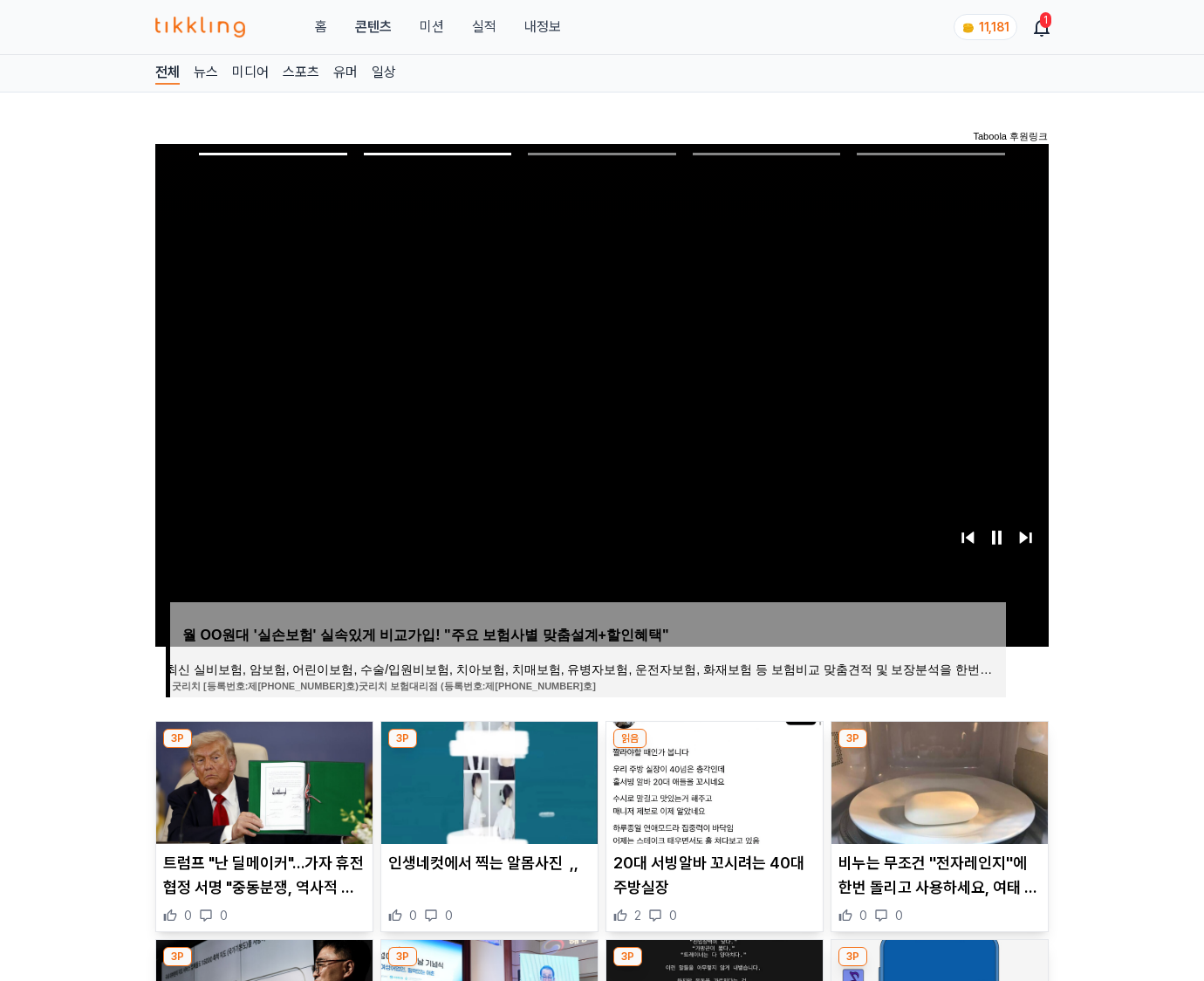
click at [938, 780] on img at bounding box center [939, 782] width 217 height 122
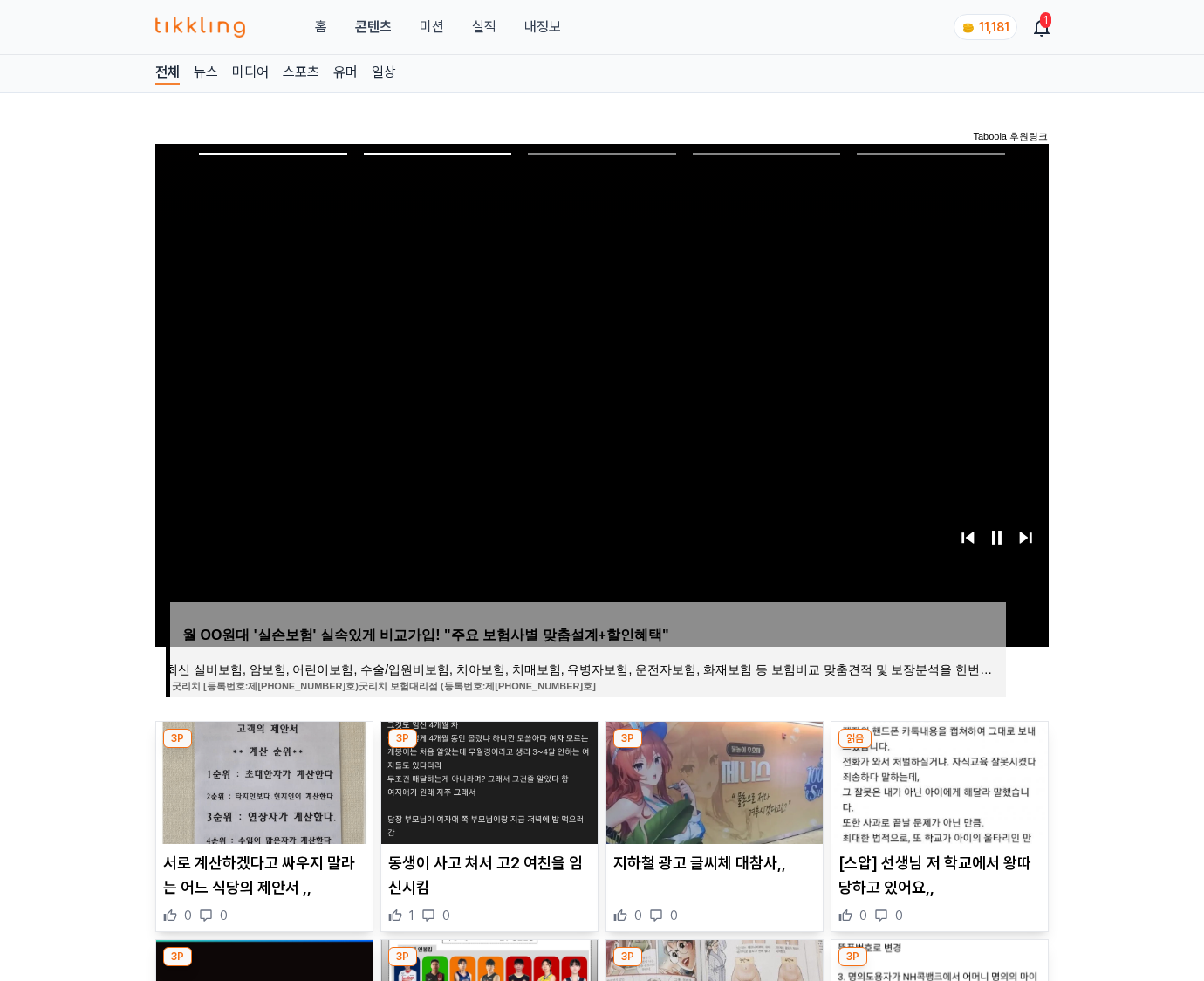
click at [938, 780] on img at bounding box center [939, 782] width 217 height 122
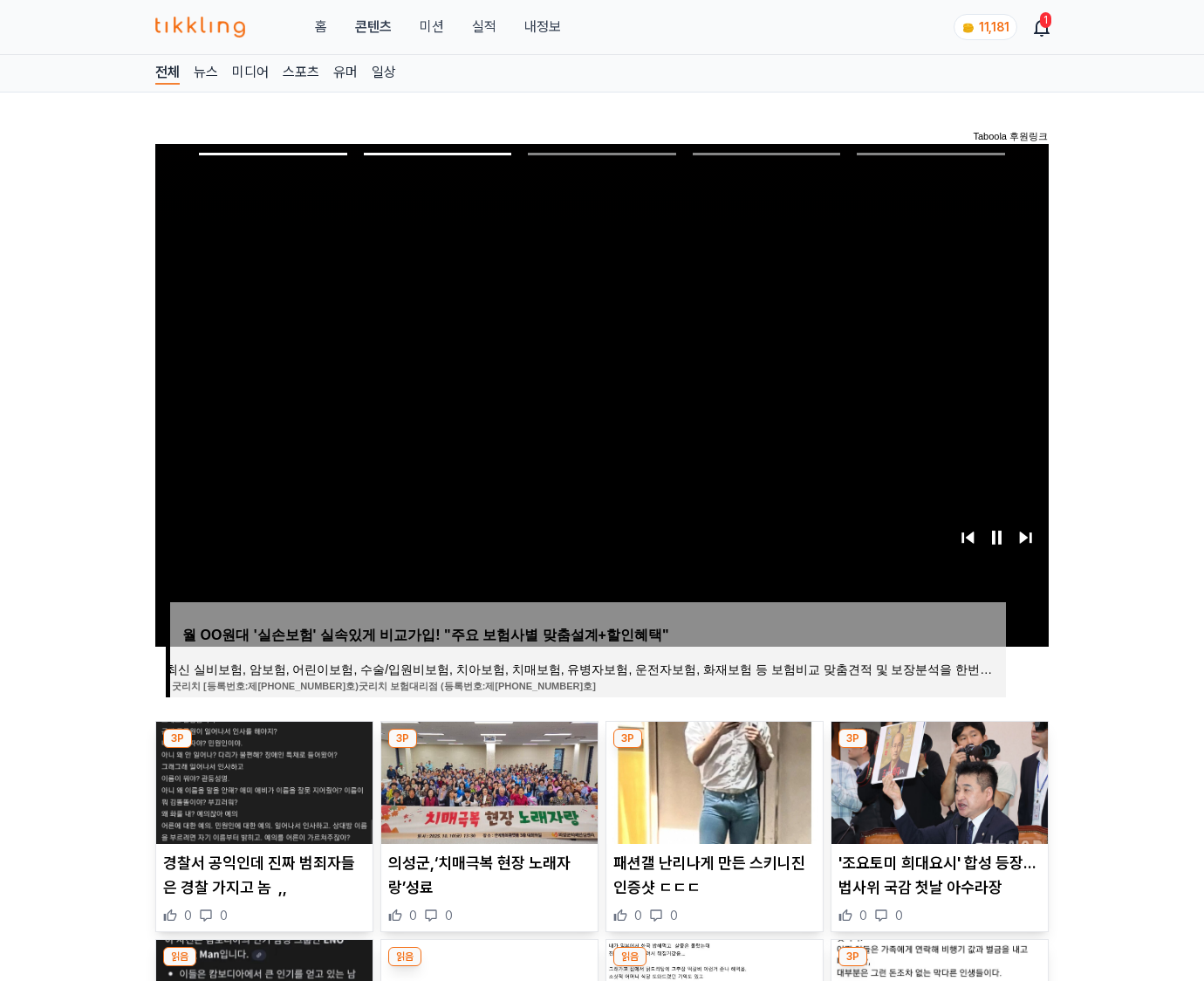
click at [938, 780] on img at bounding box center [939, 782] width 217 height 122
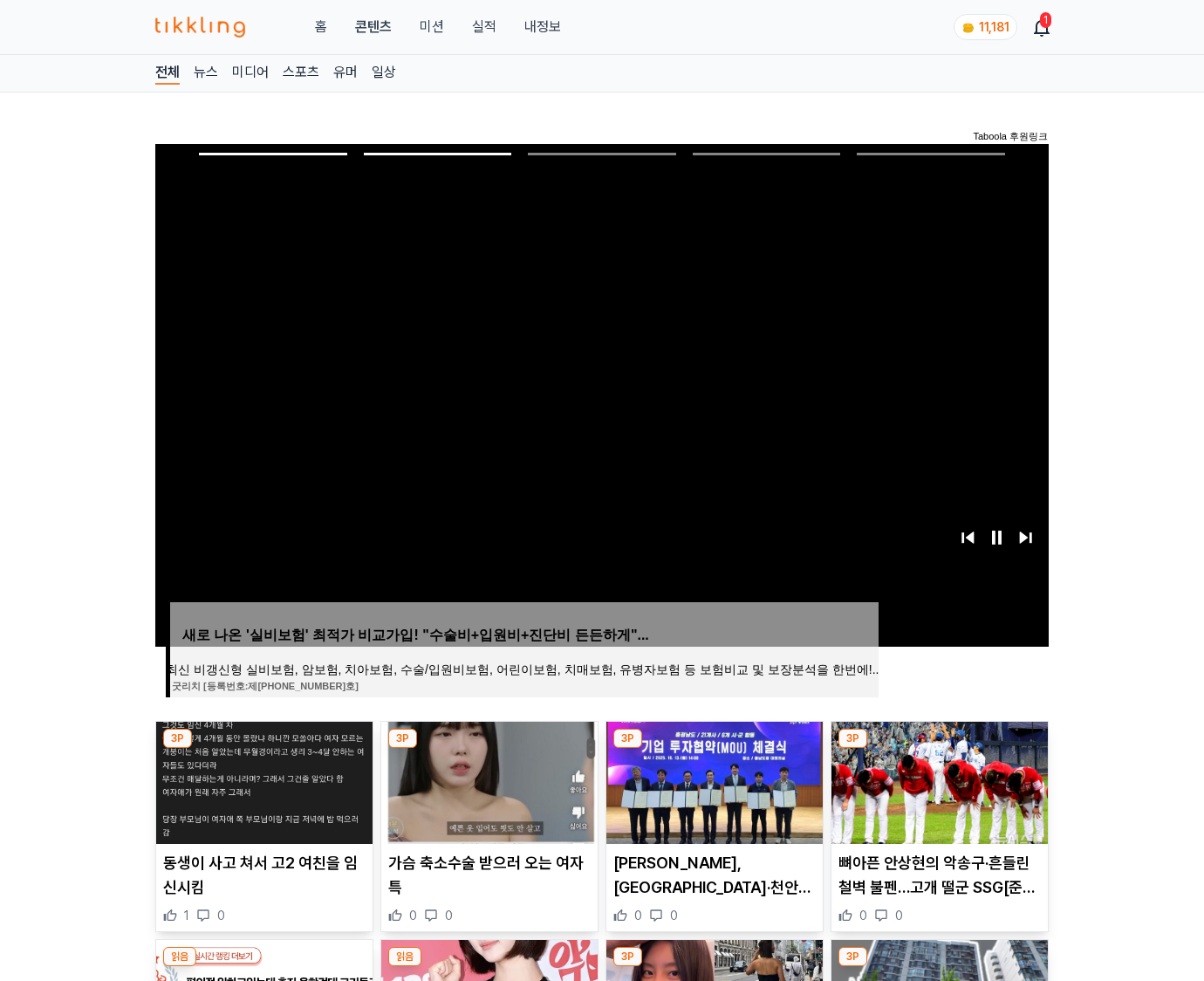
click at [938, 780] on img at bounding box center [939, 782] width 217 height 122
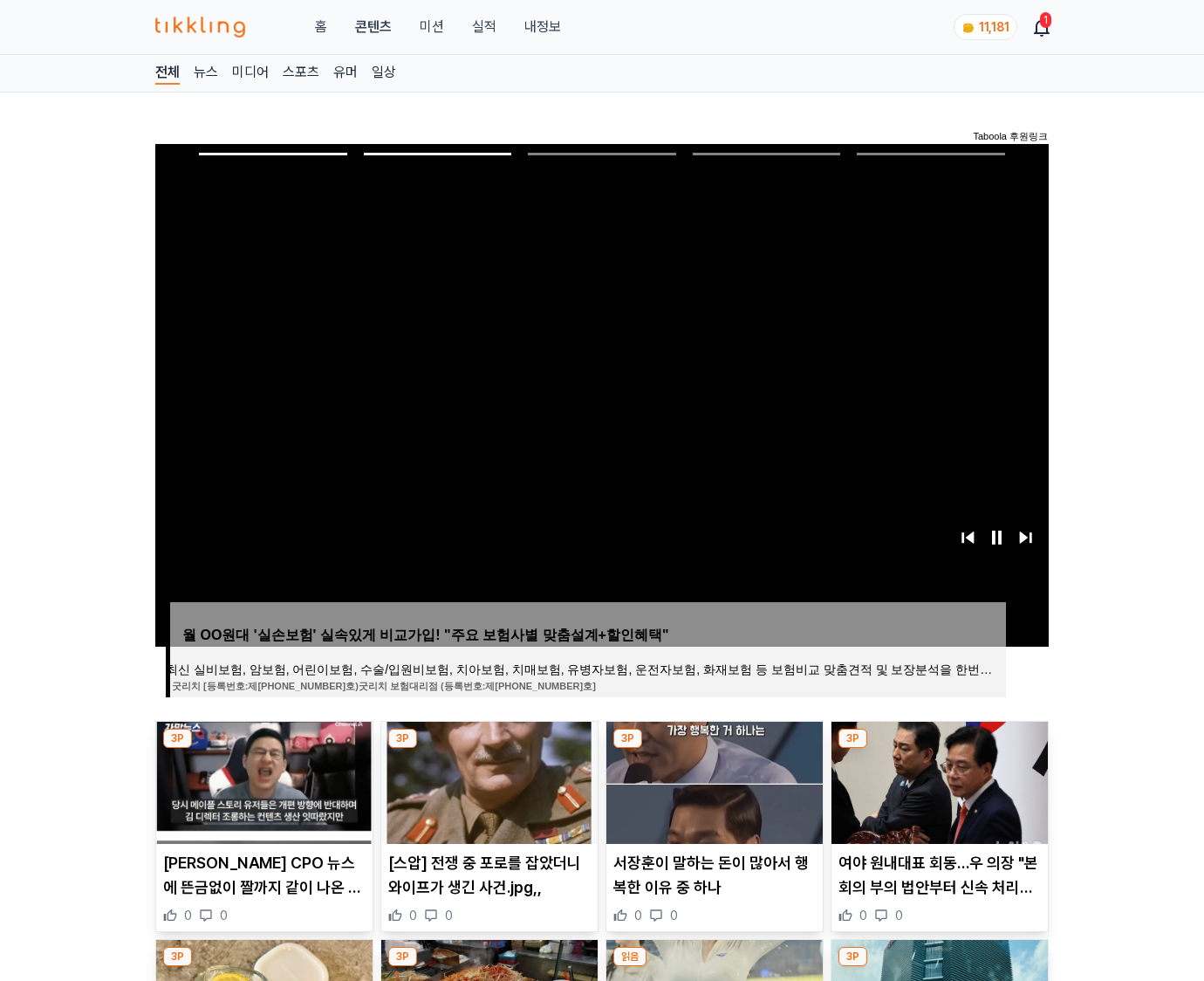
click at [938, 780] on img at bounding box center [939, 782] width 217 height 122
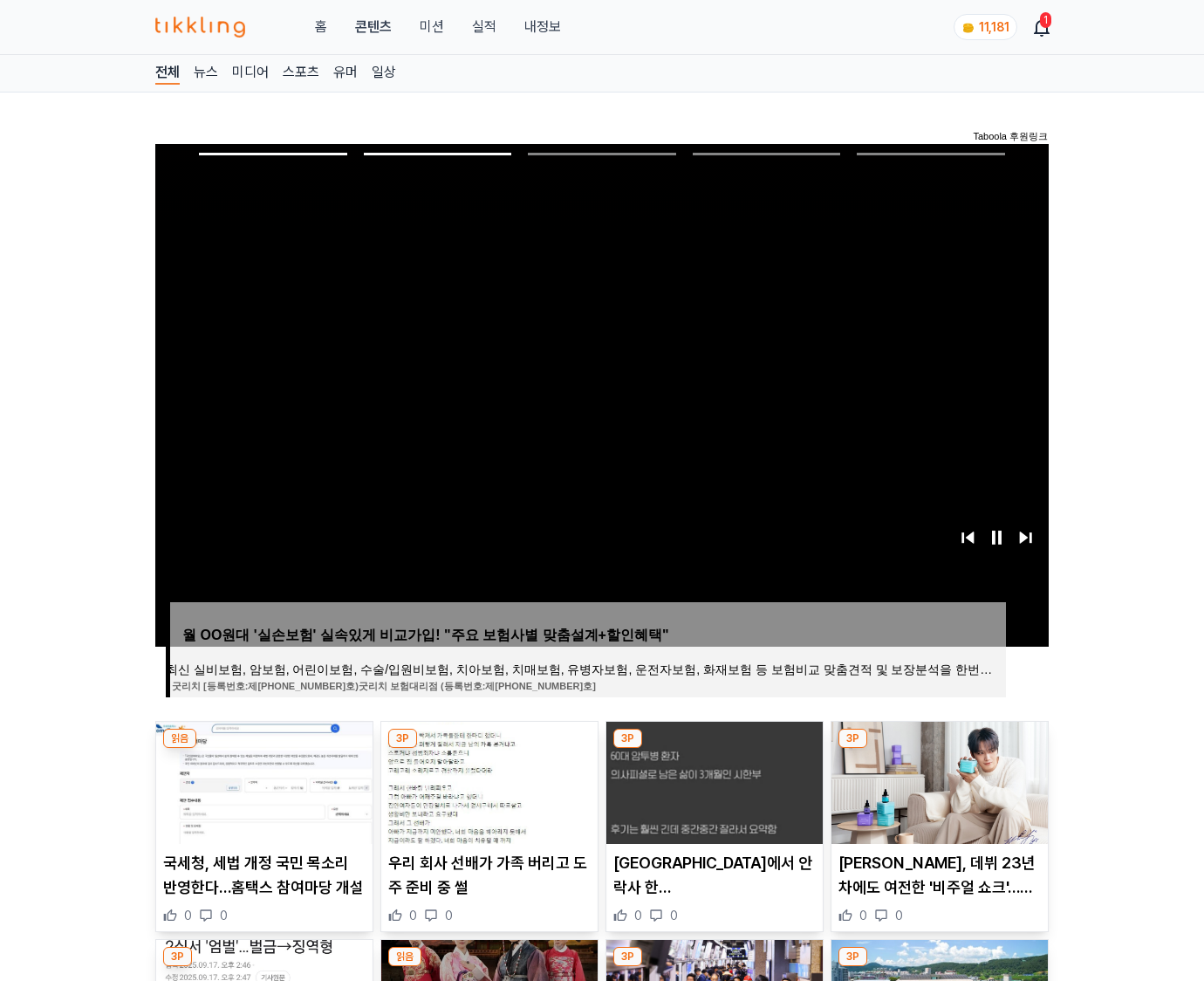
click at [938, 780] on img at bounding box center [939, 782] width 217 height 122
